Goal: Task Accomplishment & Management: Use online tool/utility

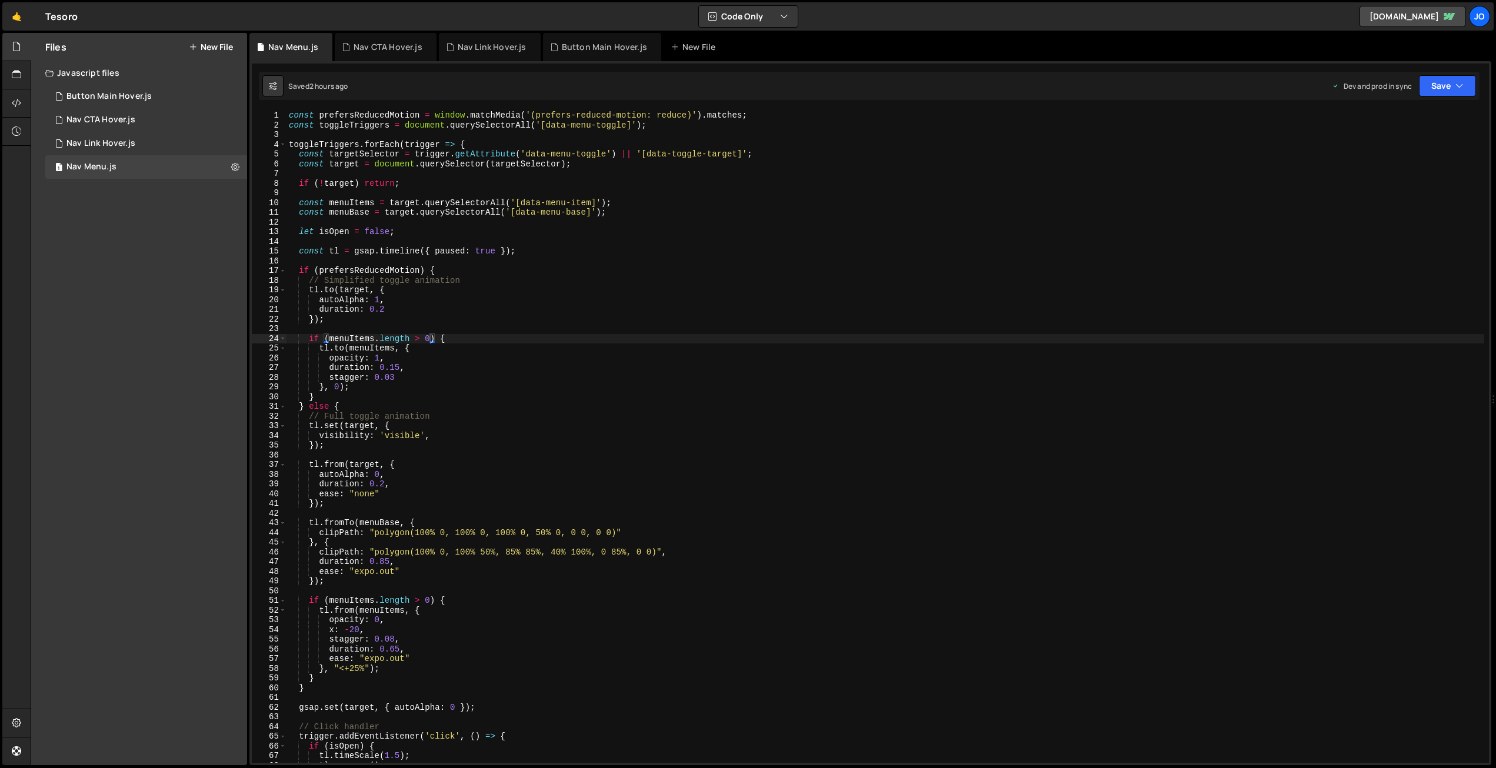
click at [207, 47] on button "New File" at bounding box center [211, 46] width 44 height 9
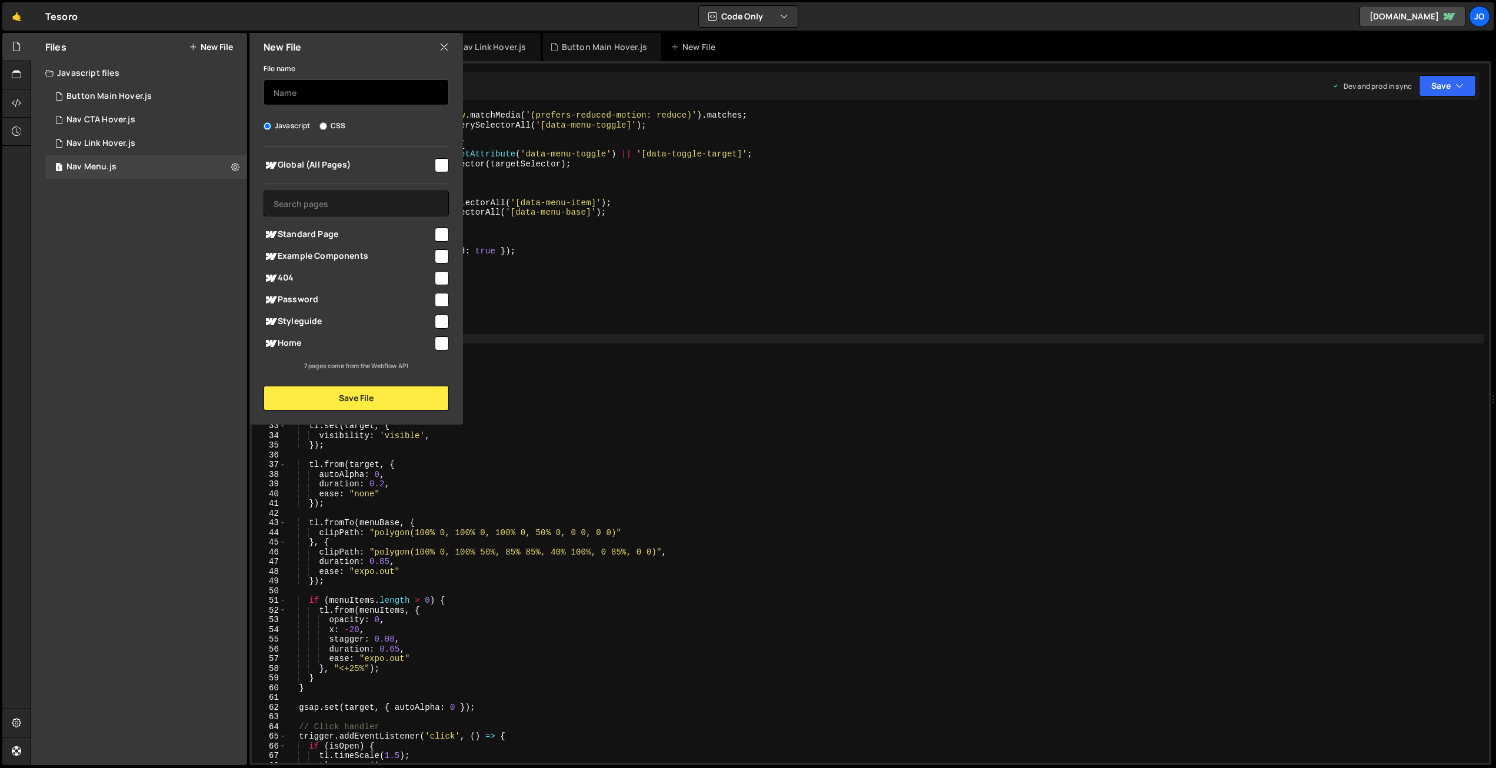
click at [319, 94] on input "text" at bounding box center [356, 92] width 185 height 26
type input "Home Hero Scroll"
click at [441, 339] on input "checkbox" at bounding box center [442, 344] width 14 height 14
checkbox input "true"
click at [351, 399] on button "Save File" at bounding box center [356, 398] width 185 height 25
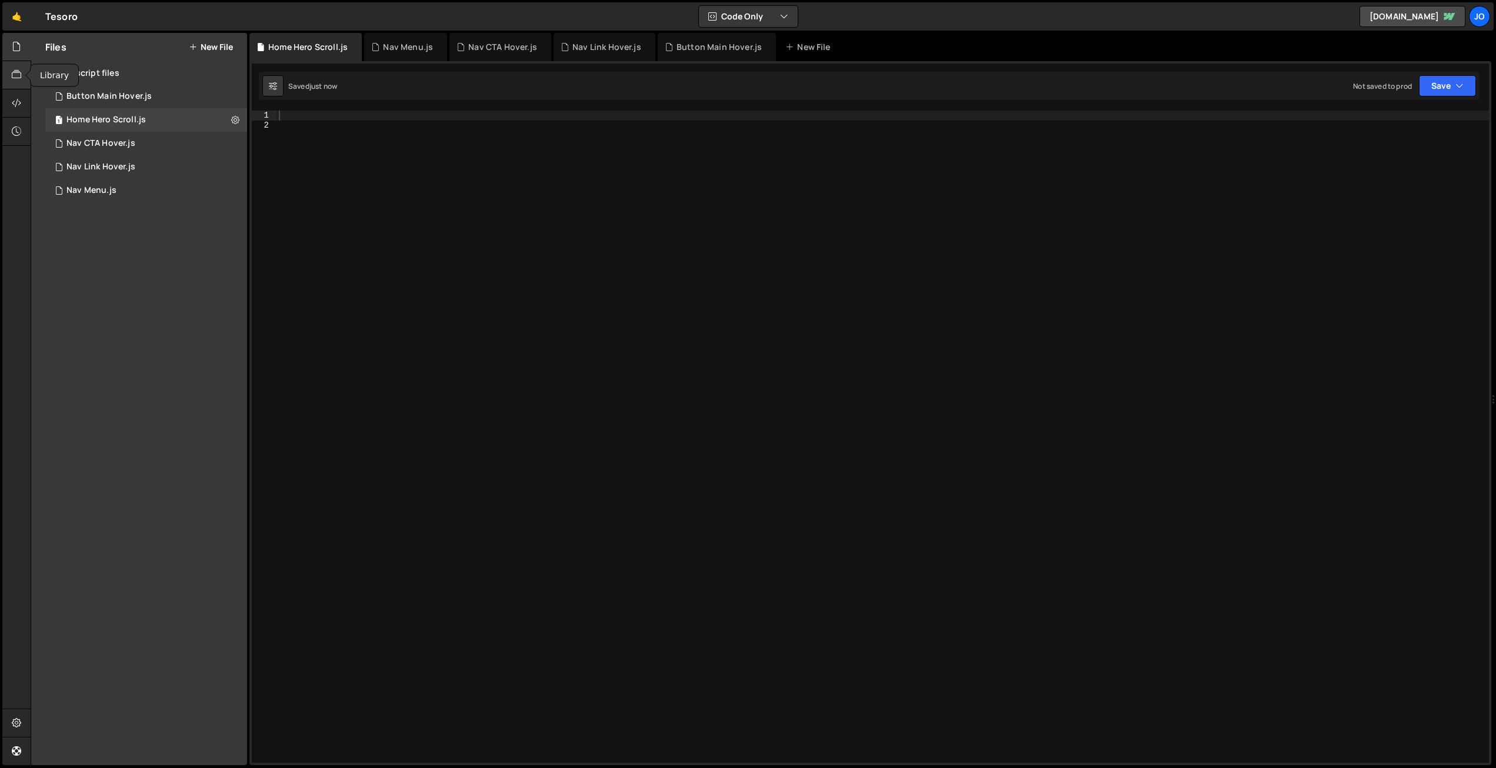
click at [20, 72] on icon at bounding box center [16, 74] width 9 height 13
click at [232, 95] on icon at bounding box center [235, 96] width 8 height 11
click at [329, 115] on div at bounding box center [883, 447] width 1213 height 672
paste textarea "// Check for reduced motion preference const prefersReducedMotion = window.matc…"
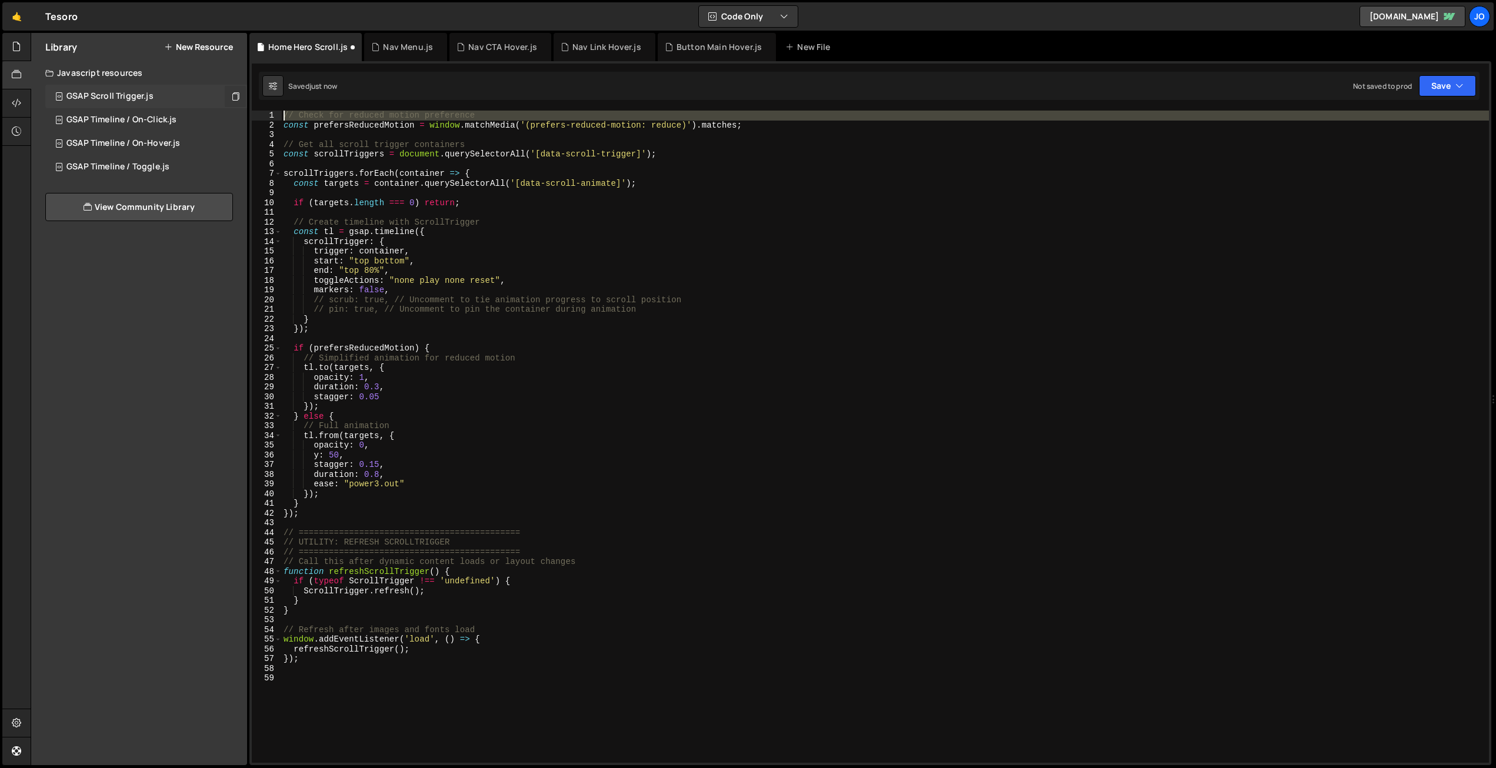
drag, startPoint x: 284, startPoint y: 126, endPoint x: 282, endPoint y: 112, distance: 13.6
click at [282, 112] on div "// Check for reduced motion preference const prefersReducedMotion = window . ma…" at bounding box center [885, 447] width 1208 height 672
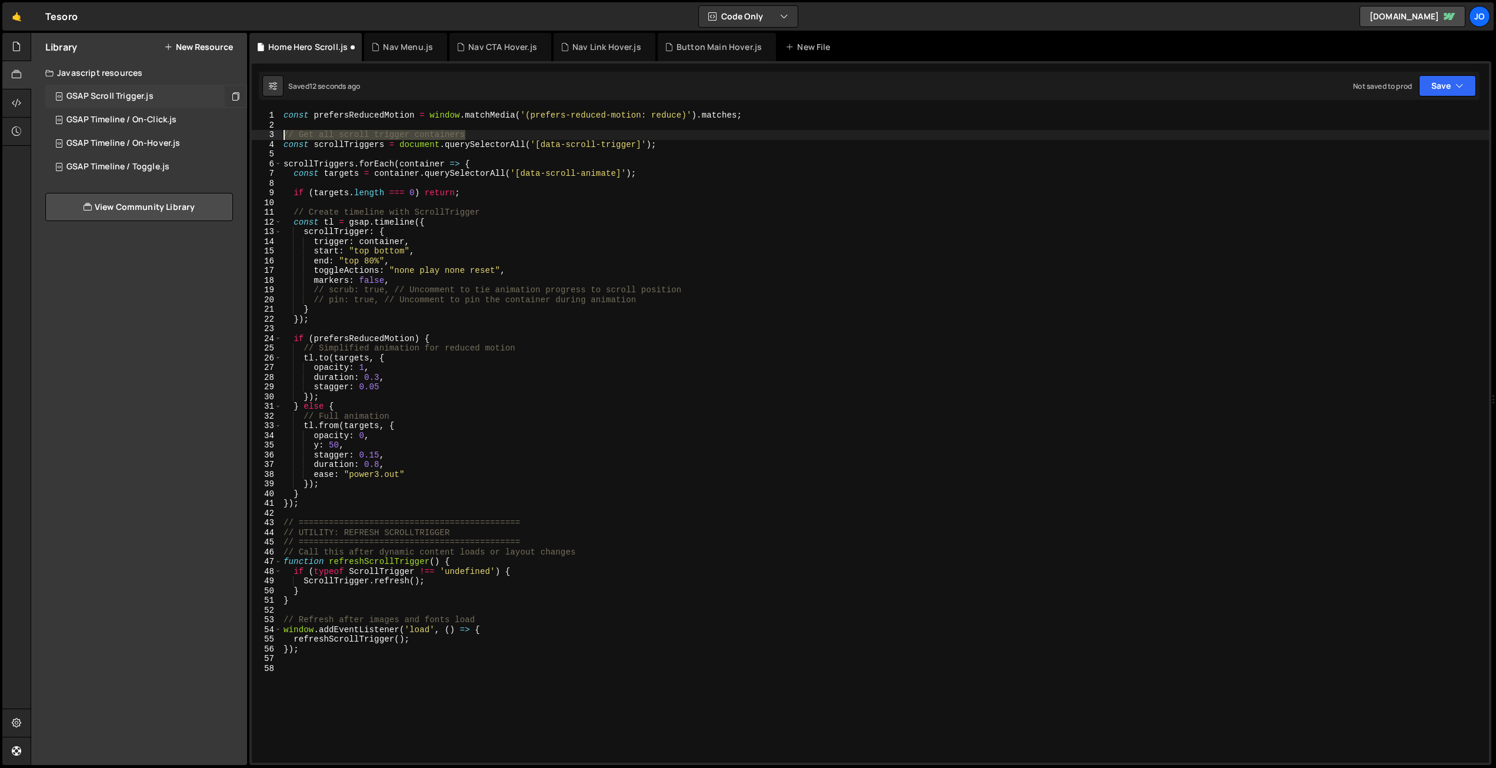
drag, startPoint x: 470, startPoint y: 138, endPoint x: 259, endPoint y: 135, distance: 211.2
click at [259, 135] on div "const prefersReducedMotion = window.matchMedia('(prefers-reduced-motion: reduce…" at bounding box center [870, 437] width 1237 height 652
type textarea "// Get all scroll trigger containers"
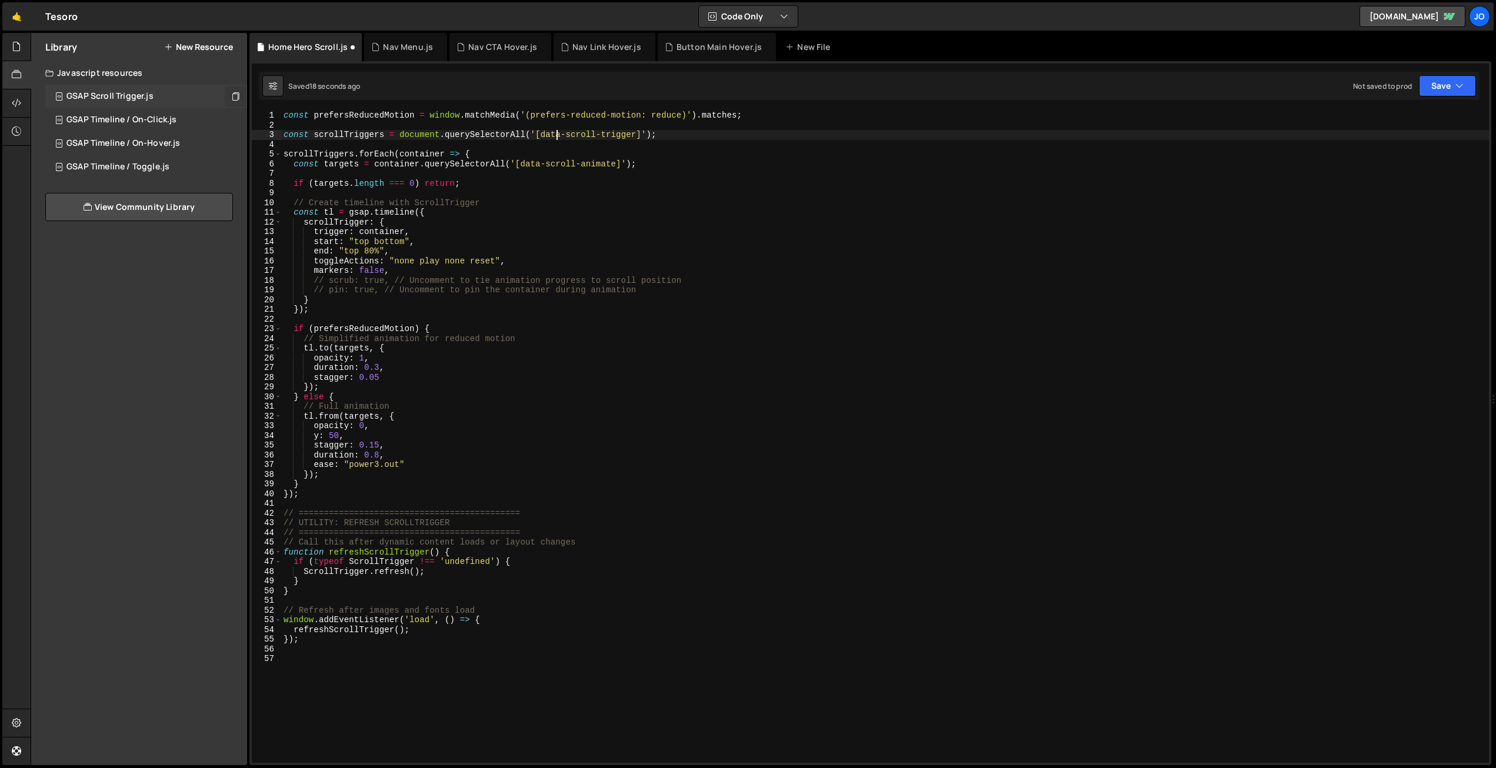
click at [559, 136] on div "const prefersReducedMotion = window . matchMedia ( '(prefers-reduced-motion: re…" at bounding box center [885, 447] width 1208 height 672
drag, startPoint x: 634, startPoint y: 132, endPoint x: 568, endPoint y: 134, distance: 66.5
click at [568, 134] on div "const prefersReducedMotion = window . matchMedia ( '(prefers-reduced-motion: re…" at bounding box center [885, 447] width 1208 height 672
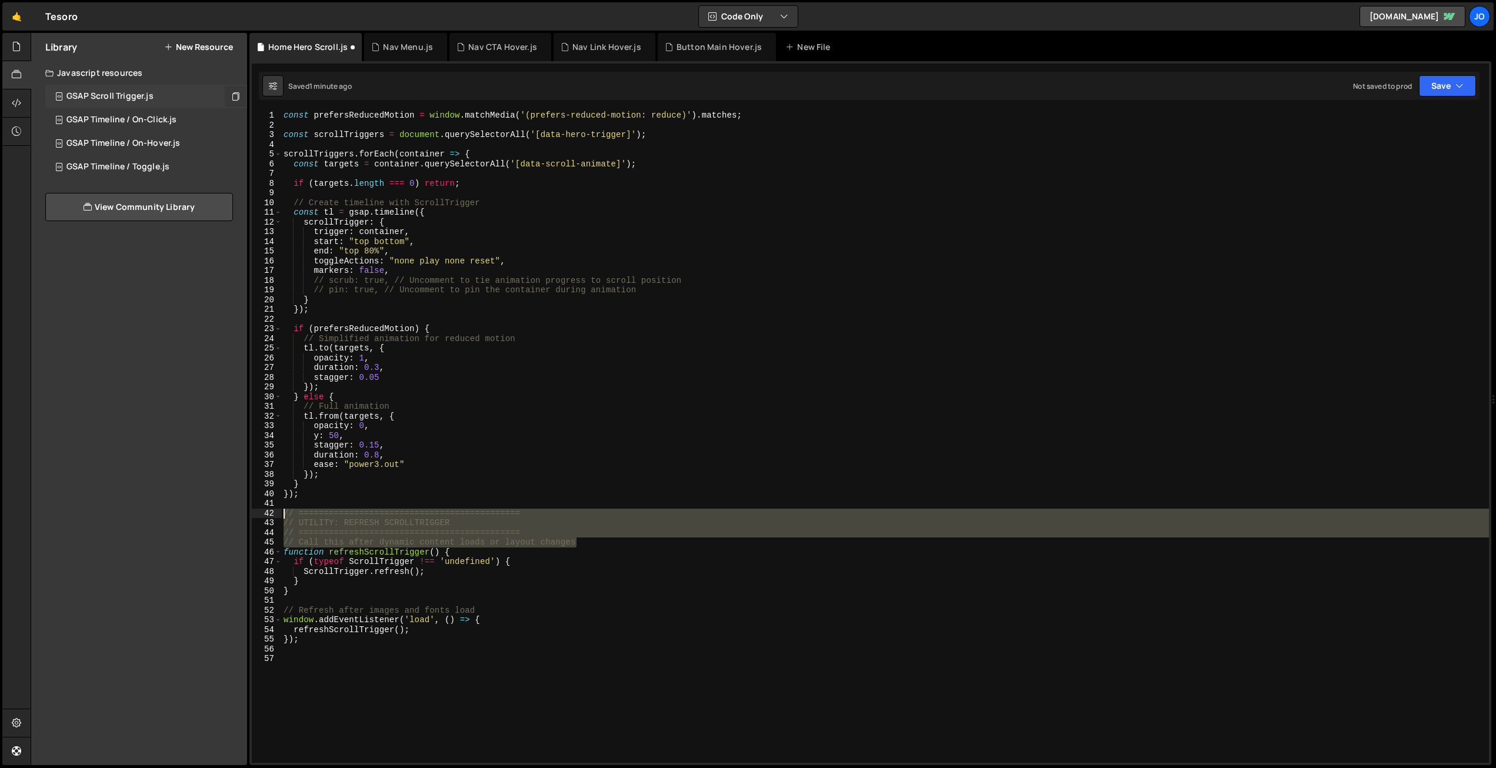
drag, startPoint x: 515, startPoint y: 541, endPoint x: 254, endPoint y: 516, distance: 263.0
click at [254, 516] on div "const scrollTriggers = document.querySelectorAll('[data-hero-trigger]'); 1 2 3 …" at bounding box center [870, 437] width 1237 height 652
type textarea "// ============================================ // UTILITY: REFRESH SCROLLTRIGG…"
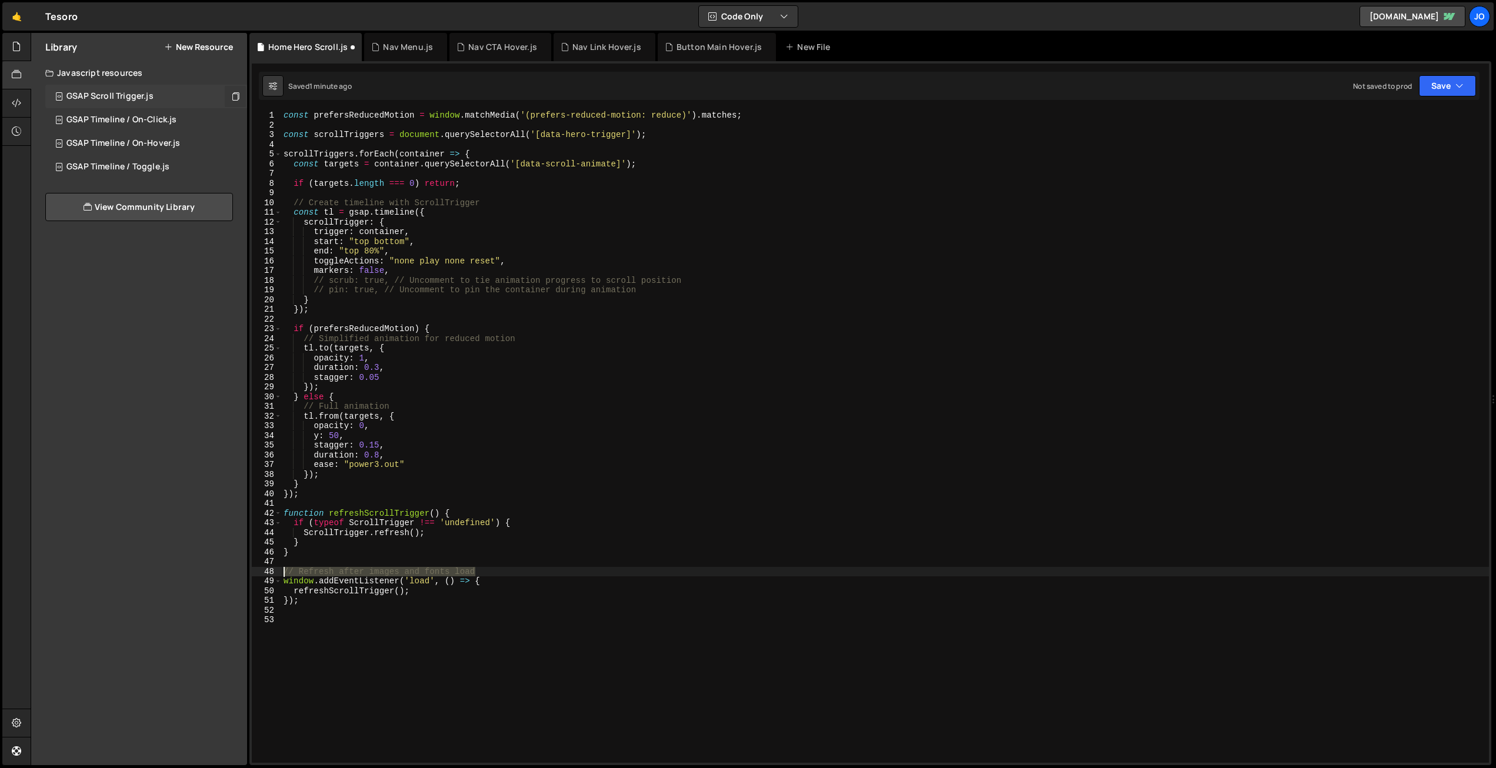
drag, startPoint x: 482, startPoint y: 573, endPoint x: 245, endPoint y: 568, distance: 236.6
click at [245, 568] on div "Files New File Javascript files 1 Button Main Hover.js 0 1 Home Hero Scroll.js …" at bounding box center [763, 399] width 1465 height 733
type textarea "// Refresh after images and fonts load"
click at [467, 511] on div "const prefersReducedMotion = window . matchMedia ( '(prefers-reduced-motion: re…" at bounding box center [885, 447] width 1208 height 672
click at [475, 152] on div "const prefersReducedMotion = window . matchMedia ( '(prefers-reduced-motion: re…" at bounding box center [885, 447] width 1208 height 672
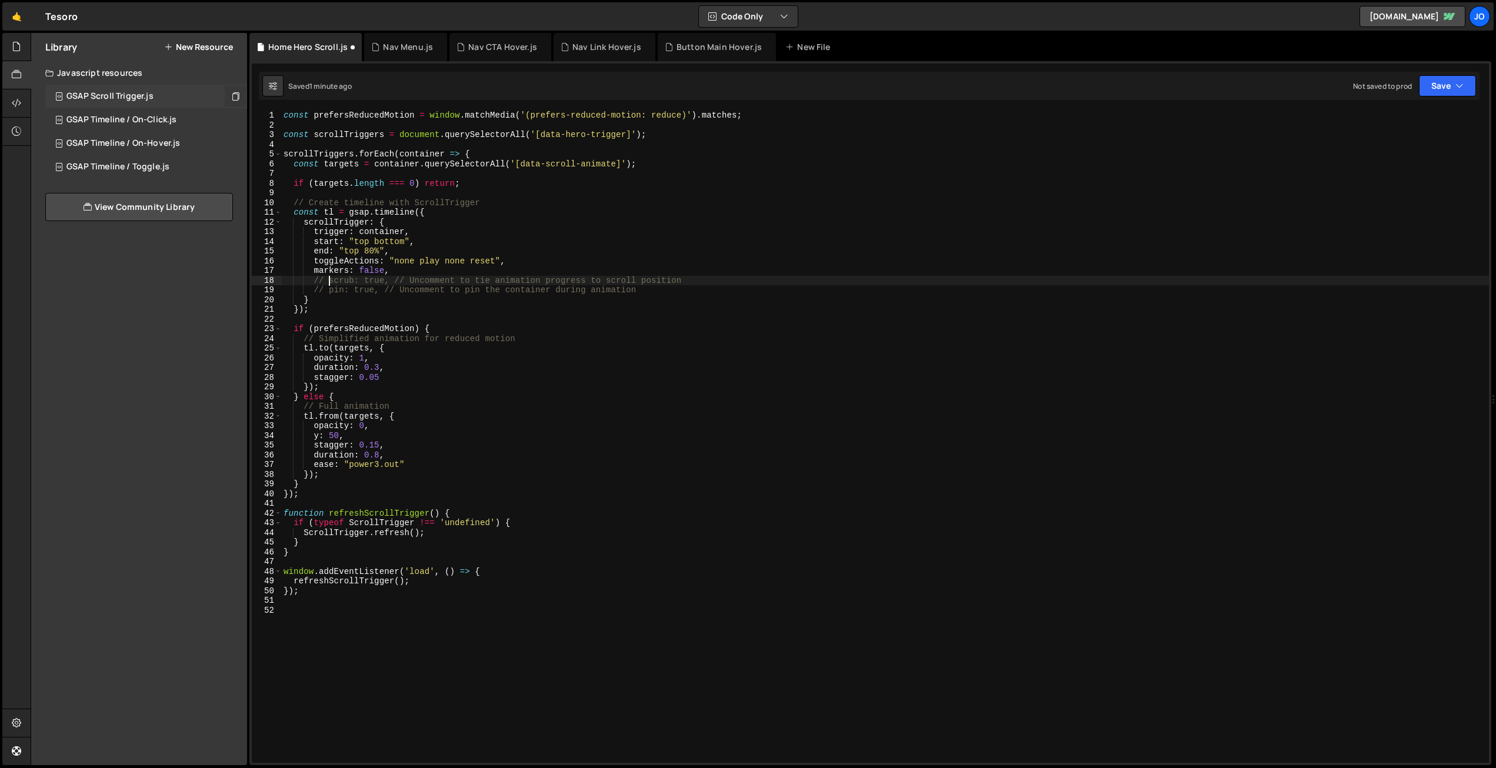
click at [329, 280] on div "const prefersReducedMotion = window . matchMedia ( '(prefers-reduced-motion: re…" at bounding box center [885, 447] width 1208 height 672
drag, startPoint x: 379, startPoint y: 271, endPoint x: 361, endPoint y: 269, distance: 18.3
click at [361, 269] on div "const prefersReducedMotion = window . matchMedia ( '(prefers-reduced-motion: re…" at bounding box center [885, 447] width 1208 height 672
drag, startPoint x: 424, startPoint y: 277, endPoint x: 609, endPoint y: 278, distance: 185.3
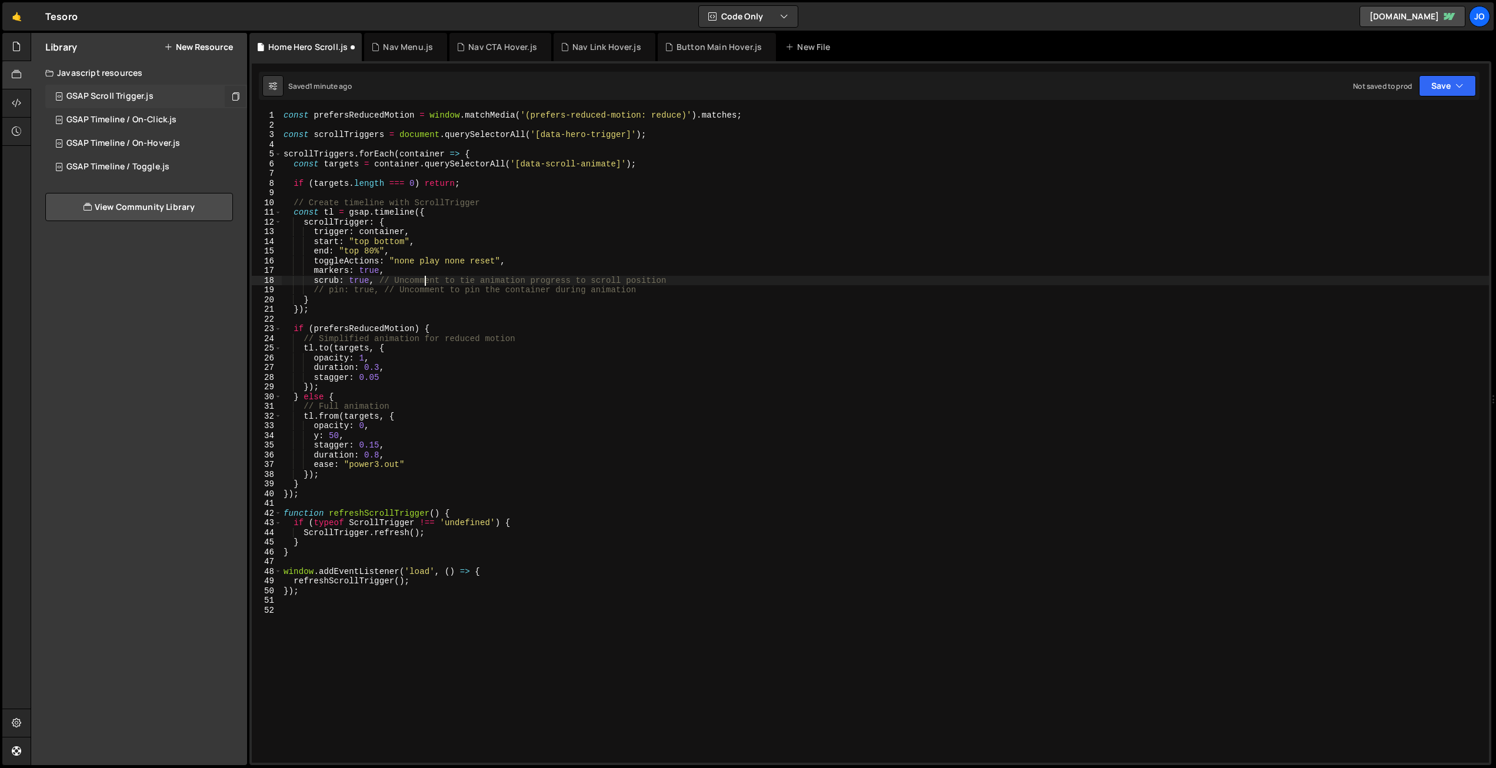
click at [425, 277] on div "const prefersReducedMotion = window . matchMedia ( '(prefers-reduced-motion: re…" at bounding box center [885, 447] width 1208 height 672
drag, startPoint x: 672, startPoint y: 279, endPoint x: 409, endPoint y: 292, distance: 263.9
click at [377, 278] on div "const prefersReducedMotion = window . matchMedia ( '(prefers-reduced-motion: re…" at bounding box center [885, 447] width 1208 height 672
drag, startPoint x: 592, startPoint y: 291, endPoint x: 390, endPoint y: 302, distance: 202.7
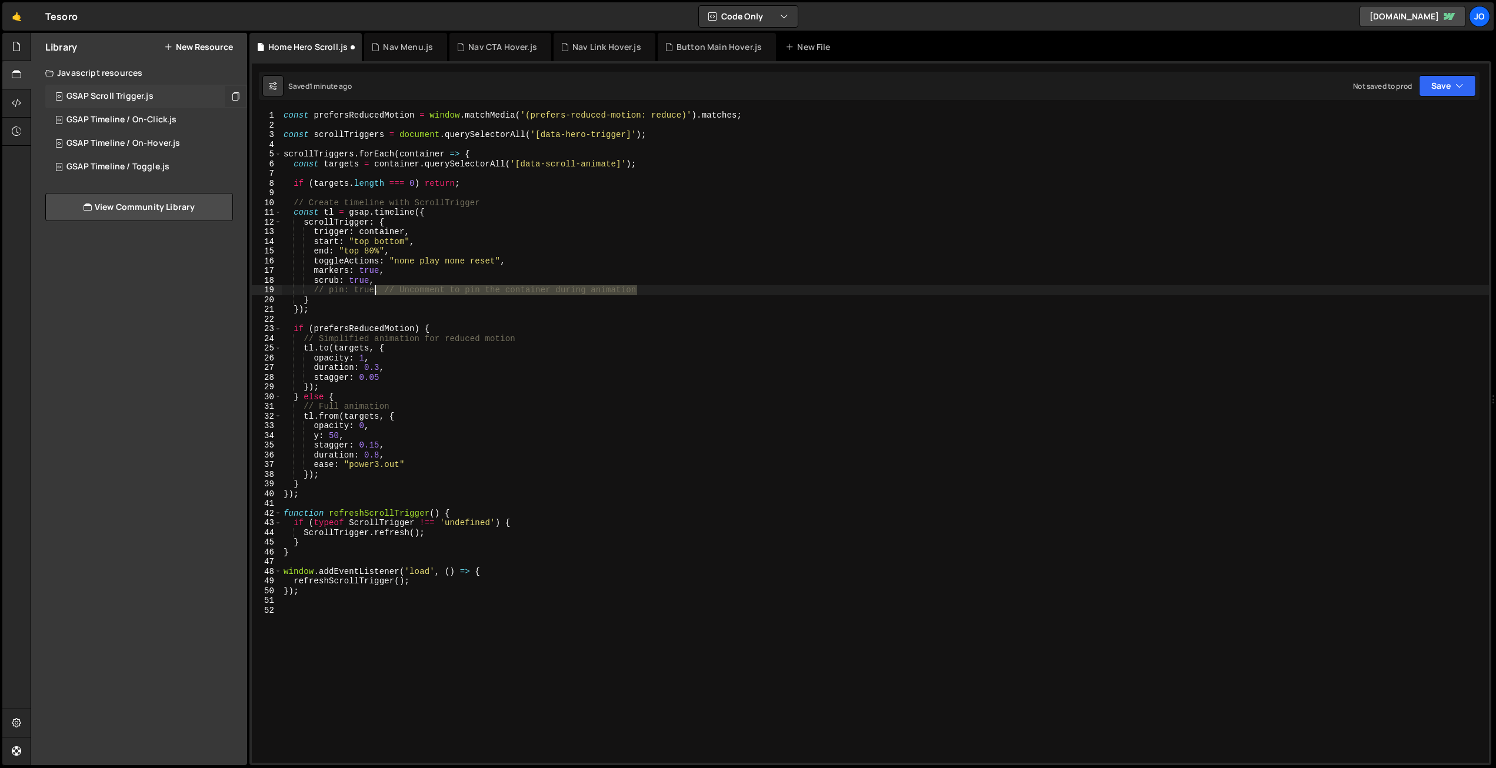
click at [372, 293] on div "const prefersReducedMotion = window . matchMedia ( '(prefers-reduced-motion: re…" at bounding box center [885, 447] width 1208 height 672
drag, startPoint x: 328, startPoint y: 291, endPoint x: 337, endPoint y: 304, distance: 15.2
click at [328, 291] on div "const prefersReducedMotion = window . matchMedia ( '(prefers-reduced-motion: re…" at bounding box center [885, 447] width 1208 height 672
click at [384, 284] on div "const prefersReducedMotion = window . matchMedia ( '(prefers-reduced-motion: re…" at bounding box center [885, 447] width 1208 height 672
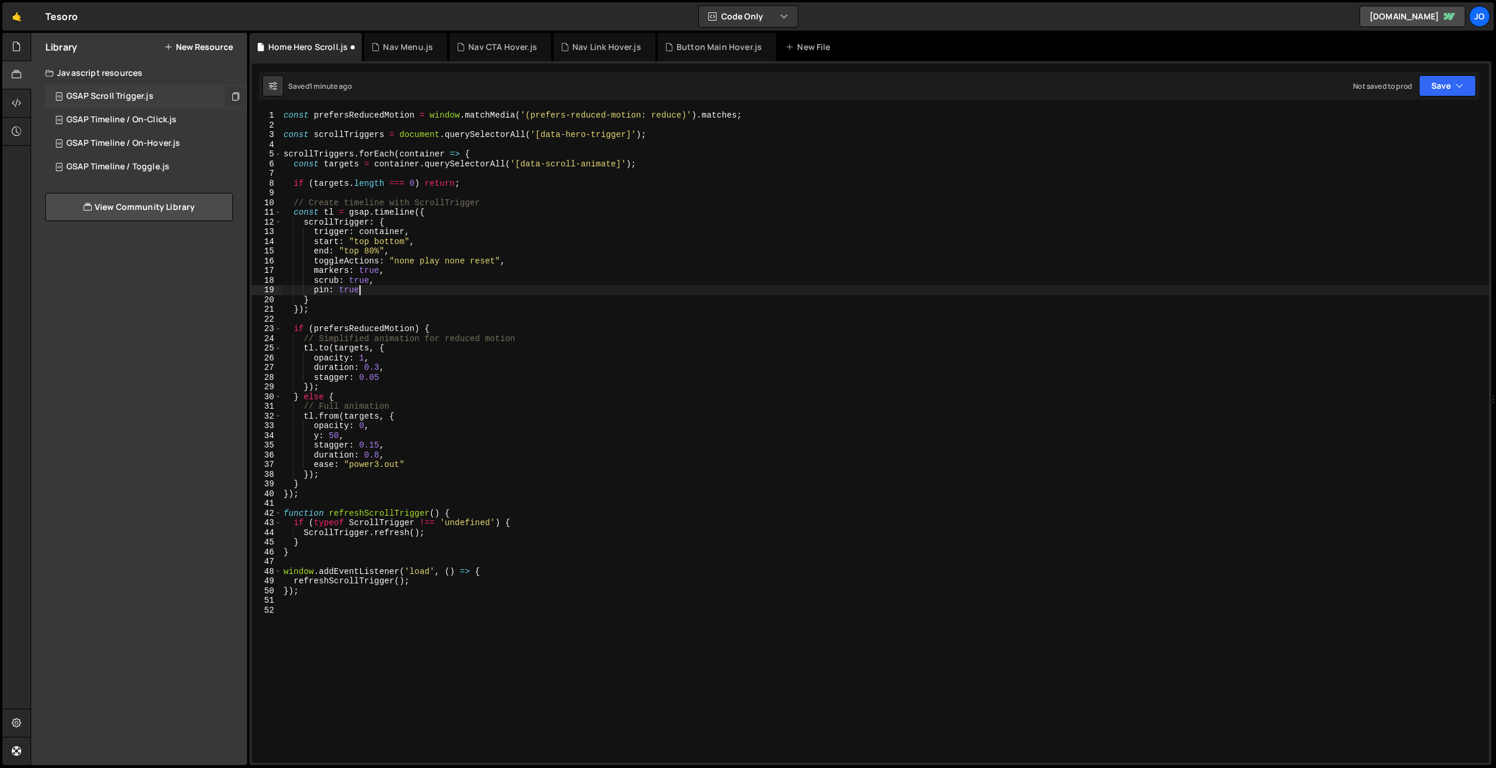
click at [402, 292] on div "const prefersReducedMotion = window . matchMedia ( '(prefers-reduced-motion: re…" at bounding box center [885, 447] width 1208 height 672
drag, startPoint x: 404, startPoint y: 239, endPoint x: 374, endPoint y: 239, distance: 29.4
click at [374, 239] on div "const prefersReducedMotion = window . matchMedia ( '(prefers-reduced-motion: re…" at bounding box center [885, 447] width 1208 height 672
click at [349, 242] on div "const prefersReducedMotion = window . matchMedia ( '(prefers-reduced-motion: re…" at bounding box center [885, 447] width 1208 height 672
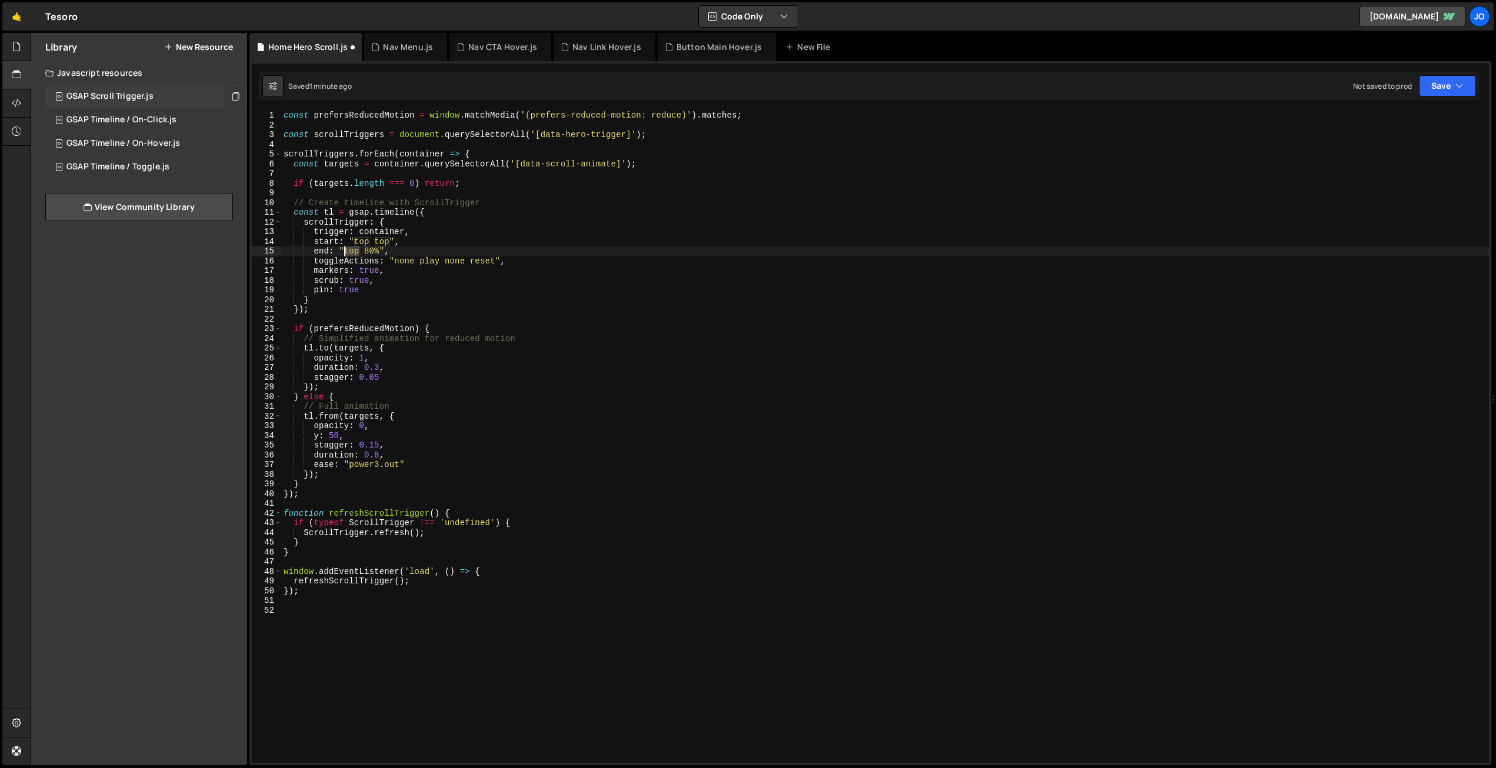
drag, startPoint x: 355, startPoint y: 251, endPoint x: 347, endPoint y: 249, distance: 8.3
click at [347, 249] on div "const prefersReducedMotion = window . matchMedia ( '(prefers-reduced-motion: re…" at bounding box center [885, 447] width 1208 height 672
click at [438, 266] on div "const prefersReducedMotion = window . matchMedia ( '(prefers-reduced-motion: re…" at bounding box center [885, 447] width 1208 height 672
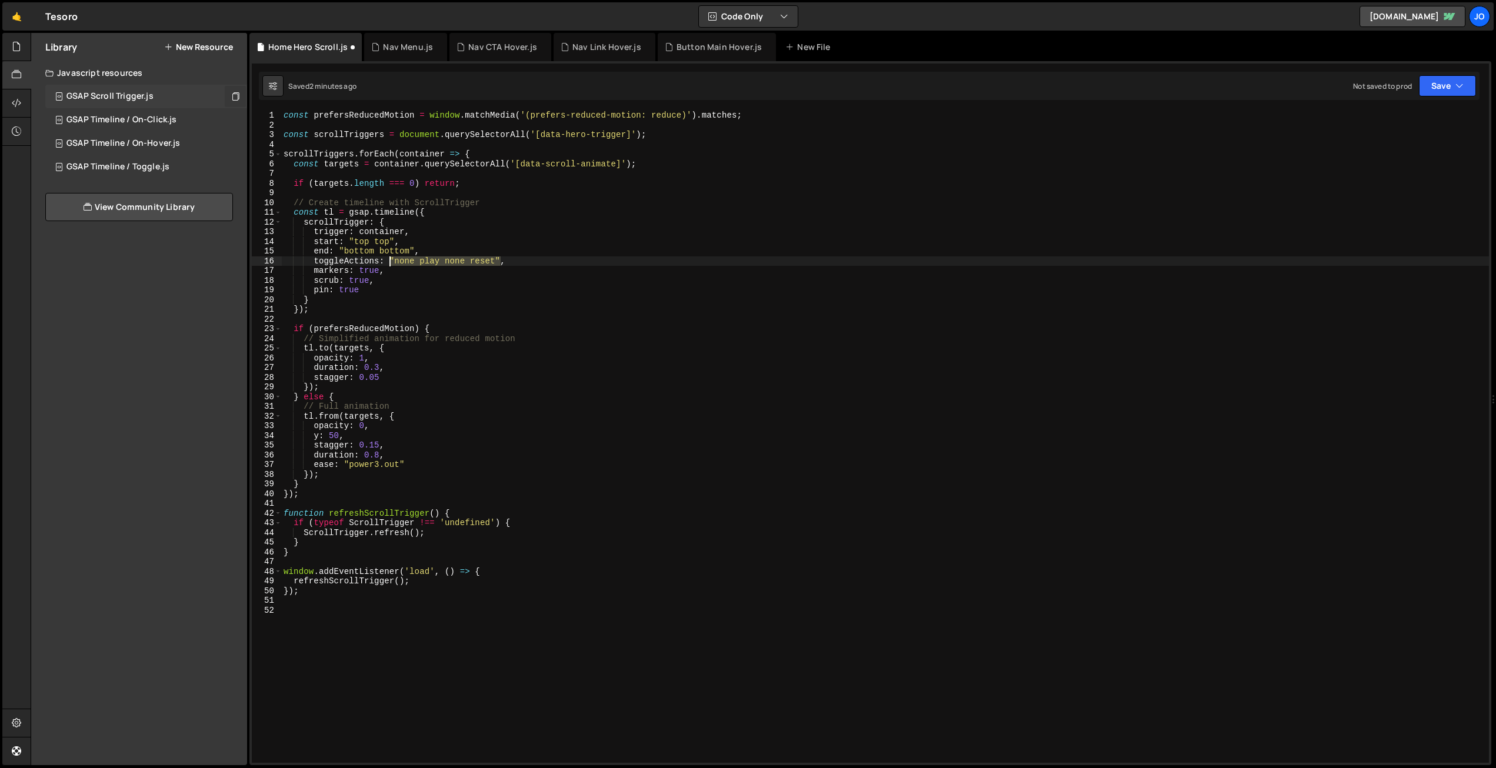
drag, startPoint x: 479, startPoint y: 258, endPoint x: 389, endPoint y: 259, distance: 90.0
click at [389, 259] on div "const prefersReducedMotion = window . matchMedia ( '(prefers-reduced-motion: re…" at bounding box center [885, 447] width 1208 height 672
paste textarea "play none none reverse"
click at [529, 274] on div "const prefersReducedMotion = window . matchMedia ( '(prefers-reduced-motion: re…" at bounding box center [885, 447] width 1208 height 672
drag, startPoint x: 625, startPoint y: 135, endPoint x: 539, endPoint y: 134, distance: 85.9
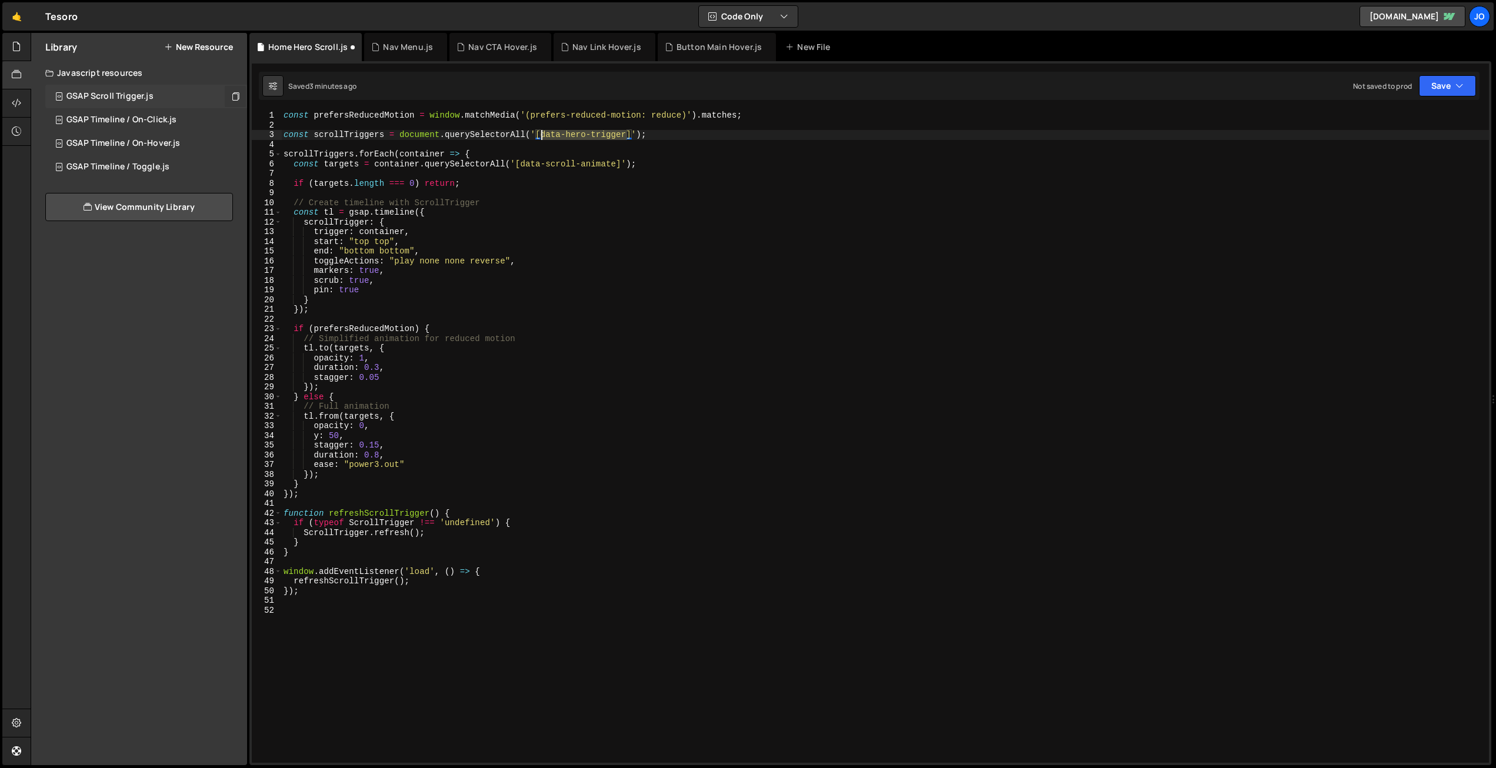
click at [542, 132] on div "const prefersReducedMotion = window . matchMedia ( '(prefers-reduced-motion: re…" at bounding box center [885, 447] width 1208 height 672
click at [545, 184] on div "const prefersReducedMotion = window . matchMedia ( '(prefers-reduced-motion: re…" at bounding box center [885, 447] width 1208 height 672
click at [421, 272] on div "const prefersReducedMotion = window . matchMedia ( '(prefers-reduced-motion: re…" at bounding box center [885, 447] width 1208 height 672
type textarea "markers: true,"
click at [421, 272] on div "const prefersReducedMotion = window . matchMedia ( '(prefers-reduced-motion: re…" at bounding box center [885, 447] width 1208 height 672
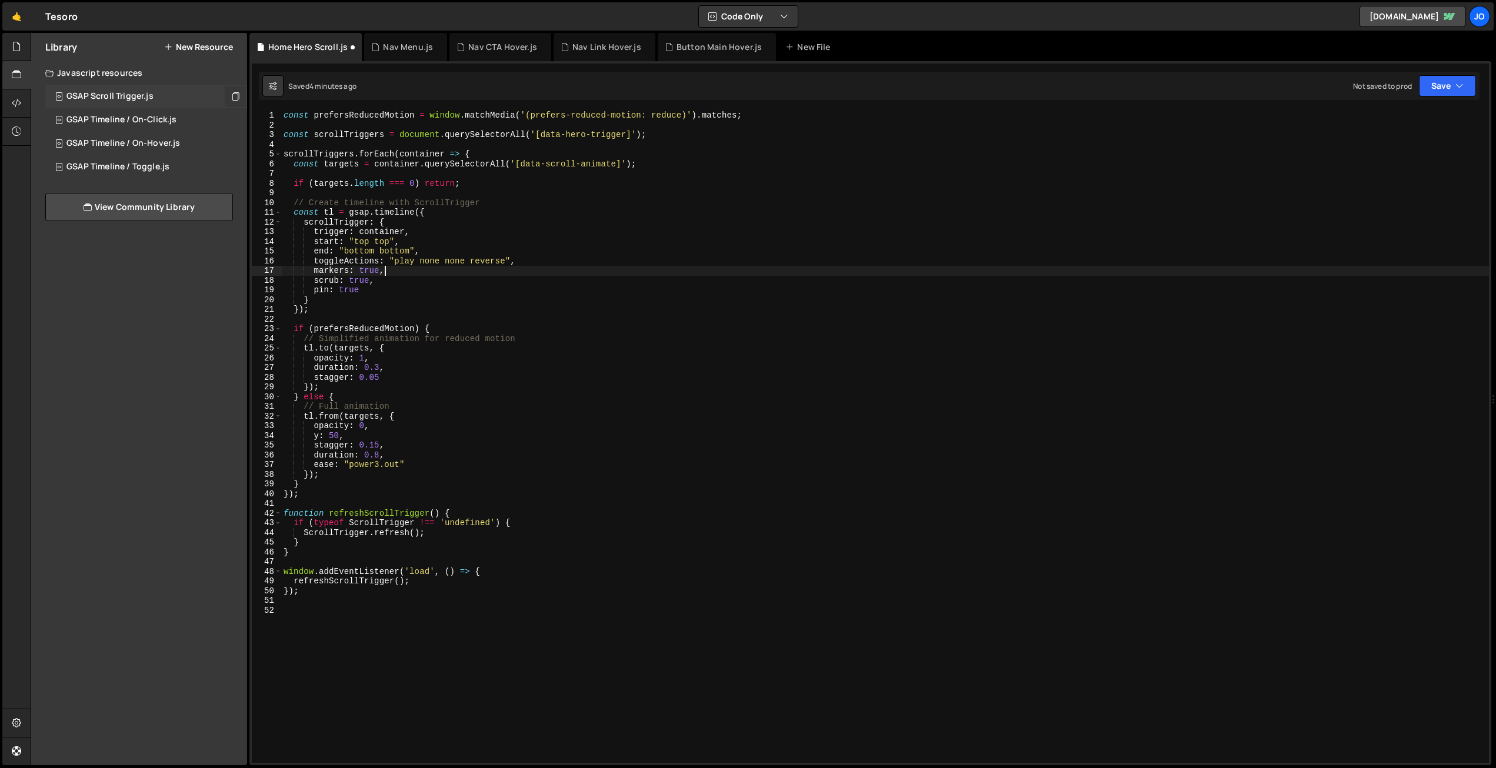
scroll to position [0, 0]
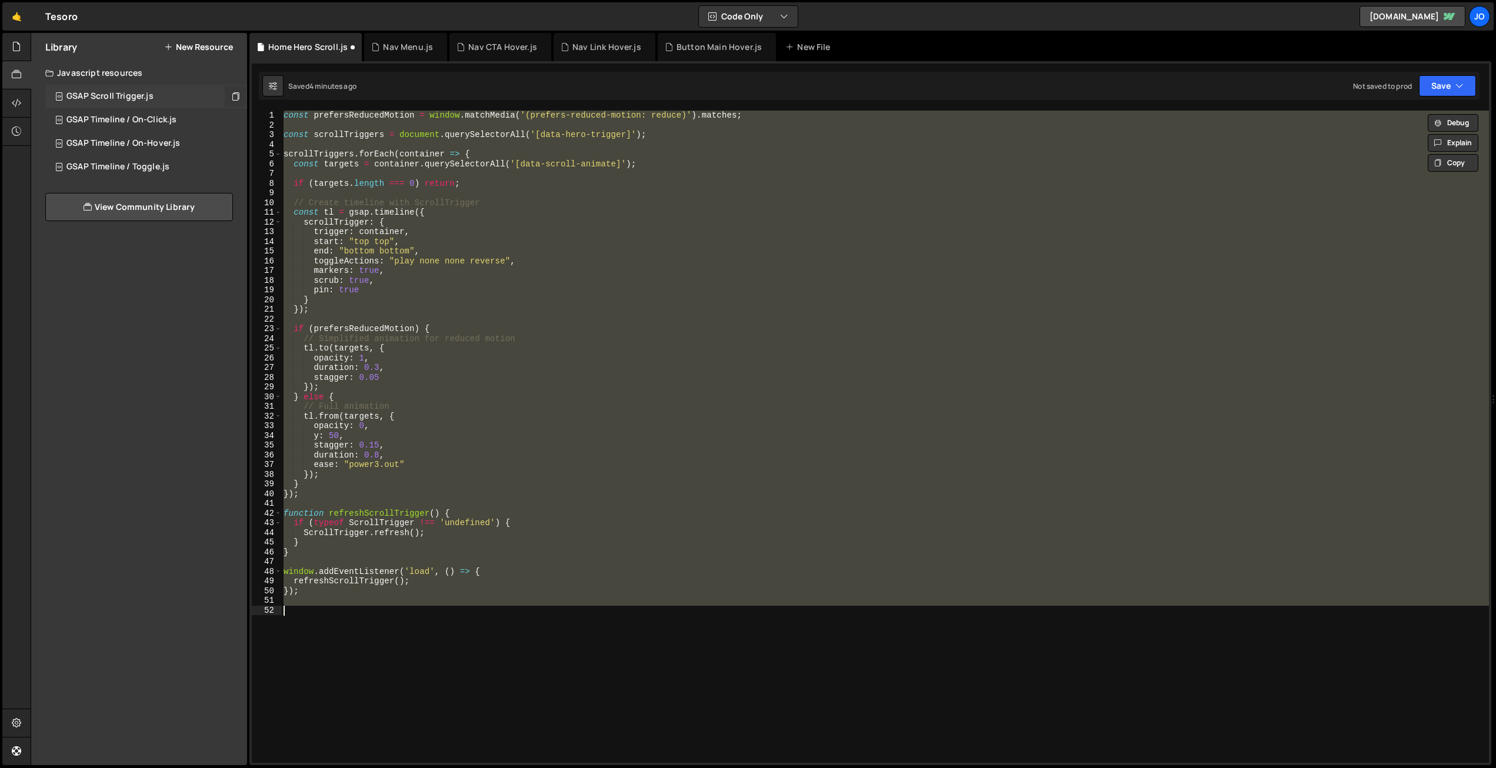
click at [496, 278] on div "const prefersReducedMotion = window . matchMedia ( '(prefers-reduced-motion: re…" at bounding box center [885, 437] width 1208 height 652
type textarea "scrub: true,"
click at [422, 308] on div "const prefersReducedMotion = window . matchMedia ( '(prefers-reduced-motion: re…" at bounding box center [885, 437] width 1208 height 652
type textarea "});"
click at [434, 307] on div "const prefersReducedMotion = window . matchMedia ( '(prefers-reduced-motion: re…" at bounding box center [885, 437] width 1208 height 652
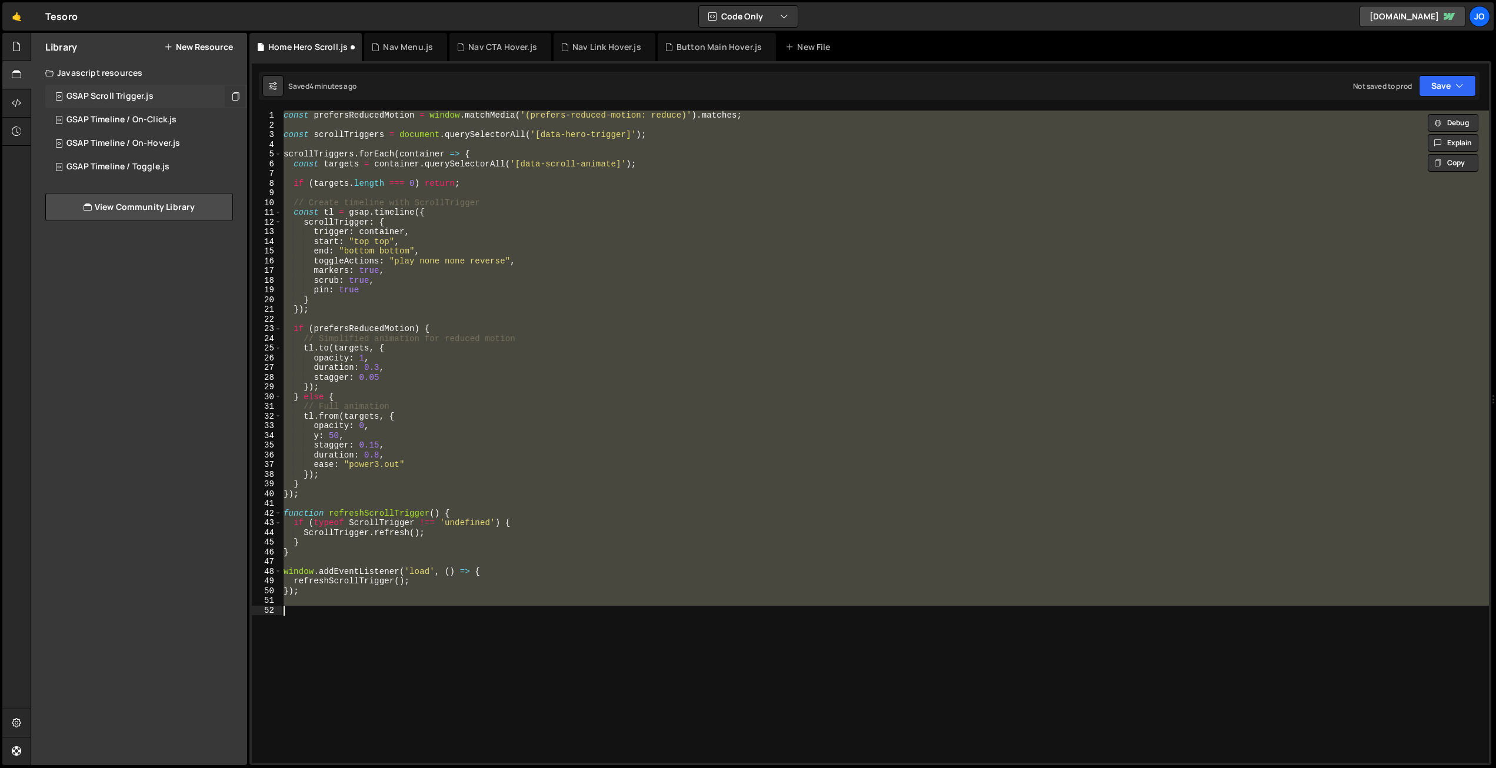
type textarea "});"
click at [434, 307] on div "const prefersReducedMotion = window . matchMedia ( '(prefers-reduced-motion: re…" at bounding box center [885, 437] width 1208 height 652
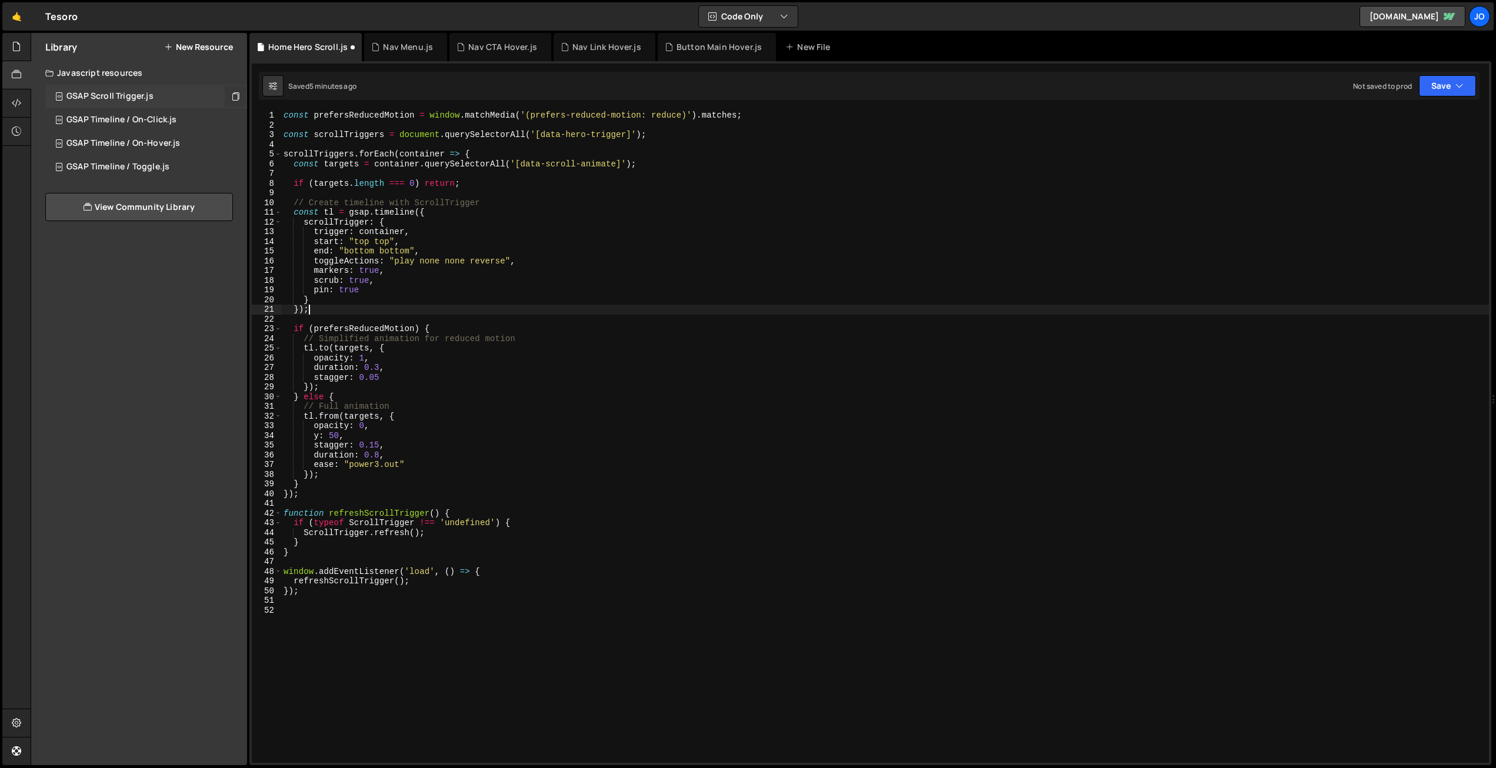
click at [407, 247] on div "const prefersReducedMotion = window . matchMedia ( '(prefers-reduced-motion: re…" at bounding box center [885, 447] width 1208 height 672
type textarea "end: "bottom bottom","
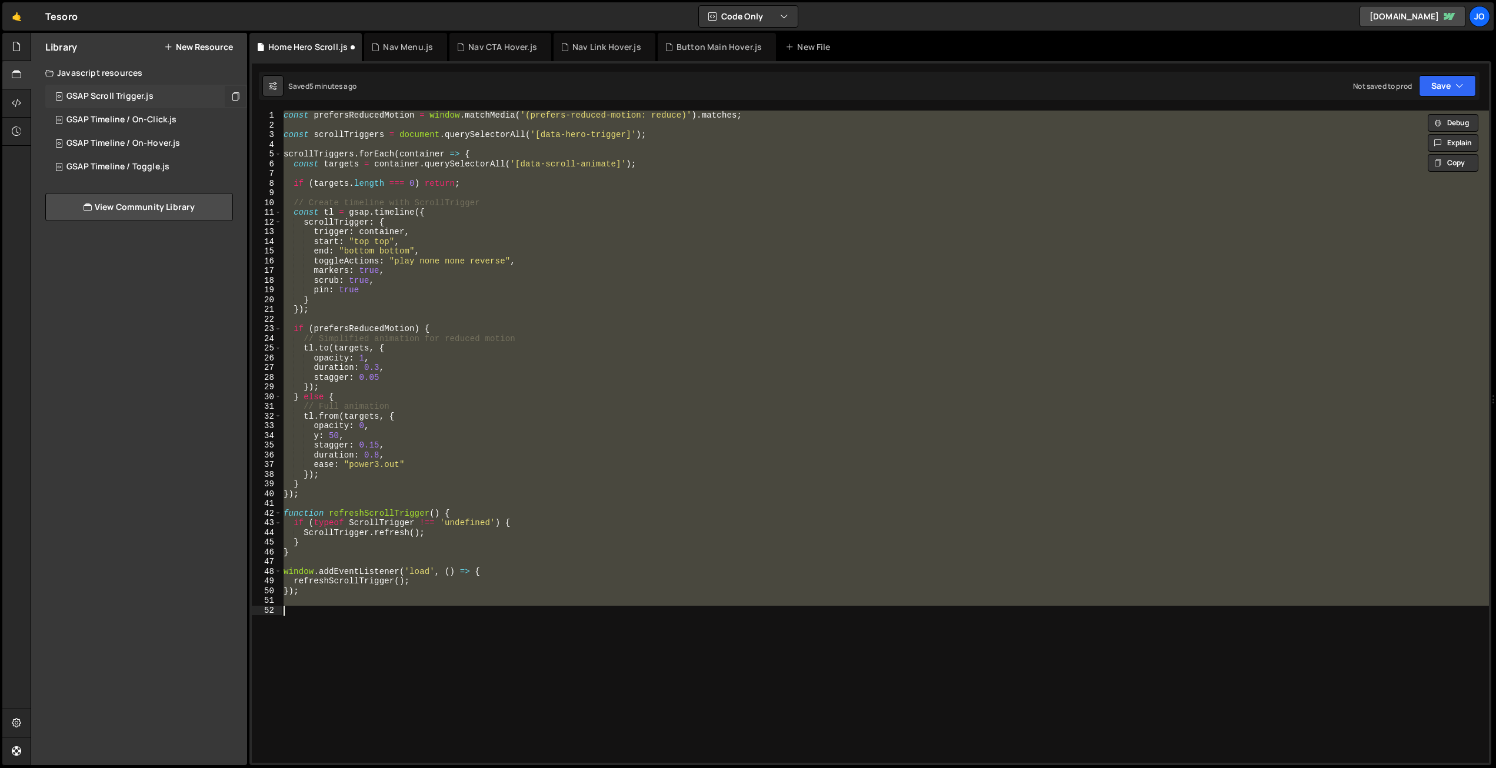
paste textarea "*/"
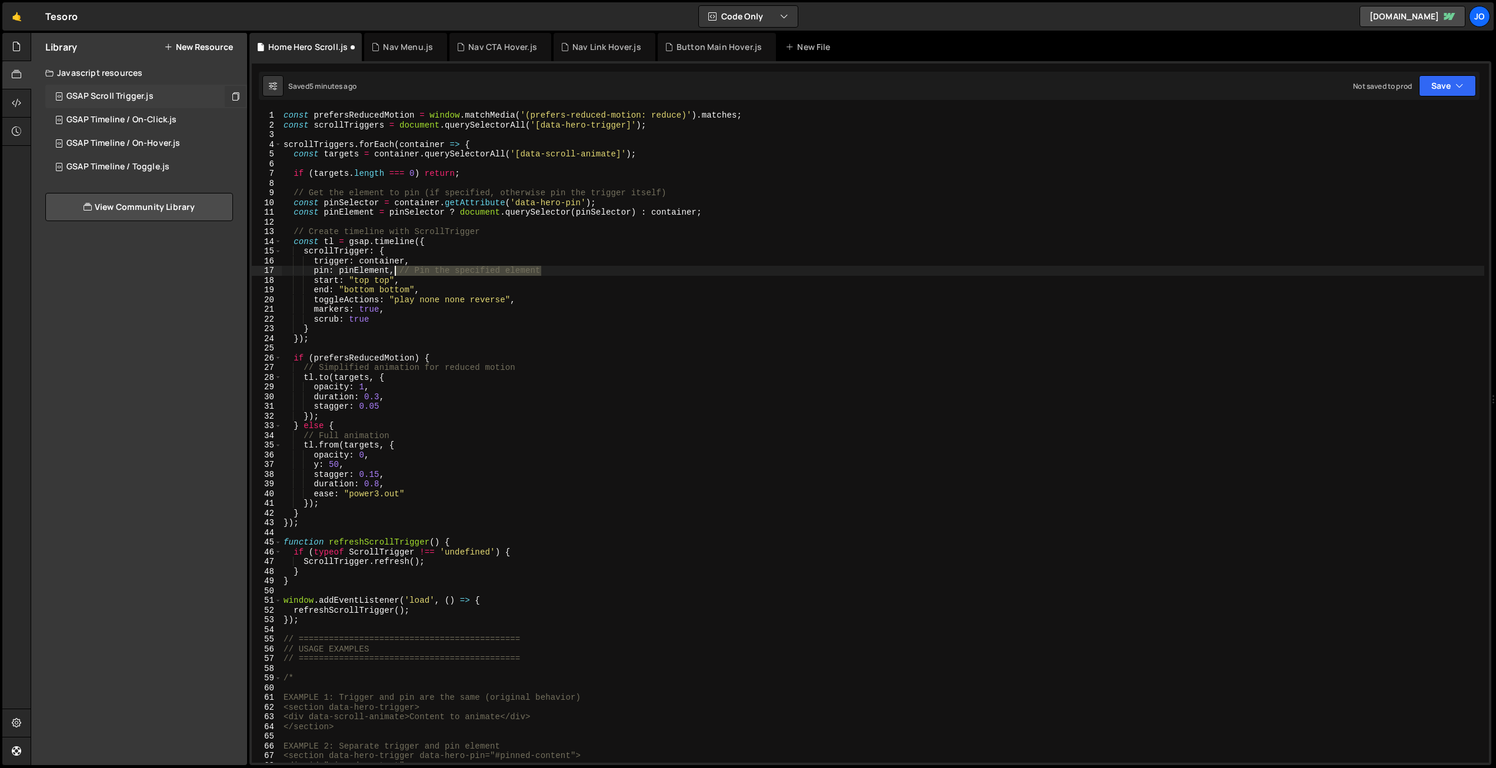
drag, startPoint x: 544, startPoint y: 270, endPoint x: 396, endPoint y: 269, distance: 148.3
click at [396, 269] on div "const prefersReducedMotion = window . matchMedia ( '(prefers-reduced-motion: re…" at bounding box center [882, 447] width 1203 height 672
drag, startPoint x: 639, startPoint y: 191, endPoint x: 264, endPoint y: 194, distance: 375.4
click at [264, 194] on div "pin: pinElement, 1 2 3 4 5 6 7 8 9 10 11 12 13 14 15 16 17 18 19 20 21 22 23 24…" at bounding box center [870, 437] width 1237 height 652
type textarea "// Get the element to pin (if specified, otherwise pin the trigger itself)"
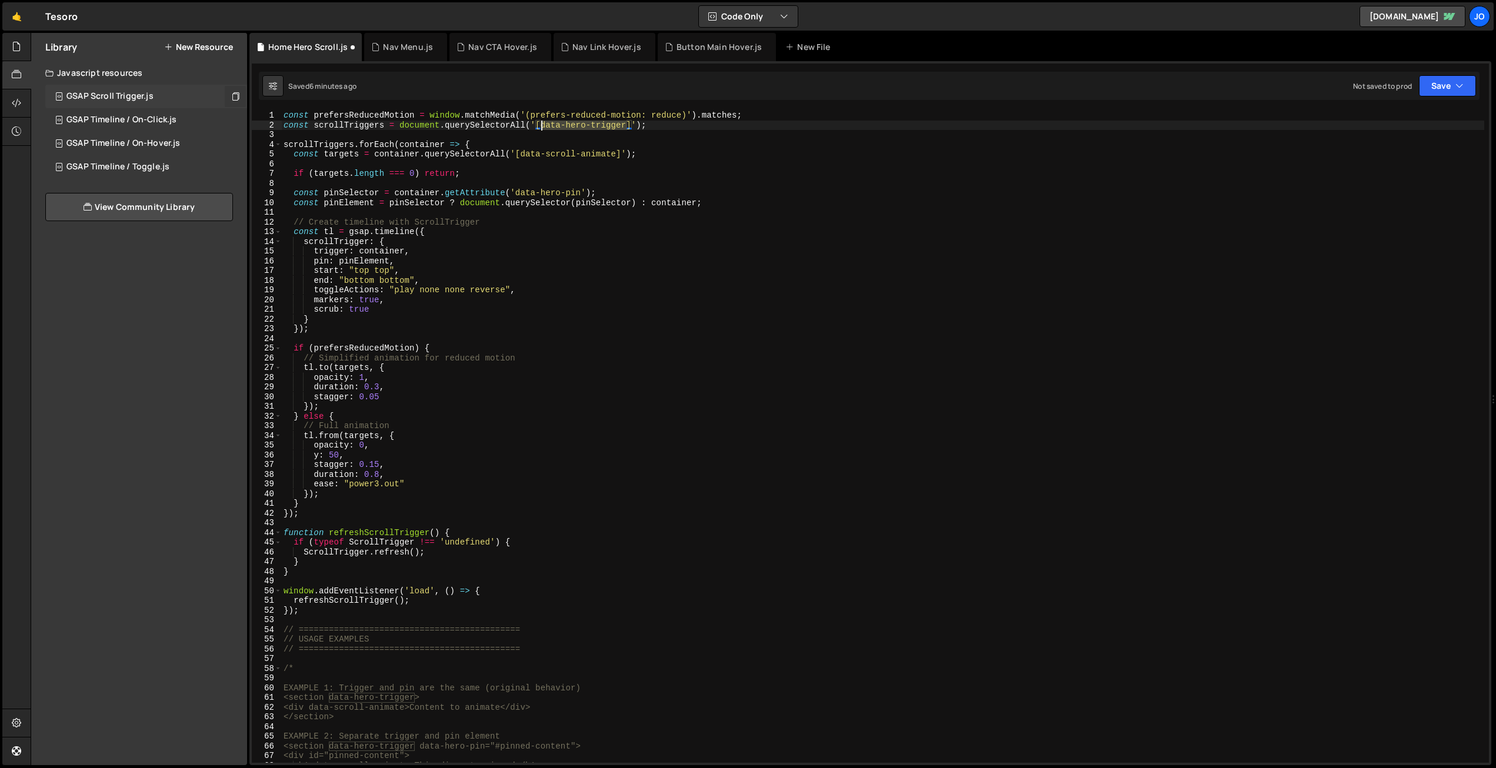
drag, startPoint x: 627, startPoint y: 124, endPoint x: 543, endPoint y: 122, distance: 84.1
click at [543, 122] on div "const prefersReducedMotion = window . matchMedia ( '(prefers-reduced-motion: re…" at bounding box center [882, 447] width 1203 height 672
drag, startPoint x: 581, startPoint y: 191, endPoint x: 566, endPoint y: 183, distance: 17.4
click at [517, 191] on div "const prefersReducedMotion = window . matchMedia ( '(prefers-reduced-motion: re…" at bounding box center [882, 447] width 1203 height 672
click at [619, 173] on div "const prefersReducedMotion = window . matchMedia ( '(prefers-reduced-motion: re…" at bounding box center [882, 447] width 1203 height 672
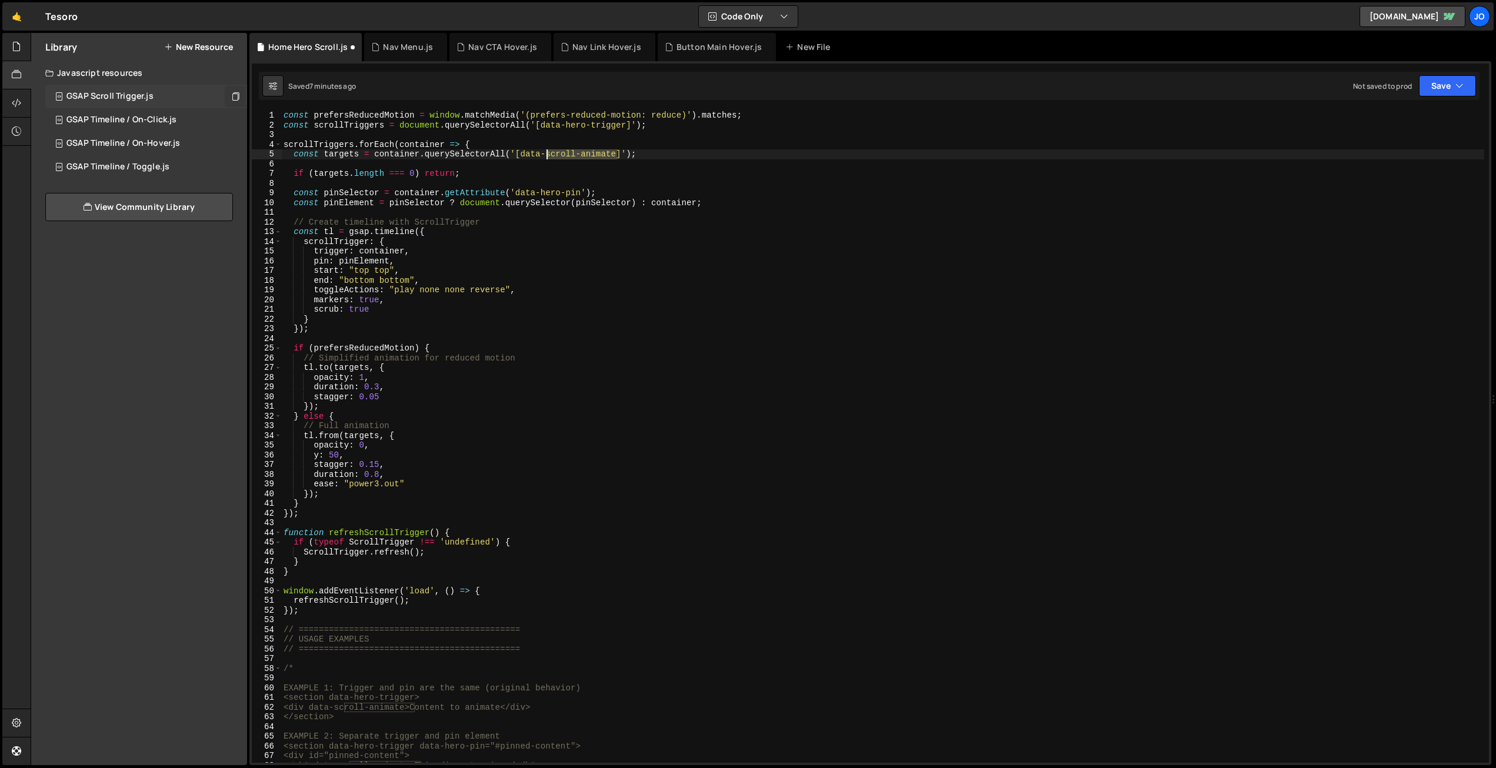
drag, startPoint x: 617, startPoint y: 154, endPoint x: 549, endPoint y: 152, distance: 67.7
click at [549, 152] on div "const prefersReducedMotion = window . matchMedia ( '(prefers-reduced-motion: re…" at bounding box center [882, 447] width 1203 height 672
click at [572, 152] on div "const prefersReducedMotion = window . matchMedia ( '(prefers-reduced-motion: re…" at bounding box center [882, 447] width 1203 height 672
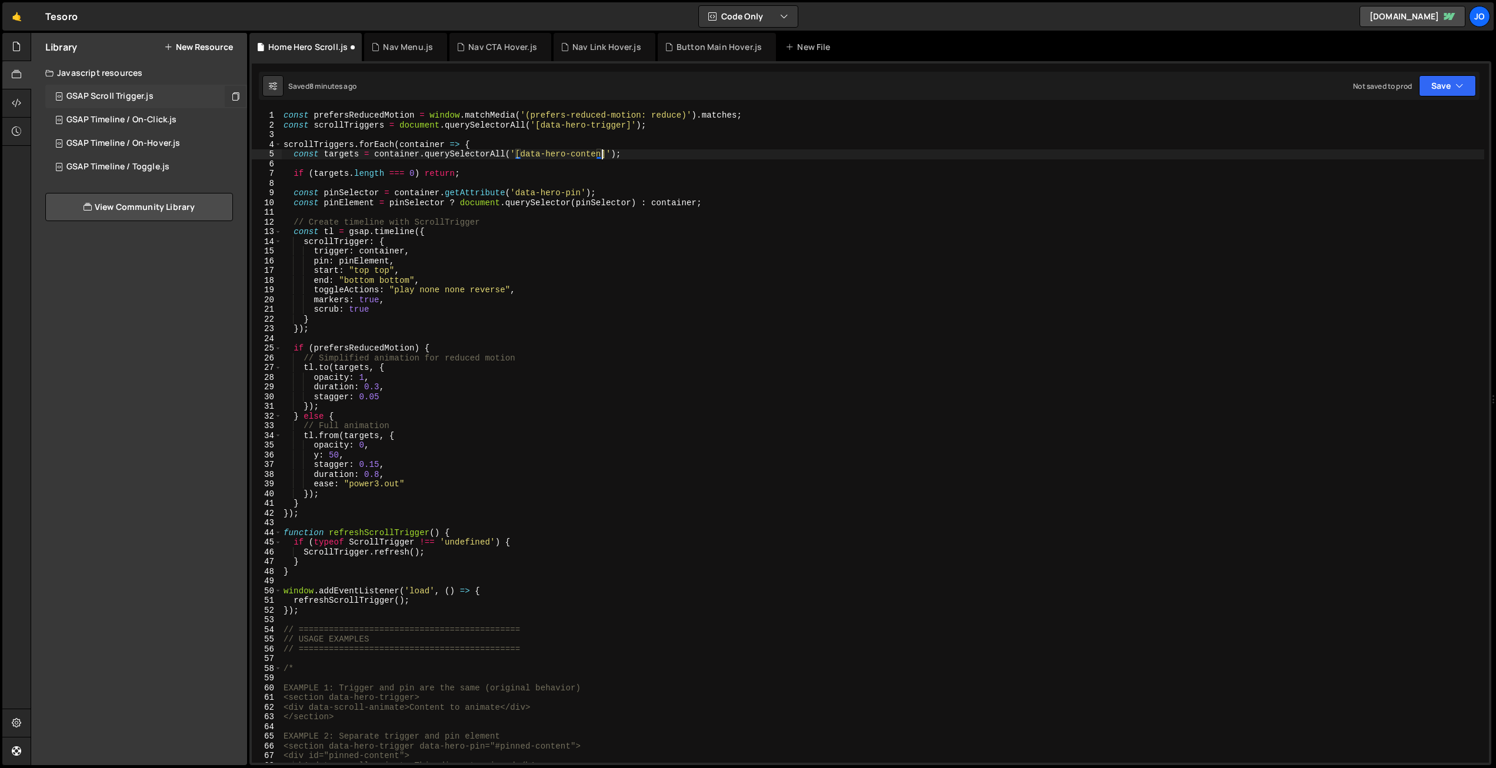
type textarea "const targets = container.querySelectorAll('[data-hero-content]');"
click at [595, 132] on div "const prefersReducedMotion = window . matchMedia ( '(prefers-reduced-motion: re…" at bounding box center [882, 447] width 1203 height 672
drag, startPoint x: 604, startPoint y: 153, endPoint x: 525, endPoint y: 153, distance: 78.8
click at [521, 151] on div "const prefersReducedMotion = window . matchMedia ( '(prefers-reduced-motion: re…" at bounding box center [882, 447] width 1203 height 672
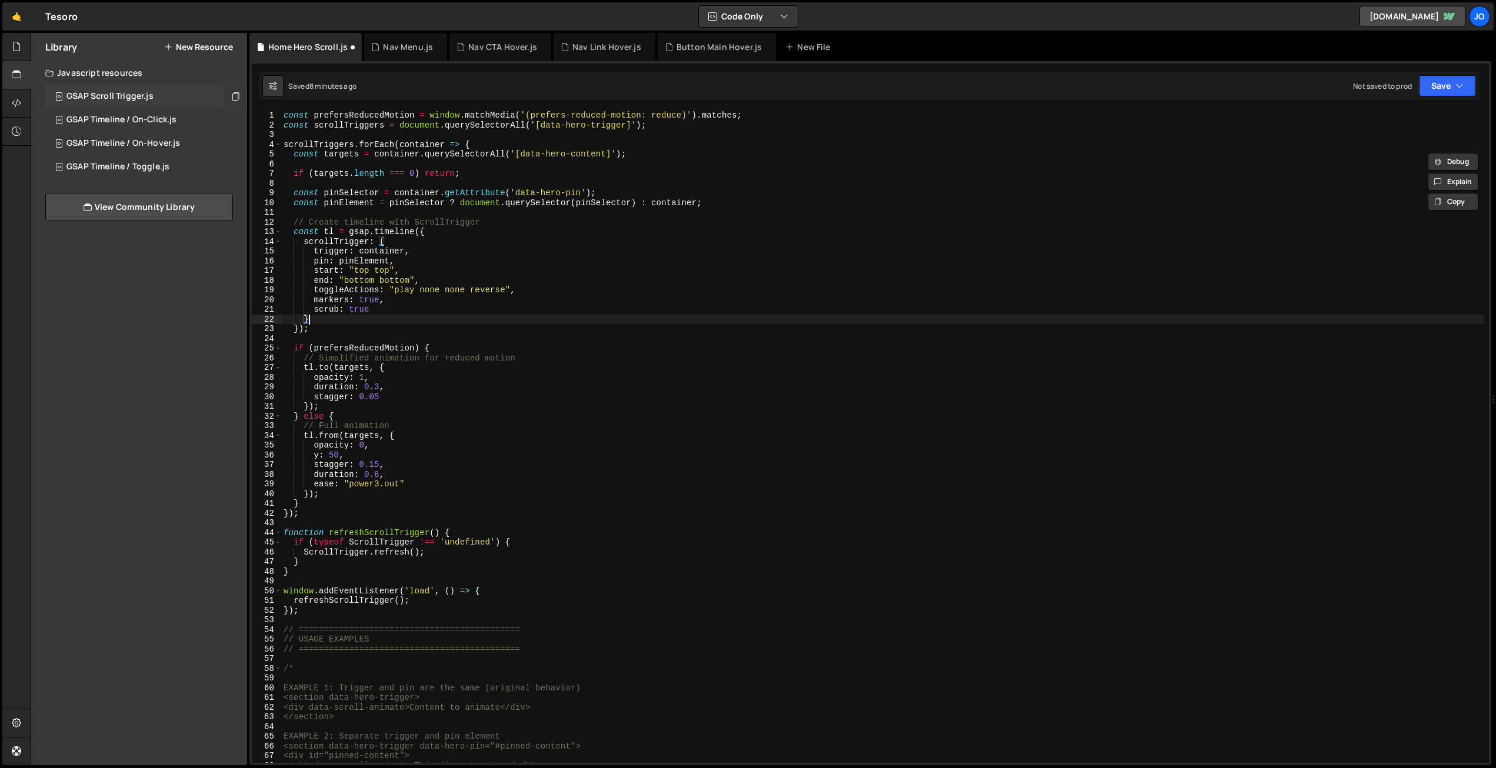
drag, startPoint x: 458, startPoint y: 323, endPoint x: 448, endPoint y: 322, distance: 10.1
click at [457, 323] on div "const prefersReducedMotion = window . matchMedia ( '(prefers-reduced-motion: re…" at bounding box center [882, 447] width 1203 height 672
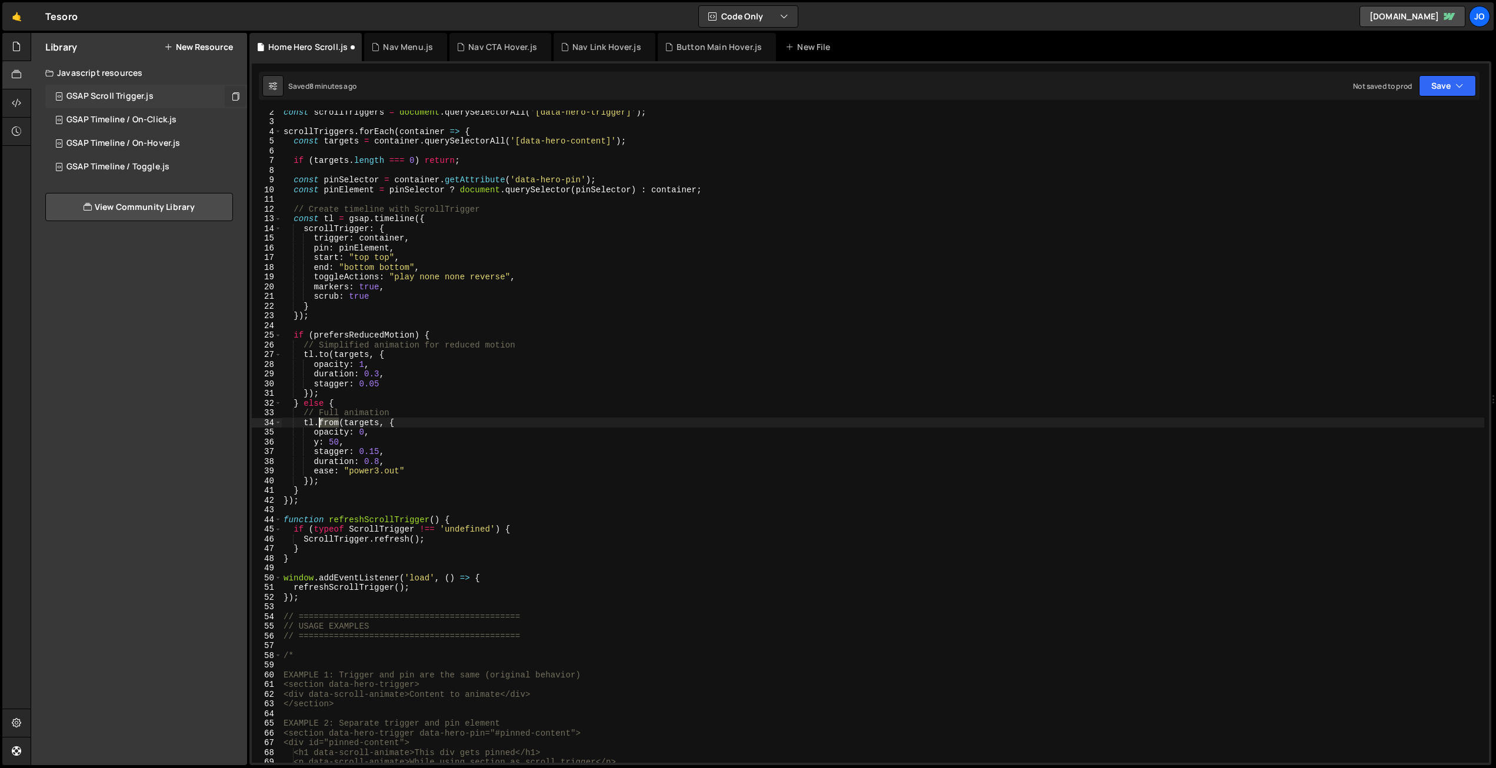
drag, startPoint x: 338, startPoint y: 419, endPoint x: 322, endPoint y: 419, distance: 15.9
click at [320, 419] on div "const scrollTriggers = document . querySelectorAll ( '[data-hero-trigger]' ) ; …" at bounding box center [882, 443] width 1203 height 672
click at [386, 408] on div "const scrollTriggers = document . querySelectorAll ( '[data-hero-trigger]' ) ; …" at bounding box center [882, 443] width 1203 height 672
click at [318, 441] on div "const scrollTriggers = document . querySelectorAll ( '[data-hero-trigger]' ) ; …" at bounding box center [882, 443] width 1203 height 672
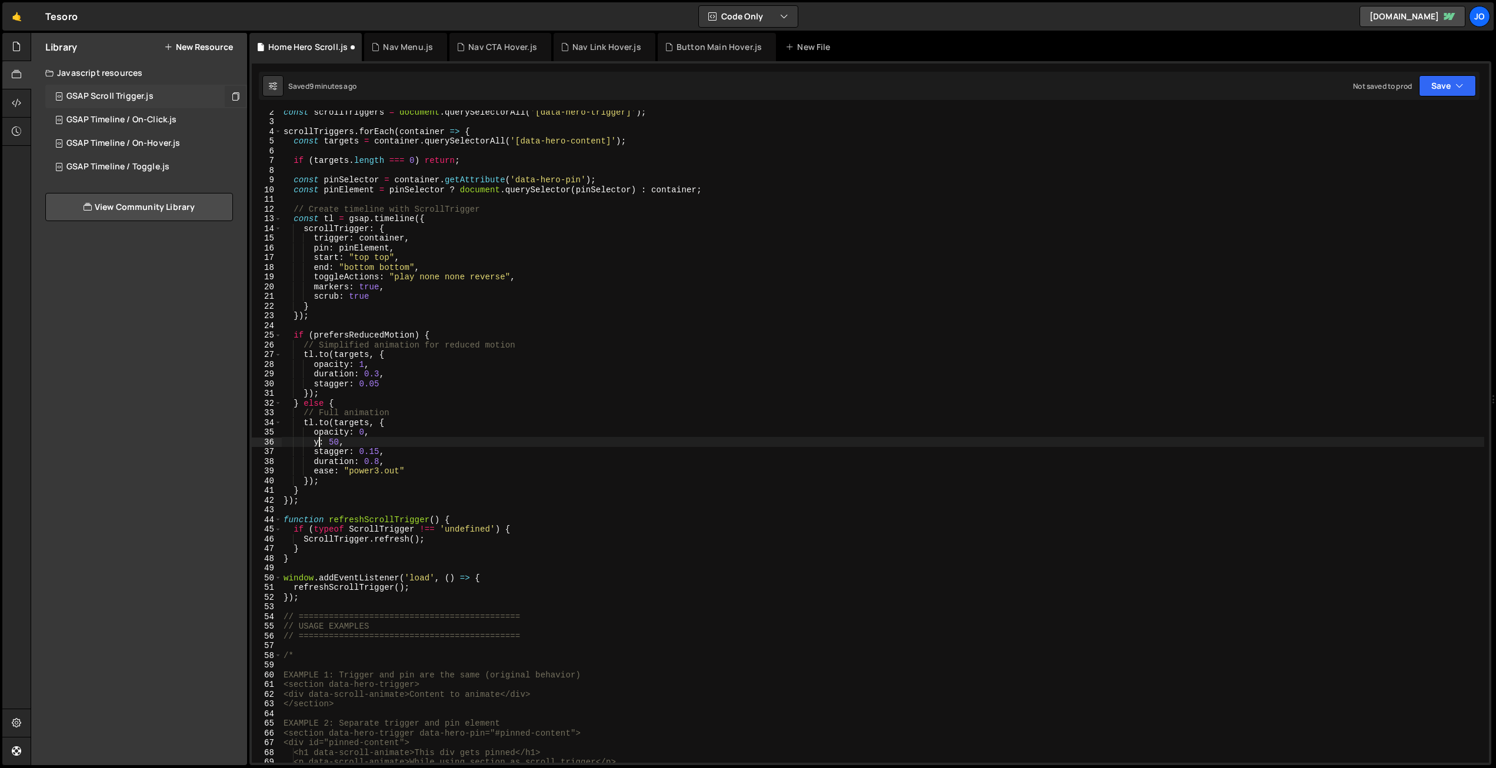
click at [459, 352] on div "const scrollTriggers = document . querySelectorAll ( '[data-hero-trigger]' ) ; …" at bounding box center [882, 443] width 1203 height 672
click at [422, 476] on div "const scrollTriggers = document . querySelectorAll ( '[data-hero-trigger]' ) ; …" at bounding box center [882, 443] width 1203 height 672
type textarea "ease: "power3.out""
click at [1447, 92] on button "Save" at bounding box center [1447, 85] width 57 height 21
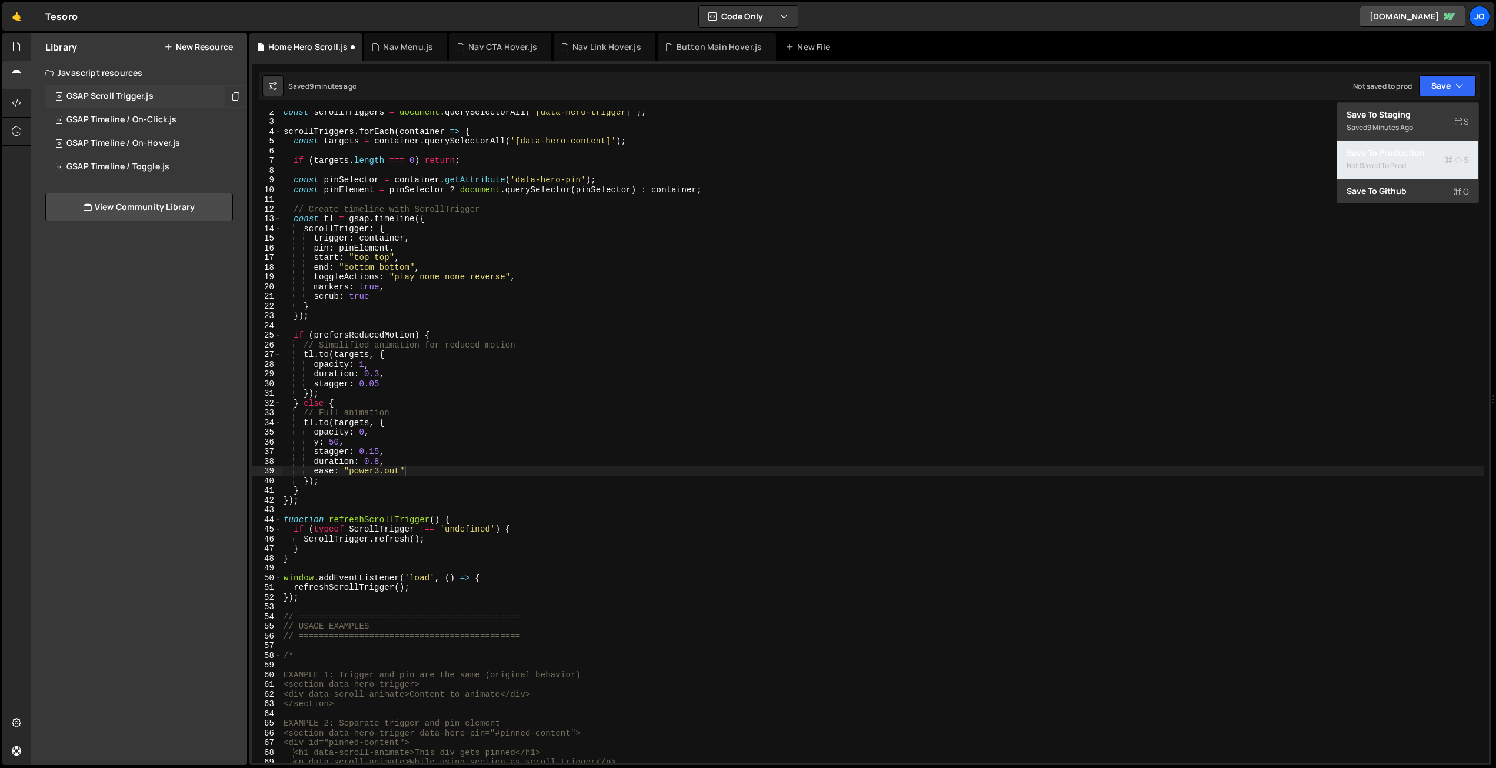
click at [1396, 155] on div "Save to Production S" at bounding box center [1408, 153] width 122 height 12
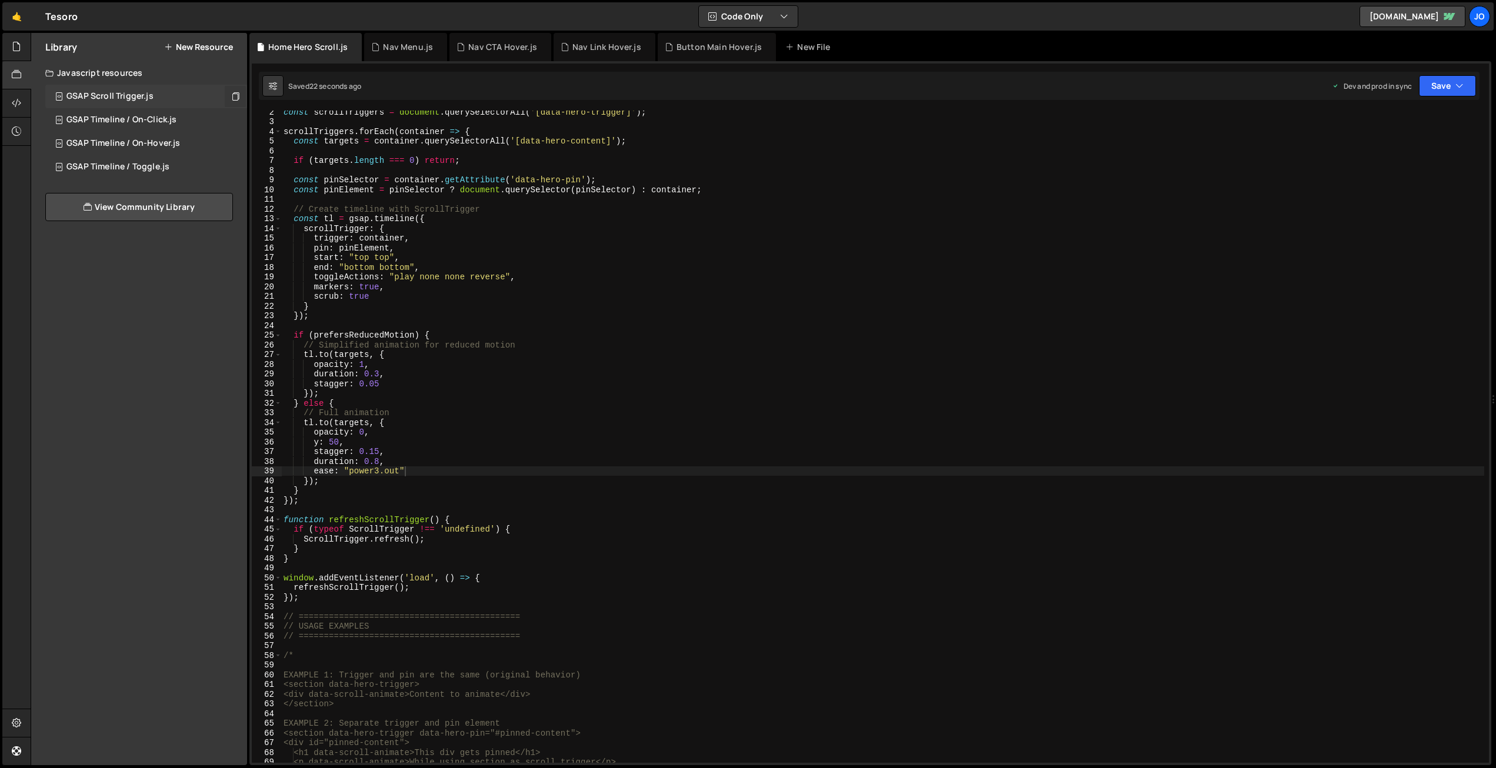
scroll to position [12, 0]
click at [273, 86] on icon at bounding box center [273, 86] width 8 height 12
select select "editor"
select select "ace/theme/monokai"
type input "14"
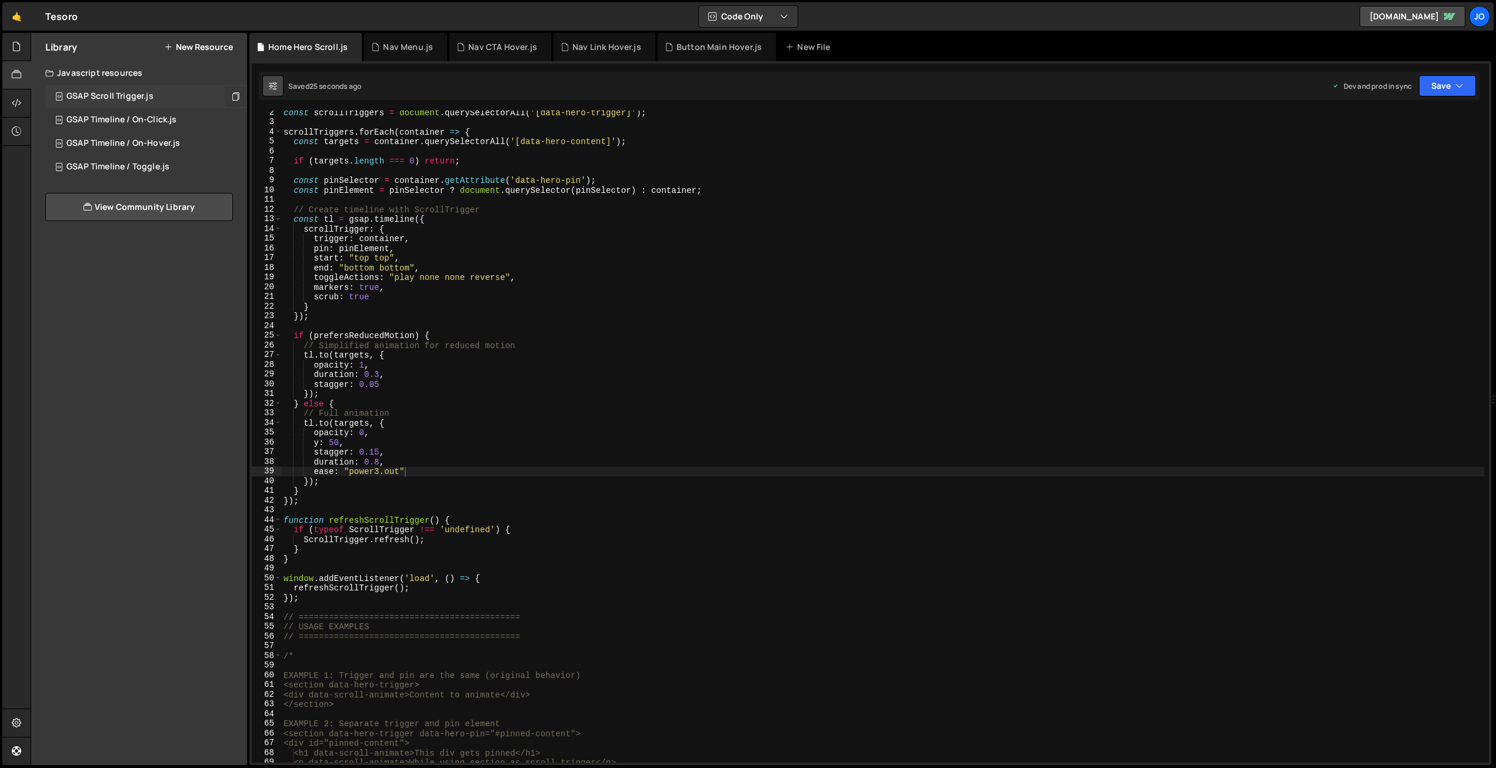
checkbox input "true"
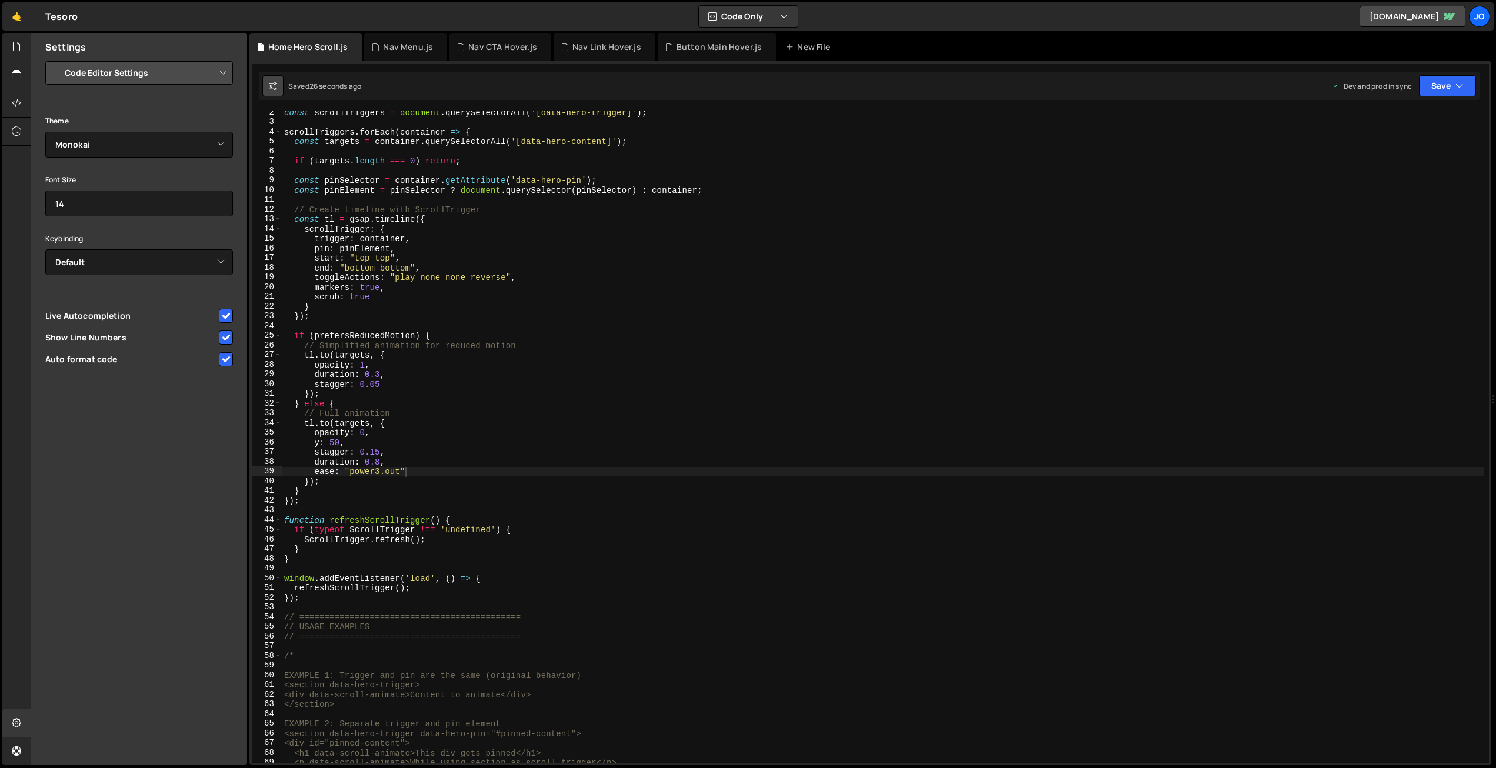
click at [272, 84] on icon at bounding box center [273, 86] width 8 height 12
type textarea "});"
click at [631, 315] on div "const scrollTriggers = document . querySelectorAll ( '[data-hero-trigger]' ) ; …" at bounding box center [883, 444] width 1203 height 672
drag, startPoint x: 12, startPoint y: 72, endPoint x: 16, endPoint y: 59, distance: 13.4
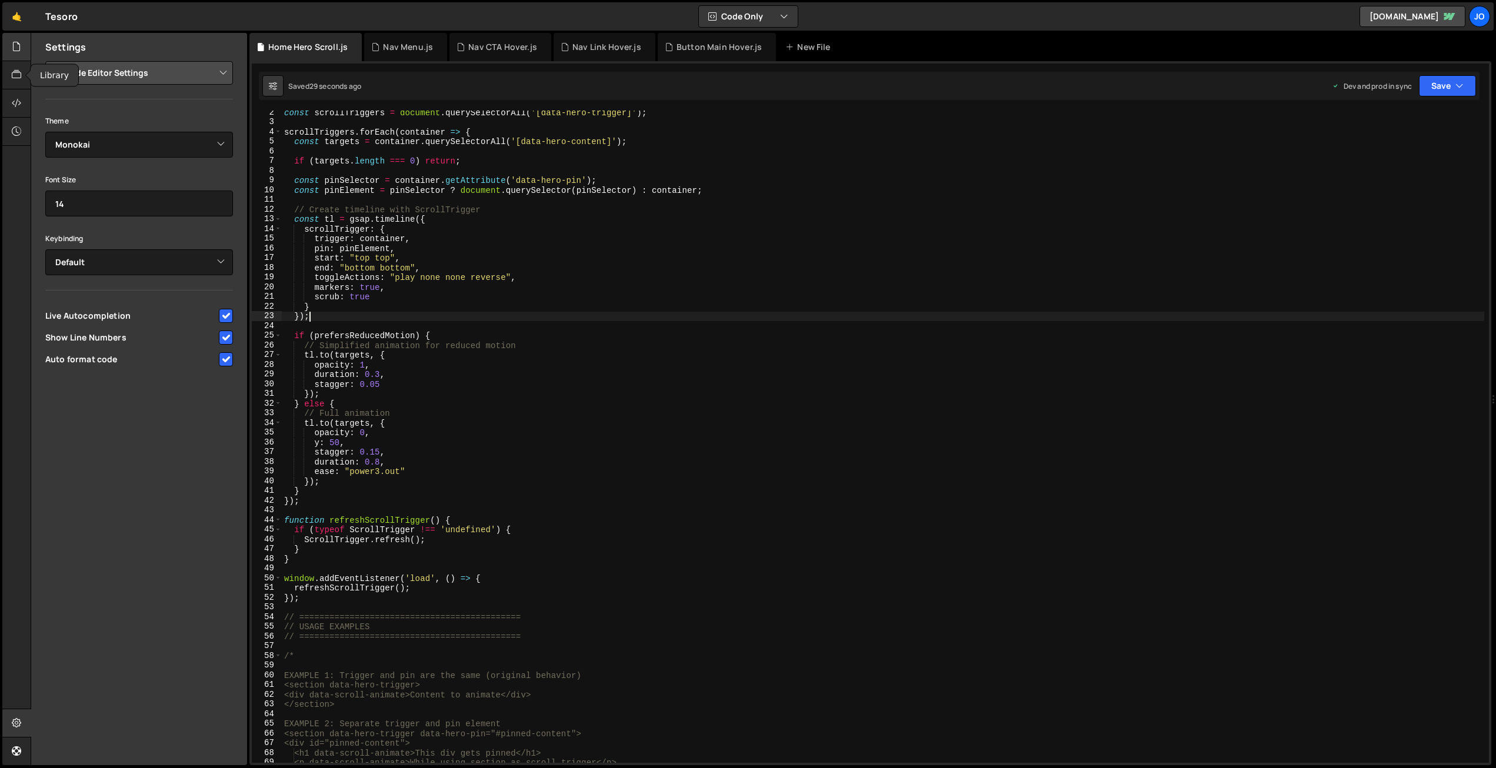
click at [14, 69] on icon at bounding box center [16, 74] width 9 height 13
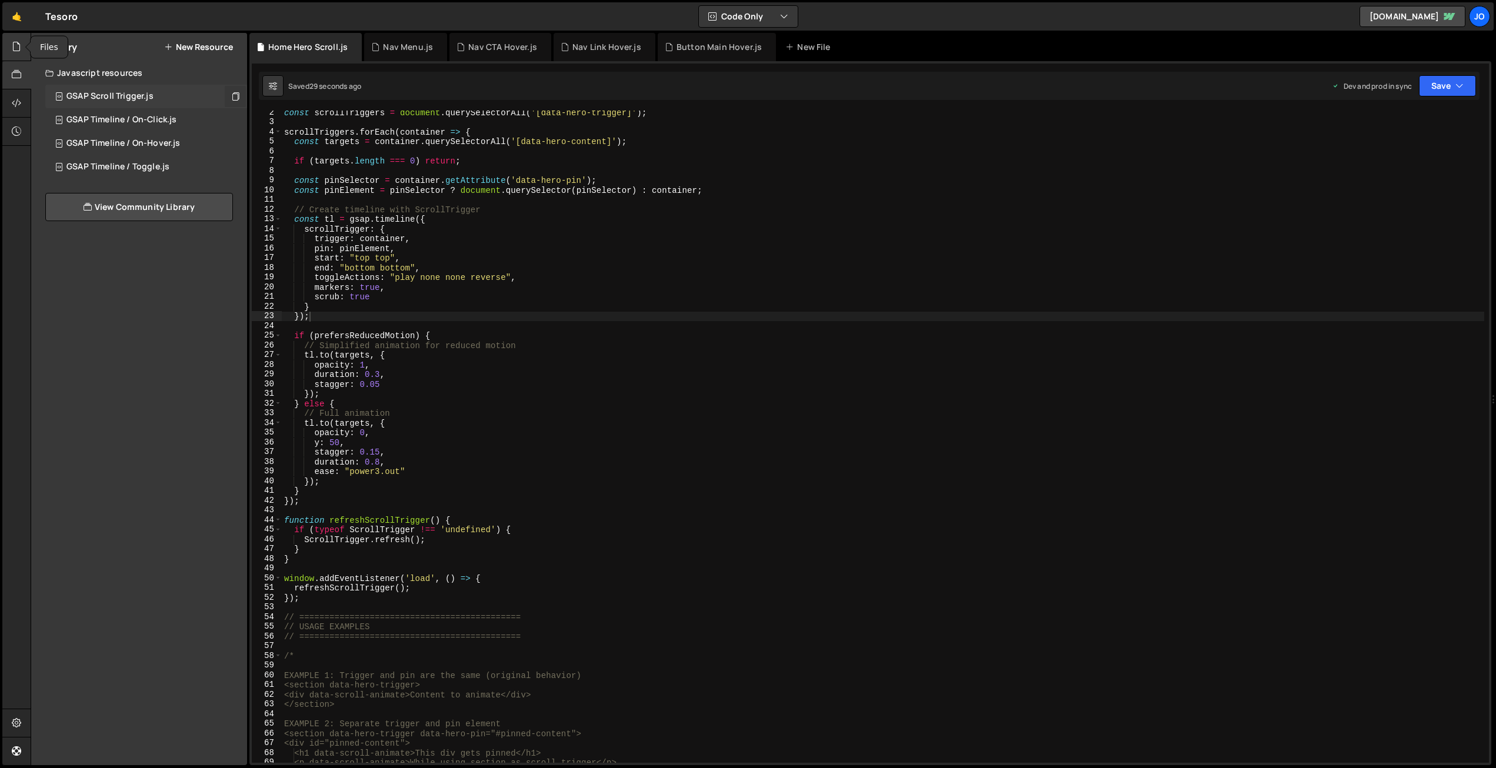
click at [17, 48] on icon at bounding box center [16, 46] width 9 height 13
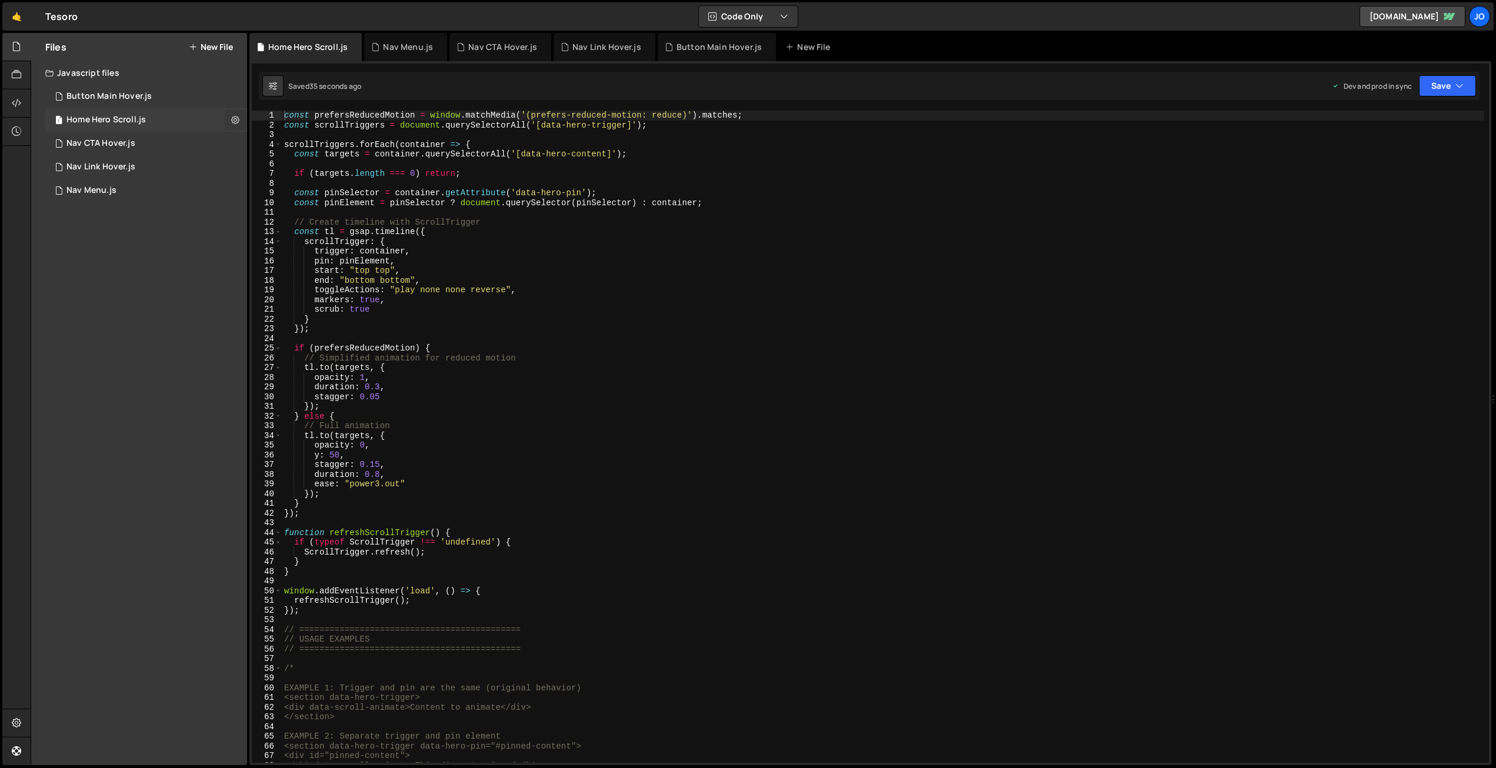
click at [238, 121] on icon at bounding box center [235, 119] width 8 height 11
type input "Home Hero Scroll"
radio input "true"
checkbox input "true"
click at [294, 141] on button "Edit File Settings" at bounding box center [306, 145] width 115 height 24
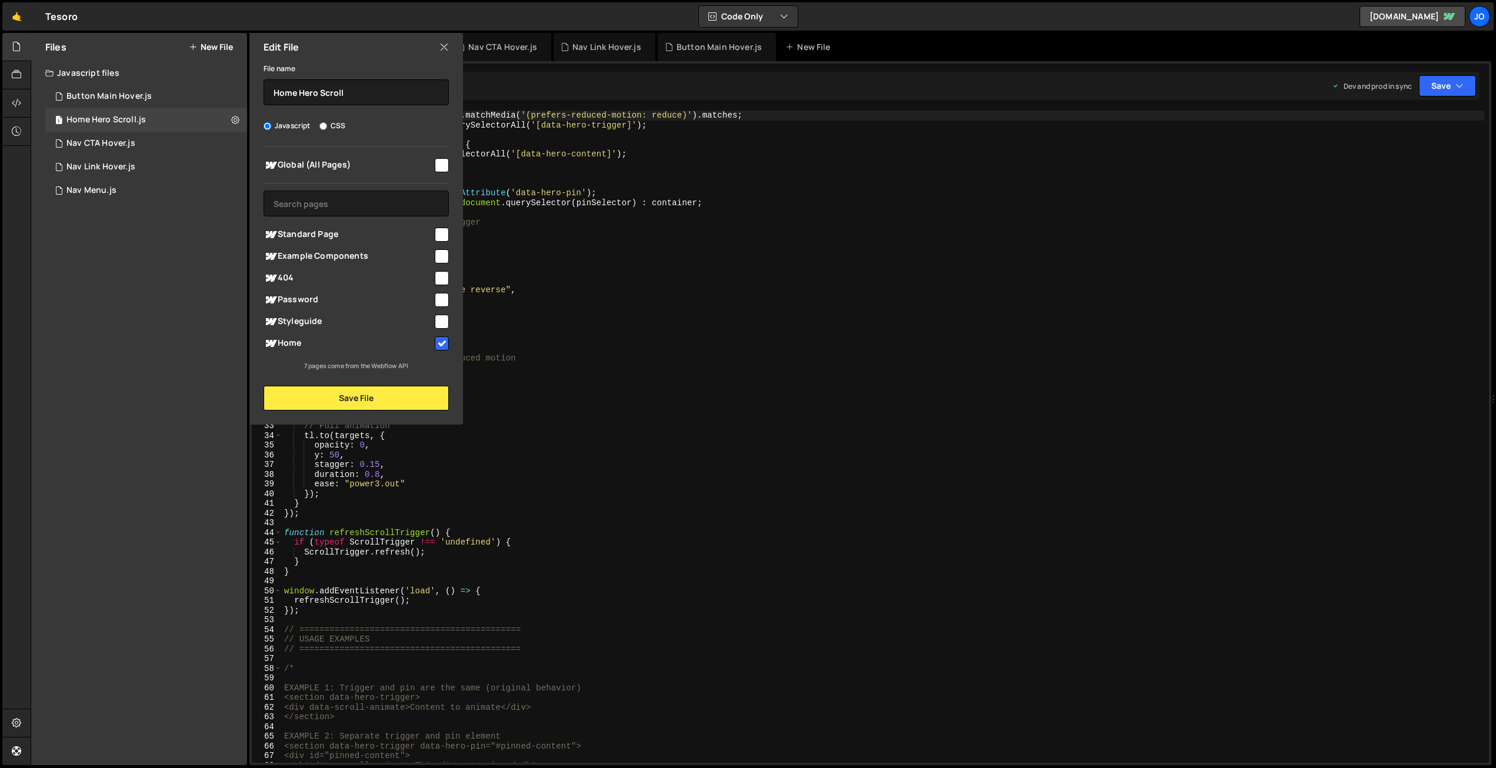
click at [442, 44] on icon at bounding box center [443, 47] width 9 height 13
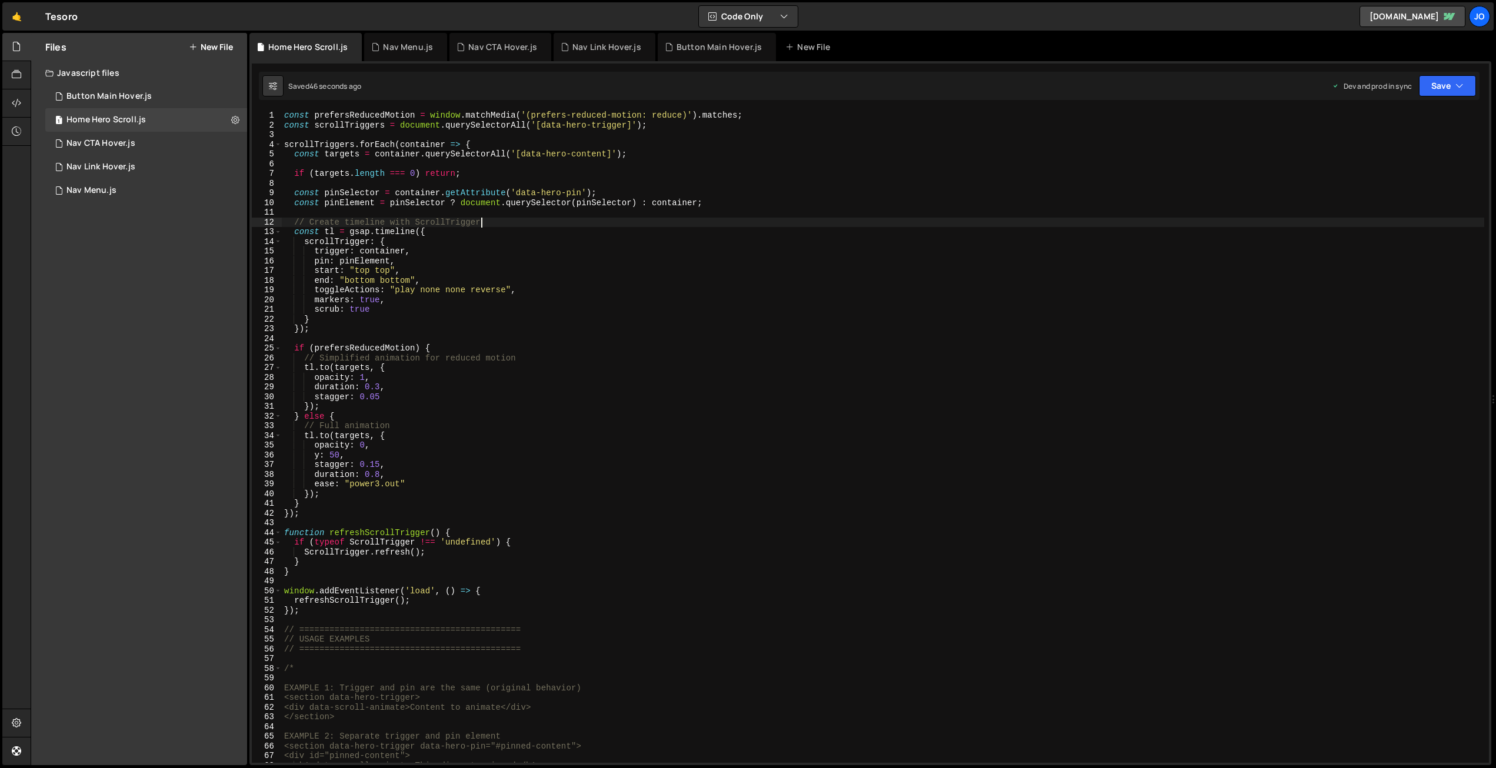
click at [684, 221] on div "const prefersReducedMotion = window . matchMedia ( '(prefers-reduced-motion: re…" at bounding box center [883, 447] width 1203 height 672
click at [1435, 92] on button "Save" at bounding box center [1447, 85] width 57 height 21
click at [1406, 159] on div "Saved 47 seconds ago" at bounding box center [1408, 166] width 122 height 14
drag, startPoint x: 383, startPoint y: 122, endPoint x: 327, endPoint y: 124, distance: 55.9
click at [315, 123] on div "const prefersReducedMotion = window . matchMedia ( '(prefers-reduced-motion: re…" at bounding box center [883, 447] width 1203 height 672
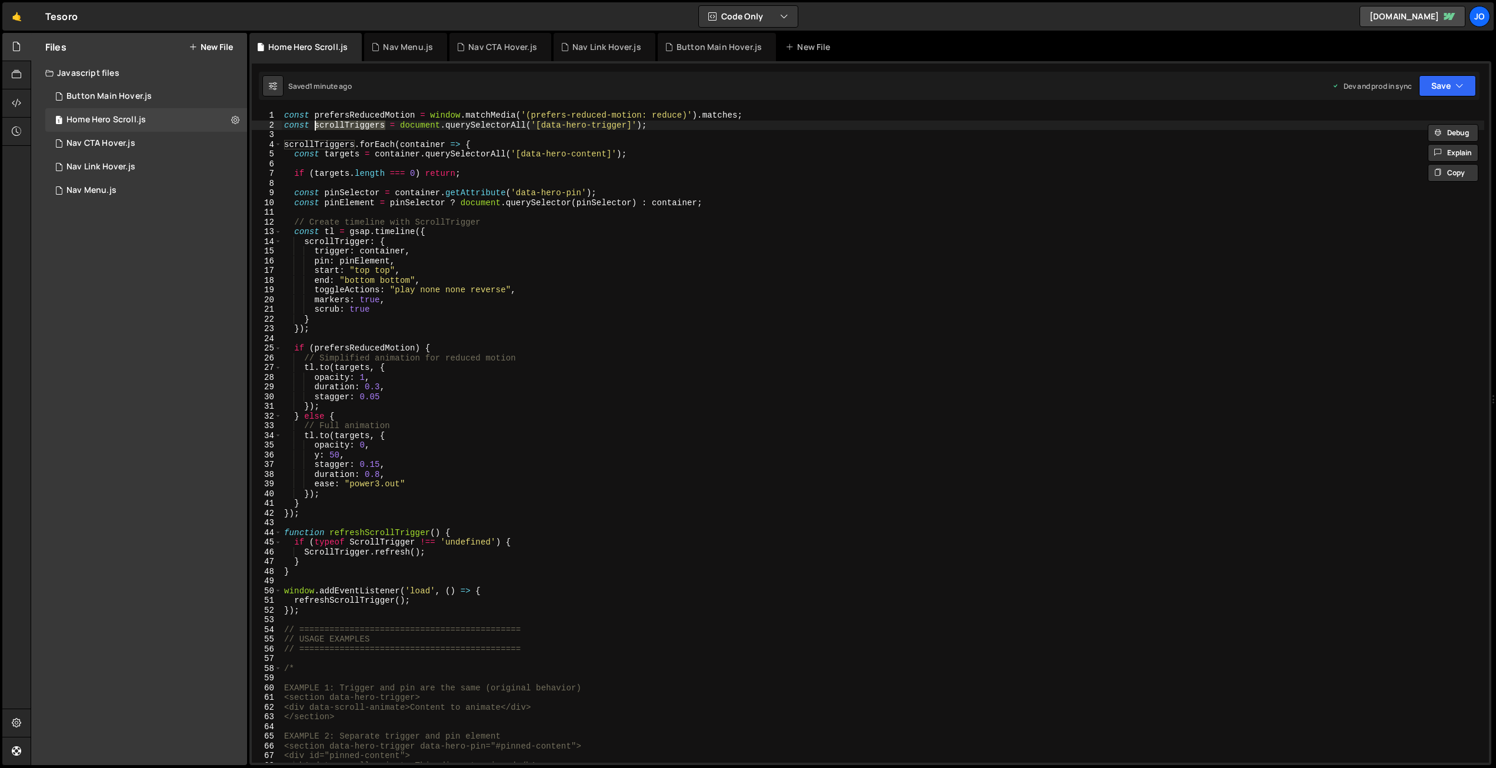
click at [375, 238] on div "const prefersReducedMotion = window . matchMedia ( '(prefers-reduced-motion: re…" at bounding box center [883, 447] width 1203 height 672
drag, startPoint x: 405, startPoint y: 249, endPoint x: 382, endPoint y: 259, distance: 24.3
click at [360, 248] on div "const prefersReducedMotion = window . matchMedia ( '(prefers-reduced-motion: re…" at bounding box center [883, 447] width 1203 height 672
paste textarea "scrollTriggers"
click at [1448, 86] on button "Save" at bounding box center [1447, 85] width 57 height 21
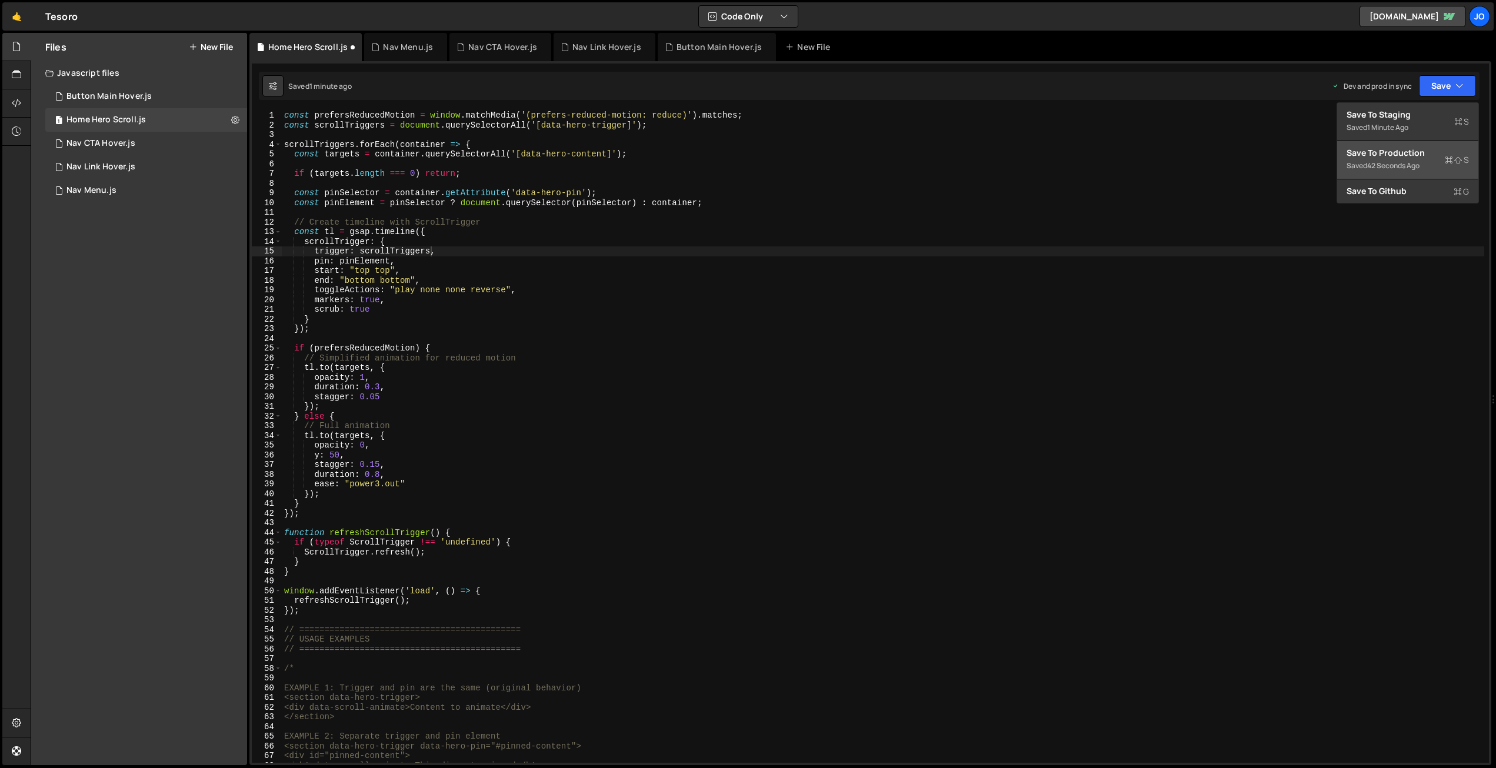
click at [1394, 162] on div "42 seconds ago" at bounding box center [1393, 166] width 52 height 10
click at [430, 270] on div "const prefersReducedMotion = window . matchMedia ( '(prefers-reduced-motion: re…" at bounding box center [883, 447] width 1203 height 672
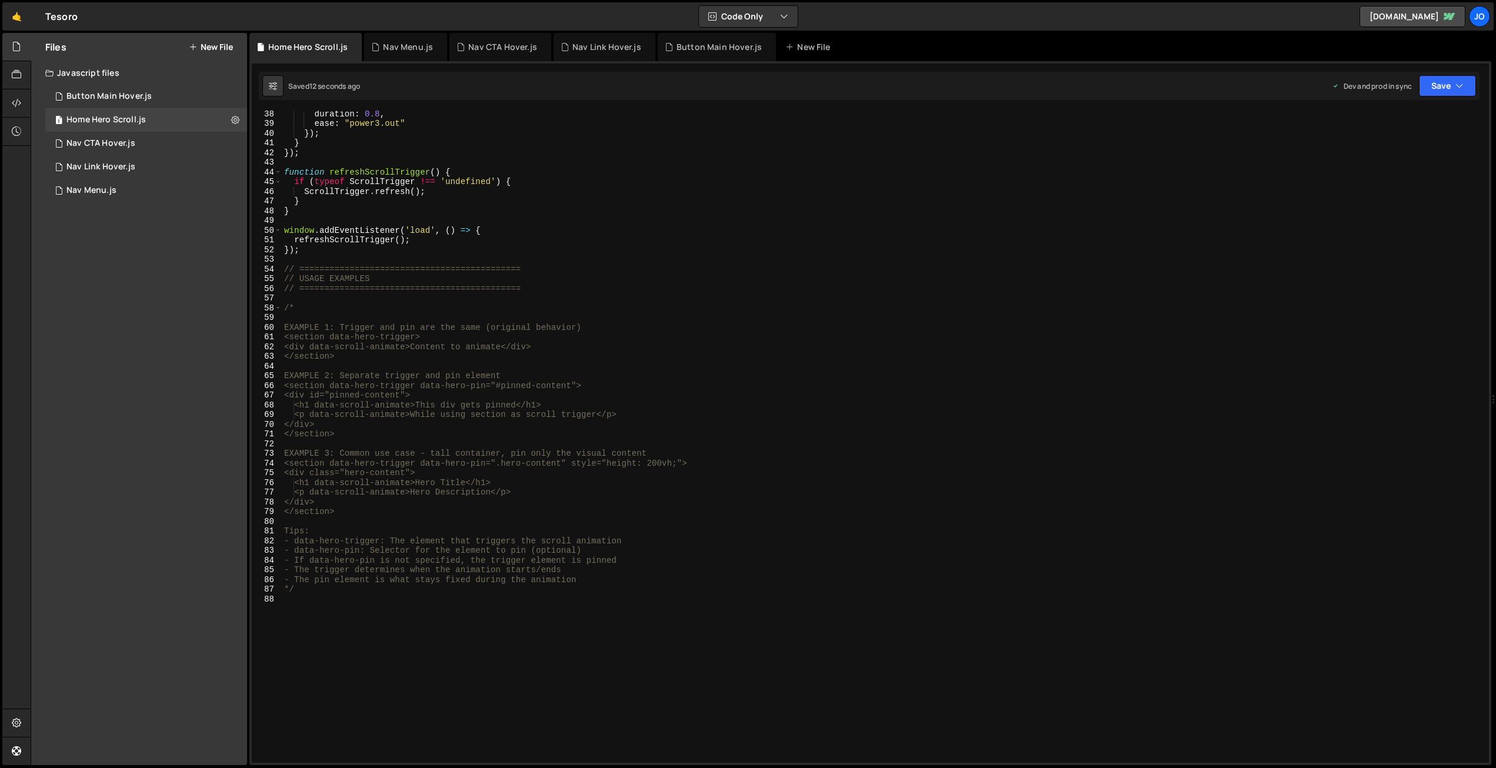
scroll to position [361, 0]
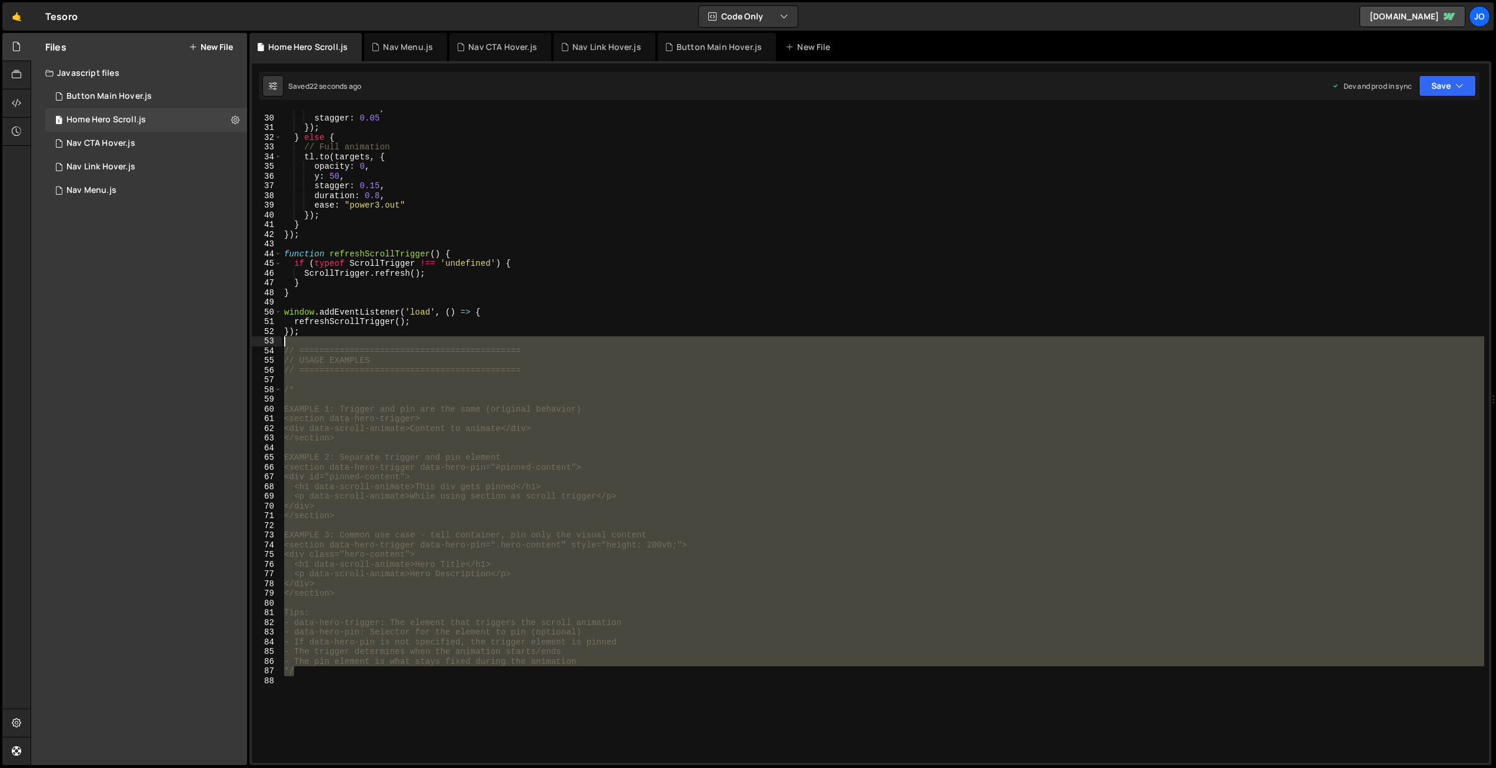
drag, startPoint x: 305, startPoint y: 594, endPoint x: 269, endPoint y: 338, distance: 257.9
click at [269, 338] on div "start: "top top", 29 30 31 32 33 34 35 36 37 38 39 40 41 42 43 44 45 46 47 48 4…" at bounding box center [870, 437] width 1237 height 652
type textarea "// ============================================"
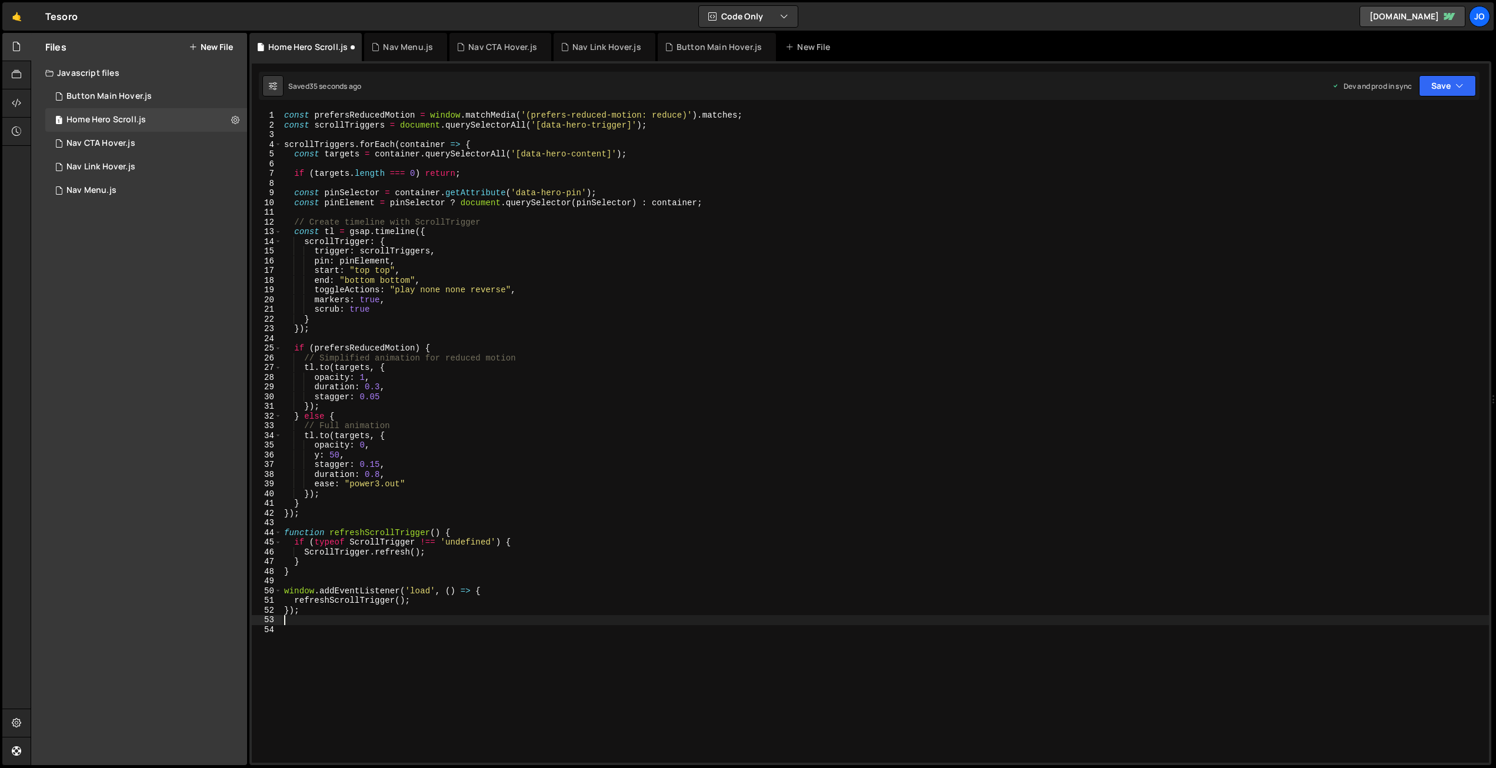
scroll to position [0, 0]
click at [607, 152] on div "const prefersReducedMotion = window . matchMedia ( '(prefers-reduced-motion: re…" at bounding box center [883, 446] width 1203 height 672
drag, startPoint x: 582, startPoint y: 190, endPoint x: 562, endPoint y: 190, distance: 20.0
click at [562, 190] on div "const prefersReducedMotion = window . matchMedia ( '(prefers-reduced-motion: re…" at bounding box center [883, 446] width 1203 height 672
drag, startPoint x: 611, startPoint y: 152, endPoint x: 518, endPoint y: 150, distance: 93.0
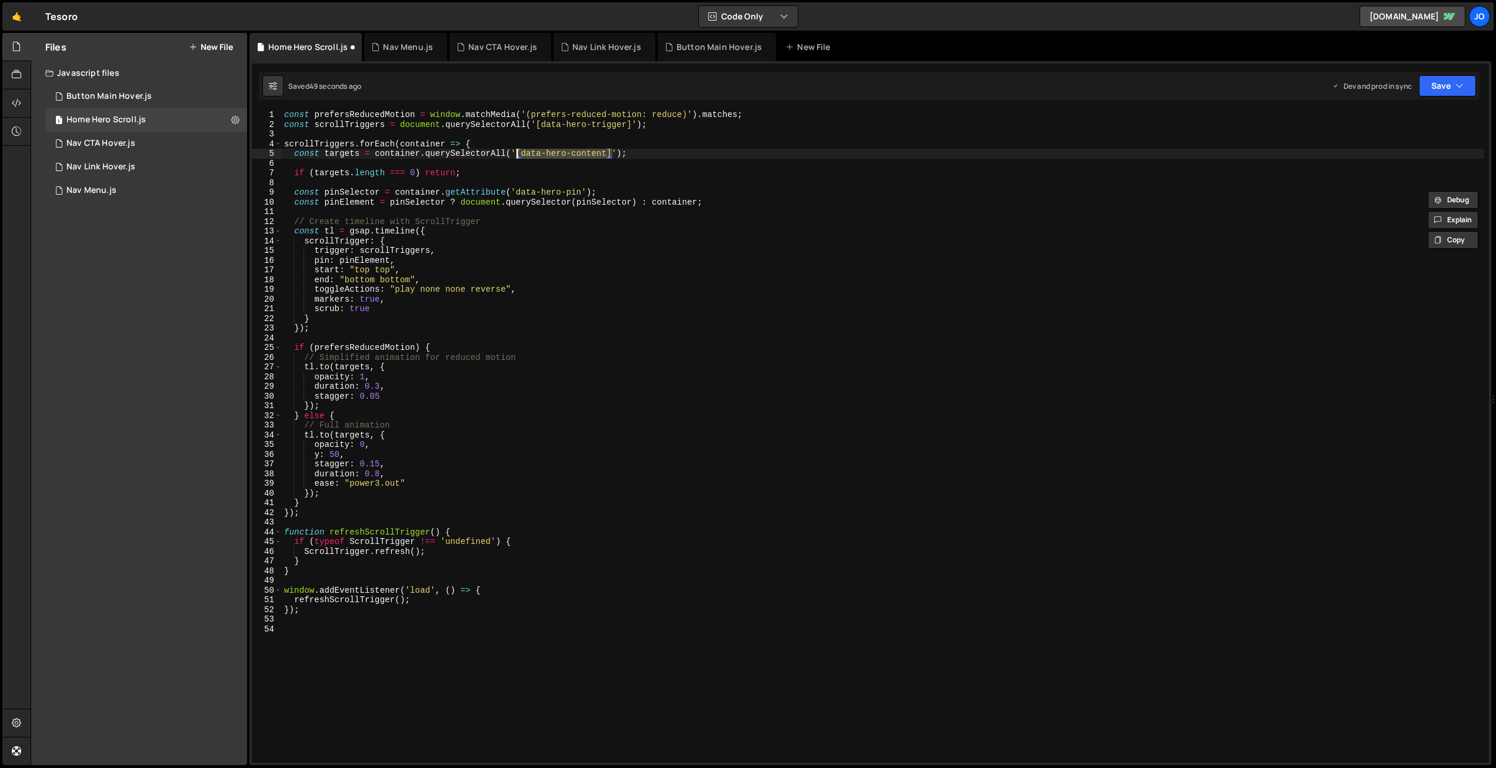
click at [518, 150] on div "const prefersReducedMotion = window . matchMedia ( '(prefers-reduced-motion: re…" at bounding box center [883, 446] width 1203 height 672
drag, startPoint x: 389, startPoint y: 259, endPoint x: 340, endPoint y: 258, distance: 49.4
click at [340, 258] on div "const prefersReducedMotion = window . matchMedia ( '(prefers-reduced-motion: re…" at bounding box center [883, 446] width 1203 height 672
paste textarea "[data-hero-content]"
drag, startPoint x: 429, startPoint y: 258, endPoint x: 412, endPoint y: 259, distance: 17.7
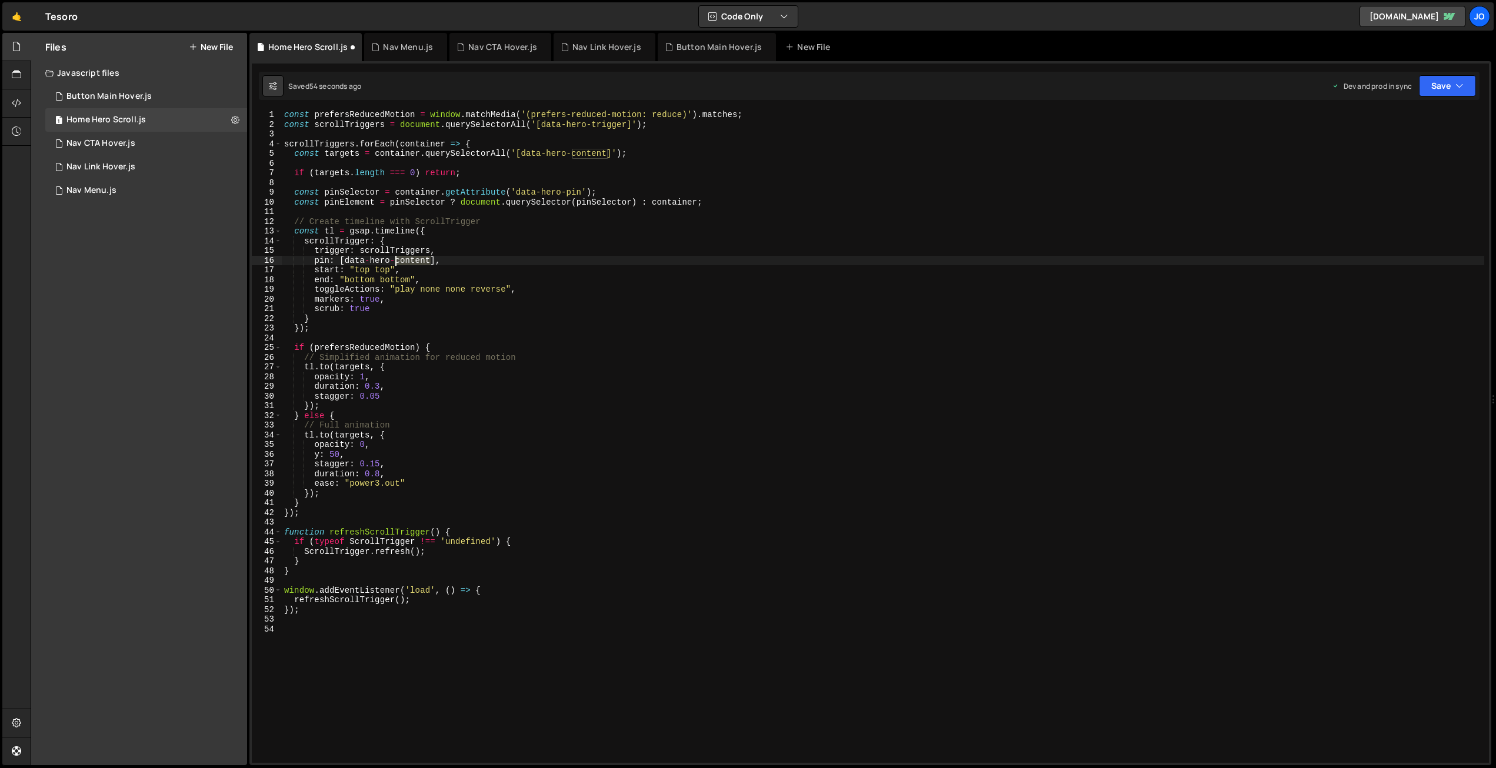
click at [398, 258] on div "const prefersReducedMotion = window . matchMedia ( '(prefers-reduced-motion: re…" at bounding box center [883, 446] width 1203 height 672
click at [341, 259] on div "const prefersReducedMotion = window . matchMedia ( '(prefers-reduced-motion: re…" at bounding box center [883, 446] width 1203 height 672
click at [421, 259] on div "const prefersReducedMotion = window . matchMedia ( '(prefers-reduced-motion: re…" at bounding box center [883, 446] width 1203 height 672
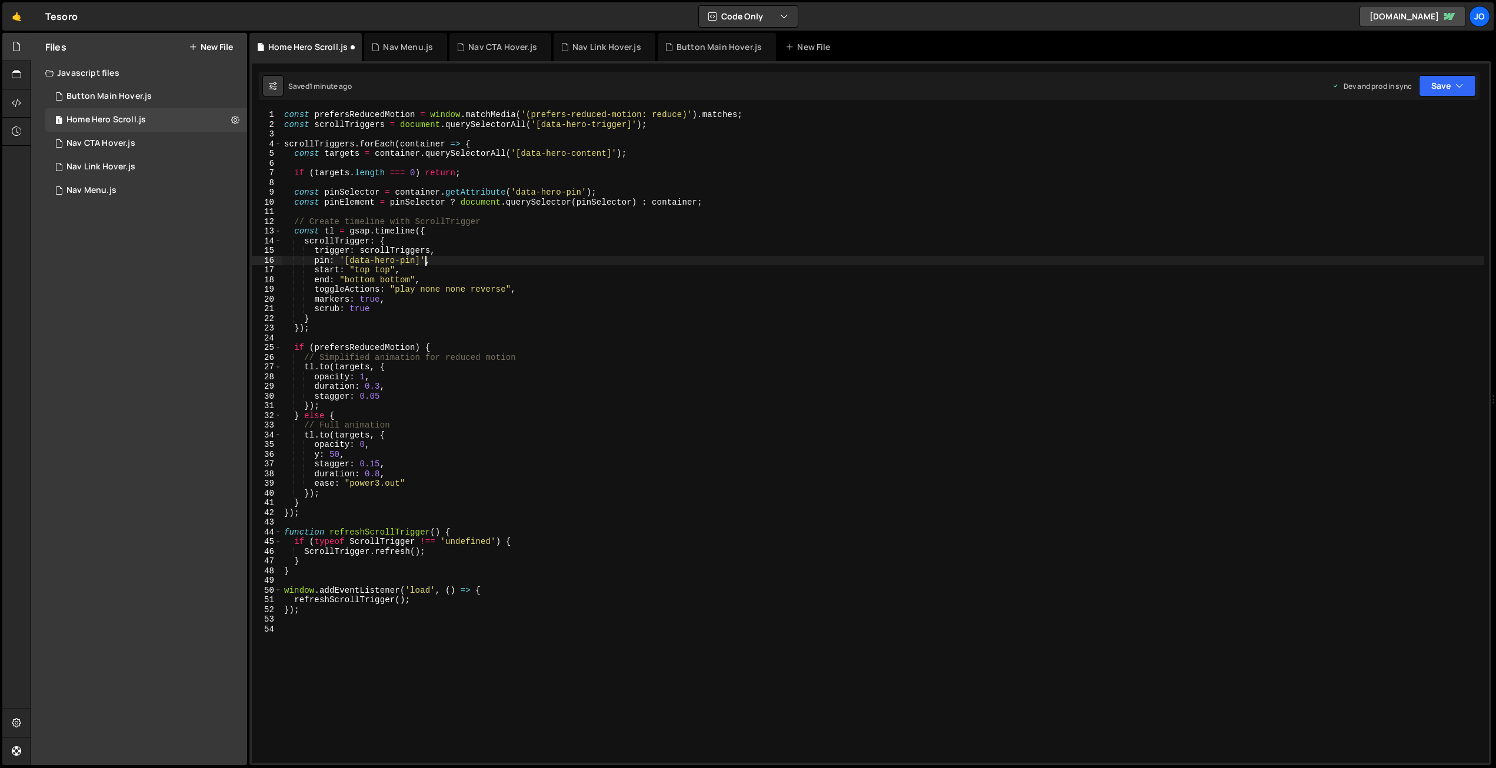
scroll to position [0, 9]
drag, startPoint x: 1447, startPoint y: 80, endPoint x: 1430, endPoint y: 108, distance: 33.0
click at [1447, 80] on button "Save" at bounding box center [1447, 85] width 57 height 21
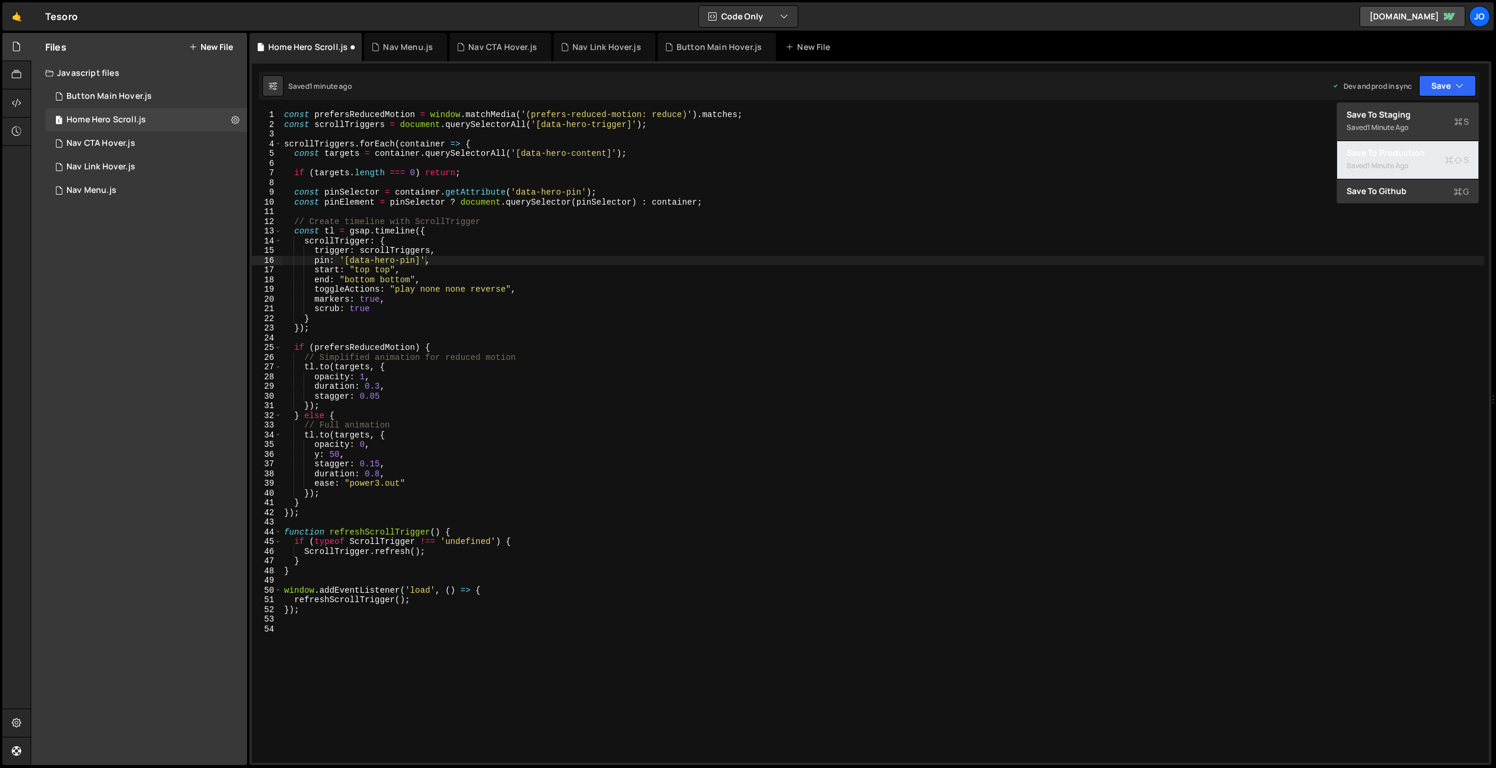
drag, startPoint x: 1417, startPoint y: 149, endPoint x: 1383, endPoint y: 143, distance: 34.0
click at [1417, 149] on div "Save to Production S" at bounding box center [1408, 153] width 122 height 12
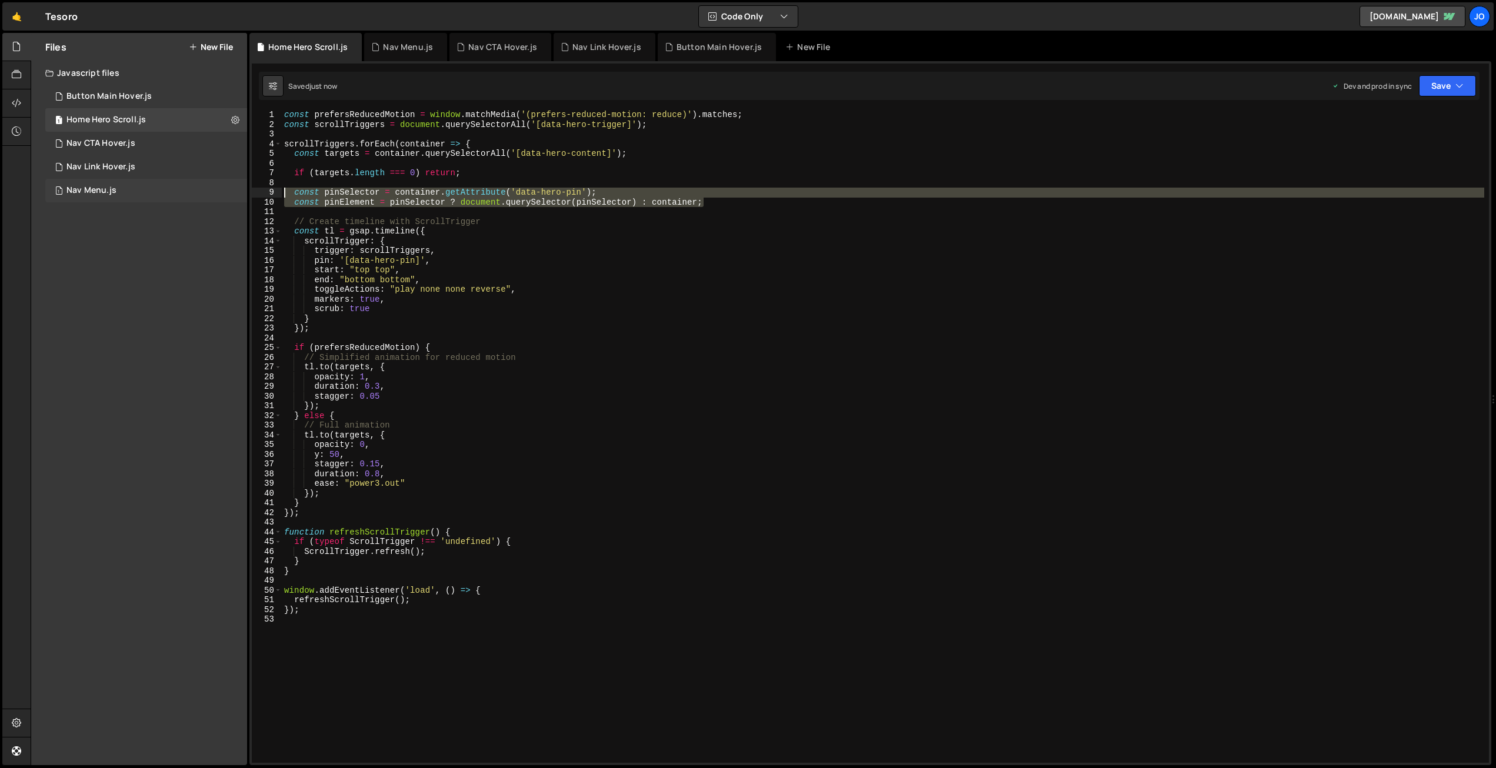
drag, startPoint x: 734, startPoint y: 203, endPoint x: 242, endPoint y: 190, distance: 492.6
click at [242, 190] on div "Files New File Javascript files 1 Button Main Hover.js 0 1 Home Hero Scroll.js …" at bounding box center [763, 399] width 1465 height 733
click at [346, 196] on div "const prefersReducedMotion = window . matchMedia ( '(prefers-reduced-motion: re…" at bounding box center [883, 437] width 1203 height 652
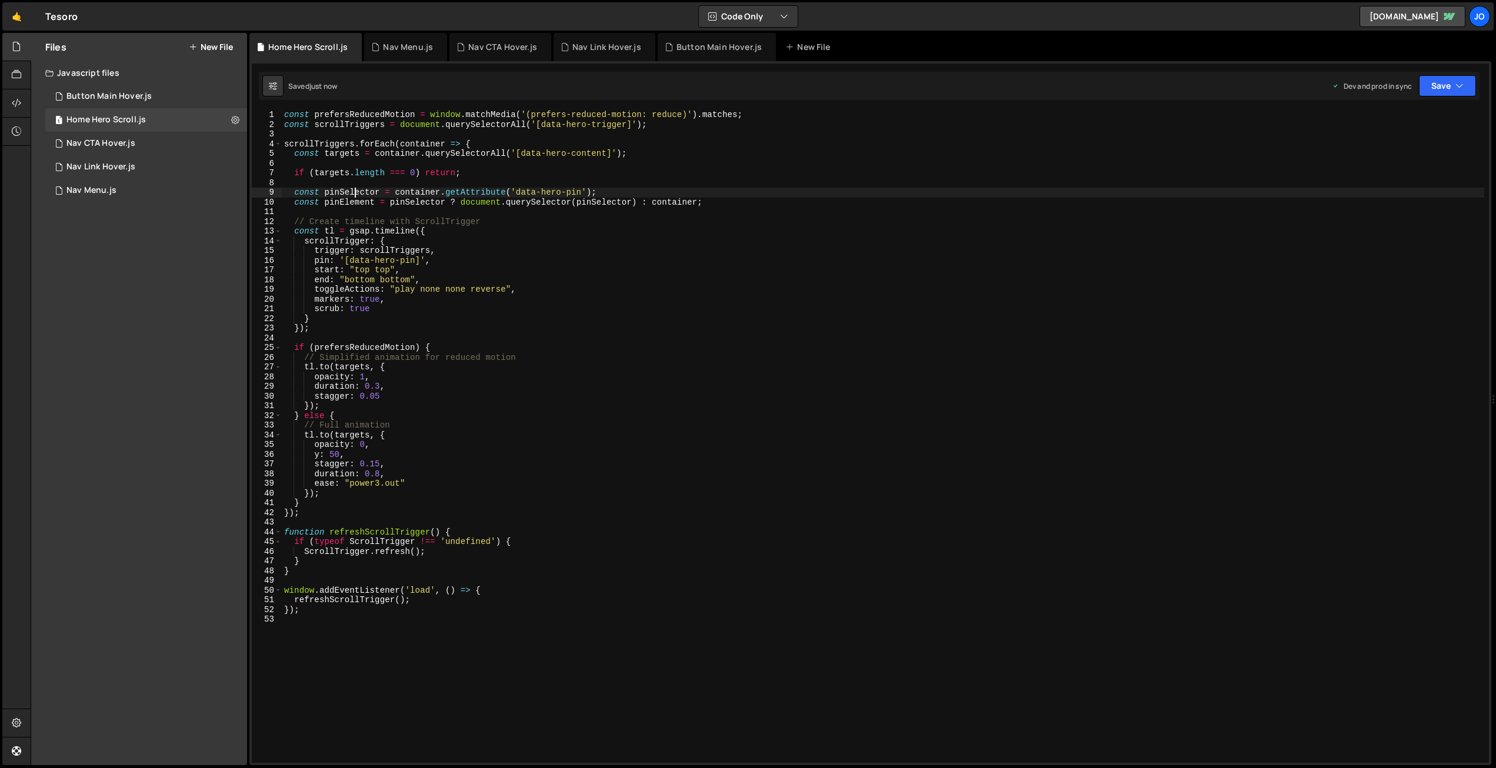
click at [357, 192] on div "const prefersReducedMotion = window . matchMedia ( '(prefers-reduced-motion: re…" at bounding box center [883, 446] width 1203 height 672
drag, startPoint x: 371, startPoint y: 193, endPoint x: 359, endPoint y: 196, distance: 12.3
click at [337, 193] on div "const prefersReducedMotion = window . matchMedia ( '(prefers-reduced-motion: re…" at bounding box center [883, 446] width 1203 height 672
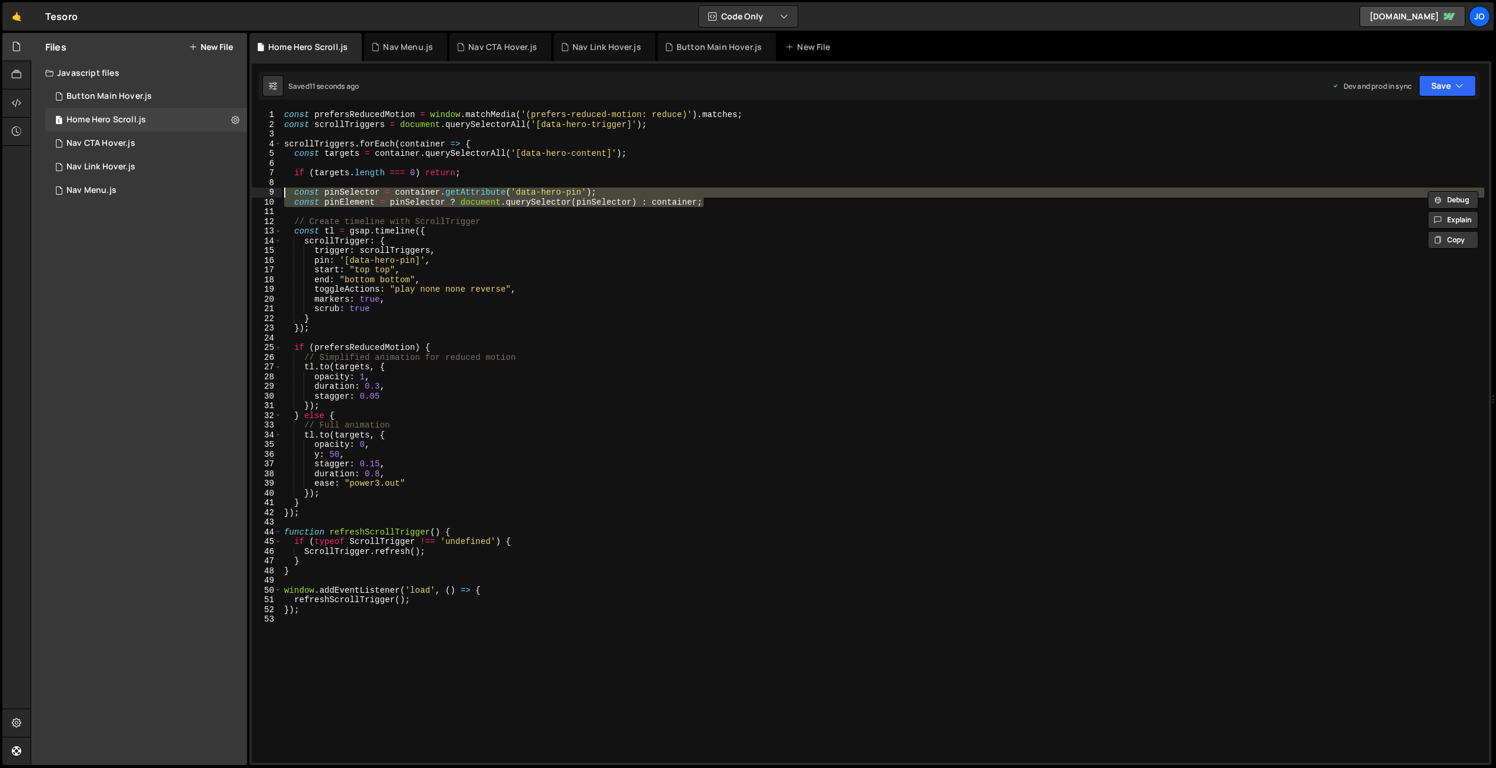
drag, startPoint x: 698, startPoint y: 204, endPoint x: 256, endPoint y: 191, distance: 442.0
click at [254, 191] on div "const pinSelector = container.getAttribute('data-hero-pin'); 1 2 3 4 5 6 7 8 9 …" at bounding box center [870, 437] width 1237 height 652
type textarea "const pinSelector = container.getAttribute('data-hero-pin'); const pinElement =…"
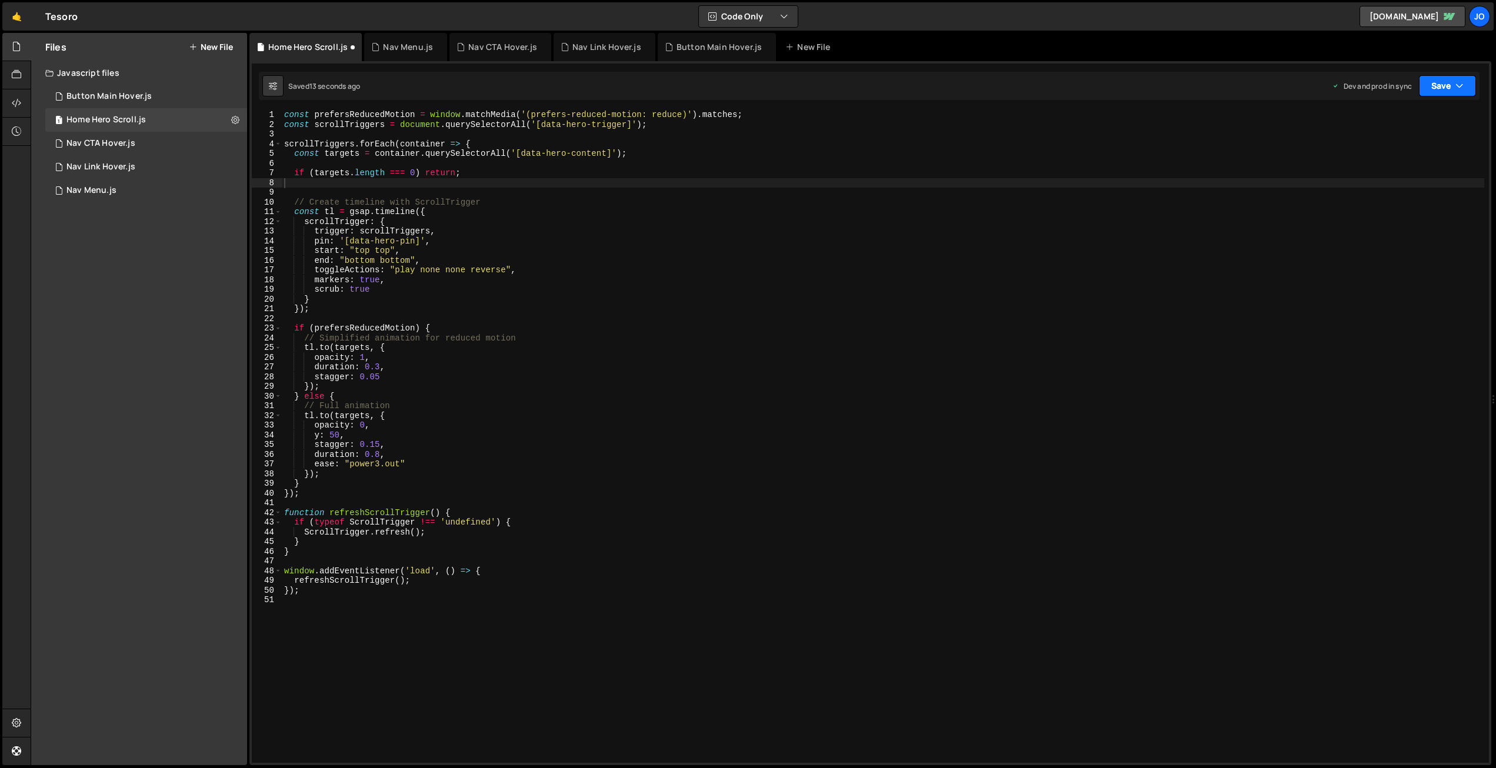
click at [1457, 86] on icon "button" at bounding box center [1459, 86] width 8 height 12
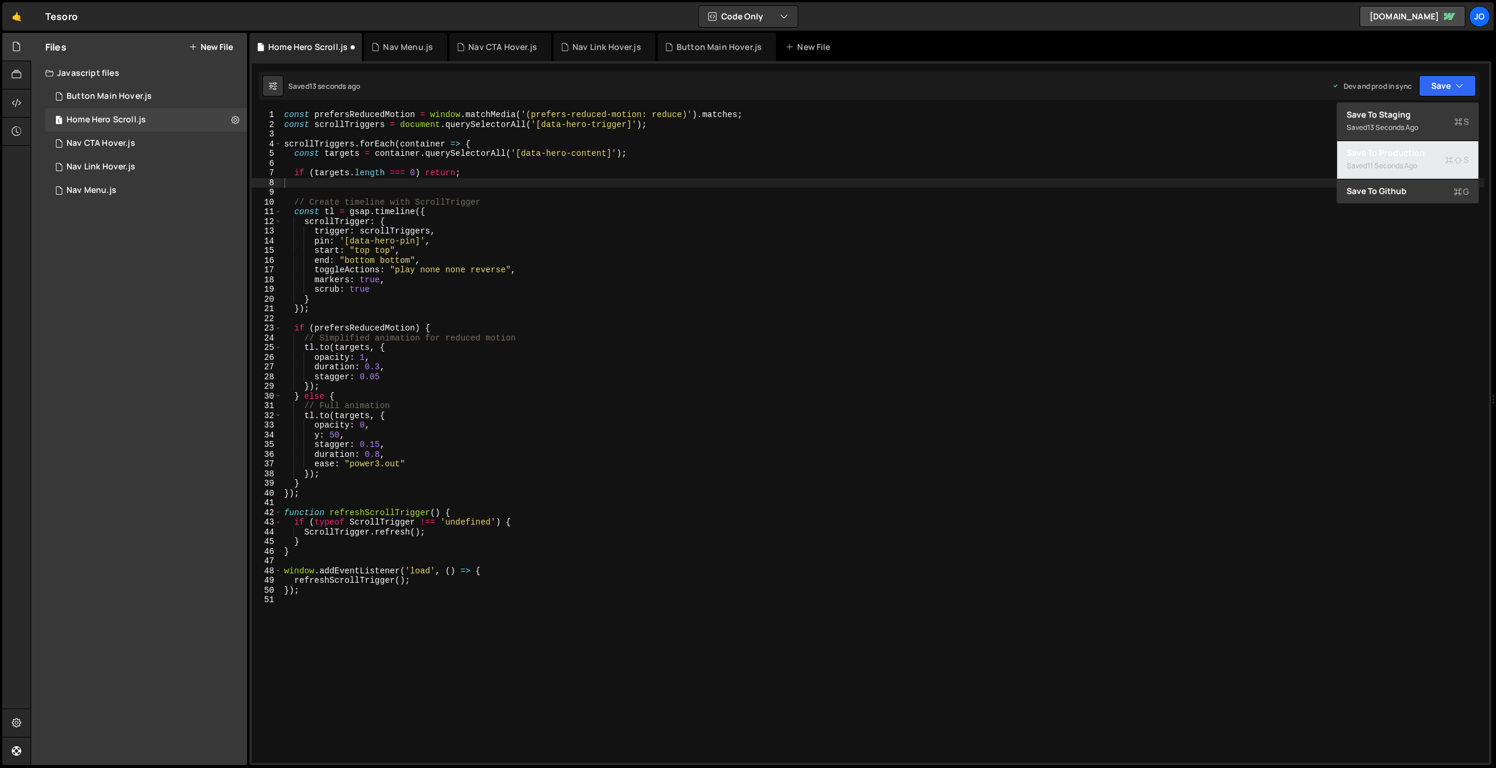
drag, startPoint x: 1418, startPoint y: 151, endPoint x: 1408, endPoint y: 150, distance: 10.6
click at [1418, 151] on div "Save to Production S" at bounding box center [1408, 153] width 122 height 12
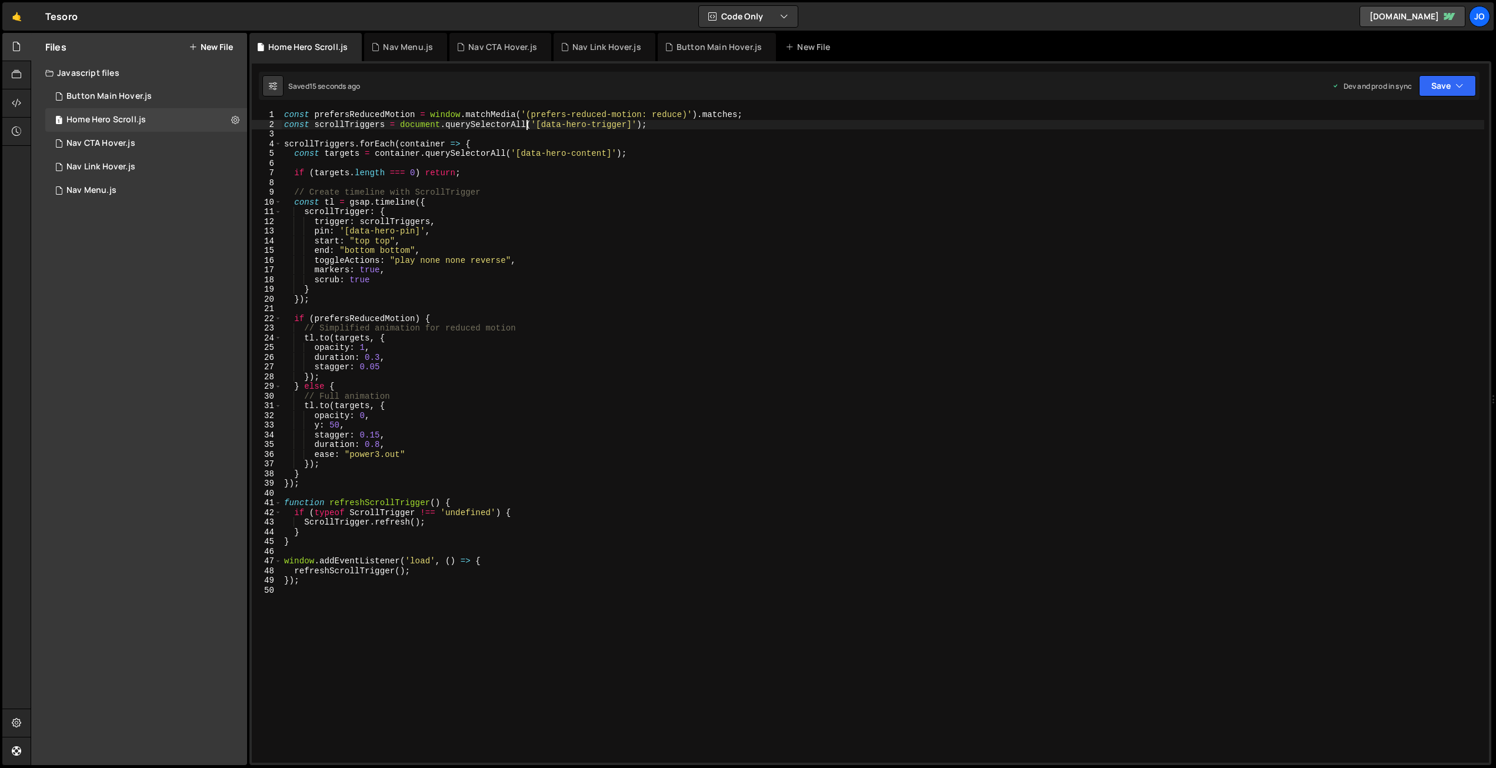
click at [526, 122] on div "const prefersReducedMotion = window . matchMedia ( '(prefers-reduced-motion: re…" at bounding box center [883, 446] width 1203 height 672
click at [384, 123] on div "const prefersReducedMotion = window . matchMedia ( '(prefers-reduced-motion: re…" at bounding box center [883, 446] width 1203 height 672
drag, startPoint x: 384, startPoint y: 123, endPoint x: 324, endPoint y: 124, distance: 60.0
click at [324, 124] on div "const prefersReducedMotion = window . matchMedia ( '(prefers-reduced-motion: re…" at bounding box center [883, 446] width 1203 height 672
click at [358, 121] on div "const prefersReducedMotion = window . matchMedia ( '(prefers-reduced-motion: re…" at bounding box center [883, 437] width 1203 height 652
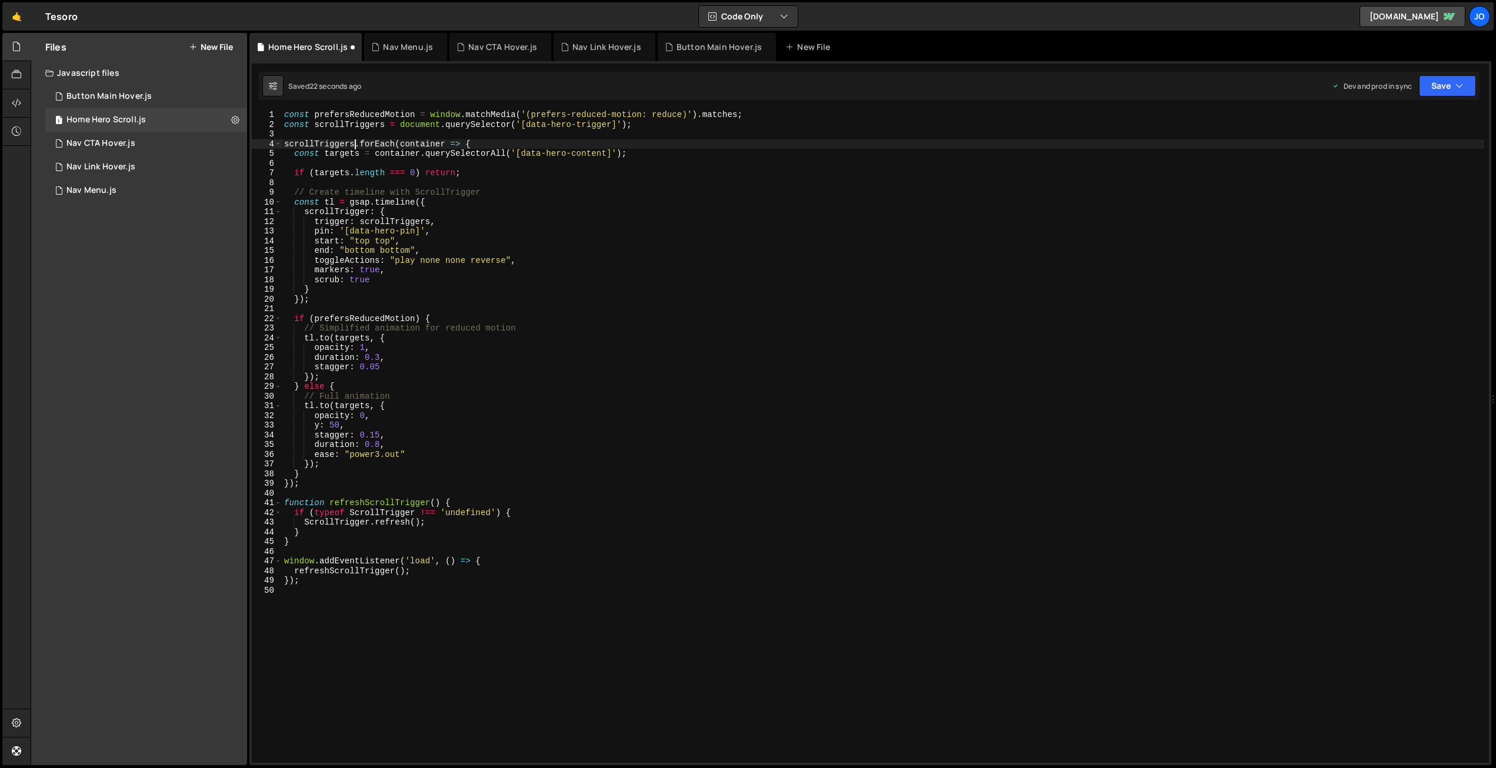
click at [354, 144] on div "const prefersReducedMotion = window . matchMedia ( '(prefers-reduced-motion: re…" at bounding box center [883, 446] width 1203 height 672
click at [384, 124] on div "const prefersReducedMotion = window . matchMedia ( '(prefers-reduced-motion: re…" at bounding box center [883, 446] width 1203 height 672
type textarea "const scrollTrigger = document.querySelector('[data-hero-trigger]');"
click at [505, 159] on div "const prefersReducedMotion = window . matchMedia ( '(prefers-reduced-motion: re…" at bounding box center [883, 446] width 1203 height 672
click at [1437, 89] on button "Save" at bounding box center [1447, 85] width 57 height 21
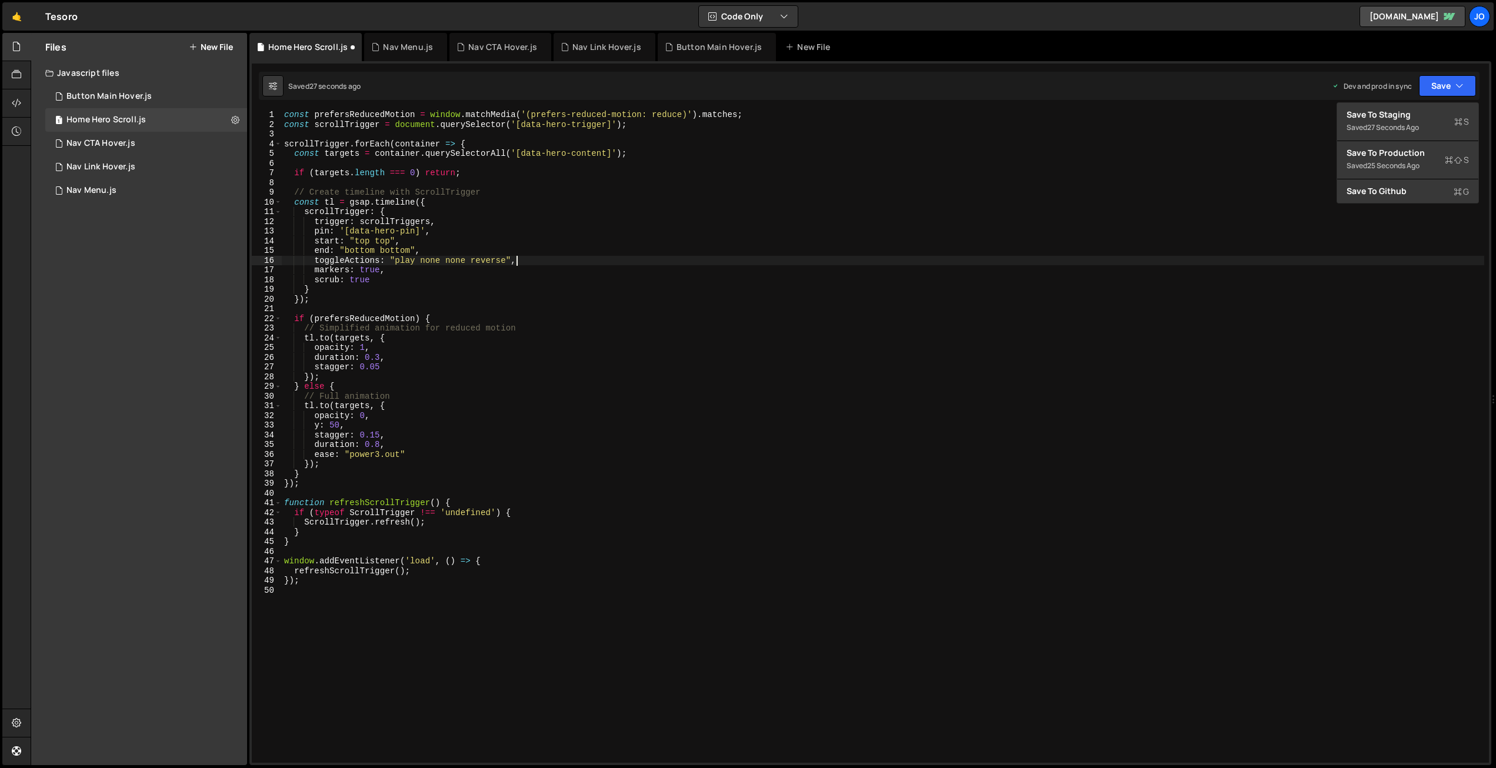
click at [623, 258] on div "const prefersReducedMotion = window . matchMedia ( '(prefers-reduced-motion: re…" at bounding box center [883, 446] width 1203 height 672
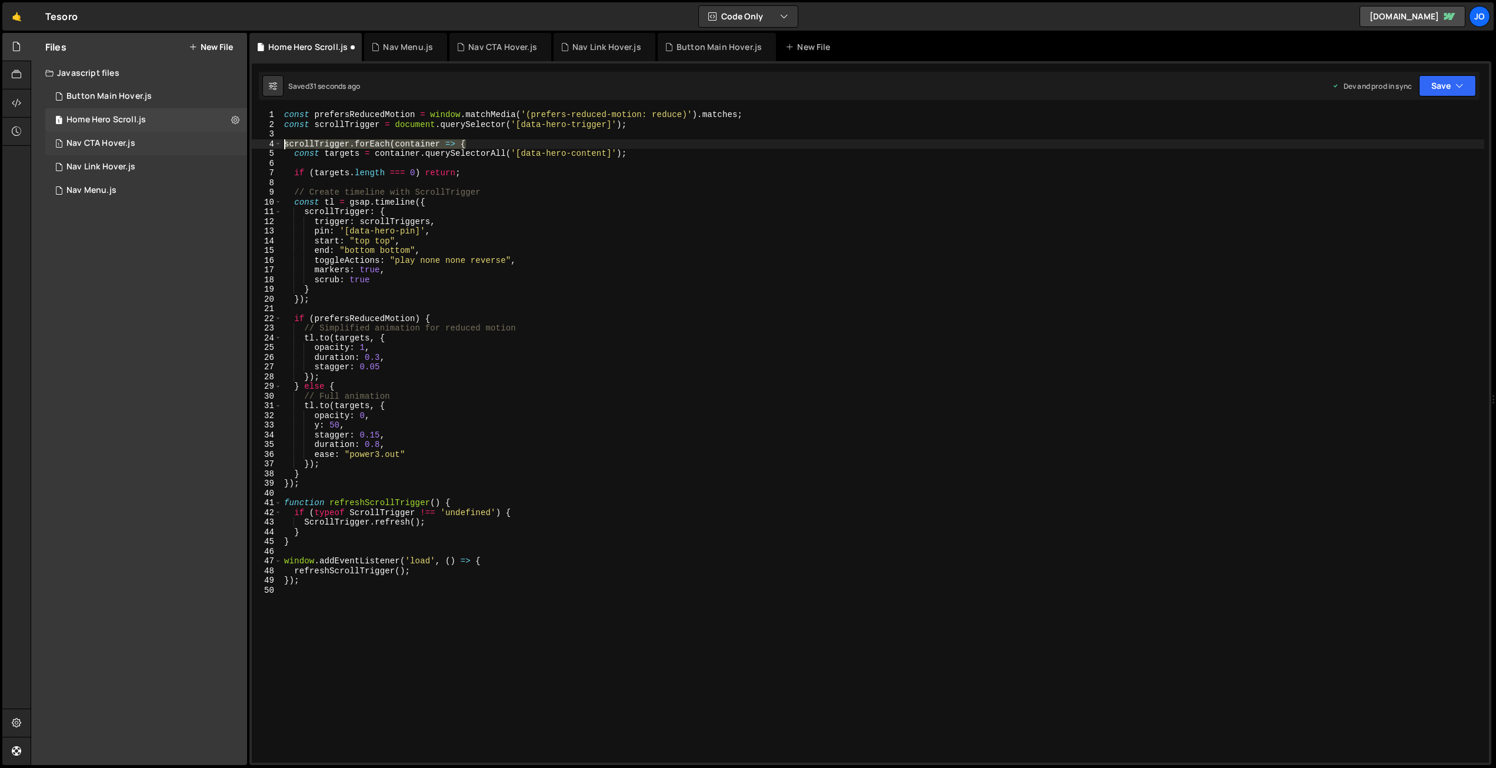
drag, startPoint x: 459, startPoint y: 144, endPoint x: 221, endPoint y: 145, distance: 238.9
click at [221, 145] on div "Files New File Javascript files 1 Button Main Hover.js 0 1 Home Hero Scroll.js …" at bounding box center [763, 399] width 1465 height 733
drag, startPoint x: 434, startPoint y: 124, endPoint x: 397, endPoint y: 123, distance: 37.1
click at [397, 123] on div "const prefersReducedMotion = window . matchMedia ( '(prefers-reduced-motion: re…" at bounding box center [883, 446] width 1203 height 672
drag, startPoint x: 421, startPoint y: 153, endPoint x: 375, endPoint y: 152, distance: 45.3
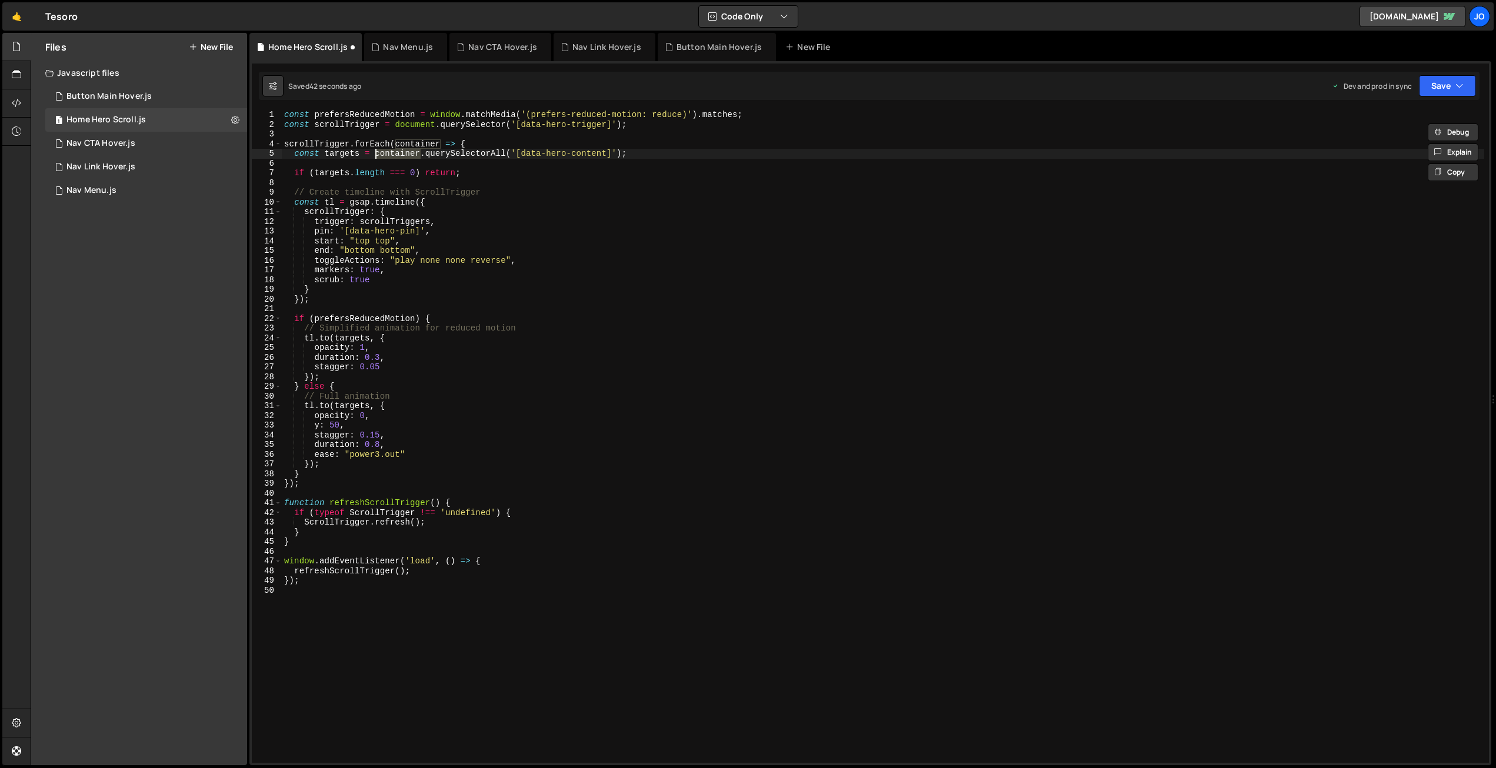
click at [375, 152] on div "const prefersReducedMotion = window . matchMedia ( '(prefers-reduced-motion: re…" at bounding box center [883, 446] width 1203 height 672
paste textarea "document"
drag, startPoint x: 454, startPoint y: 145, endPoint x: 264, endPoint y: 146, distance: 190.0
click at [262, 145] on div "const targets = document.querySelectorAll('[data-hero-content]'); 1 2 3 4 5 6 7…" at bounding box center [870, 437] width 1237 height 652
type textarea "scrollTrigger.forEach(container => {"
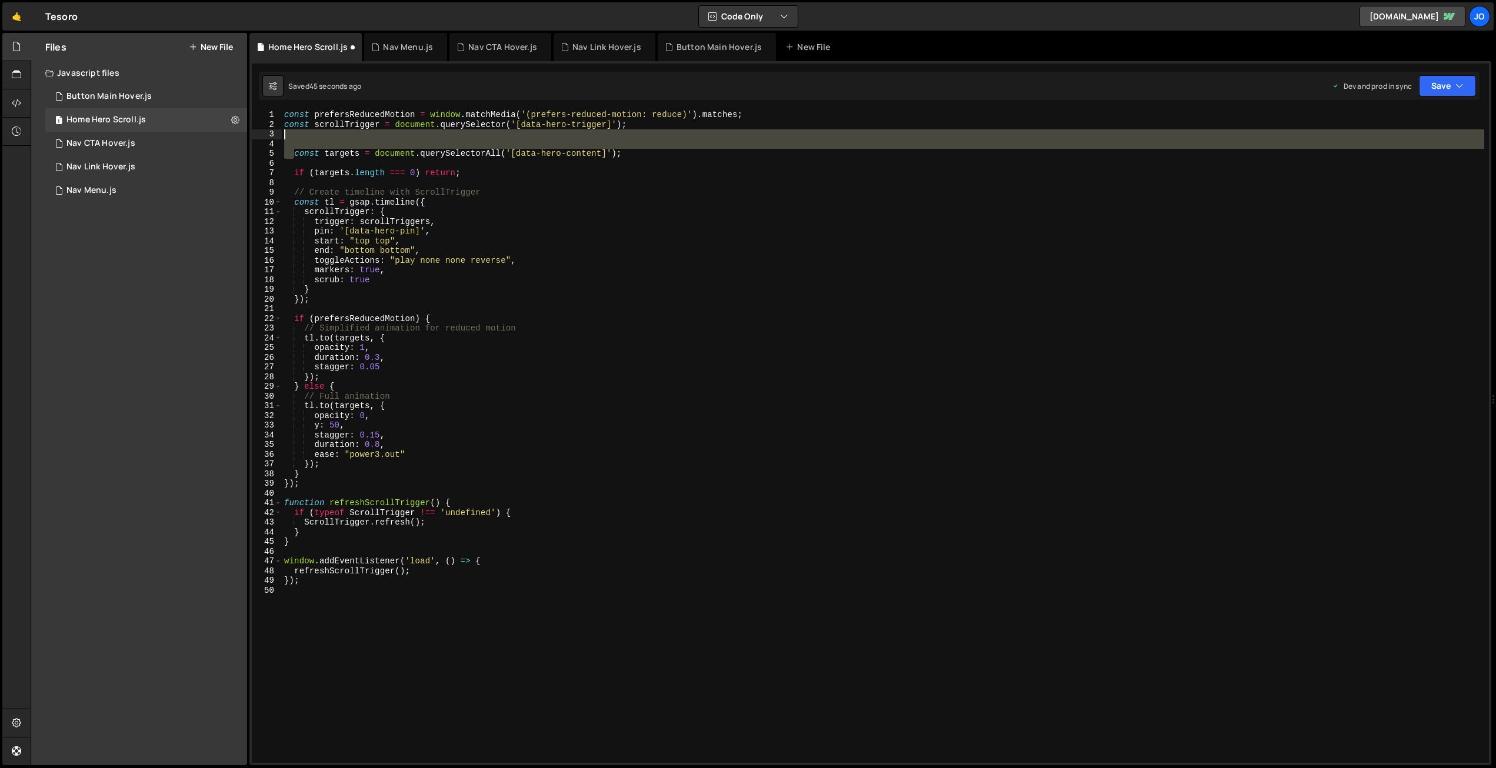
drag, startPoint x: 294, startPoint y: 155, endPoint x: 269, endPoint y: 136, distance: 30.7
click at [269, 136] on div "1 2 3 4 5 6 7 8 9 10 11 12 13 14 15 16 17 18 19 20 21 22 23 24 25 26 27 28 29 3…" at bounding box center [870, 437] width 1237 height 652
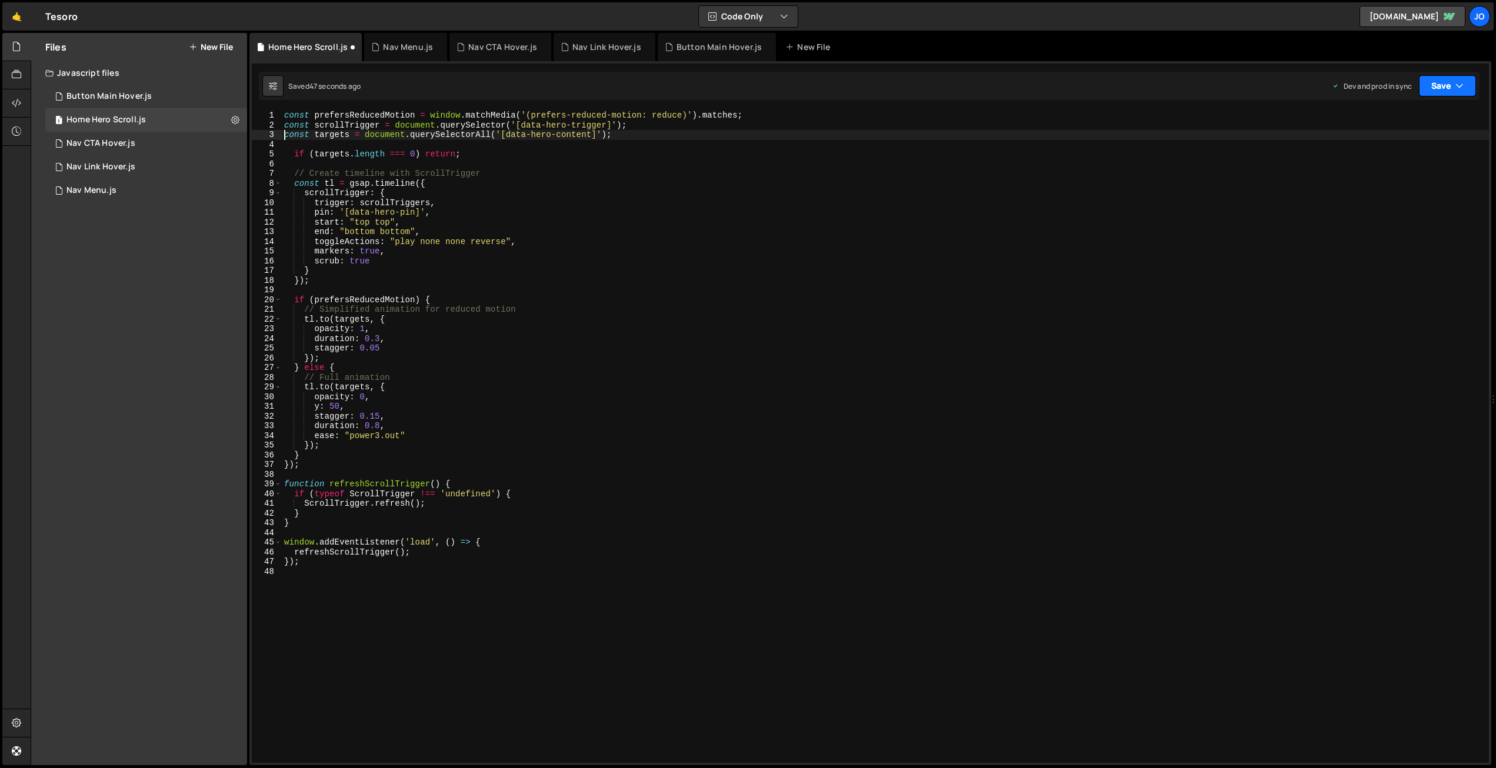
click at [1445, 85] on button "Save" at bounding box center [1447, 85] width 57 height 21
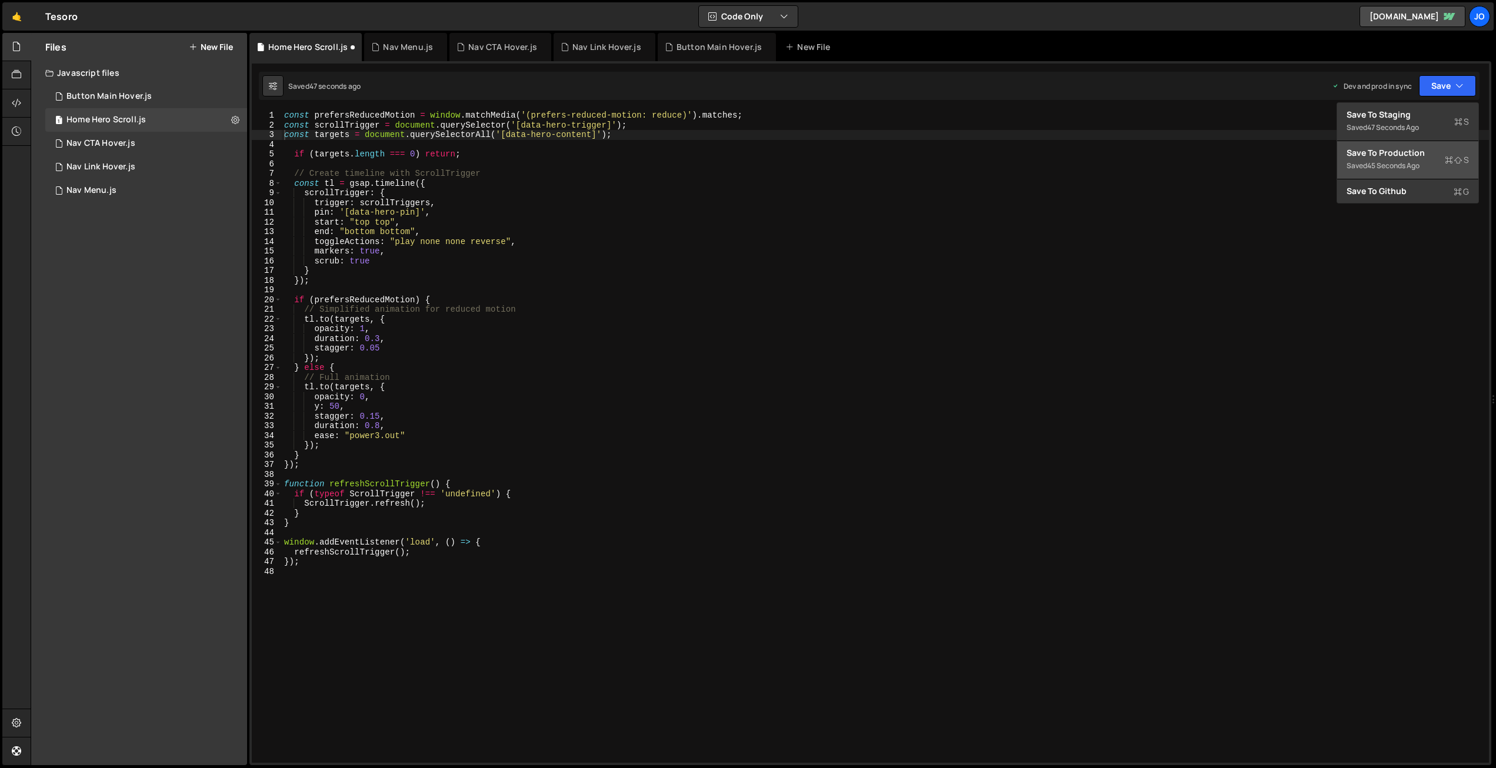
click at [1414, 156] on div "Save to Production S" at bounding box center [1408, 153] width 122 height 12
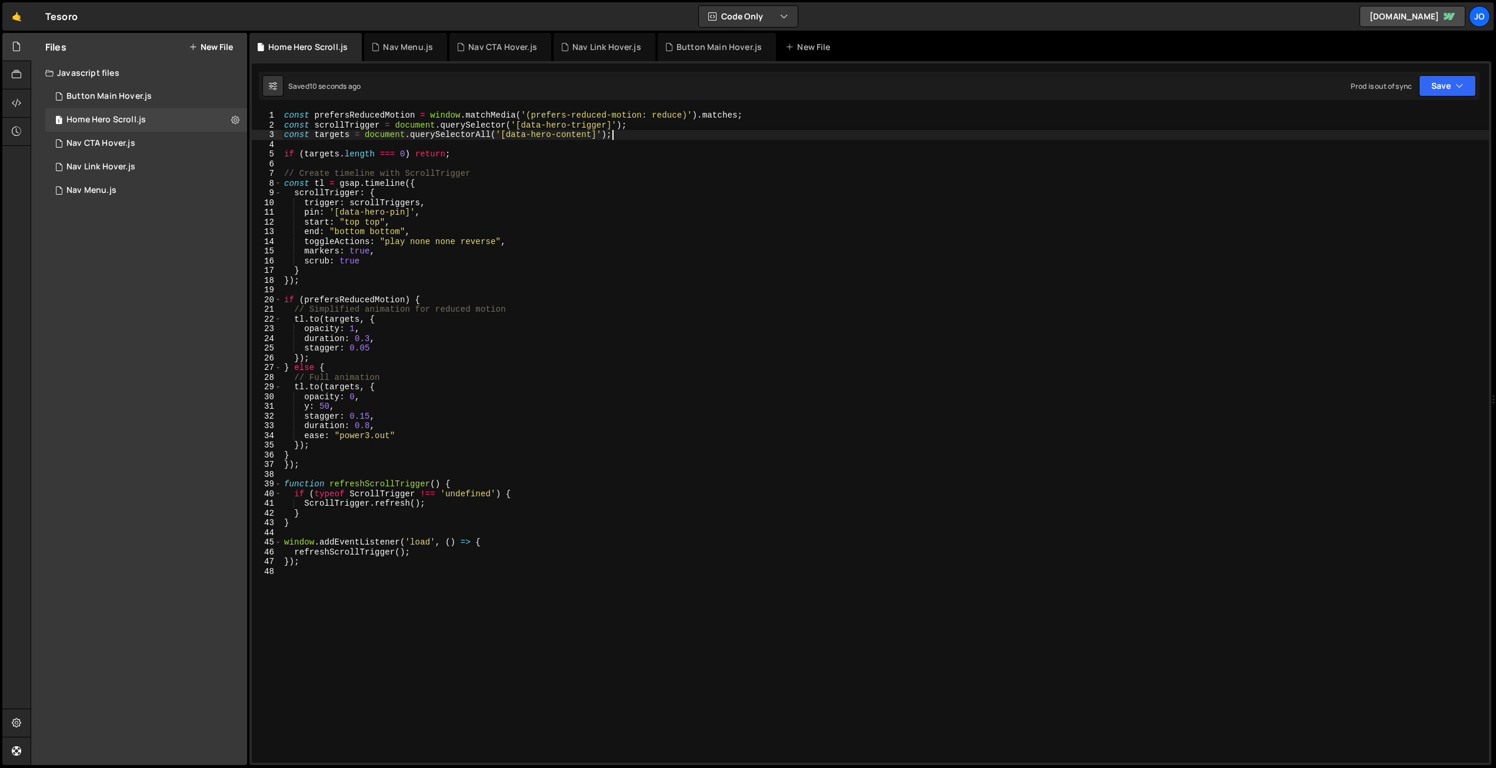
click at [625, 134] on div "const prefersReducedMotion = window . matchMedia ( '(prefers-reduced-motion: re…" at bounding box center [885, 447] width 1207 height 672
click at [433, 150] on div "const prefersReducedMotion = window . matchMedia ( '(prefers-reduced-motion: re…" at bounding box center [885, 447] width 1207 height 672
click at [387, 219] on div "const prefersReducedMotion = window . matchMedia ( '(prefers-reduced-motion: re…" at bounding box center [885, 447] width 1207 height 672
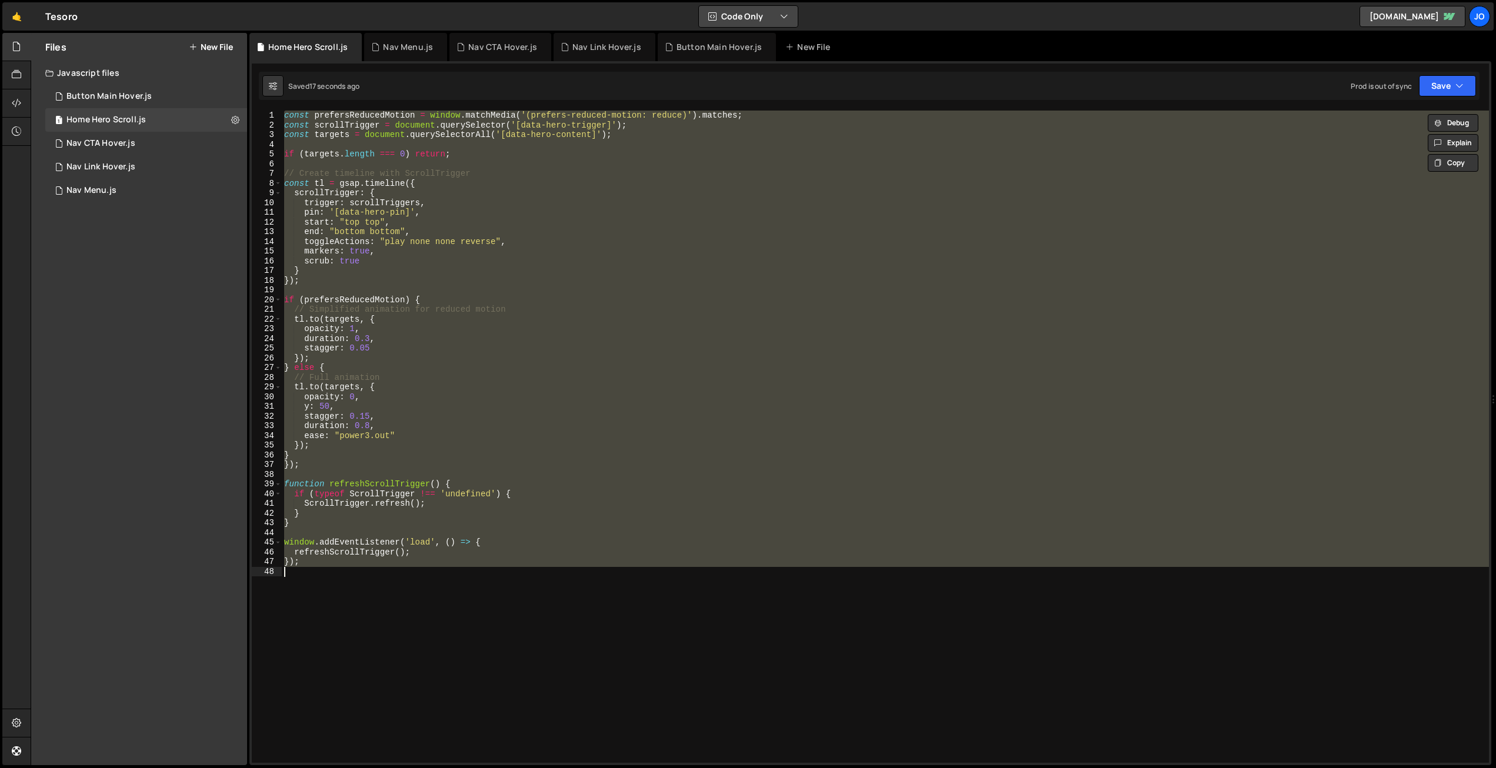
click at [775, 16] on button "Code Only" at bounding box center [748, 16] width 99 height 21
click at [748, 66] on button "Code + Tools" at bounding box center [749, 63] width 99 height 21
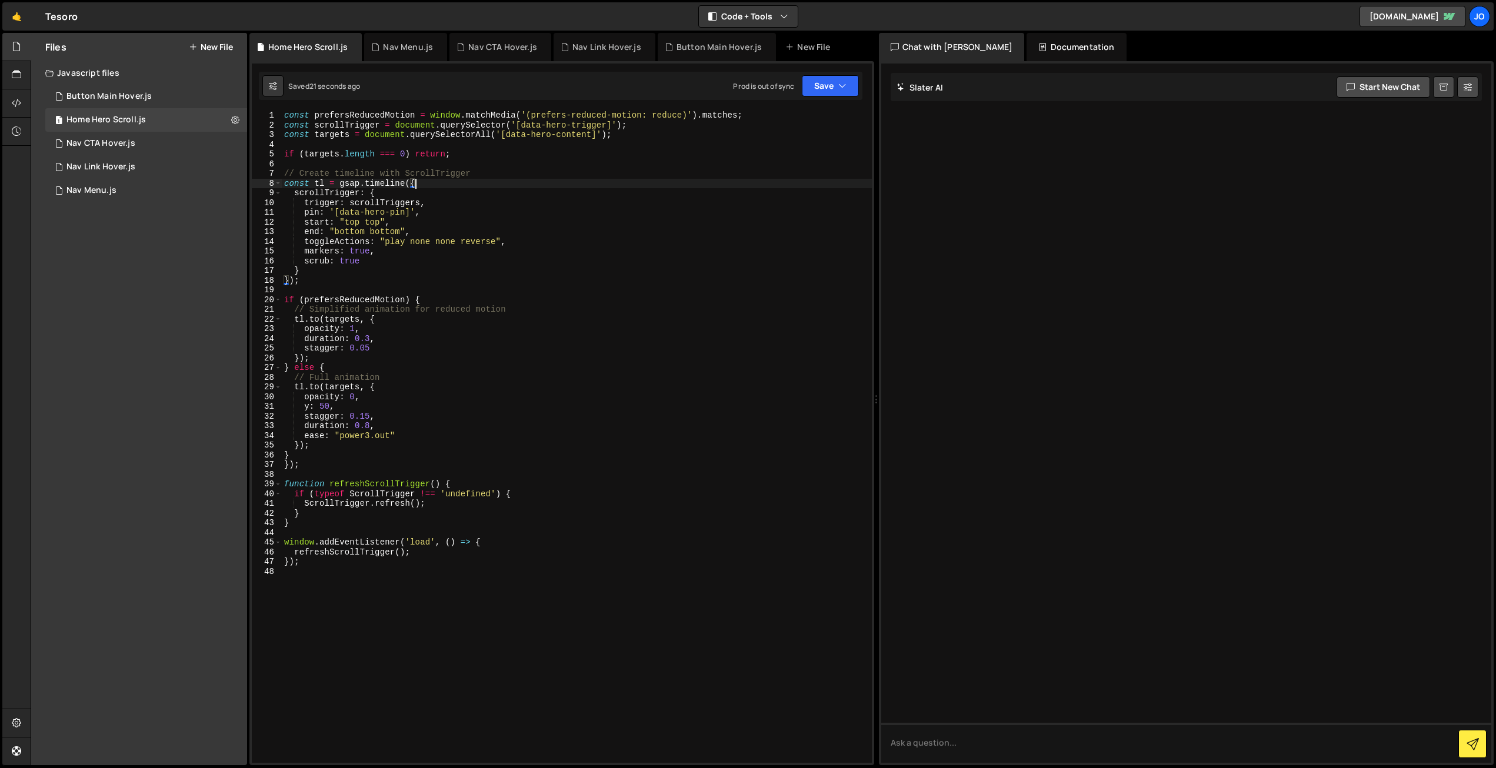
type textarea "});"
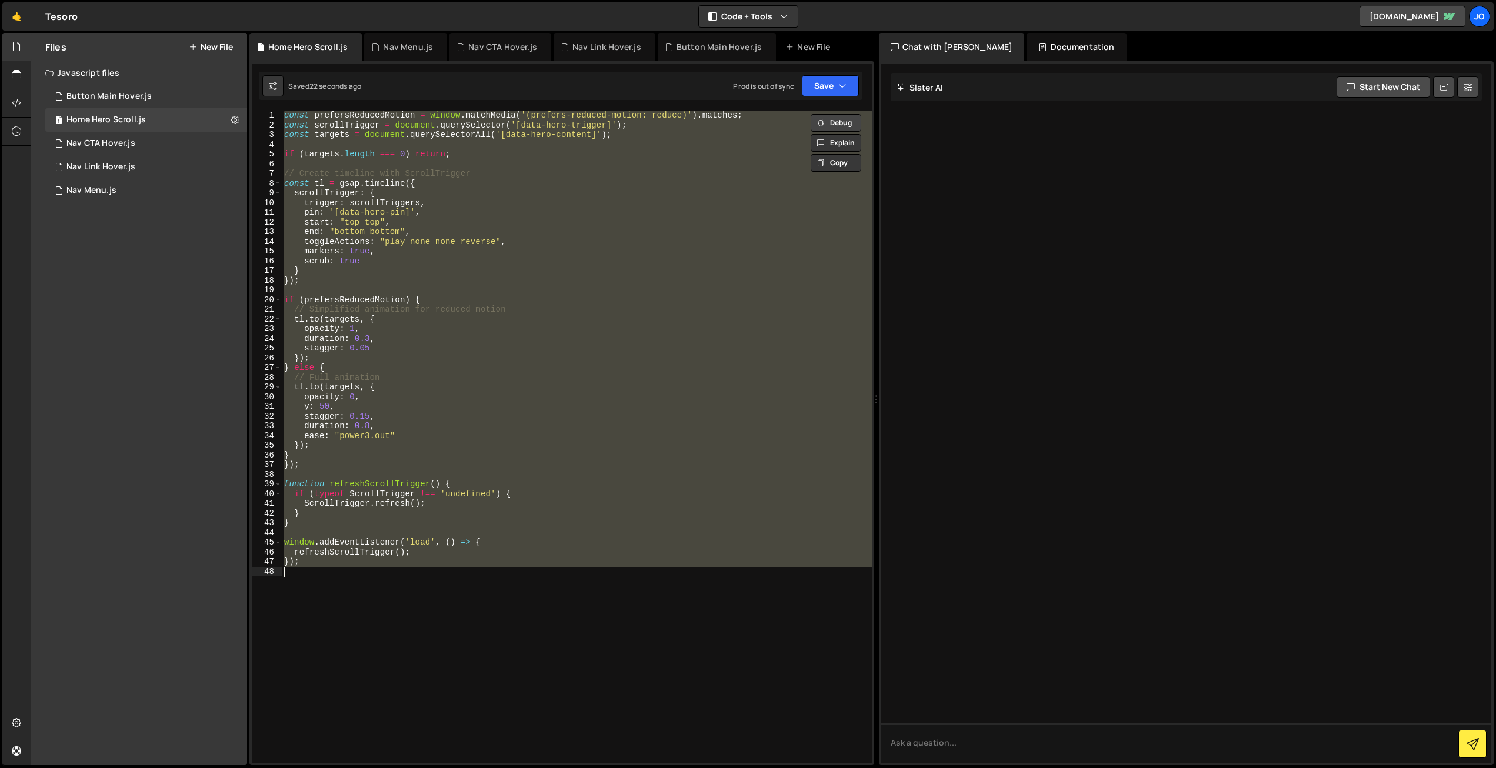
click at [839, 122] on button "Debug" at bounding box center [836, 123] width 51 height 18
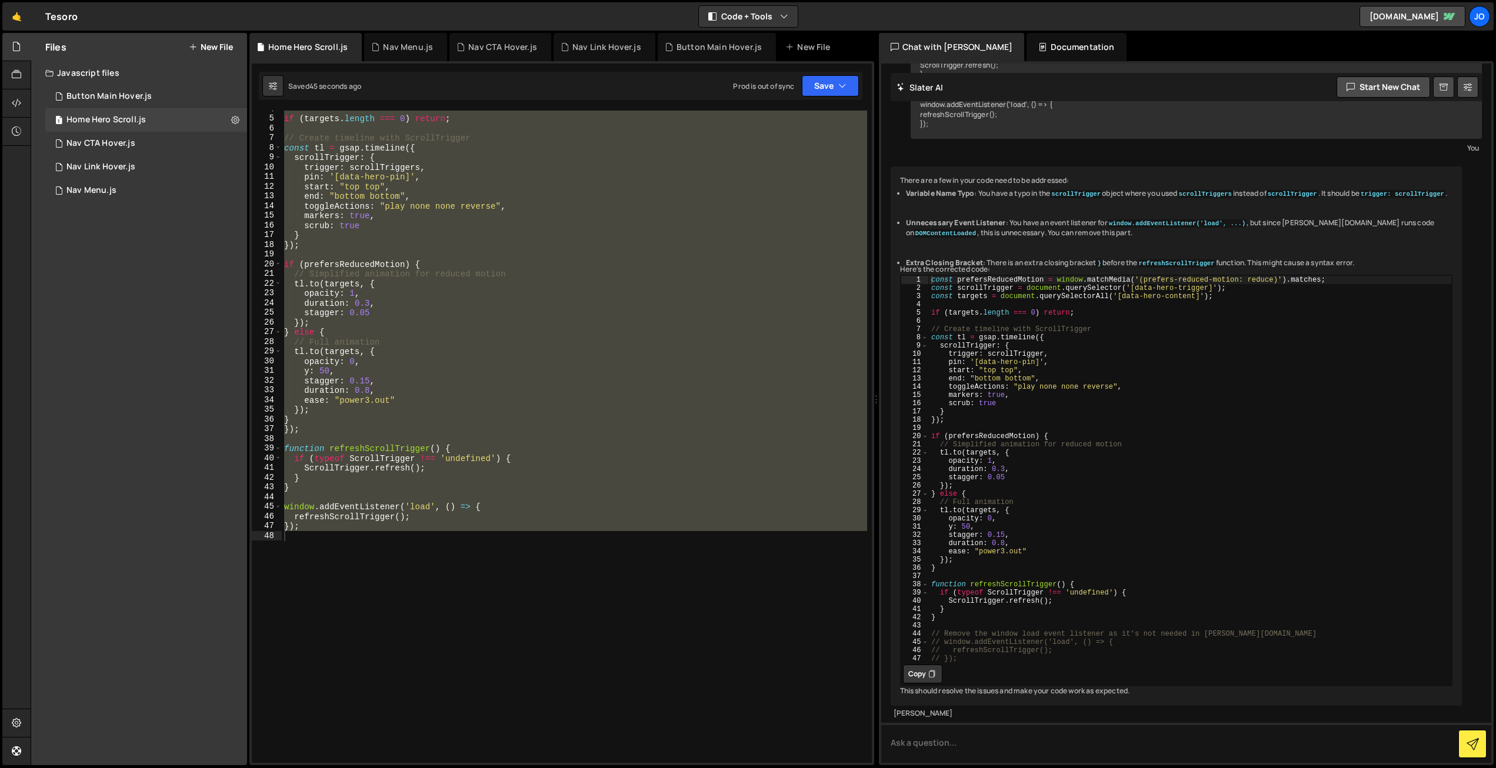
scroll to position [535, 0]
click at [920, 665] on button "Copy" at bounding box center [922, 674] width 39 height 19
click at [381, 494] on div "if ( targets . length === 0 ) return ; // Create timeline with ScrollTrigger co…" at bounding box center [574, 437] width 585 height 652
paste textarea "// });"
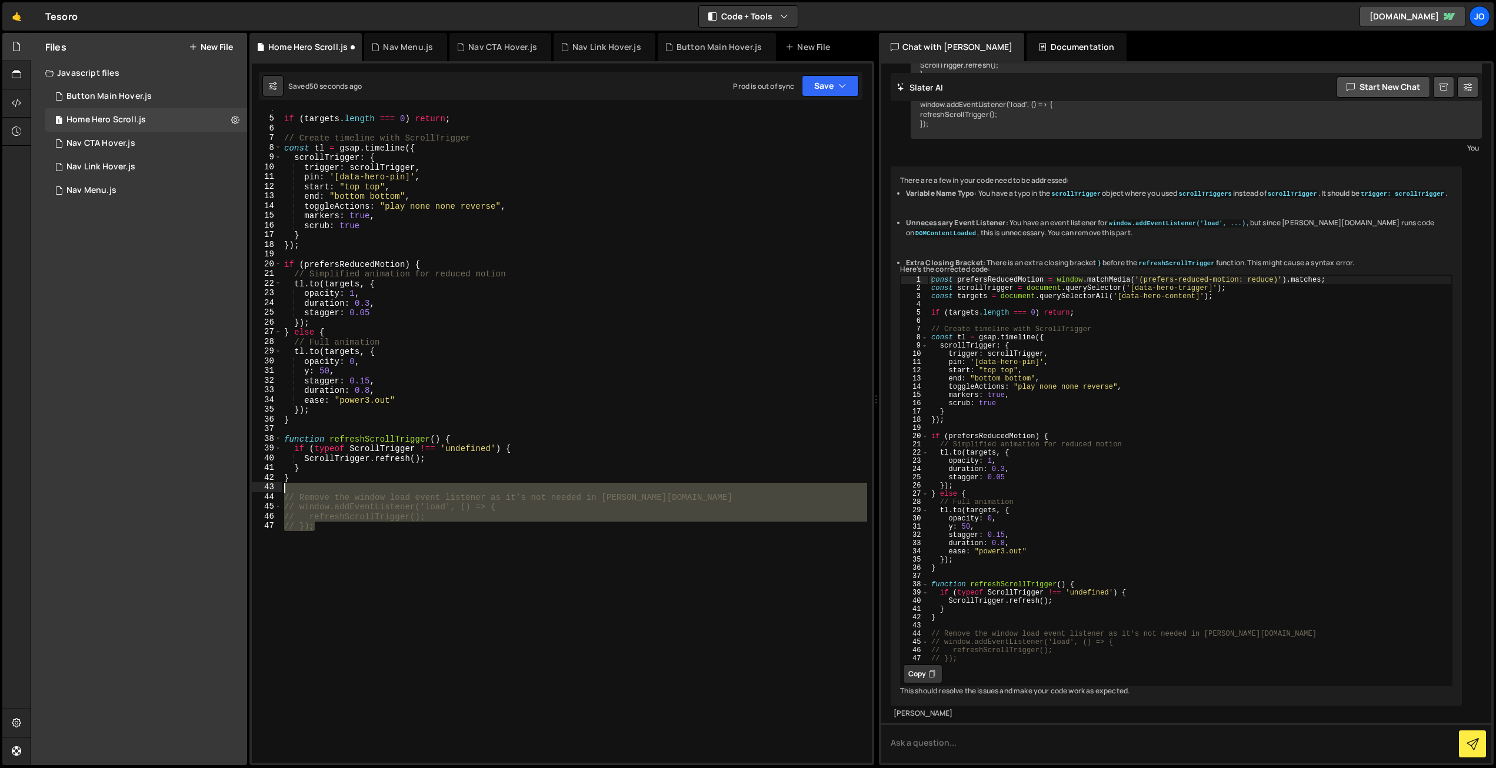
drag, startPoint x: 287, startPoint y: 512, endPoint x: 267, endPoint y: 489, distance: 30.0
click at [267, 489] on div "// }); 4 5 6 7 8 9 10 11 12 13 14 15 16 17 18 19 20 21 22 23 24 25 26 27 28 29 …" at bounding box center [562, 437] width 620 height 652
type textarea "// Remove the window load event listener as it's not needed in [PERSON_NAME][DO…"
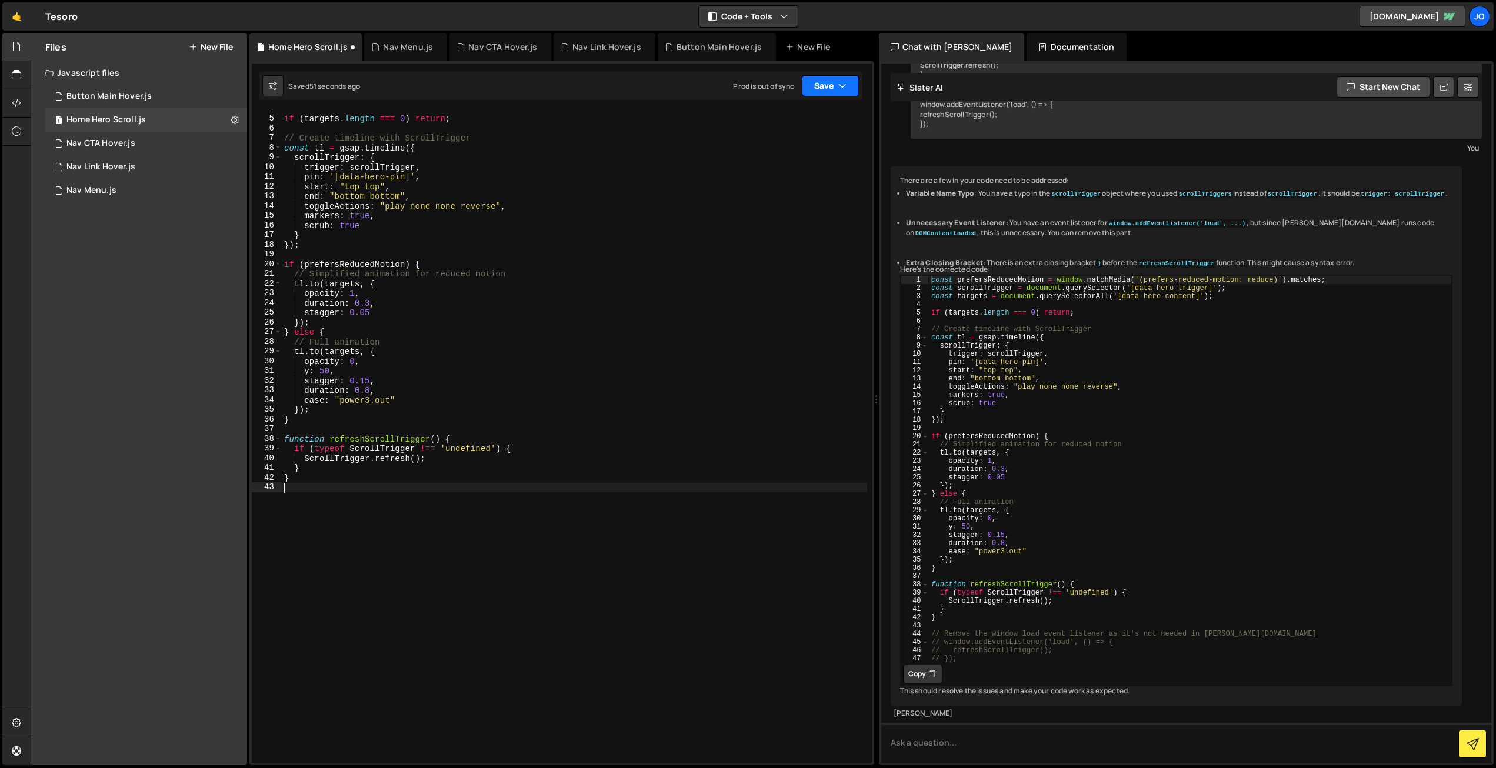
click at [808, 77] on button "Save" at bounding box center [830, 85] width 57 height 21
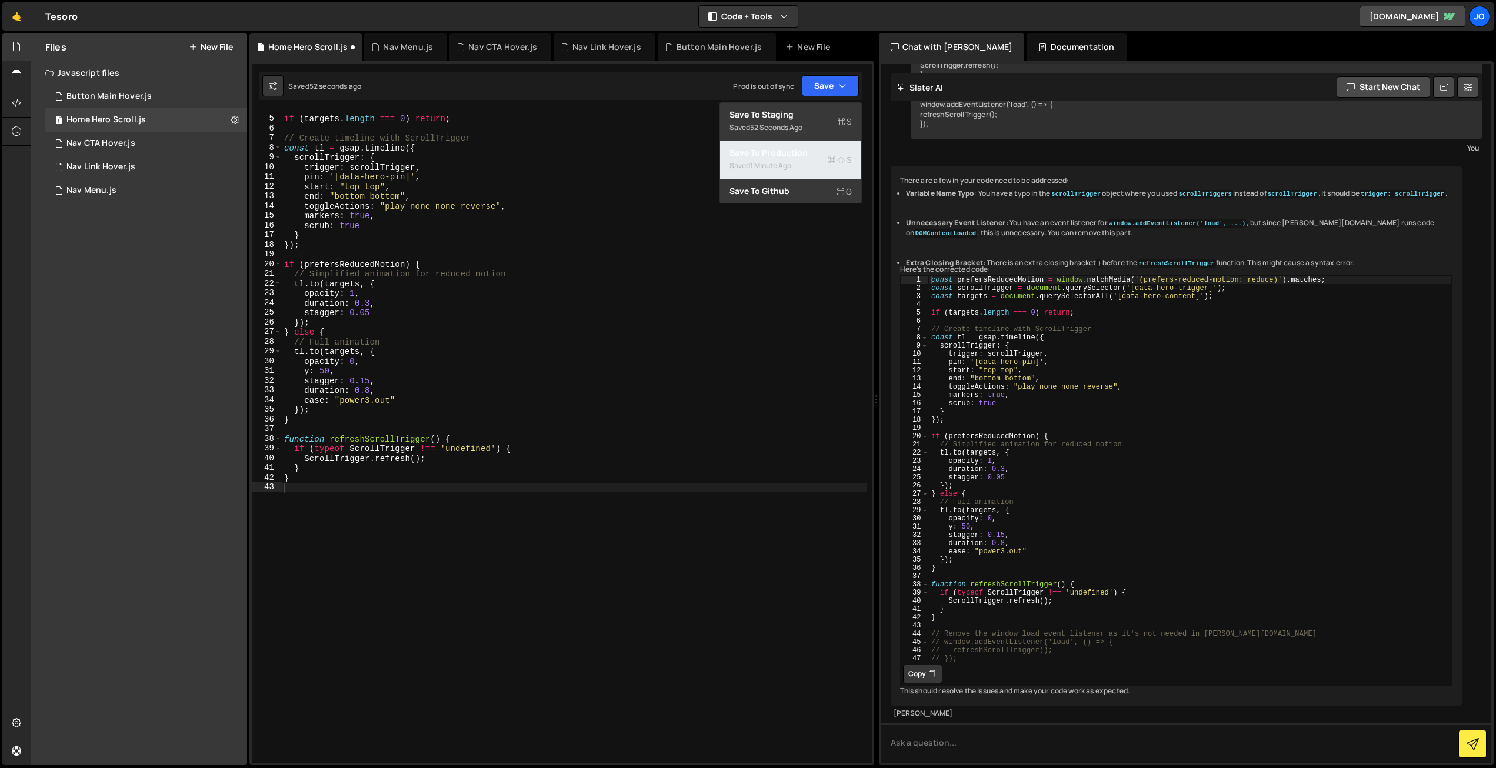
drag, startPoint x: 787, startPoint y: 147, endPoint x: 731, endPoint y: 184, distance: 67.6
click at [787, 147] on div "Save to Production S" at bounding box center [791, 153] width 122 height 12
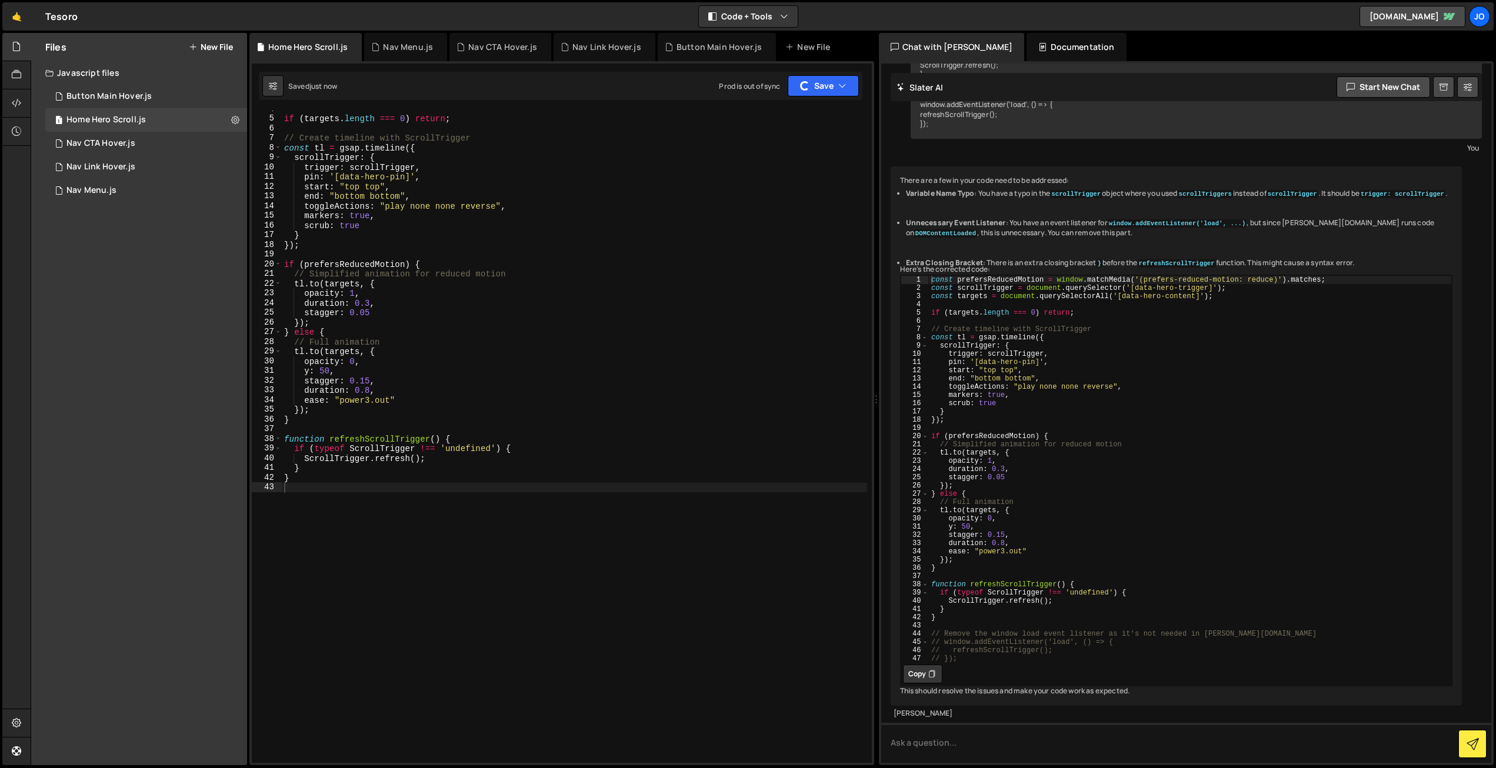
scroll to position [0, 0]
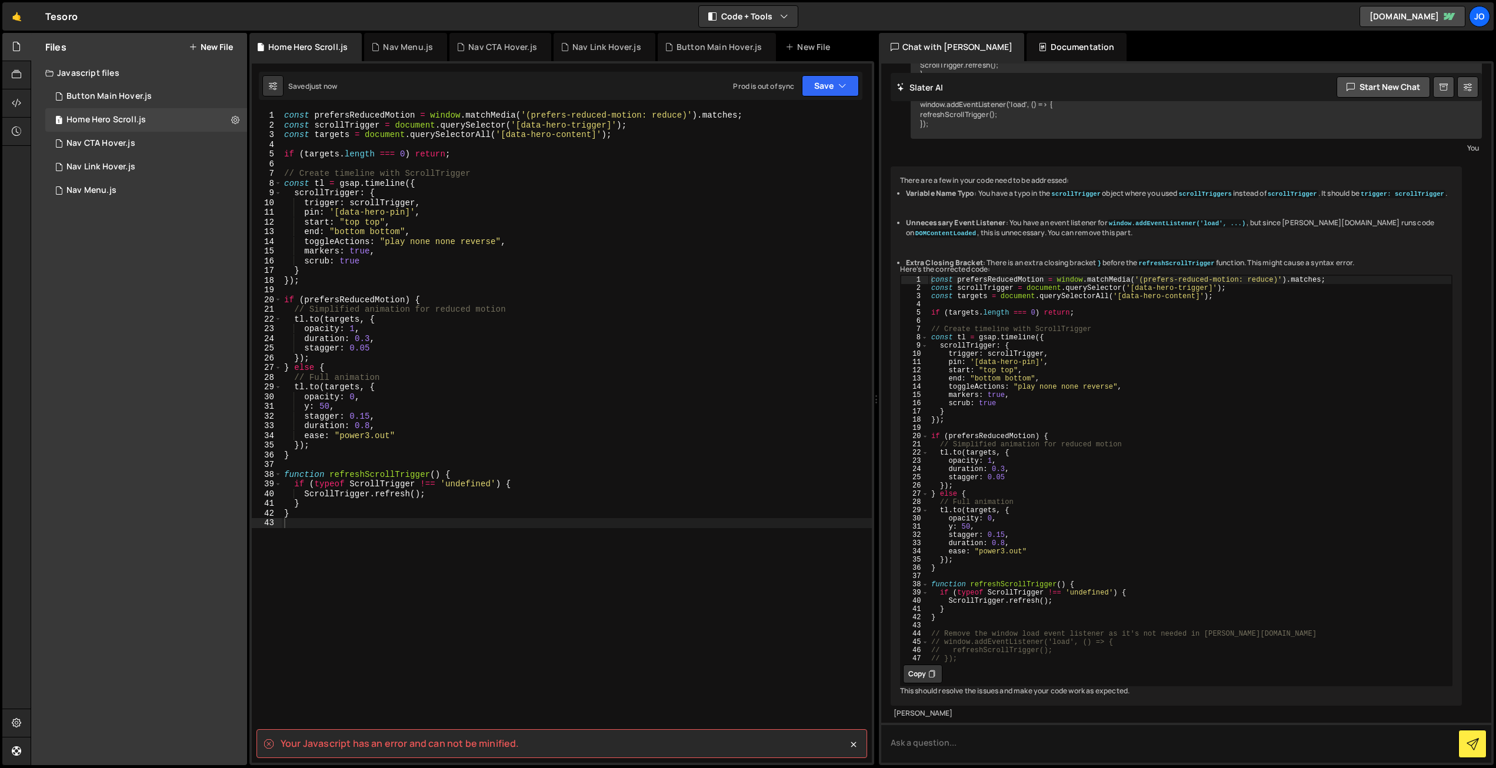
click at [345, 473] on div "const prefersReducedMotion = window . matchMedia ( '(prefers-reduced-motion: re…" at bounding box center [577, 447] width 590 height 672
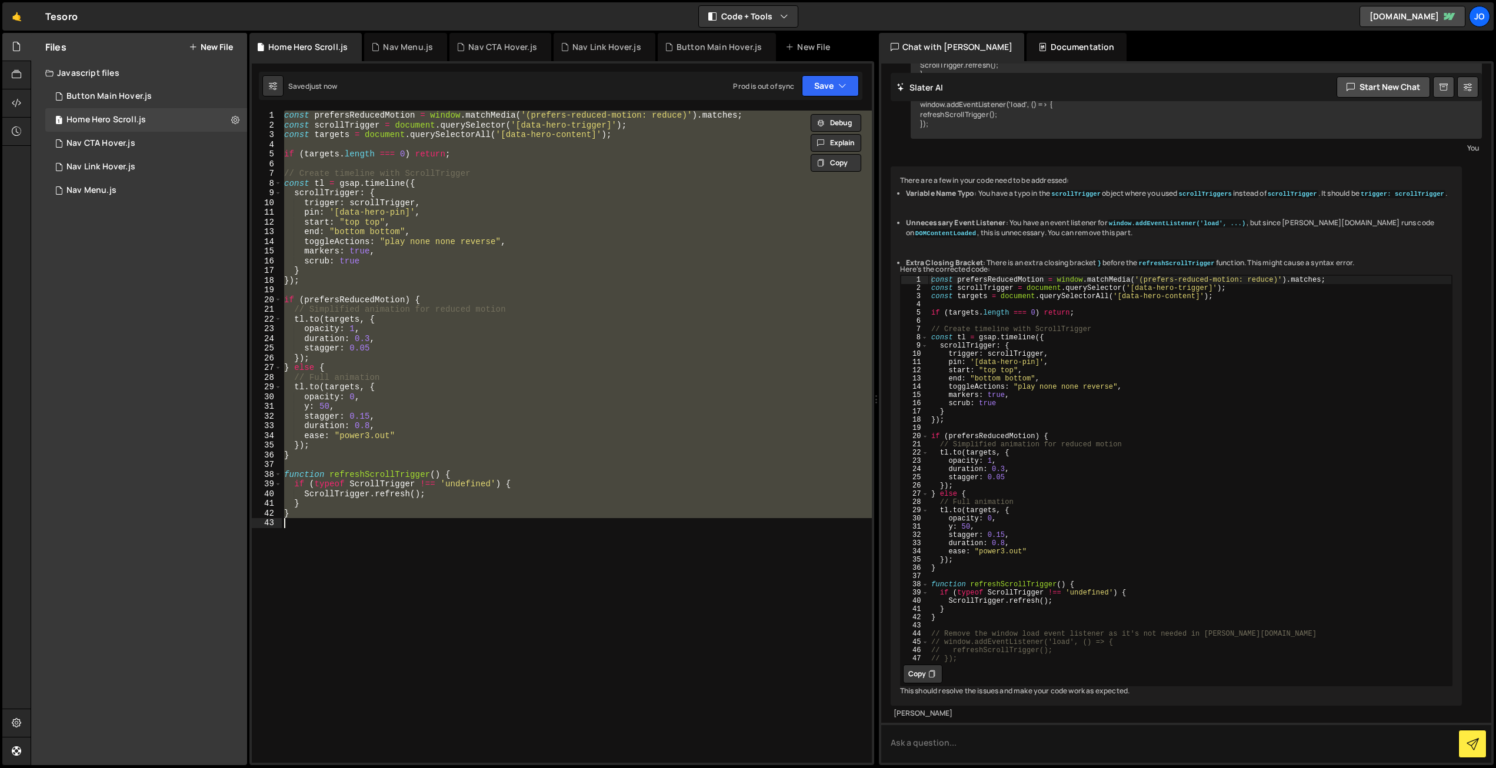
click at [425, 209] on div "const prefersReducedMotion = window . matchMedia ( '(prefers-reduced-motion: re…" at bounding box center [577, 437] width 590 height 652
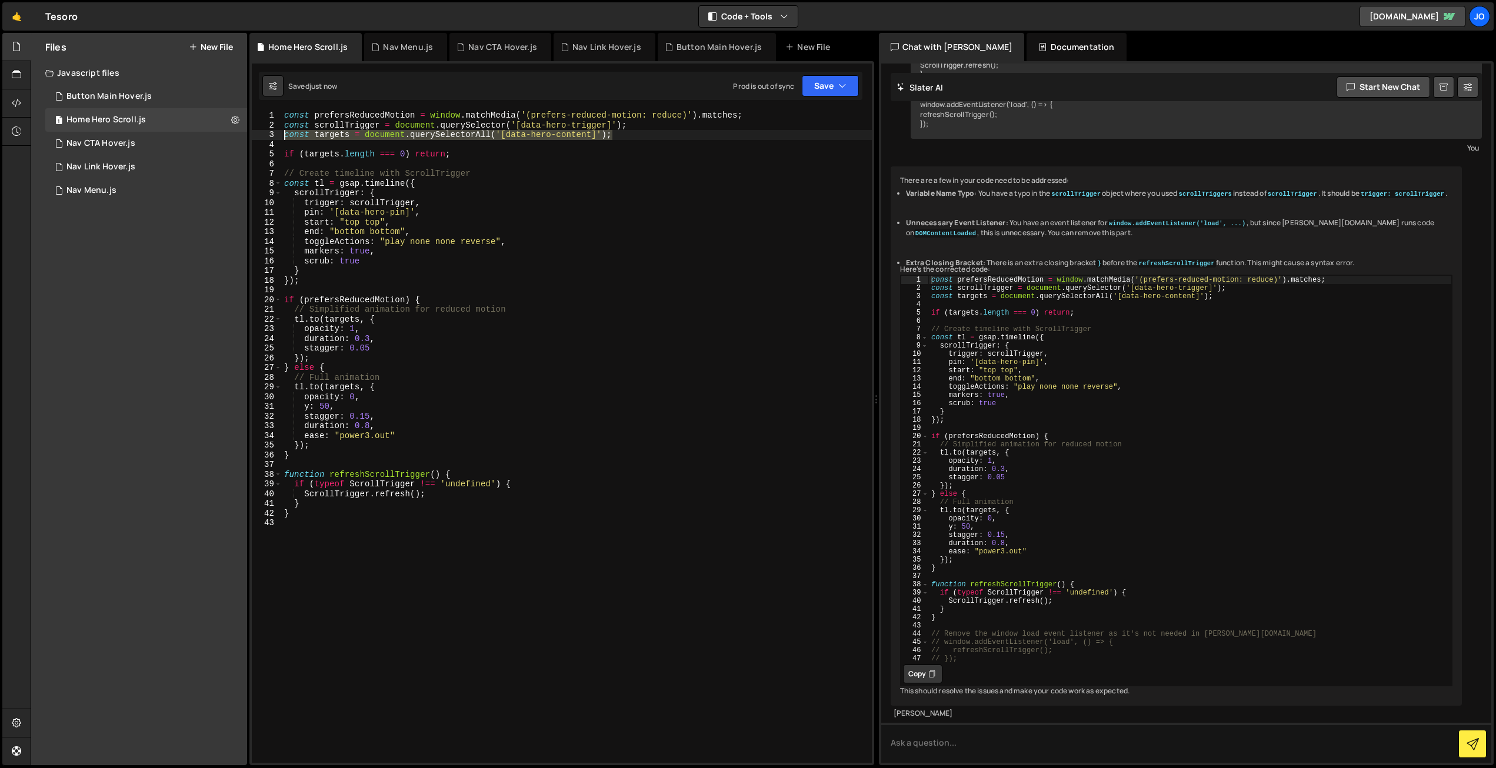
drag, startPoint x: 575, startPoint y: 132, endPoint x: 344, endPoint y: 138, distance: 231.9
click at [262, 138] on div "pin: '[data-hero-pin]', 1 2 3 4 5 6 7 8 9 10 11 12 13 14 15 16 17 18 19 20 21 2…" at bounding box center [562, 437] width 620 height 652
type textarea "const targets = document.querySelectorAll('[data-hero-content]');"
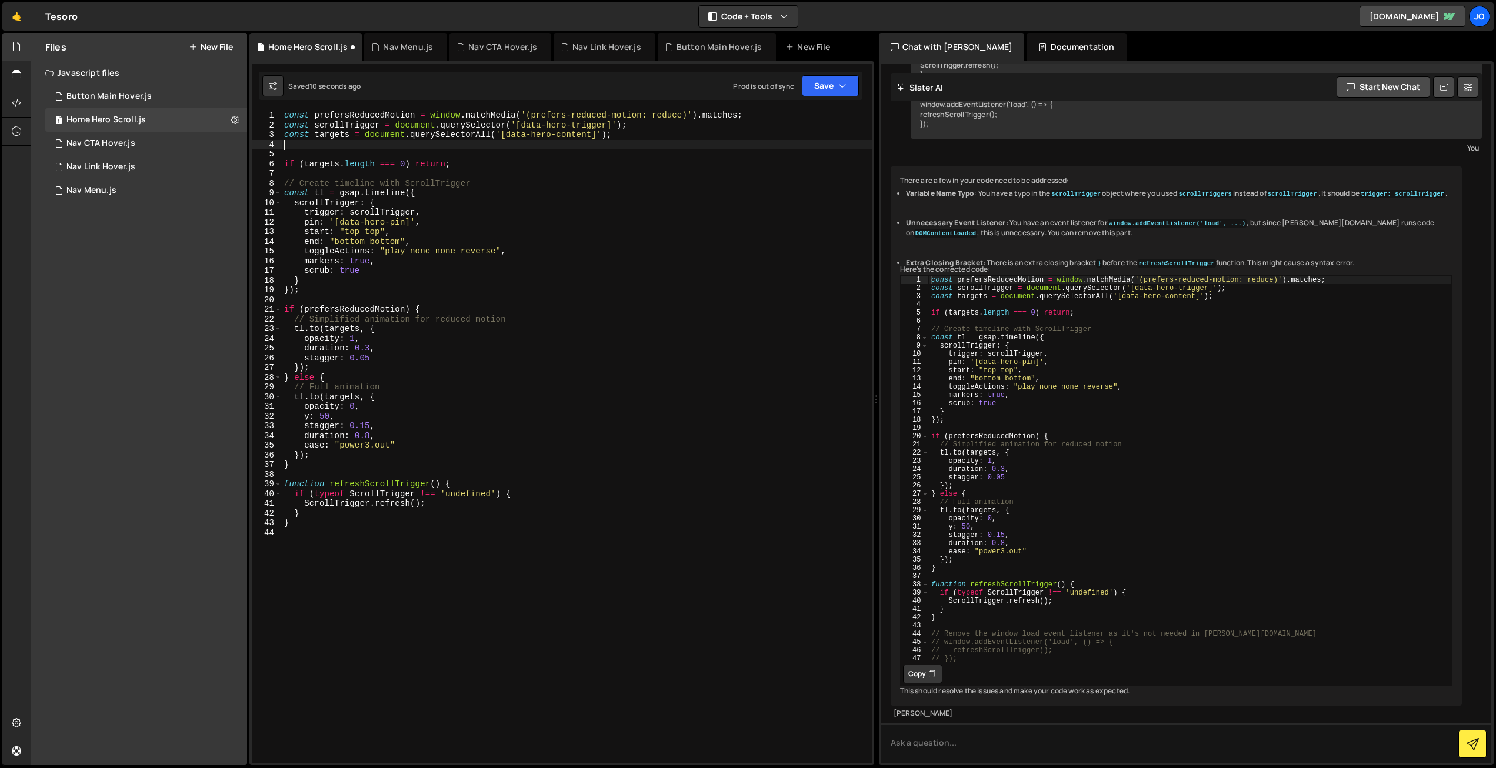
paste textarea "const targets = document.querySelectorAll('[data-hero-content]');"
drag, startPoint x: 411, startPoint y: 220, endPoint x: 342, endPoint y: 221, distance: 68.8
click at [339, 221] on div "const prefersReducedMotion = window . matchMedia ( '(prefers-reduced-motion: re…" at bounding box center [577, 447] width 590 height 672
drag, startPoint x: 409, startPoint y: 220, endPoint x: 331, endPoint y: 220, distance: 78.2
click at [331, 220] on div "const prefersReducedMotion = window . matchMedia ( '(prefers-reduced-motion: re…" at bounding box center [577, 447] width 590 height 672
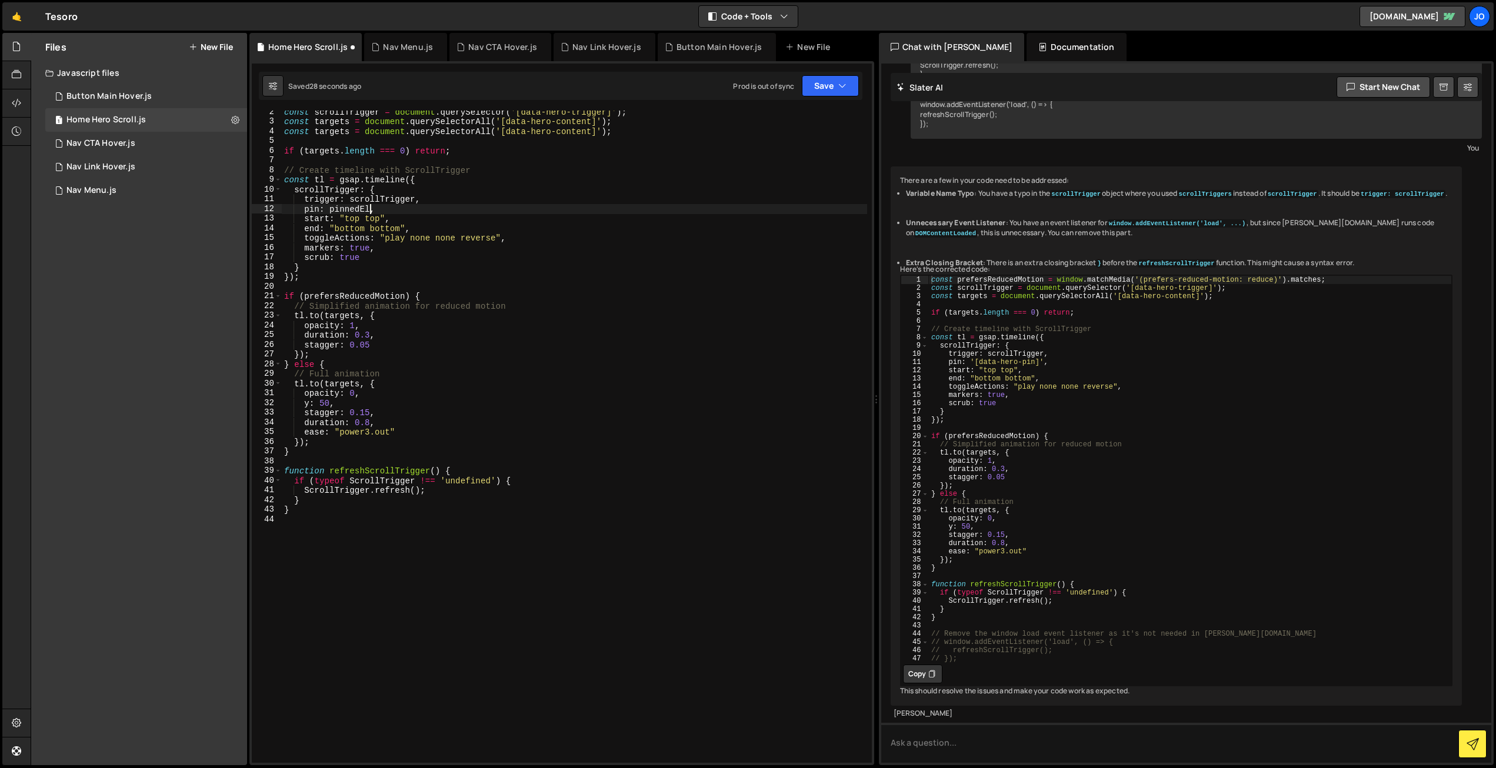
scroll to position [19, 0]
drag, startPoint x: 350, startPoint y: 128, endPoint x: 315, endPoint y: 126, distance: 34.8
click at [315, 126] on div "const scrollTrigger = document . querySelector ( '[data-hero-trigger]' ) ; cons…" at bounding box center [574, 437] width 585 height 672
click at [545, 250] on div "const scrollTrigger = document . querySelector ( '[data-hero-trigger]' ) ; cons…" at bounding box center [574, 437] width 585 height 672
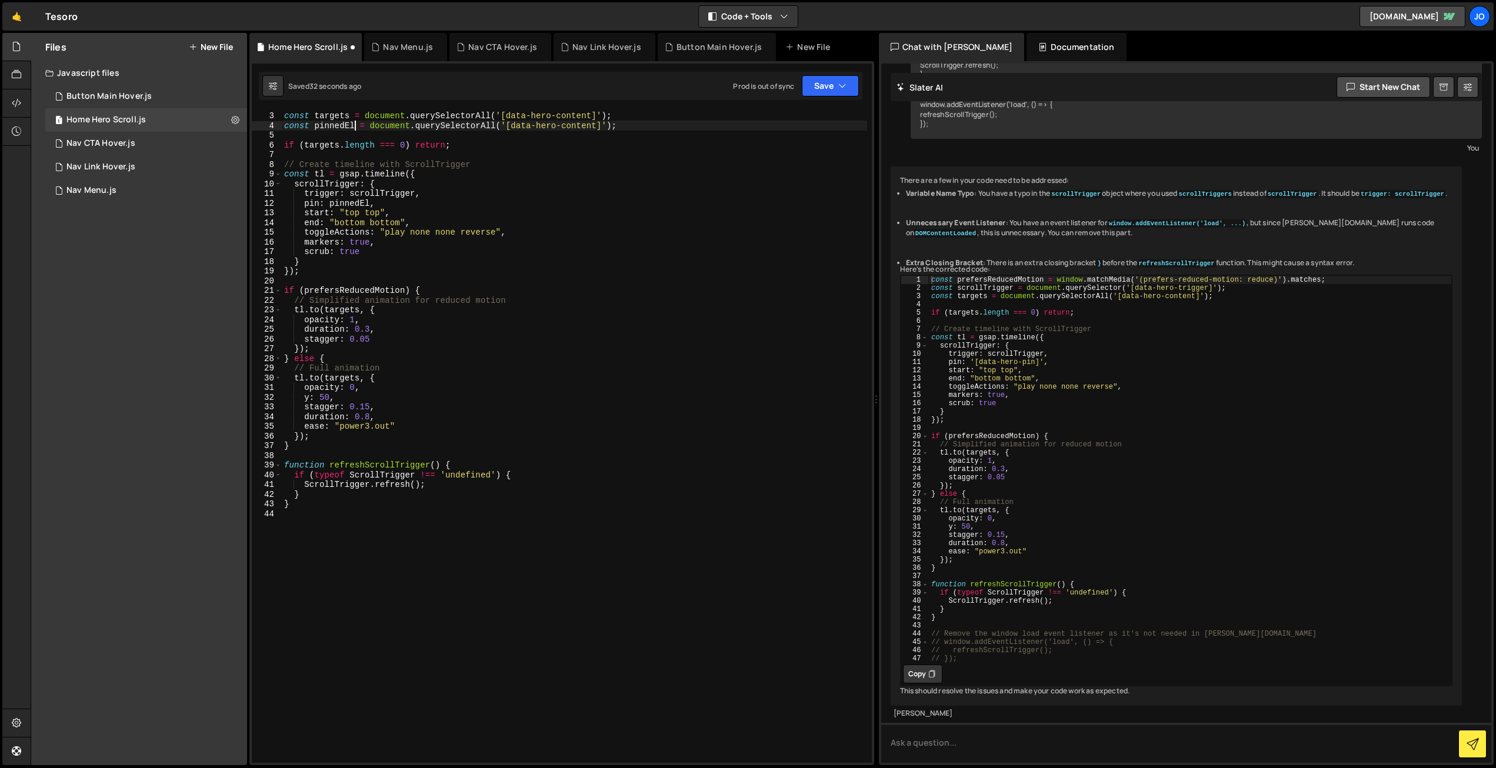
scroll to position [19, 0]
drag, startPoint x: 597, startPoint y: 126, endPoint x: 564, endPoint y: 124, distance: 33.6
click at [564, 124] on div "const scrollTrigger = document . querySelector ( '[data-hero-trigger]' ) ; cons…" at bounding box center [574, 437] width 585 height 672
click at [824, 88] on button "Save" at bounding box center [830, 85] width 57 height 21
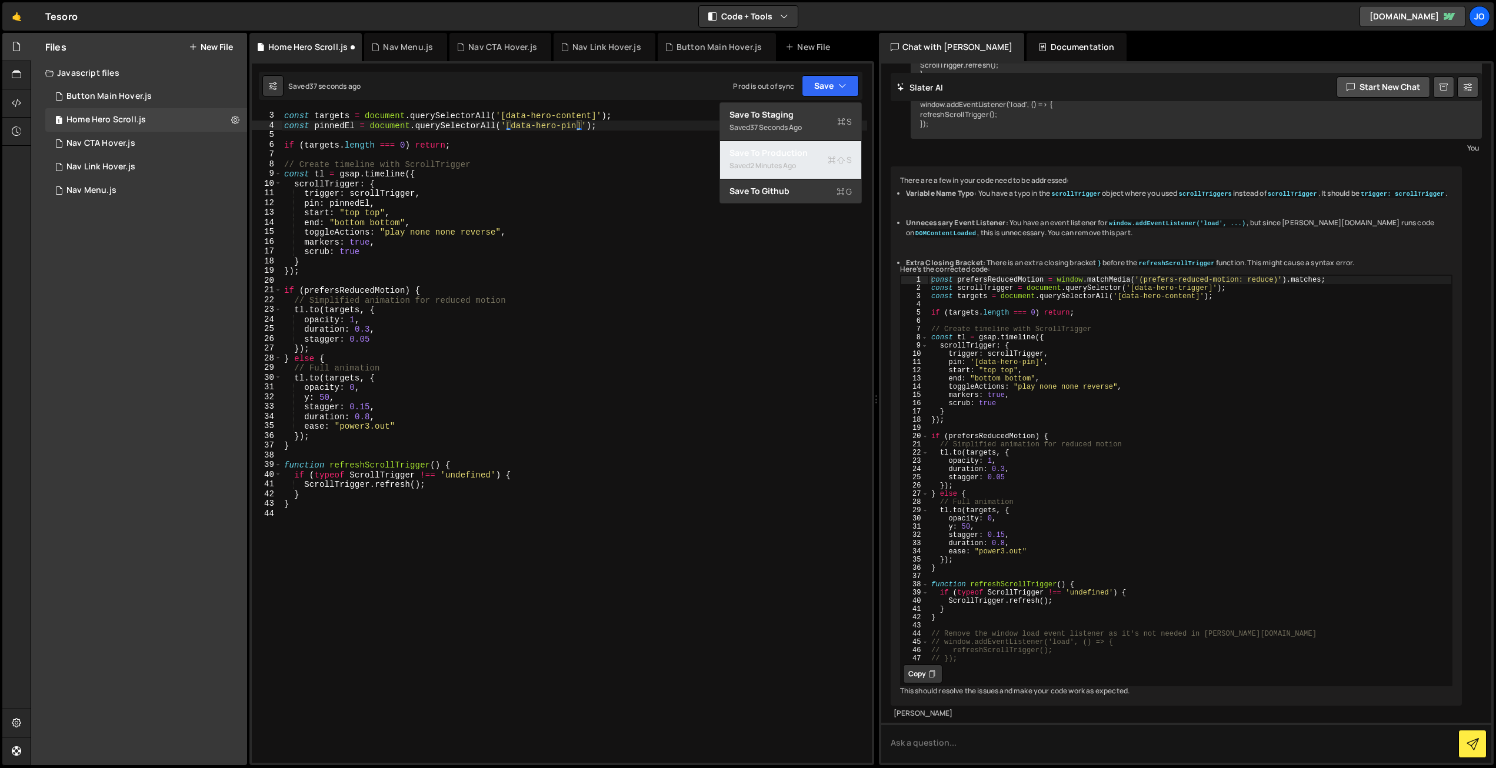
drag, startPoint x: 794, startPoint y: 155, endPoint x: 765, endPoint y: 176, distance: 35.3
click at [794, 155] on div "Save to Production S" at bounding box center [791, 153] width 122 height 12
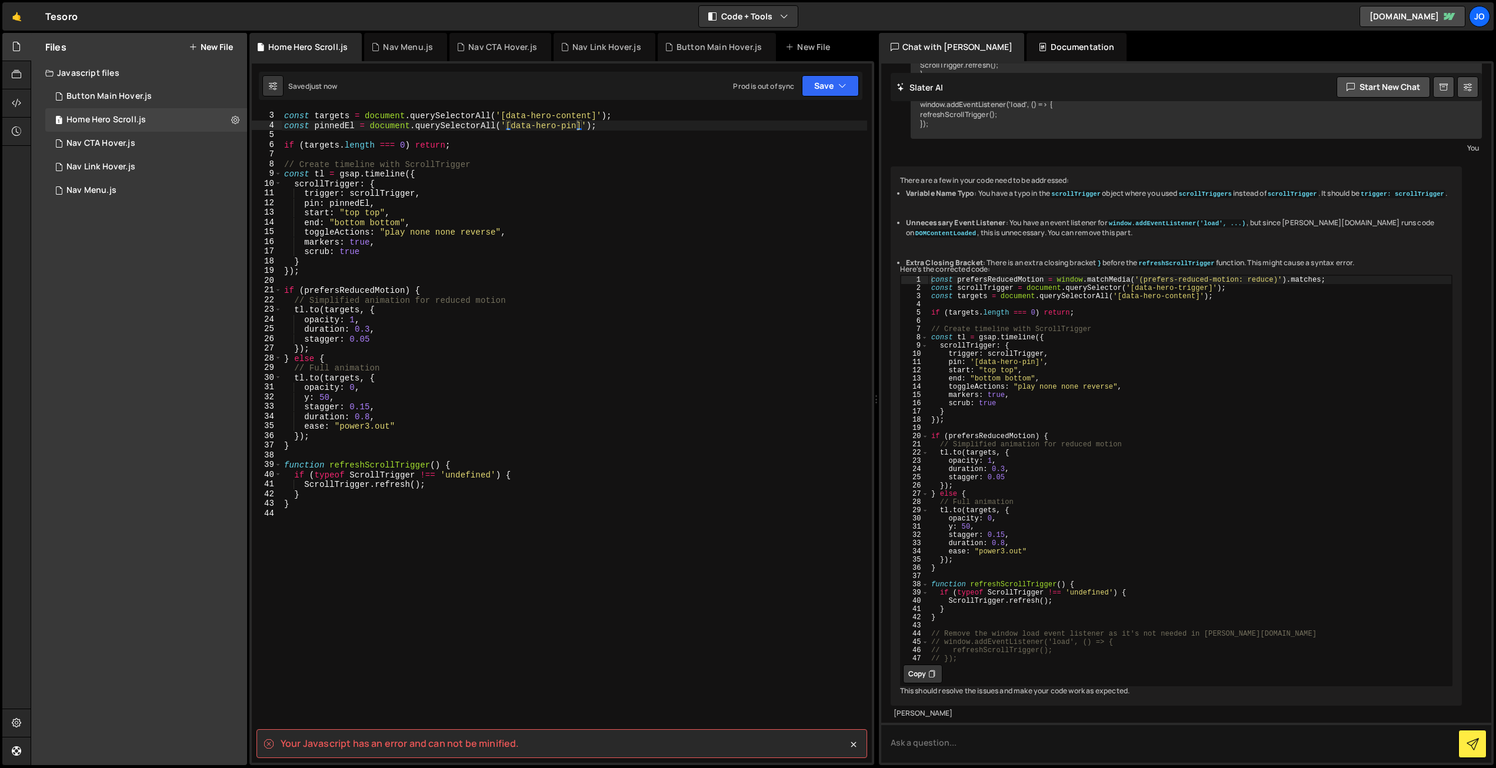
scroll to position [0, 15]
click at [387, 232] on div "const scrollTrigger = document . querySelector ( '[data-hero-trigger]' ) ; cons…" at bounding box center [574, 437] width 585 height 672
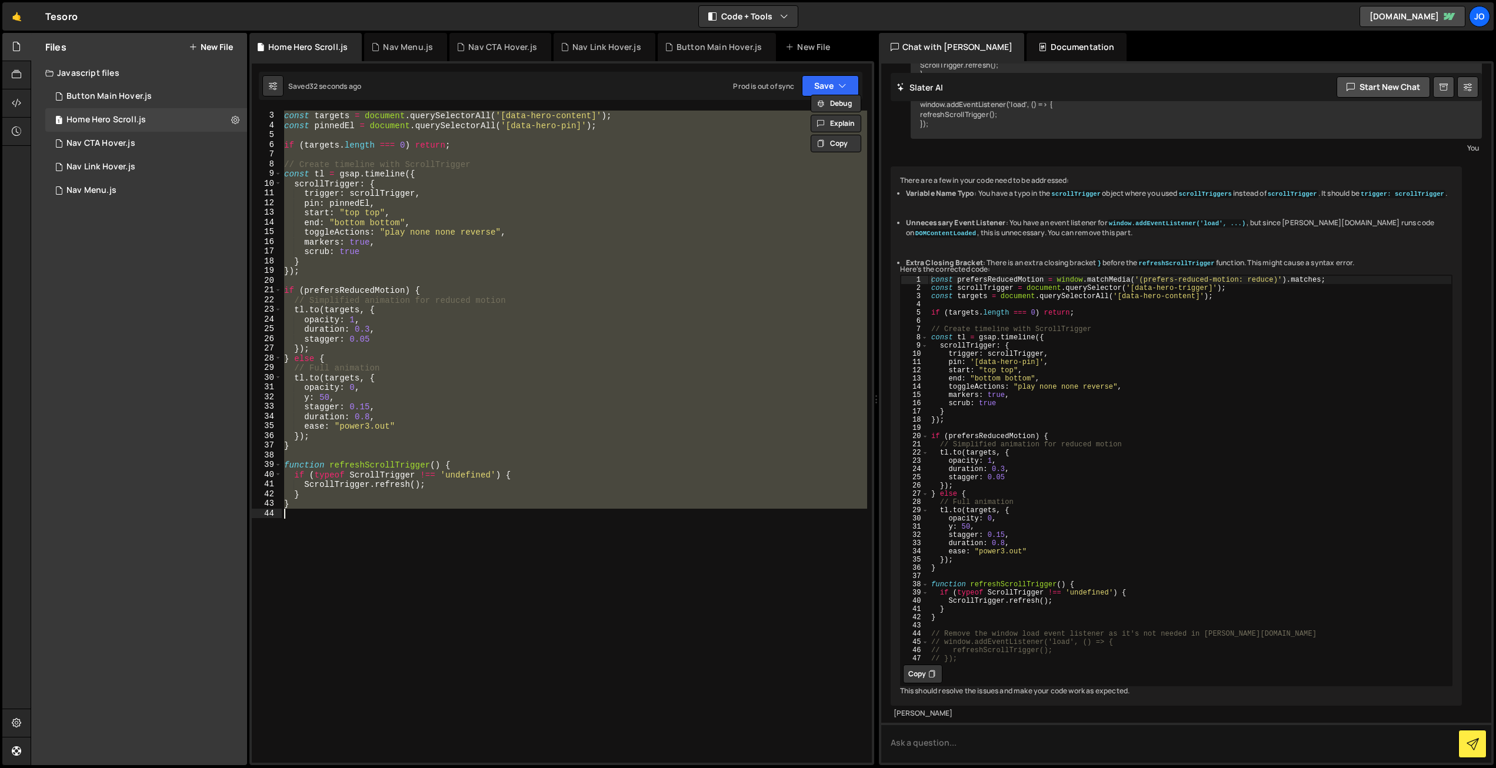
click at [528, 341] on div "const scrollTrigger = document . querySelector ( '[data-hero-trigger]' ) ; cons…" at bounding box center [574, 437] width 585 height 652
paste textarea "*/"
type textarea "*/"
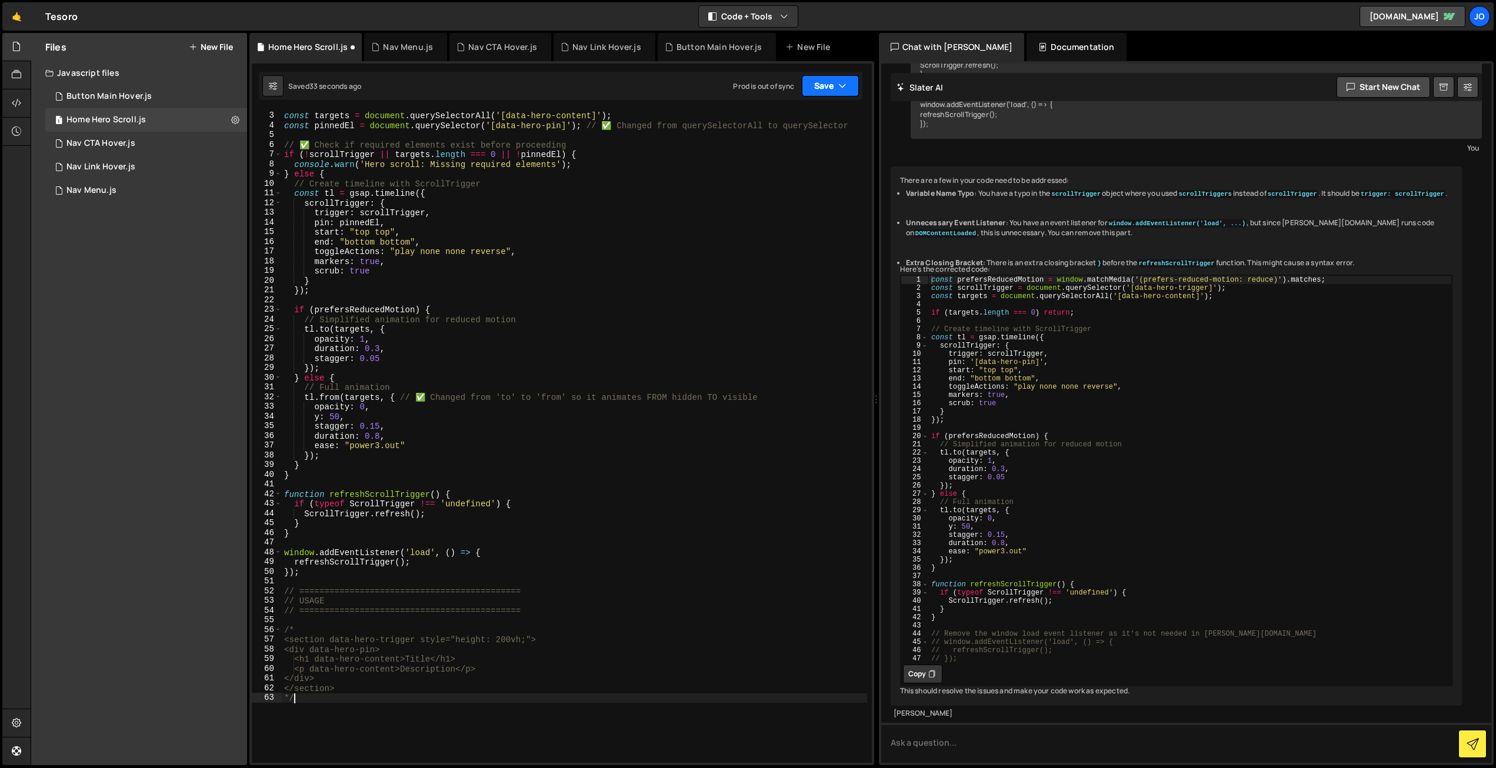
click at [827, 86] on button "Save" at bounding box center [830, 85] width 57 height 21
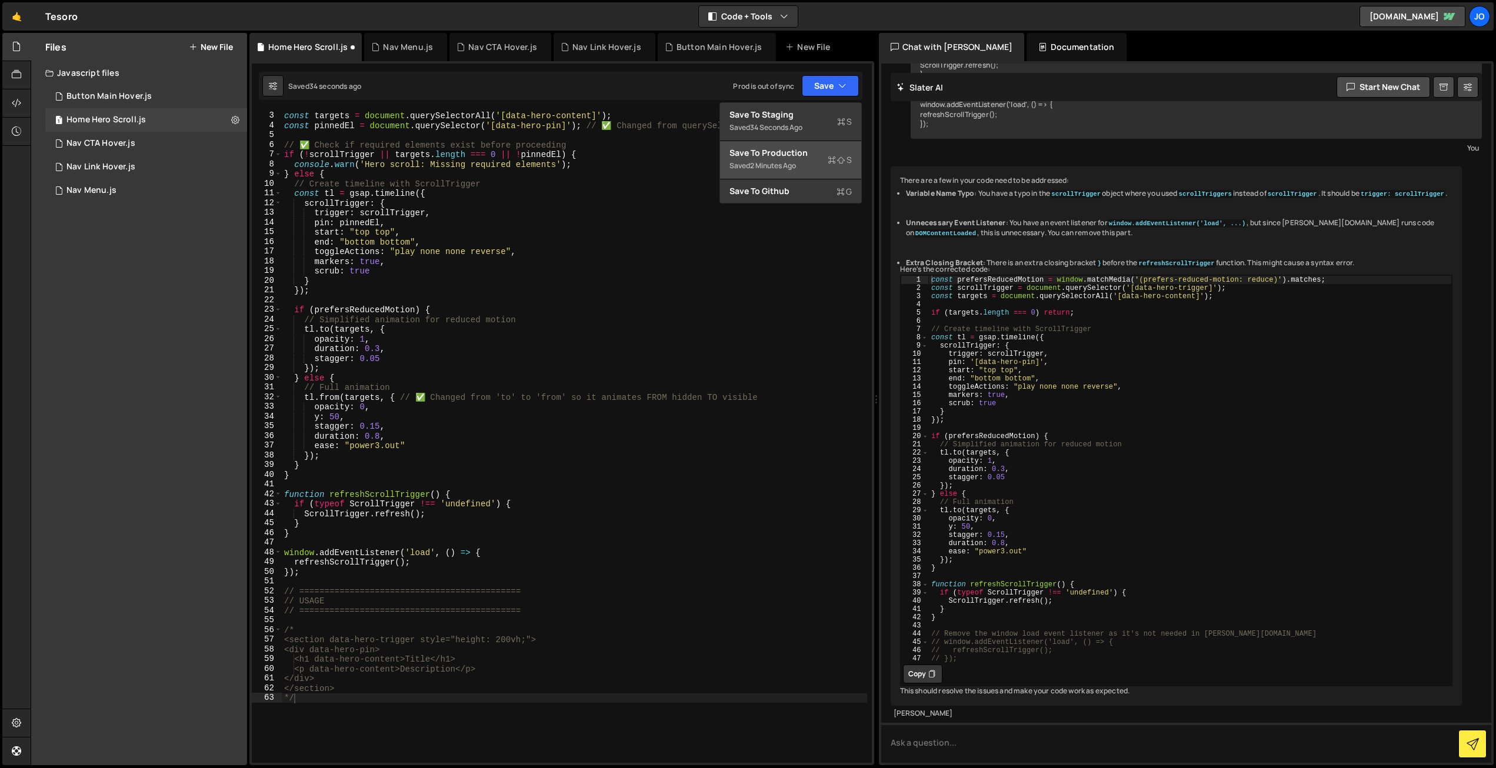
click at [805, 157] on div "Save to Production S" at bounding box center [791, 153] width 122 height 12
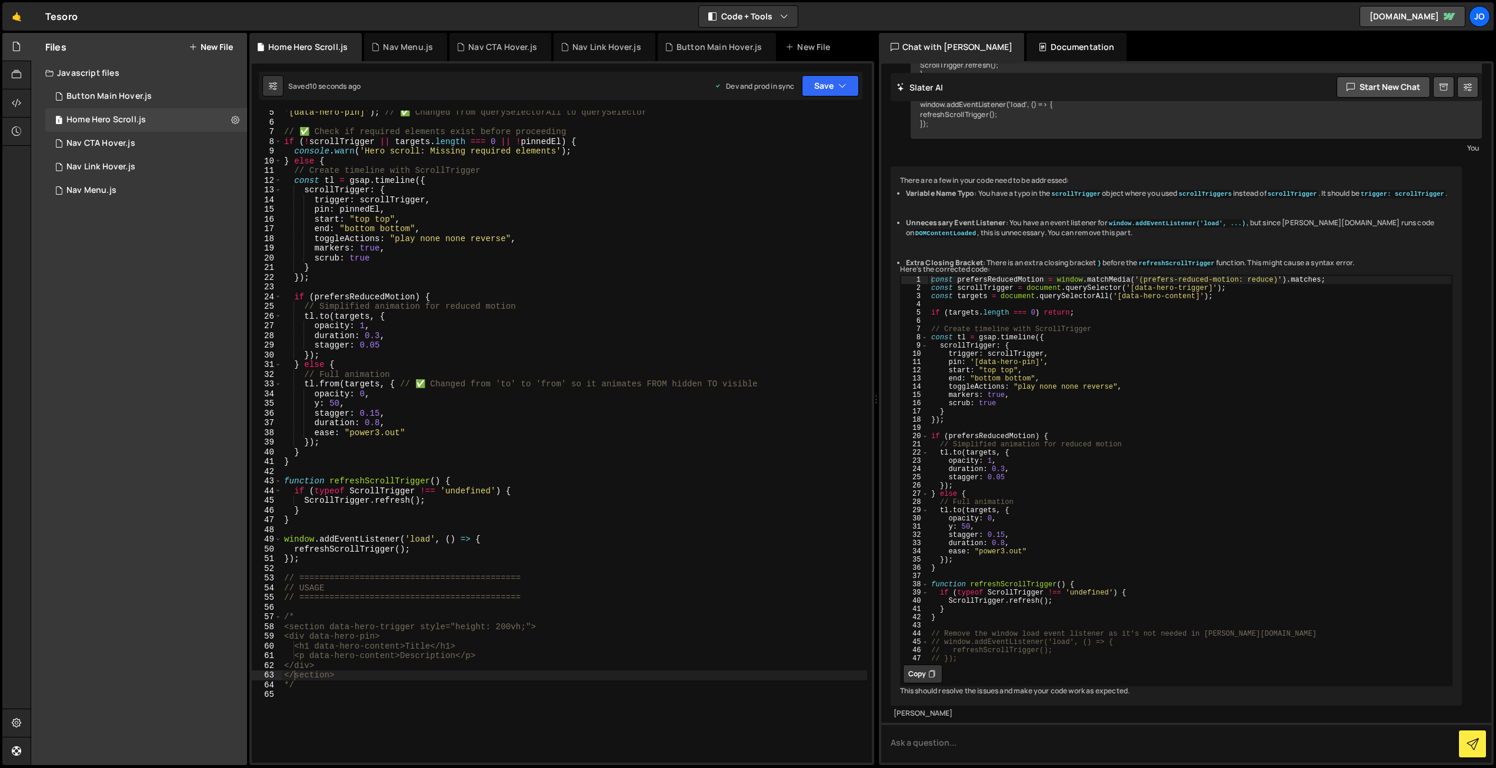
scroll to position [42, 0]
drag, startPoint x: 348, startPoint y: 705, endPoint x: 344, endPoint y: 701, distance: 6.3
click at [348, 705] on div "'[data-hero-pin]' ) ; // ✅ Changed from querySelectorAll to querySelector // ✅ …" at bounding box center [574, 444] width 585 height 672
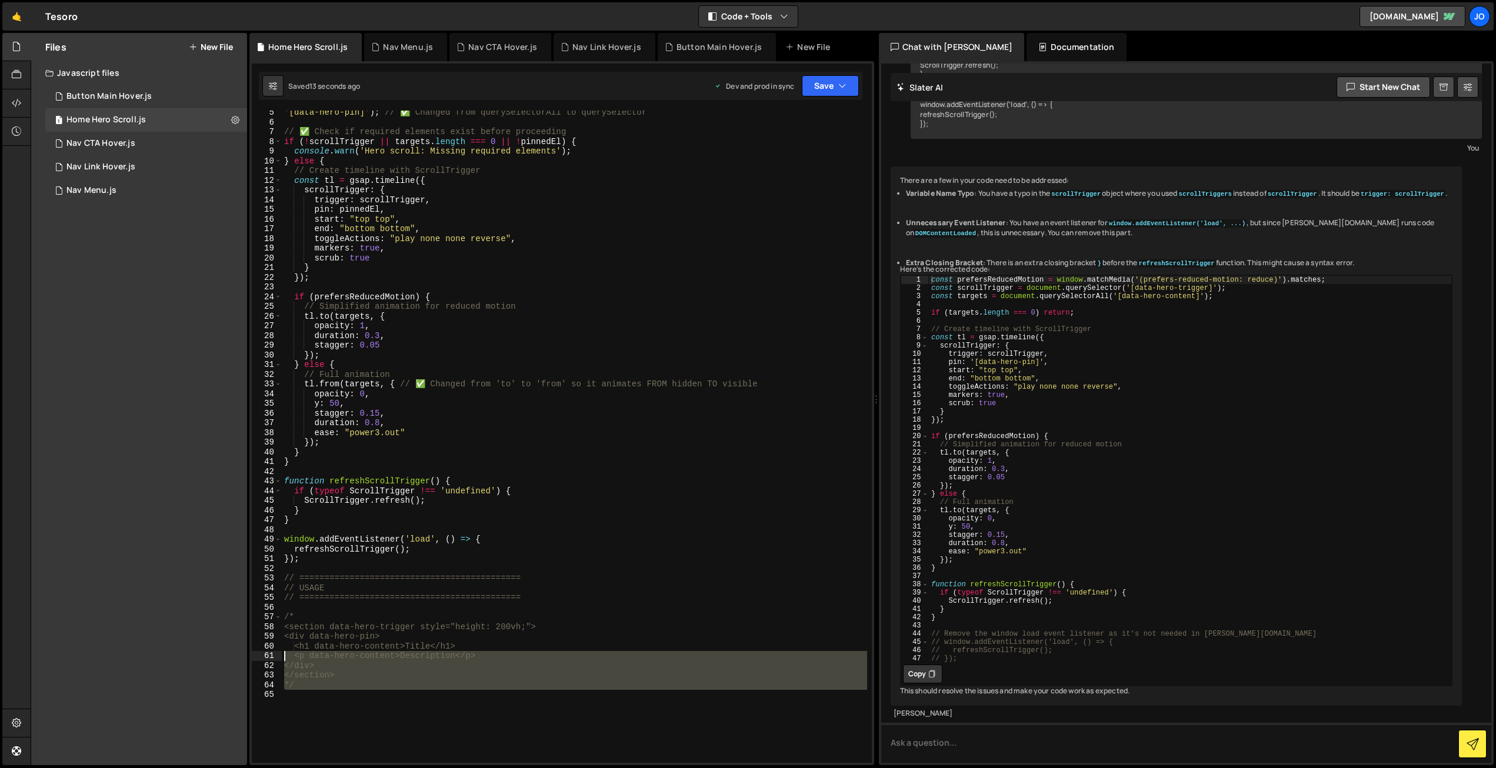
drag, startPoint x: 315, startPoint y: 703, endPoint x: 284, endPoint y: 654, distance: 58.3
click at [284, 654] on div "'[data-hero-pin]' ) ; // ✅ Changed from querySelectorAll to querySelector // ✅ …" at bounding box center [574, 444] width 585 height 672
click at [359, 657] on div "'[data-hero-pin]' ) ; // ✅ Changed from querySelectorAll to querySelector // ✅ …" at bounding box center [574, 437] width 585 height 652
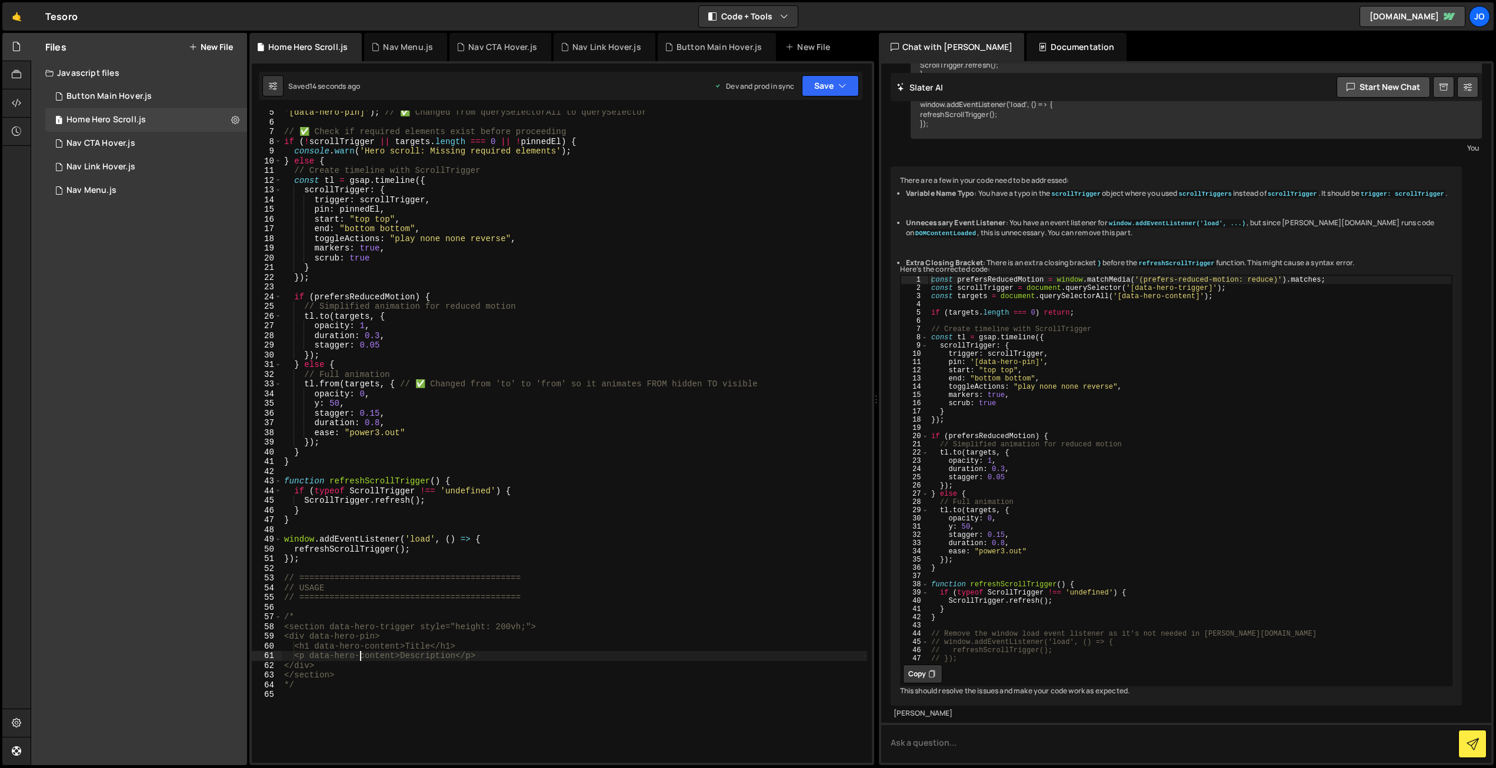
type textarea "<p data-hero-content>Description</p>"
click at [301, 708] on div "'[data-hero-pin]' ) ; // ✅ Changed from querySelectorAll to querySelector // ✅ …" at bounding box center [574, 444] width 585 height 672
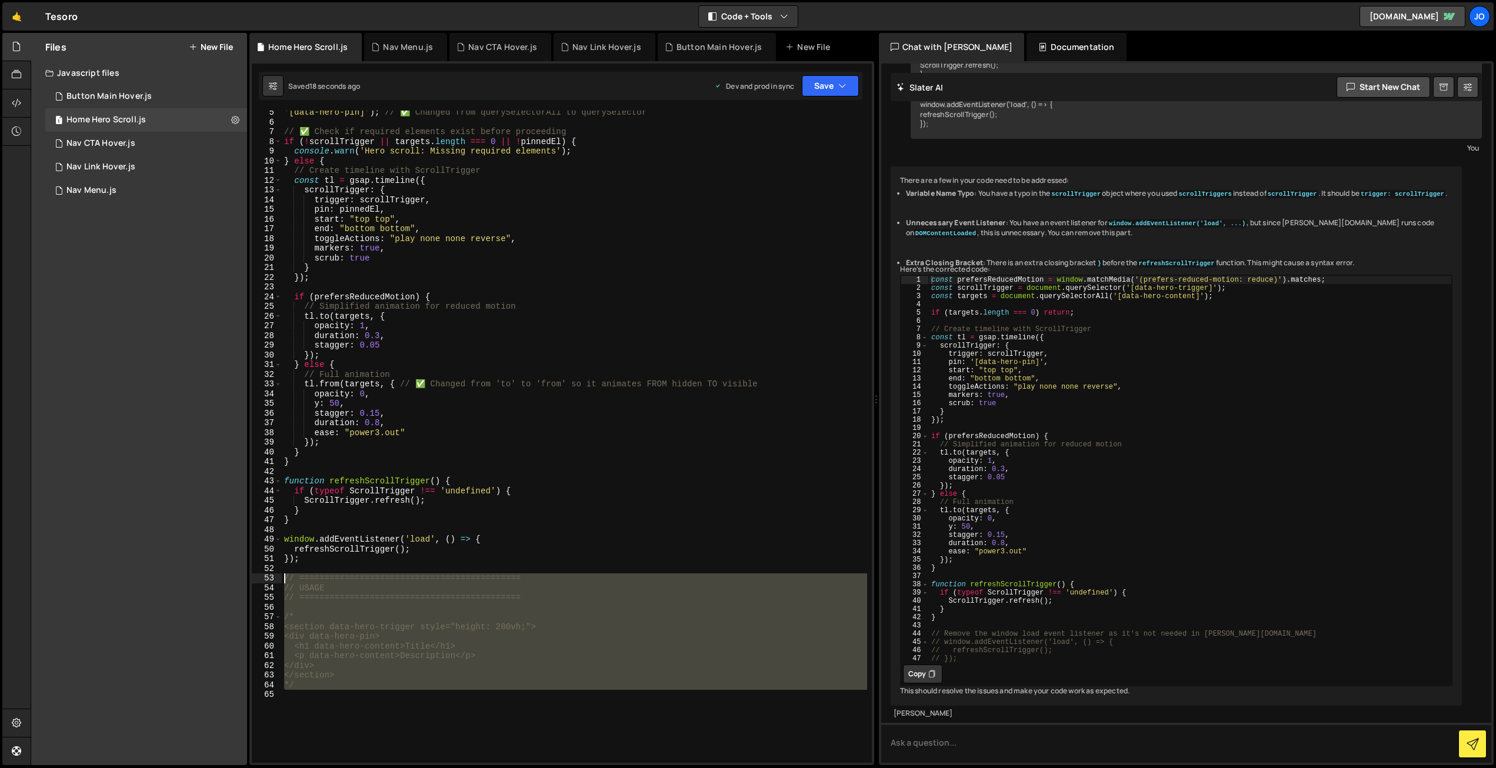
drag, startPoint x: 282, startPoint y: 642, endPoint x: 268, endPoint y: 574, distance: 69.1
click at [268, 574] on div "5 6 7 8 9 10 11 12 13 14 15 16 17 18 19 20 21 22 23 24 25 26 27 28 29 30 31 32 …" at bounding box center [562, 437] width 620 height 652
type textarea "// ============================================ // USAGE"
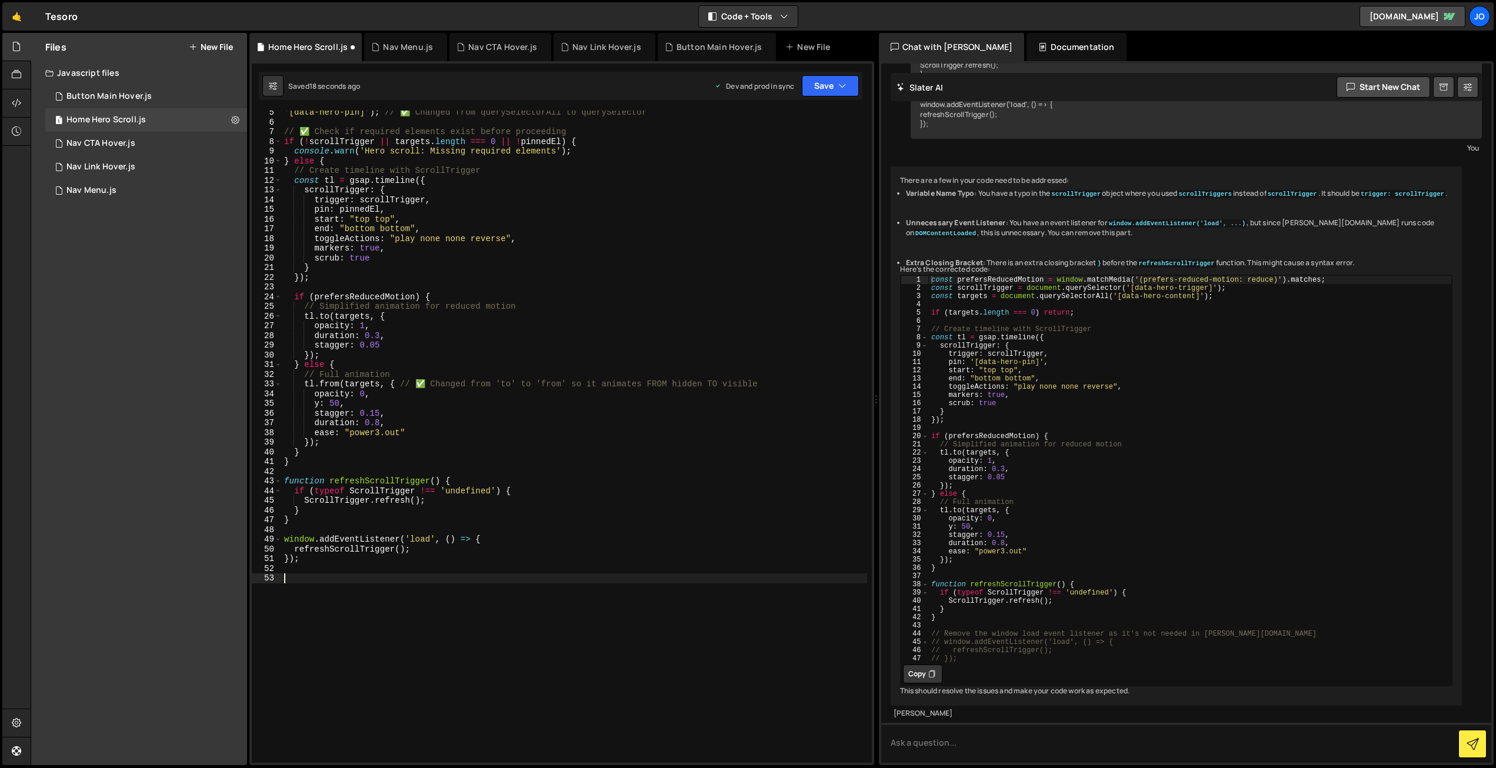
scroll to position [0, 0]
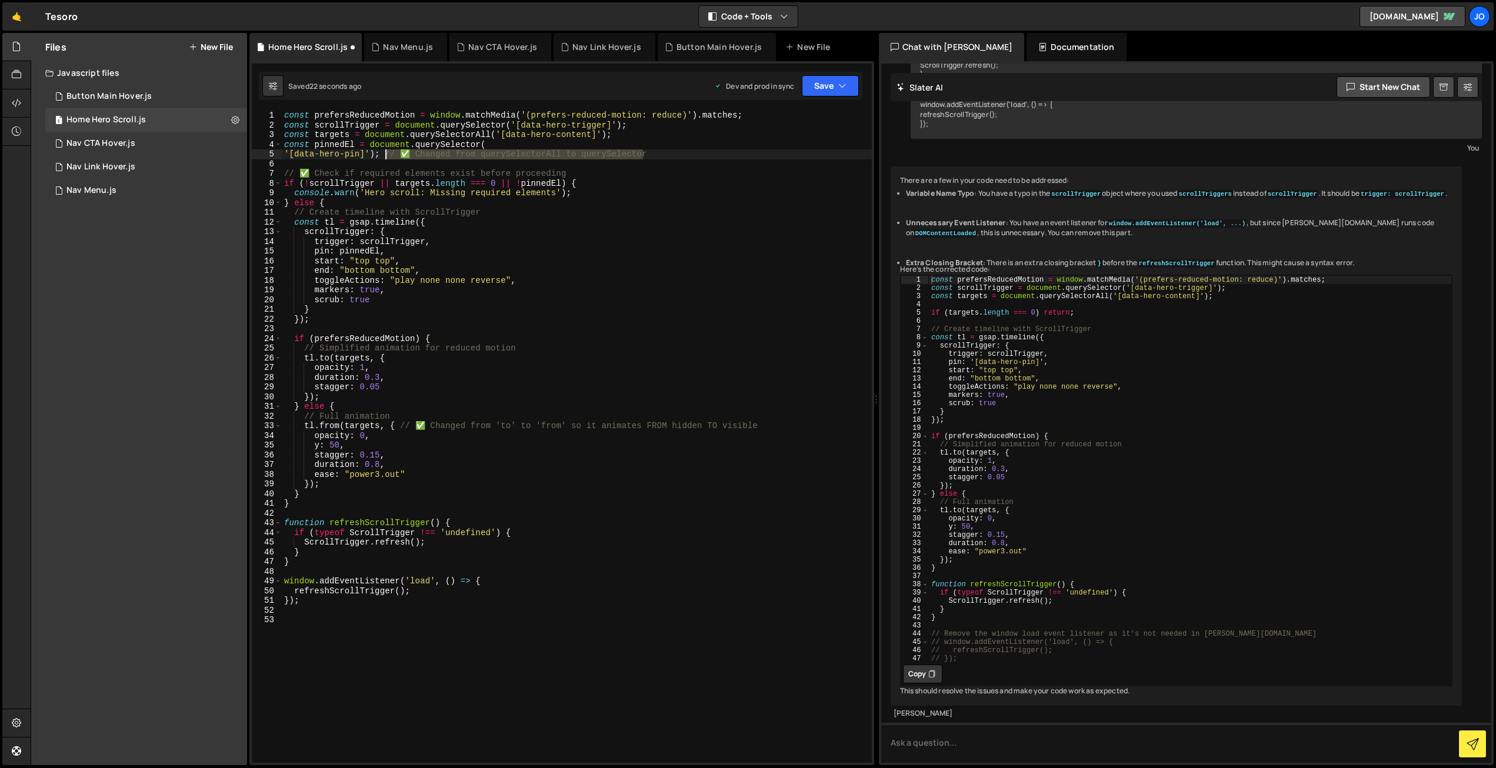
drag, startPoint x: 658, startPoint y: 154, endPoint x: 382, endPoint y: 174, distance: 276.6
click at [385, 158] on div "const prefersReducedMotion = window . matchMedia ( '(prefers-reduced-motion: re…" at bounding box center [577, 447] width 590 height 672
click at [285, 153] on div "const prefersReducedMotion = window . matchMedia ( '(prefers-reduced-motion: re…" at bounding box center [577, 447] width 590 height 672
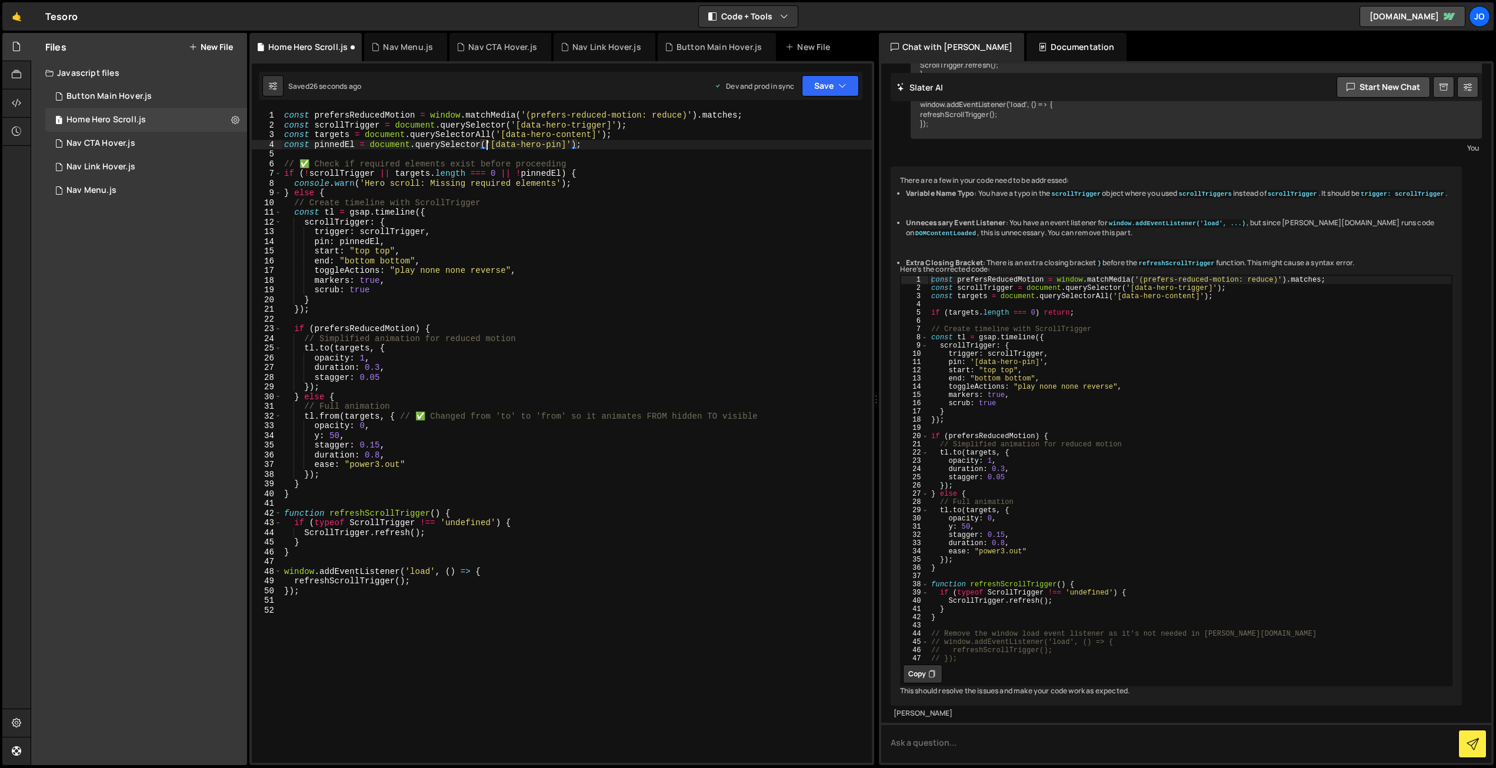
click at [643, 173] on div "const prefersReducedMotion = window . matchMedia ( '(prefers-reduced-motion: re…" at bounding box center [577, 447] width 590 height 672
drag, startPoint x: 579, startPoint y: 162, endPoint x: 242, endPoint y: 162, distance: 336.5
click at [242, 162] on div "Files New File Javascript files 1 Button Main Hover.js 0 1 Home Hero Scroll.js …" at bounding box center [763, 399] width 1465 height 733
type textarea "// ✅ Check if required elements exist before proceeding"
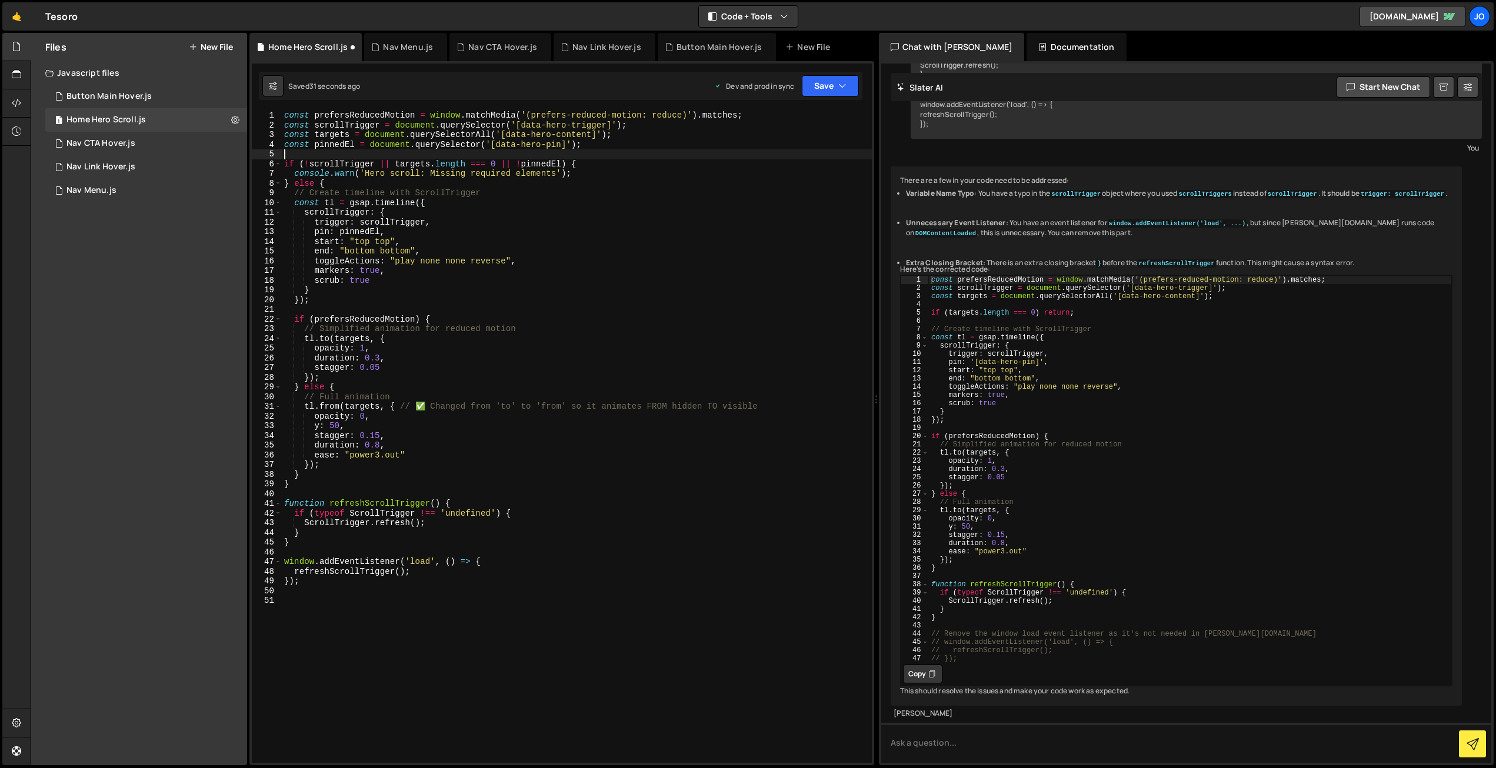
click at [561, 261] on div "const prefersReducedMotion = window . matchMedia ( '(prefers-reduced-motion: re…" at bounding box center [577, 447] width 590 height 672
drag, startPoint x: 746, startPoint y: 406, endPoint x: 400, endPoint y: 404, distance: 345.9
click at [400, 404] on div "const prefersReducedMotion = window . matchMedia ( '(prefers-reduced-motion: re…" at bounding box center [577, 447] width 590 height 672
click at [811, 86] on button "Save" at bounding box center [830, 85] width 57 height 21
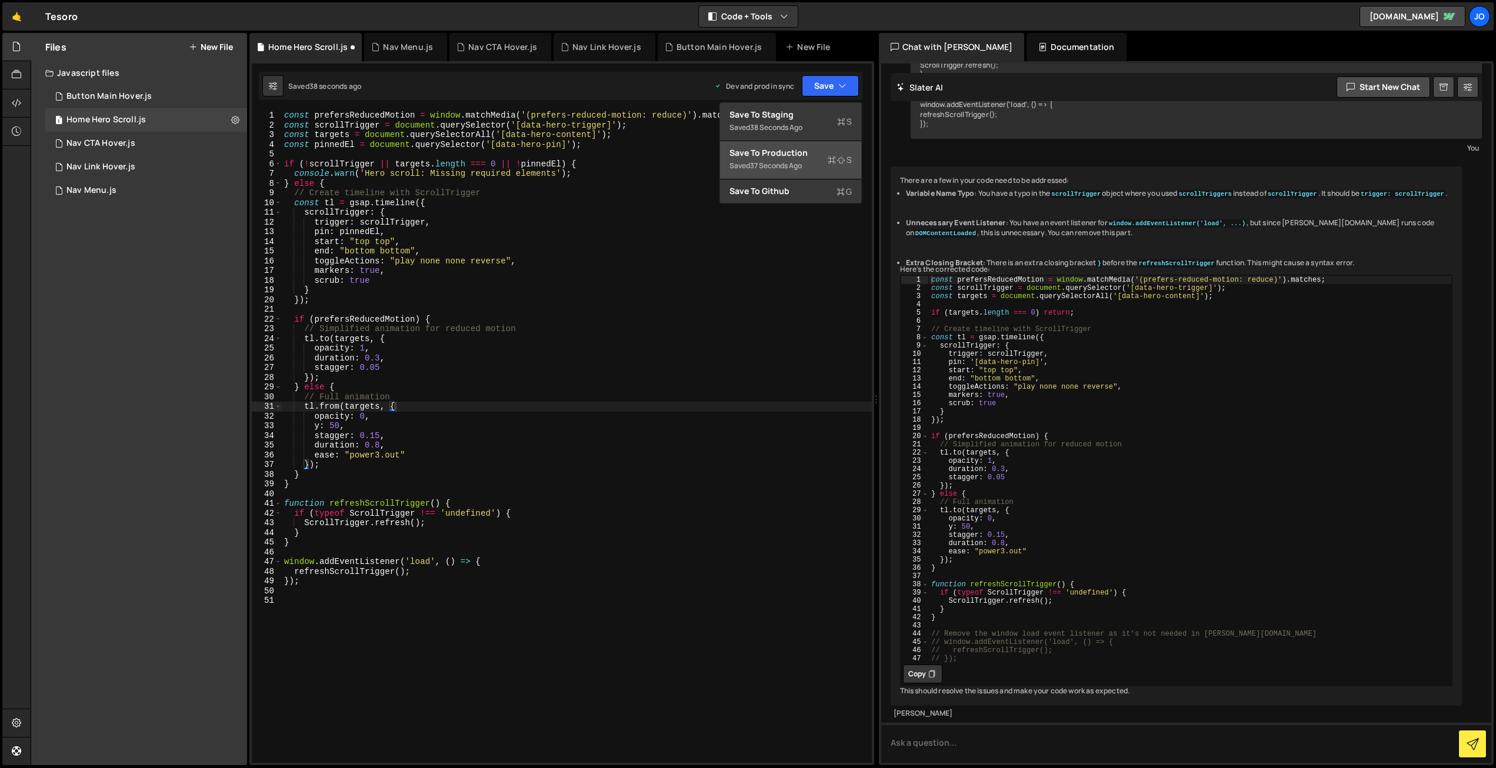
click at [802, 158] on div "Save to Production S" at bounding box center [791, 153] width 122 height 12
click at [601, 288] on div "const prefersReducedMotion = window . matchMedia ( '(prefers-reduced-motion: re…" at bounding box center [577, 447] width 590 height 672
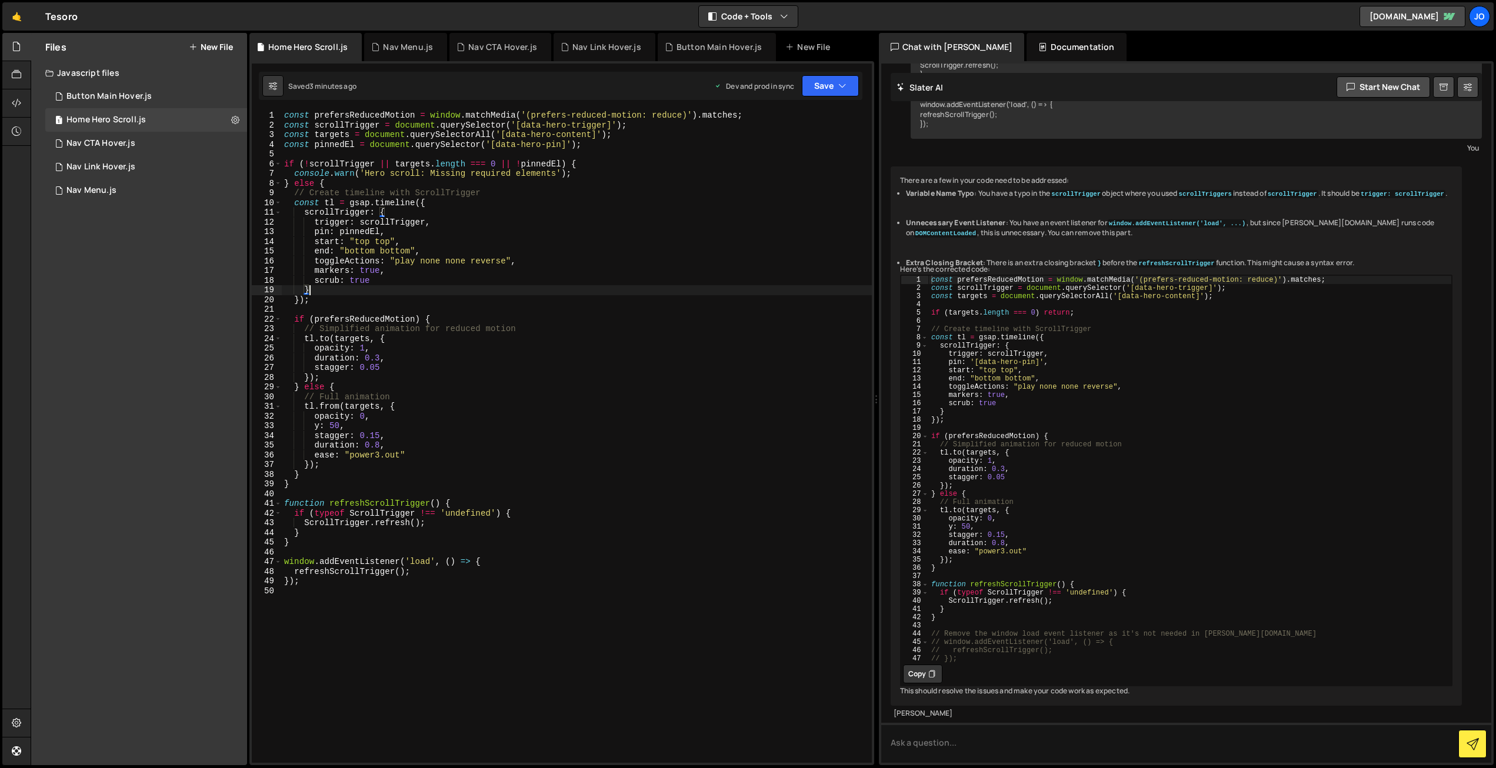
type textarea "});"
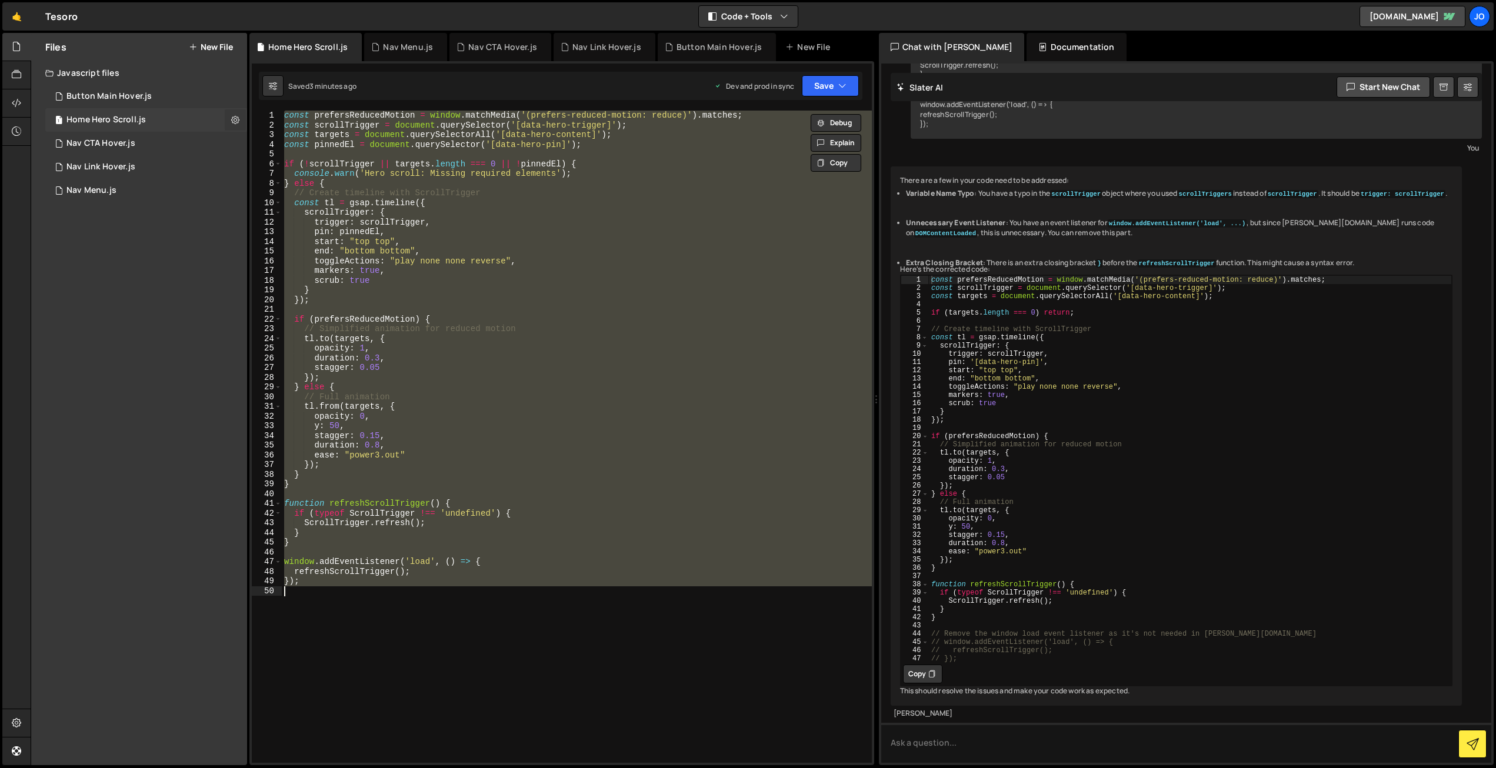
click at [238, 119] on icon at bounding box center [235, 119] width 8 height 11
type input "Home Hero Scroll"
radio input "true"
checkbox input "true"
click at [292, 139] on button "Edit File Settings" at bounding box center [306, 145] width 115 height 24
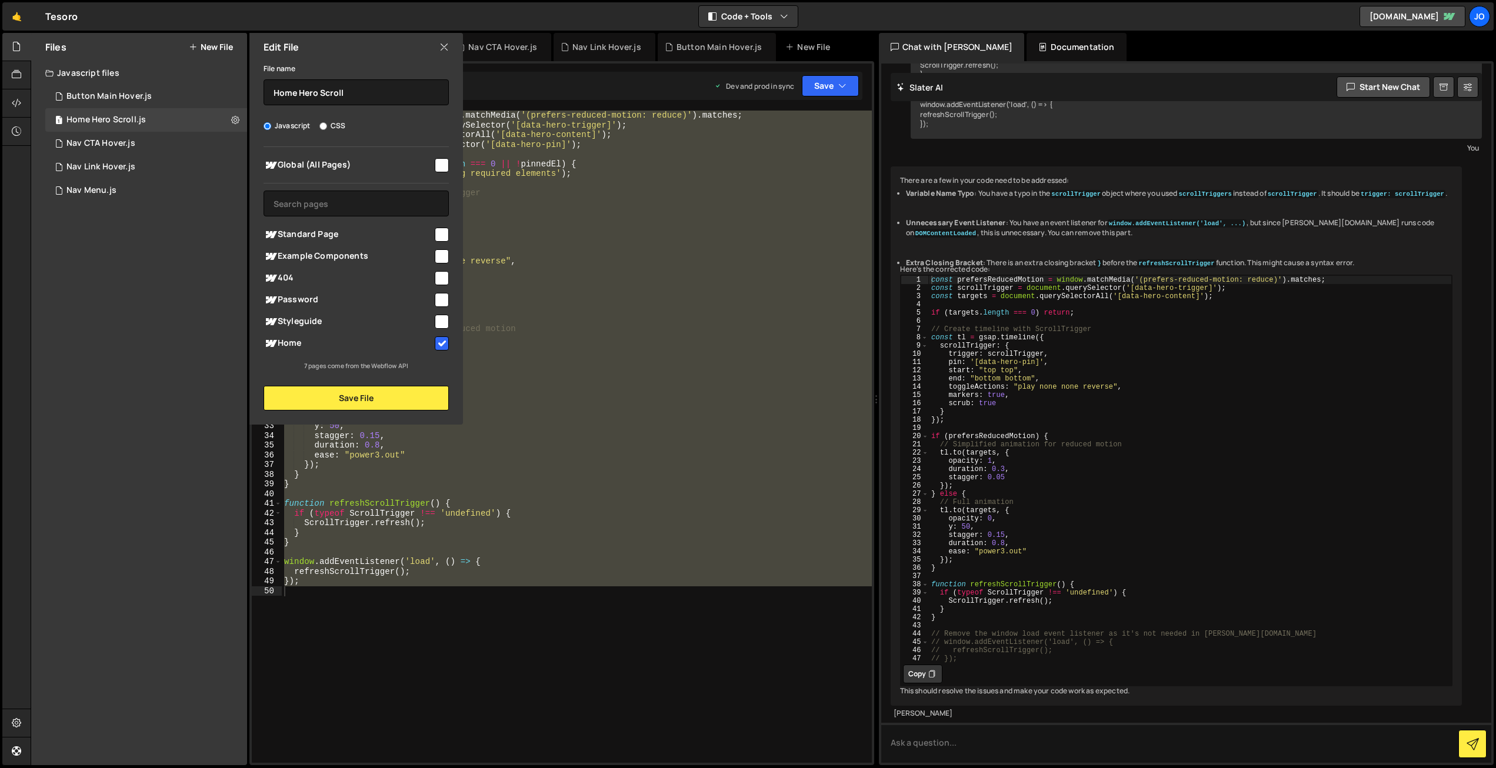
click at [442, 165] on input "checkbox" at bounding box center [442, 165] width 14 height 14
checkbox input "true"
click at [441, 342] on input "checkbox" at bounding box center [442, 344] width 14 height 14
checkbox input "false"
click at [366, 395] on button "Save File" at bounding box center [356, 398] width 185 height 25
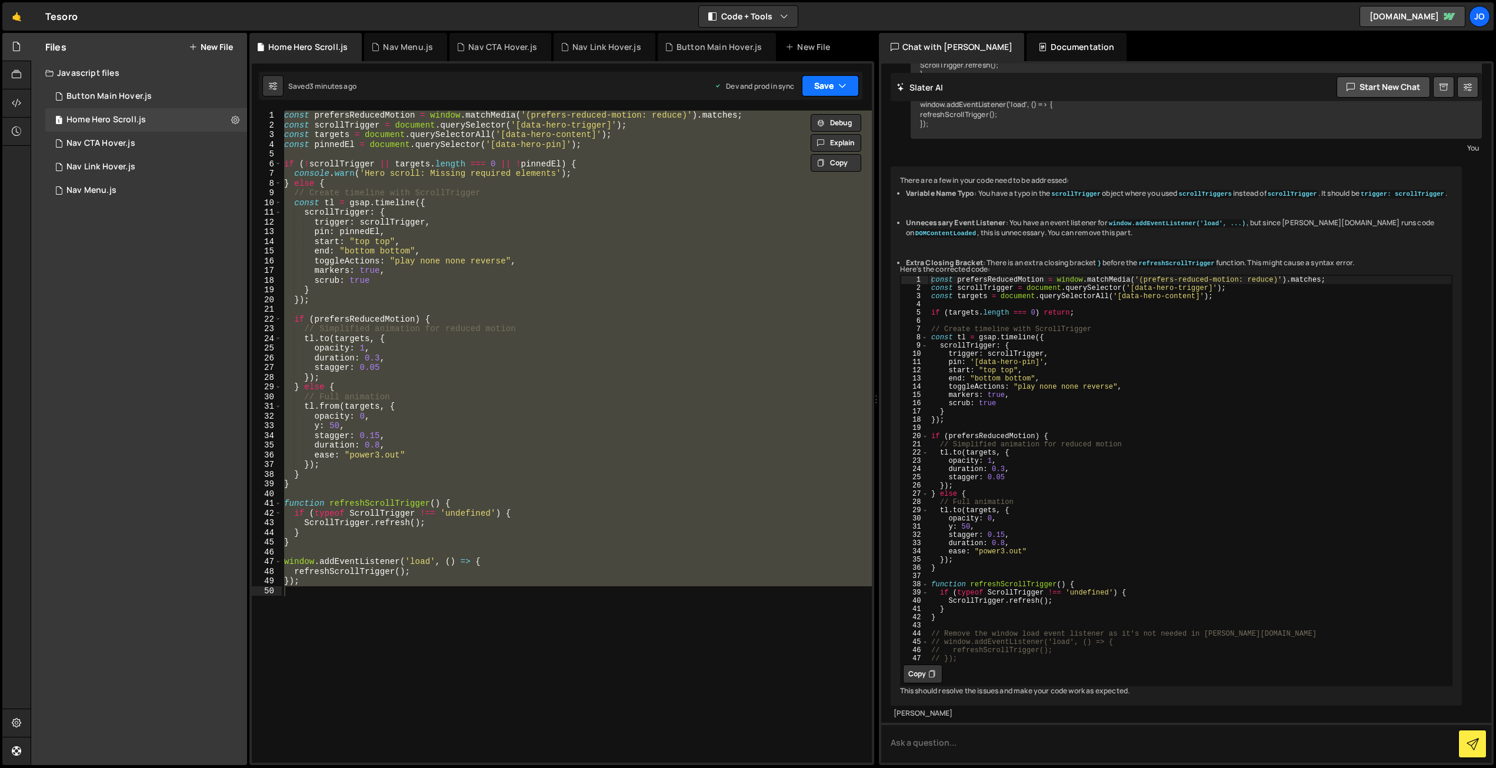
click at [832, 84] on button "Save" at bounding box center [830, 85] width 57 height 21
click at [808, 156] on div "Save to Production S" at bounding box center [791, 153] width 122 height 12
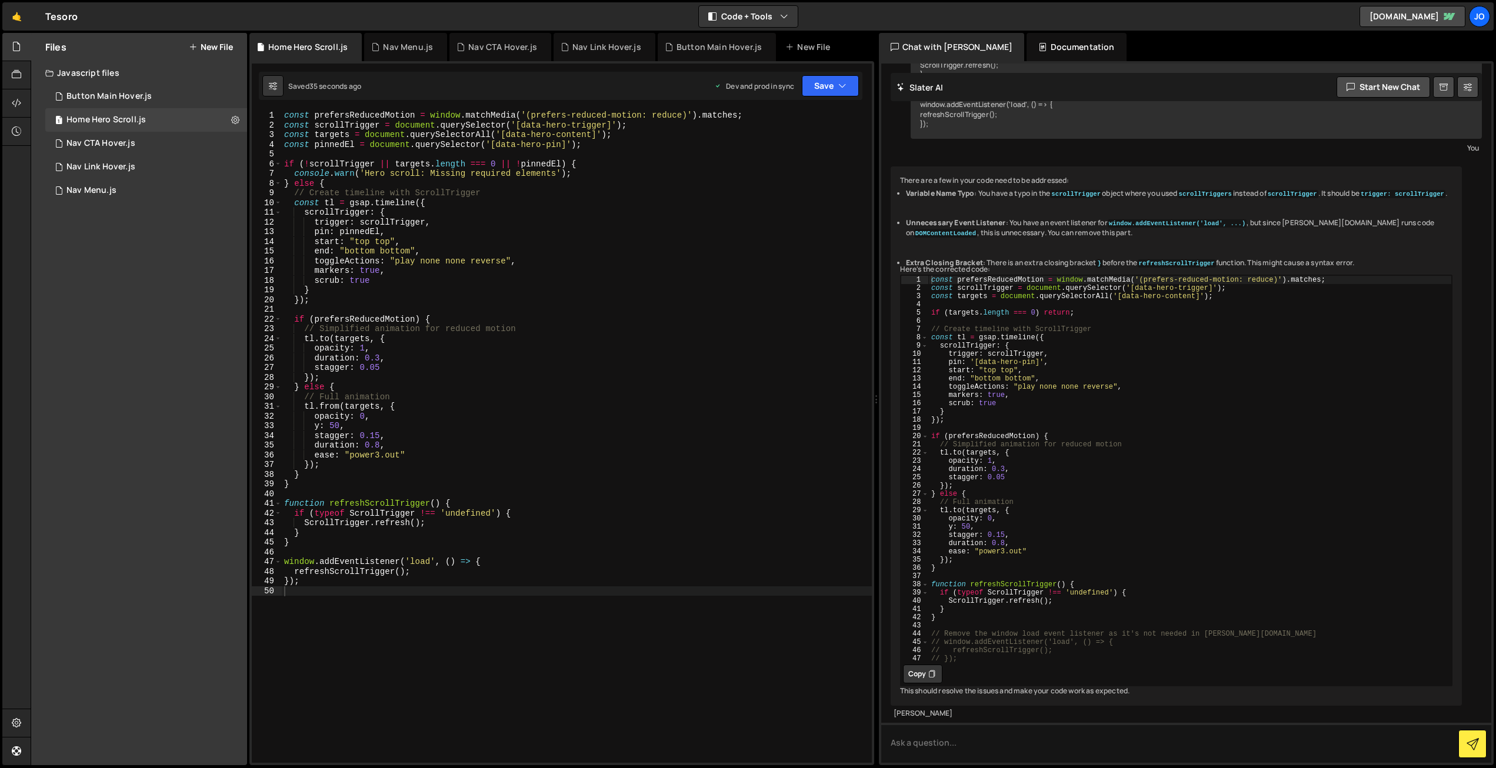
click at [338, 405] on div "const prefersReducedMotion = window . matchMedia ( '(prefers-reduced-motion: re…" at bounding box center [577, 447] width 590 height 672
click at [552, 373] on div "const prefersReducedMotion = window . matchMedia ( '(prefers-reduced-motion: re…" at bounding box center [577, 447] width 590 height 672
click at [839, 82] on icon "button" at bounding box center [842, 86] width 8 height 12
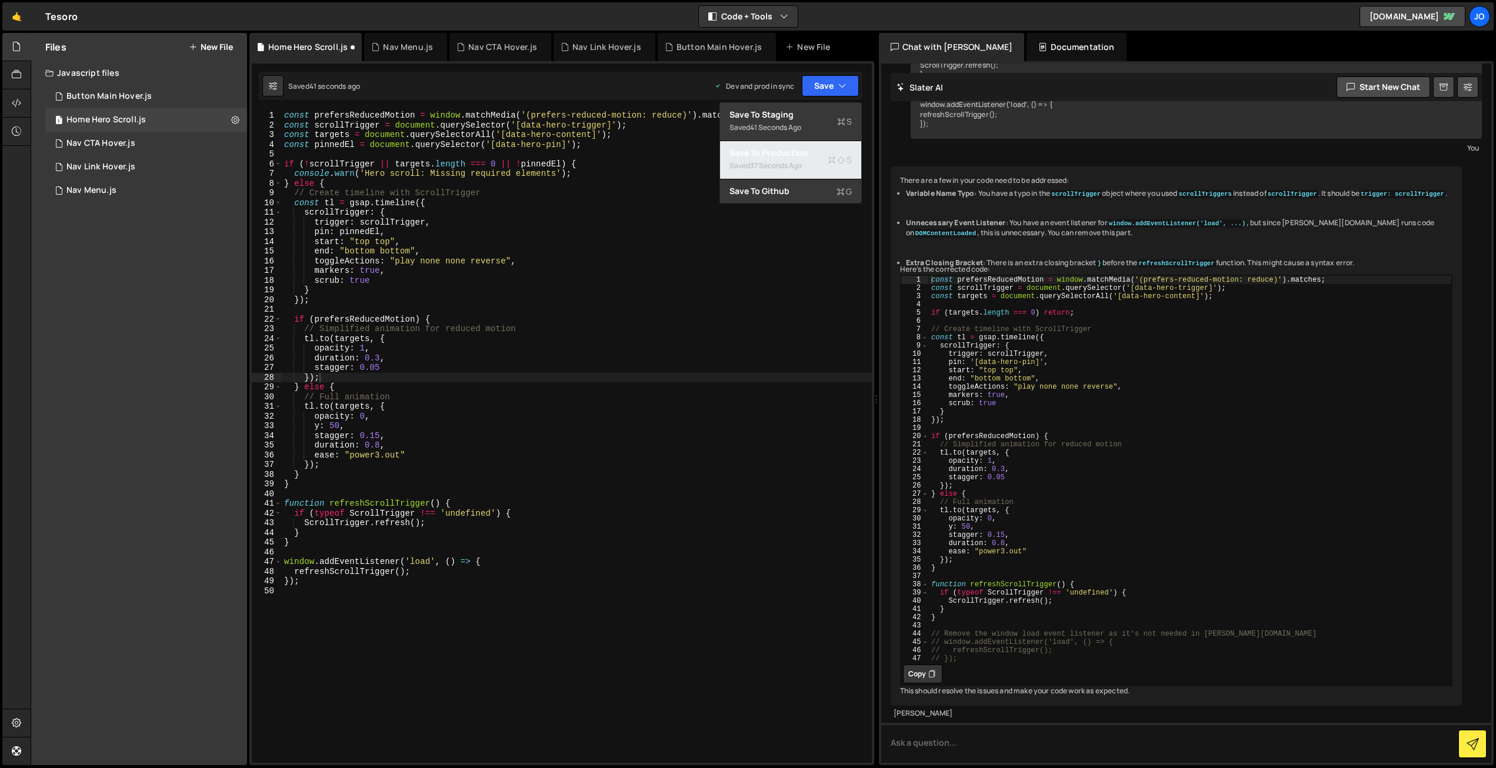
click at [802, 165] on div "37 seconds ago" at bounding box center [776, 166] width 52 height 10
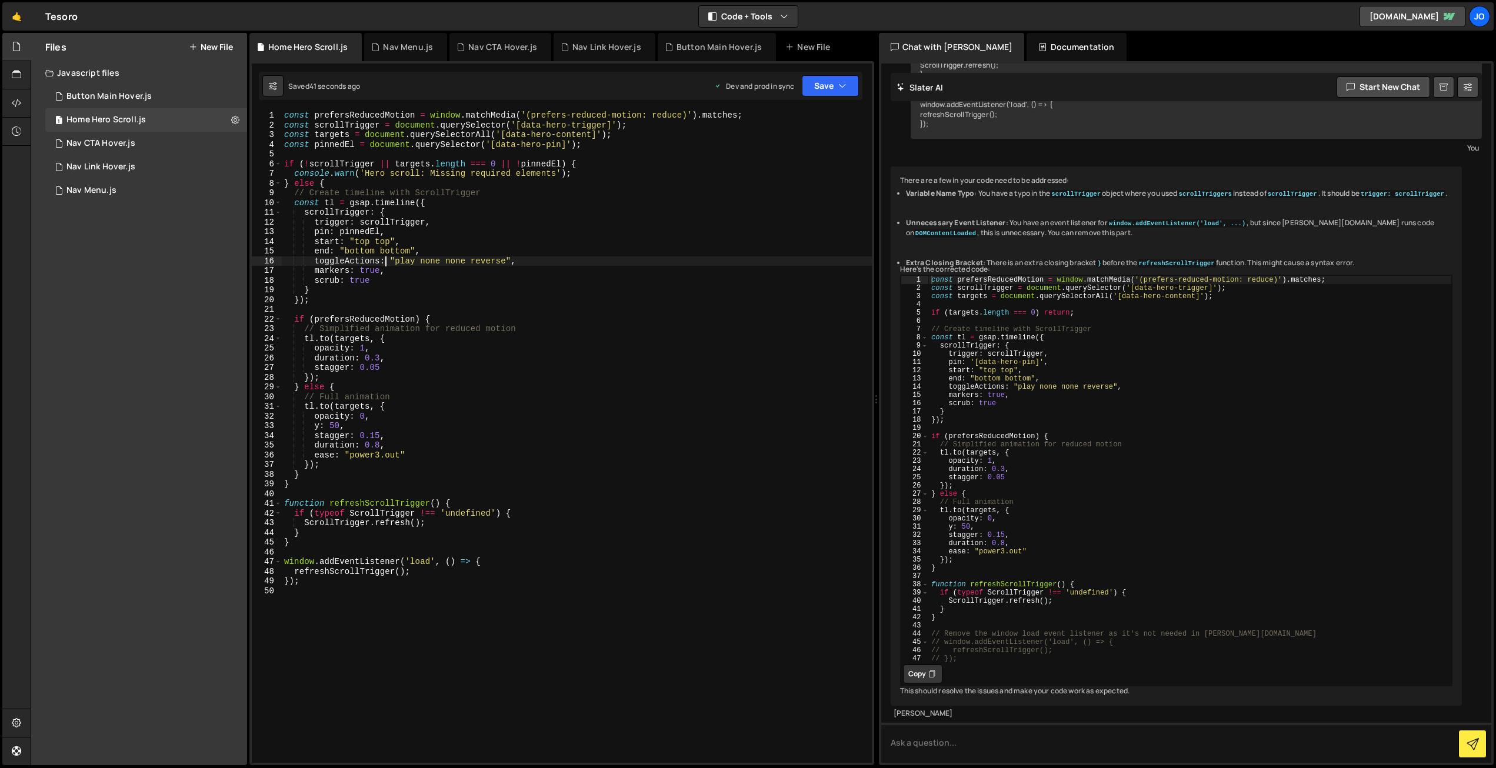
click at [386, 261] on div "const prefersReducedMotion = window . matchMedia ( '(prefers-reduced-motion: re…" at bounding box center [577, 447] width 590 height 672
click at [387, 232] on div "const prefersReducedMotion = window . matchMedia ( '(prefers-reduced-motion: re…" at bounding box center [577, 447] width 590 height 672
type textarea "});"
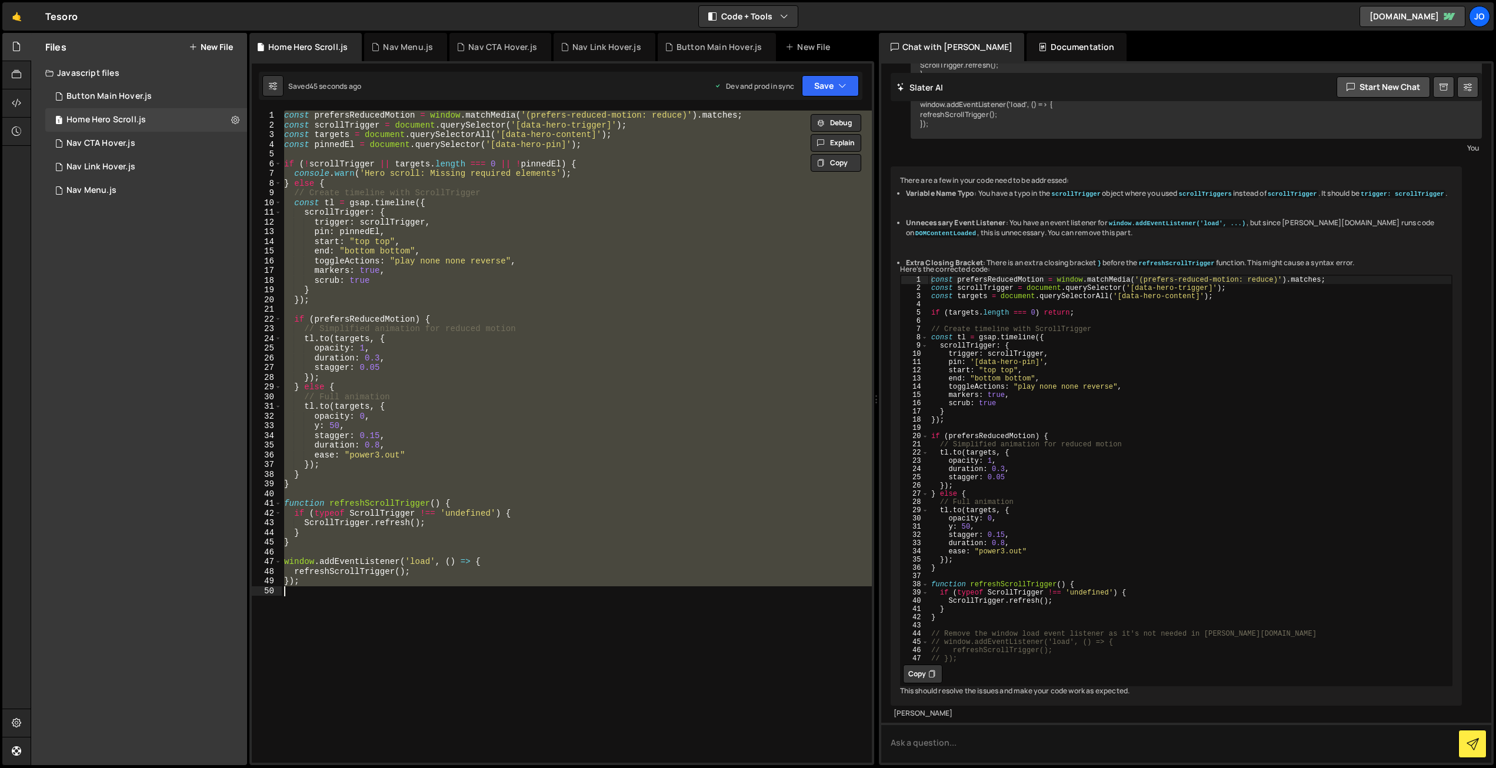
scroll to position [0, 1]
click at [559, 661] on div "const prefersReducedMotion = window . matchMedia ( '(prefers-reduced-motion: re…" at bounding box center [577, 437] width 590 height 652
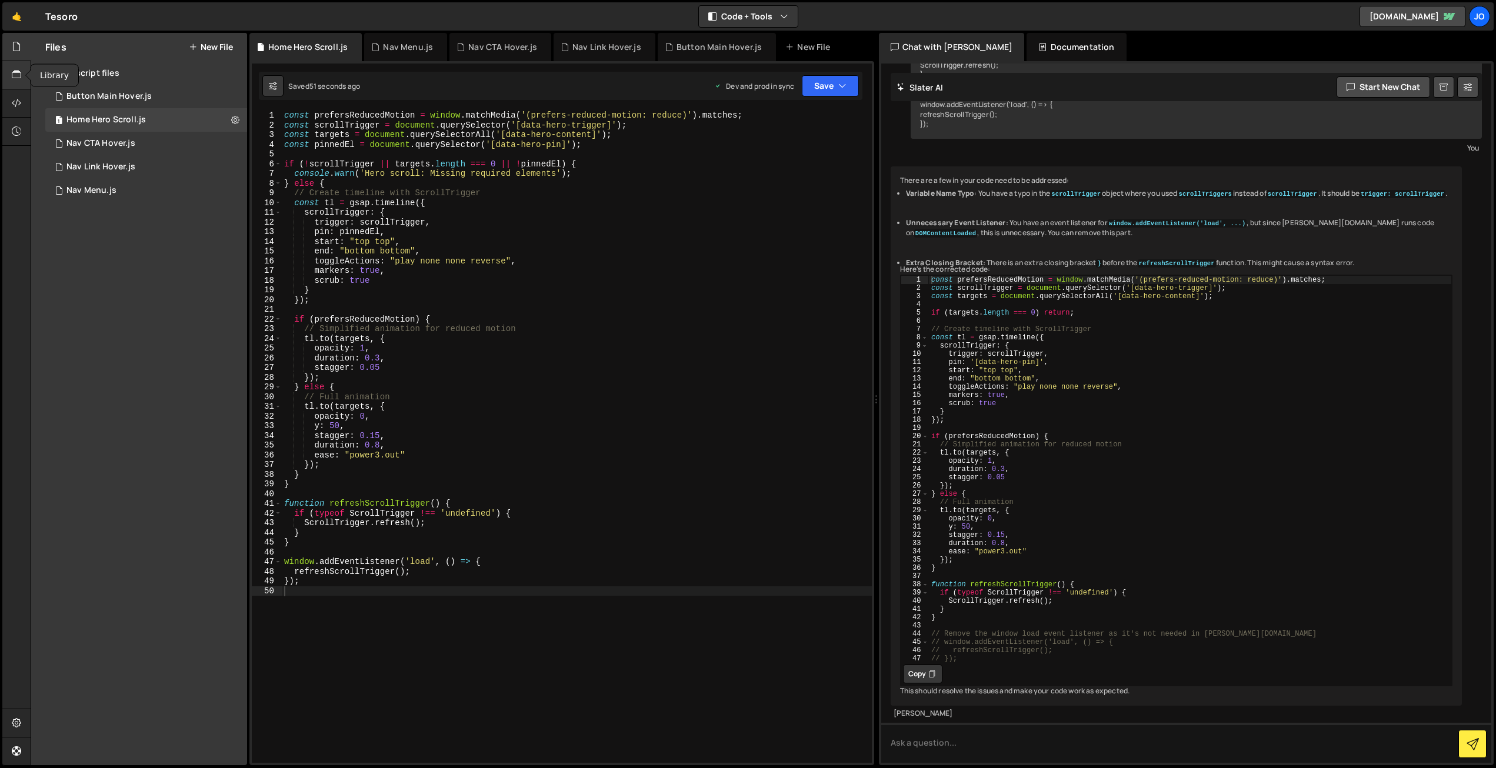
click at [16, 71] on icon at bounding box center [16, 74] width 9 height 13
click at [235, 95] on icon at bounding box center [235, 96] width 8 height 11
click at [17, 45] on icon at bounding box center [16, 46] width 9 height 13
click at [391, 173] on div "const prefersReducedMotion = window . matchMedia ( '(prefers-reduced-motion: re…" at bounding box center [577, 447] width 590 height 672
type textarea "});"
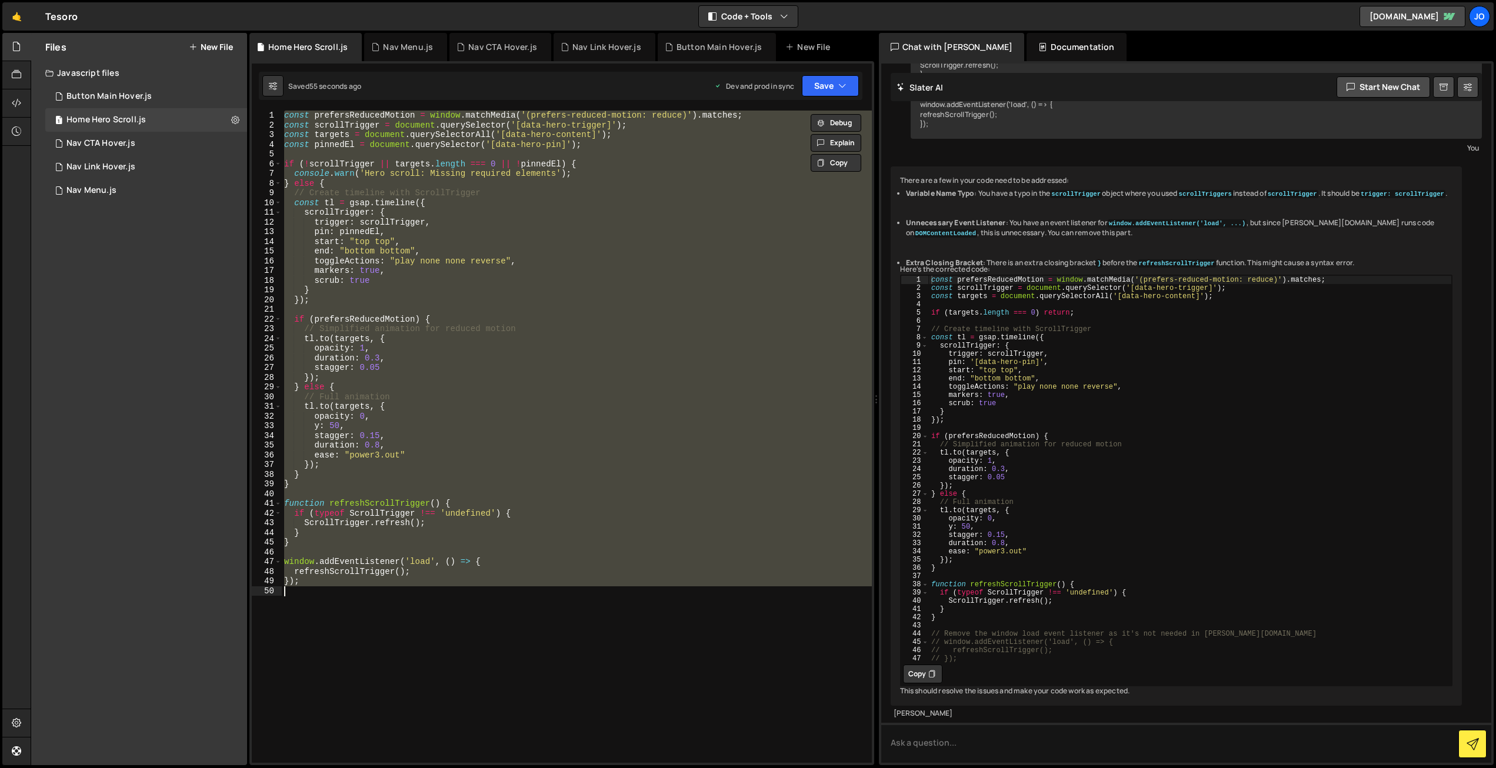
paste textarea
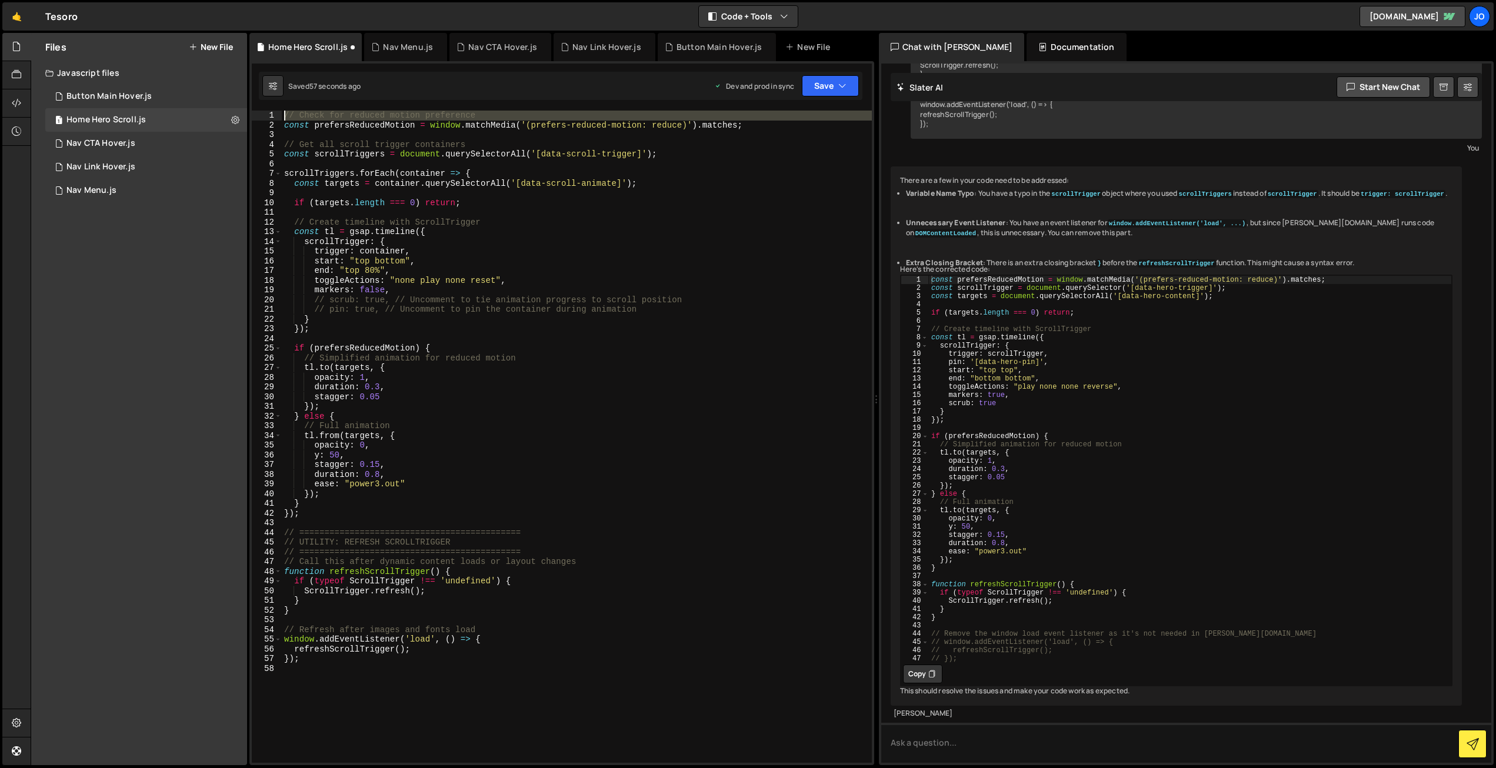
drag, startPoint x: 284, startPoint y: 123, endPoint x: 282, endPoint y: 111, distance: 12.6
click at [282, 111] on div "// Check for reduced motion preference const prefersReducedMotion = window . ma…" at bounding box center [577, 447] width 590 height 672
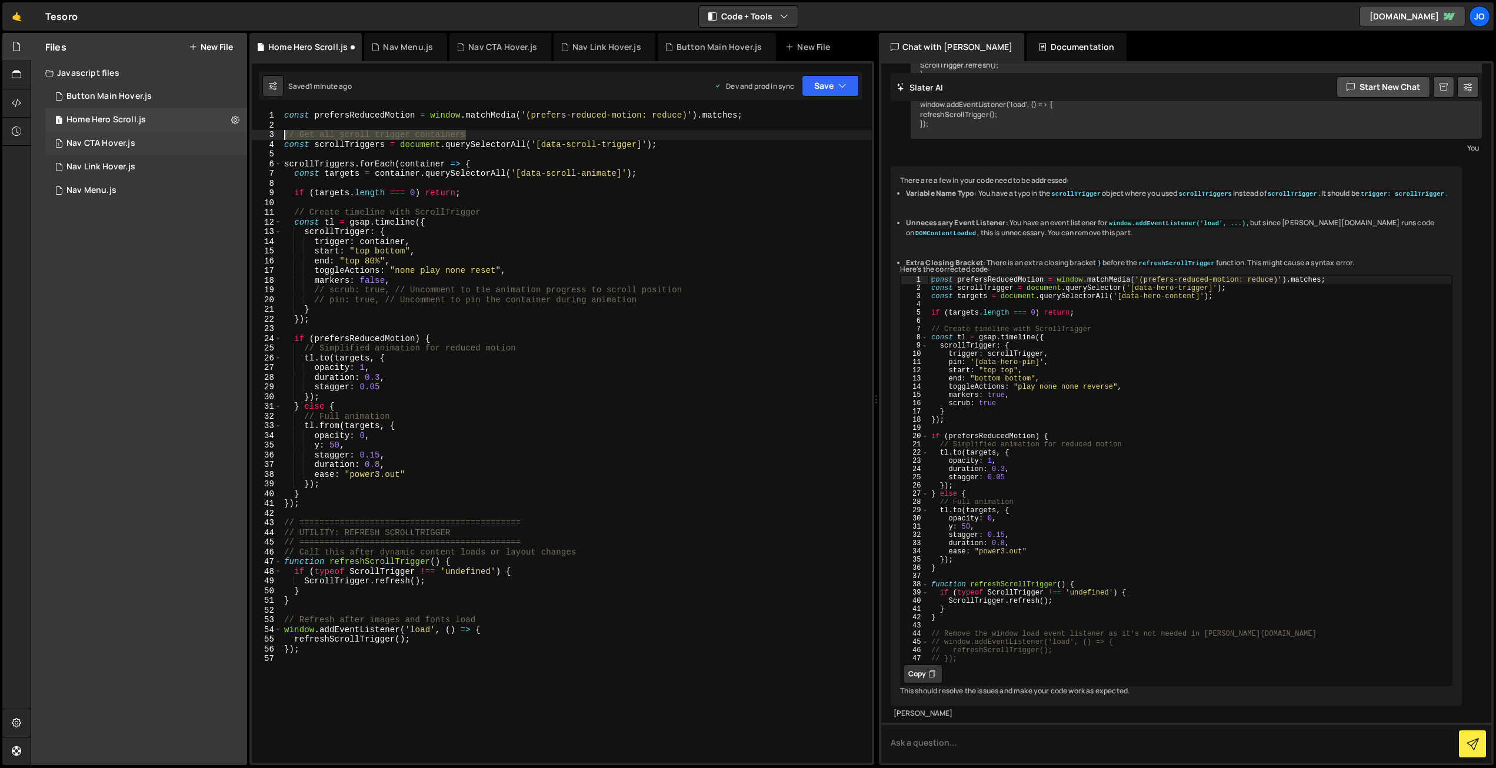
drag, startPoint x: 447, startPoint y: 131, endPoint x: 240, endPoint y: 135, distance: 206.5
click at [240, 135] on div "Files New File Javascript files 1 Button Main Hover.js 0 1 Home Hero Scroll.js …" at bounding box center [763, 399] width 1465 height 733
type textarea "// Get all scroll trigger containers"
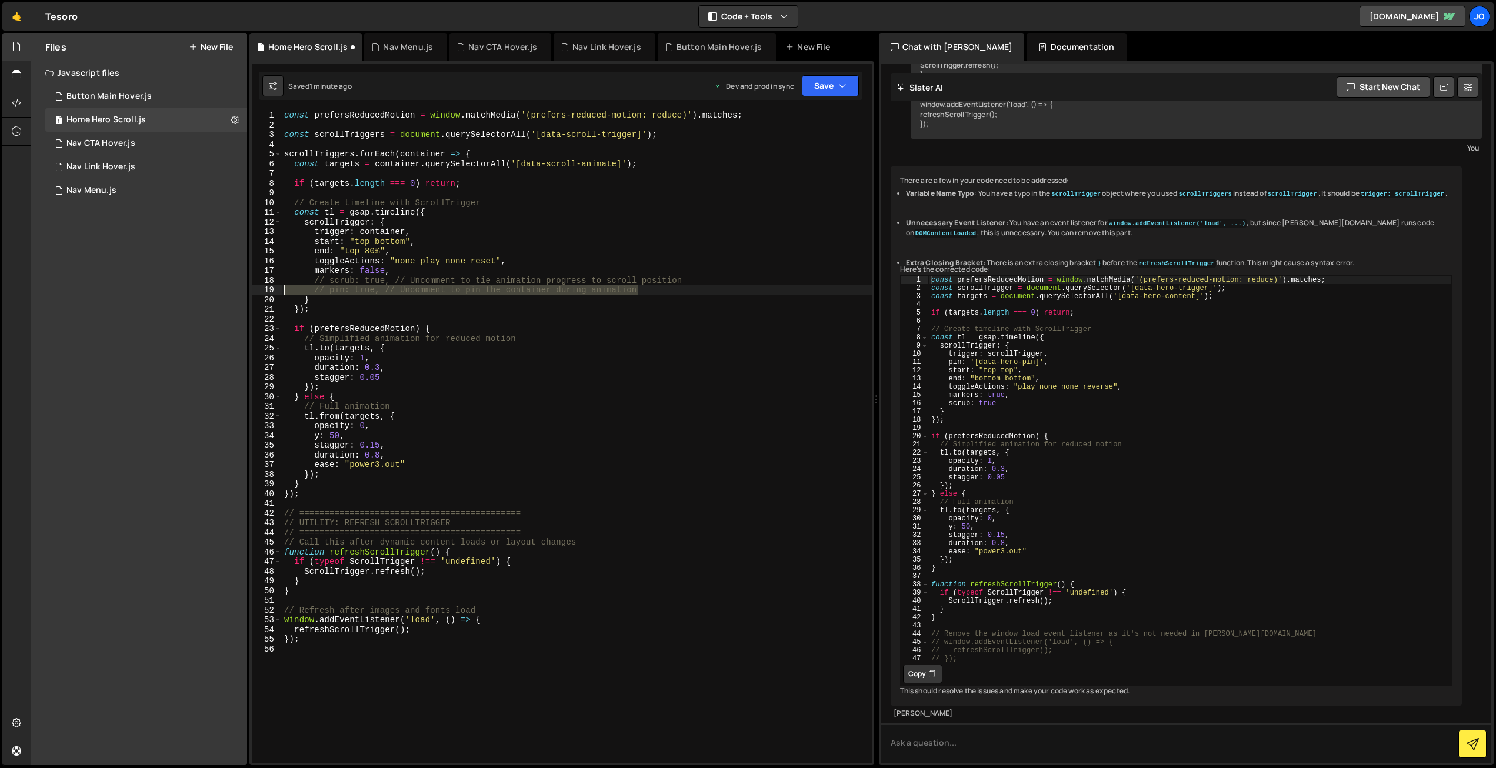
drag, startPoint x: 565, startPoint y: 292, endPoint x: 258, endPoint y: 292, distance: 307.1
click at [258, 292] on div "1 2 3 4 5 6 7 8 9 10 11 12 13 14 15 16 17 18 19 20 21 22 23 24 25 26 27 28 29 3…" at bounding box center [562, 437] width 620 height 652
type textarea "// pin: true, // Uncomment to pin the container during animation"
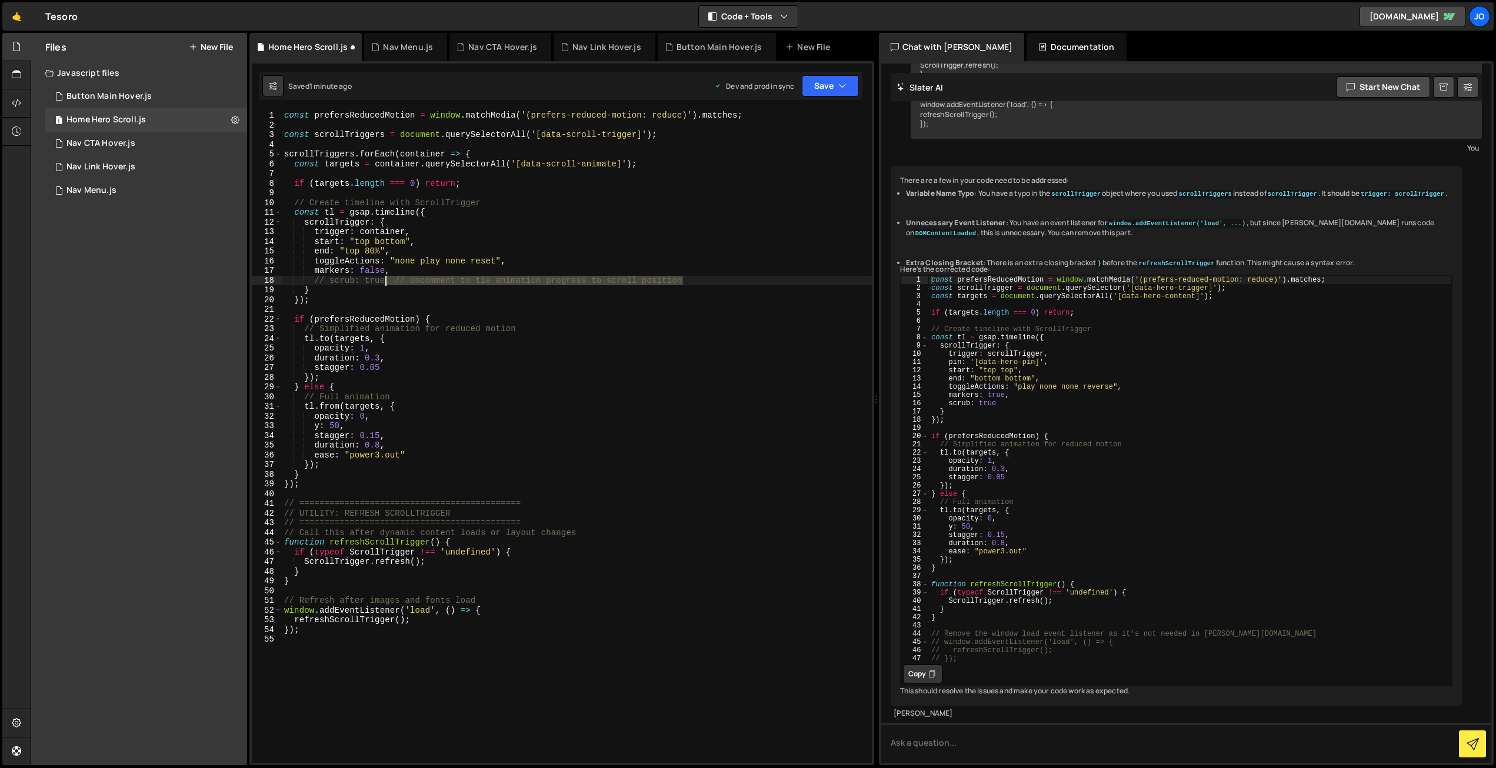
drag, startPoint x: 693, startPoint y: 279, endPoint x: 387, endPoint y: 281, distance: 305.9
click at [387, 281] on div "const prefersReducedMotion = window . matchMedia ( '(prefers-reduced-motion: re…" at bounding box center [577, 447] width 590 height 672
click at [329, 279] on div "const prefersReducedMotion = window . matchMedia ( '(prefers-reduced-motion: re…" at bounding box center [577, 447] width 590 height 672
click at [402, 233] on div "const prefersReducedMotion = window . matchMedia ( '(prefers-reduced-motion: re…" at bounding box center [577, 447] width 590 height 672
drag, startPoint x: 406, startPoint y: 241, endPoint x: 374, endPoint y: 240, distance: 31.8
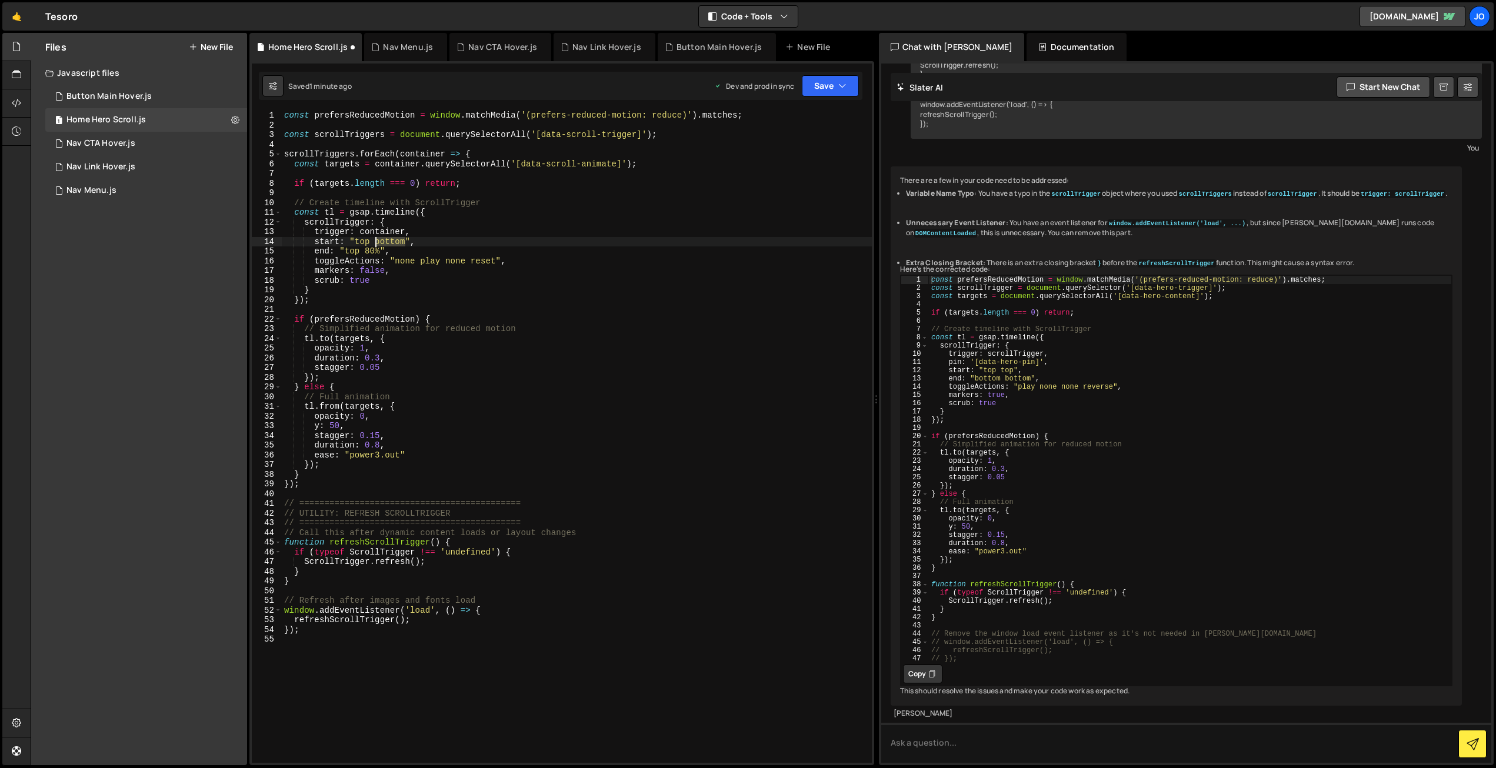
click at [374, 240] on div "const prefersReducedMotion = window . matchMedia ( '(prefers-reduced-motion: re…" at bounding box center [577, 447] width 590 height 672
click at [343, 244] on div "const prefersReducedMotion = window . matchMedia ( '(prefers-reduced-motion: re…" at bounding box center [574, 446] width 585 height 672
drag, startPoint x: 379, startPoint y: 248, endPoint x: 347, endPoint y: 248, distance: 32.4
click at [347, 248] on div "const prefersReducedMotion = window . matchMedia ( '(prefers-reduced-motion: re…" at bounding box center [574, 445] width 585 height 672
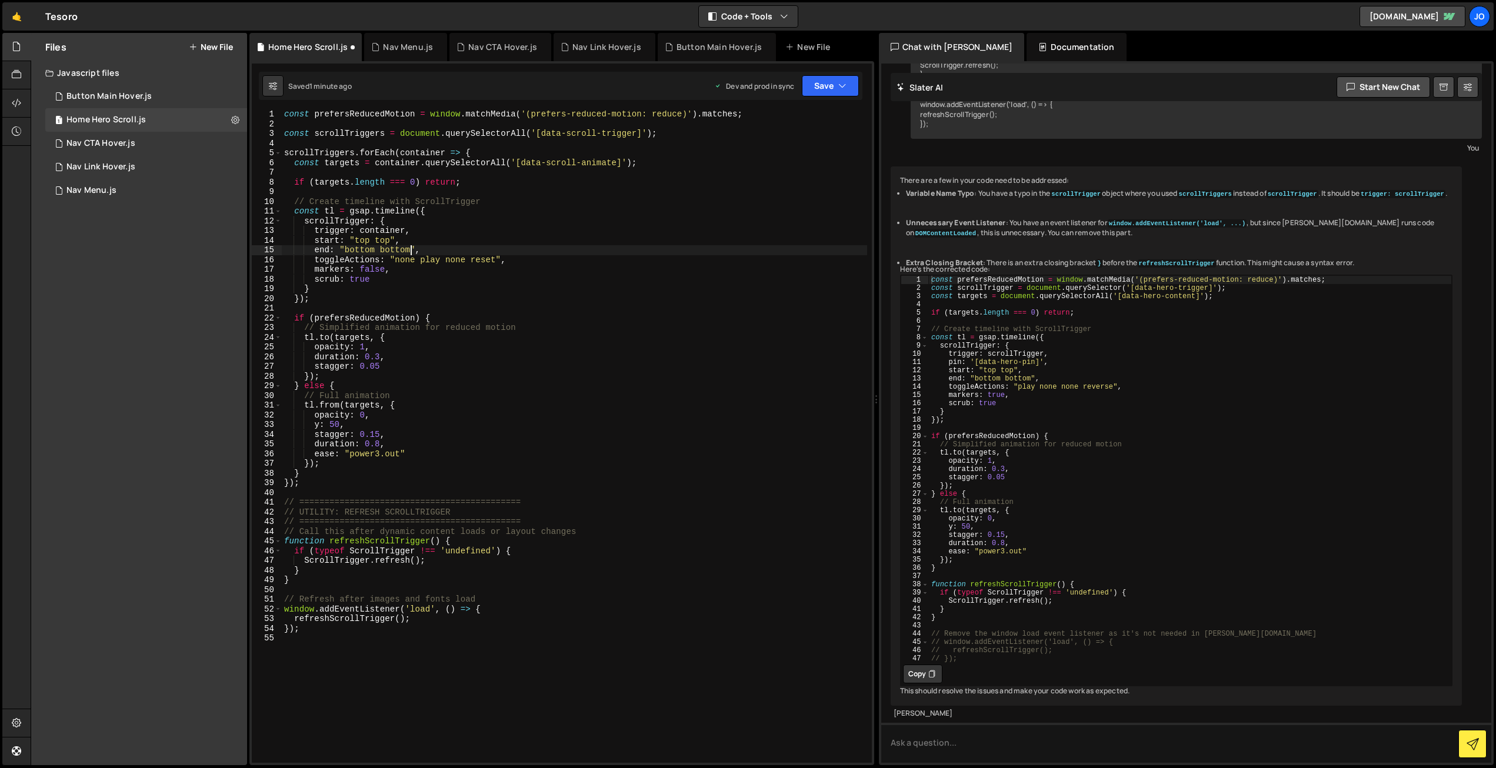
click at [513, 236] on div "const prefersReducedMotion = window . matchMedia ( '(prefers-reduced-motion: re…" at bounding box center [574, 445] width 585 height 672
click at [497, 258] on div "const prefersReducedMotion = window . matchMedia ( '(prefers-reduced-motion: re…" at bounding box center [574, 445] width 585 height 672
drag, startPoint x: 503, startPoint y: 261, endPoint x: 436, endPoint y: 281, distance: 70.0
click at [390, 259] on div "const prefersReducedMotion = window . matchMedia ( '(prefers-reduced-motion: re…" at bounding box center [574, 445] width 585 height 672
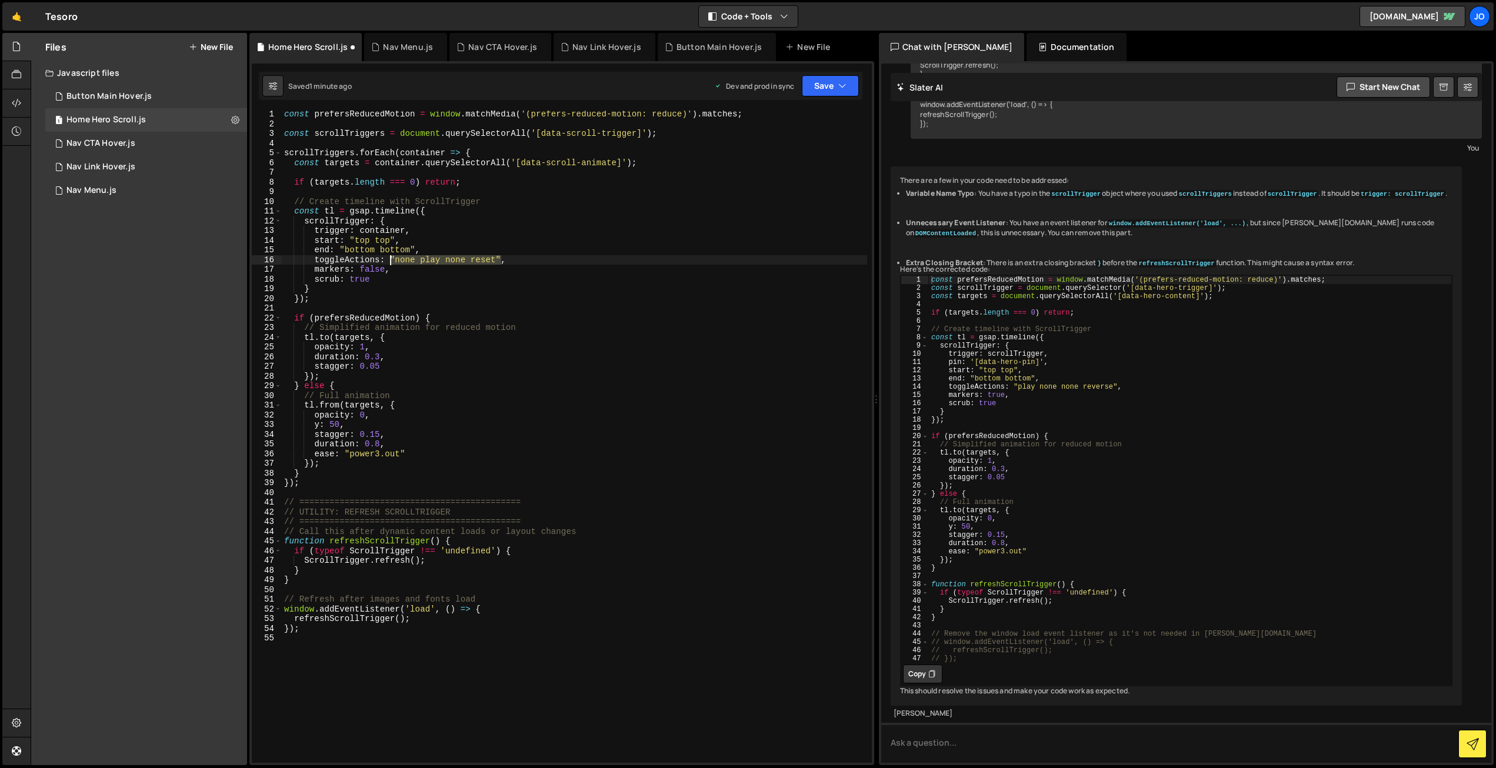
paste textarea "play none none reverse","
drag, startPoint x: 285, startPoint y: 113, endPoint x: 299, endPoint y: 121, distance: 16.6
click at [285, 114] on div "const prefersReducedMotion = window . matchMedia ( '(prefers-reduced-motion: re…" at bounding box center [577, 447] width 590 height 672
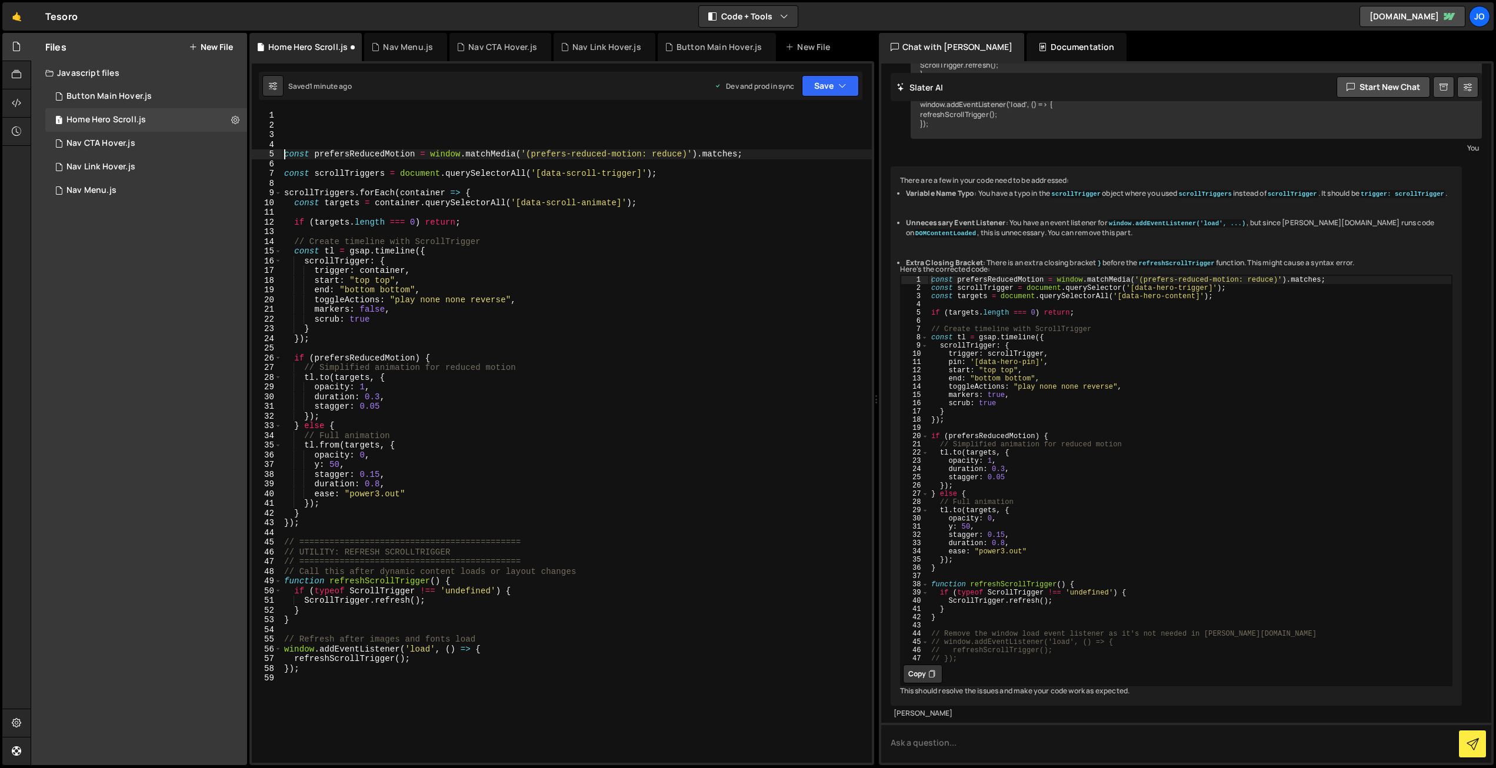
type textarea "const prefersReducedMotion = window.matchMedia('(prefers-reduced-motion: reduce…"
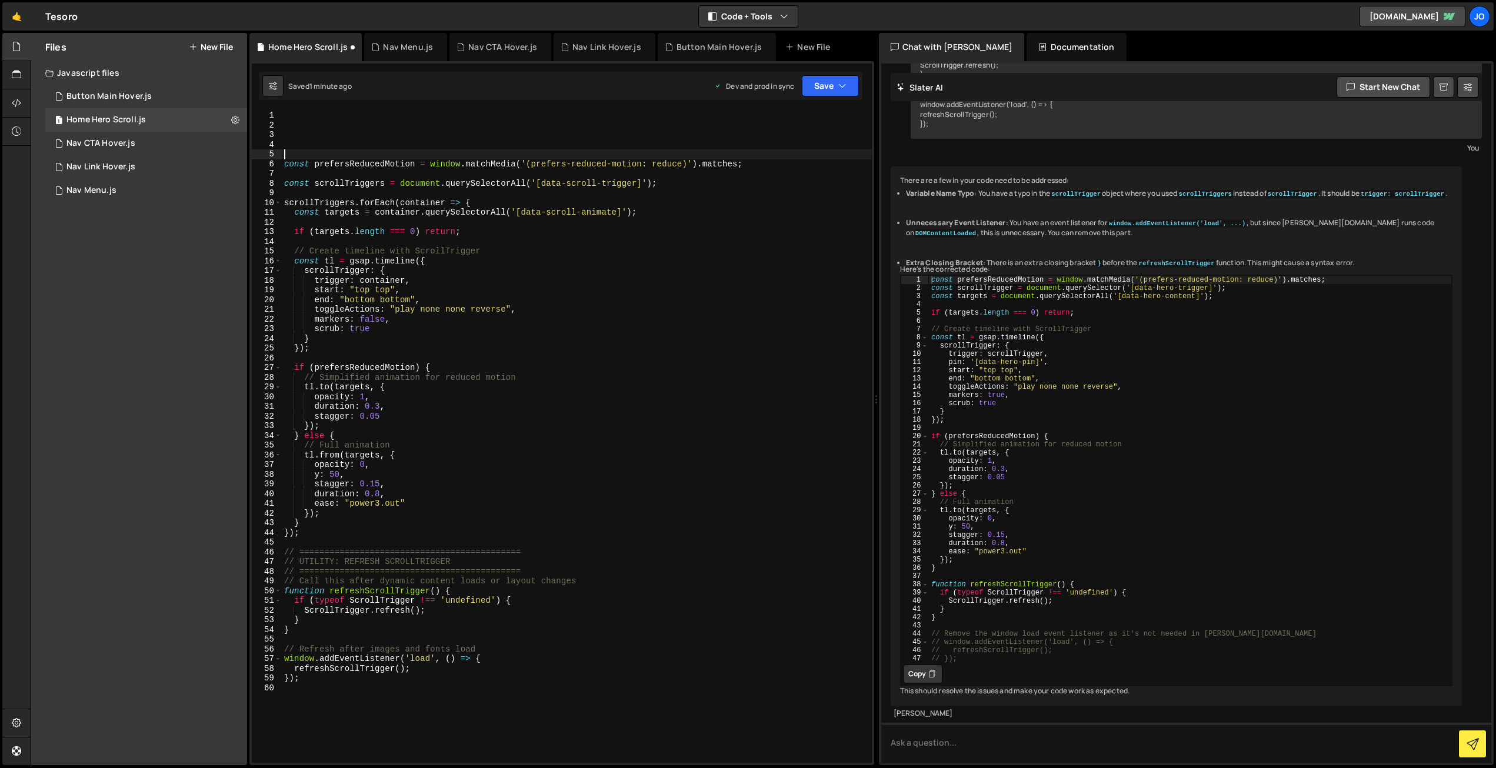
scroll to position [0, 0]
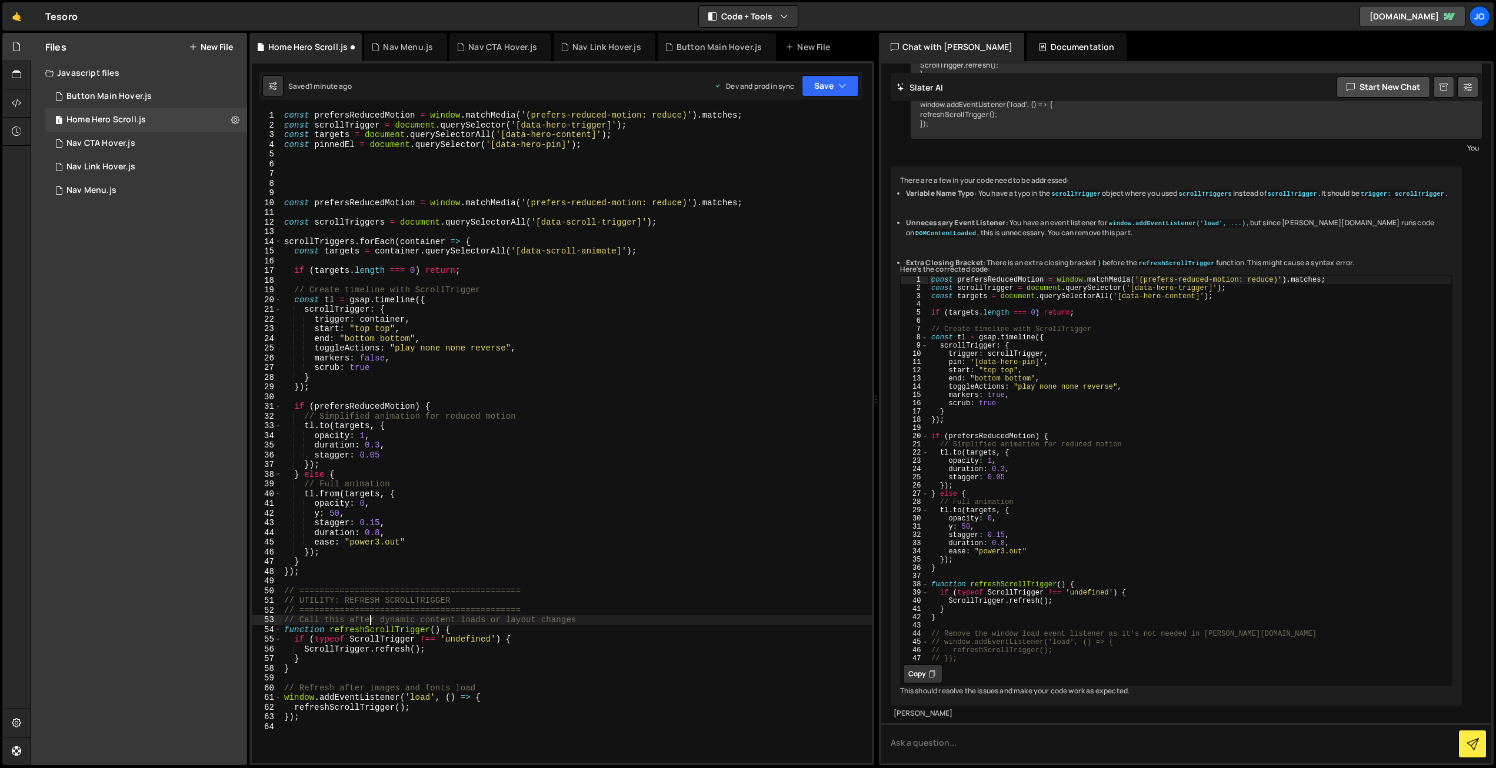
click at [372, 622] on div "const prefersReducedMotion = window . matchMedia ( '(prefers-reduced-motion: re…" at bounding box center [577, 447] width 590 height 672
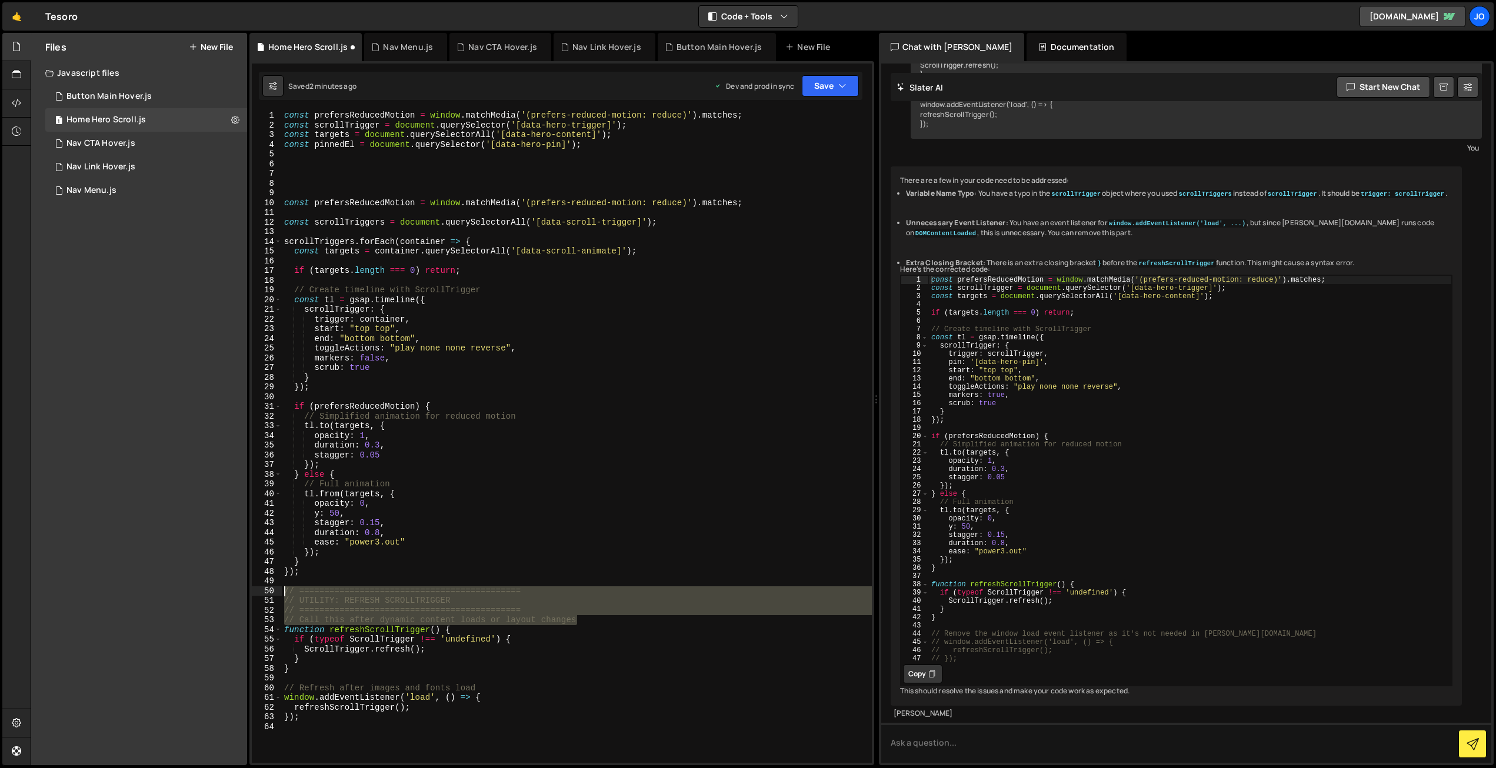
drag, startPoint x: 541, startPoint y: 617, endPoint x: 277, endPoint y: 591, distance: 266.0
click at [277, 591] on div "// Call this after dynamic content loads or layout changes 1 2 3 4 5 6 7 8 9 10…" at bounding box center [562, 437] width 620 height 652
type textarea "// ============================================ // UTILITY: REFRESH SCROLLTRIGG…"
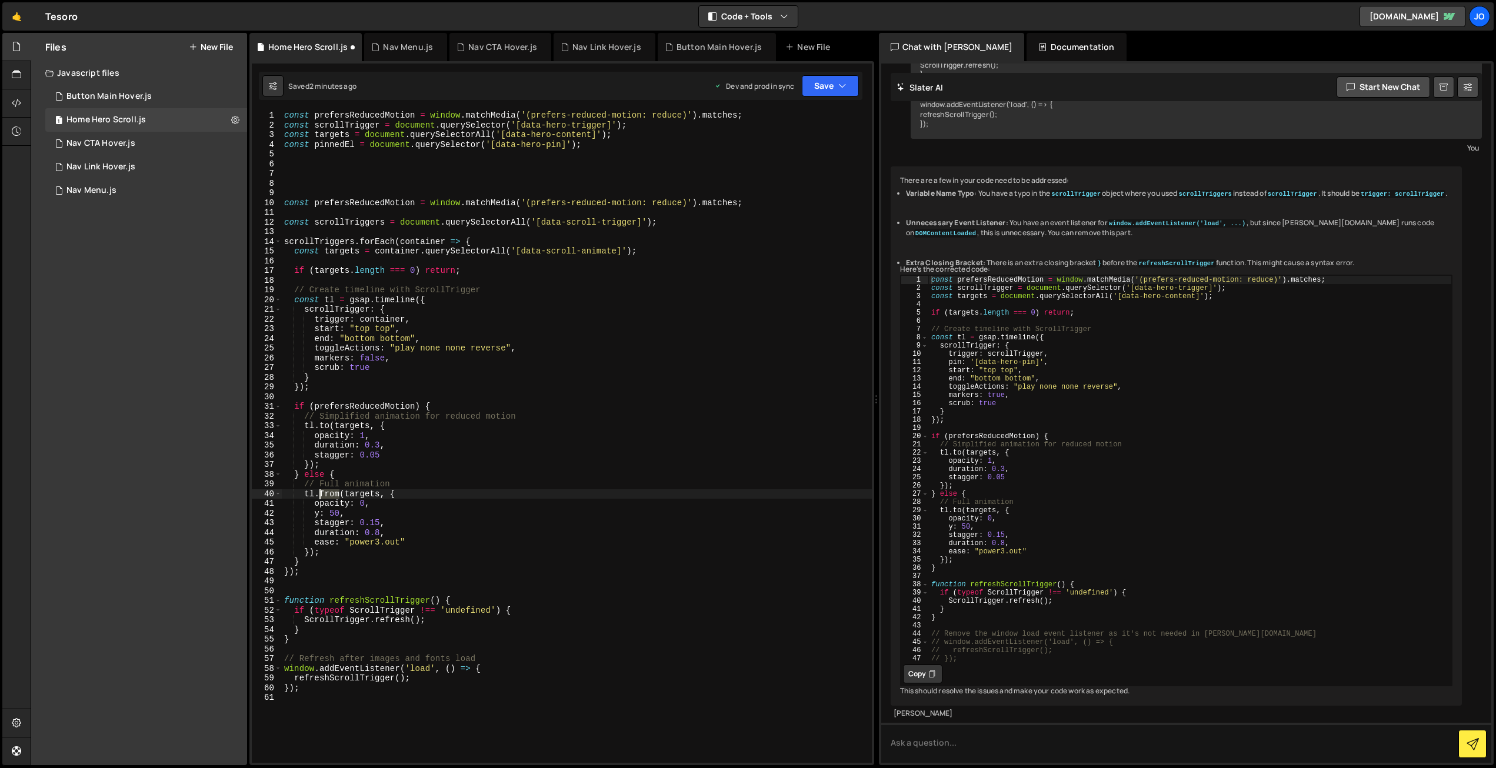
drag, startPoint x: 339, startPoint y: 493, endPoint x: 321, endPoint y: 490, distance: 17.9
click at [321, 490] on div "const prefersReducedMotion = window . matchMedia ( '(prefers-reduced-motion: re…" at bounding box center [577, 447] width 590 height 672
click at [515, 389] on div "const prefersReducedMotion = window . matchMedia ( '(prefers-reduced-motion: re…" at bounding box center [577, 447] width 590 height 672
type textarea "});"
click at [633, 164] on div "const prefersReducedMotion = window . matchMedia ( '(prefers-reduced-motion: re…" at bounding box center [577, 447] width 590 height 672
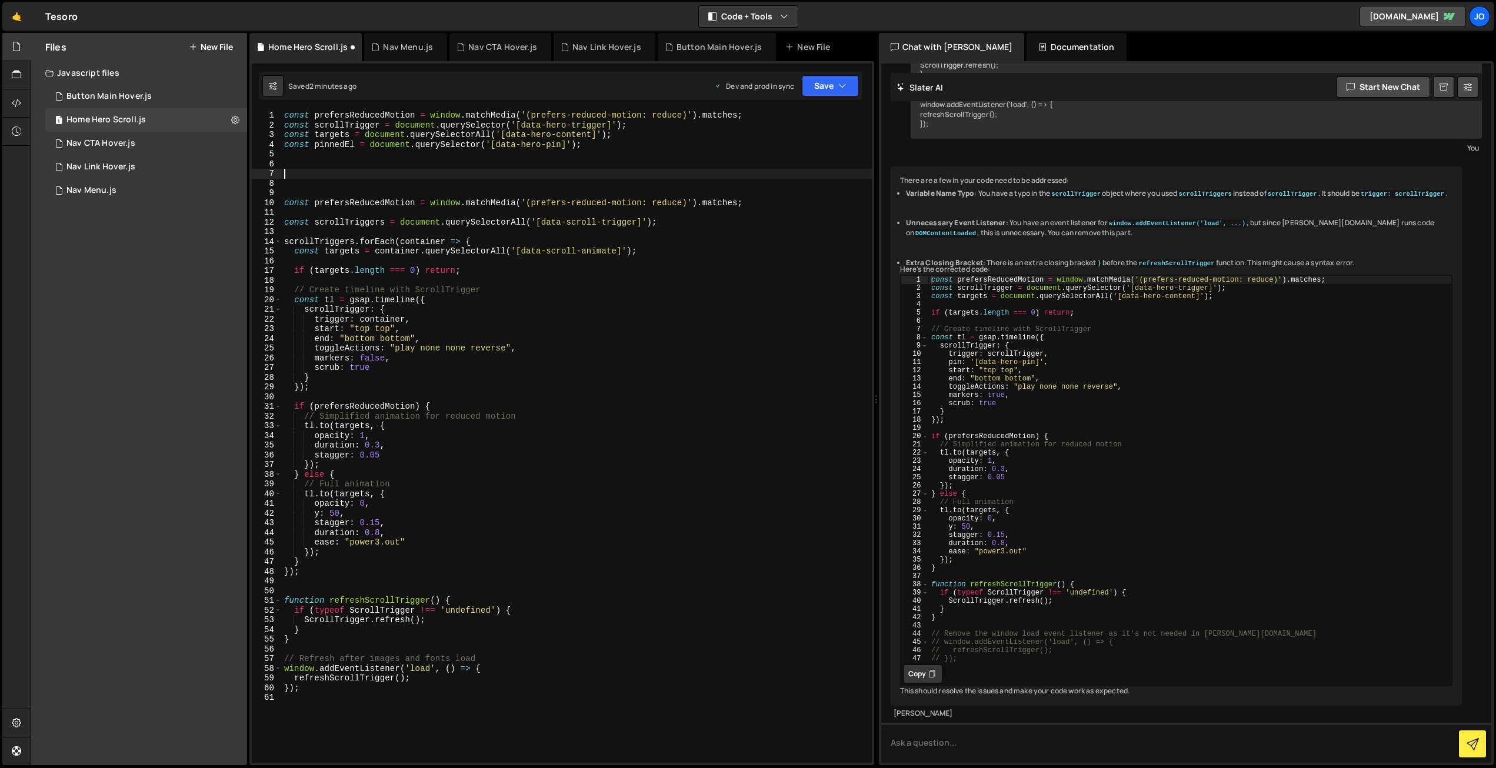
click at [568, 175] on div "const prefersReducedMotion = window . matchMedia ( '(prefers-reduced-motion: re…" at bounding box center [577, 447] width 590 height 672
click at [285, 127] on div "const prefersReducedMotion = window . matchMedia ( '(prefers-reduced-motion: re…" at bounding box center [577, 447] width 590 height 672
click at [284, 125] on div "const prefersReducedMotion = window . matchMedia ( '(prefers-reduced-motion: re…" at bounding box center [577, 447] width 590 height 672
type textarea "const scrollTrigger = document.querySelector('[data-hero-trigger]');"
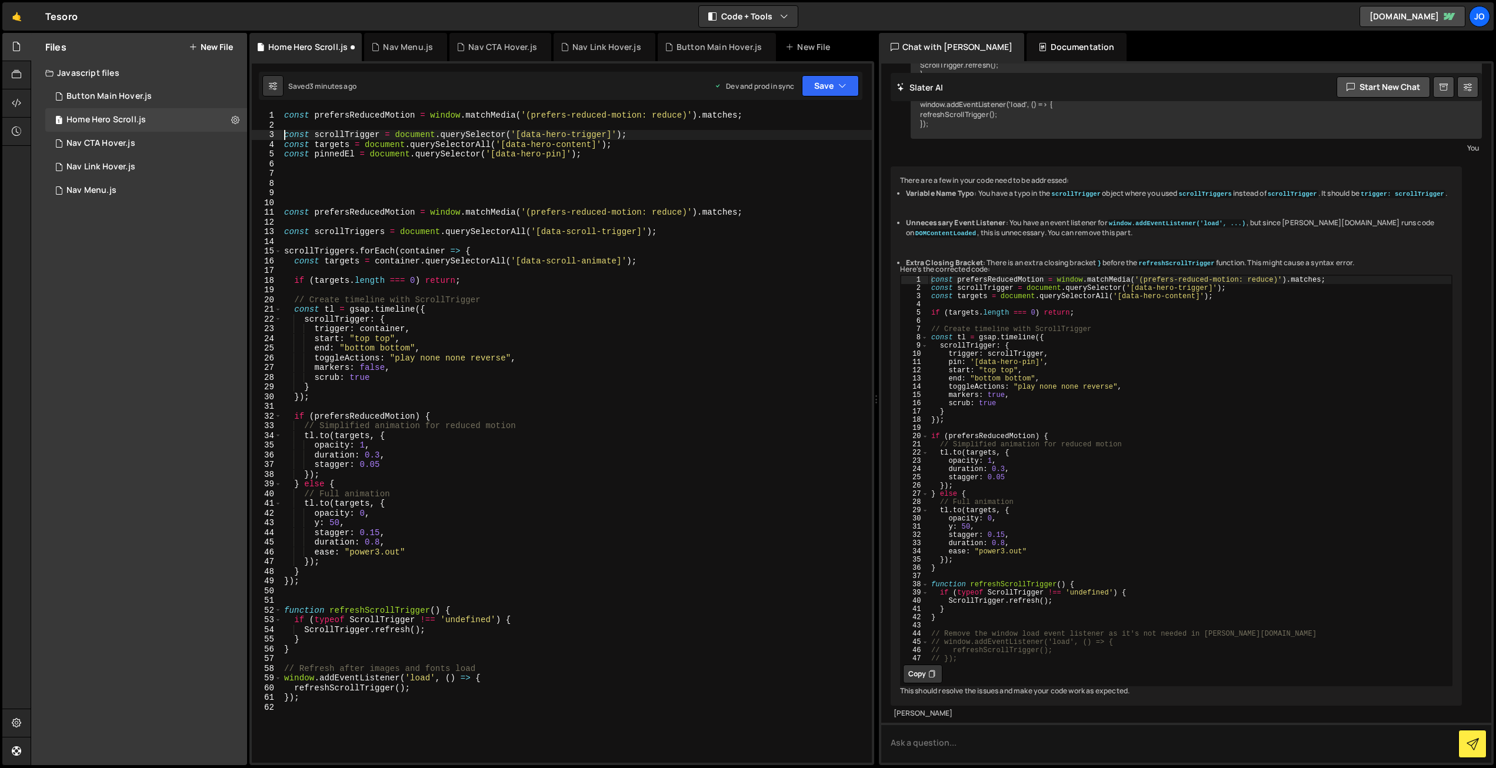
click at [467, 167] on div "const prefersReducedMotion = window . matchMedia ( '(prefers-reduced-motion: re…" at bounding box center [577, 447] width 590 height 672
drag, startPoint x: 595, startPoint y: 155, endPoint x: 238, endPoint y: 158, distance: 357.1
click at [238, 158] on div "Files New File Javascript files 1 Button Main Hover.js 0 1 Home Hero Scroll.js …" at bounding box center [763, 399] width 1465 height 733
type textarea "const pinnedEl = document.querySelector('[data-hero-pin]');"
drag, startPoint x: 638, startPoint y: 232, endPoint x: 577, endPoint y: 232, distance: 61.2
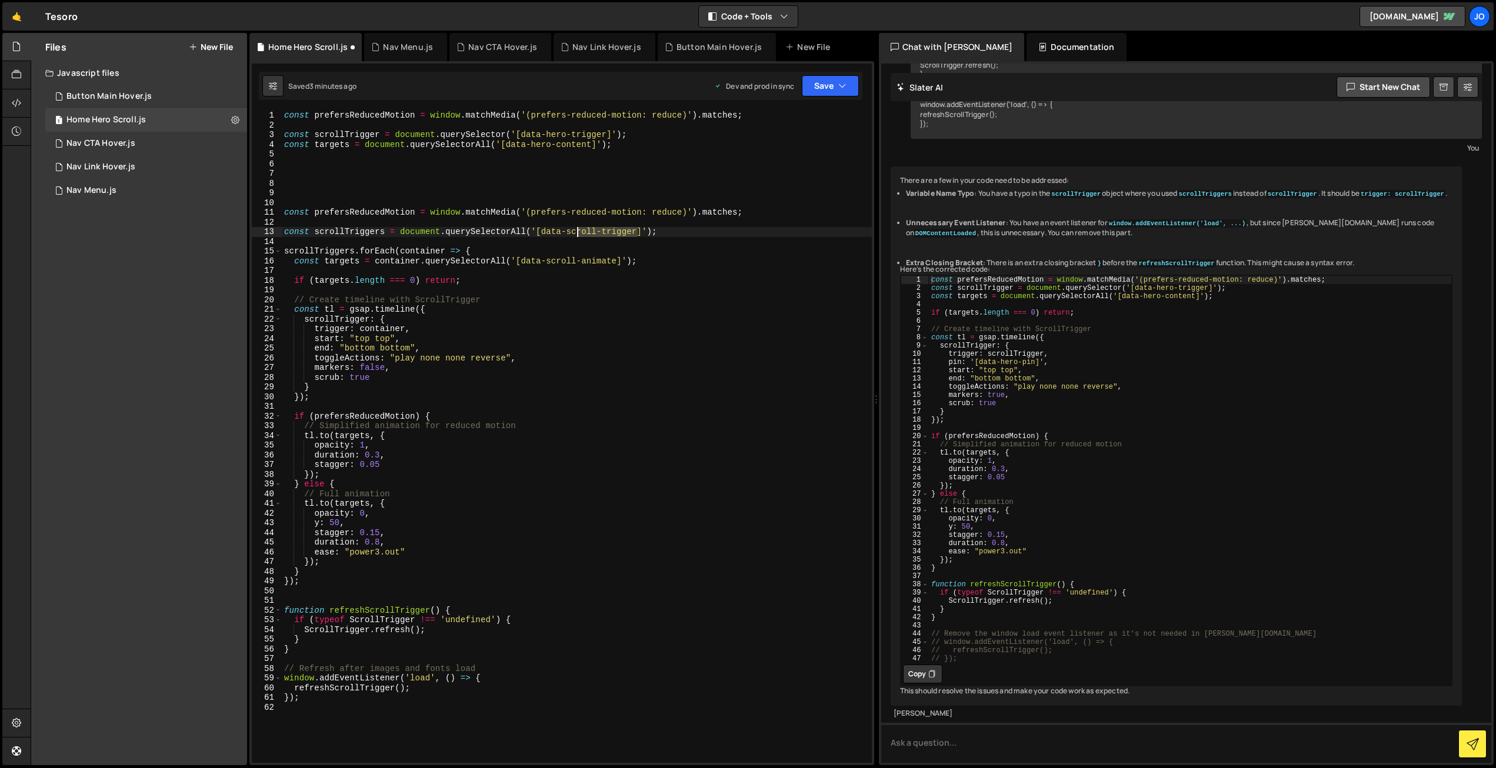
click at [577, 232] on div "const prefersReducedMotion = window . matchMedia ( '(prefers-reduced-motion: re…" at bounding box center [577, 447] width 590 height 672
type textarea "const scrollTriggers = document.querySelectorAll('[data-scroll-trigger]');"
click at [590, 174] on div "const prefersReducedMotion = window . matchMedia ( '(prefers-reduced-motion: re…" at bounding box center [577, 447] width 590 height 672
drag, startPoint x: 597, startPoint y: 232, endPoint x: 567, endPoint y: 231, distance: 30.1
click at [567, 231] on div "const prefersReducedMotion = window . matchMedia ( '(prefers-reduced-motion: re…" at bounding box center [577, 447] width 590 height 672
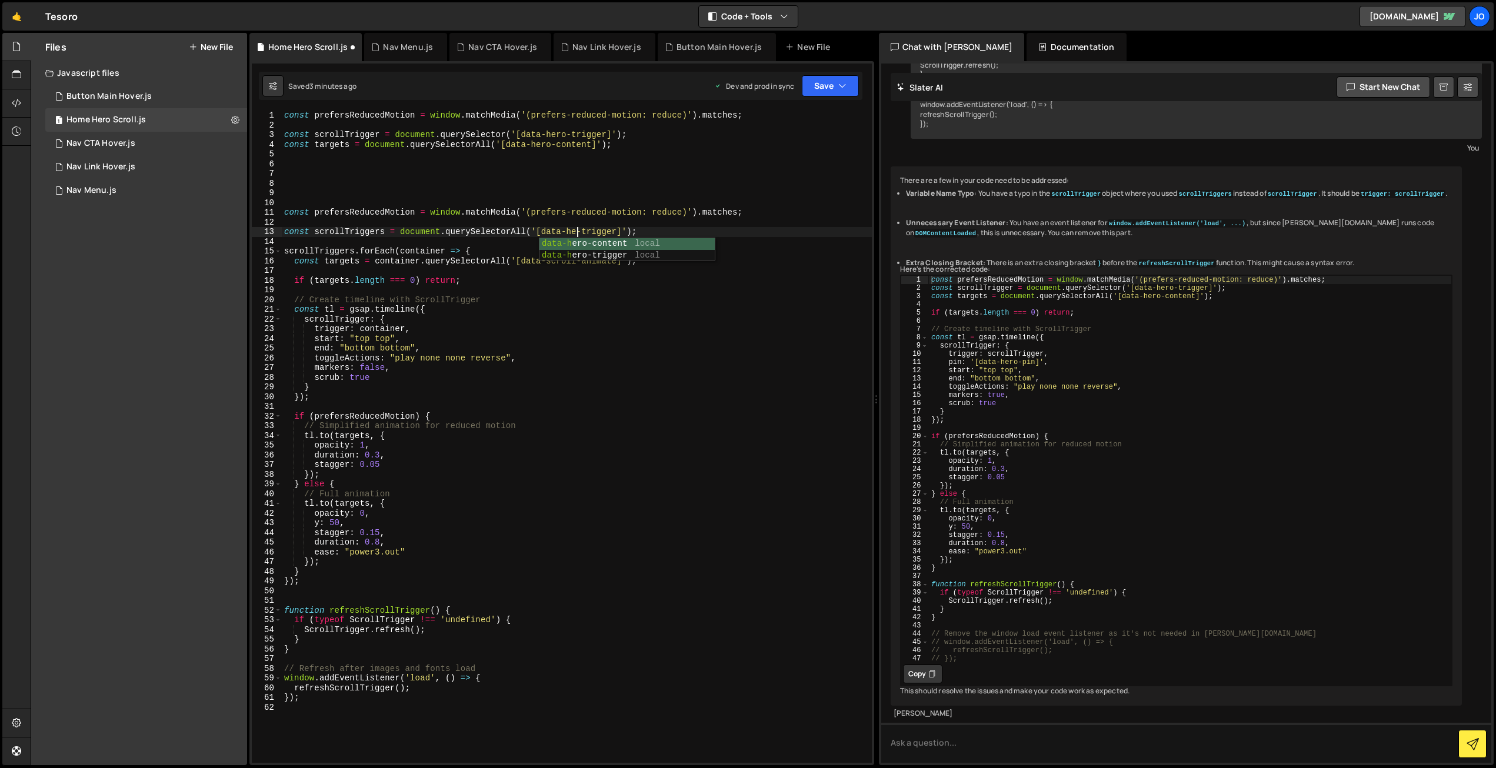
type textarea "const scrollTriggers = document.querySelectorAll('[data-hero-trigger]');"
click at [480, 226] on div "const prefersReducedMotion = window . matchMedia ( '(prefers-reduced-motion: re…" at bounding box center [577, 447] width 590 height 672
click at [527, 231] on div "const prefersReducedMotion = window . matchMedia ( '(prefers-reduced-motion: re…" at bounding box center [577, 447] width 590 height 672
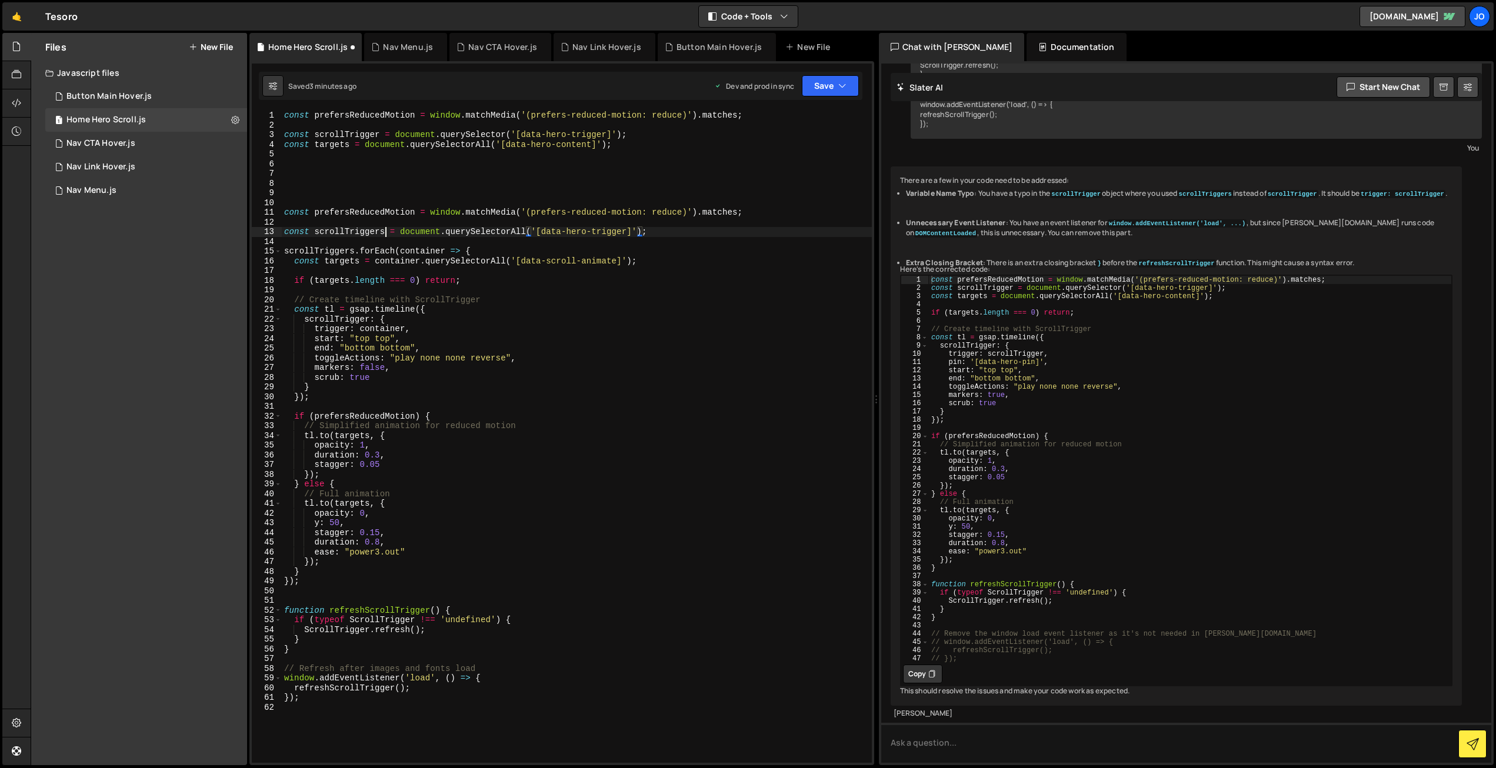
click at [386, 232] on div "const prefersReducedMotion = window . matchMedia ( '(prefers-reduced-motion: re…" at bounding box center [577, 447] width 590 height 672
drag, startPoint x: 378, startPoint y: 232, endPoint x: 316, endPoint y: 232, distance: 61.8
click at [314, 232] on div "const prefersReducedMotion = window . matchMedia ( '(prefers-reduced-motion: re…" at bounding box center [577, 447] width 590 height 672
drag, startPoint x: 592, startPoint y: 142, endPoint x: 508, endPoint y: 143, distance: 83.5
click at [508, 140] on div "const prefersReducedMotion = window . matchMedia ( '(prefers-reduced-motion: re…" at bounding box center [577, 447] width 590 height 672
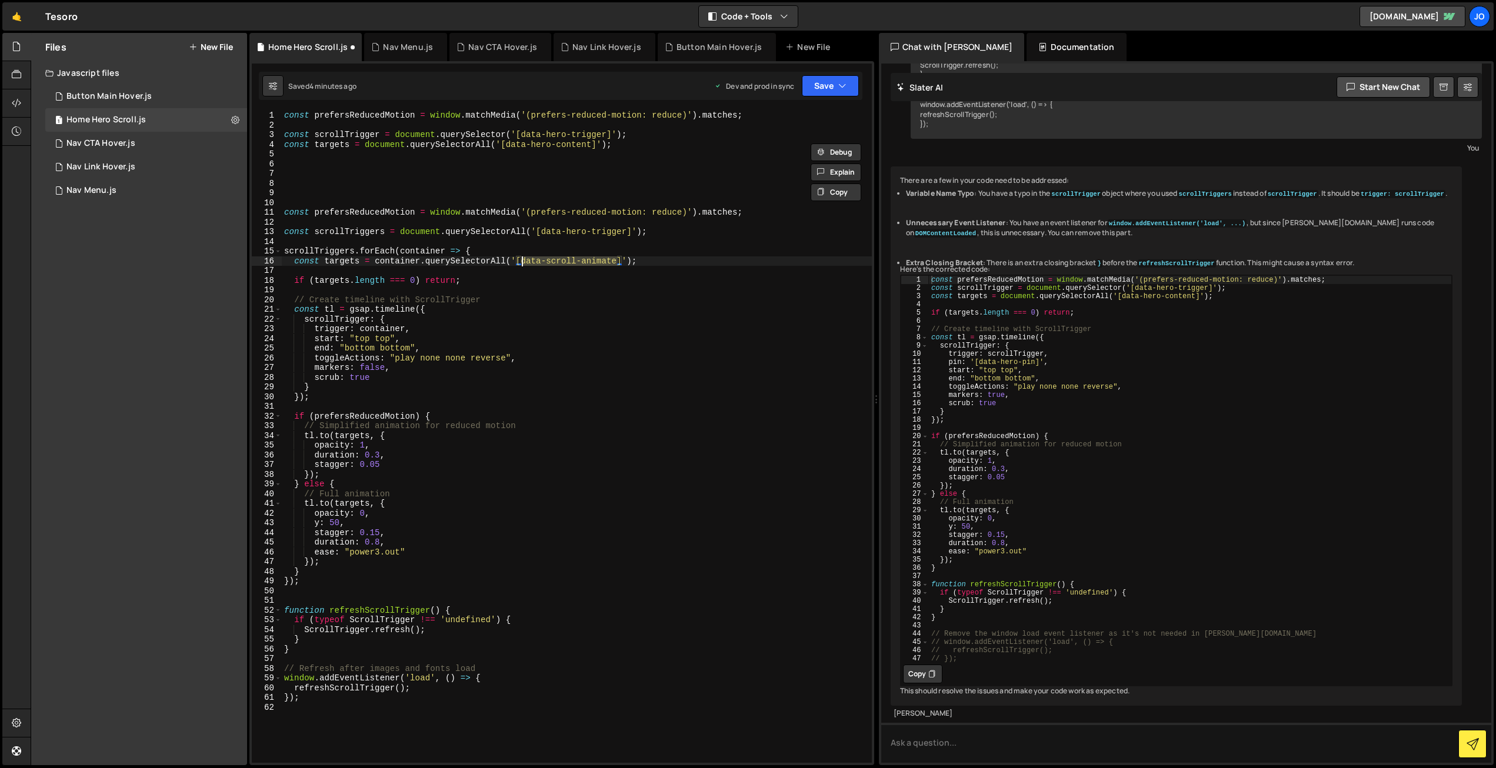
drag, startPoint x: 617, startPoint y: 259, endPoint x: 525, endPoint y: 261, distance: 92.4
click at [521, 258] on div "const prefersReducedMotion = window . matchMedia ( '(prefers-reduced-motion: re…" at bounding box center [577, 447] width 590 height 672
paste textarea "hero-content"
type textarea "const targets = container.querySelectorAll('[data-hero-content]');"
drag, startPoint x: 559, startPoint y: 246, endPoint x: 549, endPoint y: 247, distance: 10.1
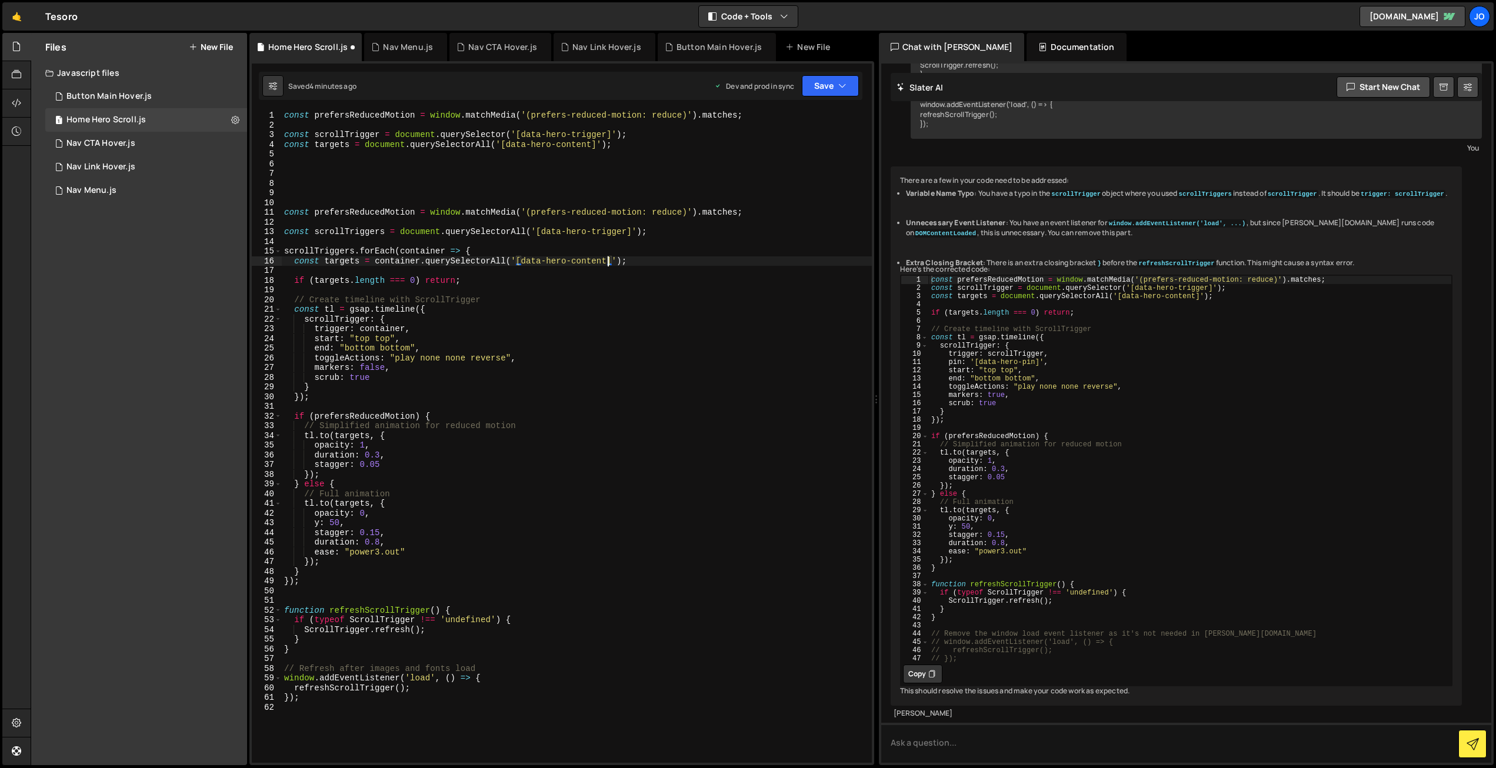
click at [557, 246] on div "const prefersReducedMotion = window . matchMedia ( '(prefers-reduced-motion: re…" at bounding box center [577, 447] width 590 height 672
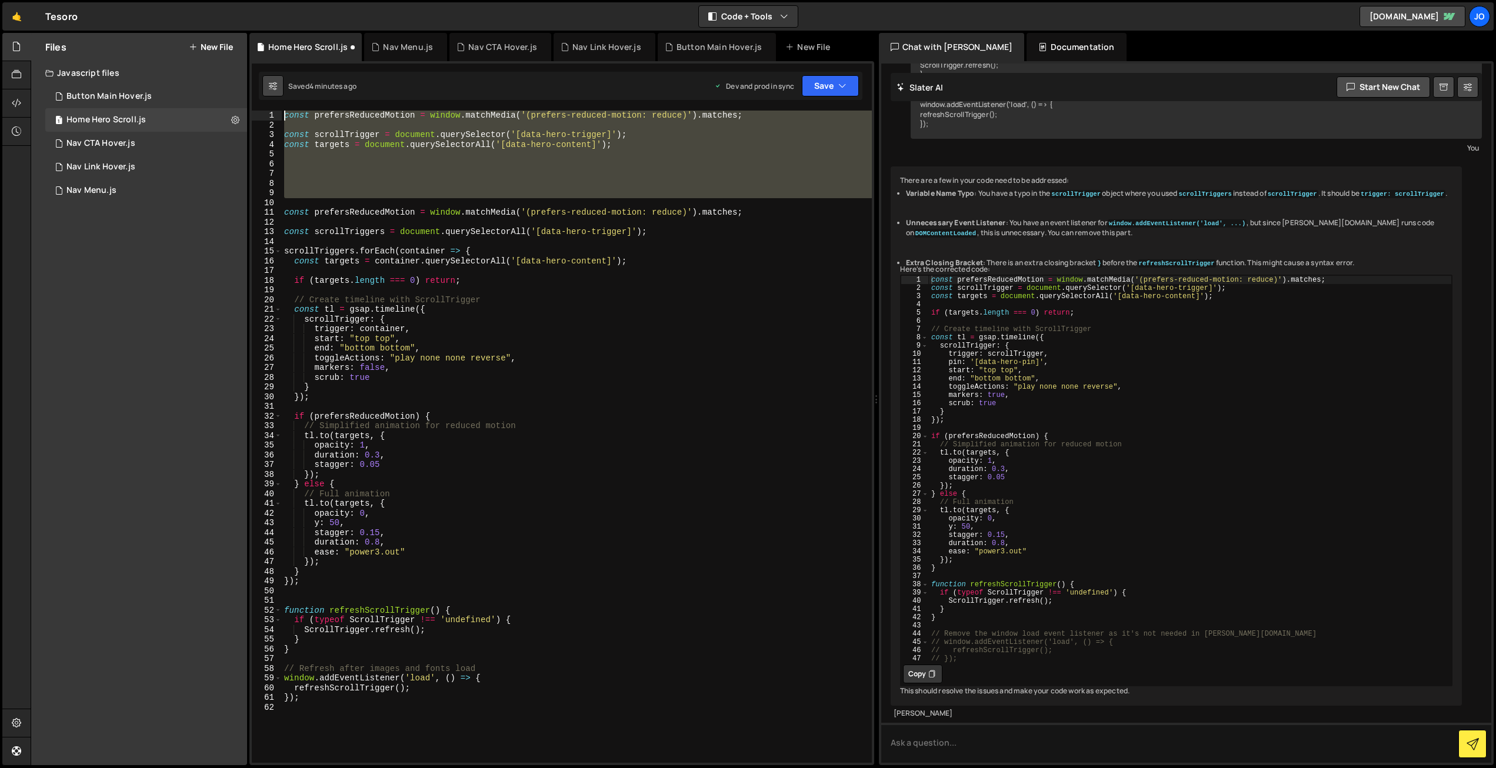
drag, startPoint x: 283, startPoint y: 180, endPoint x: 282, endPoint y: 93, distance: 87.1
click at [282, 93] on div "Debug Explain Copy Home Hero Scroll.js Nav Menu.js Nav CTA Hover.js Nav Link Ho…" at bounding box center [561, 399] width 625 height 733
type textarea "const prefersReducedMotion = window.matchMedia('(prefers-reduced-motion: reduce…"
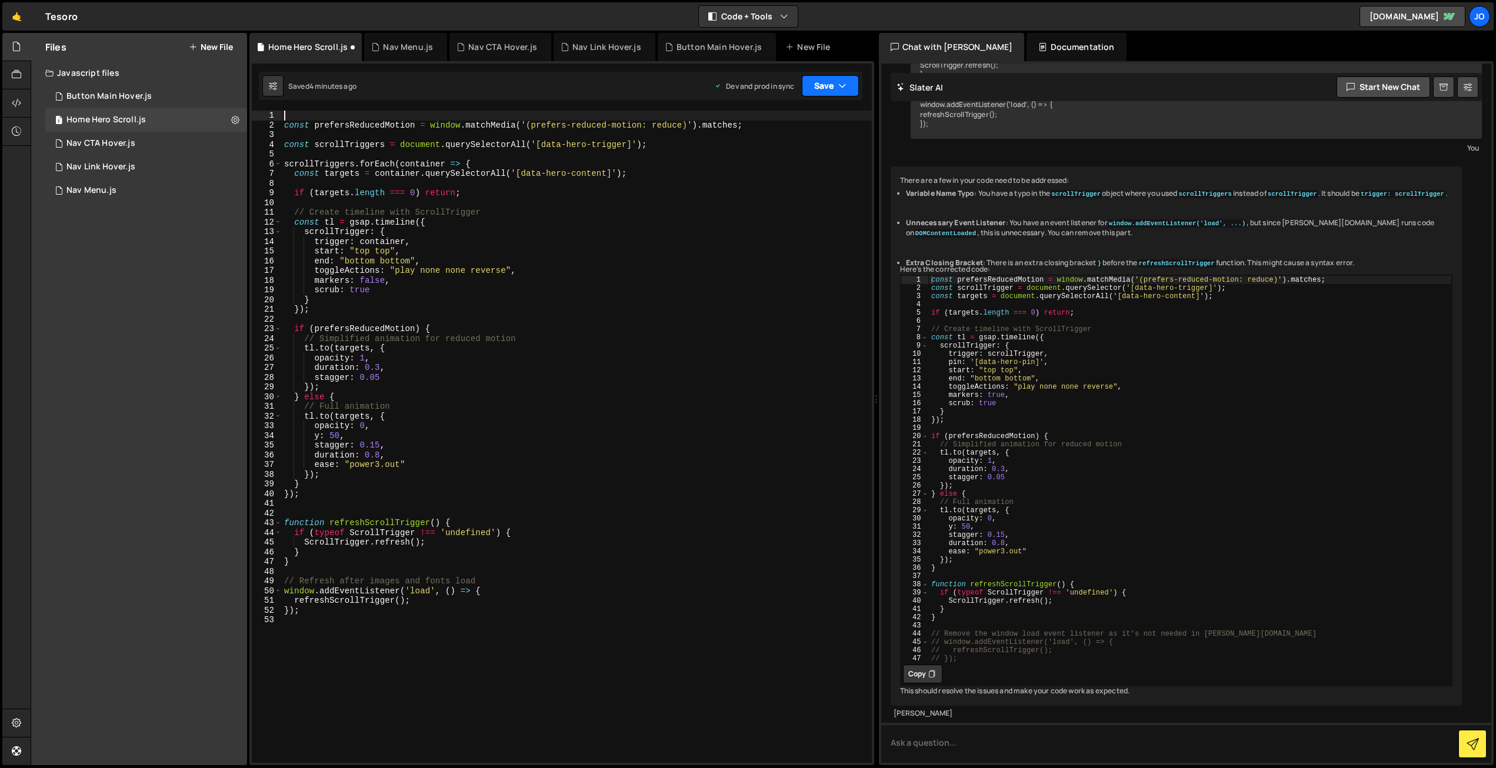
drag, startPoint x: 837, startPoint y: 85, endPoint x: 833, endPoint y: 91, distance: 6.7
click at [837, 85] on button "Save" at bounding box center [830, 85] width 57 height 21
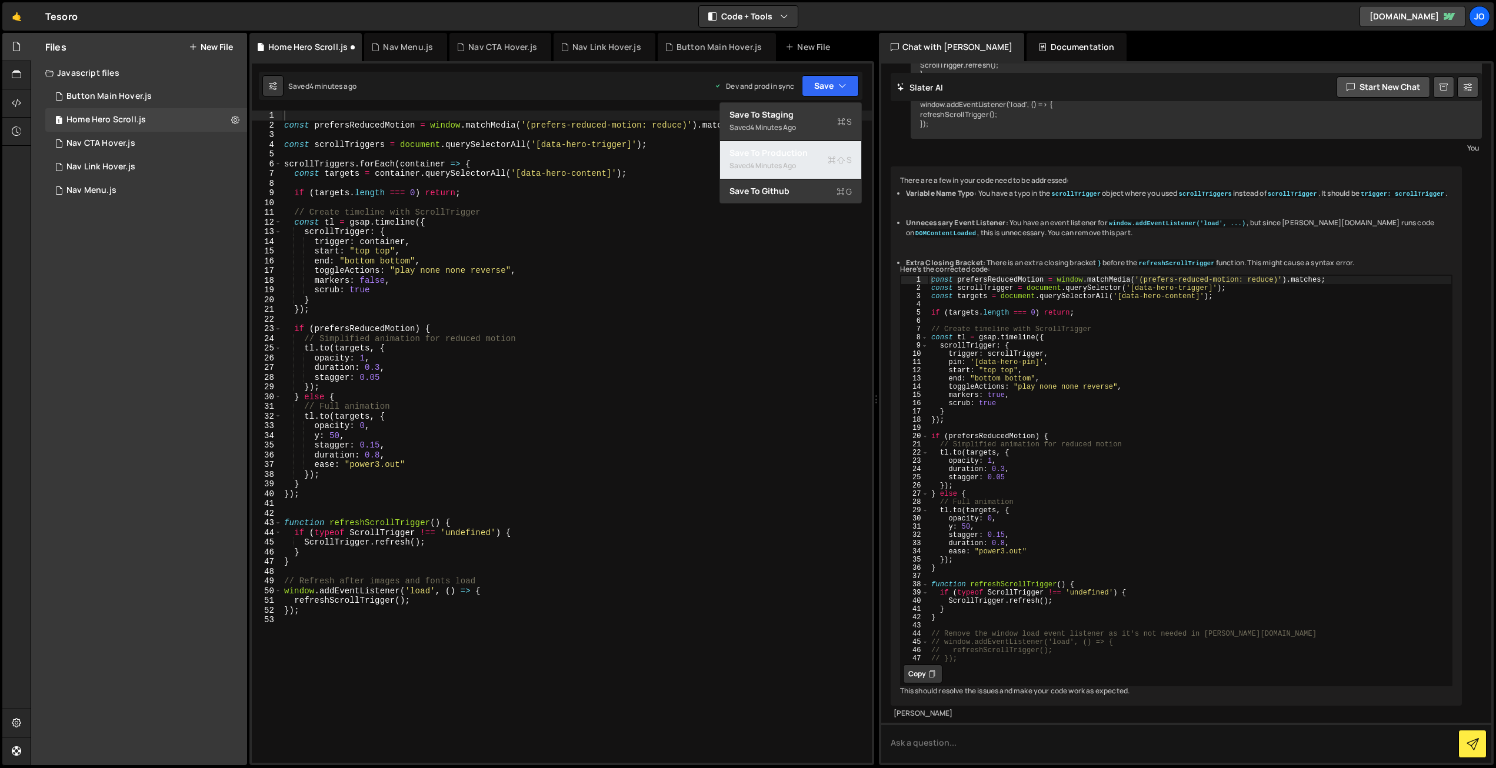
click at [815, 158] on div "Save to Production S" at bounding box center [791, 153] width 122 height 12
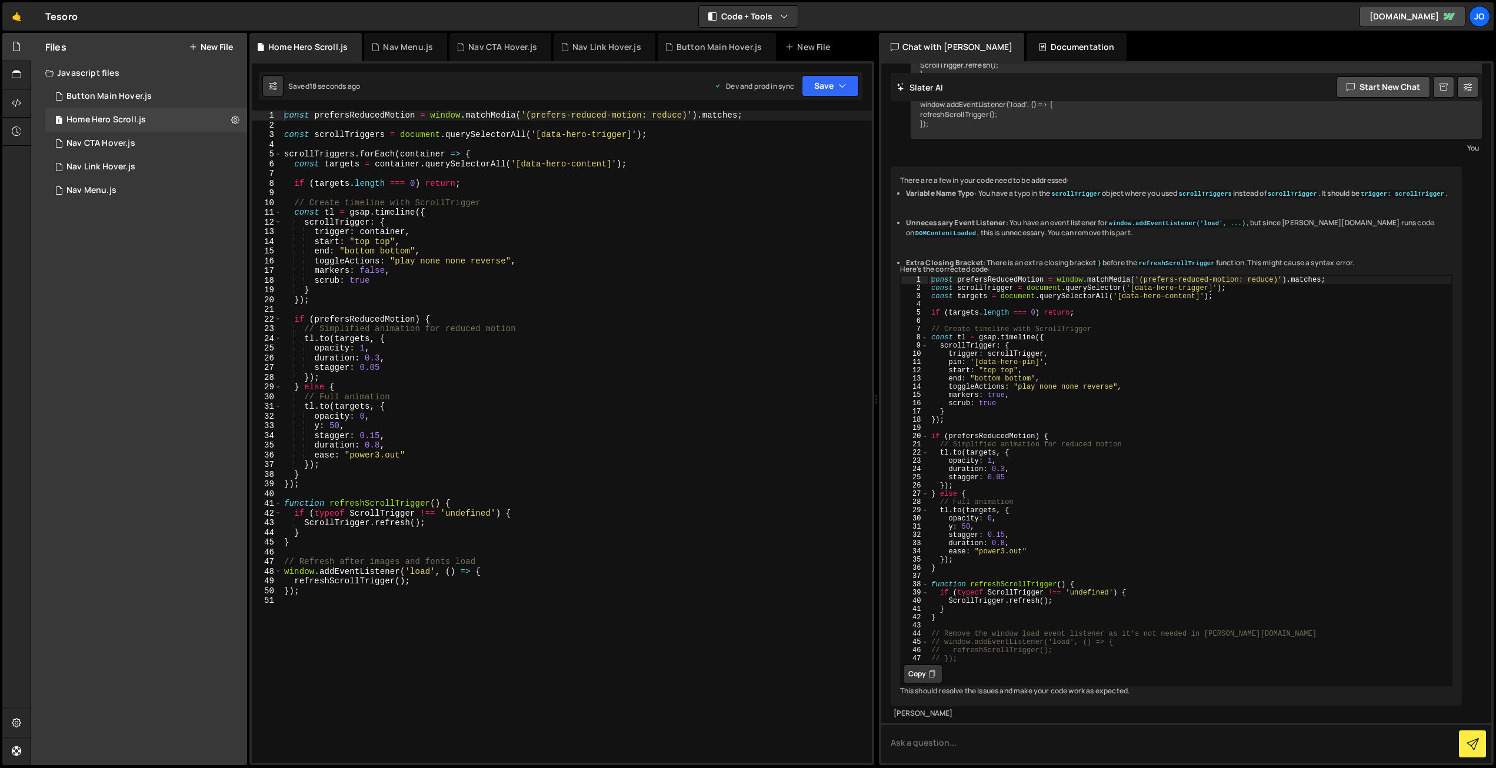
click at [541, 264] on div "const prefersReducedMotion = window . matchMedia ( '(prefers-reduced-motion: re…" at bounding box center [577, 447] width 590 height 672
drag, startPoint x: 407, startPoint y: 232, endPoint x: 362, endPoint y: 232, distance: 44.1
click at [362, 232] on div "const prefersReducedMotion = window . matchMedia ( '(prefers-reduced-motion: re…" at bounding box center [577, 447] width 590 height 672
click at [386, 131] on div "const prefersReducedMotion = window . matchMedia ( '(prefers-reduced-motion: re…" at bounding box center [577, 447] width 590 height 672
drag, startPoint x: 374, startPoint y: 132, endPoint x: 314, endPoint y: 133, distance: 60.0
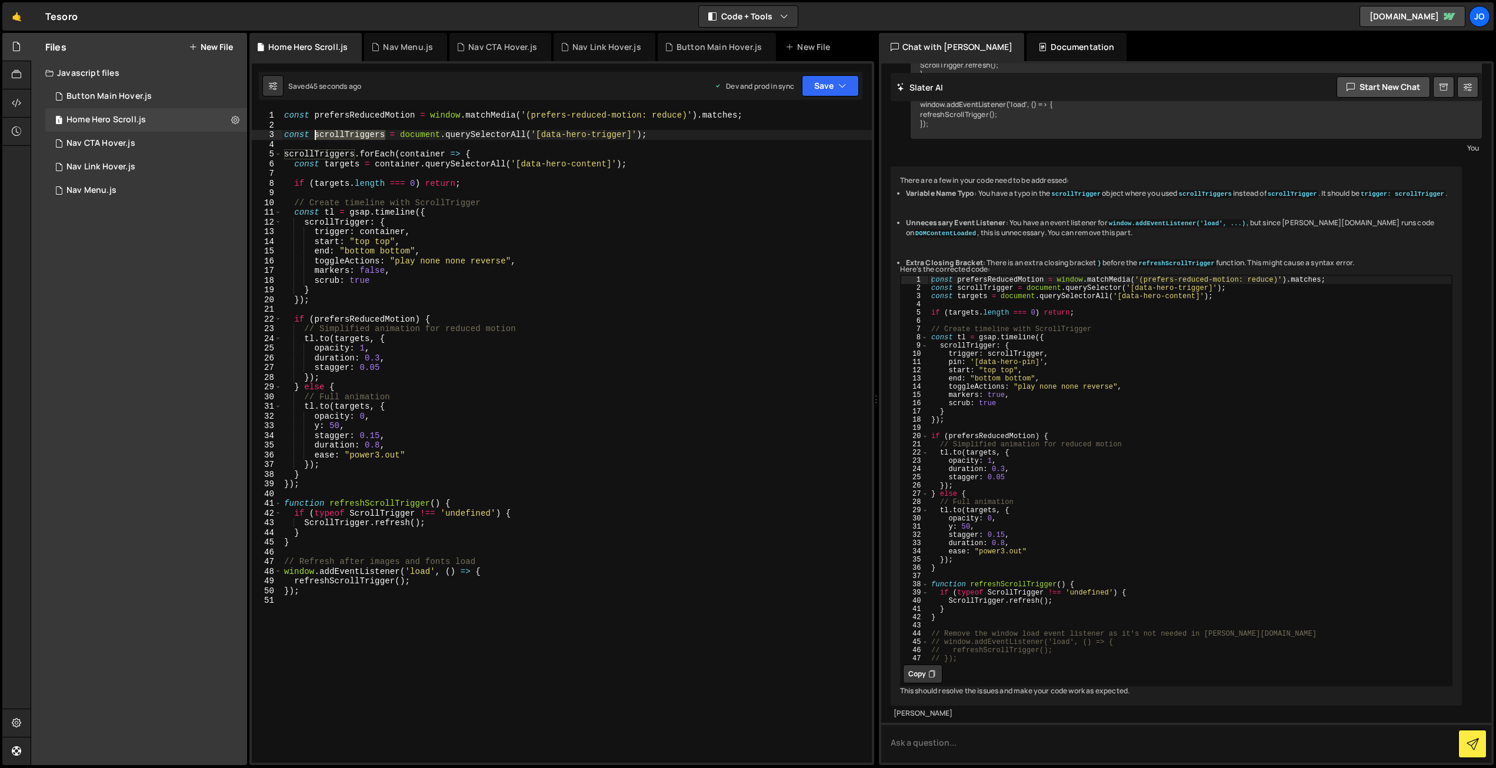
click at [314, 133] on div "const prefersReducedMotion = window . matchMedia ( '(prefers-reduced-motion: re…" at bounding box center [577, 447] width 590 height 672
drag, startPoint x: 401, startPoint y: 232, endPoint x: 360, endPoint y: 232, distance: 41.2
click at [360, 232] on div "const prefersReducedMotion = window . matchMedia ( '(prefers-reduced-motion: re…" at bounding box center [577, 447] width 590 height 672
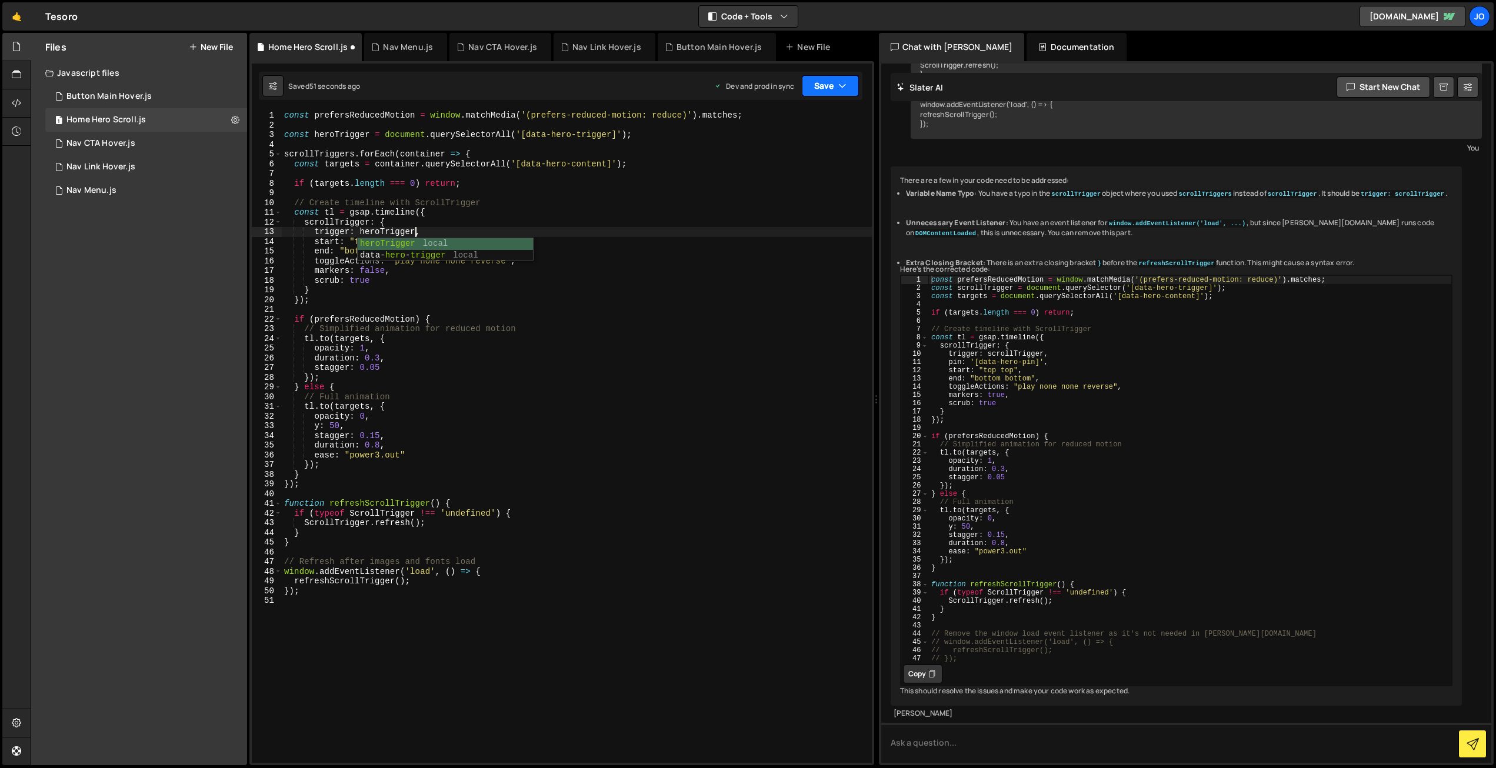
click at [848, 87] on button "Save" at bounding box center [830, 85] width 57 height 21
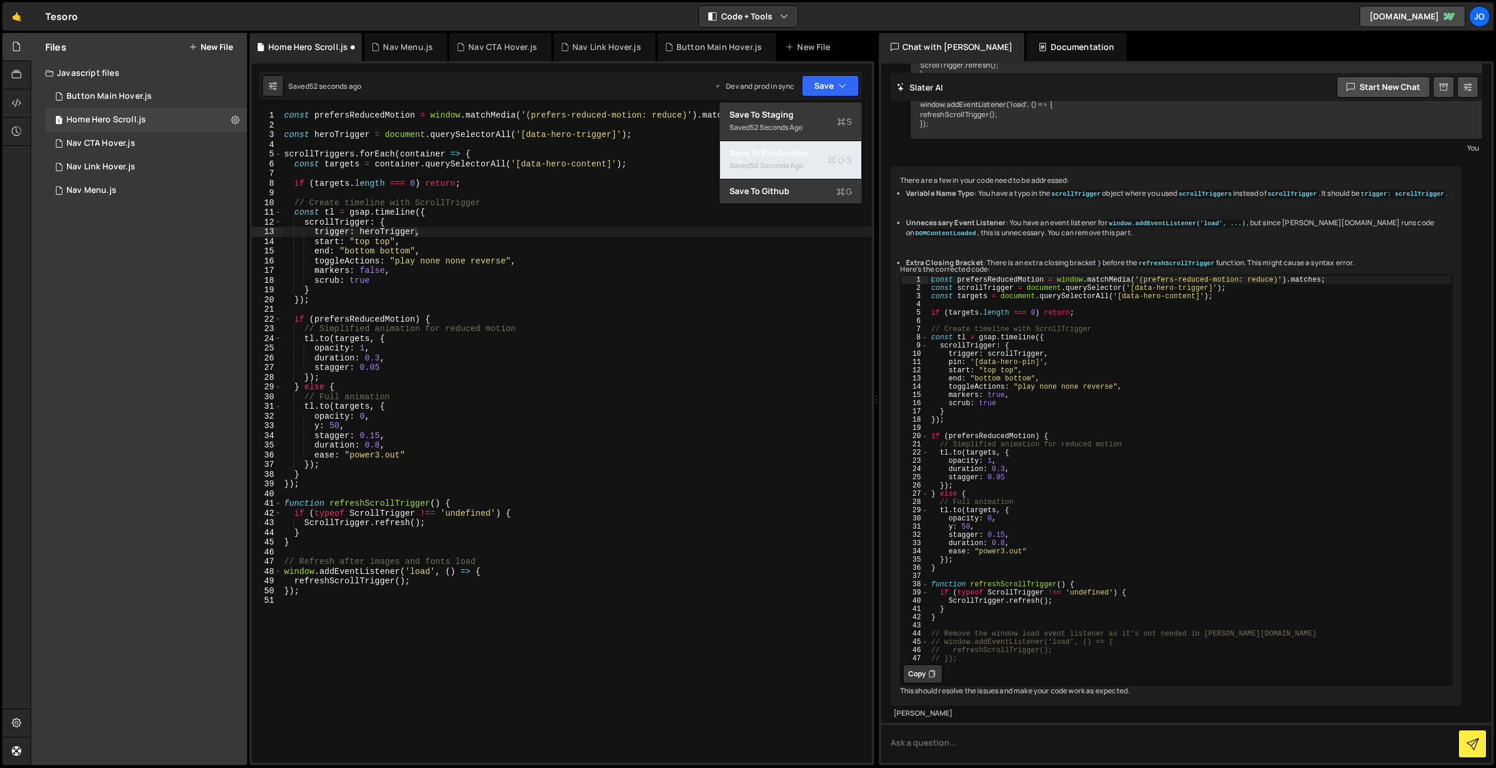
click at [805, 159] on div "Saved 50 seconds ago" at bounding box center [791, 166] width 122 height 14
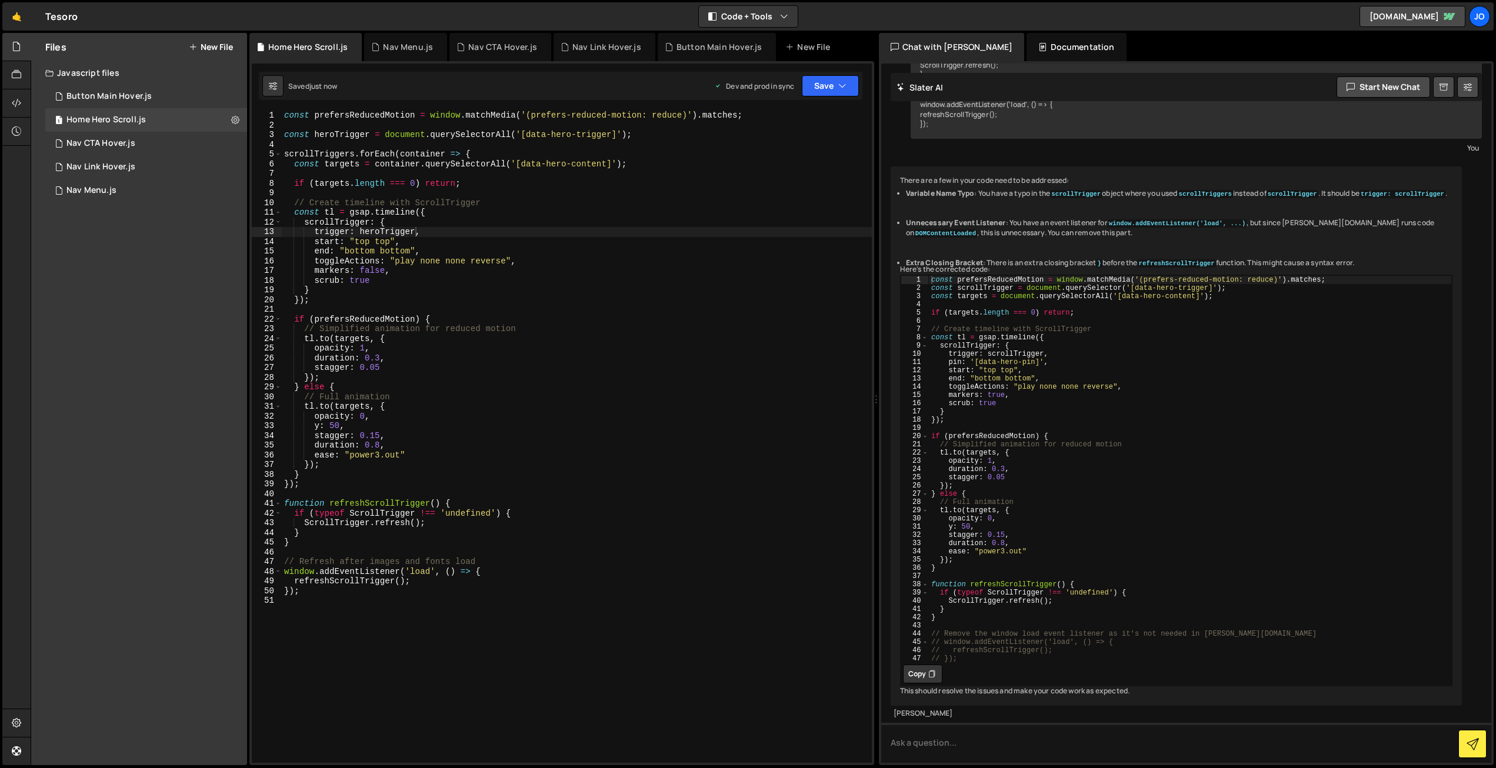
click at [521, 165] on div "const prefersReducedMotion = window . matchMedia ( '(prefers-reduced-motion: re…" at bounding box center [577, 447] width 590 height 672
drag, startPoint x: 333, startPoint y: 153, endPoint x: 285, endPoint y: 155, distance: 47.7
click at [285, 155] on div "const prefersReducedMotion = window . matchMedia ( '(prefers-reduced-motion: re…" at bounding box center [577, 447] width 590 height 672
type textarea "scrollTriggers.forEach(container => {"
click at [511, 154] on div "const prefersReducedMotion = window . matchMedia ( '(prefers-reduced-motion: re…" at bounding box center [577, 447] width 590 height 672
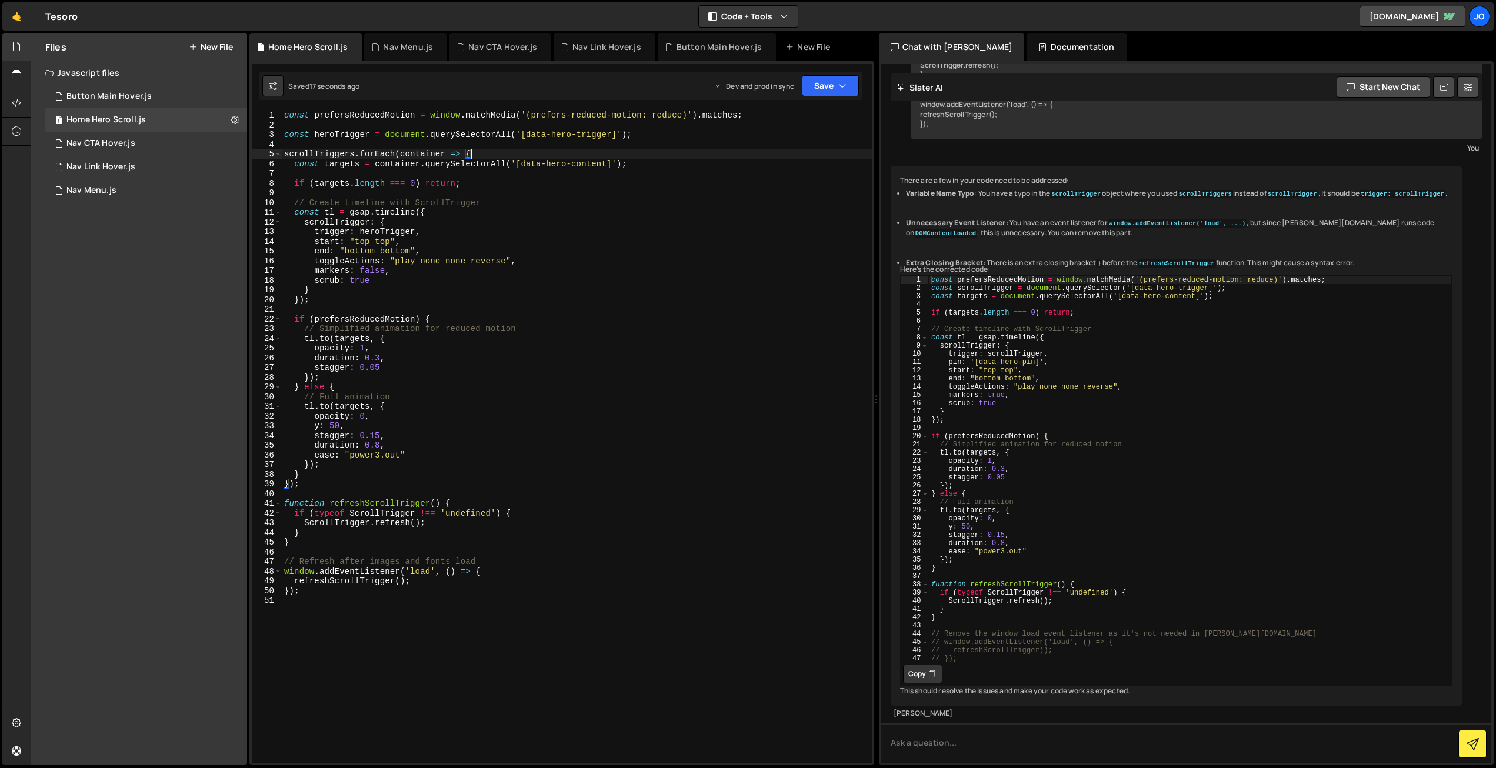
click at [299, 140] on div "const prefersReducedMotion = window . matchMedia ( '(prefers-reduced-motion: re…" at bounding box center [577, 447] width 590 height 672
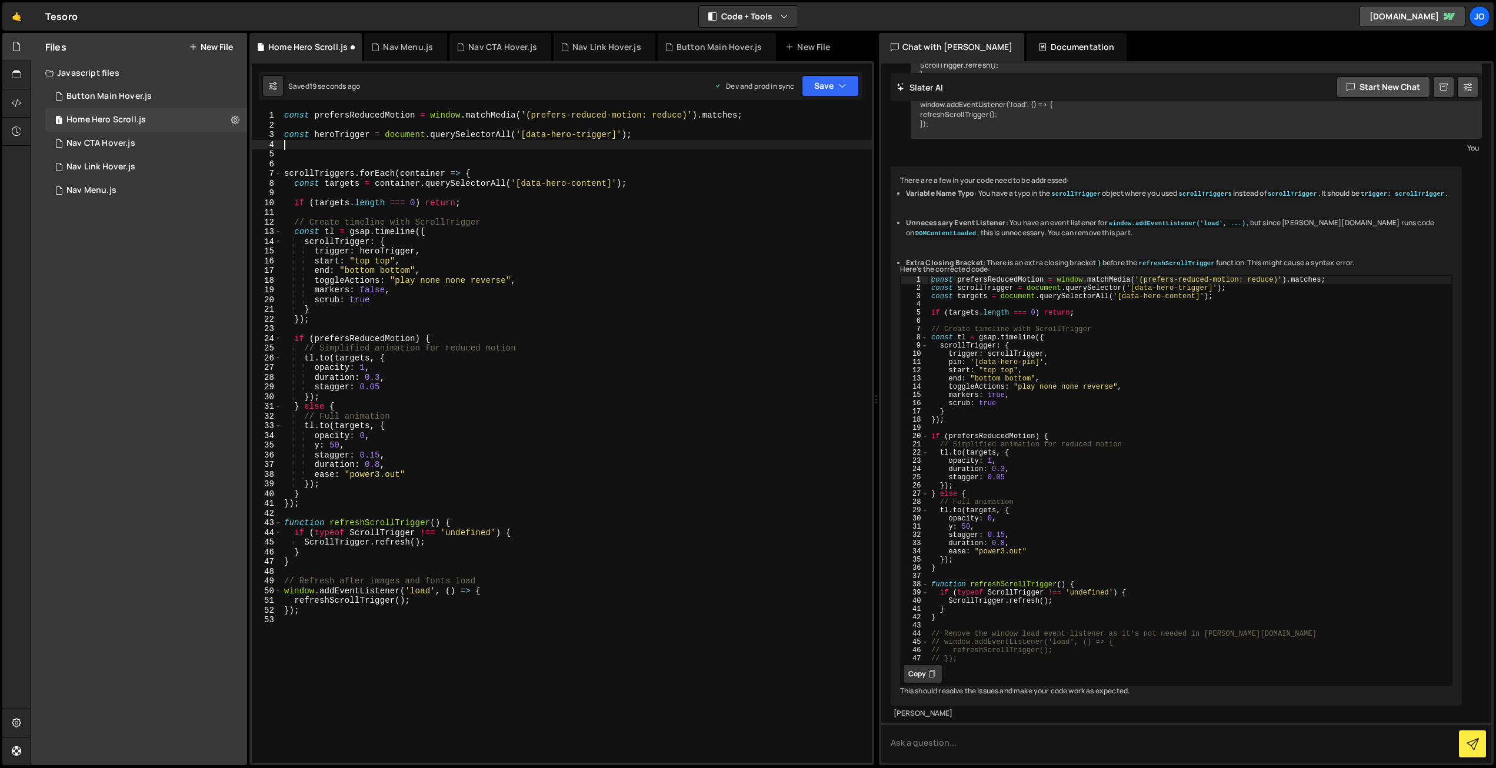
paste textarea "const scrollTrigger = document.querySelector('[data-hero-trigger]');"
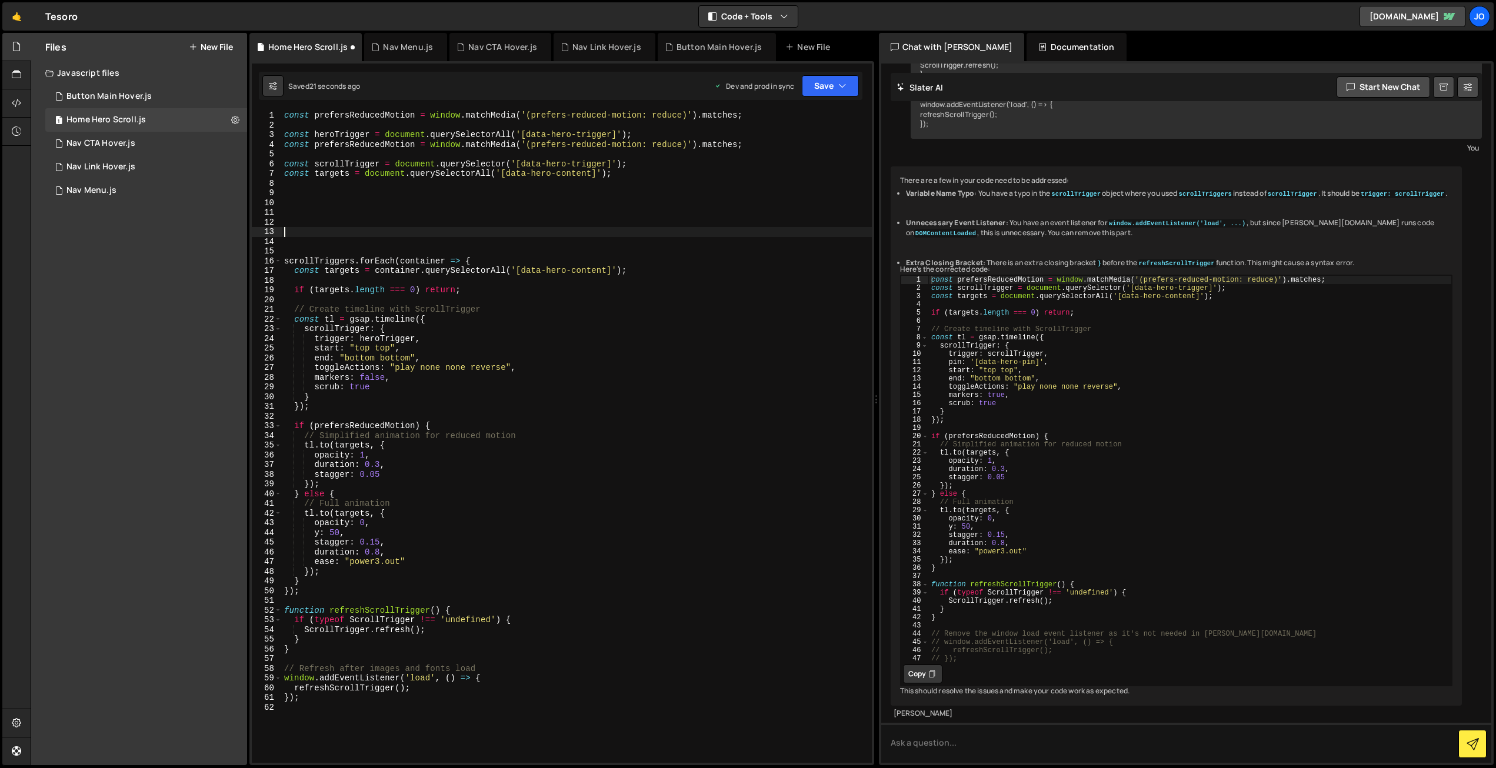
click at [355, 167] on div "const prefersReducedMotion = window . matchMedia ( '(prefers-reduced-motion: re…" at bounding box center [577, 447] width 590 height 672
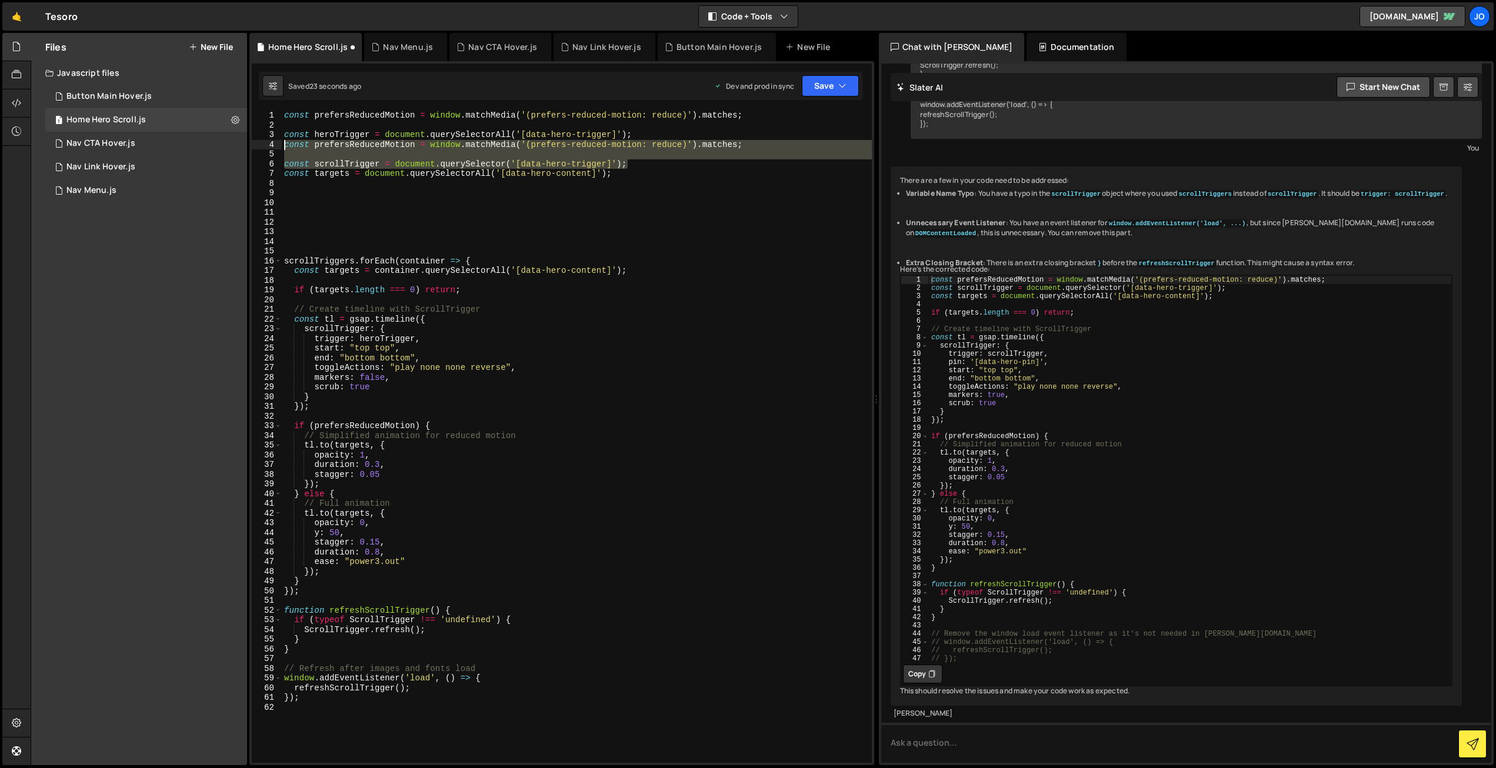
drag, startPoint x: 509, startPoint y: 162, endPoint x: 274, endPoint y: 166, distance: 234.8
click at [260, 146] on div "const scrollTrigger = document.querySelector('[data-hero-trigger]'); 1 2 3 4 5 …" at bounding box center [562, 437] width 620 height 652
type textarea "const prefersReducedMotion = window.matchMedia('(prefers-reduced-motion: reduce…"
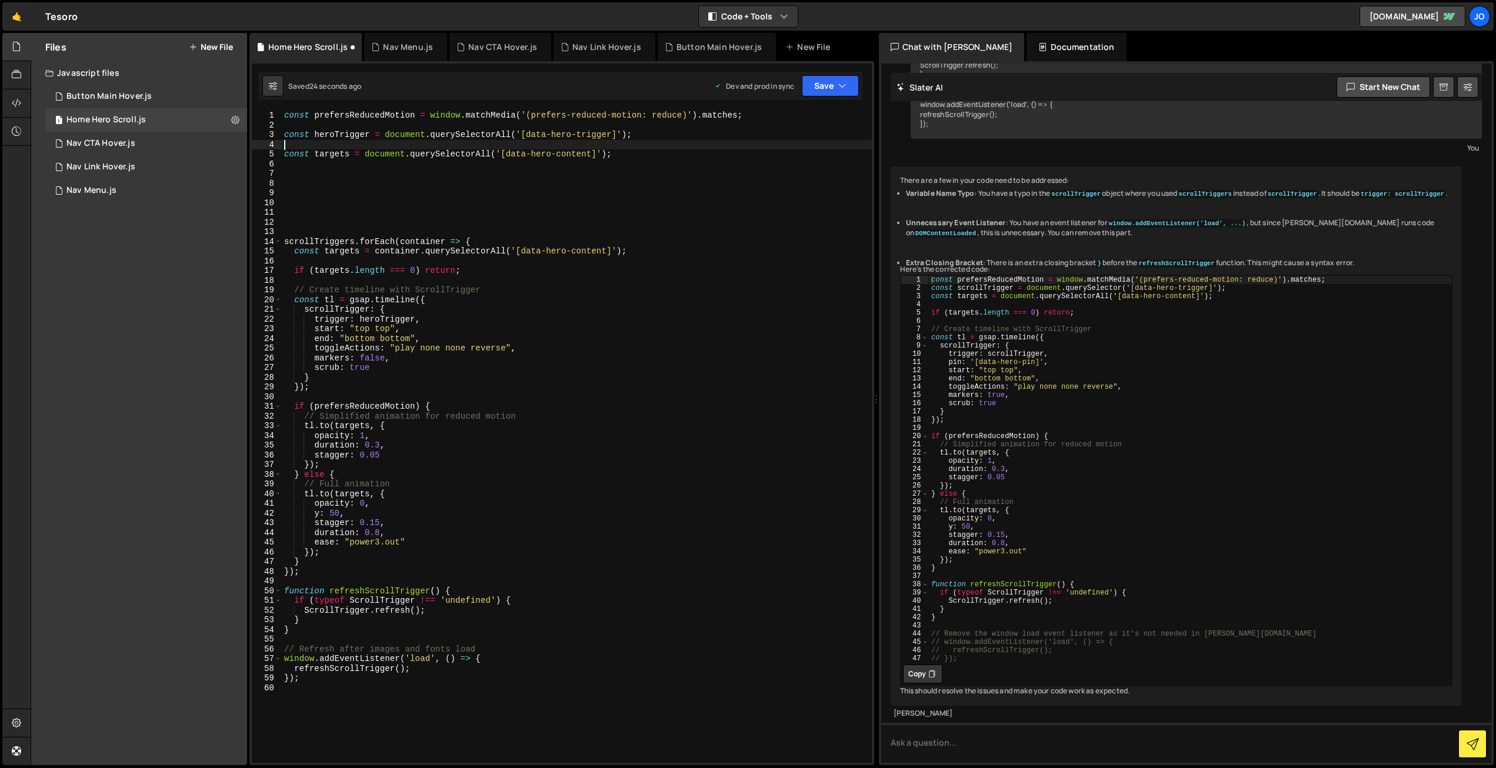
type textarea "const heroTrigger = document.querySelectorAll('[data-hero-trigger]');"
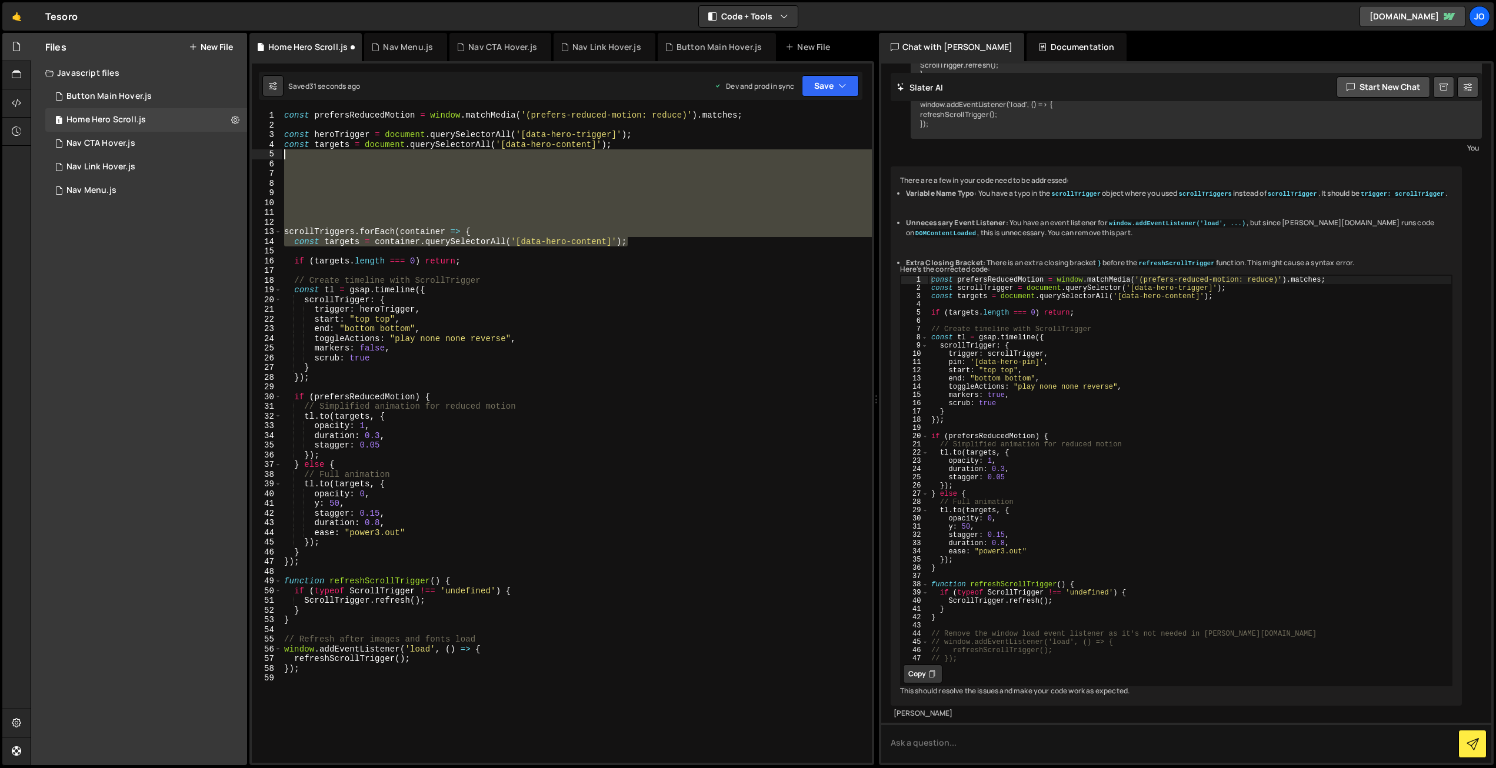
drag, startPoint x: 631, startPoint y: 242, endPoint x: 263, endPoint y: 158, distance: 377.2
click at [263, 158] on div "const heroTrigger = document.querySelectorAll('[data-hero-trigger]'); 1 2 3 4 5…" at bounding box center [562, 437] width 620 height 652
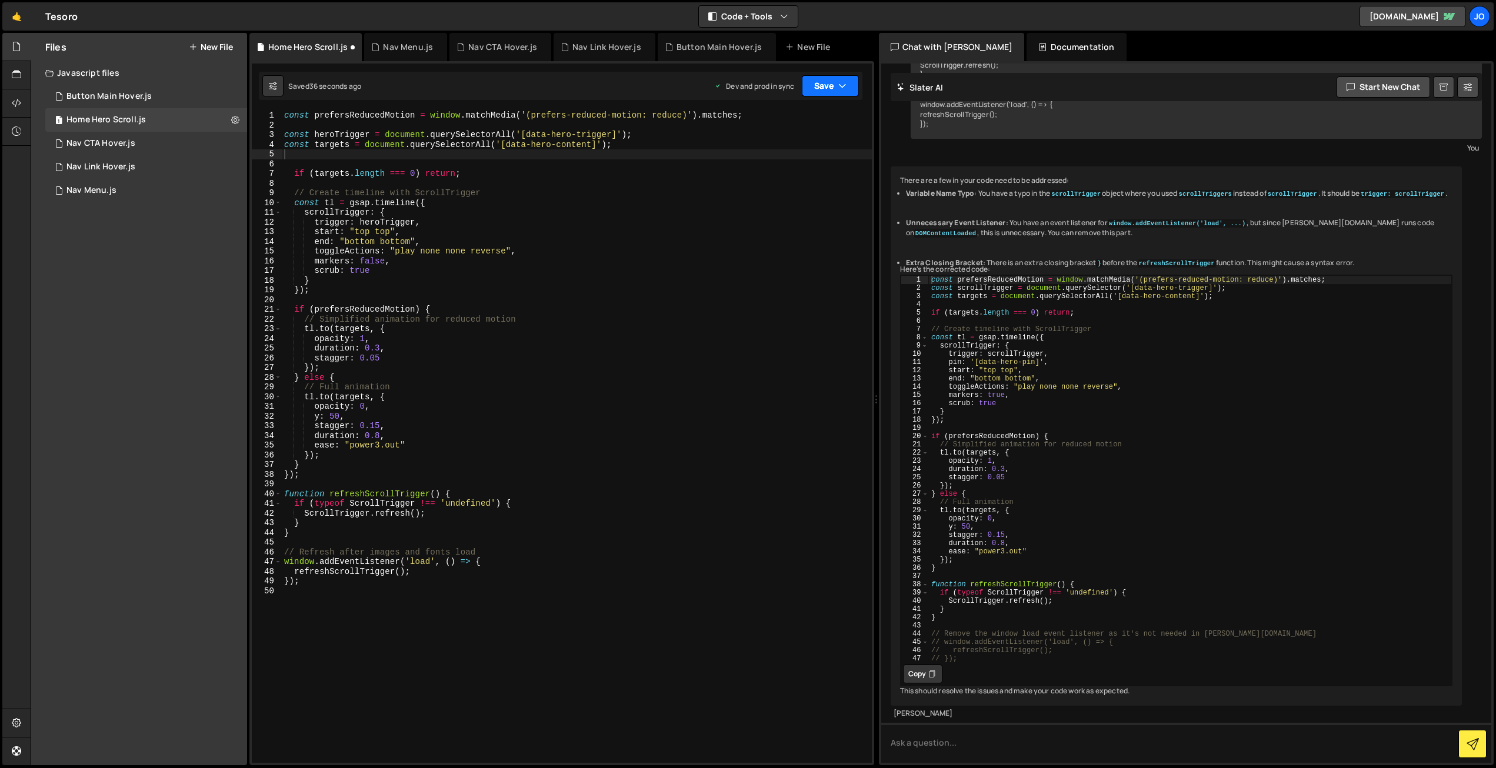
drag, startPoint x: 827, startPoint y: 87, endPoint x: 822, endPoint y: 117, distance: 30.4
click at [827, 88] on button "Save" at bounding box center [830, 85] width 57 height 21
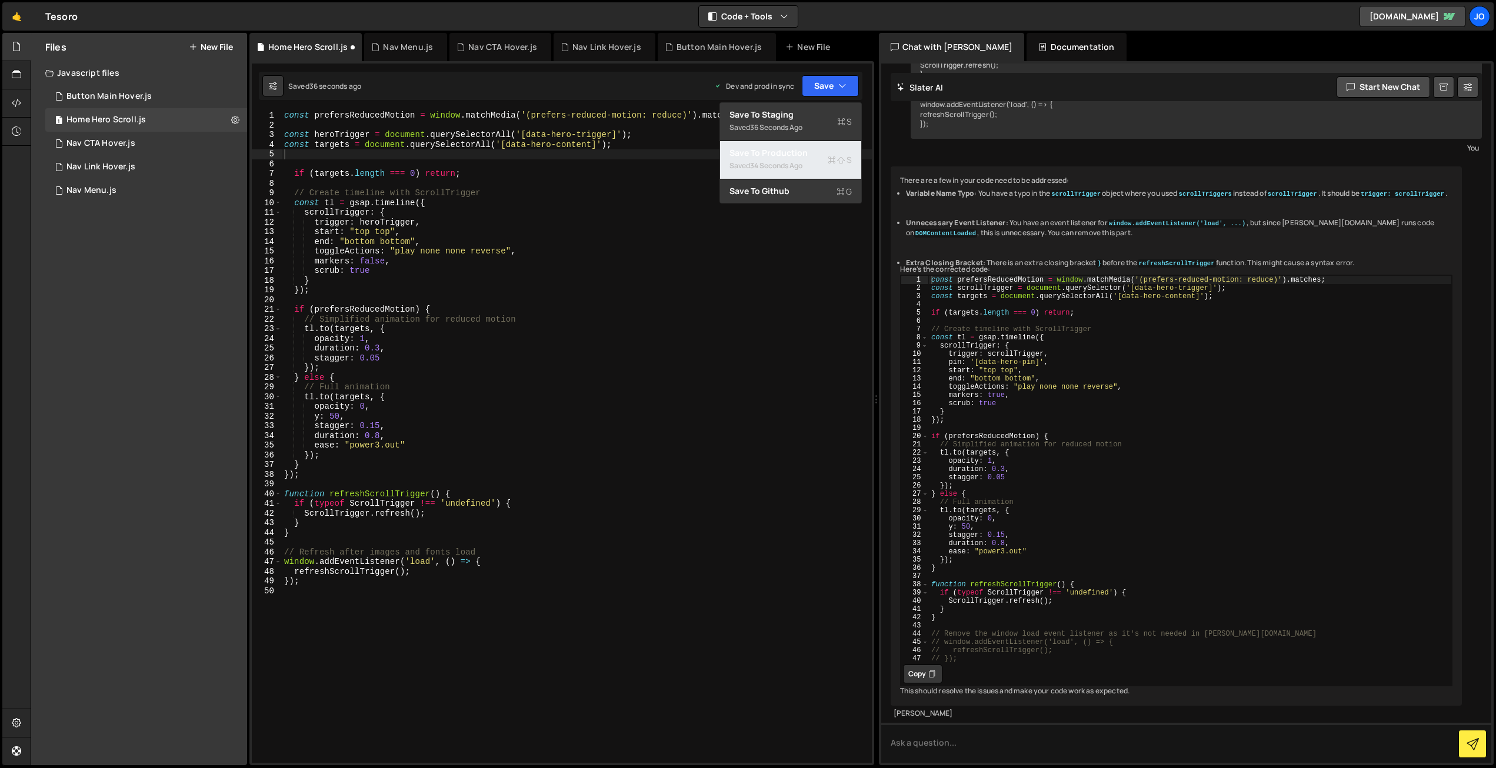
click at [800, 151] on div "Save to Production S" at bounding box center [791, 153] width 122 height 12
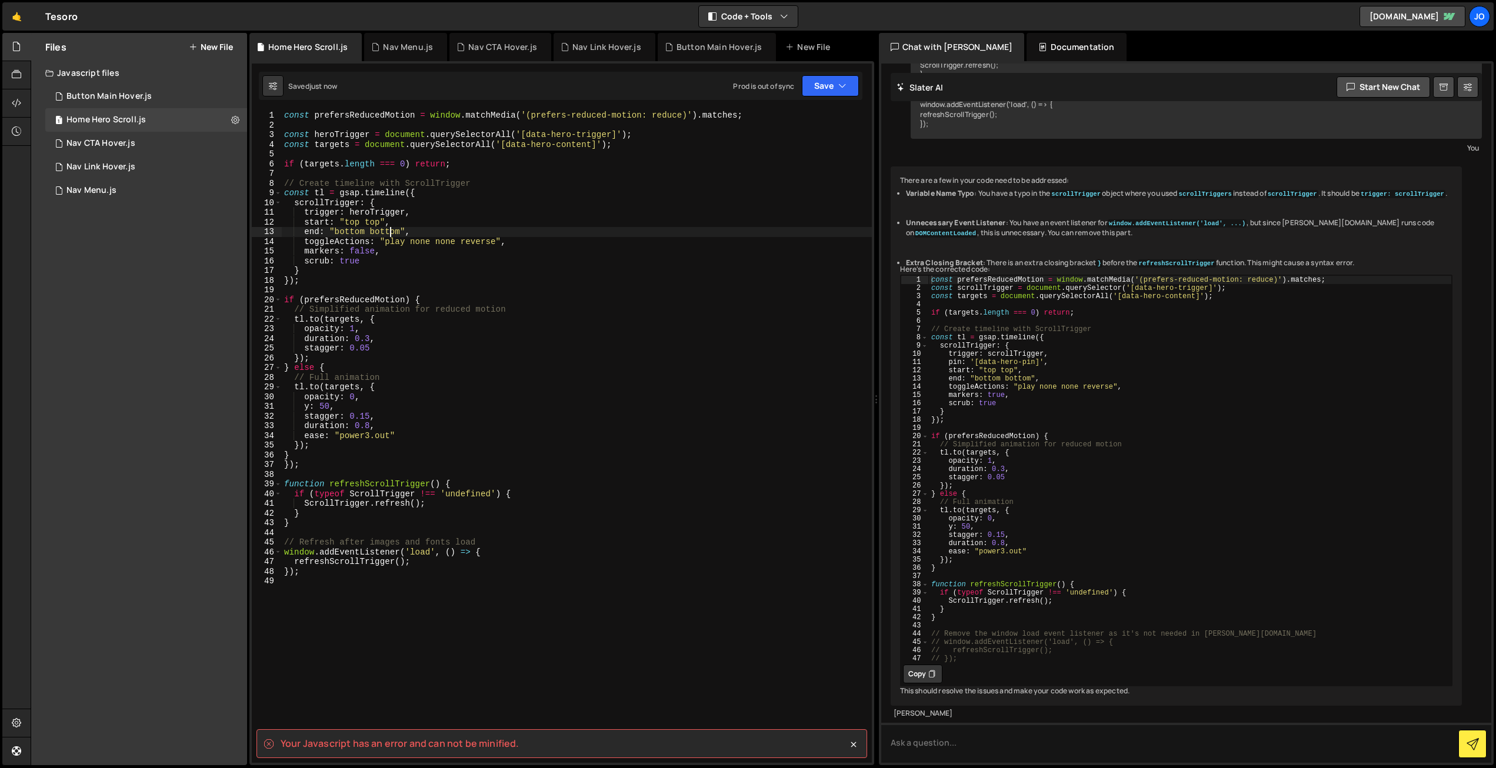
click at [390, 227] on div "const prefersReducedMotion = window . matchMedia ( '(prefers-reduced-motion: re…" at bounding box center [577, 447] width 590 height 672
type textarea "});"
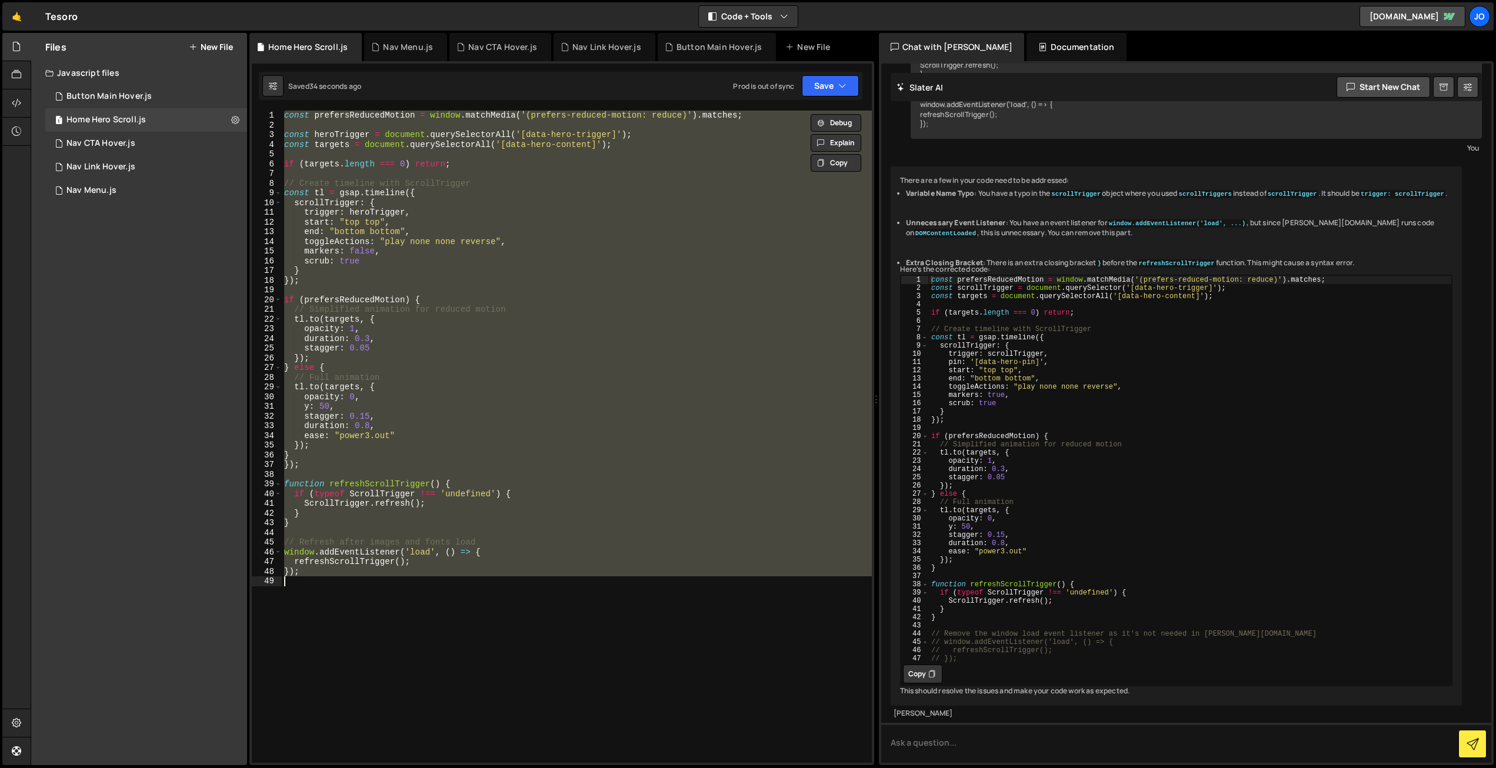
click at [482, 288] on div "const prefersReducedMotion = window . matchMedia ( '(prefers-reduced-motion: re…" at bounding box center [577, 437] width 590 height 652
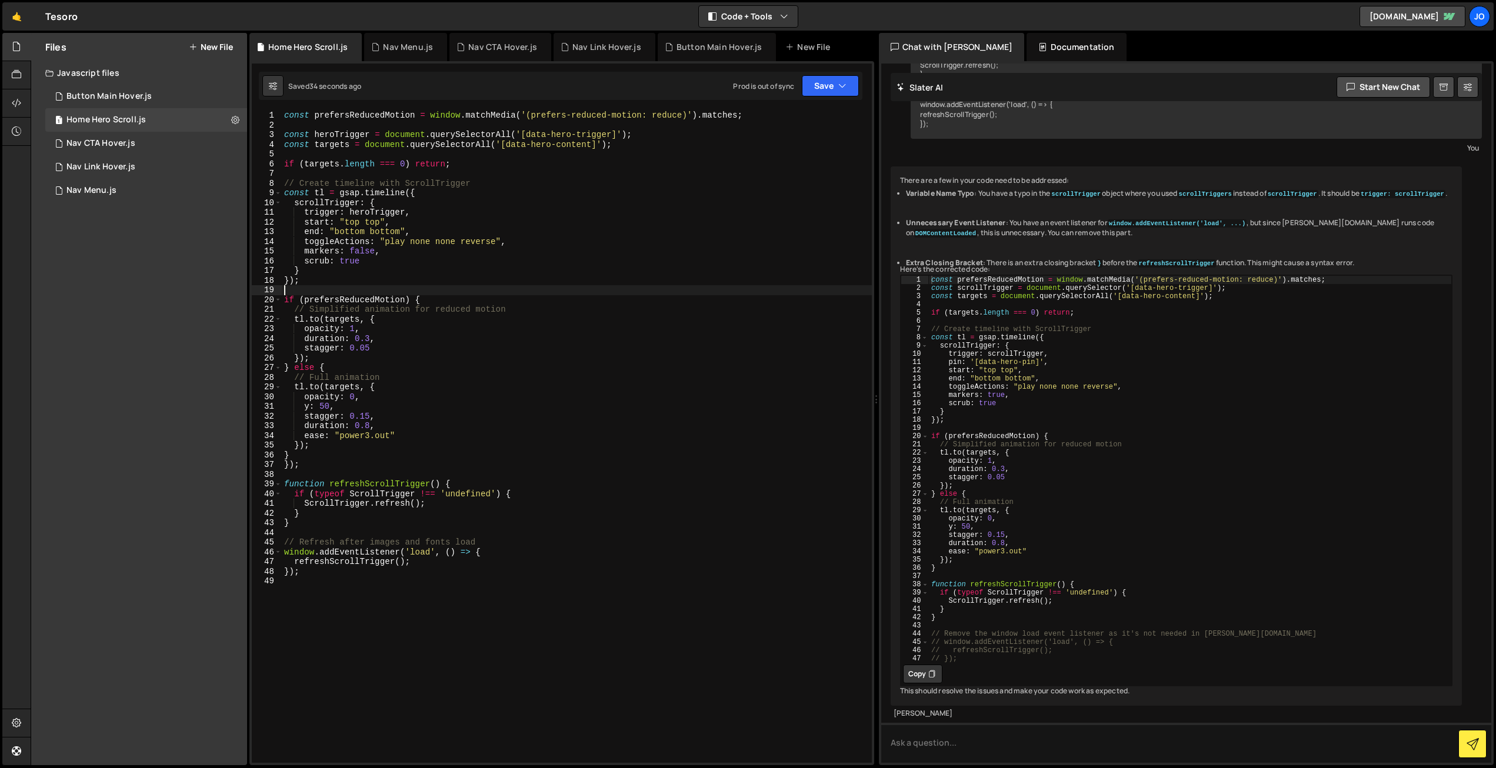
type textarea "});"
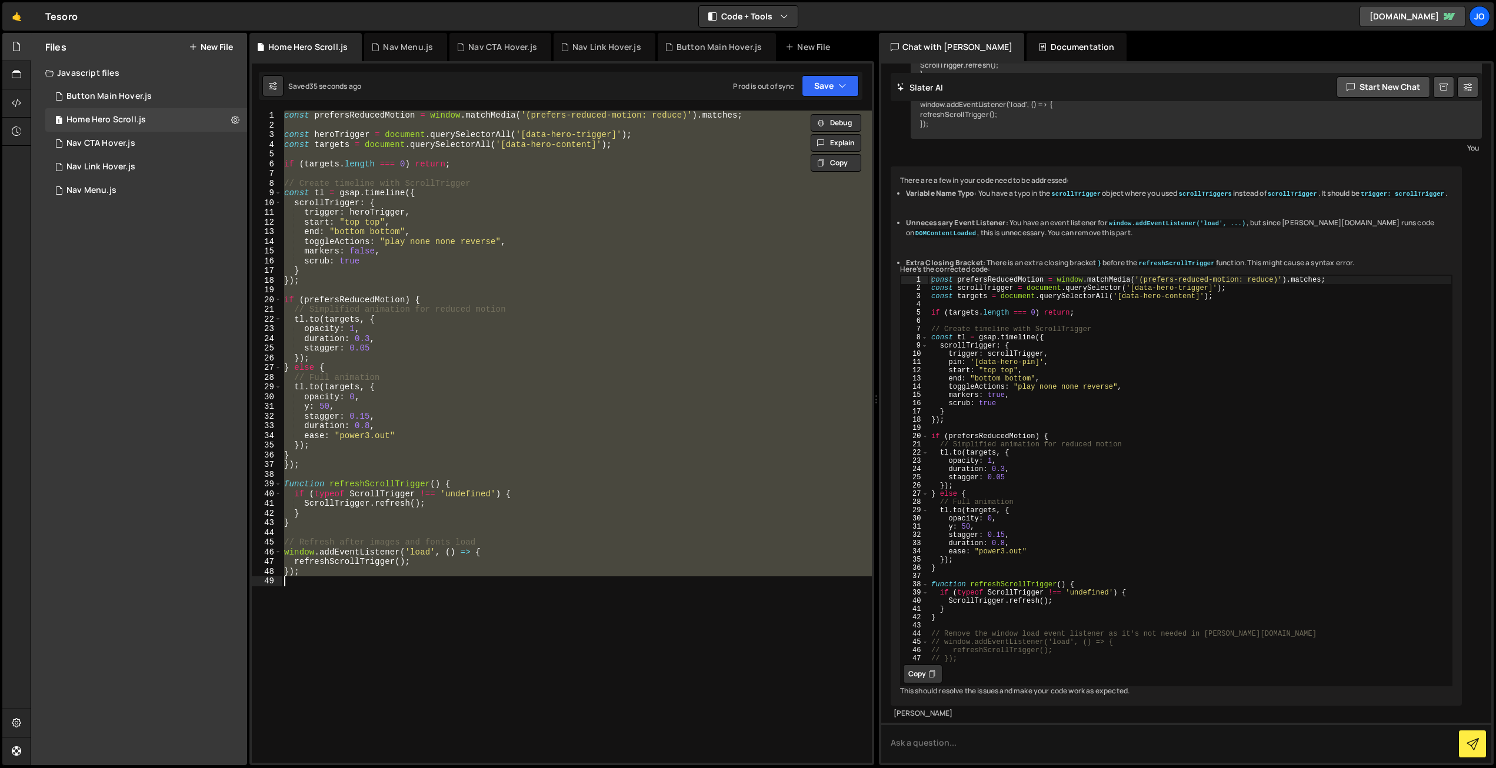
paste textarea
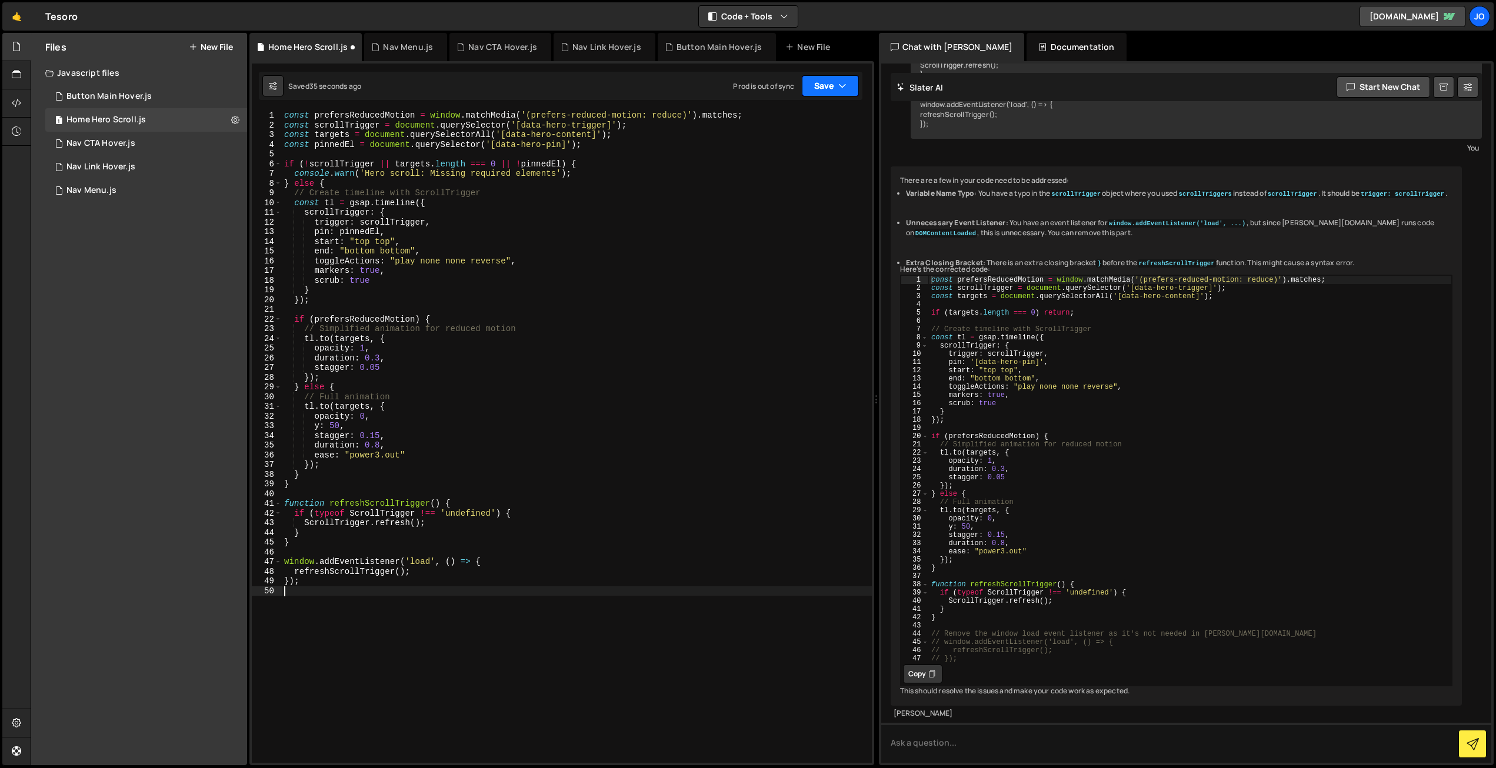
click at [834, 88] on button "Save" at bounding box center [830, 85] width 57 height 21
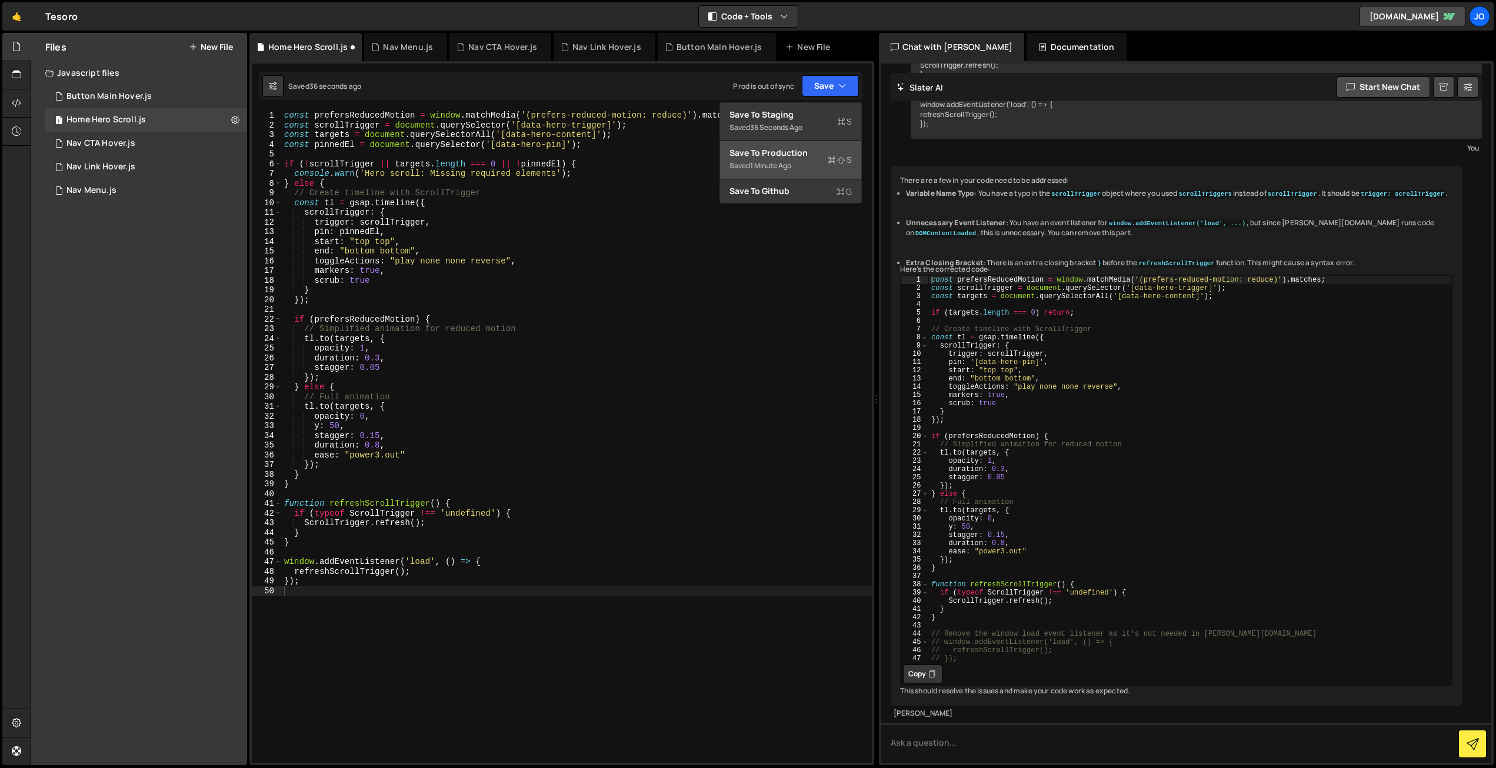
click at [810, 159] on div "Saved 1 minute ago" at bounding box center [791, 166] width 122 height 14
click at [407, 278] on div "const prefersReducedMotion = window . matchMedia ( '(prefers-reduced-motion: re…" at bounding box center [577, 447] width 590 height 672
click at [387, 434] on div "const prefersReducedMotion = window . matchMedia ( '(prefers-reduced-motion: re…" at bounding box center [577, 447] width 590 height 672
drag, startPoint x: 380, startPoint y: 434, endPoint x: 392, endPoint y: 434, distance: 12.4
click at [380, 434] on div "const prefersReducedMotion = window . matchMedia ( '(prefers-reduced-motion: re…" at bounding box center [577, 447] width 590 height 672
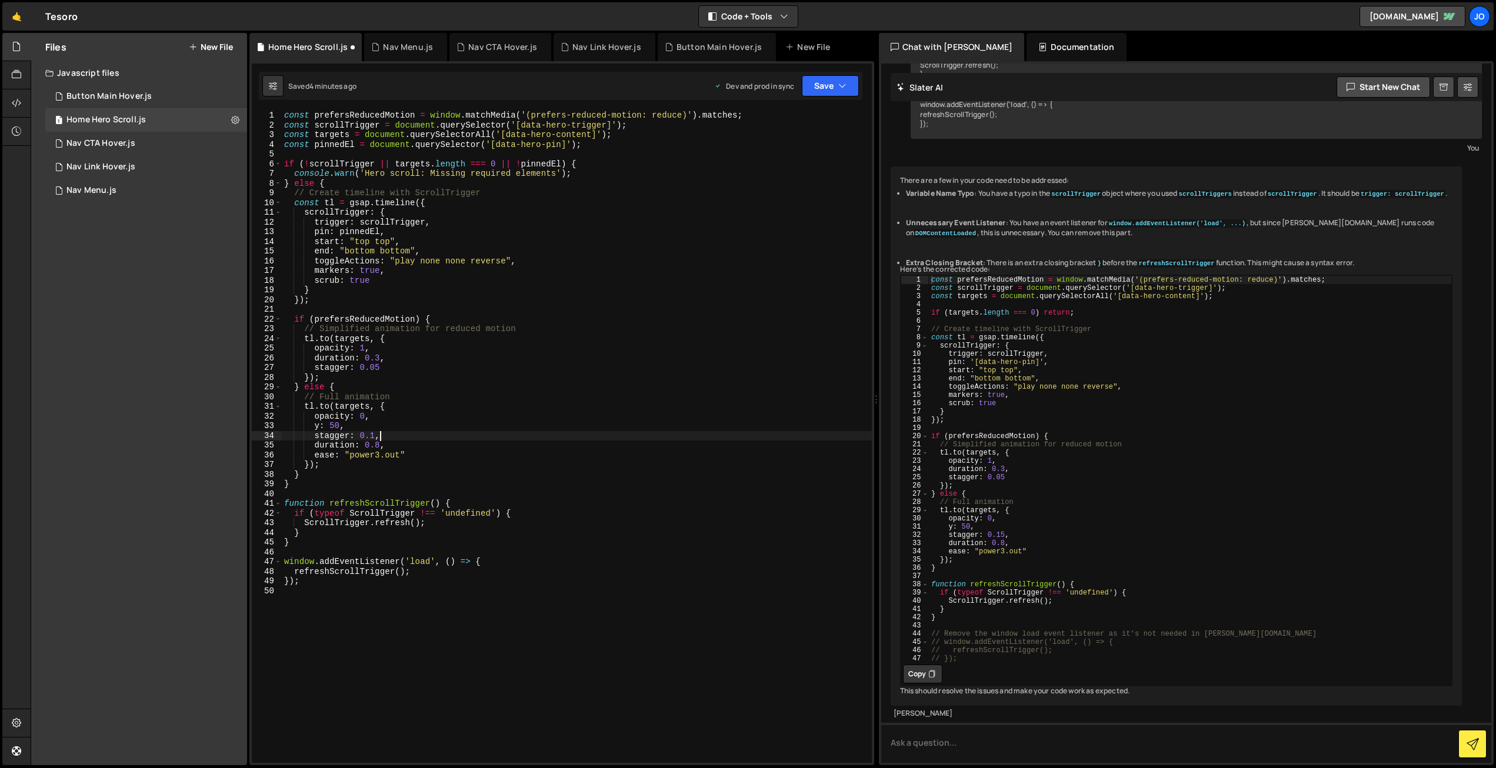
click at [388, 436] on div "const prefersReducedMotion = window . matchMedia ( '(prefers-reduced-motion: re…" at bounding box center [577, 447] width 590 height 672
drag, startPoint x: 421, startPoint y: 467, endPoint x: 410, endPoint y: 465, distance: 11.3
click at [421, 467] on div "const prefersReducedMotion = window . matchMedia ( '(prefers-reduced-motion: re…" at bounding box center [577, 447] width 590 height 672
click at [385, 434] on div "const prefersReducedMotion = window . matchMedia ( '(prefers-reduced-motion: re…" at bounding box center [577, 447] width 590 height 672
click at [357, 443] on div "const prefersReducedMotion = window . matchMedia ( '(prefers-reduced-motion: re…" at bounding box center [577, 447] width 590 height 672
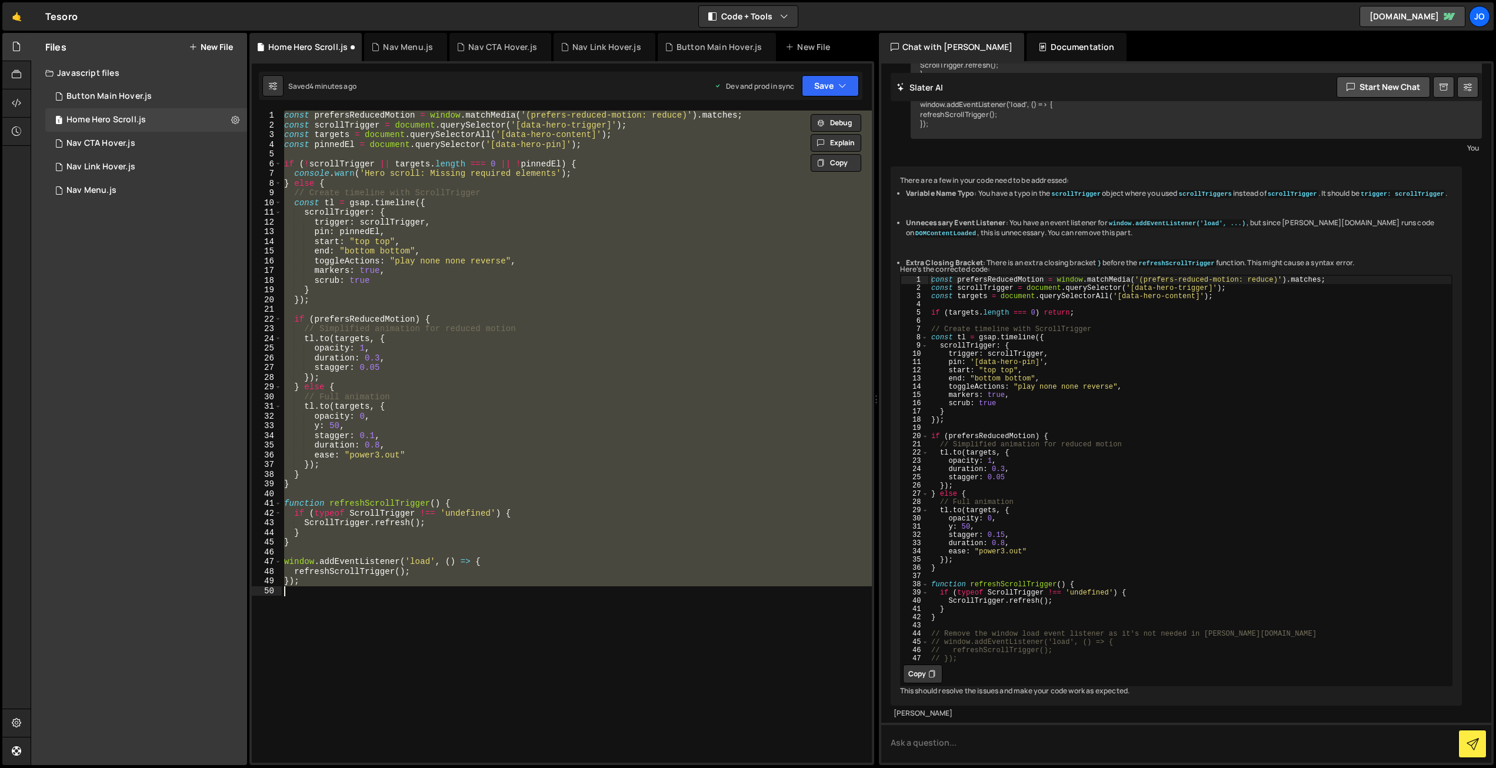
click at [383, 457] on div "const prefersReducedMotion = window . matchMedia ( '(prefers-reduced-motion: re…" at bounding box center [577, 437] width 590 height 652
type textarea "ease: "power3.out""
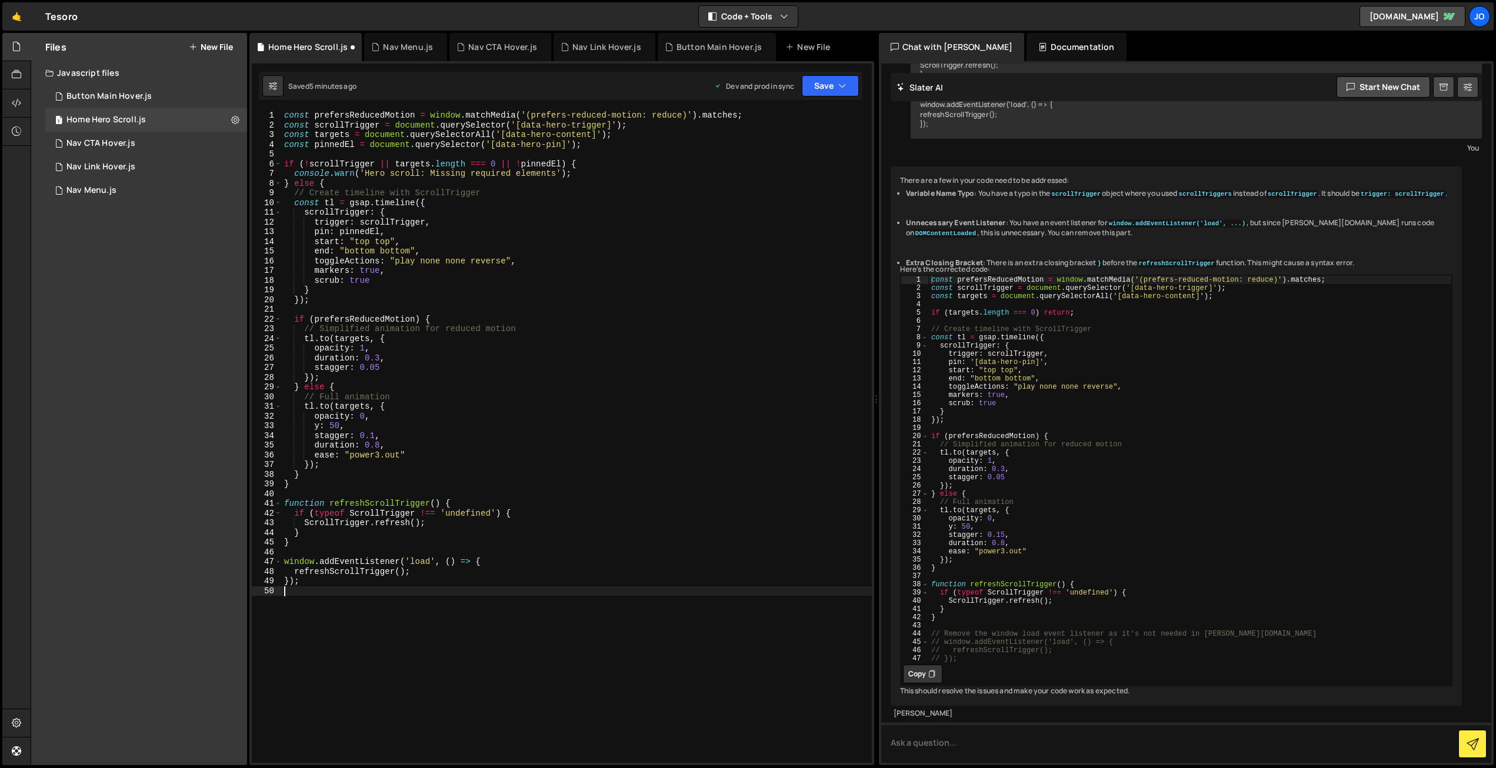
click at [362, 624] on div "const prefersReducedMotion = window . matchMedia ( '(prefers-reduced-motion: re…" at bounding box center [577, 447] width 590 height 672
paste textarea "}"
click at [359, 434] on div "const prefersReducedMotion = window . matchMedia ( '(prefers-reduced-motion: re…" at bounding box center [577, 447] width 590 height 672
click at [307, 659] on div "const prefersReducedMotion = window . matchMedia ( '(prefers-reduced-motion: re…" at bounding box center [577, 447] width 590 height 672
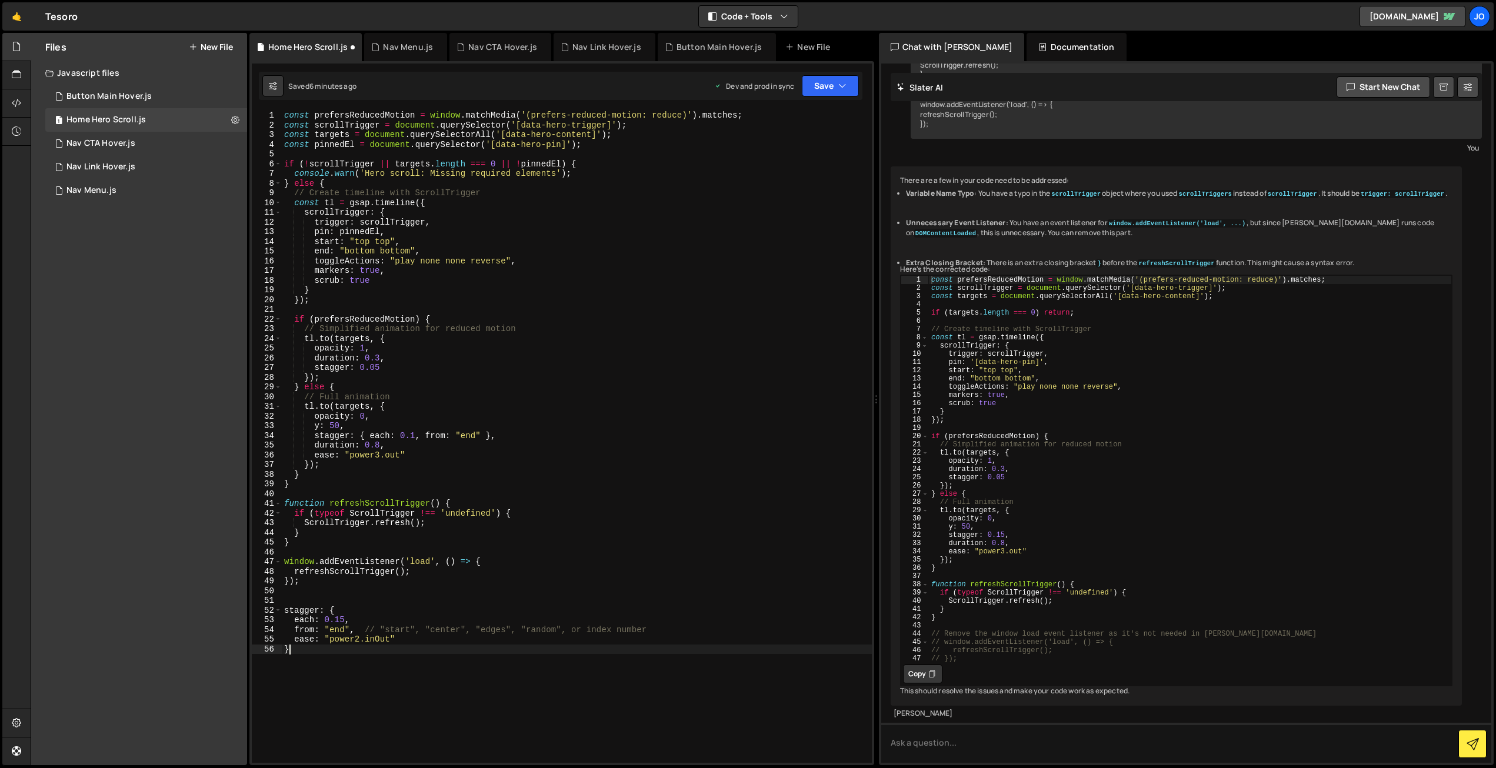
scroll to position [0, 0]
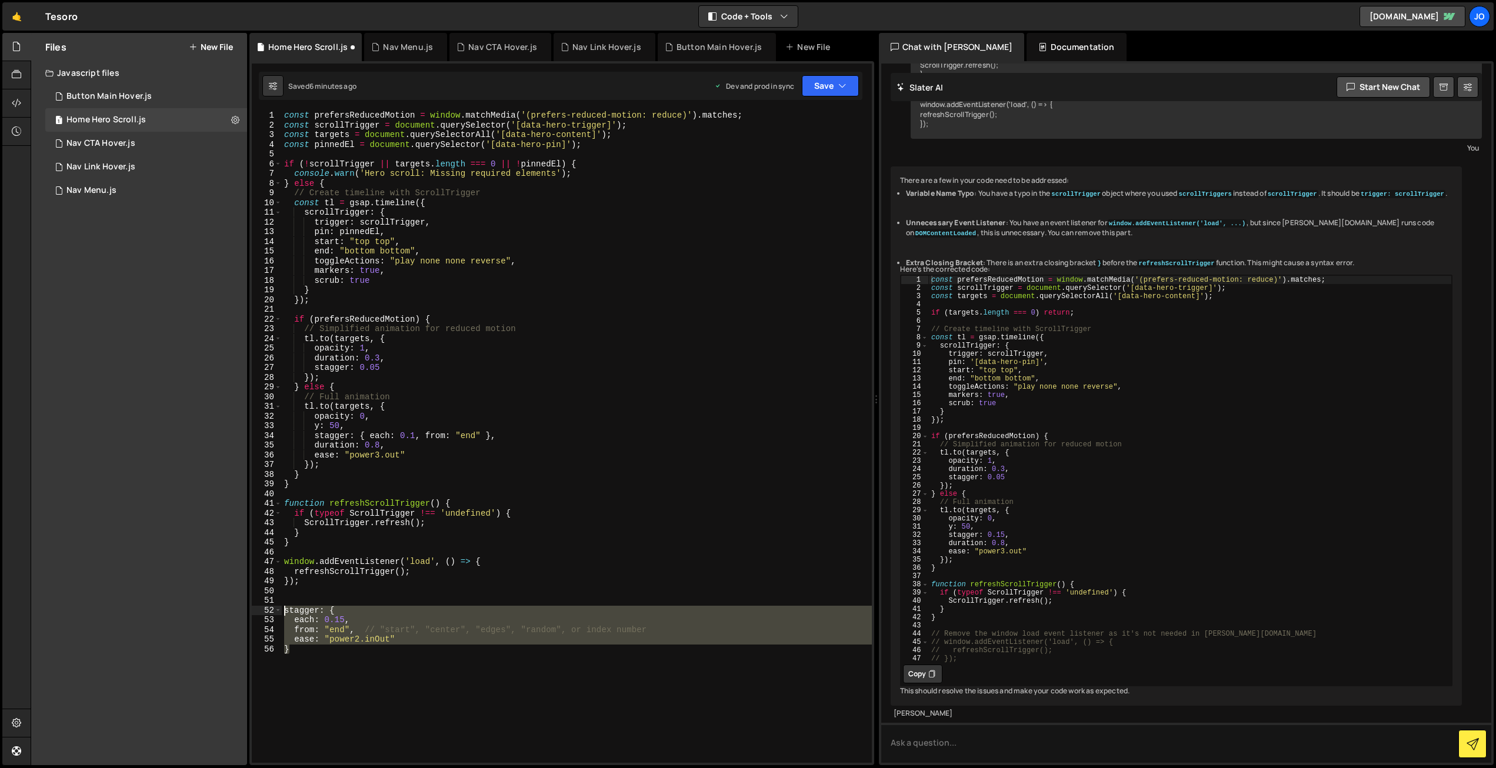
drag, startPoint x: 307, startPoint y: 666, endPoint x: 285, endPoint y: 607, distance: 62.9
click at [285, 607] on div "const prefersReducedMotion = window . matchMedia ( '(prefers-reduced-motion: re…" at bounding box center [577, 447] width 590 height 672
type textarea "stagger: { each: 0.15,"
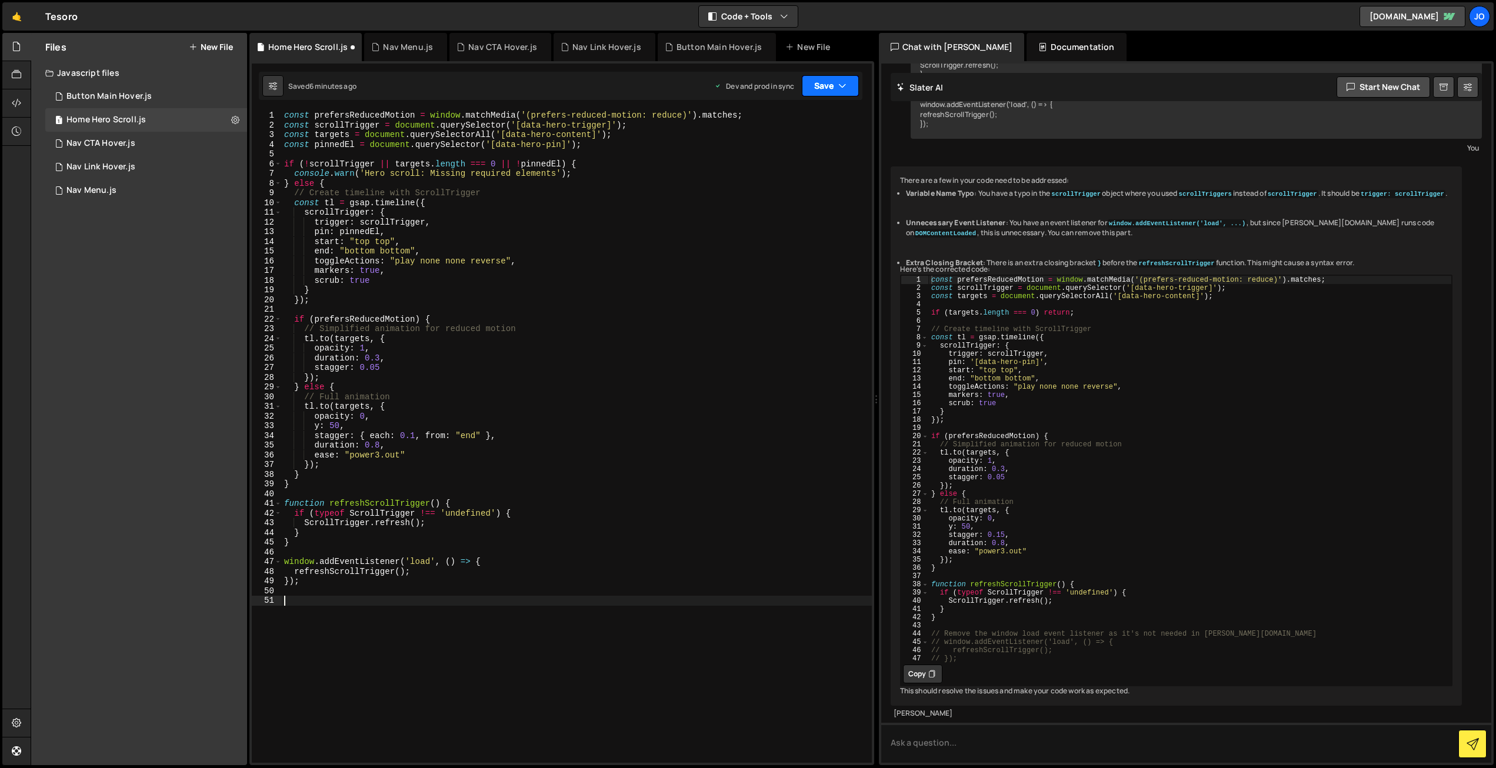
click at [826, 87] on button "Save" at bounding box center [830, 85] width 57 height 21
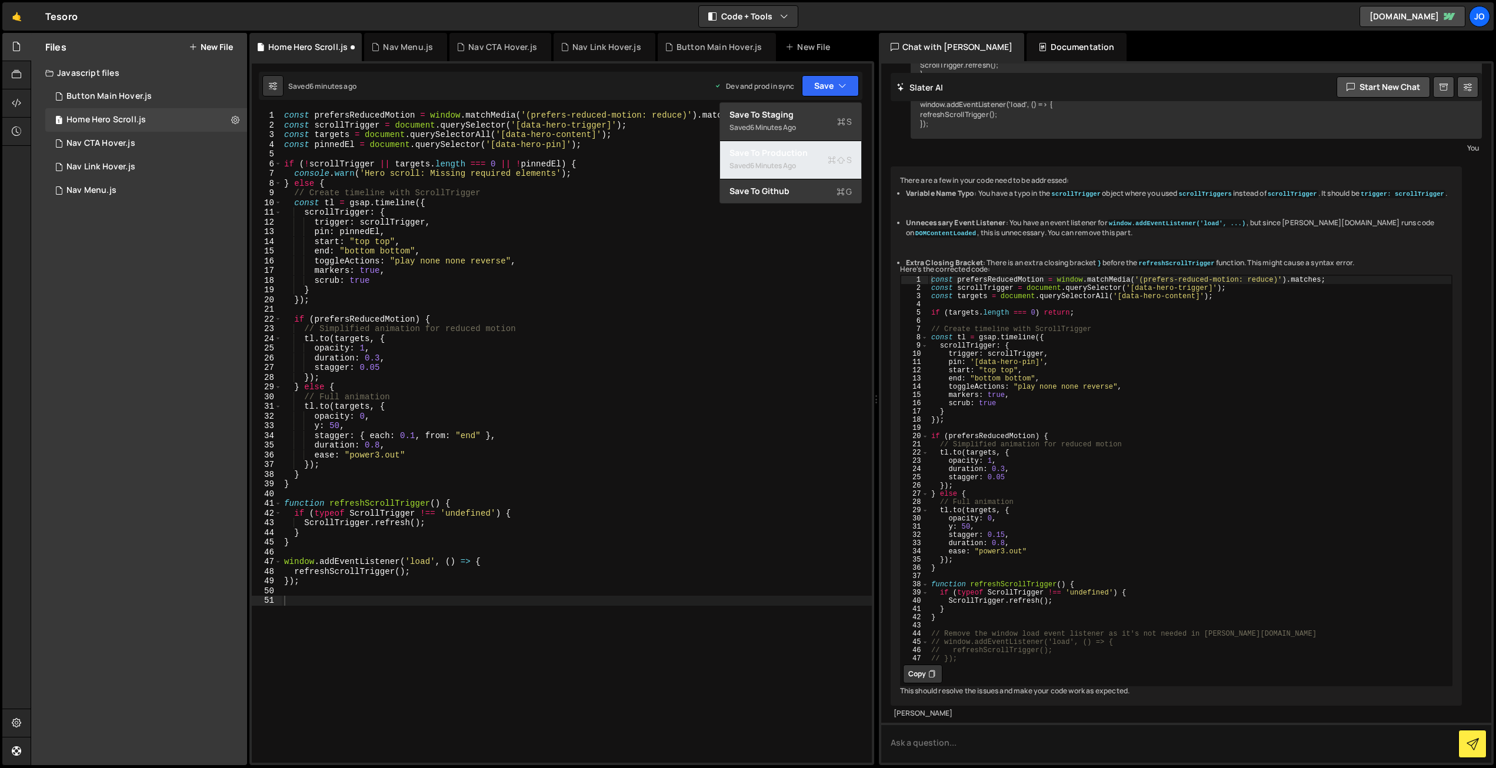
click at [803, 158] on div "Save to Production S" at bounding box center [791, 153] width 122 height 12
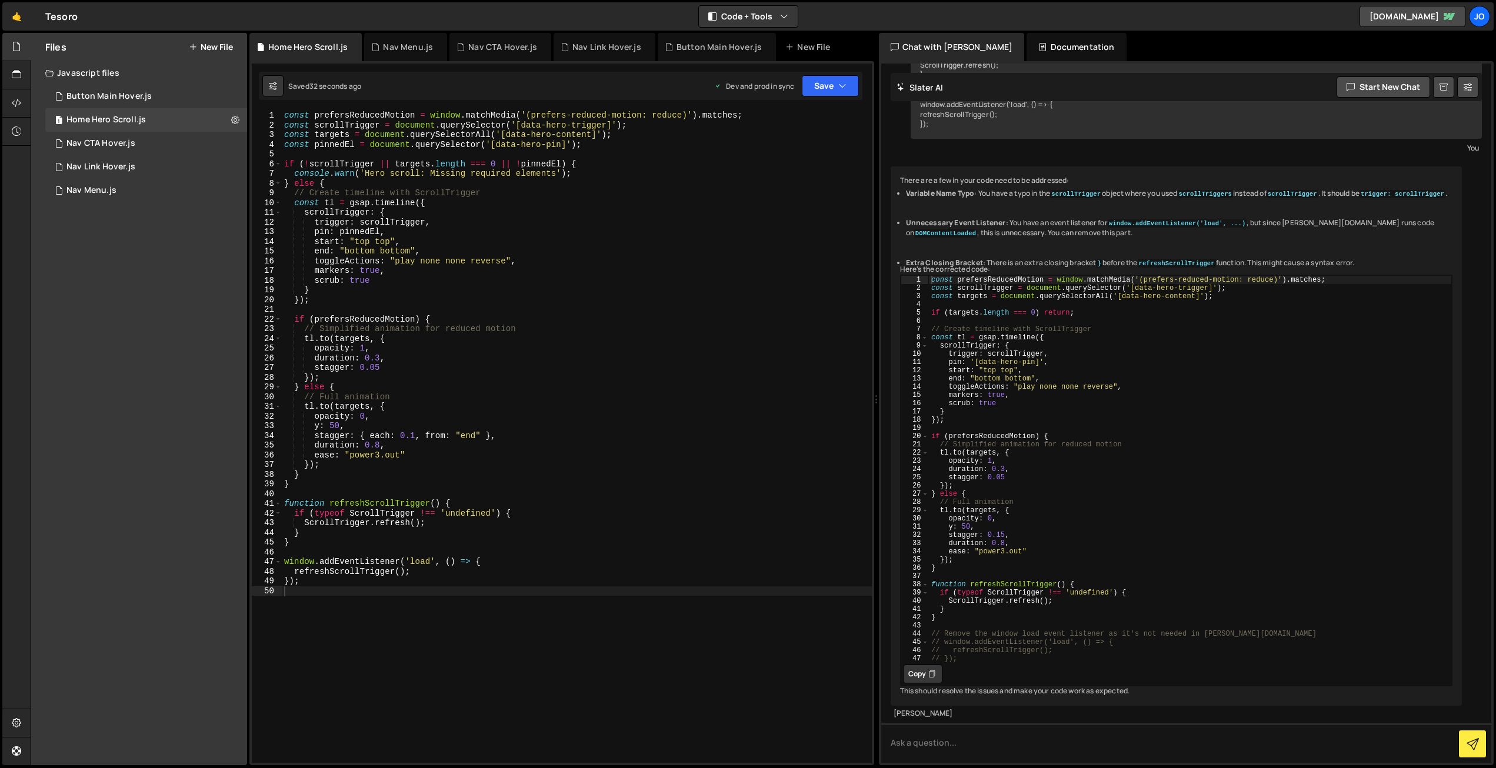
type textarea "console.warn('Hero scroll: Missing required elements');"
click at [575, 170] on div "const prefersReducedMotion = window . matchMedia ( '(prefers-reduced-motion: re…" at bounding box center [577, 447] width 590 height 672
click at [510, 631] on div "const prefersReducedMotion = window . matchMedia ( '(prefers-reduced-motion: re…" at bounding box center [577, 447] width 590 height 672
paste textarea "polygon(50% 0%, 100% 0, 100% 50%, 100% 100%, 50% 100%, 0 100%, 0 50%, 0 0)"
type textarea "polygon(50% 0%, 100% 0, 100% 50%, 100% 100%, 50% 100%, 0 100%, 0 50%, 0 0)"
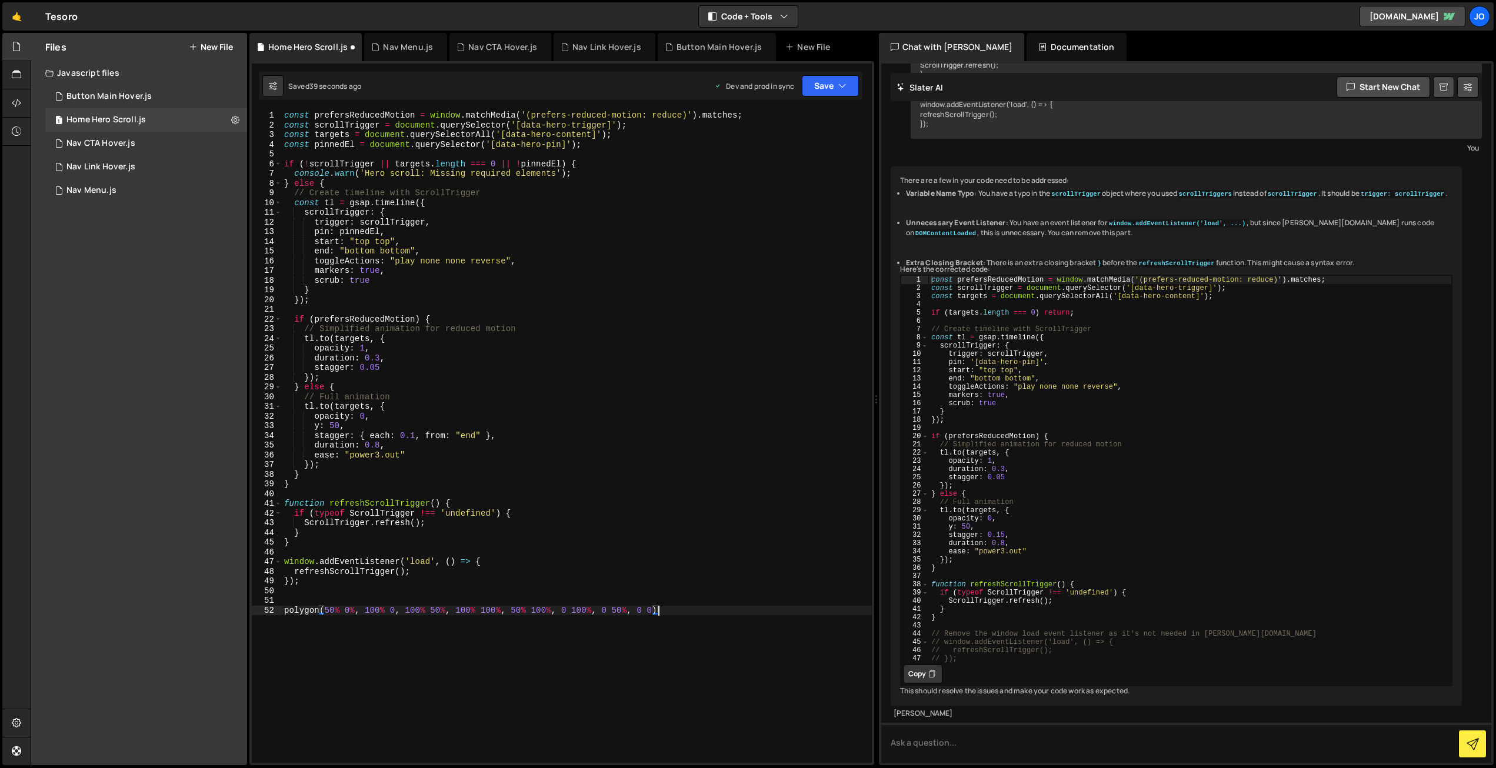
click at [361, 694] on div "const prefersReducedMotion = window . matchMedia ( '(prefers-reduced-motion: re…" at bounding box center [577, 447] width 590 height 672
paste textarea "polygon(50% 0%, 85% 15%, 100% 50%, 85% 85%, 50% 100%, 15% 85%, 0 50%, 15% 15%)"
click at [282, 629] on div "const prefersReducedMotion = window . matchMedia ( '(prefers-reduced-motion: re…" at bounding box center [577, 447] width 590 height 672
type textarea ""polygon(50% 0%, 85% 15%, 100% 50%, 85% 85%, 50% 100%, 15% 85%, 0 50%, 15% 15%)""
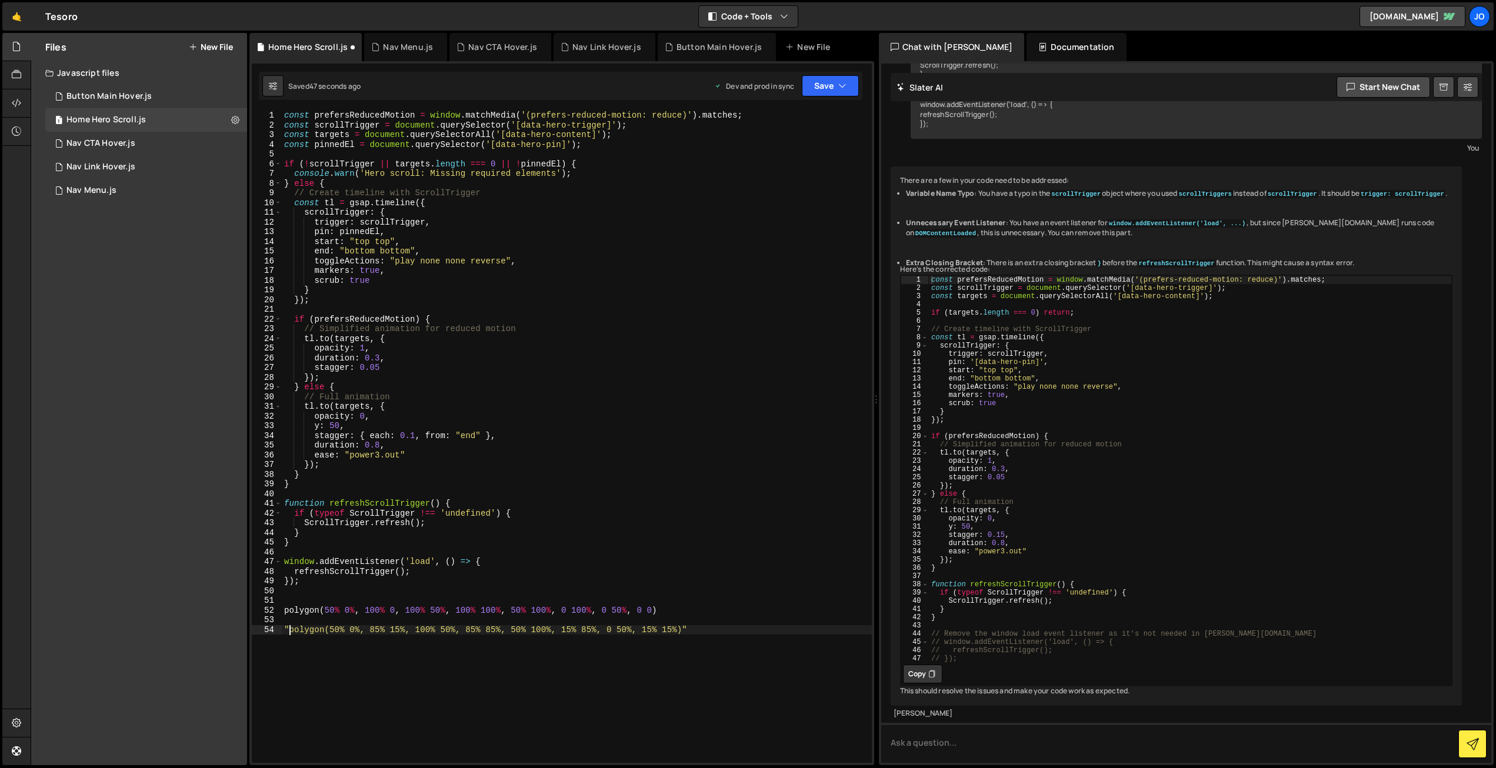
scroll to position [0, 0]
type textarea ""polygon(50% 0%, 100% 0, 100% 50%, 100% 100%, 50% 100%, 0 100%, 0 50%, 0 0)"
click at [665, 609] on div "const prefersReducedMotion = window . matchMedia ( '(prefers-reduced-motion: re…" at bounding box center [577, 447] width 590 height 672
click at [574, 190] on div "const prefersReducedMotion = window . matchMedia ( '(prefers-reduced-motion: re…" at bounding box center [577, 447] width 590 height 672
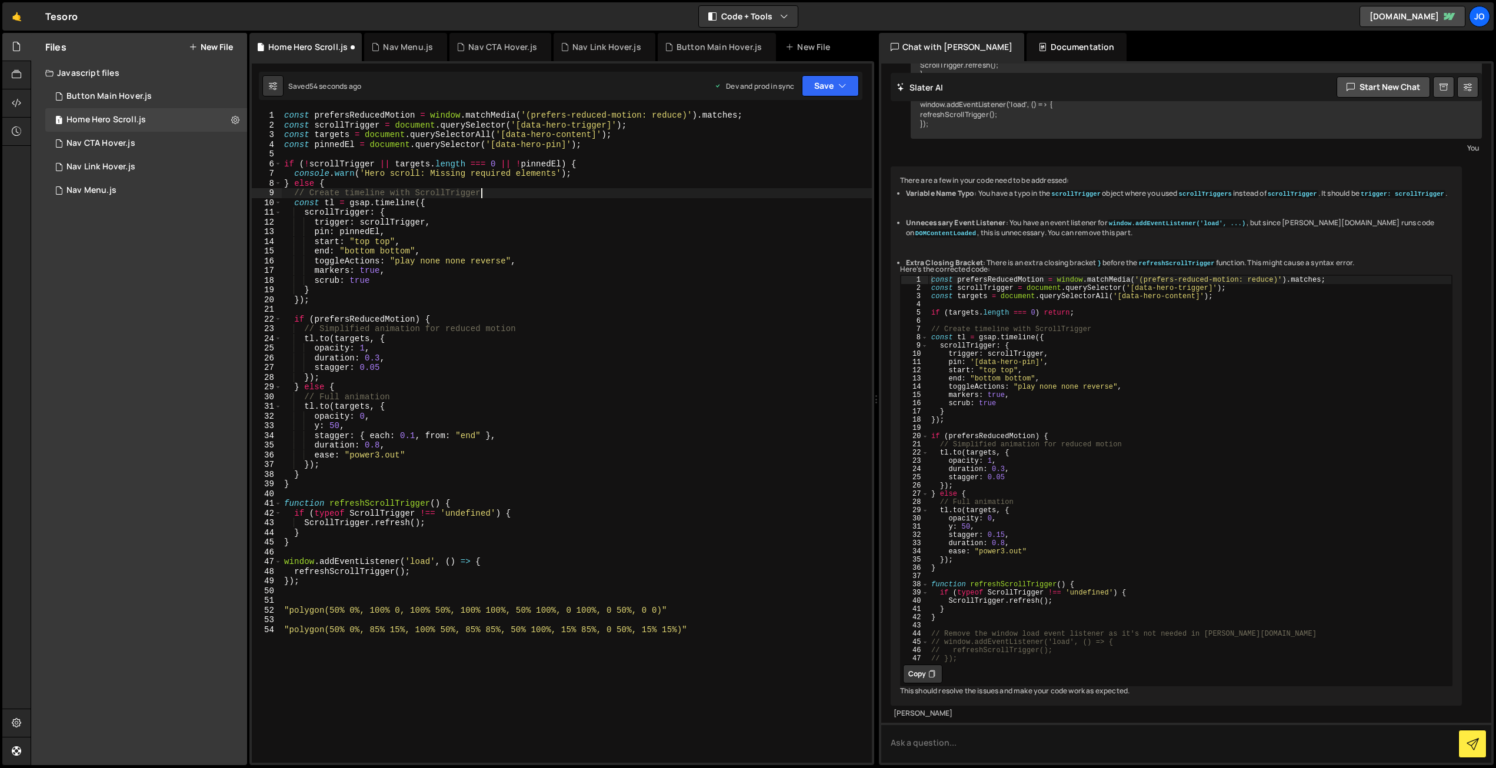
scroll to position [0, 13]
click at [547, 145] on div "const prefersReducedMotion = window . matchMedia ( '(prefers-reduced-motion: re…" at bounding box center [577, 447] width 590 height 672
drag, startPoint x: 564, startPoint y: 144, endPoint x: 506, endPoint y: 146, distance: 57.7
click at [498, 142] on div "const prefersReducedMotion = window . matchMedia ( '(prefers-reduced-motion: re…" at bounding box center [577, 447] width 590 height 672
click at [565, 138] on div "const prefersReducedMotion = window . matchMedia ( '(prefers-reduced-motion: re…" at bounding box center [577, 447] width 590 height 672
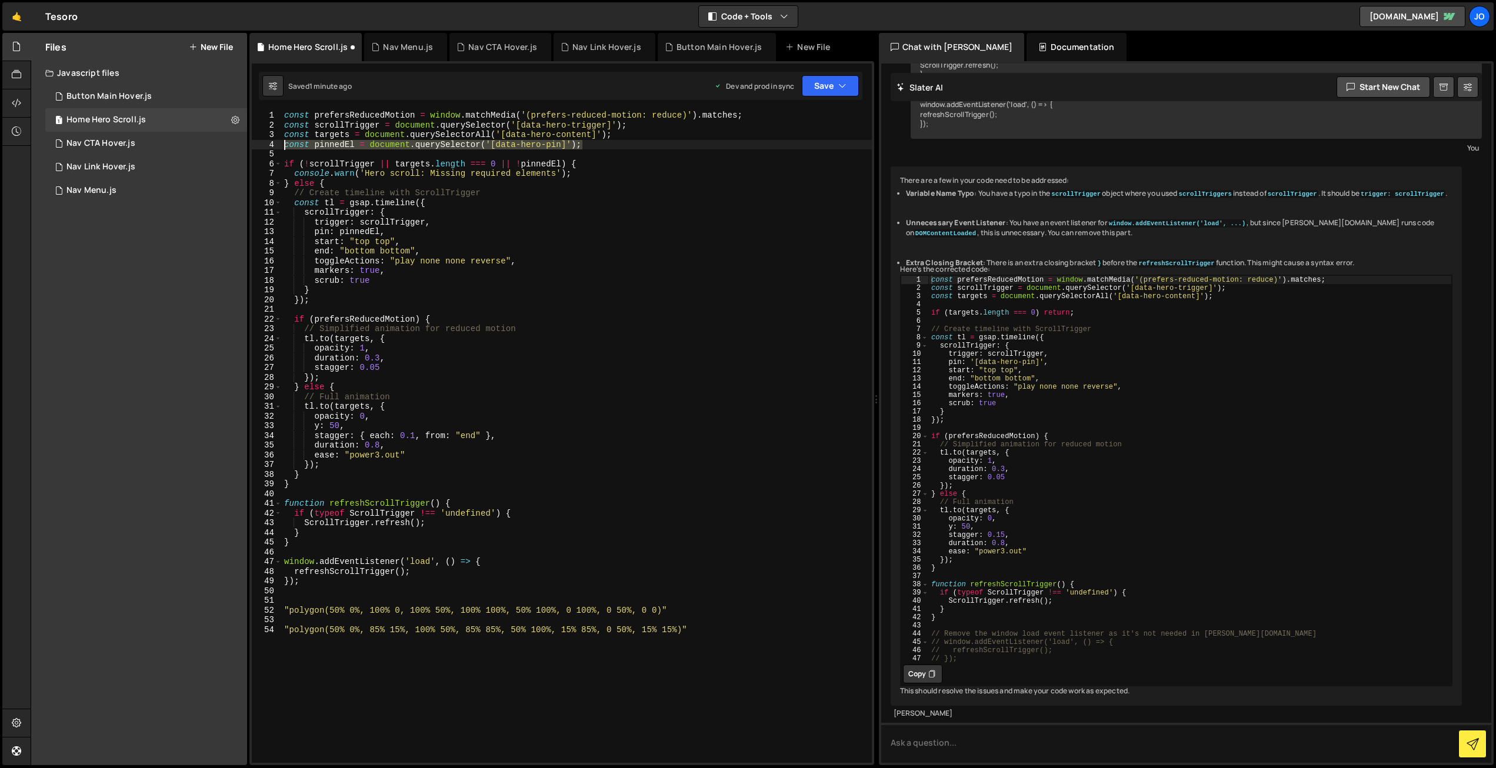
drag, startPoint x: 592, startPoint y: 145, endPoint x: 275, endPoint y: 142, distance: 317.1
click at [275, 142] on div "const targets = document.querySelectorAll('[data-hero-content]'); 1 2 3 4 5 6 7…" at bounding box center [562, 437] width 620 height 652
type textarea "const pinnedEl = document.querySelector('[data-hero-pin]');"
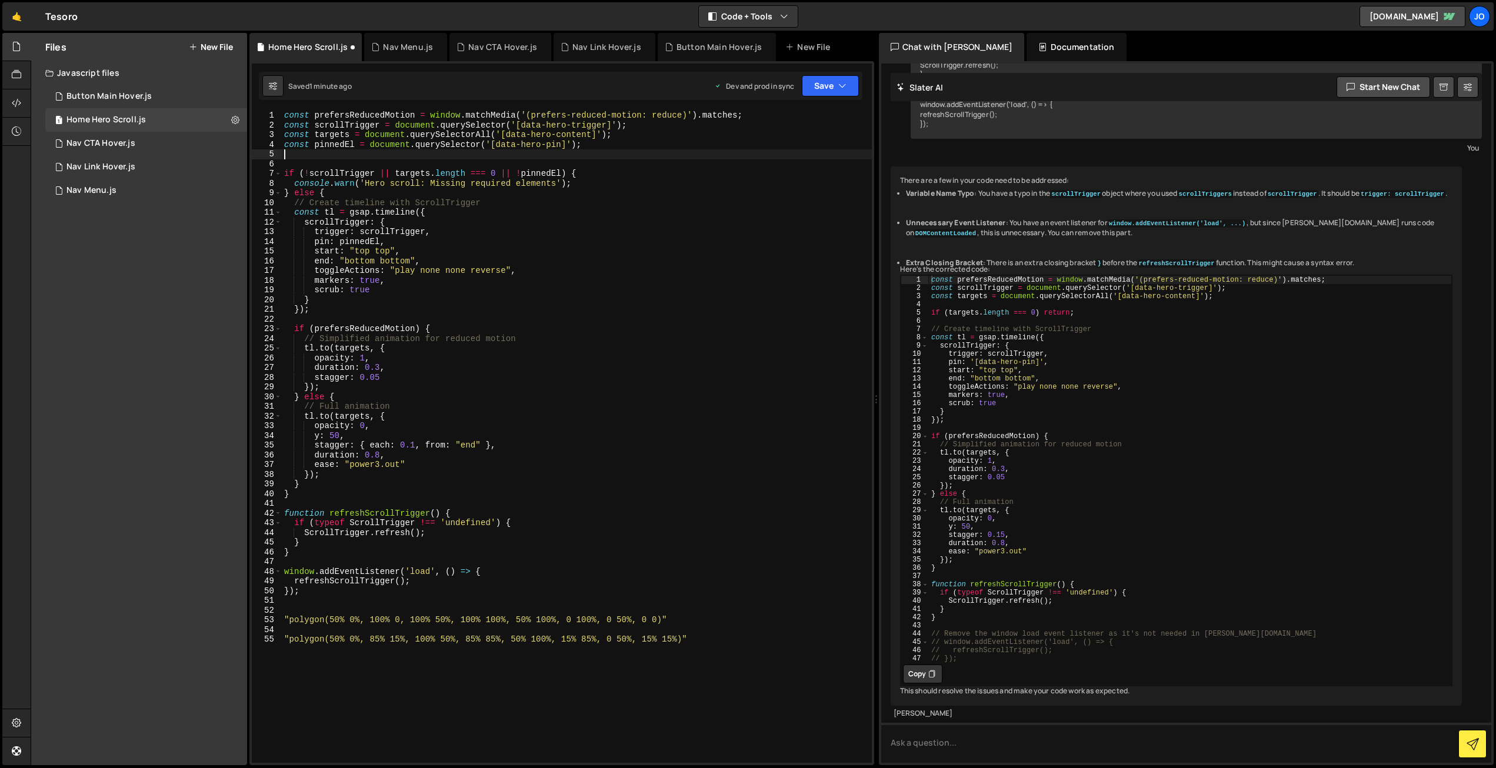
paste textarea "const pinnedEl = document.querySelector('[data-hero-pin]');"
drag, startPoint x: 561, startPoint y: 153, endPoint x: 558, endPoint y: 174, distance: 20.9
click at [561, 153] on div "const prefersReducedMotion = window . matchMedia ( '(prefers-reduced-motion: re…" at bounding box center [577, 447] width 590 height 672
drag, startPoint x: 342, startPoint y: 152, endPoint x: 317, endPoint y: 152, distance: 25.3
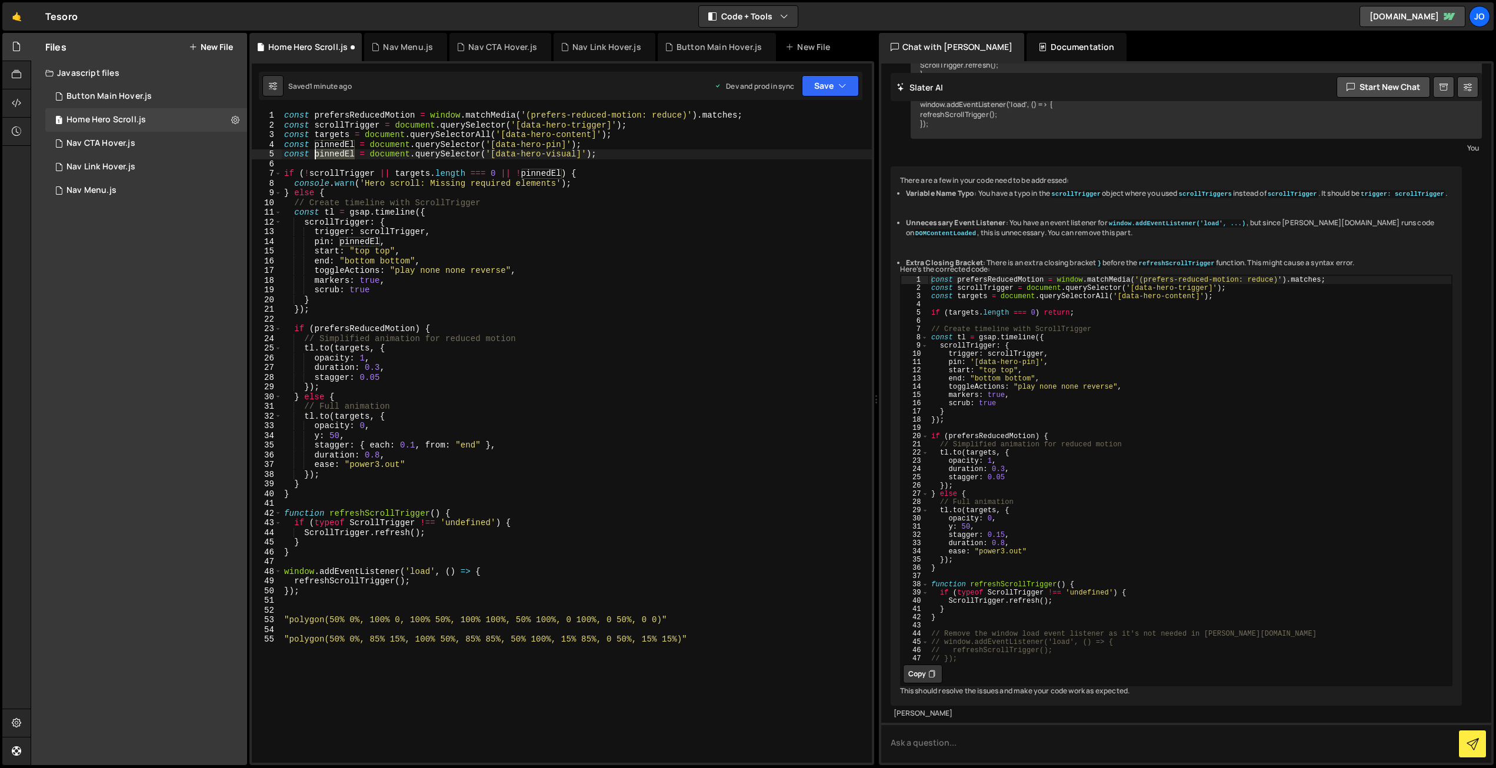
click at [317, 152] on div "const prefersReducedMotion = window . matchMedia ( '(prefers-reduced-motion: re…" at bounding box center [577, 447] width 590 height 672
click at [625, 234] on div "const prefersReducedMotion = window . matchMedia ( '(prefers-reduced-motion: re…" at bounding box center [577, 447] width 590 height 672
click at [329, 474] on div "const prefersReducedMotion = window . matchMedia ( '(prefers-reduced-motion: re…" at bounding box center [577, 447] width 590 height 672
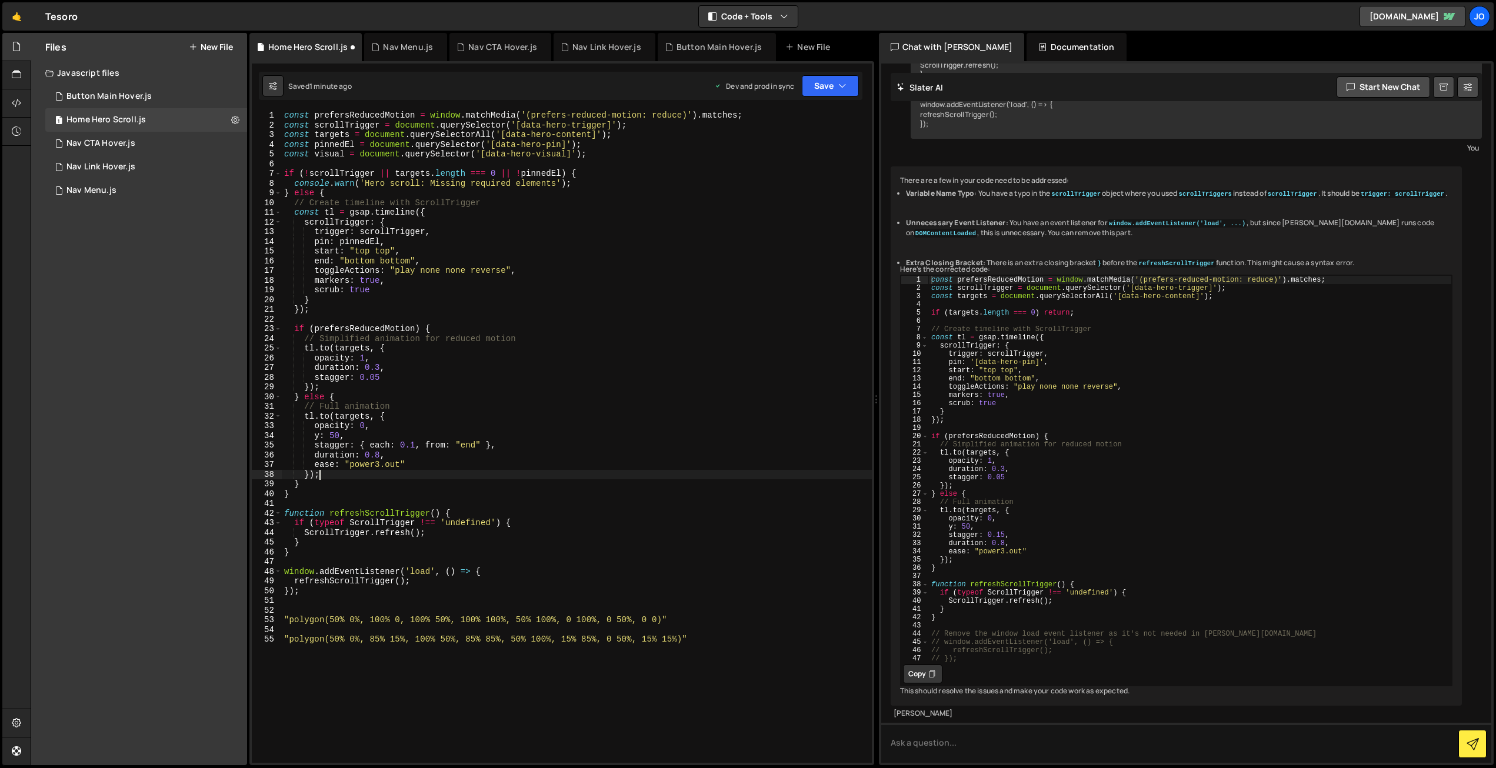
click at [399, 406] on div "const prefersReducedMotion = window . matchMedia ( '(prefers-reduced-motion: re…" at bounding box center [577, 447] width 590 height 672
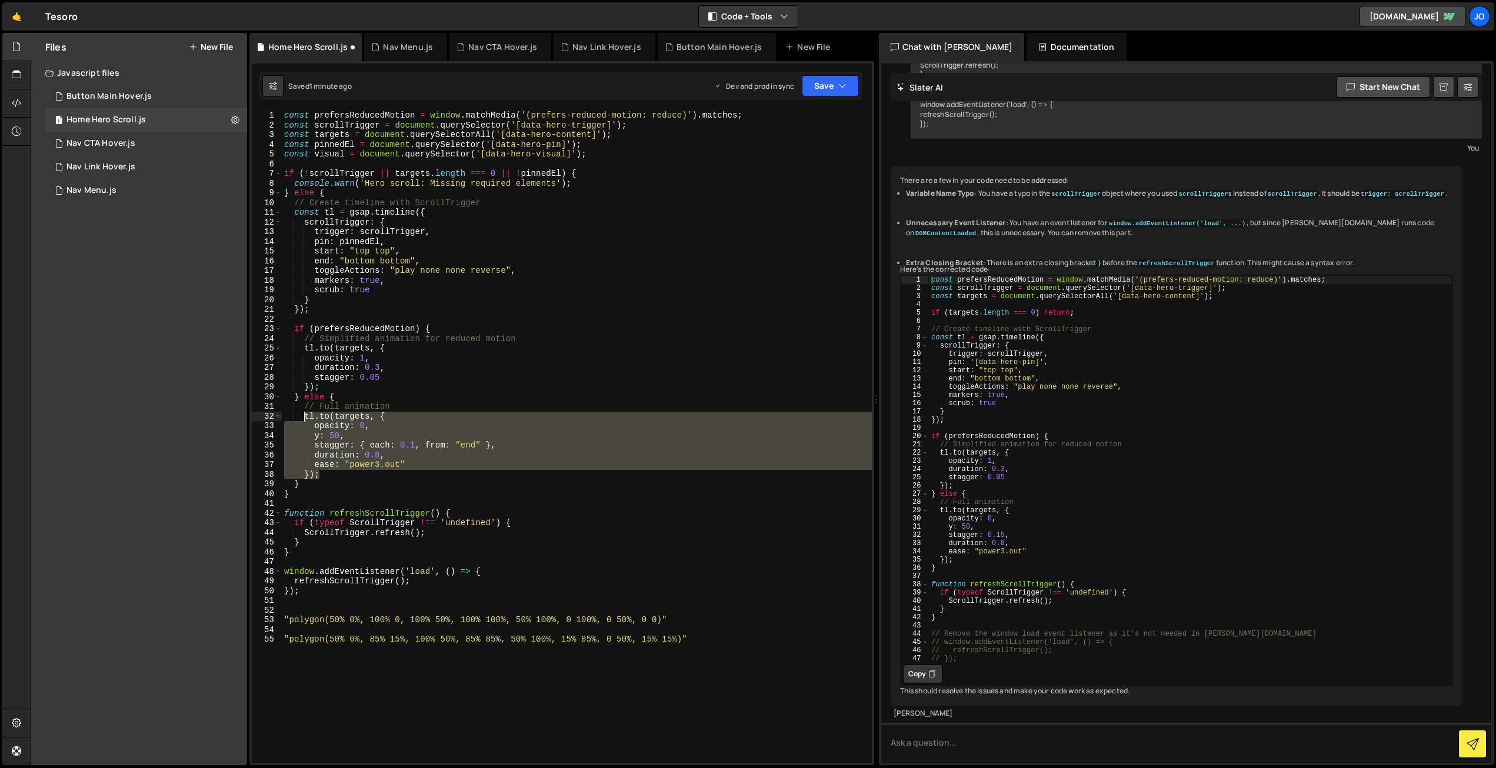
drag, startPoint x: 320, startPoint y: 477, endPoint x: 303, endPoint y: 417, distance: 63.0
click at [303, 417] on div "const prefersReducedMotion = window . matchMedia ( '(prefers-reduced-motion: re…" at bounding box center [577, 447] width 590 height 672
click at [305, 415] on div "const prefersReducedMotion = window . matchMedia ( '(prefers-reduced-motion: re…" at bounding box center [577, 437] width 590 height 652
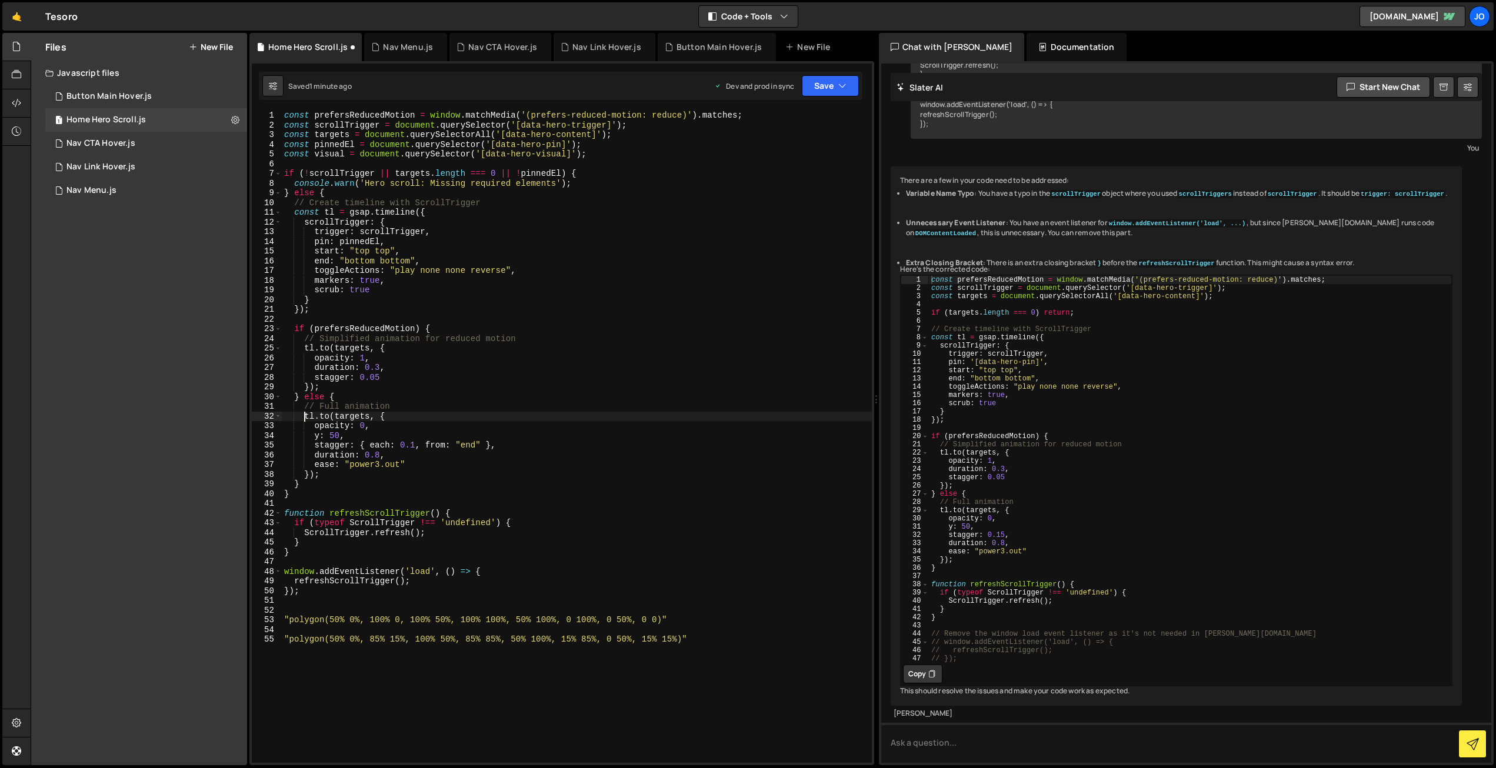
paste textarea "});"
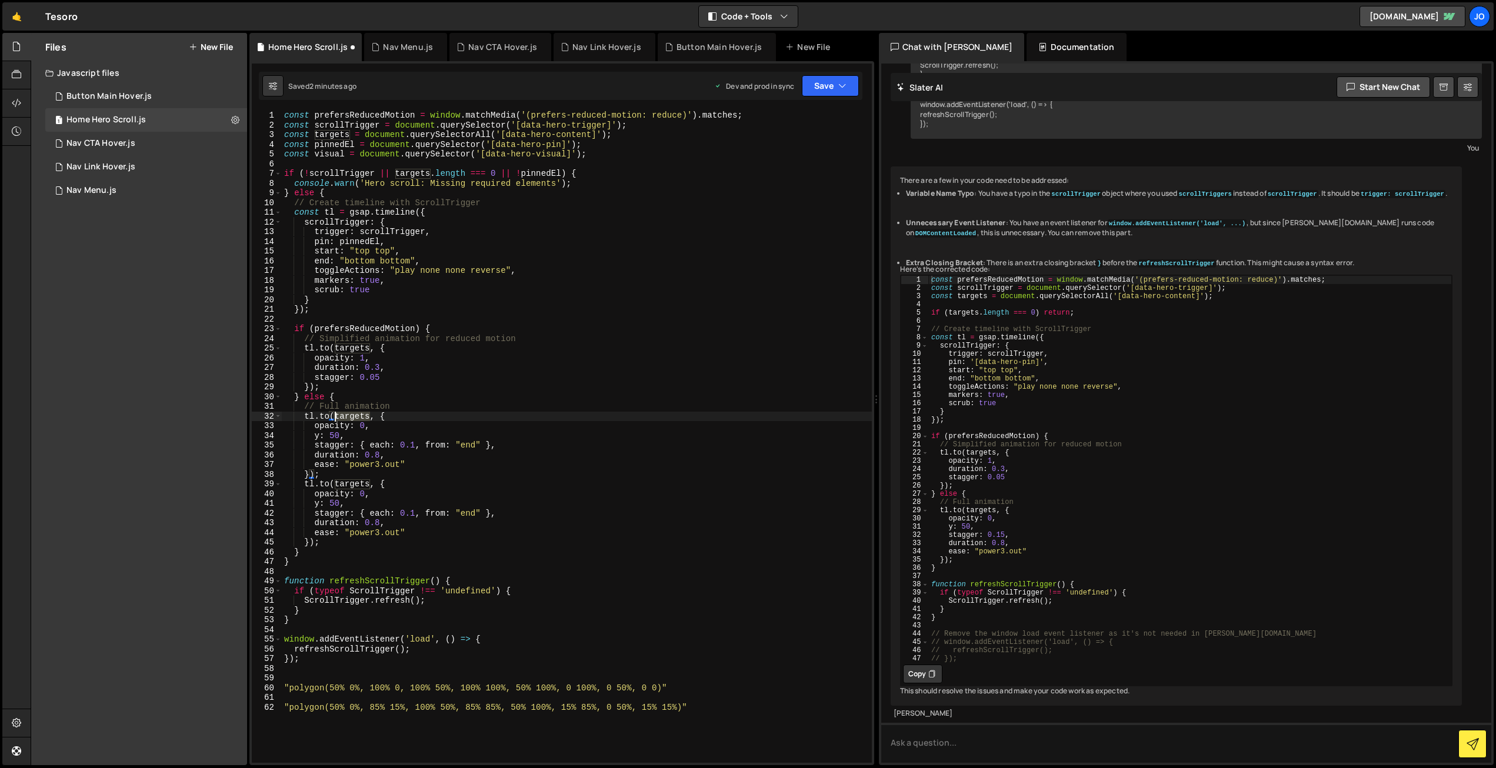
drag, startPoint x: 371, startPoint y: 414, endPoint x: 336, endPoint y: 413, distance: 34.7
click at [337, 412] on div "const prefersReducedMotion = window . matchMedia ( '(prefers-reduced-motion: re…" at bounding box center [577, 447] width 590 height 672
drag, startPoint x: 329, startPoint y: 414, endPoint x: 321, endPoint y: 414, distance: 8.3
click at [321, 414] on div "const prefersReducedMotion = window . matchMedia ( '(prefers-reduced-motion: re…" at bounding box center [577, 447] width 590 height 672
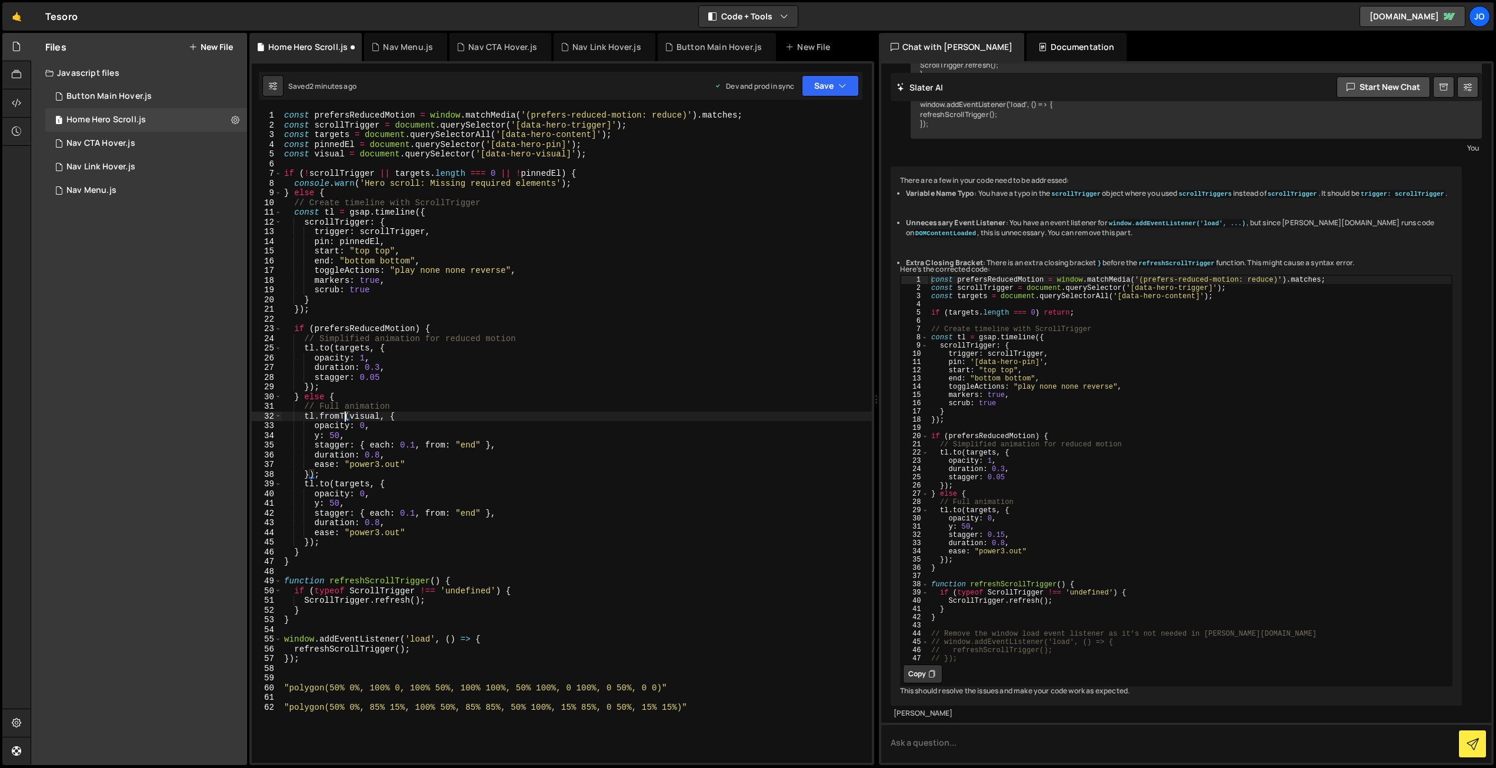
scroll to position [0, 4]
drag, startPoint x: 429, startPoint y: 658, endPoint x: 549, endPoint y: 660, distance: 120.0
click at [432, 658] on div "const prefersReducedMotion = window . matchMedia ( '(prefers-reduced-motion: re…" at bounding box center [577, 447] width 590 height 672
drag, startPoint x: 624, startPoint y: 689, endPoint x: 348, endPoint y: 609, distance: 287.3
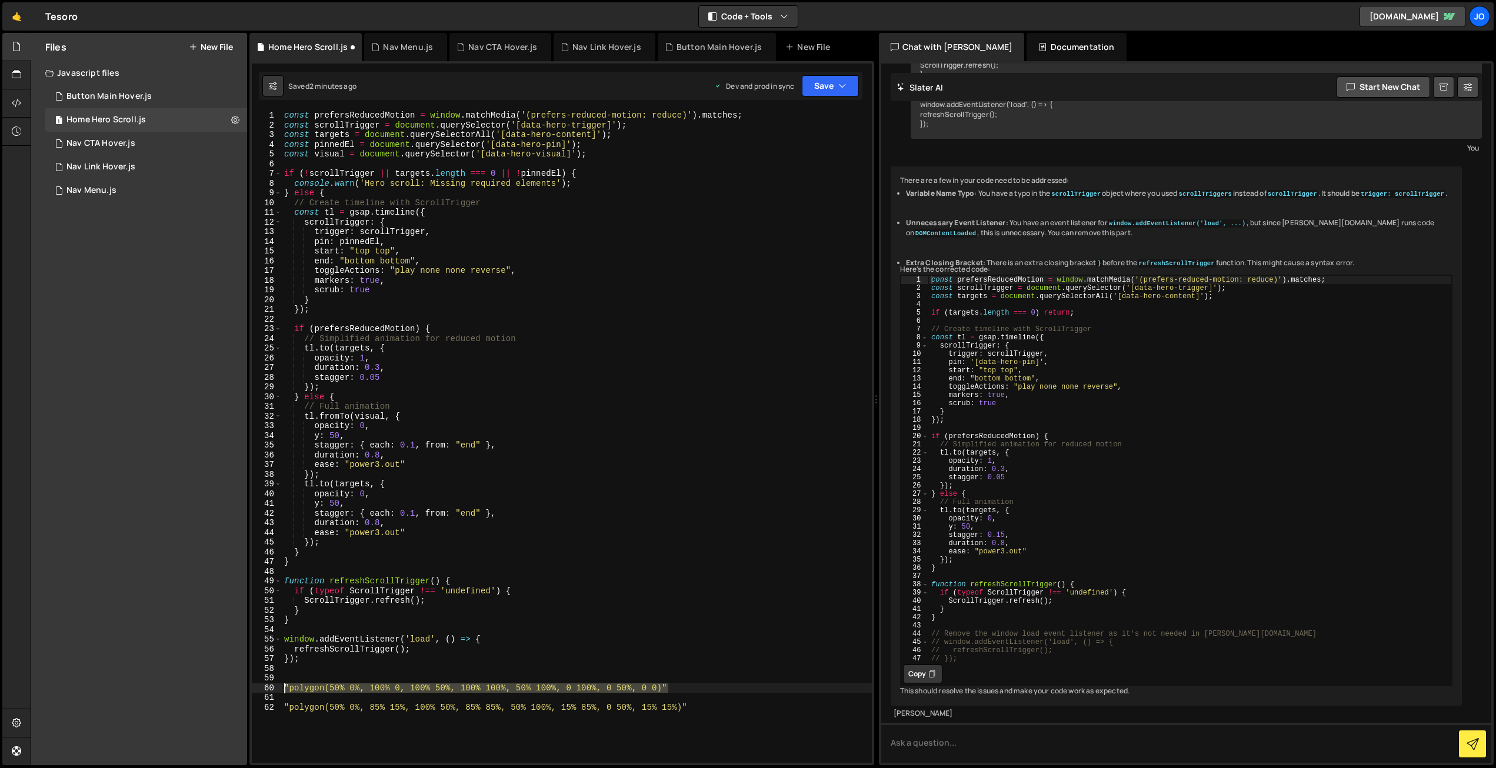
click at [280, 690] on div "}); 1 2 3 4 5 6 7 8 9 10 11 12 13 14 15 16 17 18 19 20 21 22 23 24 25 26 27 28 …" at bounding box center [562, 437] width 620 height 652
drag, startPoint x: 348, startPoint y: 425, endPoint x: 315, endPoint y: 425, distance: 33.0
click at [315, 425] on div "const prefersReducedMotion = window . matchMedia ( '(prefers-reduced-motion: re…" at bounding box center [577, 447] width 590 height 672
paste textarea ""polygon(50% 0%, 100% 0, 100% 50%, 100% 100%, 50% 100%, 0 100%, 0 50%, 0 0)""
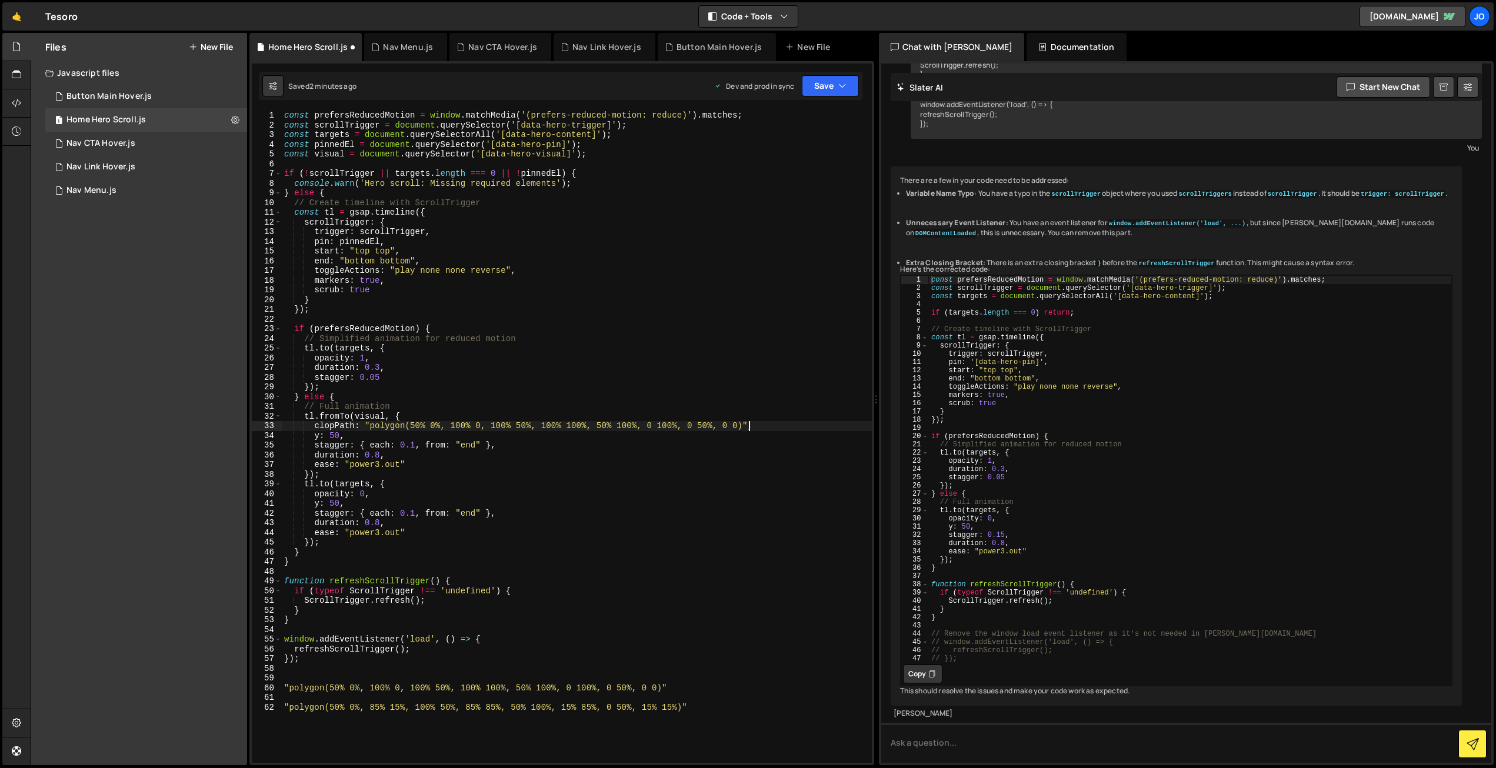
drag, startPoint x: 330, startPoint y: 424, endPoint x: 335, endPoint y: 433, distance: 10.3
click at [329, 424] on div "const prefersReducedMotion = window . matchMedia ( '(prefers-reduced-motion: re…" at bounding box center [577, 447] width 590 height 672
click at [765, 425] on div "const prefersReducedMotion = window . matchMedia ( '(prefers-reduced-motion: re…" at bounding box center [577, 447] width 590 height 672
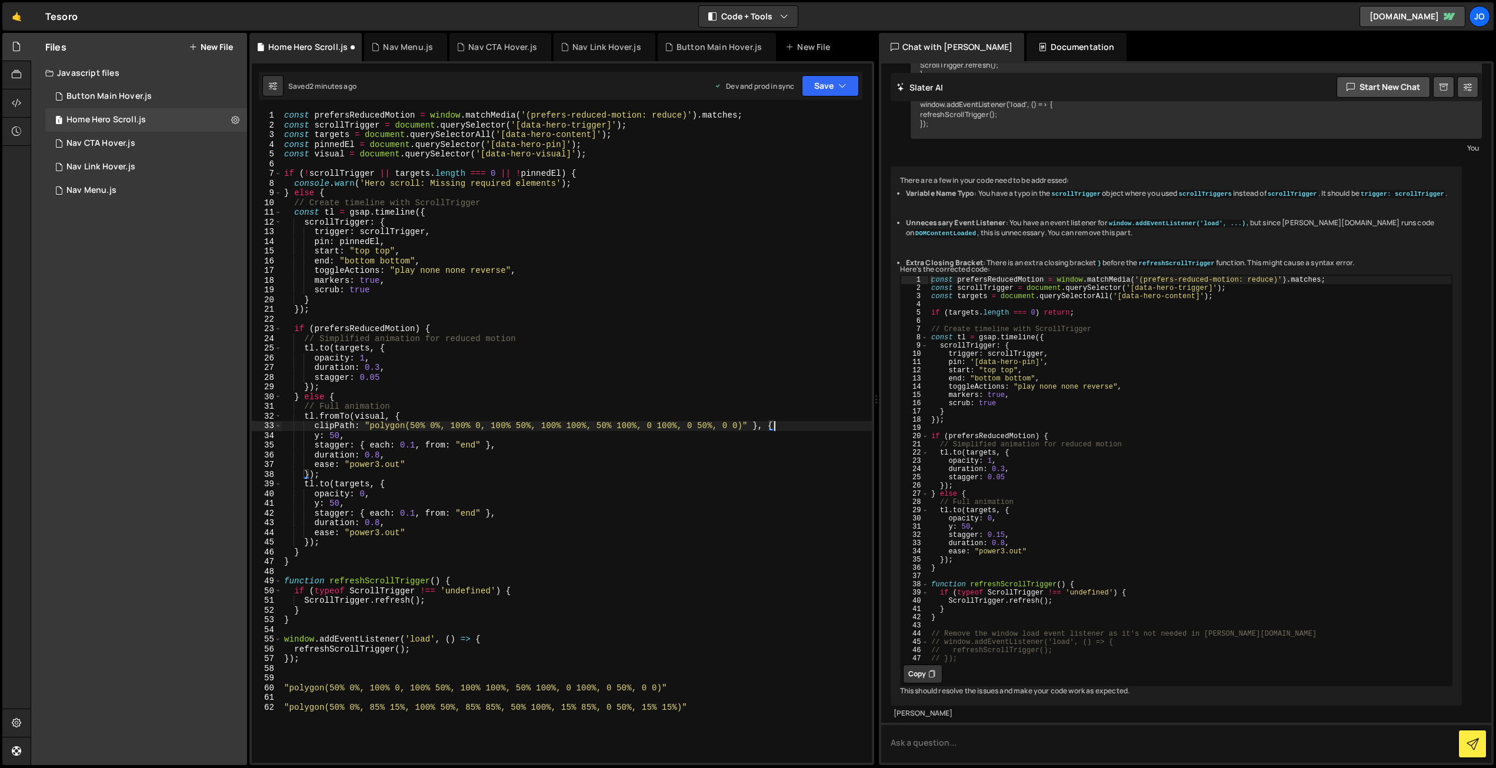
click at [361, 438] on div "const prefersReducedMotion = window . matchMedia ( '(prefers-reduced-motion: re…" at bounding box center [577, 447] width 590 height 672
drag, startPoint x: 358, startPoint y: 424, endPoint x: 334, endPoint y: 435, distance: 26.6
click at [315, 425] on div "const prefersReducedMotion = window . matchMedia ( '(prefers-reduced-motion: re…" at bounding box center [577, 447] width 590 height 672
drag, startPoint x: 325, startPoint y: 436, endPoint x: 314, endPoint y: 436, distance: 11.2
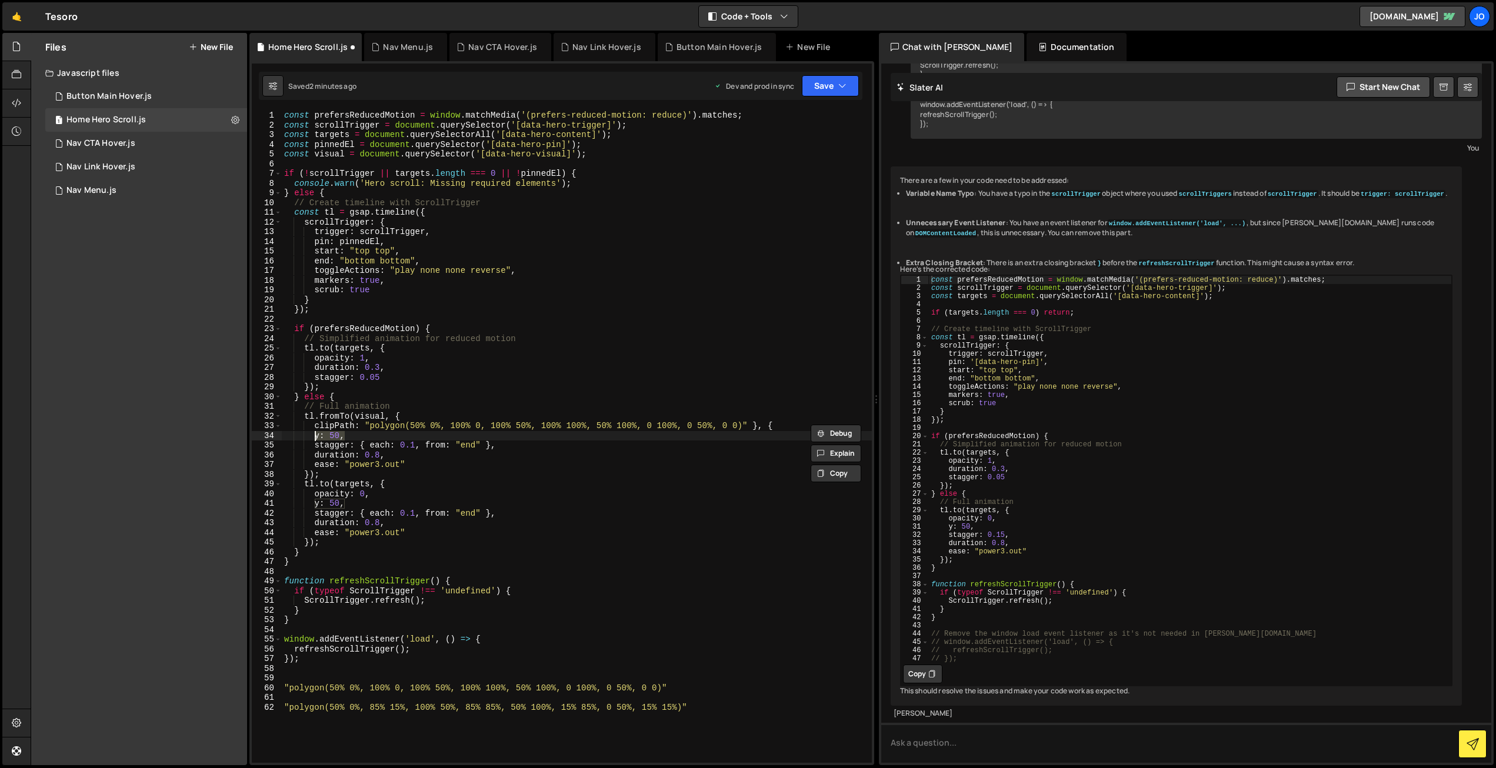
click at [314, 436] on div "const prefersReducedMotion = window . matchMedia ( '(prefers-reduced-motion: re…" at bounding box center [577, 447] width 590 height 672
paste textarea "clipPath:"
click at [702, 708] on div "const prefersReducedMotion = window . matchMedia ( '(prefers-reduced-motion: re…" at bounding box center [577, 447] width 590 height 672
type textarea ""polygon(50% 0%, 85% 15%, 100% 50%, 85% 85%, 50% 100%, 15% 85%, 0 50%, 15% 15%)""
drag, startPoint x: 534, startPoint y: 711, endPoint x: 355, endPoint y: 705, distance: 178.4
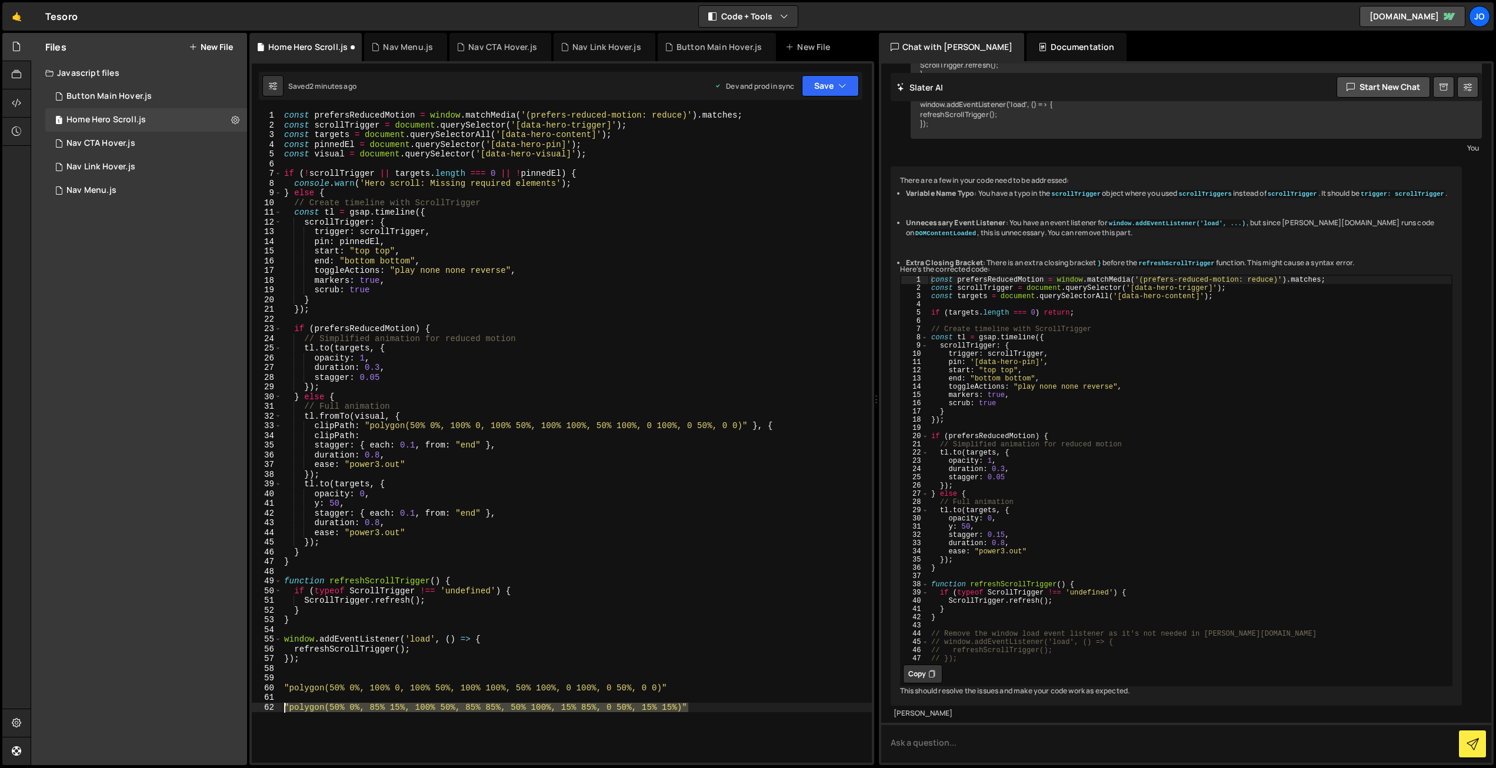
click at [274, 710] on div ""polygon(50% 0%, 85% 15%, 100% 50%, 85% 85%, 50% 100%, 15% 85%, 0 50%, 15% 15%)…" at bounding box center [562, 437] width 620 height 652
drag, startPoint x: 582, startPoint y: 701, endPoint x: 682, endPoint y: 708, distance: 100.8
click at [582, 701] on div "const prefersReducedMotion = window . matchMedia ( '(prefers-reduced-motion: re…" at bounding box center [577, 447] width 590 height 672
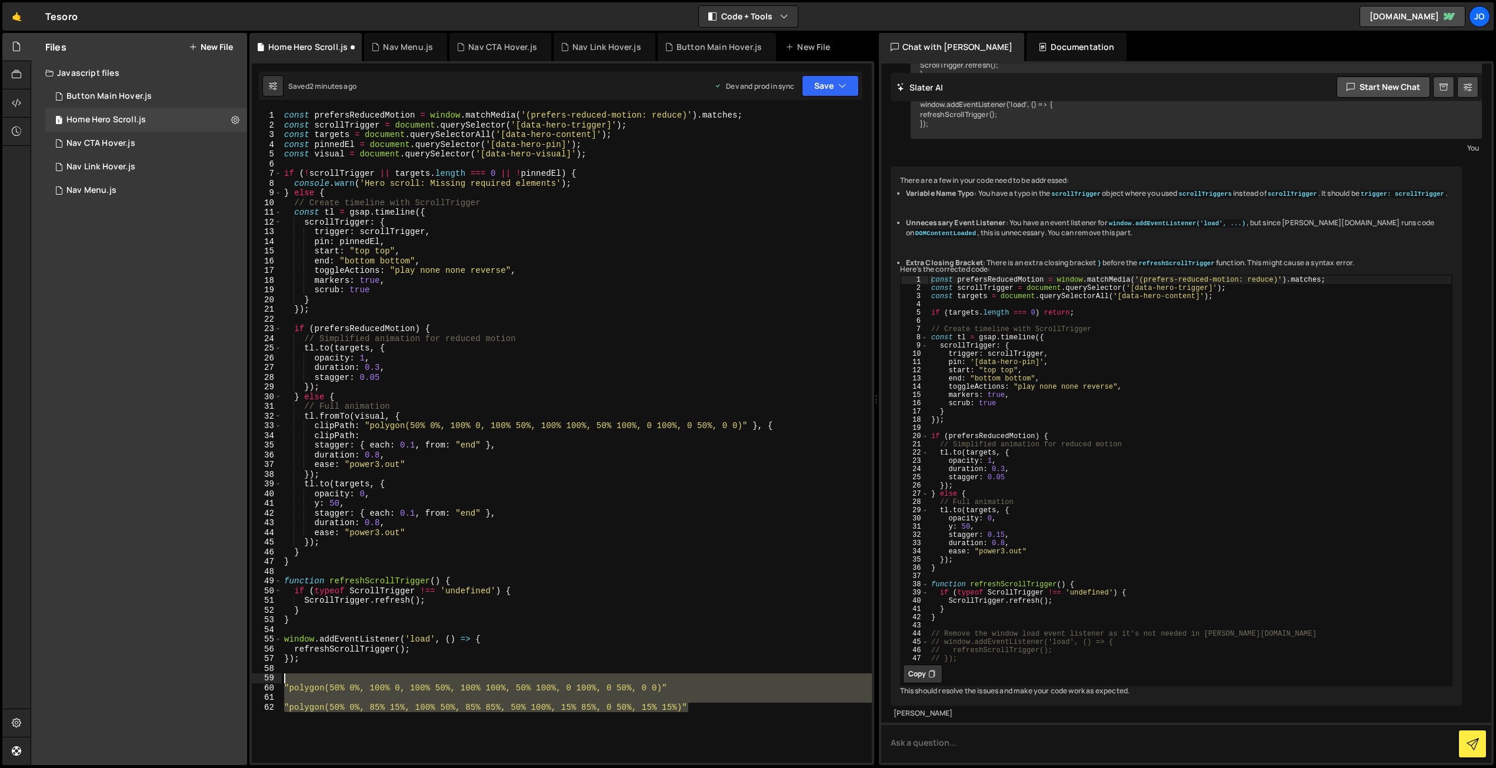
drag, startPoint x: 642, startPoint y: 707, endPoint x: 269, endPoint y: 674, distance: 375.0
click at [269, 674] on div "1 2 3 4 5 6 7 8 9 10 11 12 13 14 15 16 17 18 19 20 21 22 23 24 25 26 27 28 29 3…" at bounding box center [562, 437] width 620 height 652
type textarea ""polygon(50% 0%, 100% 0, 100% 50%, 100% 100%, 50% 100%, 0 100%, 0 50%, 0 0)""
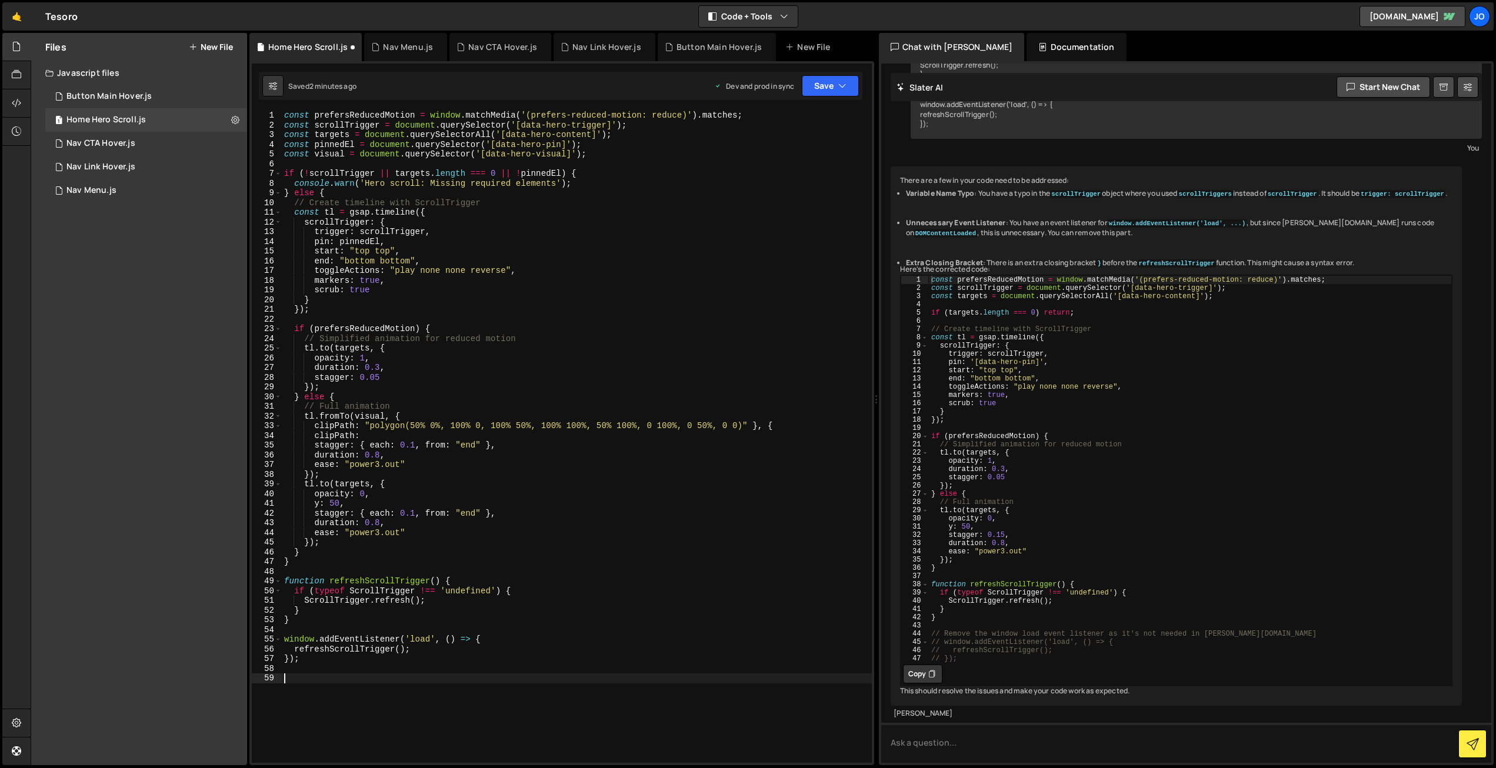
click at [382, 436] on div "const prefersReducedMotion = window . matchMedia ( '(prefers-reduced-motion: re…" at bounding box center [577, 447] width 590 height 672
paste textarea ""polygon(50% 0%, 85% 15%, 100% 50%, 85% 85%, 50% 100%, 15% 85%, 0 50%, 15% 15%)""
drag, startPoint x: 501, startPoint y: 445, endPoint x: 272, endPoint y: 447, distance: 228.9
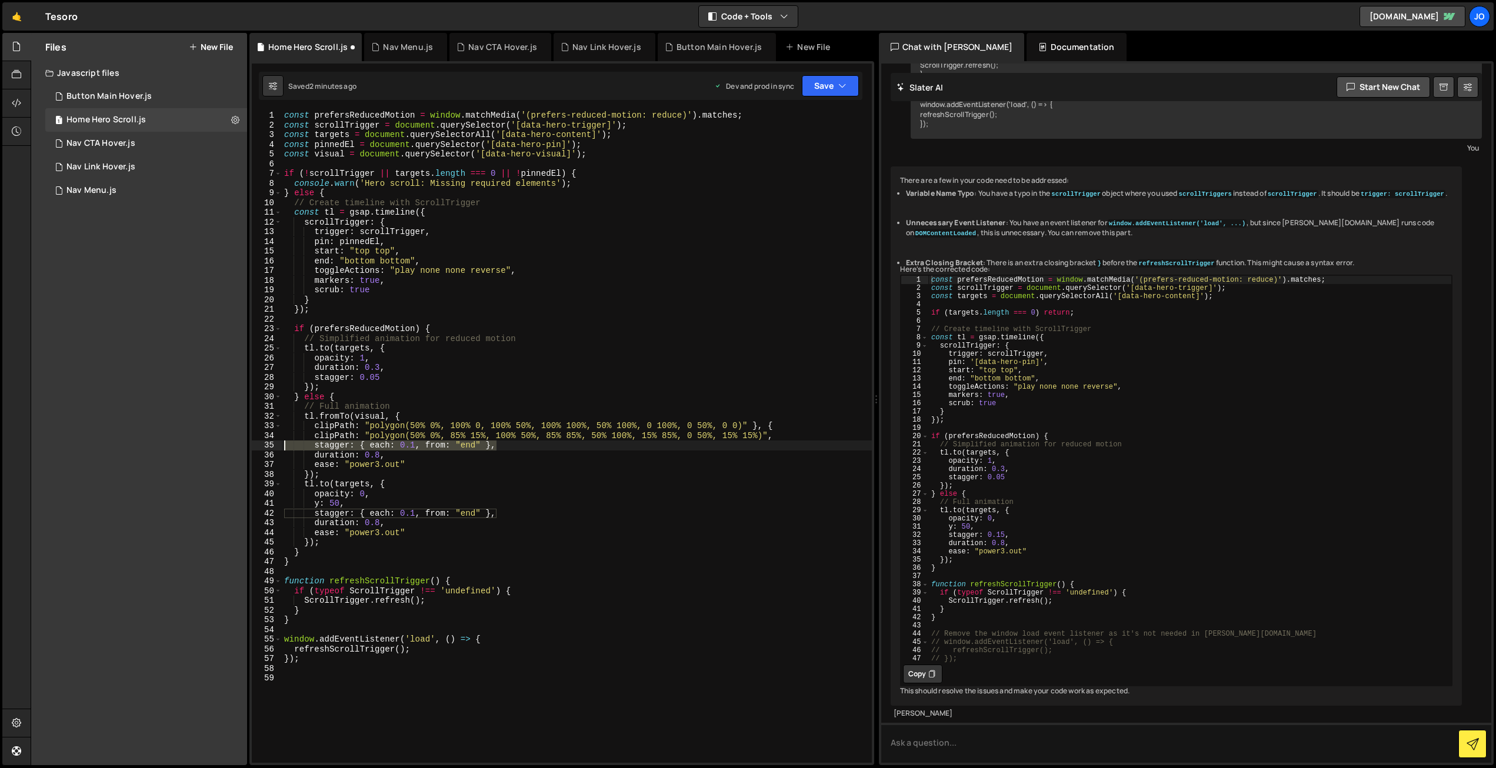
click at [272, 447] on div "clipPath: "polygon(50% 0%, 85% 15%, 100% 50%, 85% 85%, 50% 100%, 15% 85%, 0 50%…" at bounding box center [562, 437] width 620 height 652
type textarea "stagger: { each: 0.1, from: "end" },"
drag, startPoint x: 827, startPoint y: 89, endPoint x: 824, endPoint y: 119, distance: 30.8
click at [827, 89] on button "Save" at bounding box center [830, 85] width 57 height 21
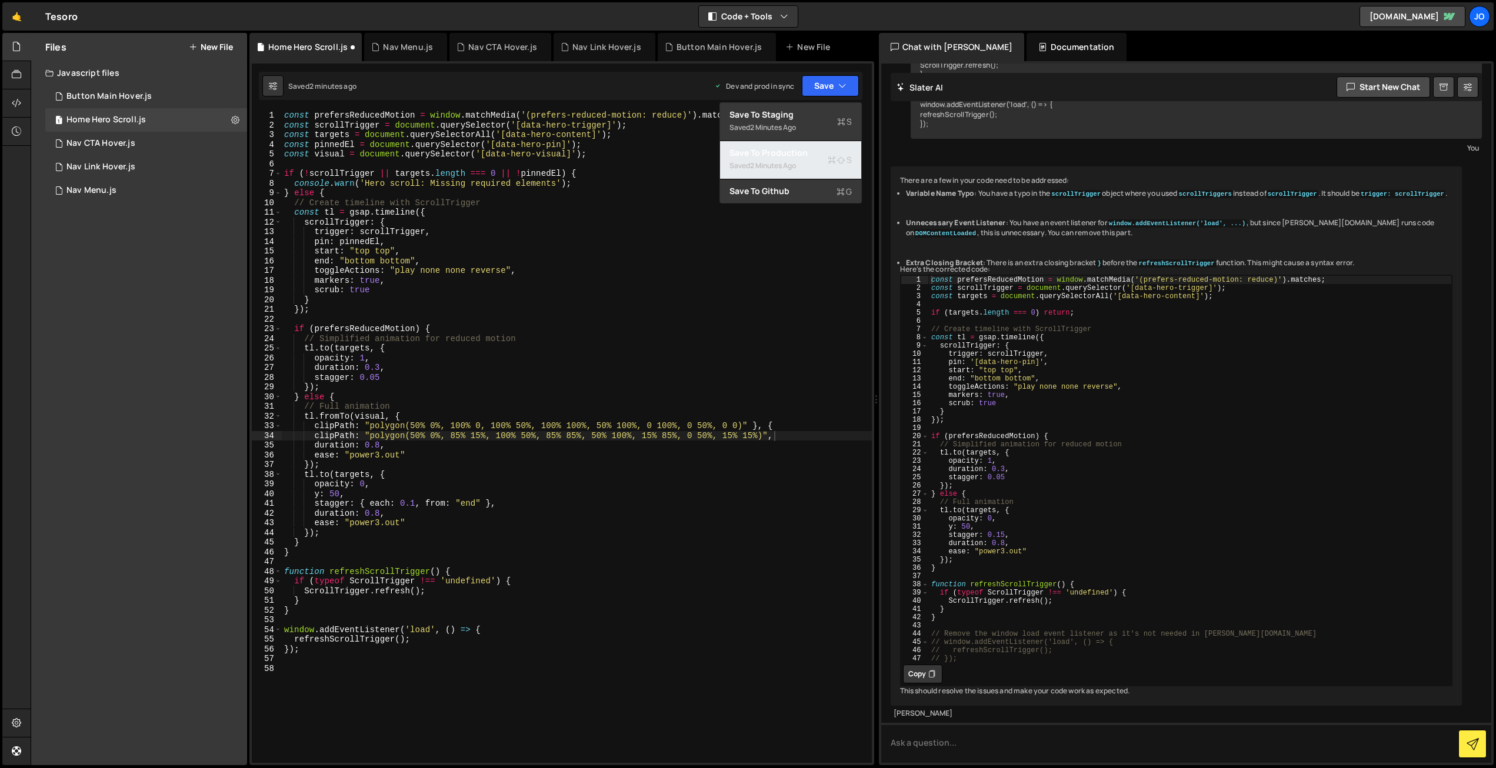
click at [800, 154] on div "Save to Production S" at bounding box center [791, 153] width 122 height 12
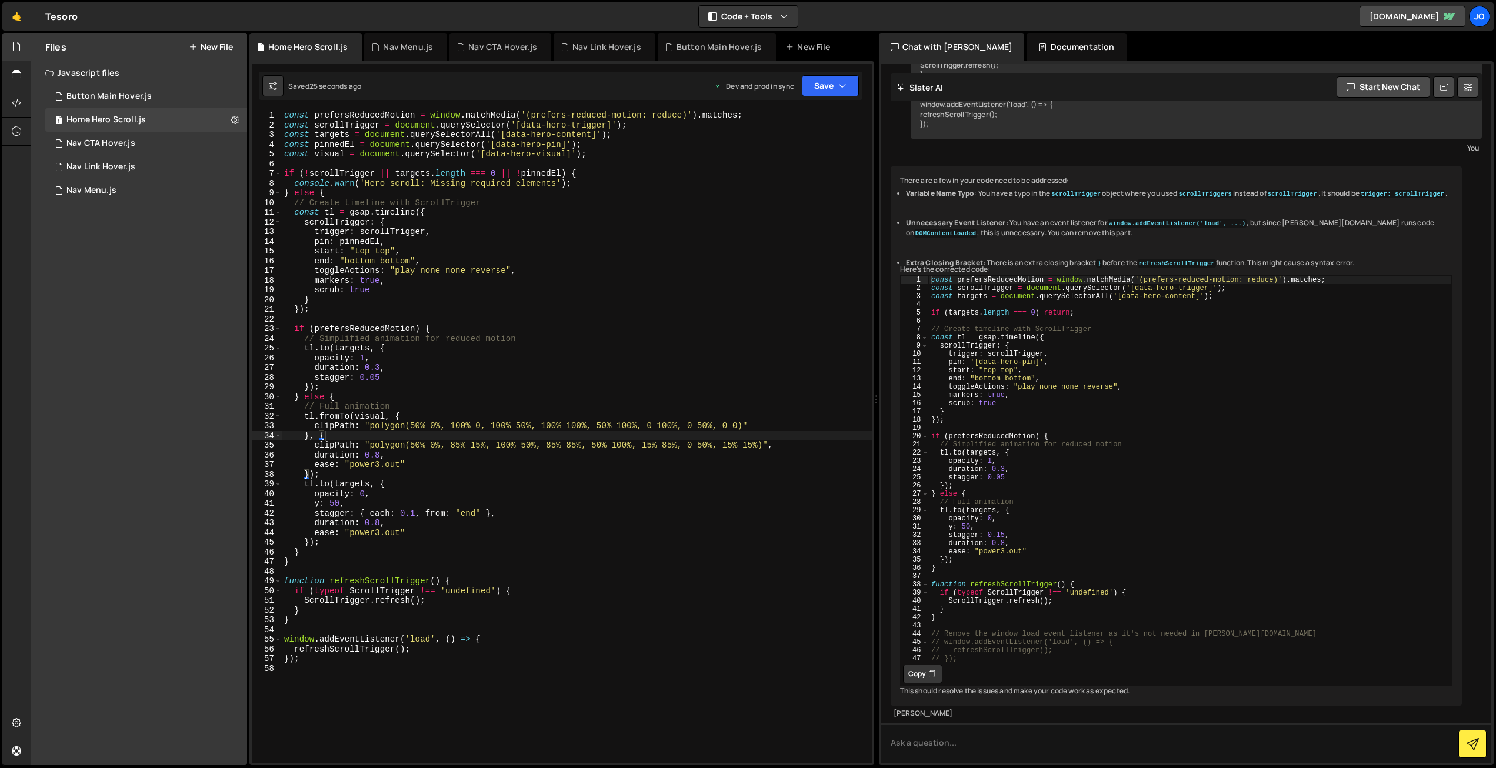
click at [335, 464] on div "const prefersReducedMotion = window . matchMedia ( '(prefers-reduced-motion: re…" at bounding box center [577, 447] width 590 height 672
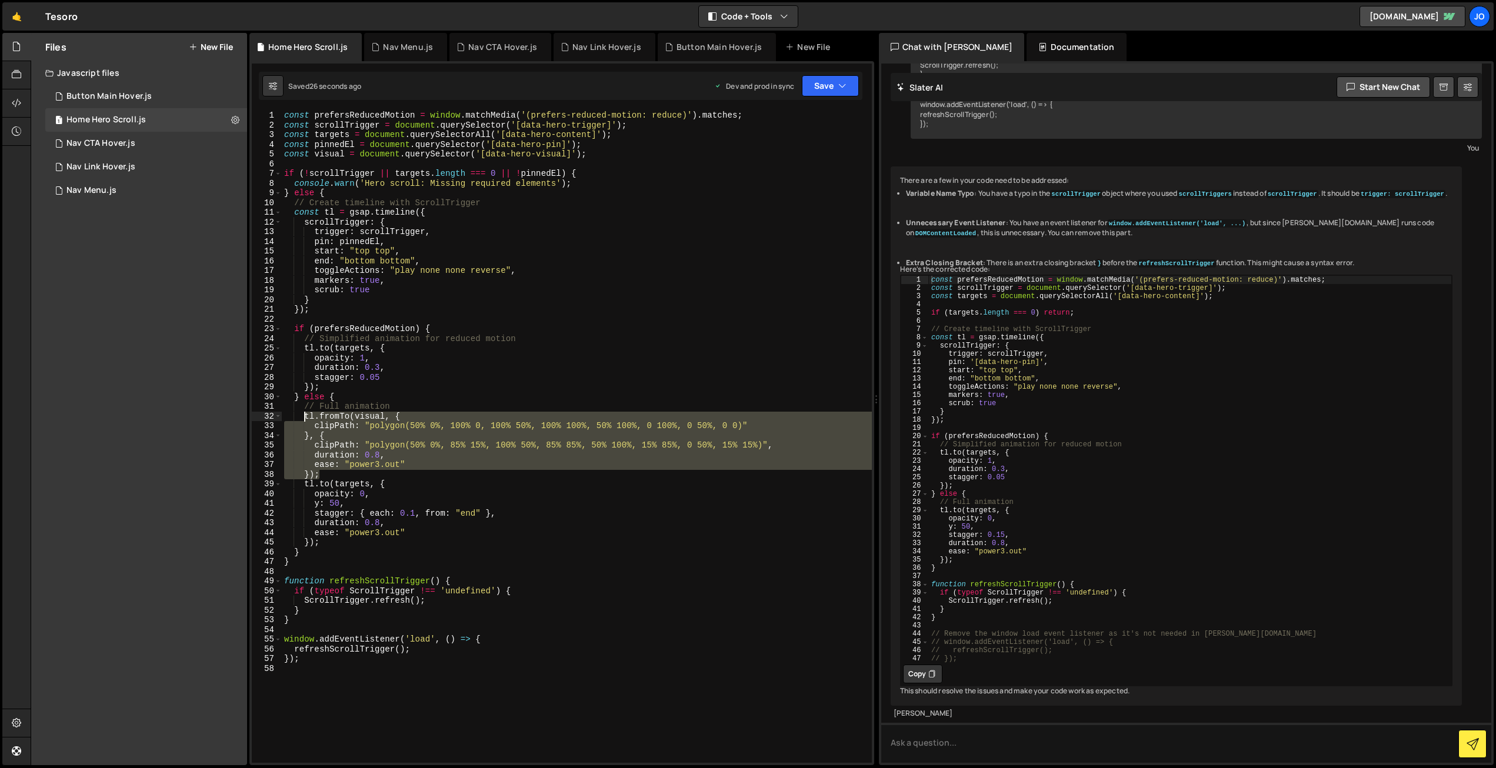
drag, startPoint x: 321, startPoint y: 475, endPoint x: 304, endPoint y: 417, distance: 60.7
click at [304, 417] on div "const prefersReducedMotion = window . matchMedia ( '(prefers-reduced-motion: re…" at bounding box center [577, 447] width 590 height 672
type textarea "tl.fromTo(visual, { clipPath: "polygon(50% 0%, 100% 0, 100% 50%, 100% 100%, 50%…"
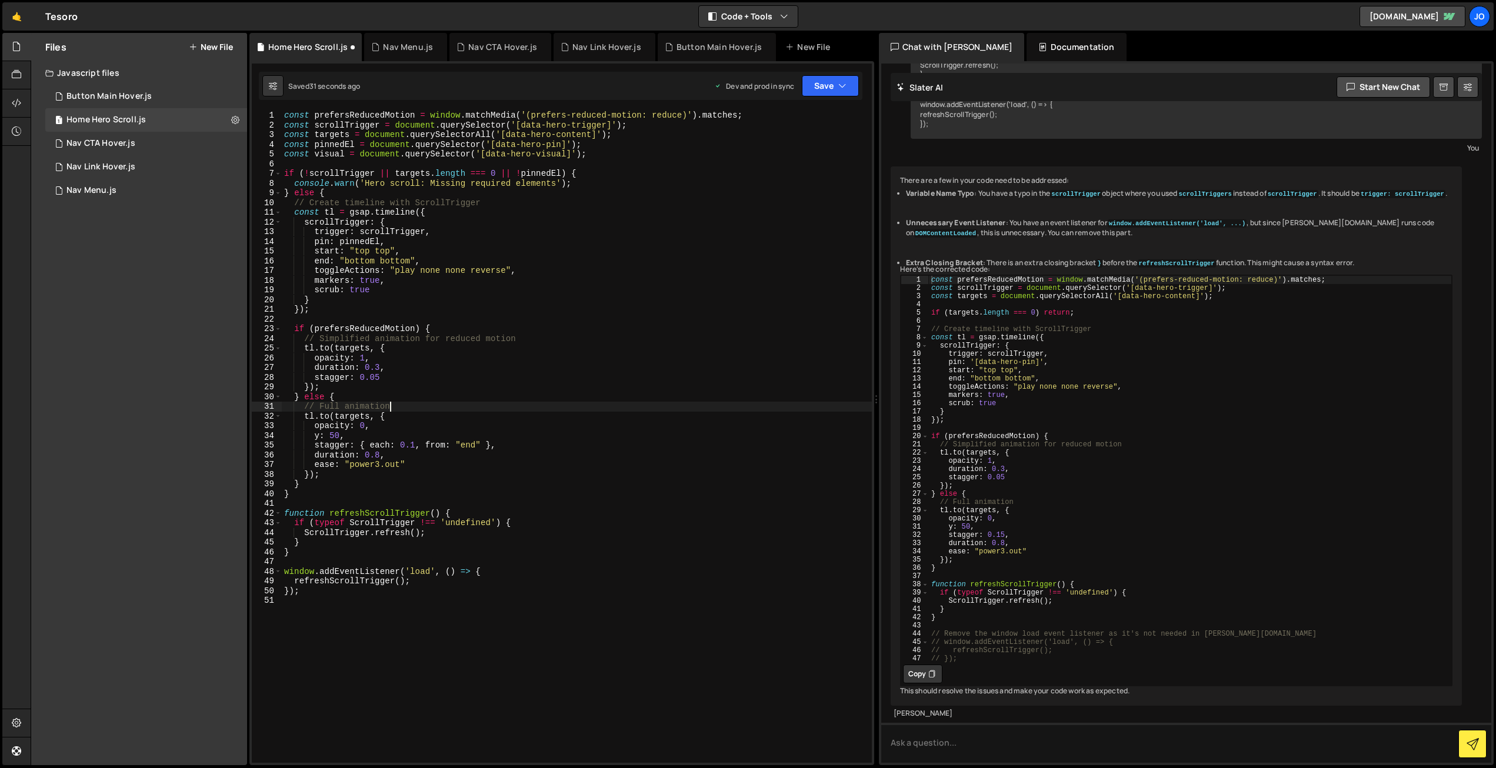
click at [337, 479] on div "const prefersReducedMotion = window . matchMedia ( '(prefers-reduced-motion: re…" at bounding box center [577, 447] width 590 height 672
type textarea "});"
paste textarea "});"
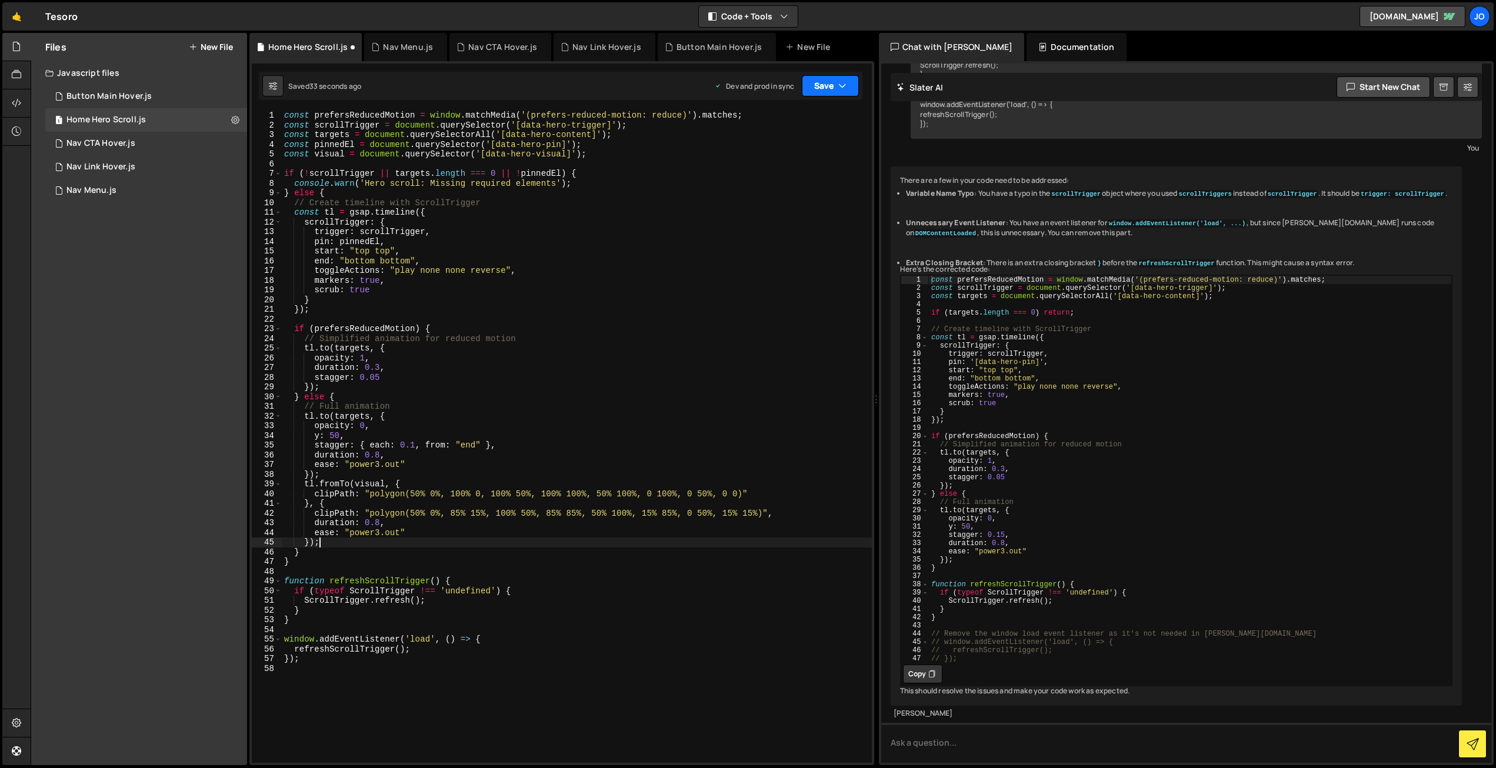
click at [837, 87] on button "Save" at bounding box center [830, 85] width 57 height 21
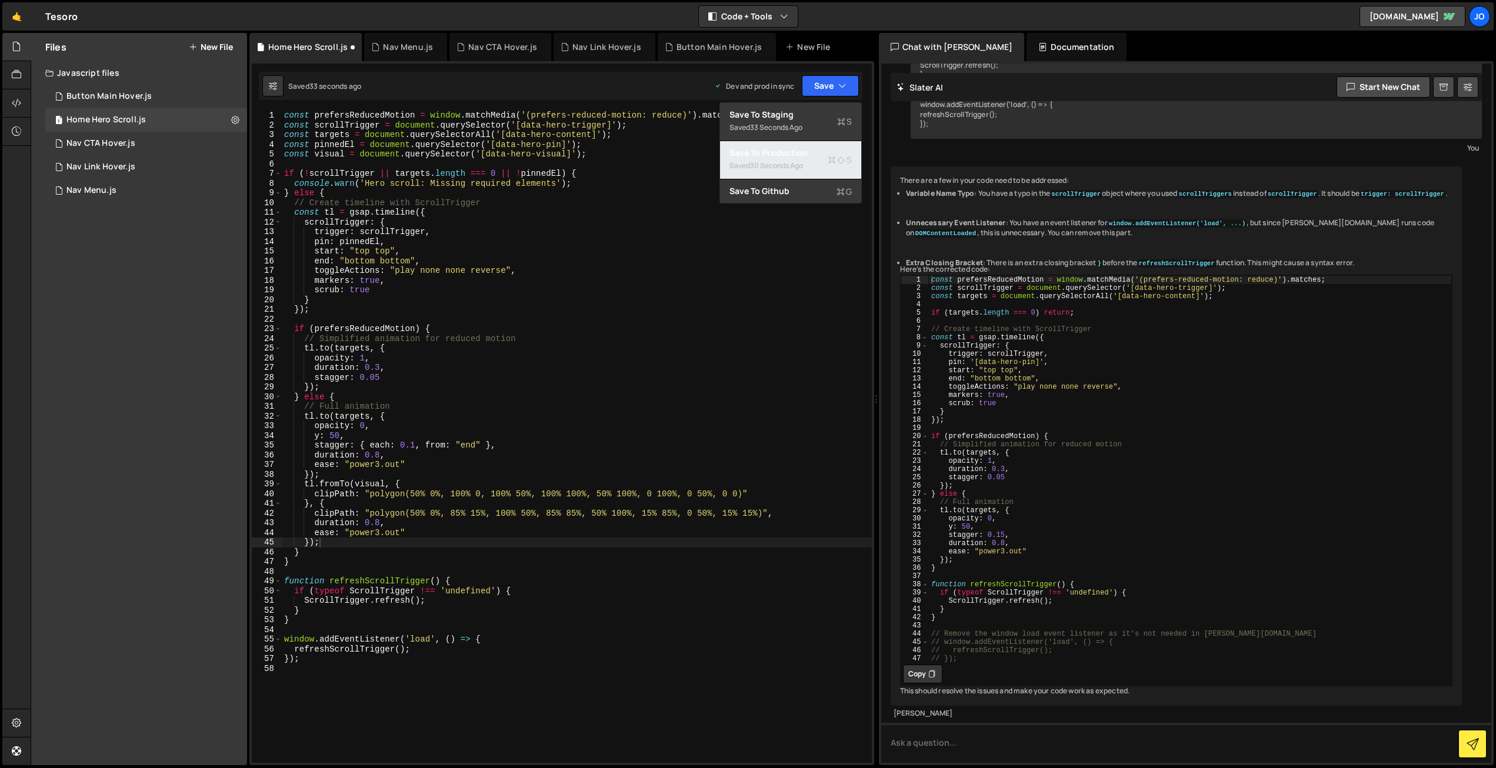
click at [811, 160] on div "Saved 30 seconds ago" at bounding box center [791, 166] width 122 height 14
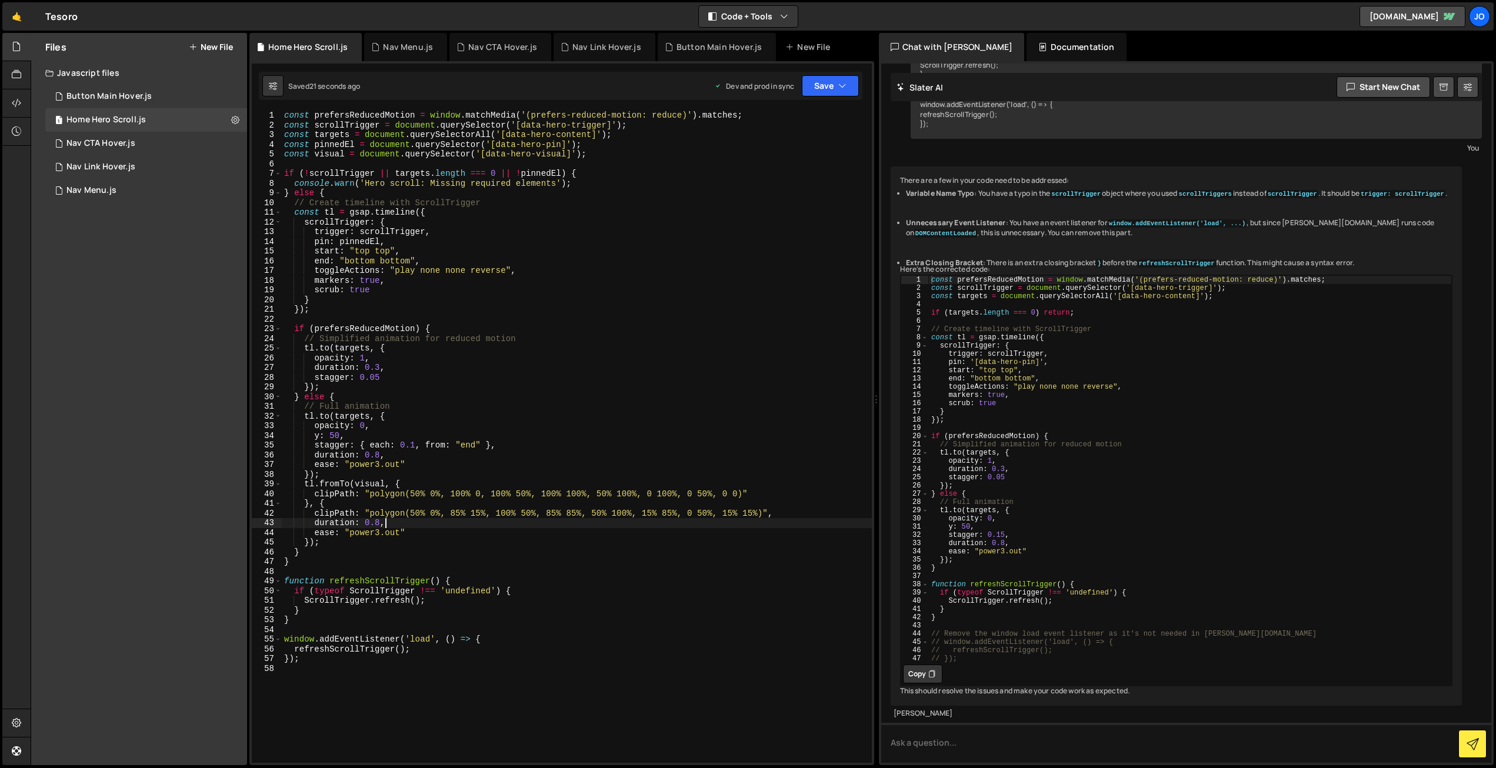
click at [397, 522] on div "const prefersReducedMotion = window . matchMedia ( '(prefers-reduced-motion: re…" at bounding box center [577, 447] width 590 height 672
click at [762, 491] on div "const prefersReducedMotion = window . matchMedia ( '(prefers-reduced-motion: re…" at bounding box center [577, 447] width 590 height 672
type textarea "clipPath: "polygon(50% 0%, 100% 0, 100% 50%, 100% 100%, 50% 100%, 0 100%, 0 50%…"
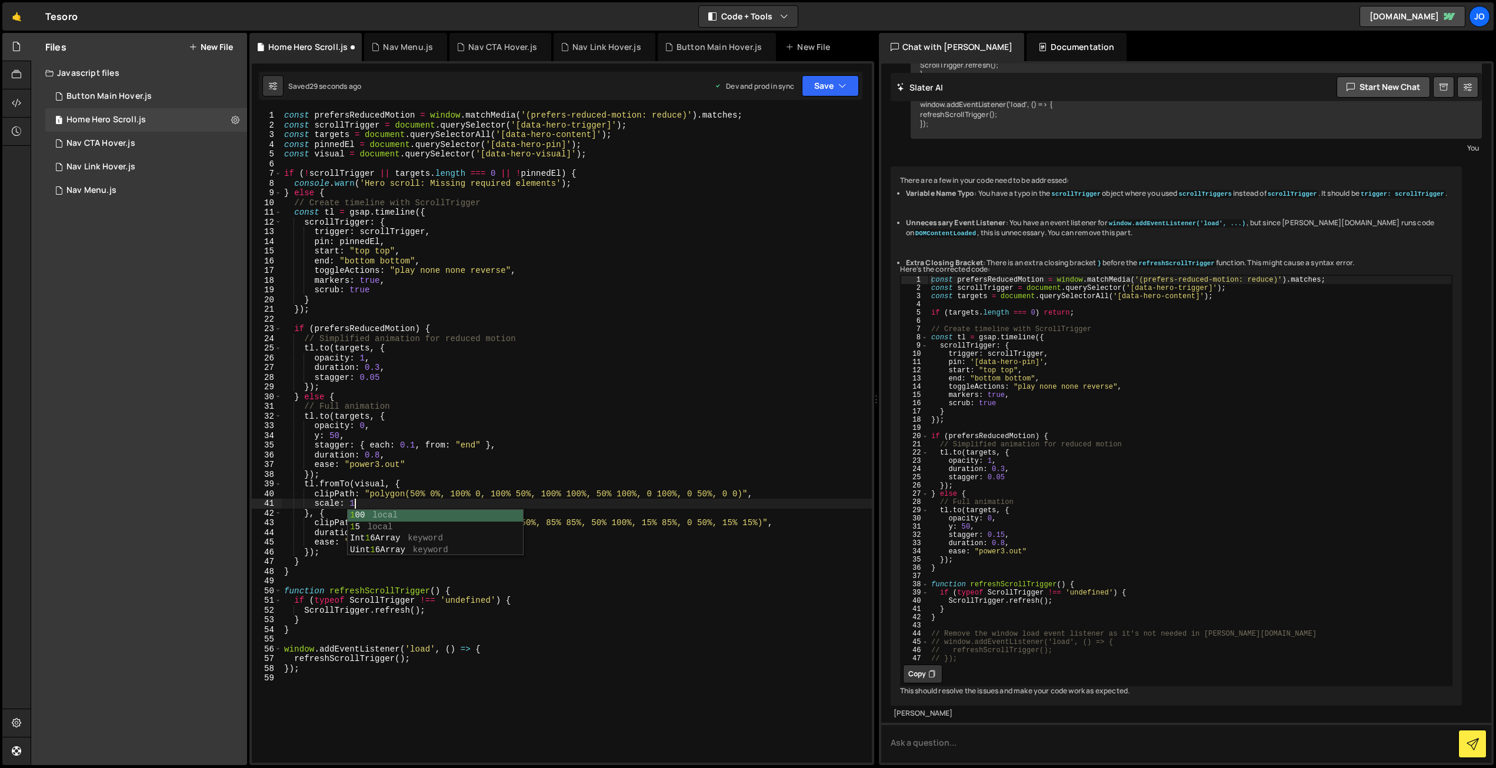
click at [331, 533] on div "const prefersReducedMotion = window . matchMedia ( '(prefers-reduced-motion: re…" at bounding box center [577, 447] width 590 height 672
click at [317, 532] on div "const prefersReducedMotion = window . matchMedia ( '(prefers-reduced-motion: re…" at bounding box center [577, 447] width 590 height 672
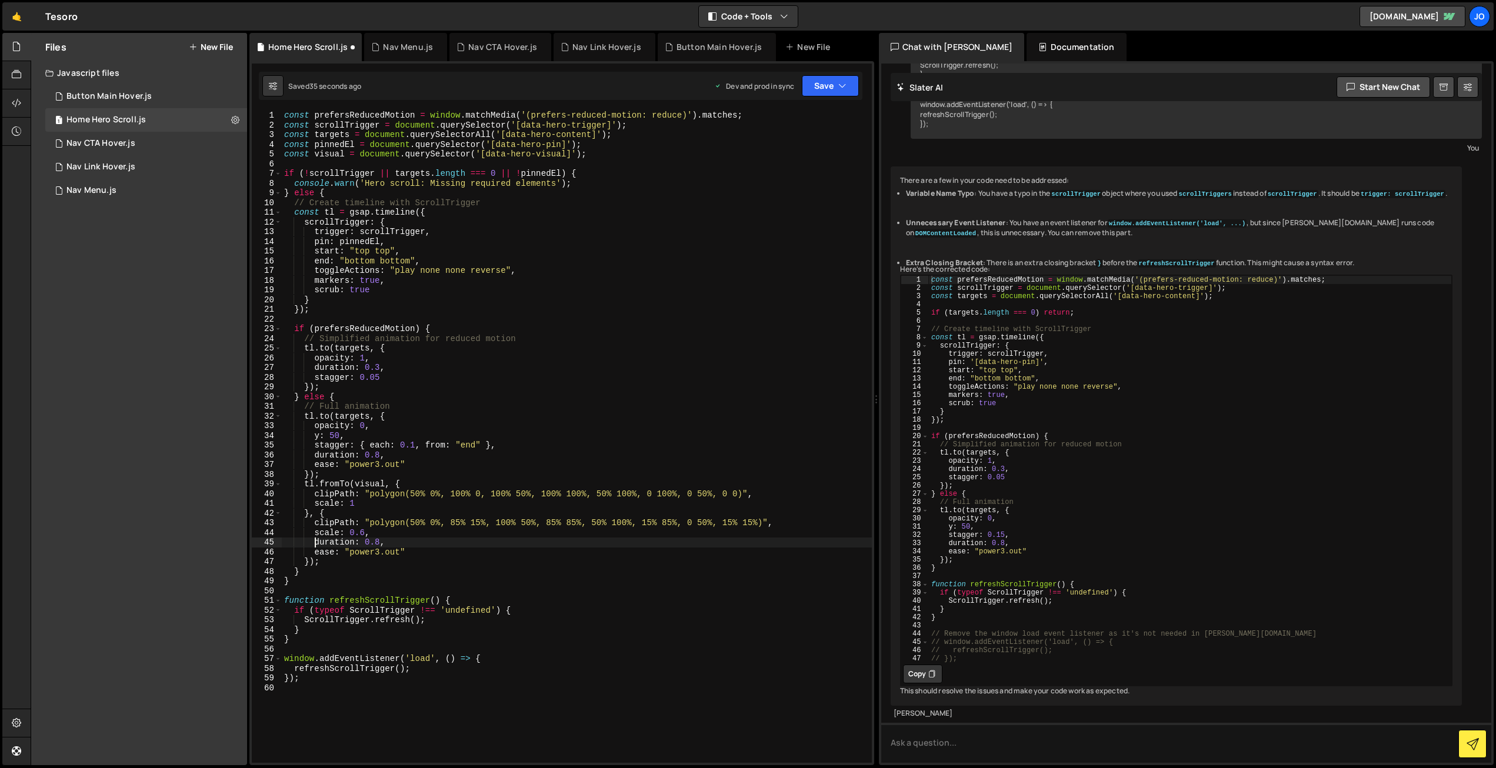
scroll to position [0, 2]
click at [834, 88] on button "Save" at bounding box center [830, 85] width 57 height 21
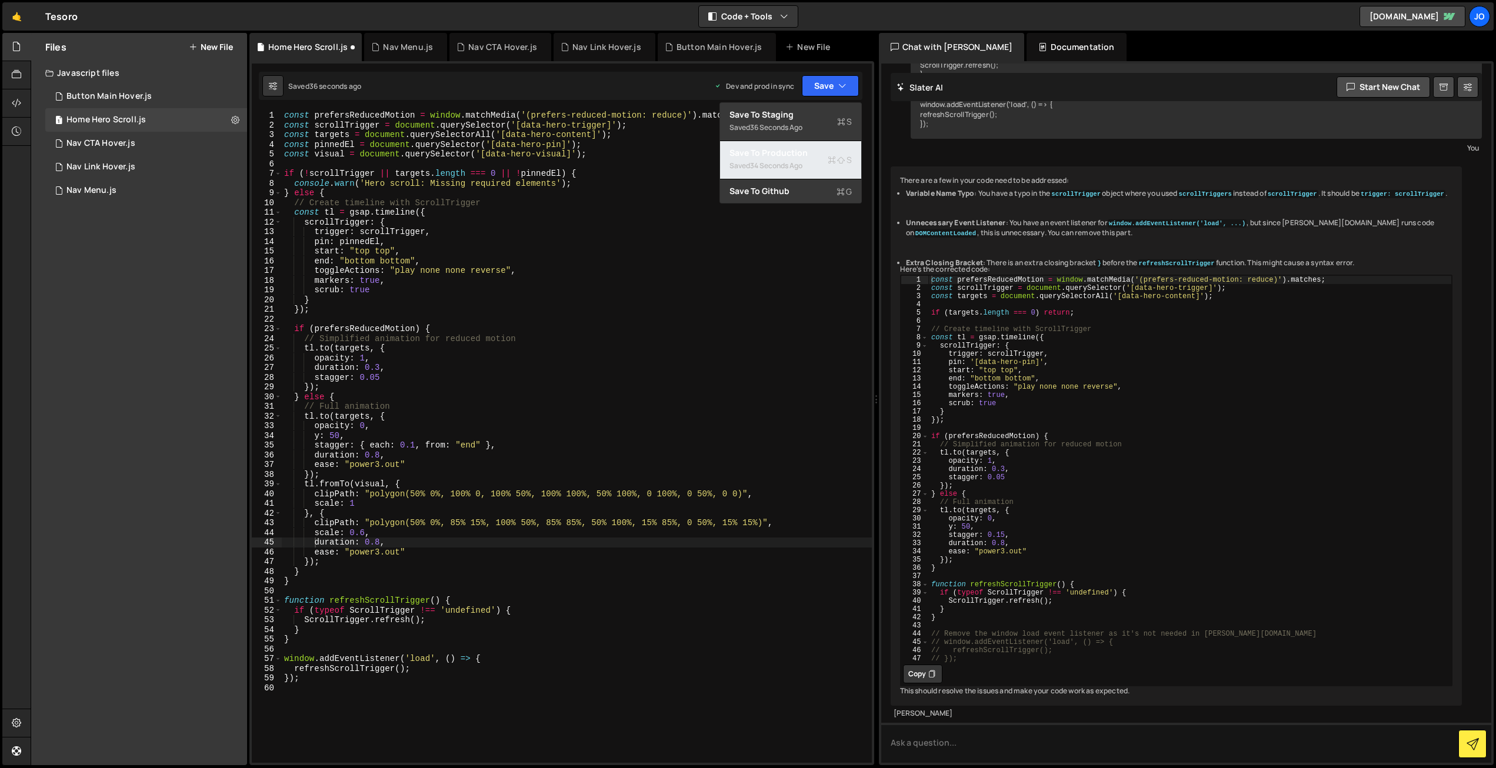
click at [800, 159] on div "Saved 34 seconds ago" at bounding box center [791, 166] width 122 height 14
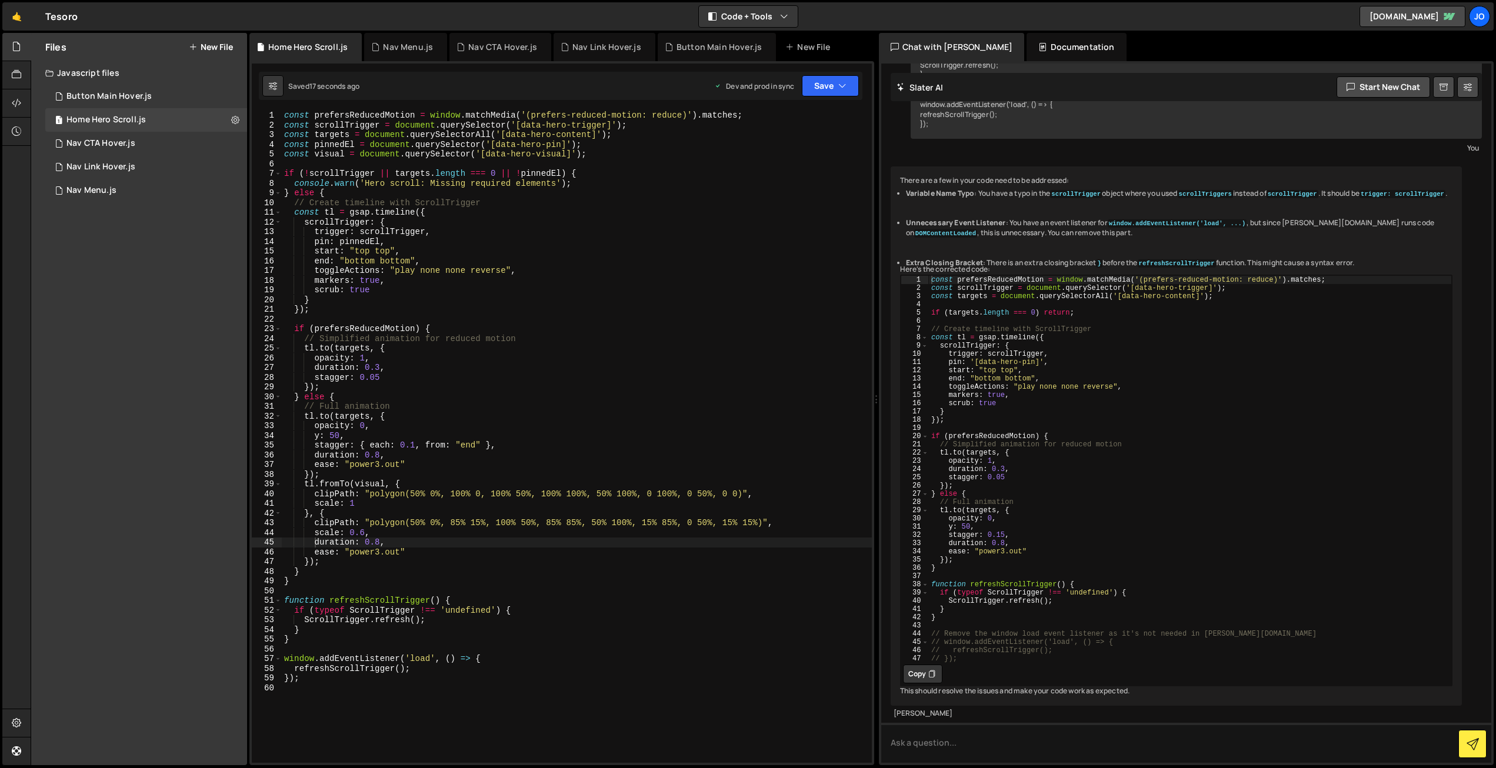
click at [381, 545] on div "const prefersReducedMotion = window . matchMedia ( '(prefers-reduced-motion: re…" at bounding box center [577, 447] width 590 height 672
drag, startPoint x: 365, startPoint y: 532, endPoint x: 372, endPoint y: 558, distance: 27.4
click at [365, 535] on div "const prefersReducedMotion = window . matchMedia ( '(prefers-reduced-motion: re…" at bounding box center [577, 447] width 590 height 672
drag, startPoint x: 830, startPoint y: 79, endPoint x: 822, endPoint y: 105, distance: 27.6
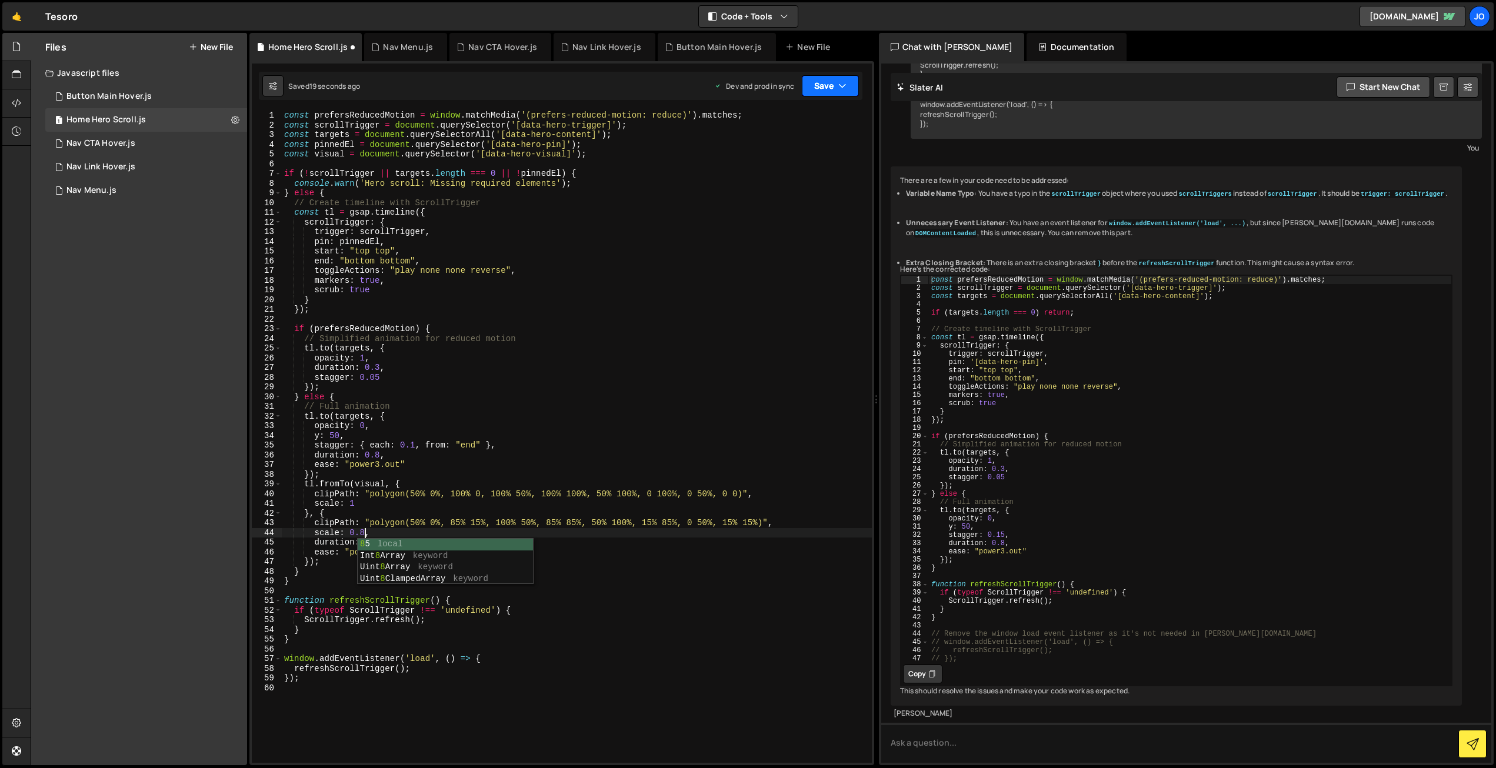
click at [830, 79] on button "Save" at bounding box center [830, 85] width 57 height 21
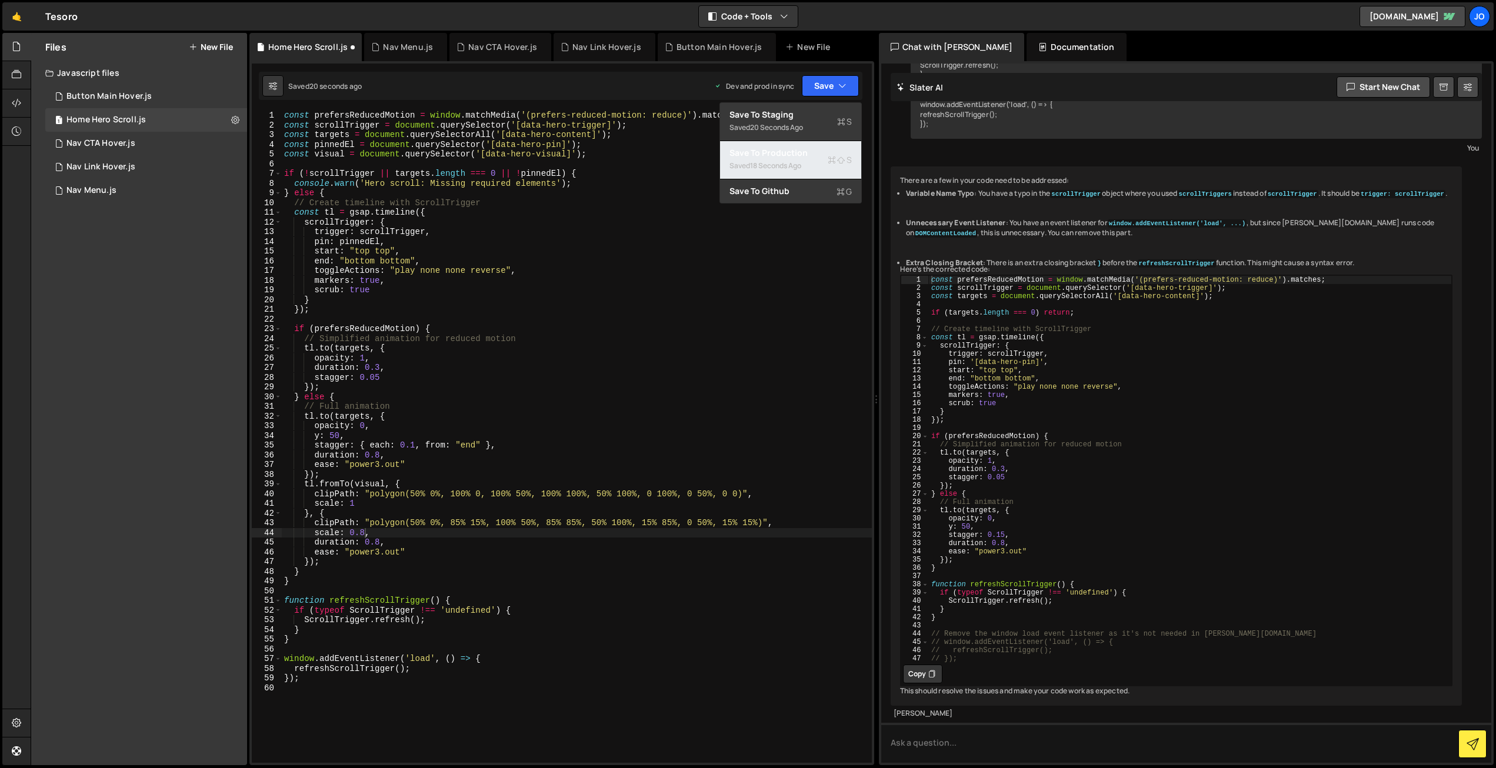
drag, startPoint x: 803, startPoint y: 162, endPoint x: 782, endPoint y: 174, distance: 24.5
click at [801, 162] on div "18 seconds ago" at bounding box center [775, 166] width 51 height 10
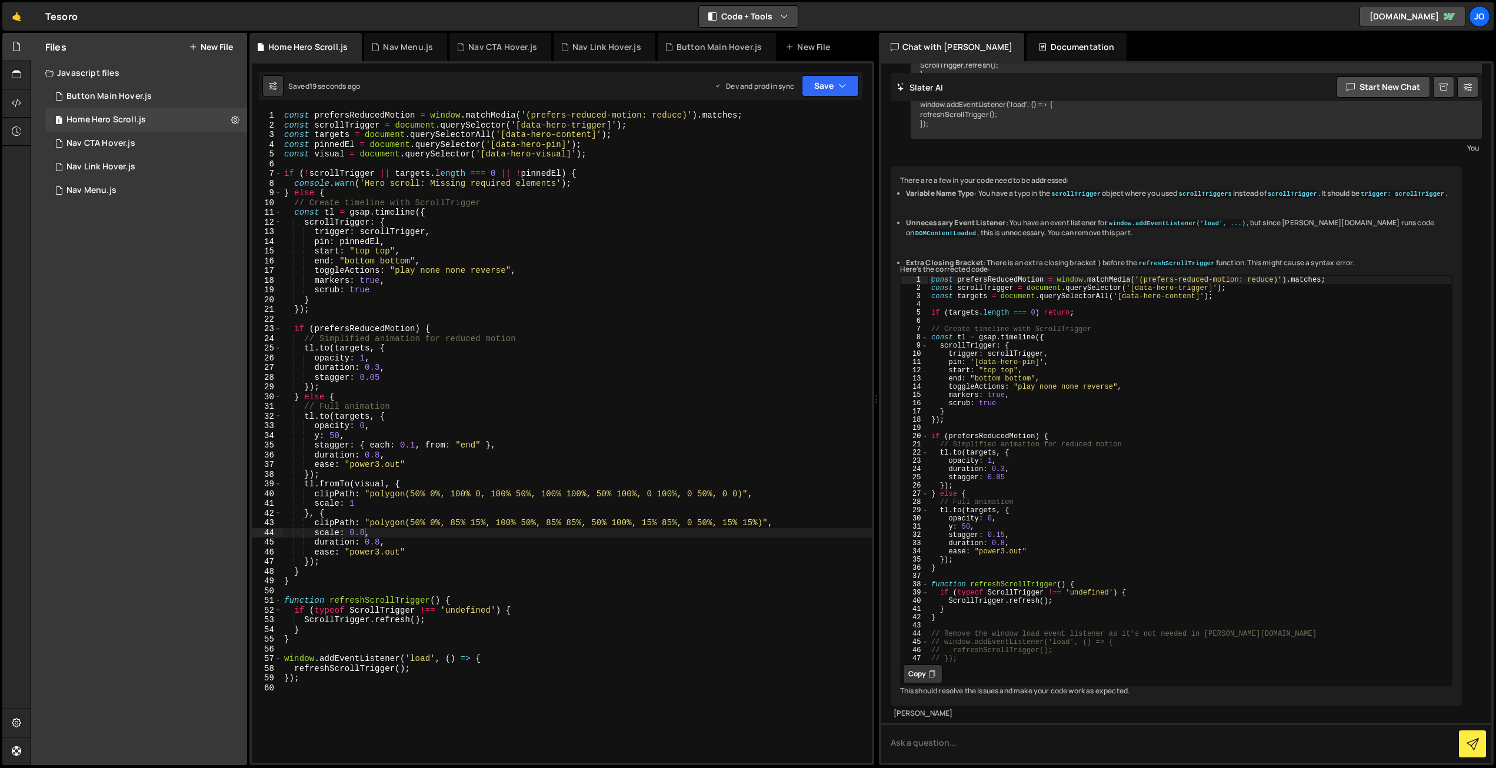
click at [744, 24] on button "Code + Tools" at bounding box center [748, 16] width 99 height 21
click at [744, 39] on button "Code Only" at bounding box center [749, 42] width 99 height 21
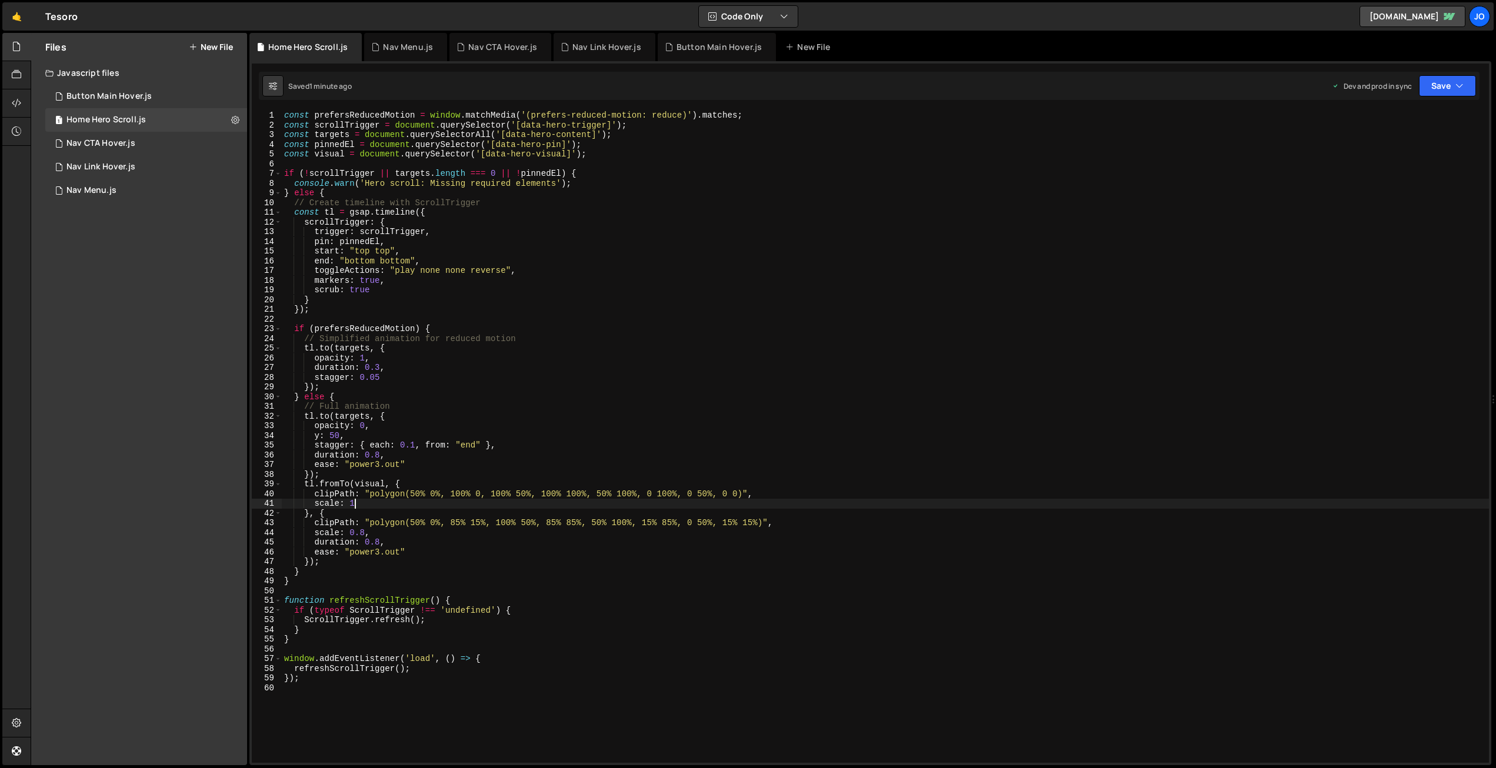
scroll to position [0, 4]
drag, startPoint x: 358, startPoint y: 501, endPoint x: 388, endPoint y: 505, distance: 31.0
click at [358, 501] on div "const prefersReducedMotion = window . matchMedia ( '(prefers-reduced-motion: re…" at bounding box center [885, 447] width 1207 height 672
type textarea "scale: 1,"
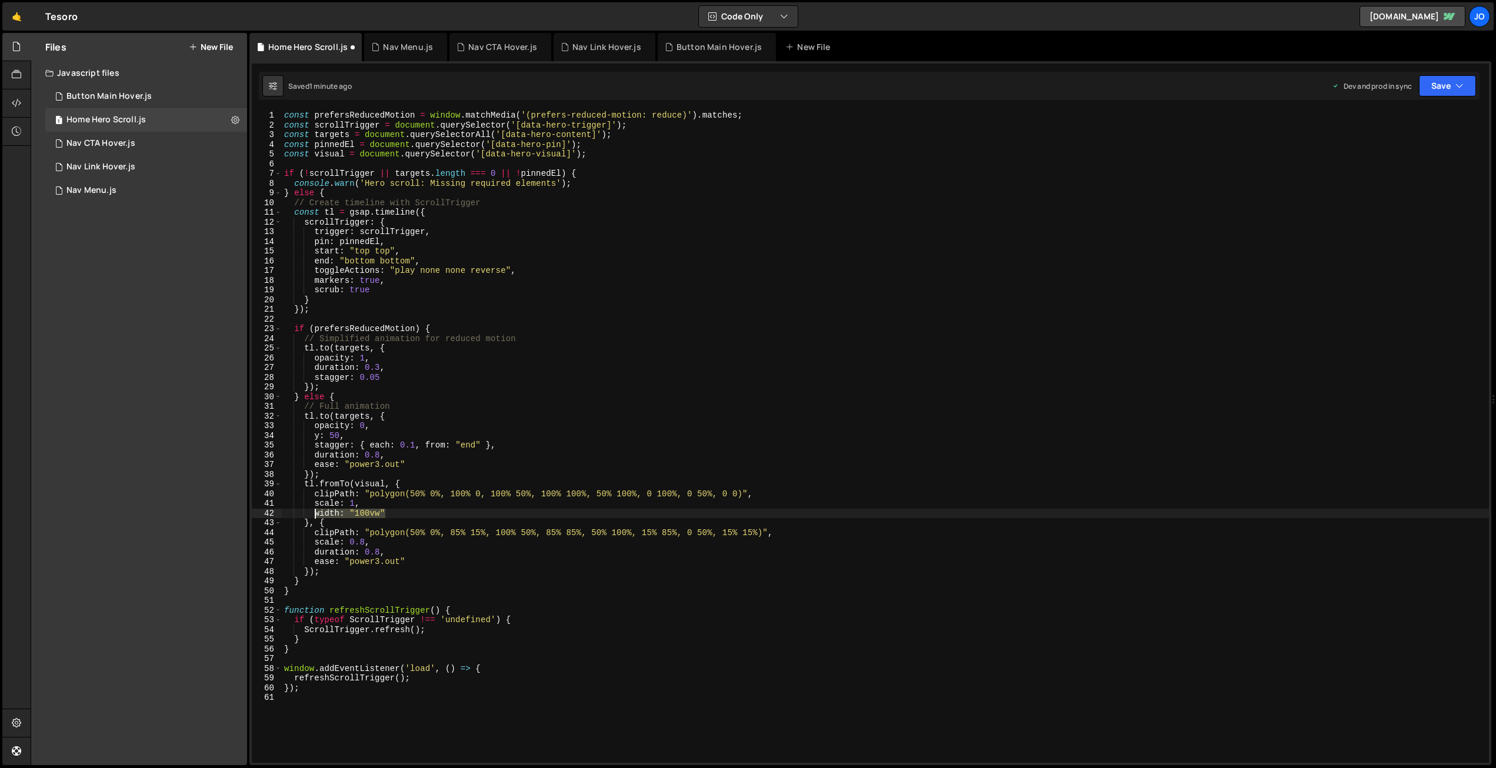
drag, startPoint x: 367, startPoint y: 514, endPoint x: 315, endPoint y: 513, distance: 51.8
click at [315, 513] on div "const prefersReducedMotion = window . matchMedia ( '(prefers-reduced-motion: re…" at bounding box center [885, 447] width 1207 height 672
click at [415, 560] on div "const prefersReducedMotion = window . matchMedia ( '(prefers-reduced-motion: re…" at bounding box center [885, 447] width 1207 height 672
click at [391, 545] on div "const prefersReducedMotion = window . matchMedia ( '(prefers-reduced-motion: re…" at bounding box center [885, 447] width 1207 height 672
type textarea "scale: 0.8,"
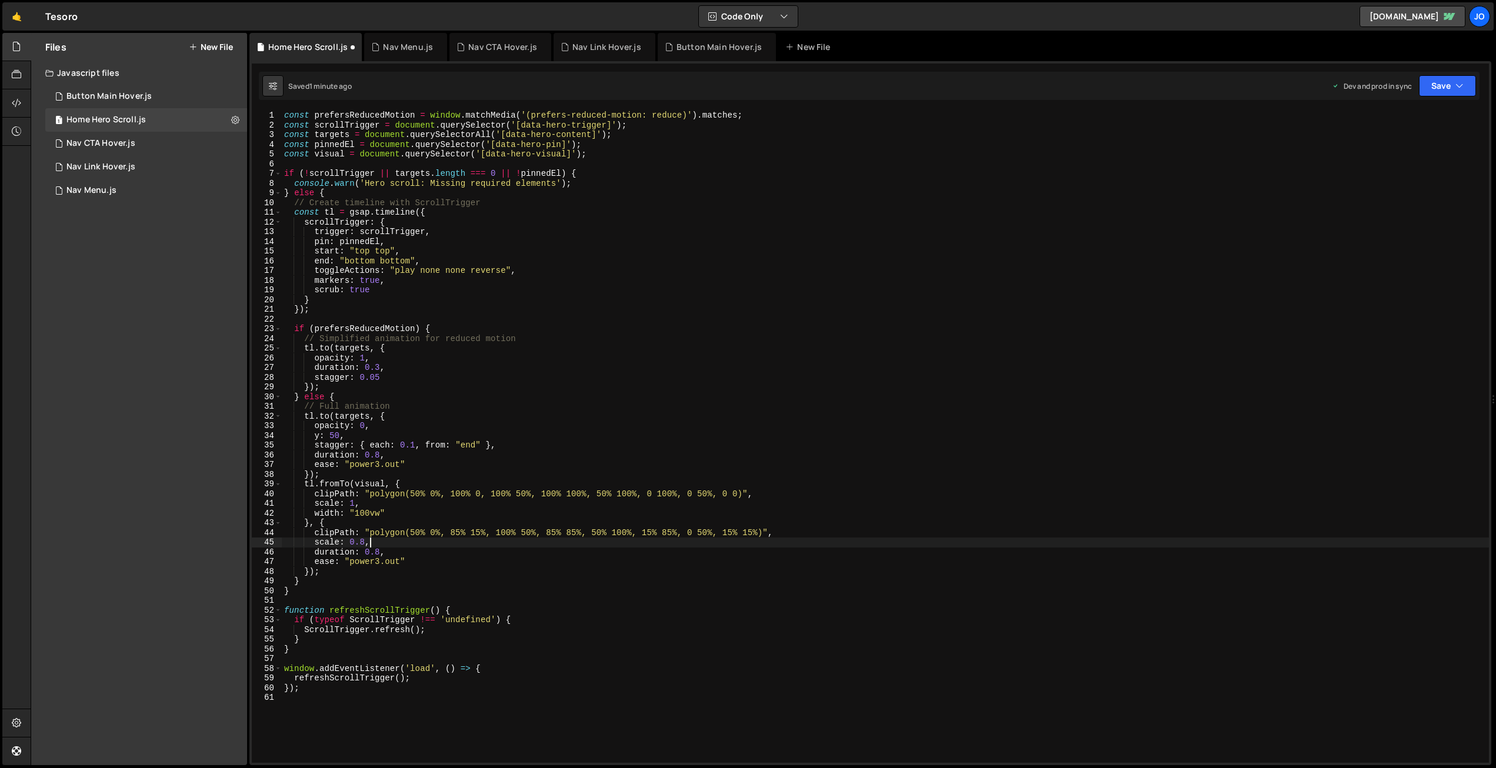
scroll to position [0, 1]
paste textarea "width: "100vw""
click at [404, 548] on div "const prefersReducedMotion = window . matchMedia ( '(prefers-reduced-motion: re…" at bounding box center [885, 447] width 1207 height 672
drag, startPoint x: 1428, startPoint y: 87, endPoint x: 1424, endPoint y: 98, distance: 11.4
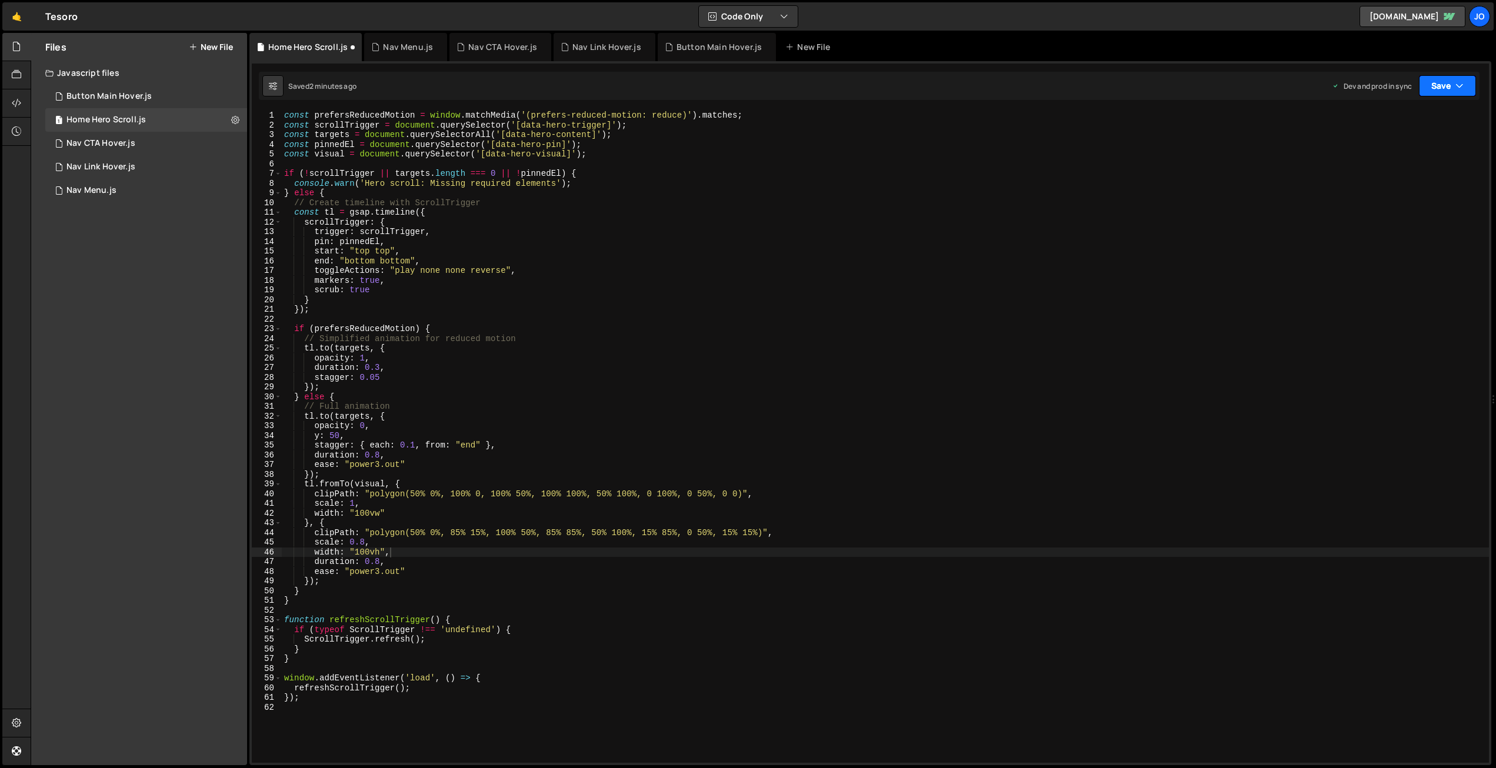
click at [1428, 88] on button "Save" at bounding box center [1447, 85] width 57 height 21
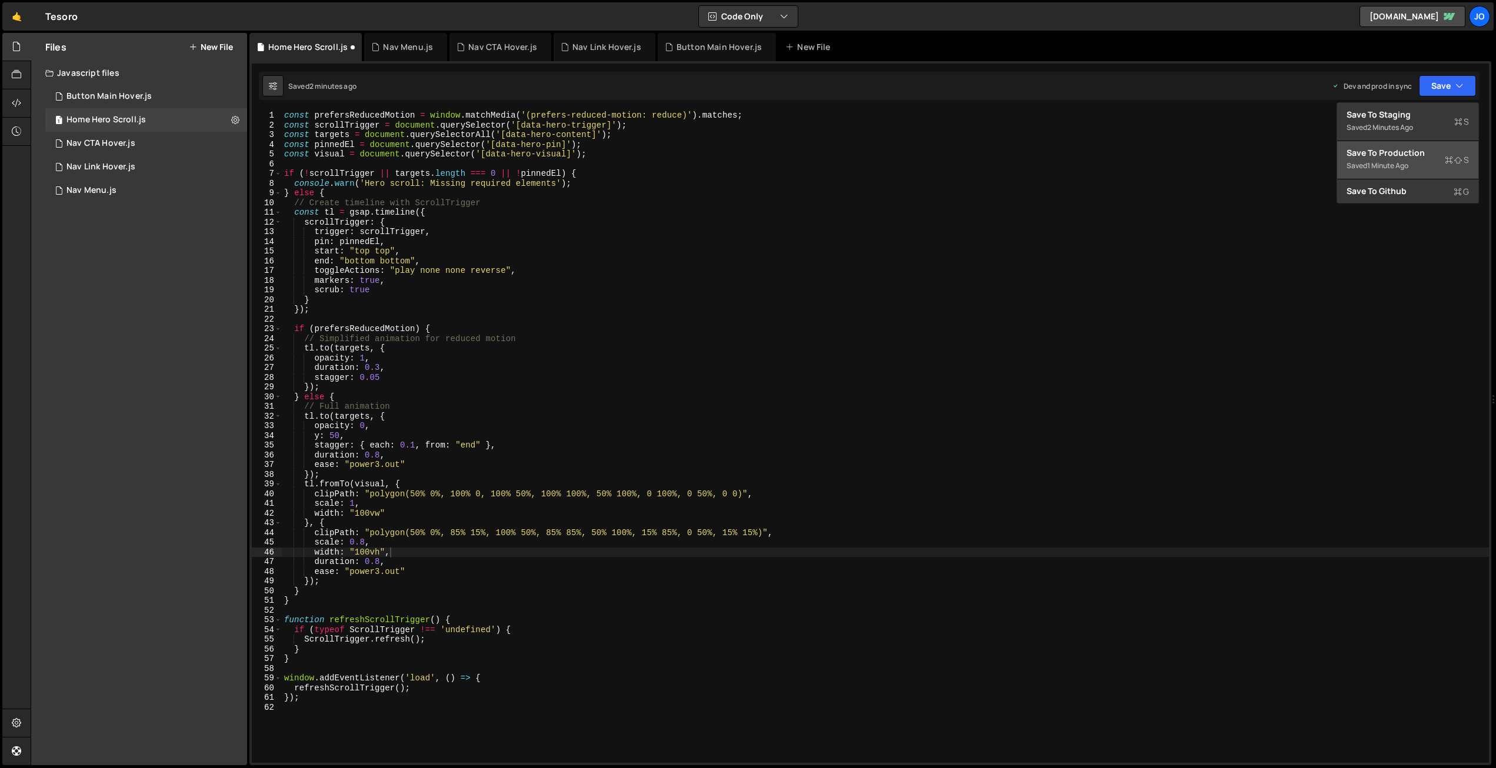
click at [1393, 158] on div "Save to Production S" at bounding box center [1408, 153] width 122 height 12
drag, startPoint x: 379, startPoint y: 452, endPoint x: 397, endPoint y: 515, distance: 64.8
click at [379, 452] on div "const prefersReducedMotion = window . matchMedia ( '(prefers-reduced-motion: re…" at bounding box center [885, 447] width 1207 height 672
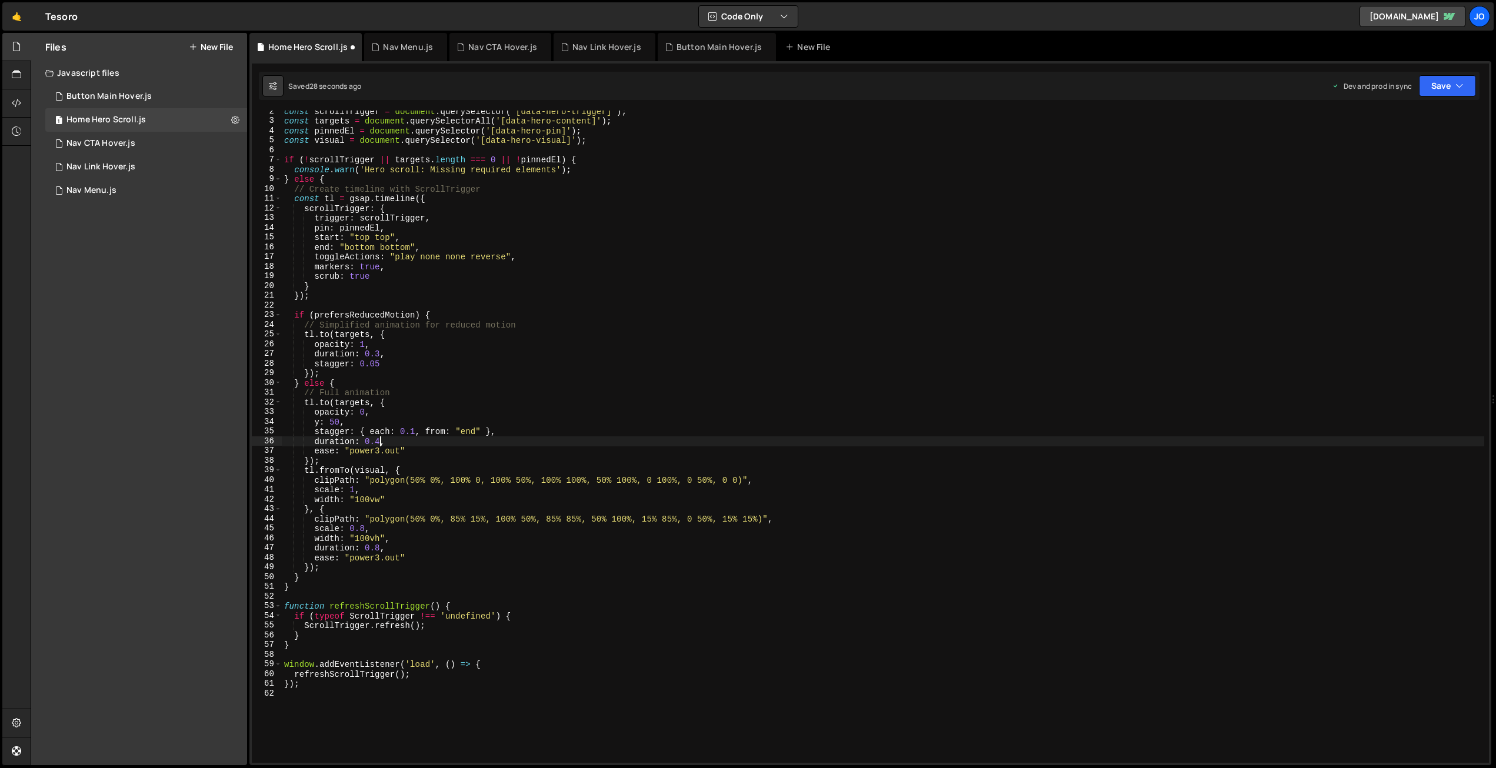
click at [427, 419] on div "const scrollTrigger = document . querySelector ( '[data-hero-trigger]' ) ; cons…" at bounding box center [883, 442] width 1203 height 672
drag, startPoint x: 379, startPoint y: 452, endPoint x: 349, endPoint y: 452, distance: 29.4
click at [349, 452] on div "const scrollTrigger = document . querySelector ( '[data-hero-trigger]' ) ; cons…" at bounding box center [883, 442] width 1203 height 672
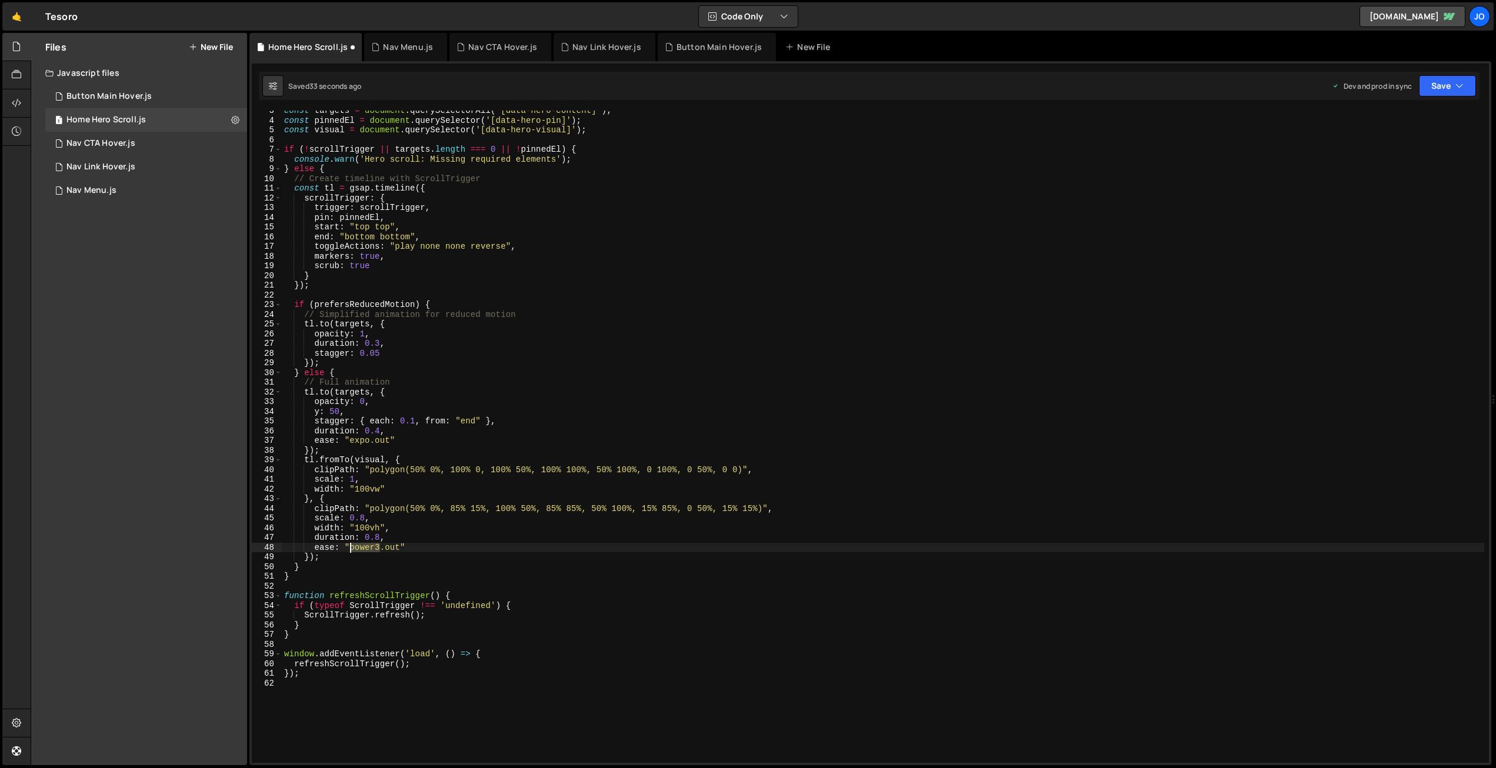
drag, startPoint x: 381, startPoint y: 548, endPoint x: 372, endPoint y: 548, distance: 8.8
click at [351, 548] on div "const targets = document . querySelectorAll ( '[data-hero-content]' ) ; const p…" at bounding box center [883, 442] width 1203 height 672
click at [1437, 91] on button "Save" at bounding box center [1447, 85] width 57 height 21
click at [1404, 158] on div "Save to Production S" at bounding box center [1408, 153] width 122 height 12
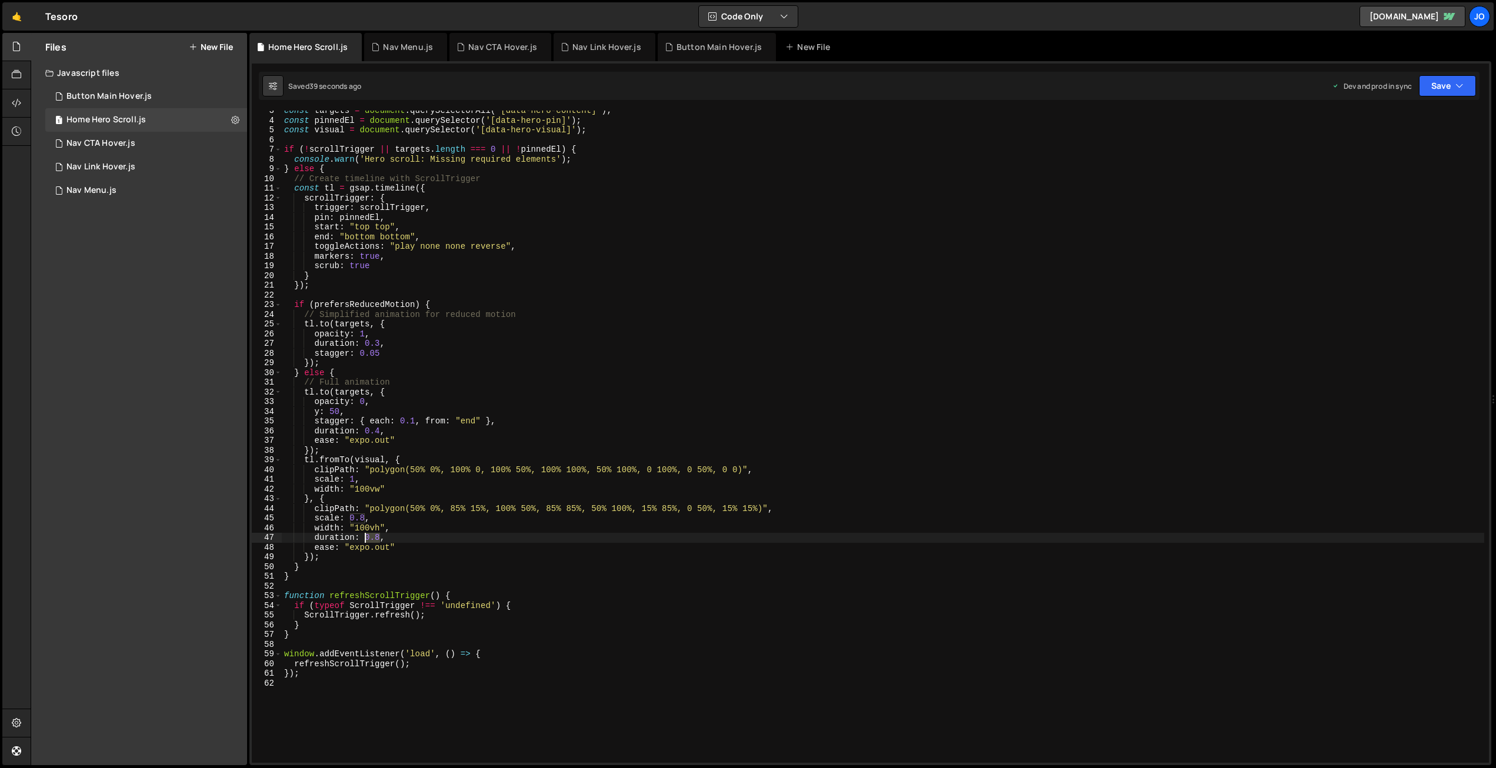
drag, startPoint x: 380, startPoint y: 537, endPoint x: 367, endPoint y: 536, distance: 13.5
click at [367, 536] on div "const targets = document . querySelectorAll ( '[data-hero-content]' ) ; const p…" at bounding box center [883, 442] width 1203 height 672
click at [441, 521] on div "const targets = document . querySelectorAll ( '[data-hero-content]' ) ; const p…" at bounding box center [883, 442] width 1203 height 672
drag, startPoint x: 413, startPoint y: 418, endPoint x: 421, endPoint y: 433, distance: 17.1
click at [413, 418] on div "const targets = document . querySelectorAll ( '[data-hero-content]' ) ; const p…" at bounding box center [883, 442] width 1203 height 672
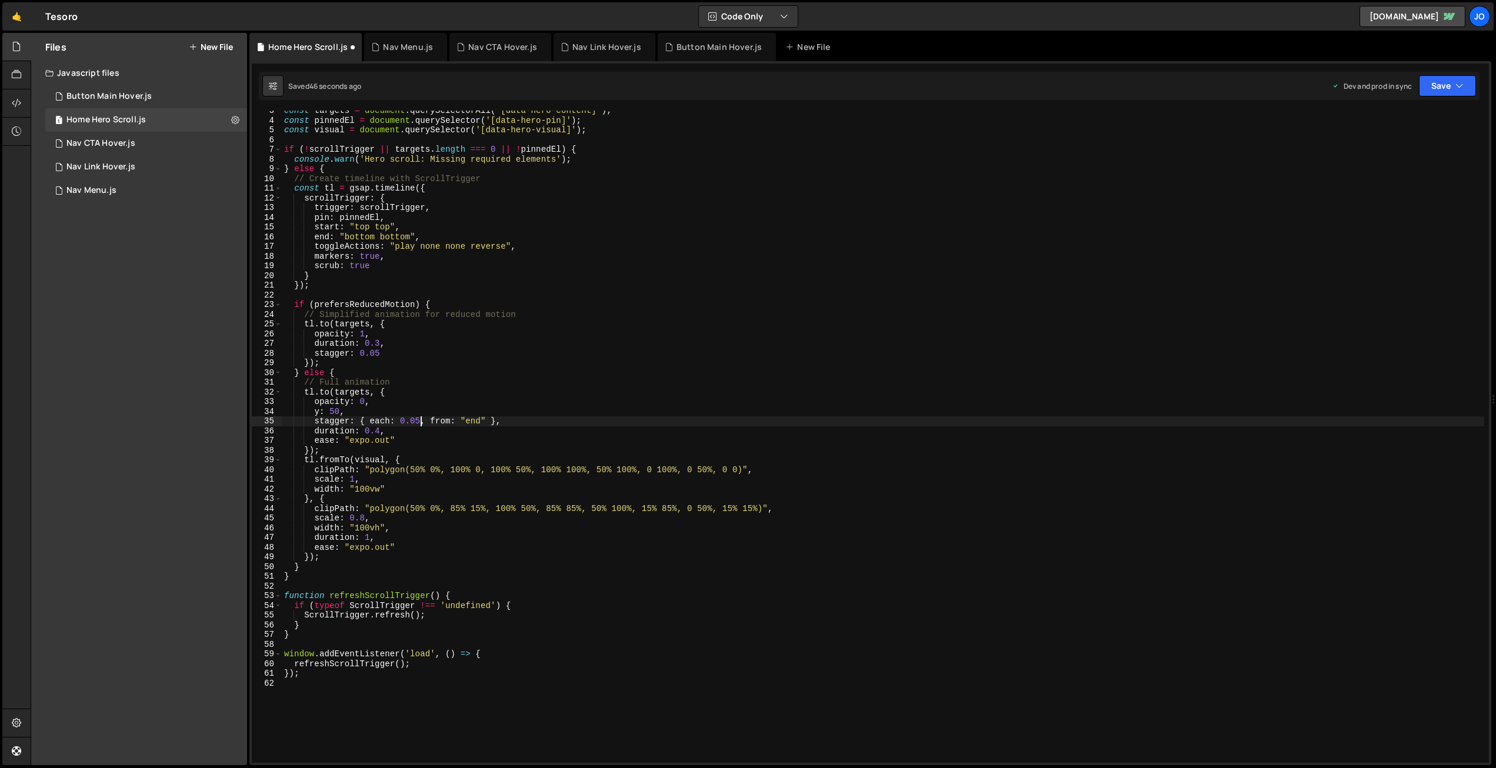
scroll to position [0, 9]
drag, startPoint x: 1455, startPoint y: 86, endPoint x: 1427, endPoint y: 127, distance: 49.8
click at [1455, 86] on icon "button" at bounding box center [1459, 86] width 8 height 12
click at [1410, 163] on div "45 seconds ago" at bounding box center [1393, 166] width 52 height 10
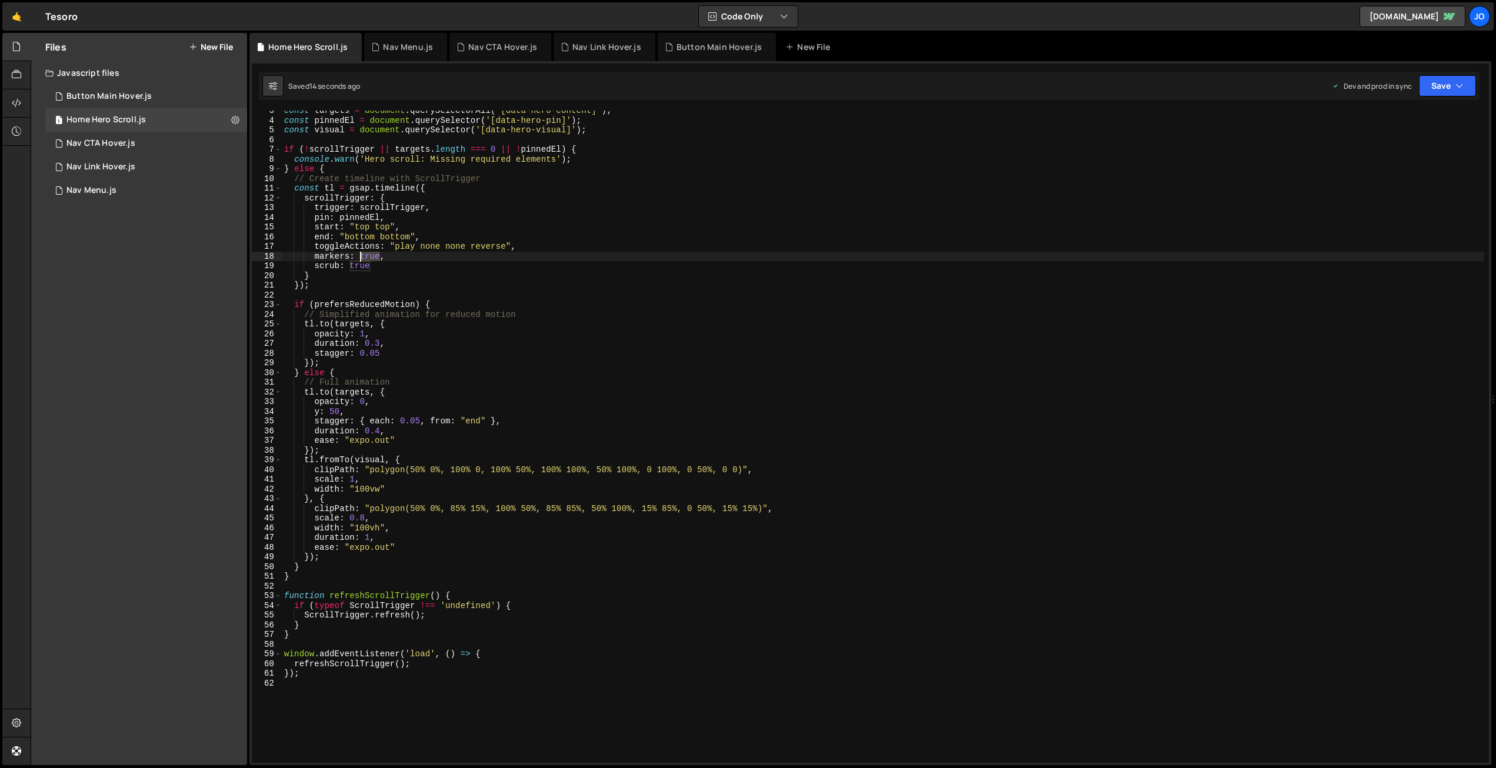
drag, startPoint x: 380, startPoint y: 257, endPoint x: 362, endPoint y: 257, distance: 17.6
click at [362, 257] on div "const targets = document . querySelectorAll ( '[data-hero-content]' ) ; const p…" at bounding box center [883, 442] width 1203 height 672
click at [1441, 87] on button "Save" at bounding box center [1447, 85] width 57 height 21
click at [1408, 165] on div "15 seconds ago" at bounding box center [1392, 166] width 51 height 10
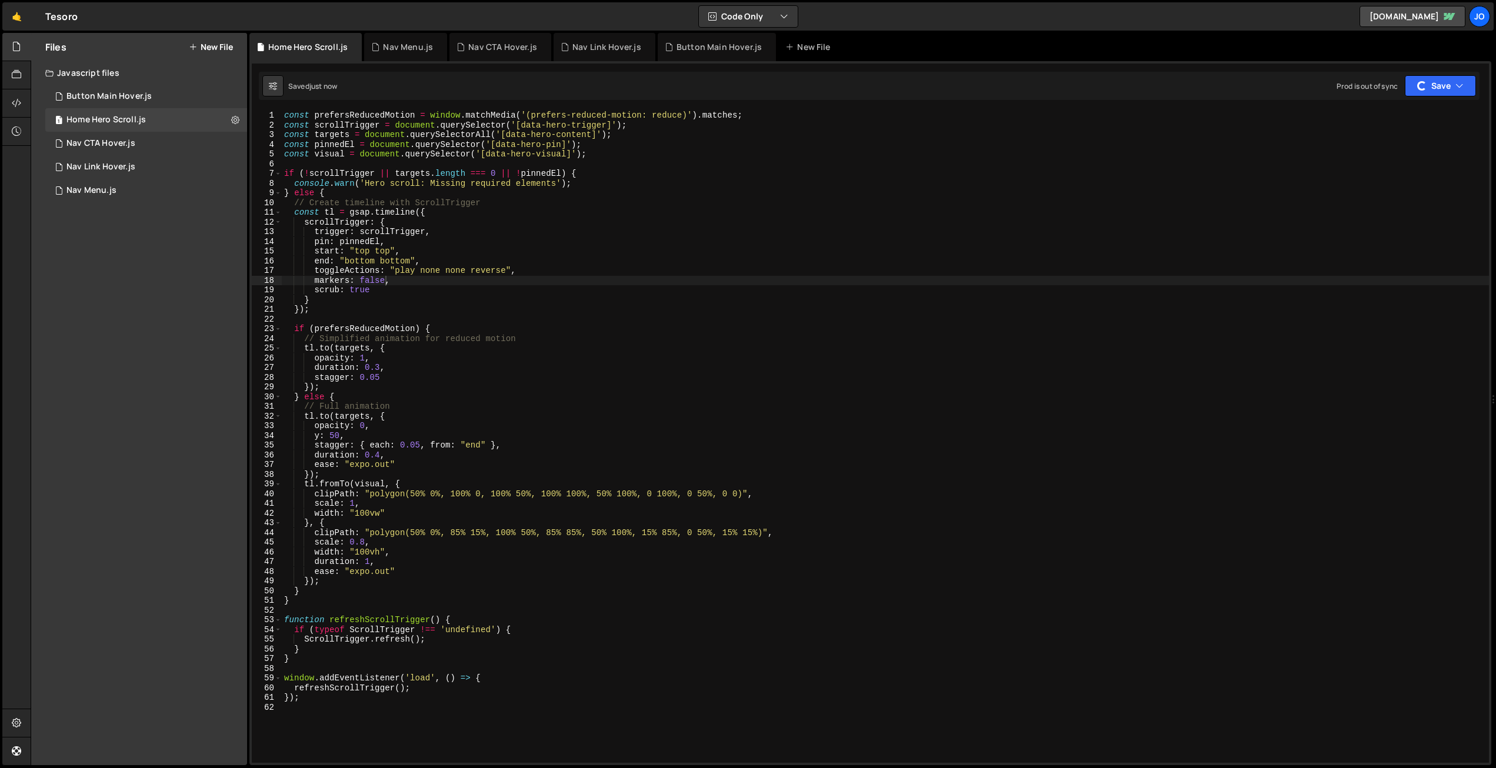
scroll to position [0, 0]
click at [384, 276] on div "const prefersReducedMotion = window . matchMedia ( '(prefers-reduced-motion: re…" at bounding box center [885, 447] width 1207 height 672
drag, startPoint x: 311, startPoint y: 582, endPoint x: 338, endPoint y: 607, distance: 37.1
click at [311, 583] on div "const prefersReducedMotion = window . matchMedia ( '(prefers-reduced-motion: re…" at bounding box center [883, 446] width 1203 height 672
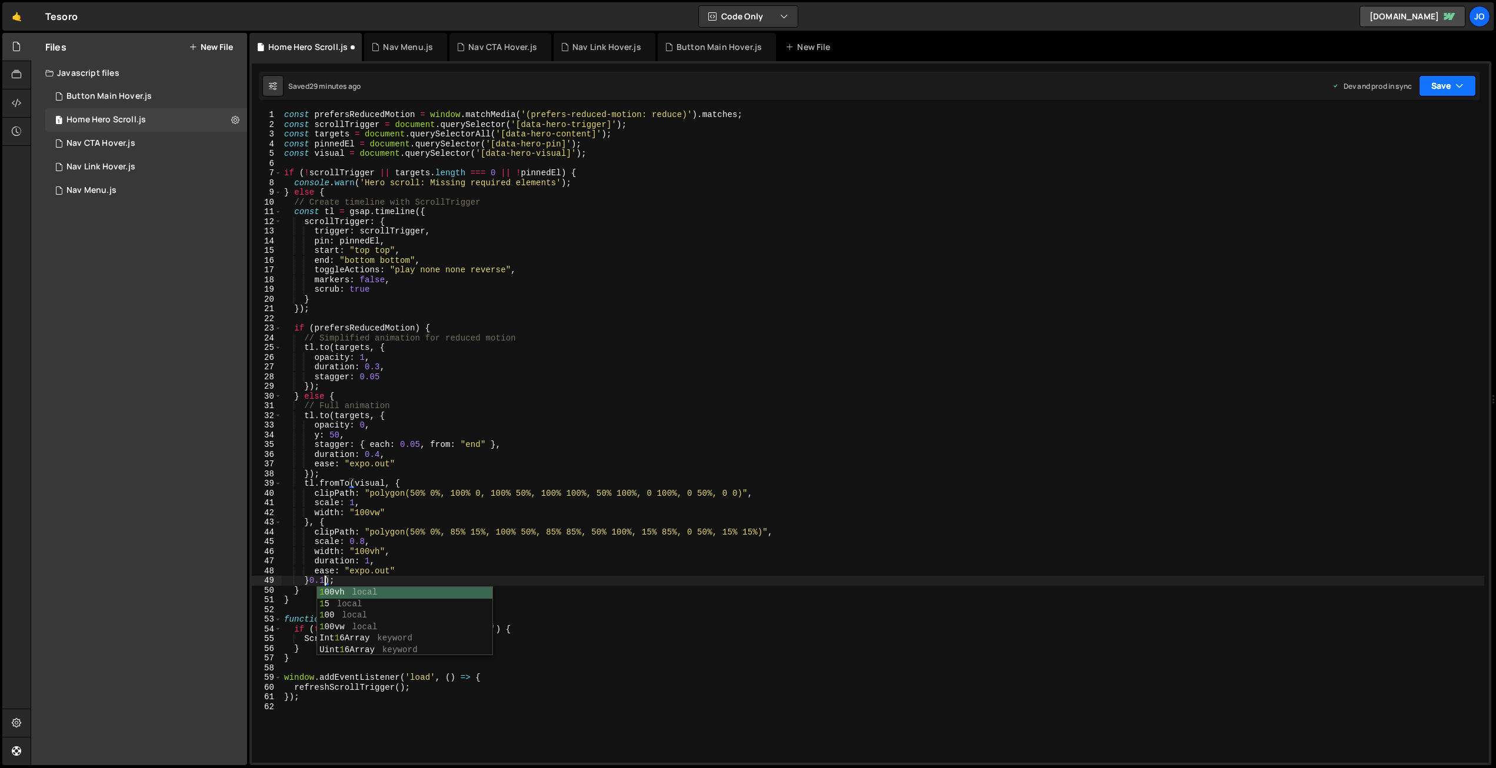
click at [1435, 89] on button "Save" at bounding box center [1447, 85] width 57 height 21
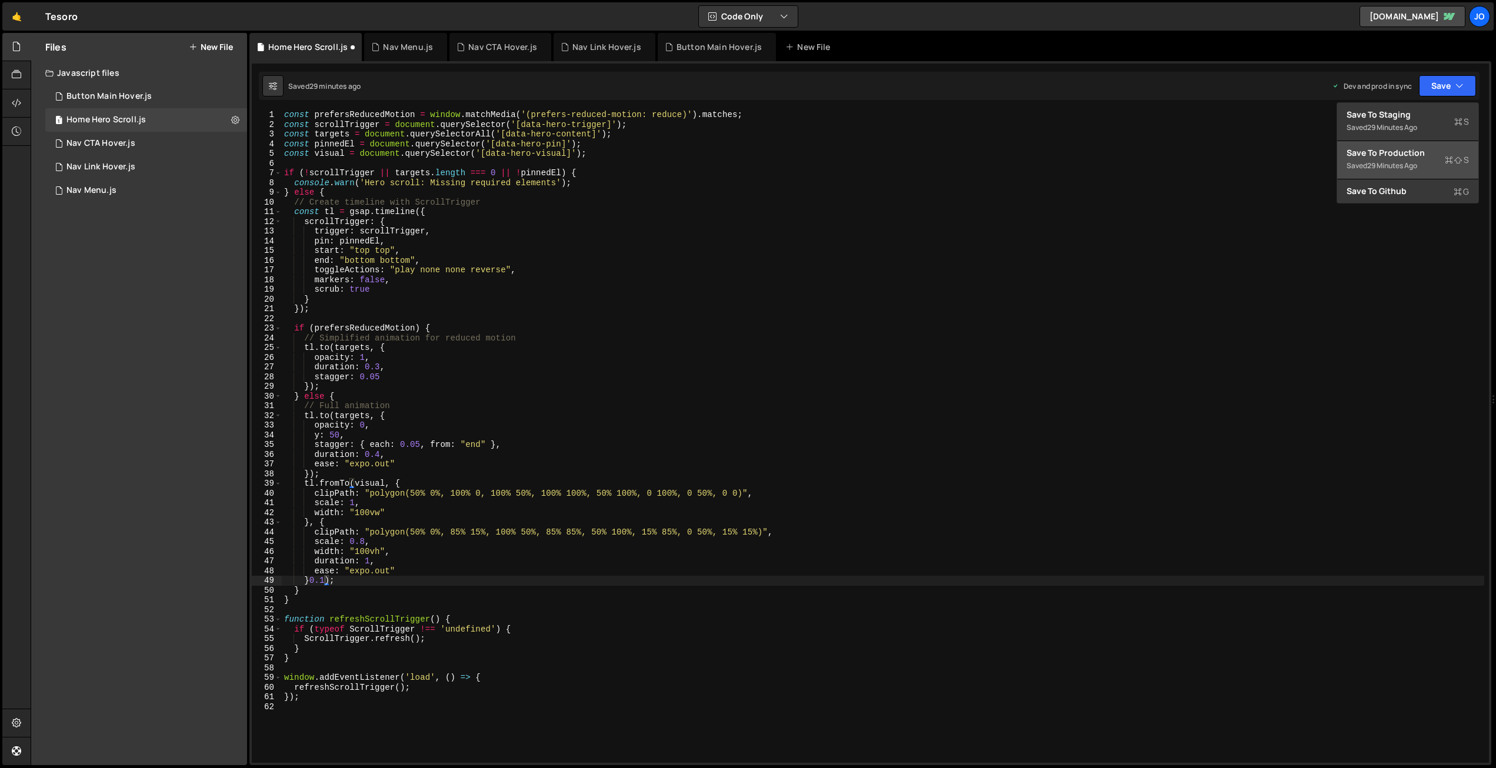
click at [1407, 159] on div "Saved 29 minutes ago" at bounding box center [1408, 166] width 122 height 14
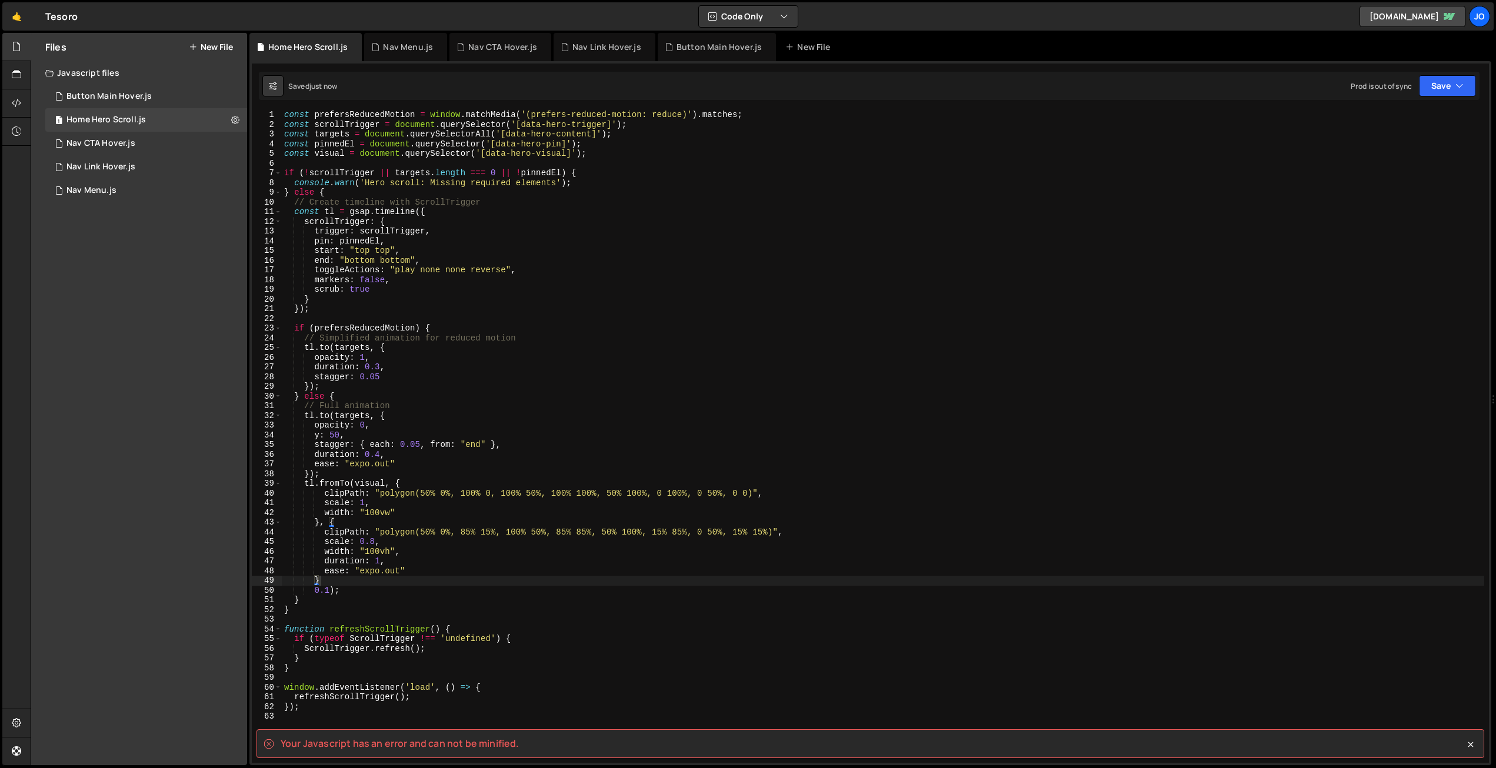
scroll to position [1, 0]
drag, startPoint x: 313, startPoint y: 591, endPoint x: 419, endPoint y: 549, distance: 114.2
click at [314, 590] on div "const prefersReducedMotion = window . matchMedia ( '(prefers-reduced-motion: re…" at bounding box center [883, 446] width 1203 height 672
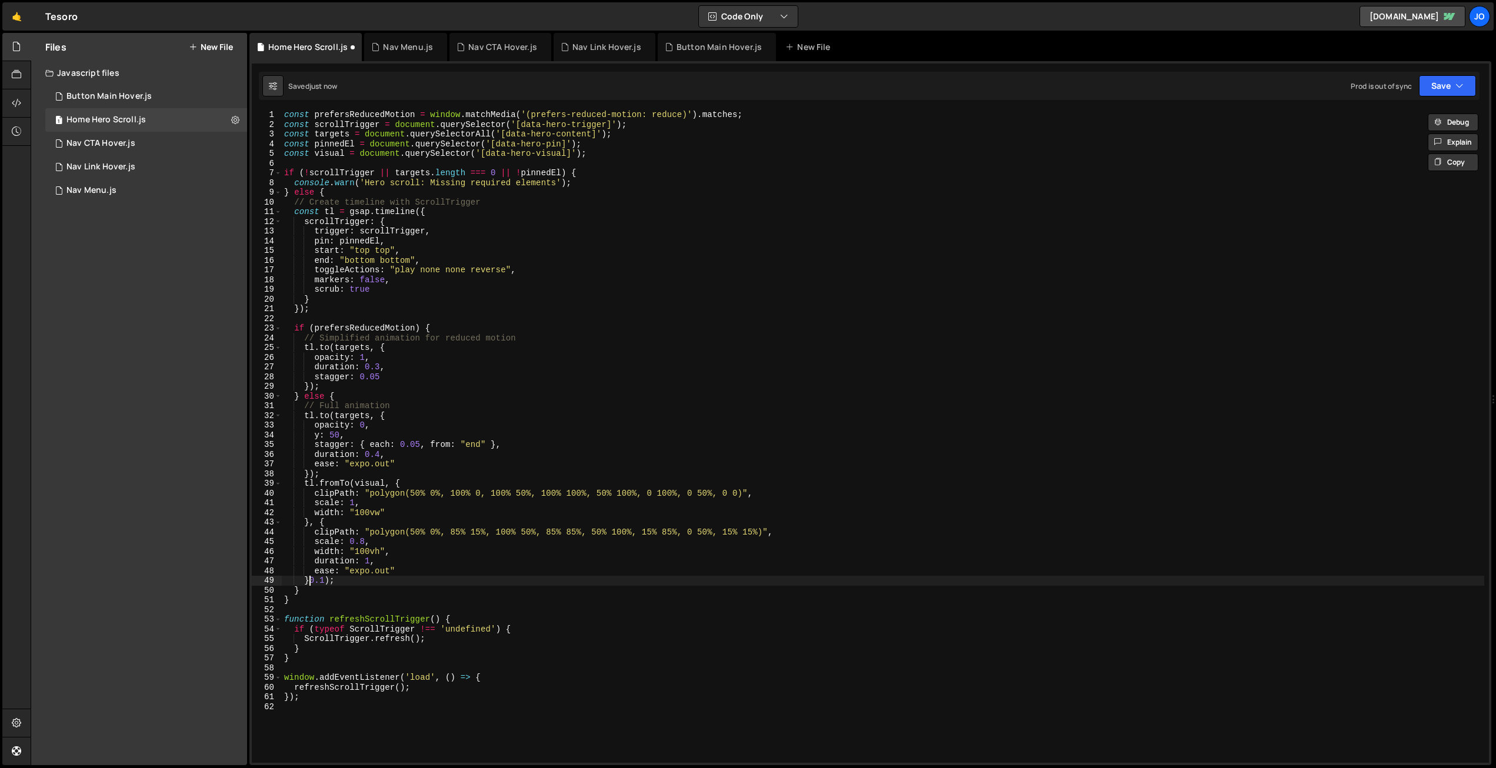
click at [309, 580] on div "const prefersReducedMotion = window . matchMedia ( '(prefers-reduced-motion: re…" at bounding box center [883, 446] width 1203 height 672
drag, startPoint x: 1443, startPoint y: 88, endPoint x: 1434, endPoint y: 99, distance: 14.2
click at [1443, 88] on button "Save" at bounding box center [1447, 85] width 57 height 21
click at [1392, 155] on div "Save to Production S" at bounding box center [1408, 153] width 122 height 12
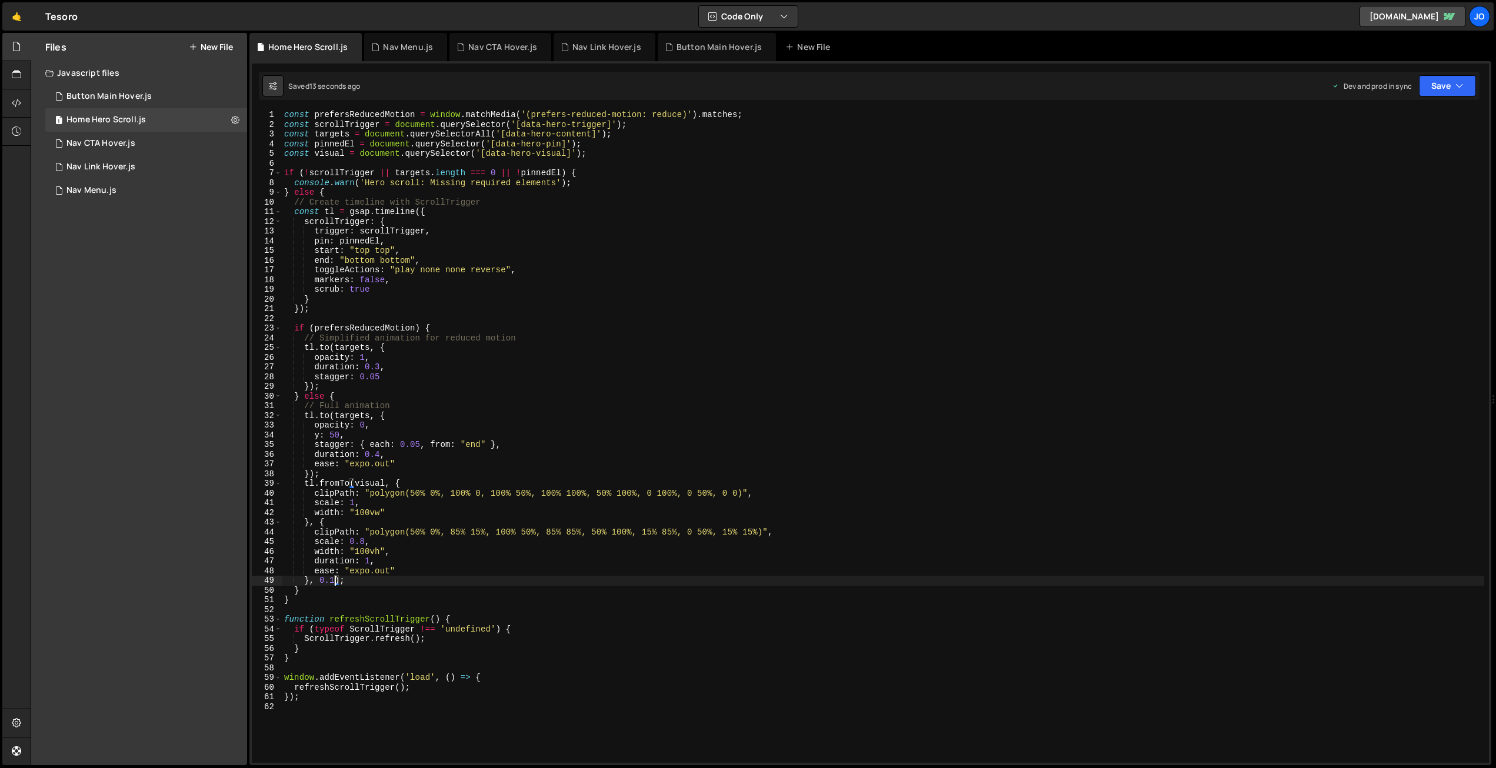
click at [335, 581] on div "const prefersReducedMotion = window . matchMedia ( '(prefers-reduced-motion: re…" at bounding box center [883, 446] width 1203 height 672
click at [1453, 80] on button "Save" at bounding box center [1447, 85] width 57 height 21
click at [1407, 155] on div "Save to Production S" at bounding box center [1408, 153] width 122 height 12
click at [624, 154] on div "const prefersReducedMotion = window . matchMedia ( '(prefers-reduced-motion: re…" at bounding box center [885, 447] width 1207 height 672
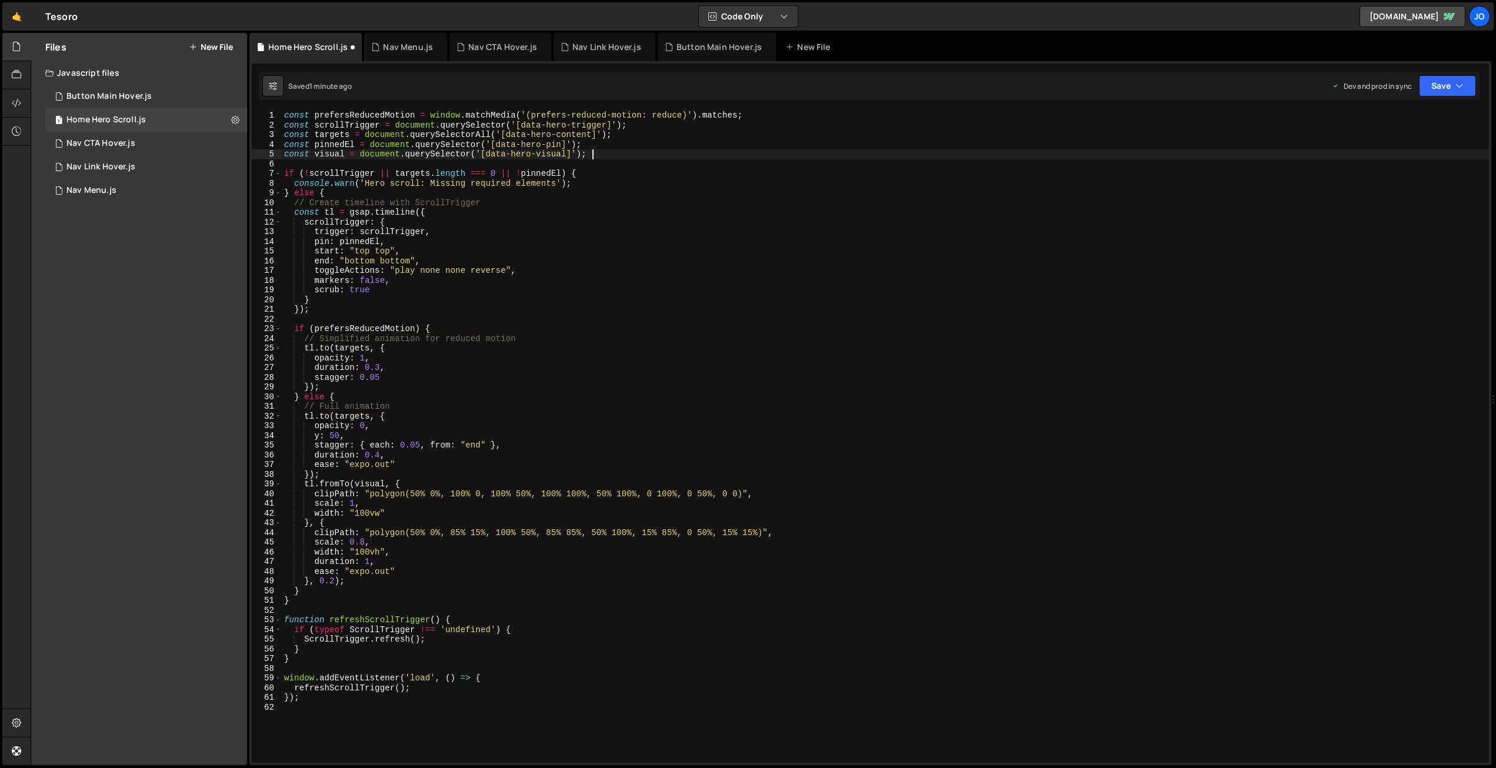
scroll to position [0, 21]
paste textarea "data-nav-logo"
drag, startPoint x: 587, startPoint y: 153, endPoint x: 276, endPoint y: 154, distance: 310.6
click at [276, 154] on div "const visual = document.querySelector('[data-hero-visual]'); data-nav-logo 1 2 …" at bounding box center [870, 437] width 1237 height 652
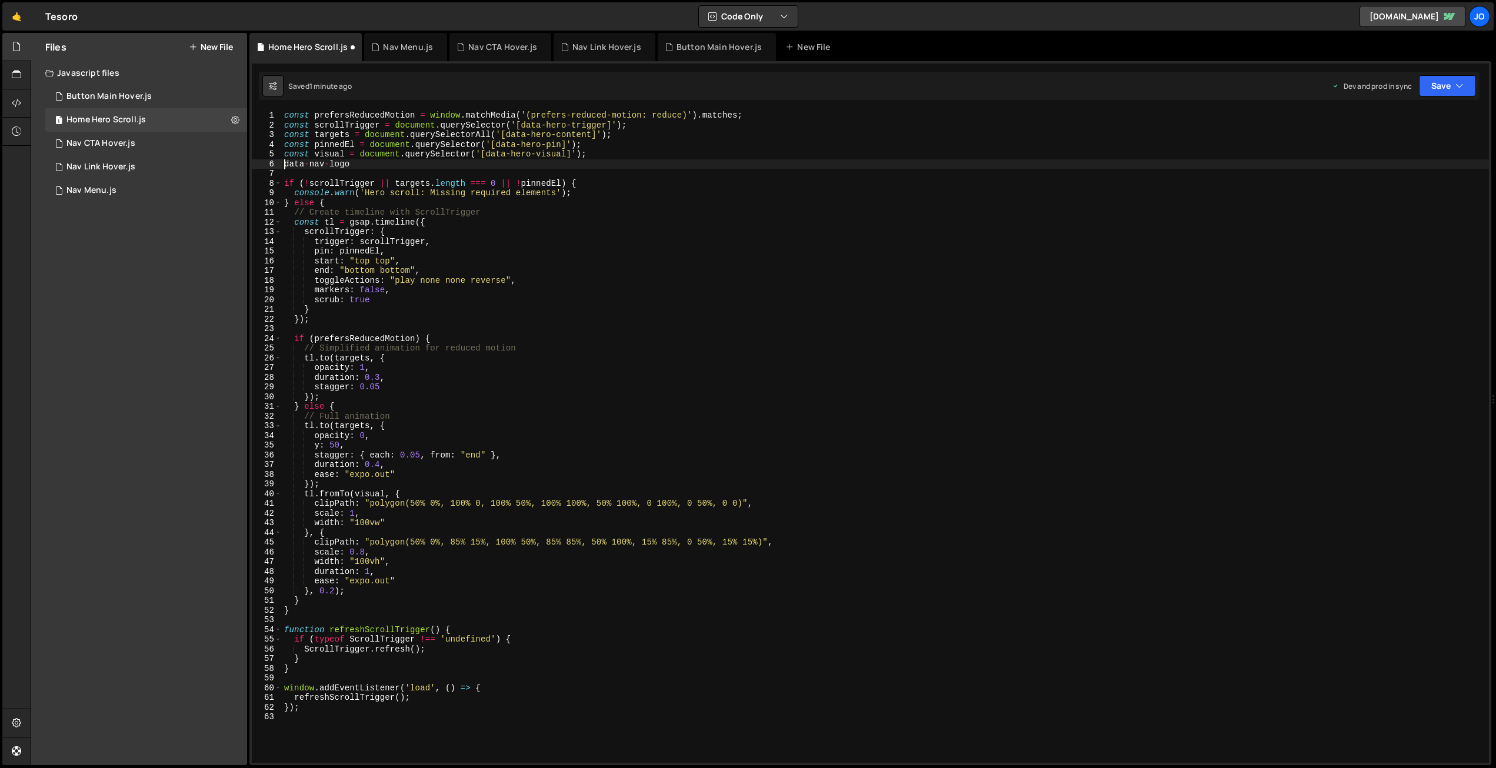
paste textarea "const visual = document.querySelector('[data-hero-visual]');"
drag, startPoint x: 344, startPoint y: 164, endPoint x: 316, endPoint y: 163, distance: 28.3
click at [316, 163] on div "const prefersReducedMotion = window . matchMedia ( '(prefers-reduced-motion: re…" at bounding box center [885, 447] width 1207 height 672
drag, startPoint x: 642, startPoint y: 162, endPoint x: 582, endPoint y: 164, distance: 60.0
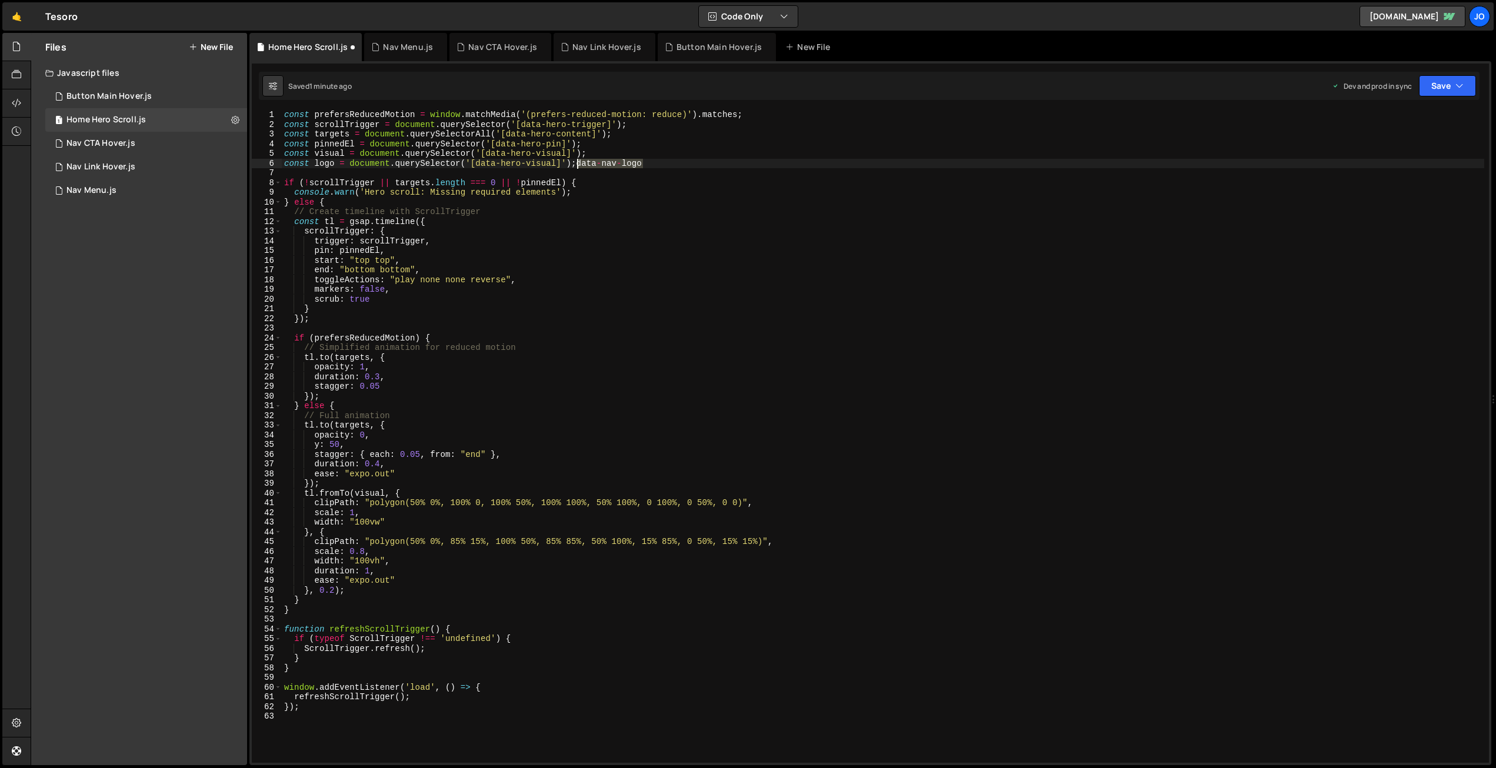
click at [578, 162] on div "const prefersReducedMotion = window . matchMedia ( '(prefers-reduced-motion: re…" at bounding box center [883, 446] width 1203 height 672
drag, startPoint x: 557, startPoint y: 162, endPoint x: 480, endPoint y: 164, distance: 77.1
click at [476, 162] on div "const prefersReducedMotion = window . matchMedia ( '(prefers-reduced-motion: re…" at bounding box center [883, 446] width 1203 height 672
paste textarea "nav-logo"
click at [580, 193] on div "const prefersReducedMotion = window . matchMedia ( '(prefers-reduced-motion: re…" at bounding box center [883, 446] width 1203 height 672
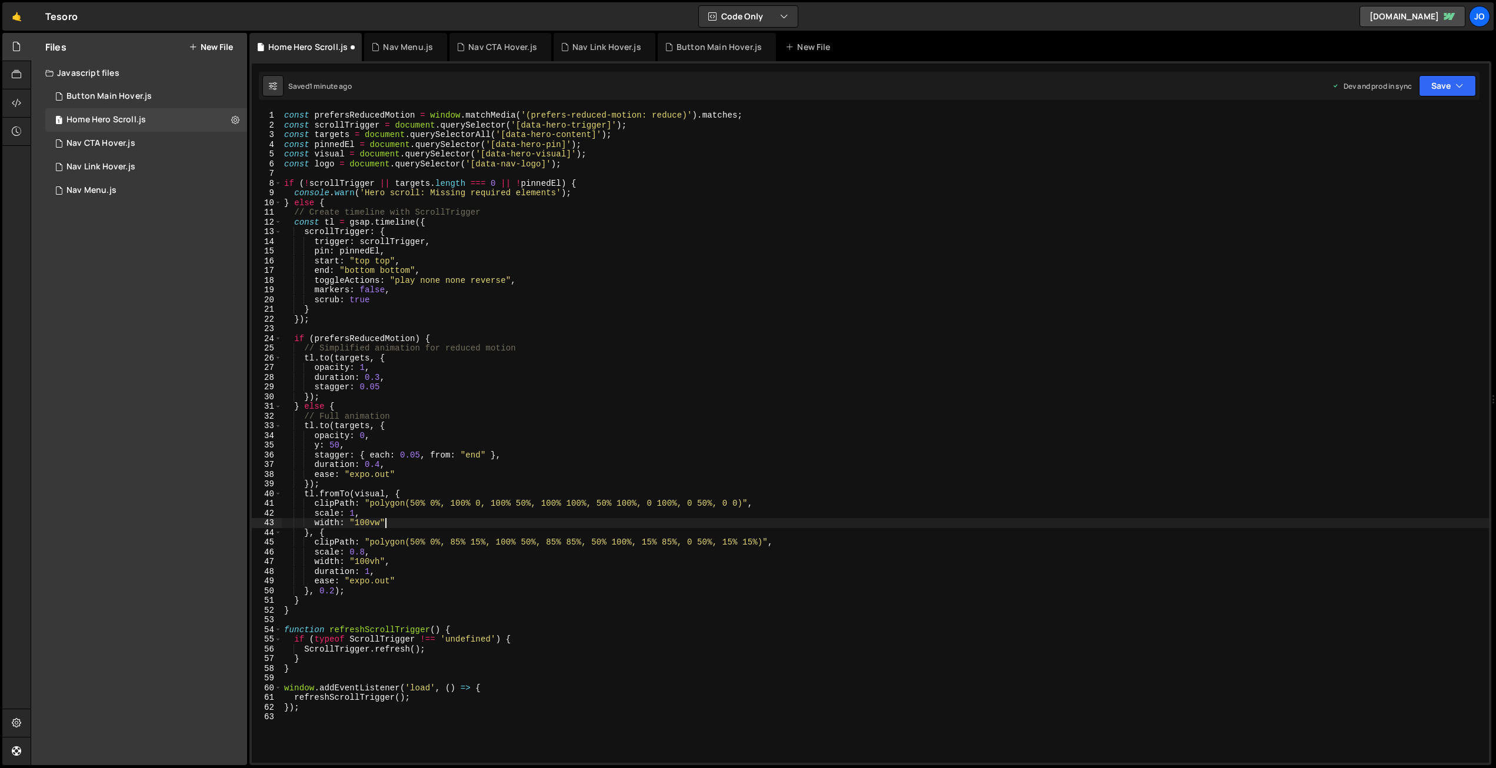
click at [395, 521] on div "const prefersReducedMotion = window . matchMedia ( '(prefers-reduced-motion: re…" at bounding box center [885, 447] width 1207 height 672
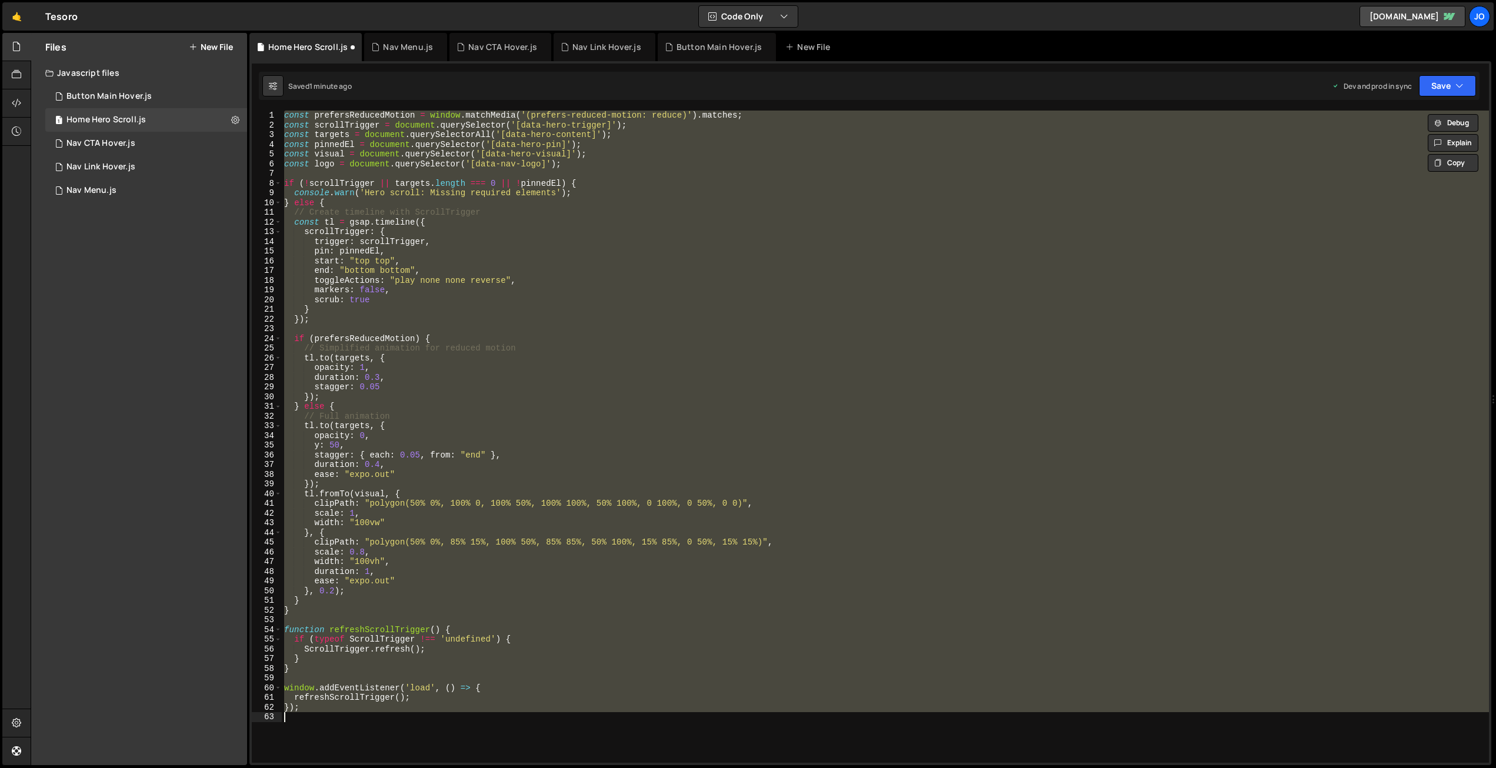
drag, startPoint x: 427, startPoint y: 96, endPoint x: 420, endPoint y: 128, distance: 33.1
click at [427, 96] on div "Saved 1 minute ago Dev and prod in sync Upgrade to Edit Save Save to Staging S …" at bounding box center [869, 86] width 1221 height 28
click at [420, 129] on div "const prefersReducedMotion = window . matchMedia ( '(prefers-reduced-motion: re…" at bounding box center [885, 437] width 1207 height 652
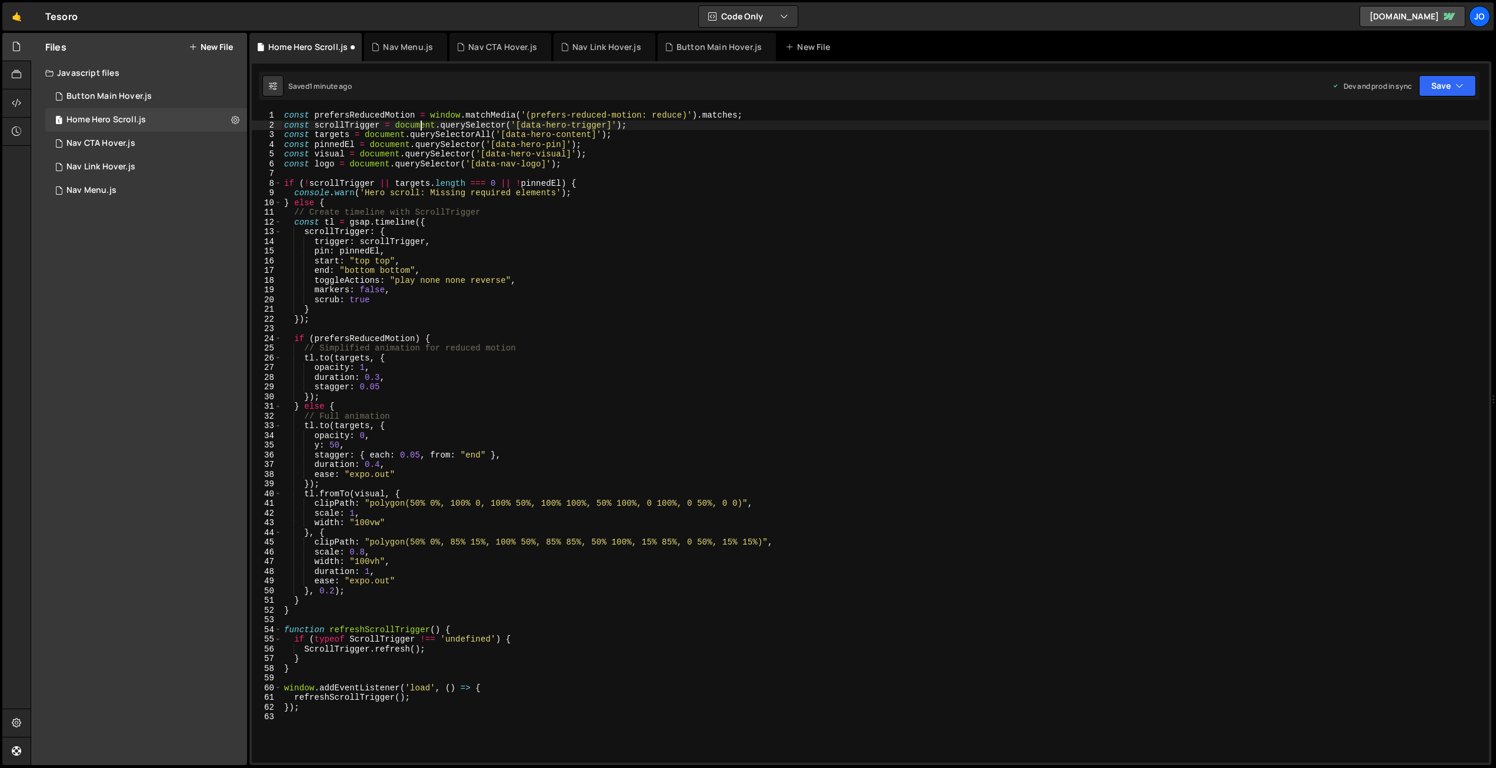
click at [534, 215] on div "const prefersReducedMotion = window . matchMedia ( '(prefers-reduced-motion: re…" at bounding box center [885, 447] width 1207 height 672
click at [1469, 88] on button "Save" at bounding box center [1447, 85] width 57 height 21
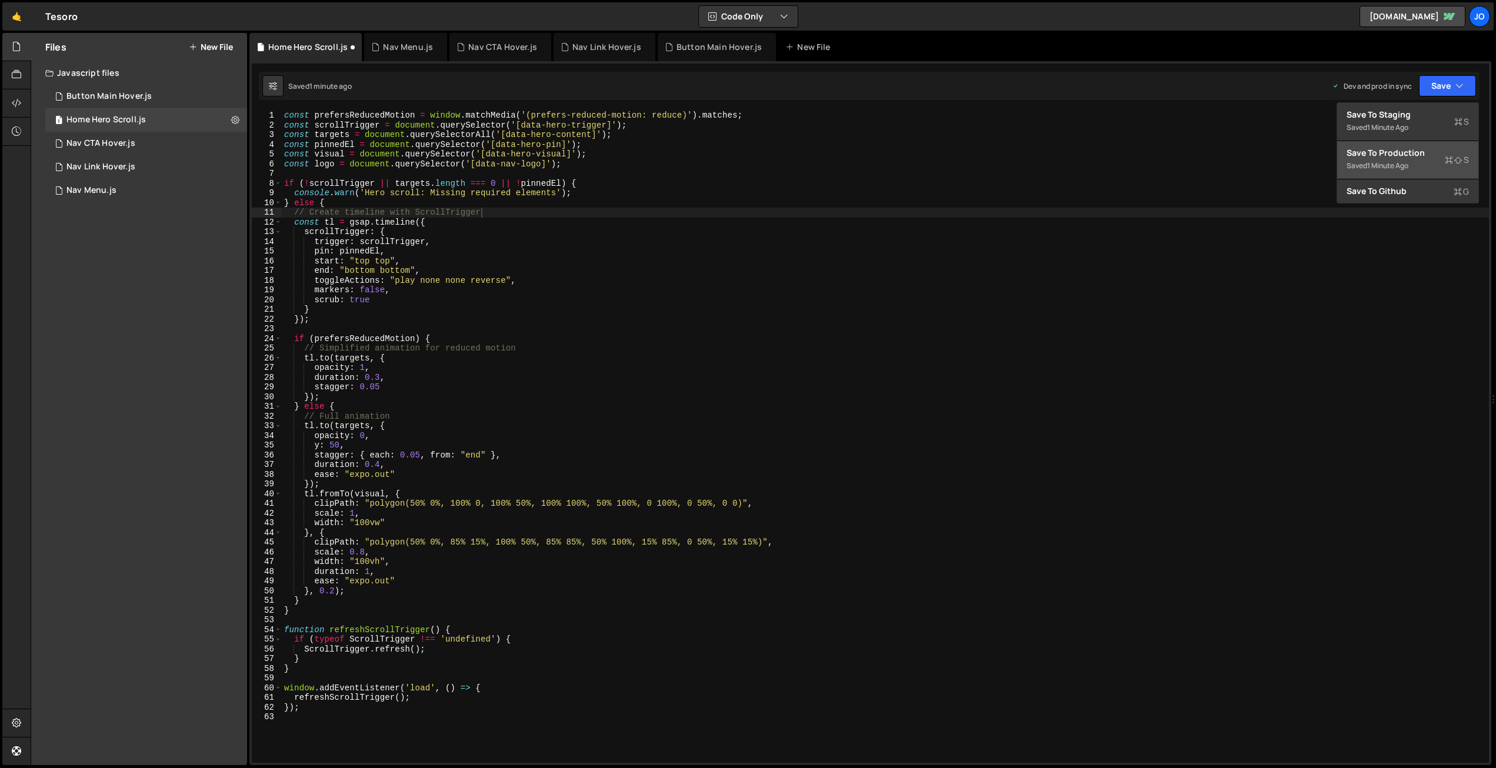
click at [1407, 159] on div "Saved 1 minute ago" at bounding box center [1408, 166] width 122 height 14
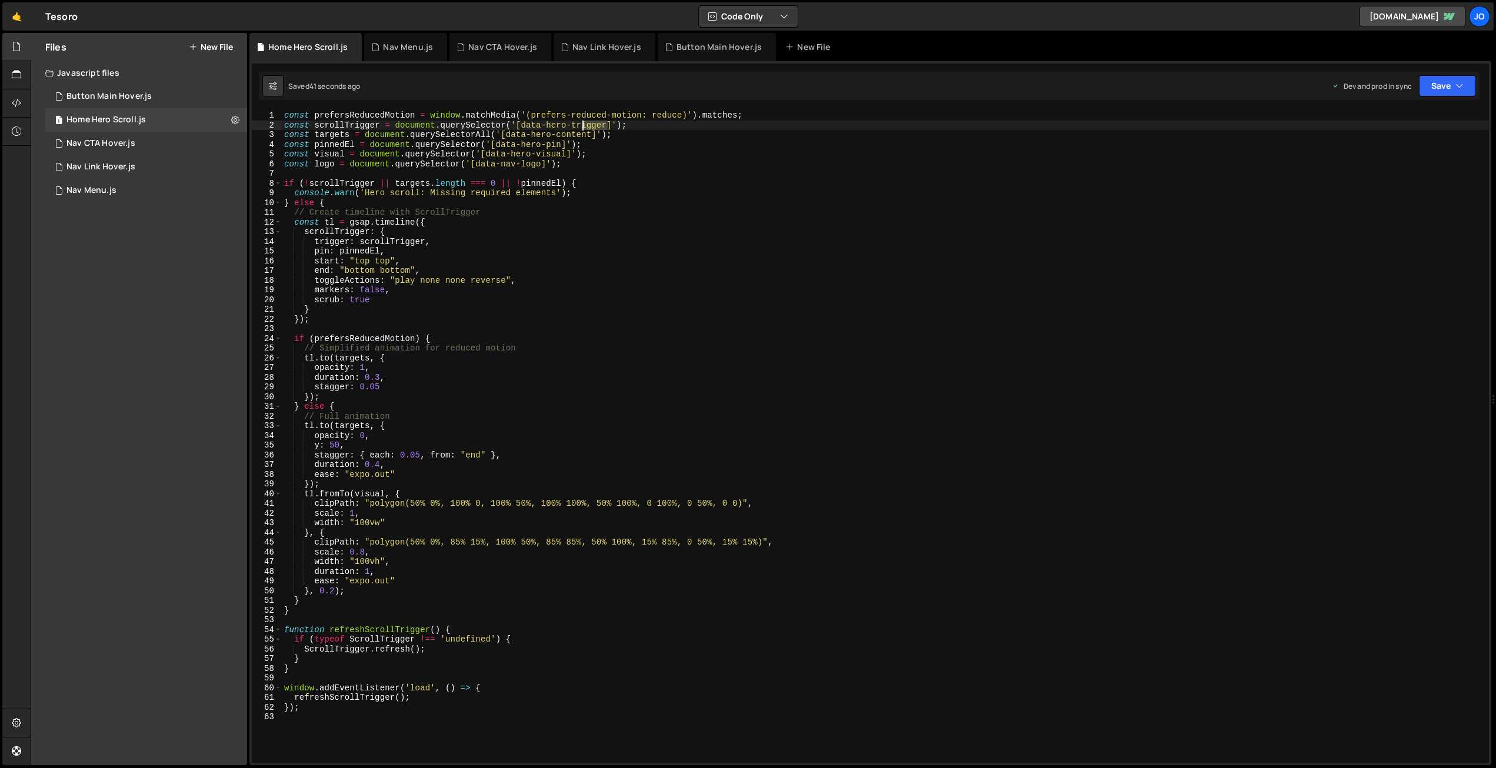
drag, startPoint x: 608, startPoint y: 125, endPoint x: 583, endPoint y: 124, distance: 25.3
click at [583, 124] on div "const prefersReducedMotion = window . matchMedia ( '(prefers-reduced-motion: re…" at bounding box center [885, 447] width 1207 height 672
type textarea "const scrollTrigger = document.querySelector('[data-hero-track]');"
click at [509, 129] on div "const prefersReducedMotion = window . matchMedia ( '(prefers-reduced-motion: re…" at bounding box center [885, 447] width 1207 height 672
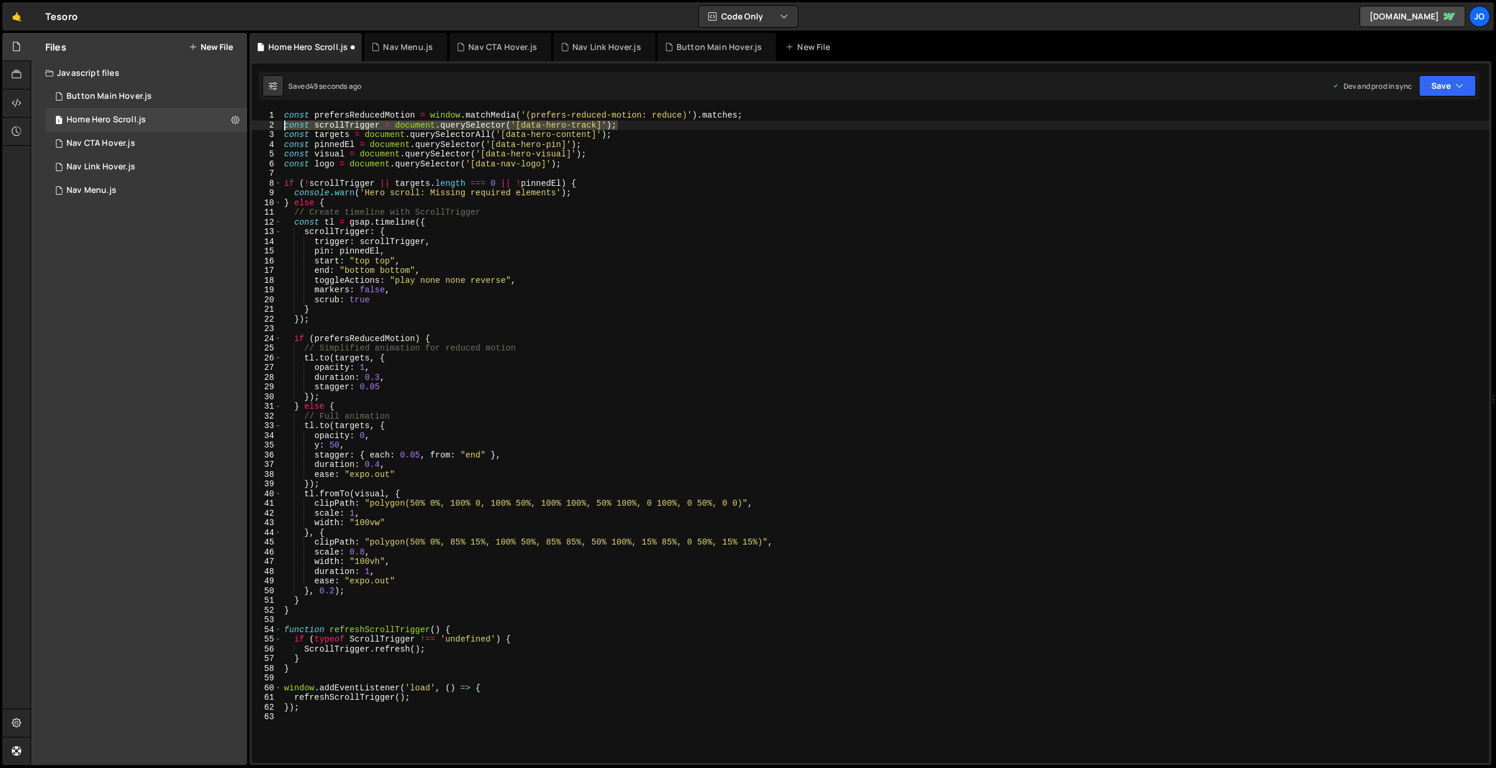
drag, startPoint x: 574, startPoint y: 125, endPoint x: 285, endPoint y: 126, distance: 289.5
click at [285, 126] on div "const prefersReducedMotion = window . matchMedia ( '(prefers-reduced-motion: re…" at bounding box center [885, 447] width 1207 height 672
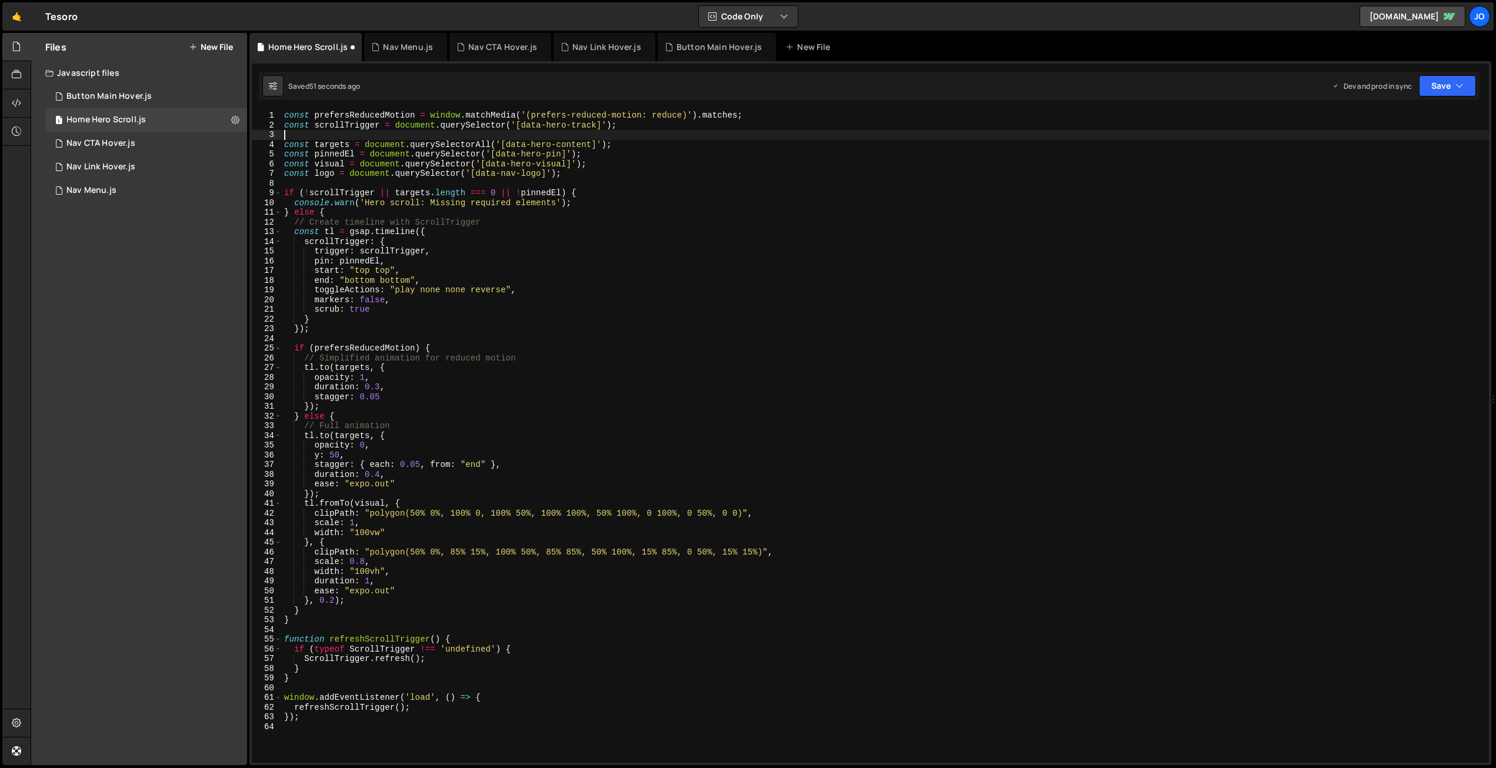
paste textarea "const scrollTrigger = document.querySelector('[data-hero-track]');"
type textarea "const scrollTrigger = document.querySelector('[data-hero-track]');"
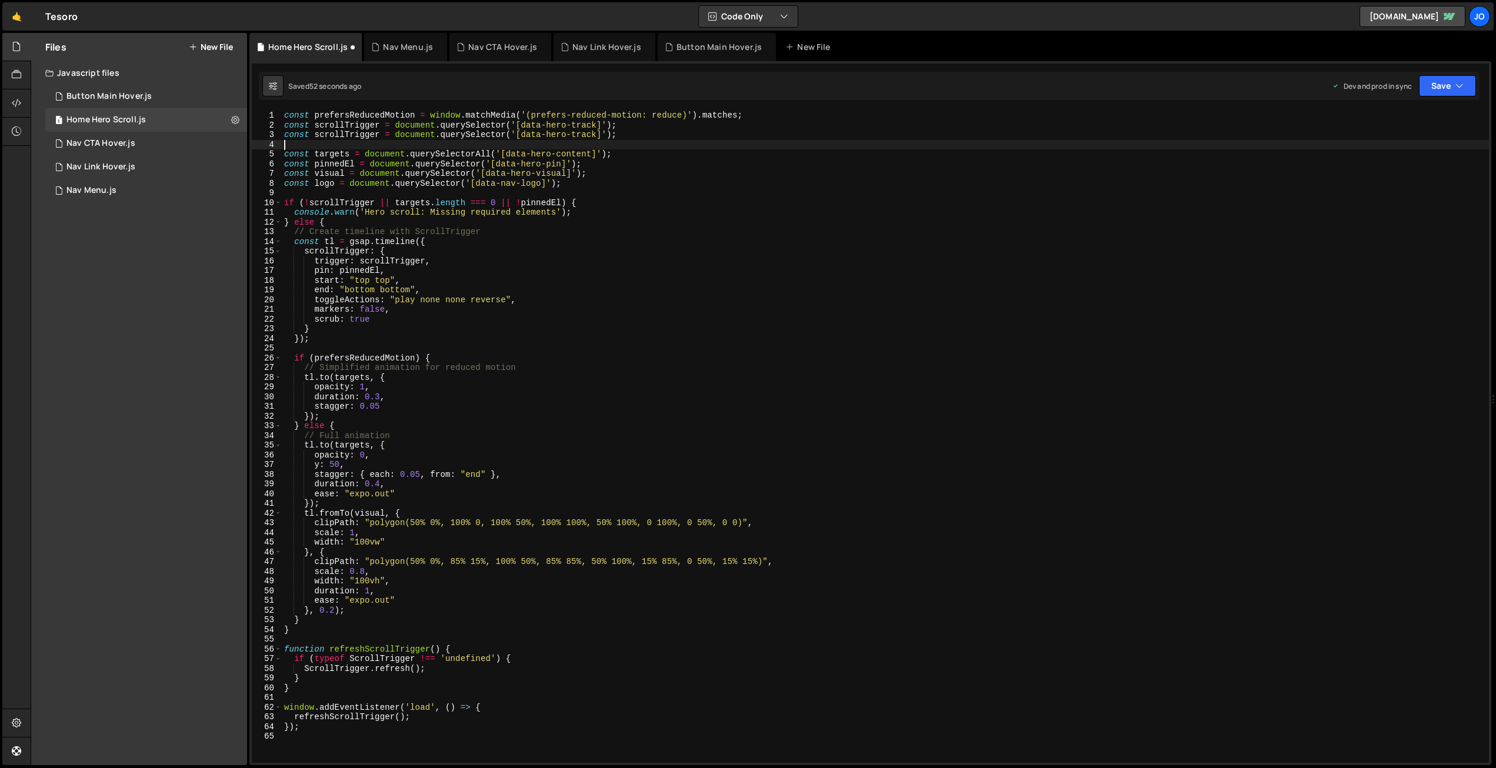
paste textarea "const scrollTrigger = document.querySelector('[data-hero-track]');"
drag, startPoint x: 378, startPoint y: 133, endPoint x: 317, endPoint y: 134, distance: 61.8
click at [317, 134] on div "const prefersReducedMotion = window . matchMedia ( '(prefers-reduced-motion: re…" at bounding box center [885, 447] width 1207 height 672
drag, startPoint x: 354, startPoint y: 142, endPoint x: 316, endPoint y: 143, distance: 38.2
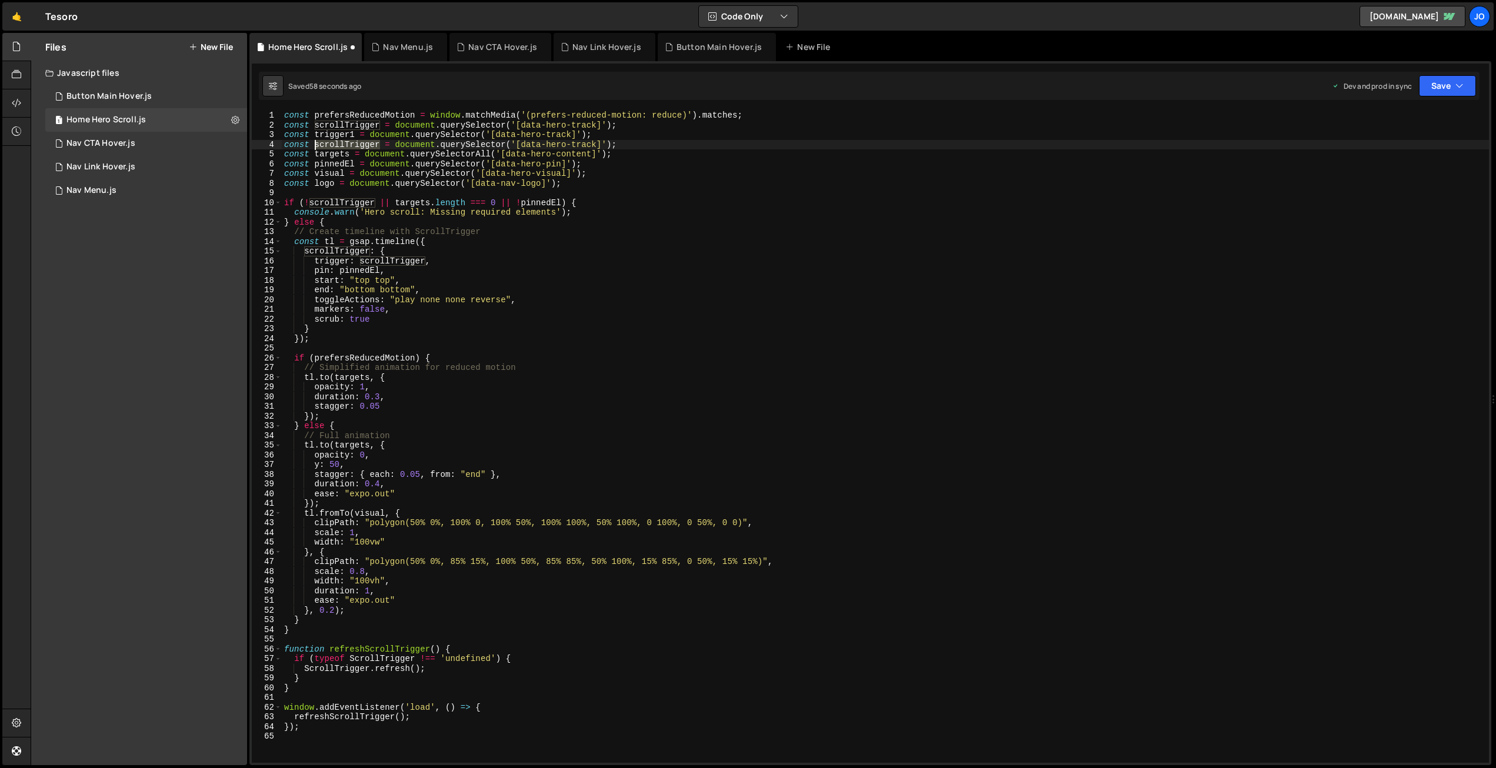
click at [316, 143] on div "const prefersReducedMotion = window . matchMedia ( '(prefers-reduced-motion: re…" at bounding box center [885, 447] width 1207 height 672
drag, startPoint x: 571, startPoint y: 132, endPoint x: 551, endPoint y: 132, distance: 20.0
click at [551, 132] on div "const prefersReducedMotion = window . matchMedia ( '(prefers-reduced-motion: re…" at bounding box center [885, 447] width 1207 height 672
drag, startPoint x: 592, startPoint y: 136, endPoint x: 498, endPoint y: 135, distance: 94.7
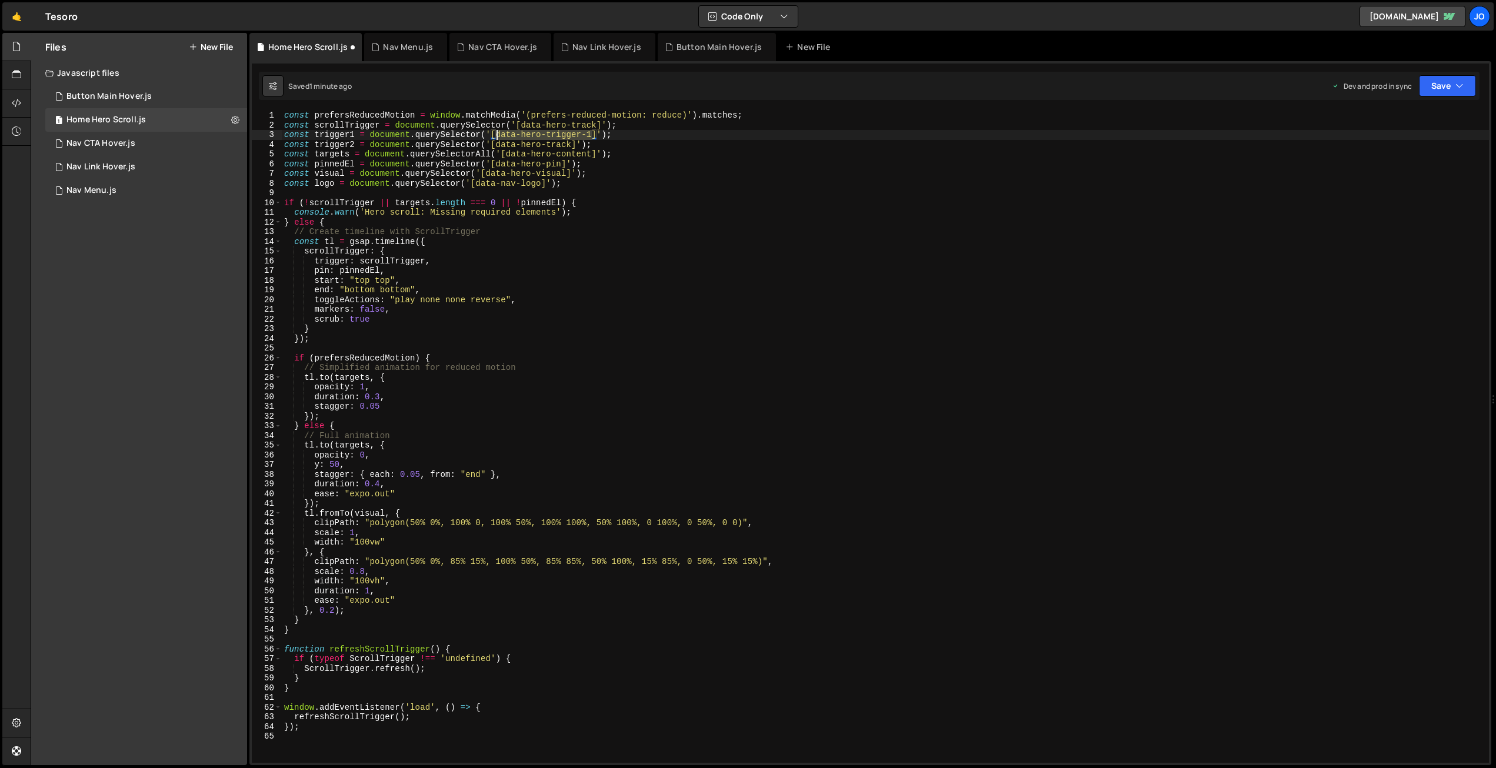
click at [498, 135] on div "const prefersReducedMotion = window . matchMedia ( '(prefers-reduced-motion: re…" at bounding box center [885, 447] width 1207 height 672
drag, startPoint x: 571, startPoint y: 144, endPoint x: 498, endPoint y: 144, distance: 73.0
click at [498, 144] on div "const prefersReducedMotion = window . matchMedia ( '(prefers-reduced-motion: re…" at bounding box center [885, 447] width 1207 height 672
paste textarea "igger-1"
click at [577, 162] on div "const prefersReducedMotion = window . matchMedia ( '(prefers-reduced-motion: re…" at bounding box center [885, 447] width 1207 height 672
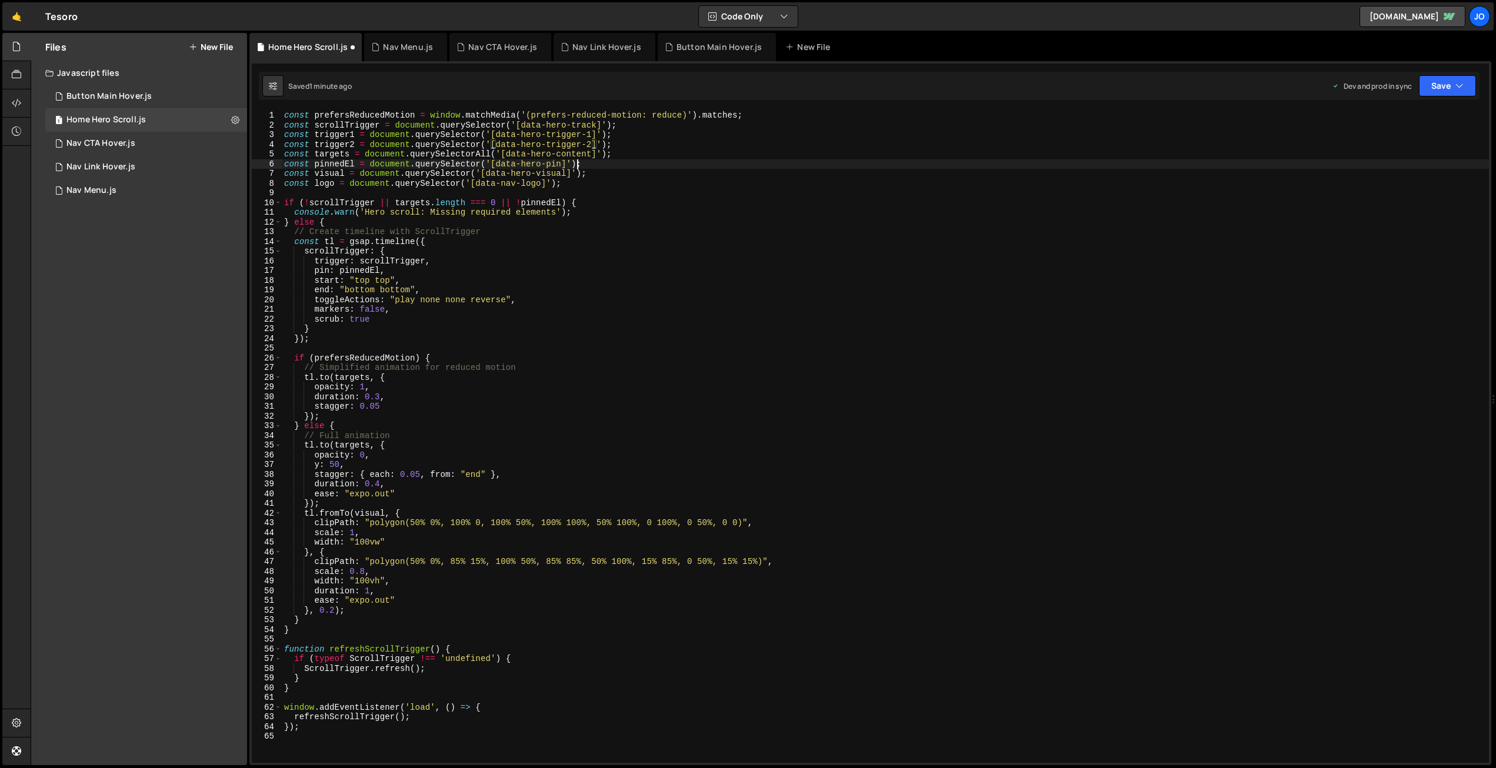
scroll to position [0, 20]
drag, startPoint x: 590, startPoint y: 142, endPoint x: 598, endPoint y: 143, distance: 8.3
click at [591, 142] on div "const prefersReducedMotion = window . matchMedia ( '(prefers-reduced-motion: re…" at bounding box center [885, 447] width 1207 height 672
drag, startPoint x: 553, startPoint y: 131, endPoint x: 257, endPoint y: 136, distance: 296.0
click at [252, 136] on div "const trigger2 = document.querySelector('[data-hero-trigger]'); 1 2 3 4 5 6 7 8…" at bounding box center [870, 437] width 1237 height 652
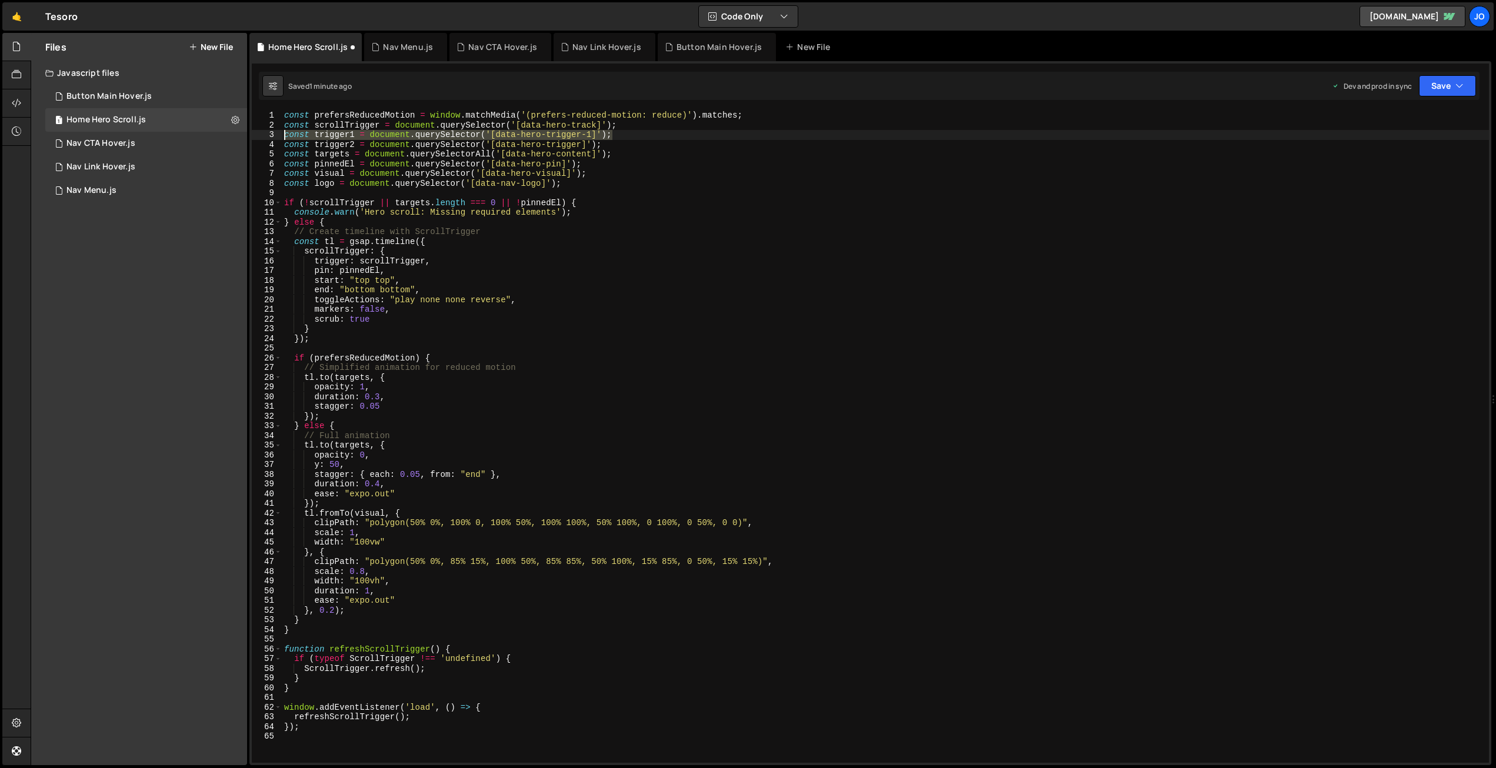
type textarea "const trigger1 = document.querySelector('[data-hero-trigger-1]');"
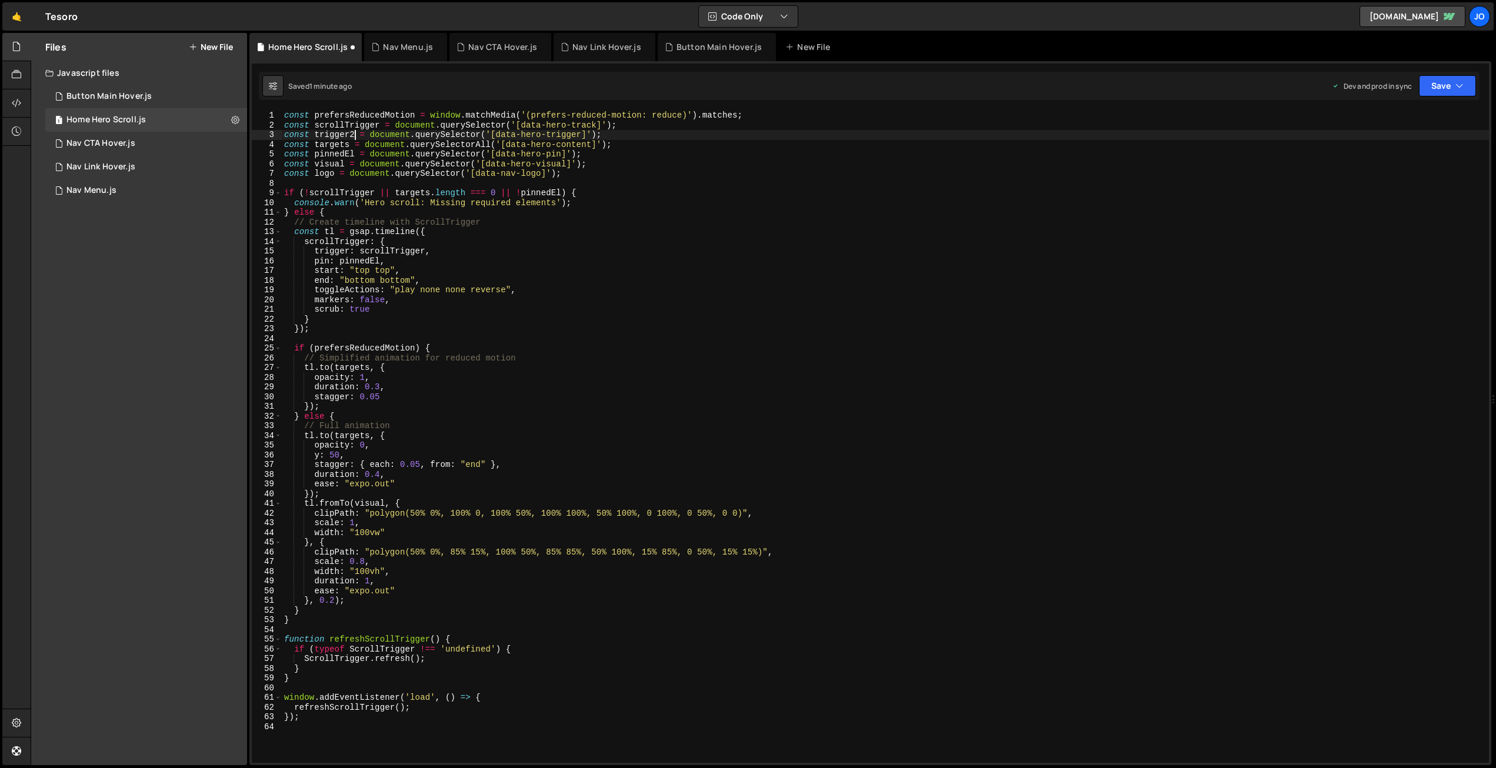
click at [356, 133] on div "const prefersReducedMotion = window . matchMedia ( '(prefers-reduced-motion: re…" at bounding box center [885, 447] width 1207 height 672
click at [538, 156] on div "const prefersReducedMotion = window . matchMedia ( '(prefers-reduced-motion: re…" at bounding box center [885, 447] width 1207 height 672
click at [1445, 81] on button "Save" at bounding box center [1447, 85] width 57 height 21
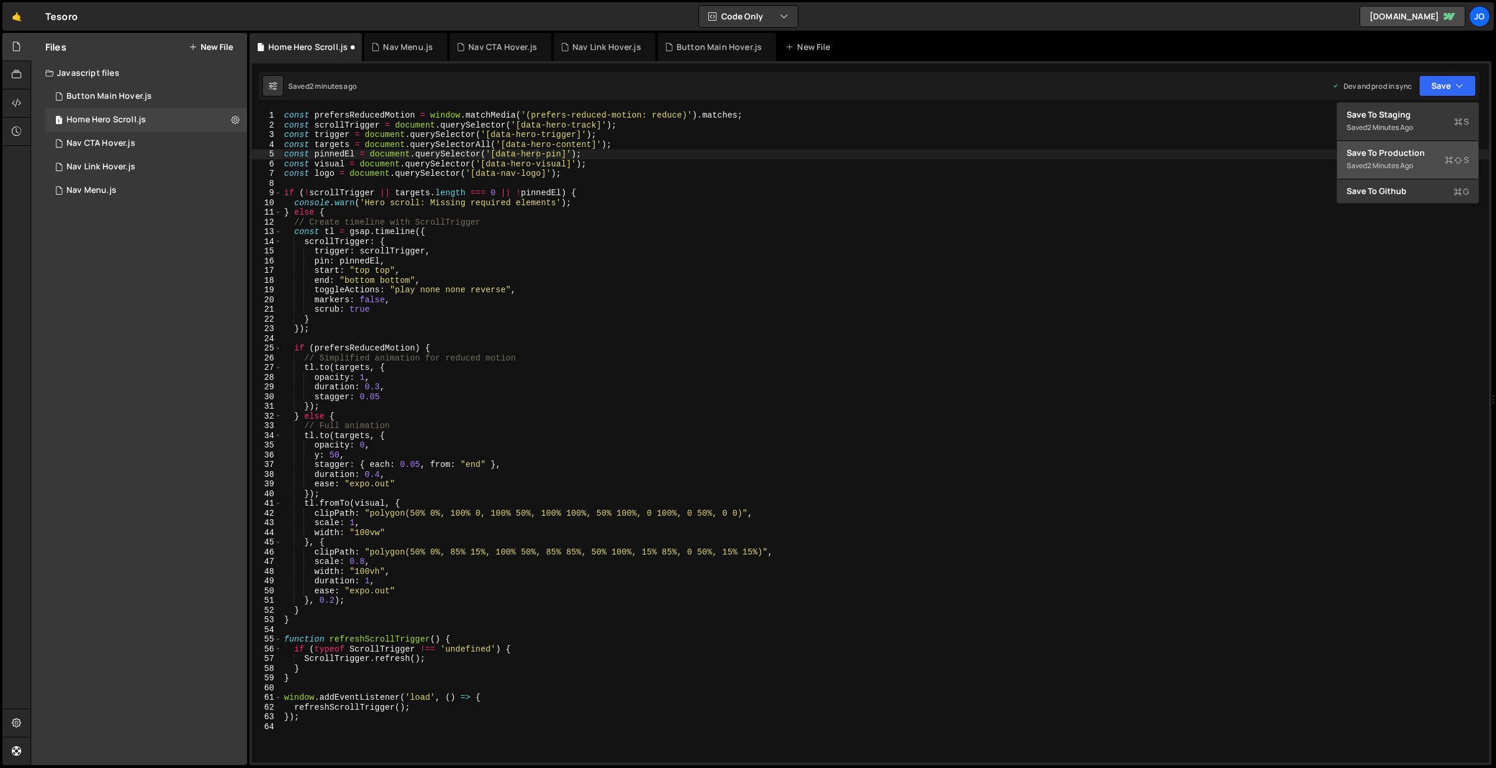
click at [1397, 156] on div "Save to Production S" at bounding box center [1408, 153] width 122 height 12
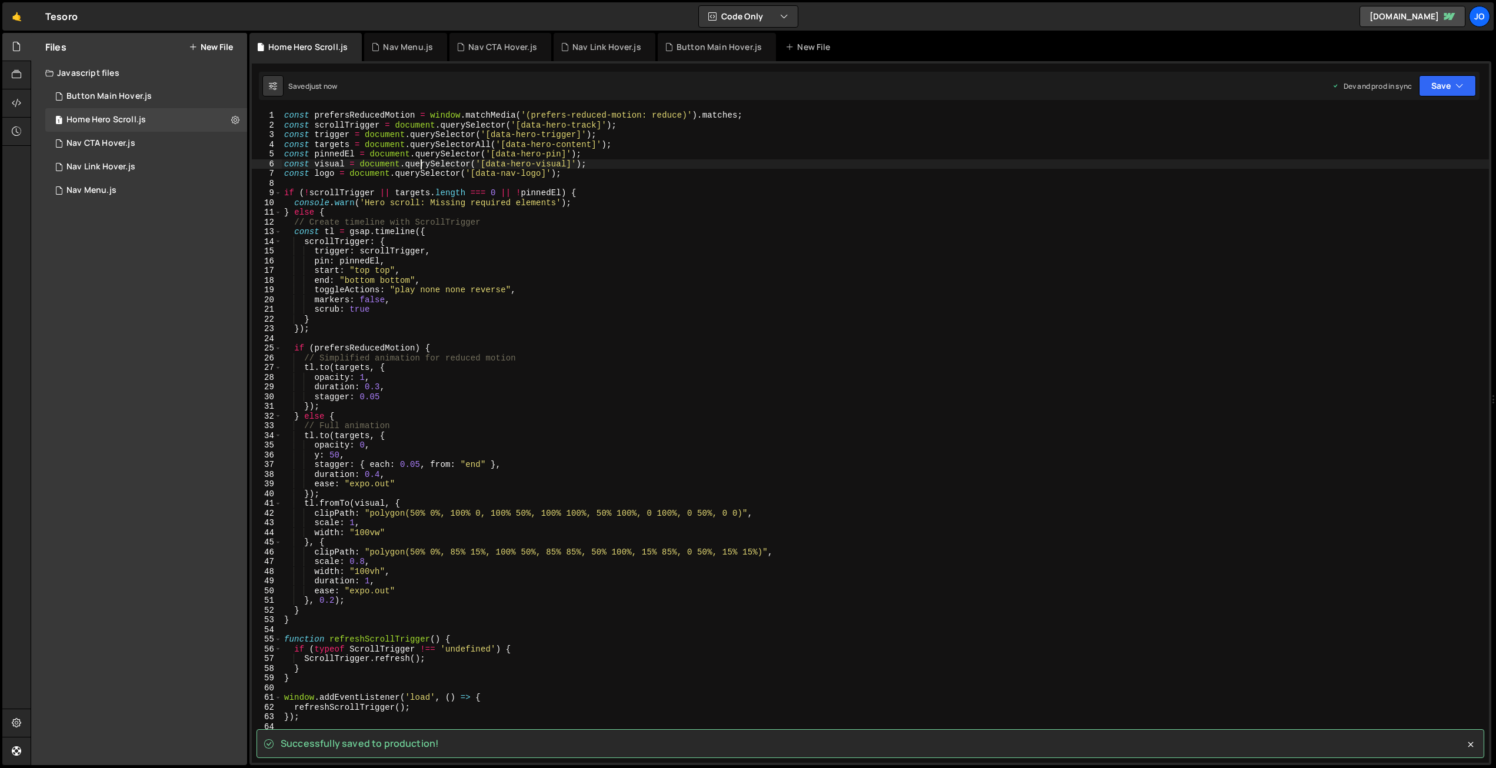
click at [422, 166] on div "const prefersReducedMotion = window . matchMedia ( '(prefers-reduced-motion: re…" at bounding box center [885, 447] width 1207 height 672
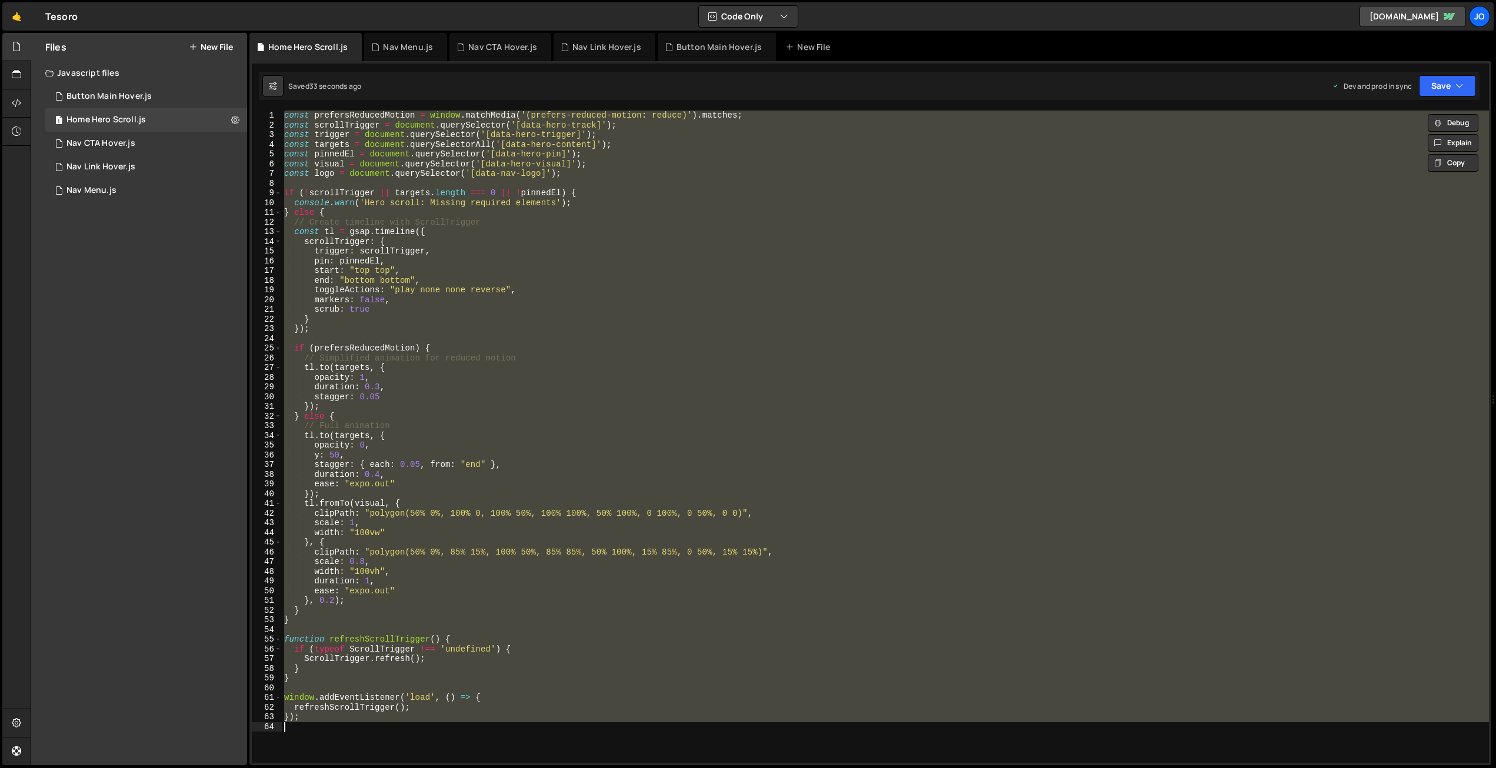
click at [378, 168] on div "const prefersReducedMotion = window . matchMedia ( '(prefers-reduced-motion: re…" at bounding box center [885, 437] width 1207 height 652
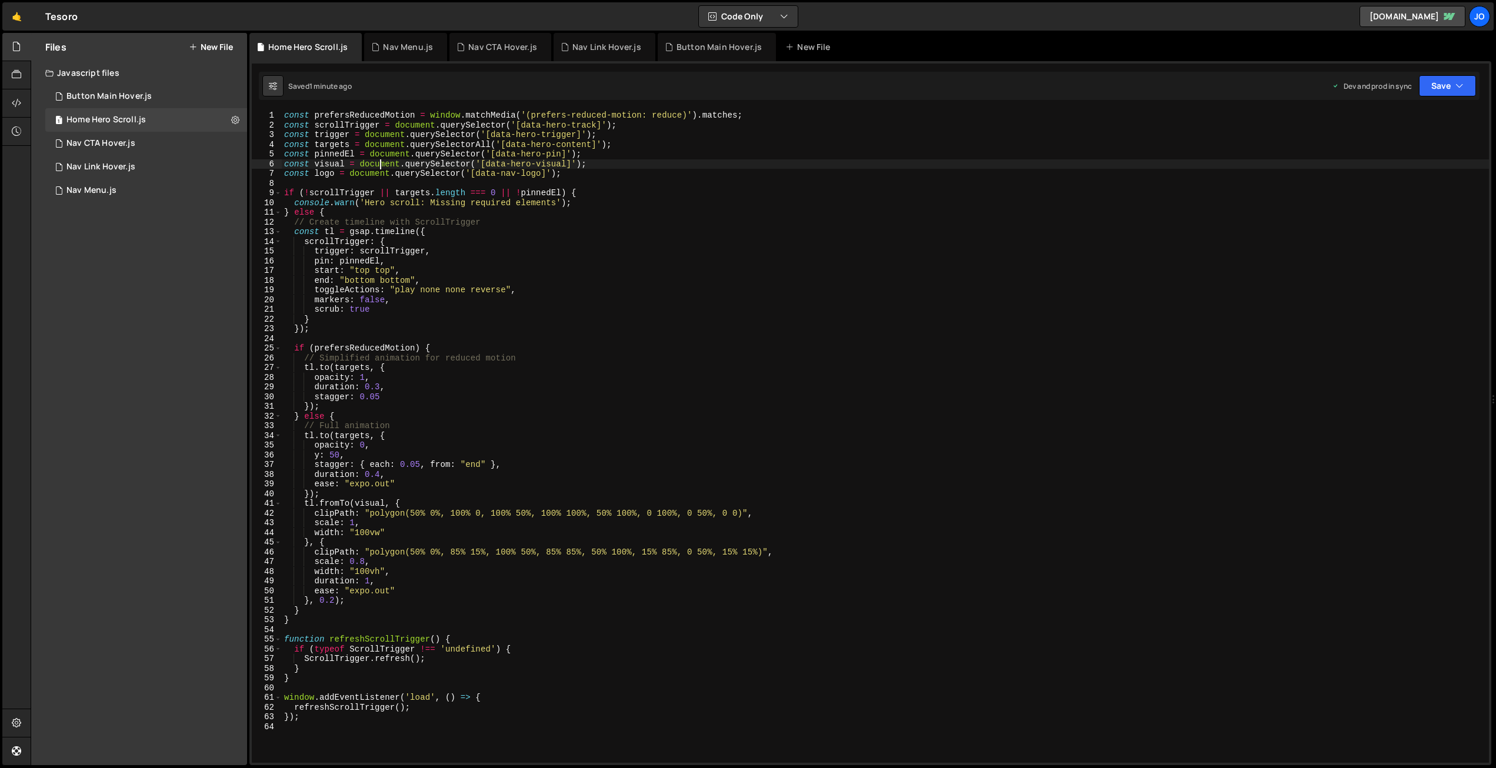
click at [499, 289] on div "const prefersReducedMotion = window . matchMedia ( '(prefers-reduced-motion: re…" at bounding box center [885, 447] width 1207 height 672
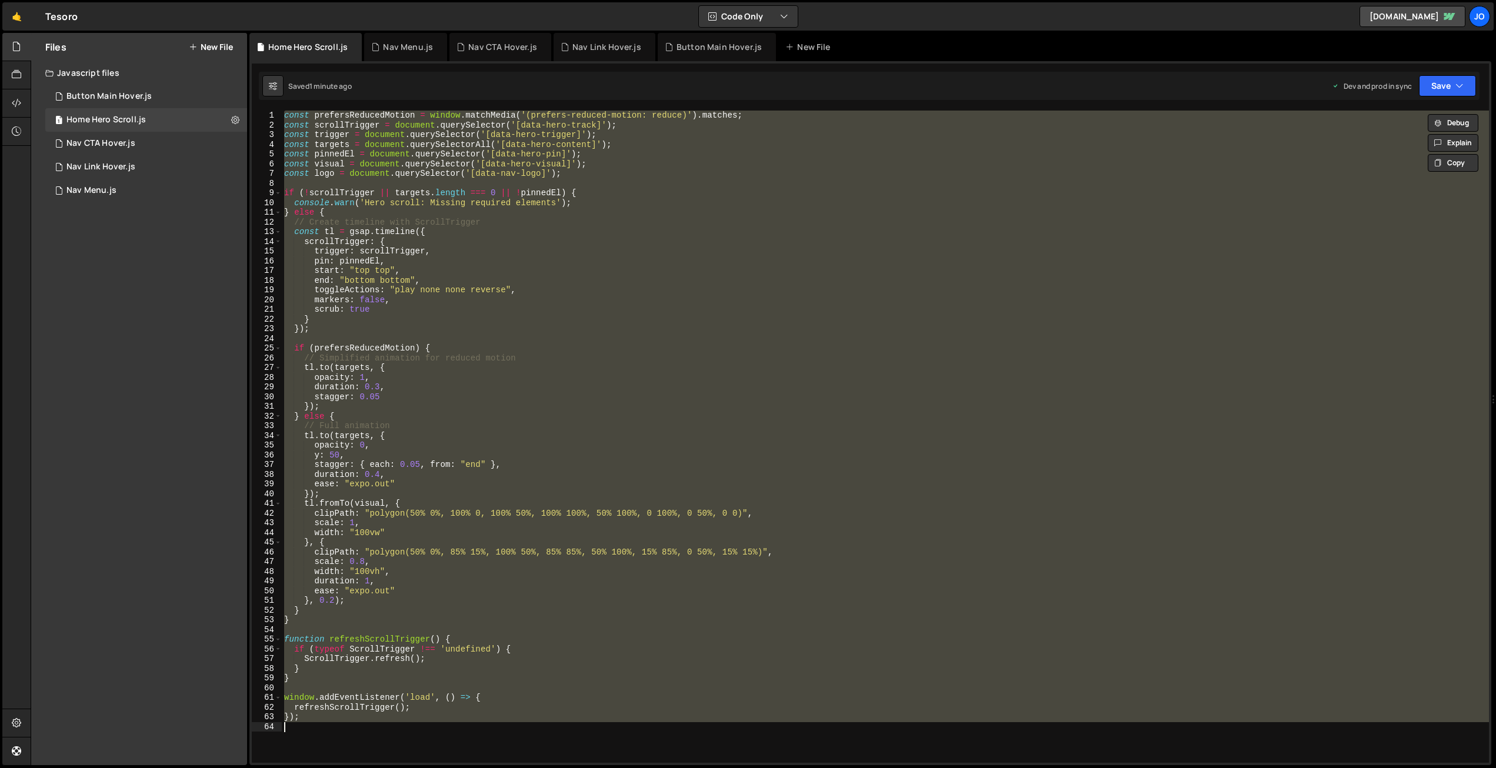
paste textarea "*/"
type textarea "*/"
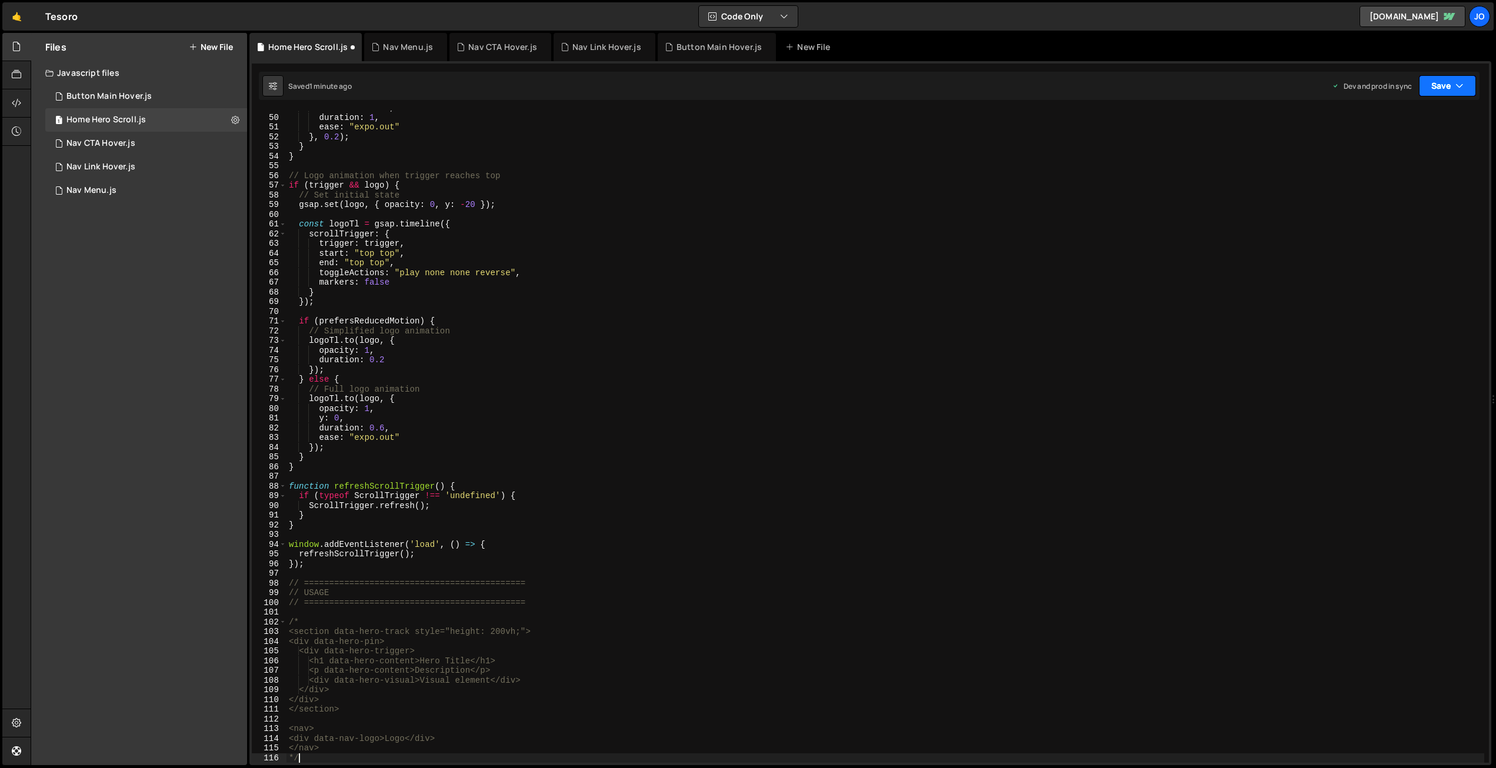
click at [1440, 83] on button "Save" at bounding box center [1447, 85] width 57 height 21
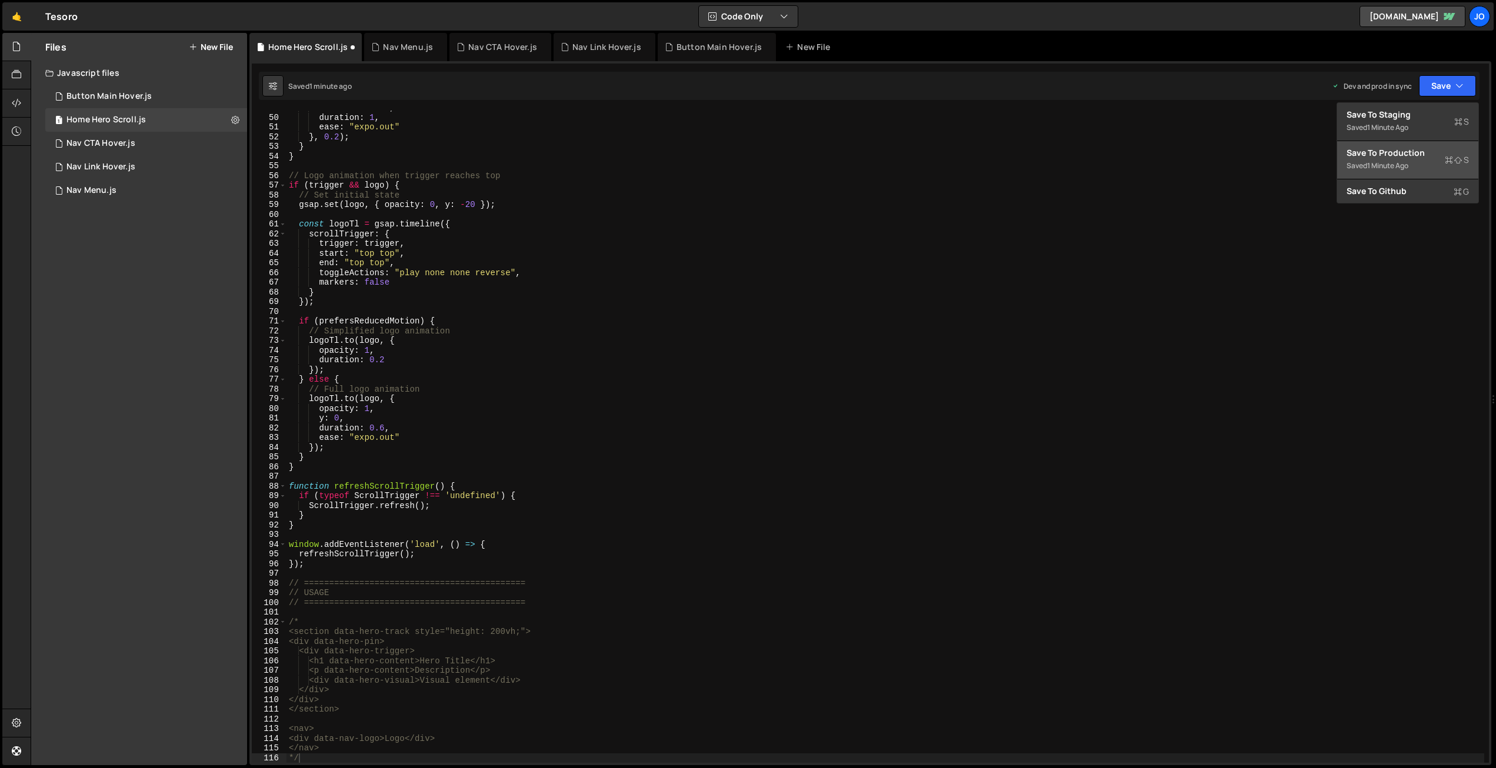
click at [1380, 169] on div "1 minute ago" at bounding box center [1387, 166] width 41 height 10
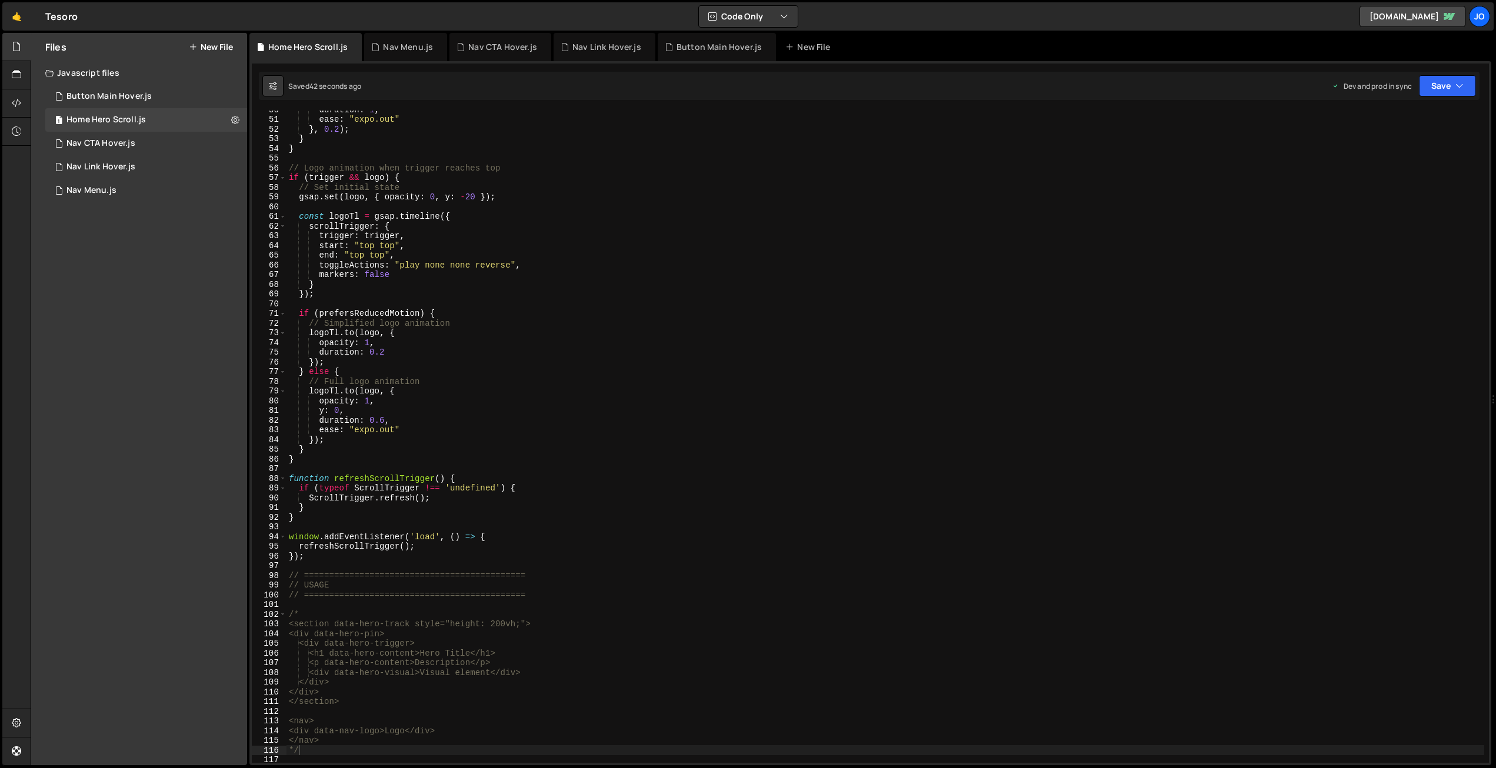
scroll to position [727, 0]
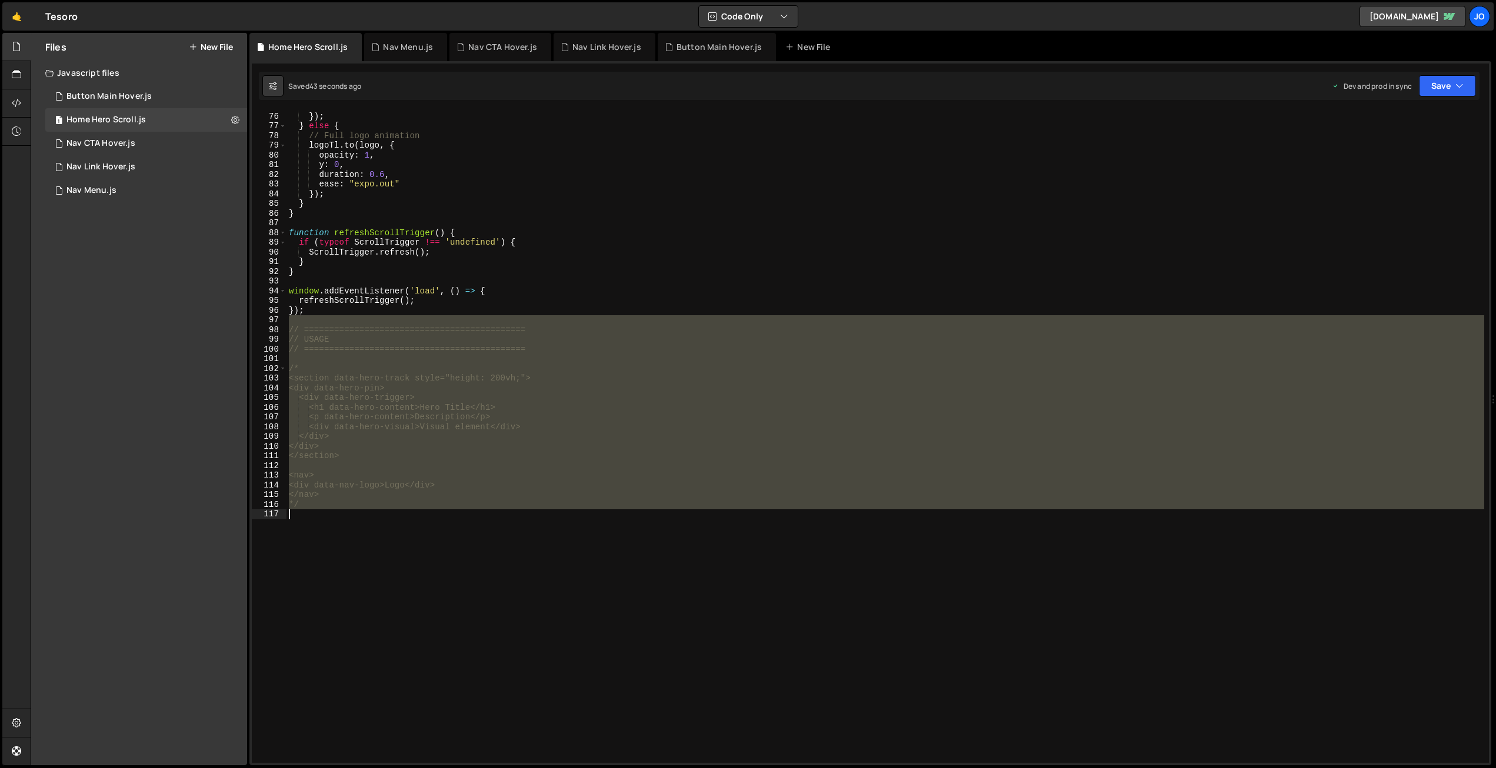
drag, startPoint x: 292, startPoint y: 322, endPoint x: 451, endPoint y: 602, distance: 321.1
click at [450, 602] on div "duration : 0.2 }) ; } else { // Full logo animation logoTl . to ( logo , { opac…" at bounding box center [886, 438] width 1198 height 672
type textarea "*/"
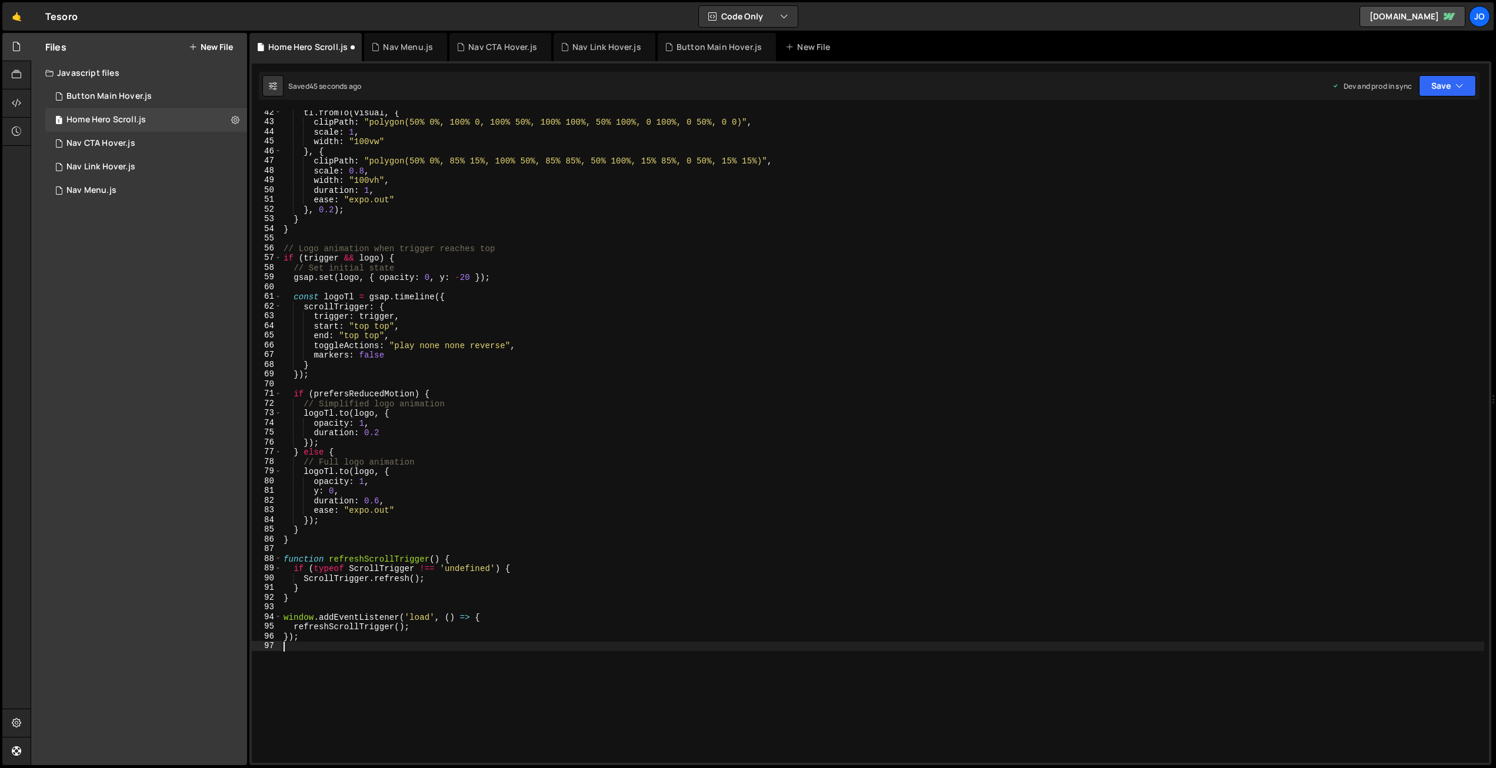
scroll to position [397, 0]
drag, startPoint x: 389, startPoint y: 328, endPoint x: 375, endPoint y: 327, distance: 13.6
click at [375, 327] on div "tl . fromTo ( visual , { clipPath : "polygon(50% 0%, 100% 0, 100% 50%, 100% 100…" at bounding box center [882, 438] width 1203 height 672
drag, startPoint x: 375, startPoint y: 339, endPoint x: 364, endPoint y: 339, distance: 10.6
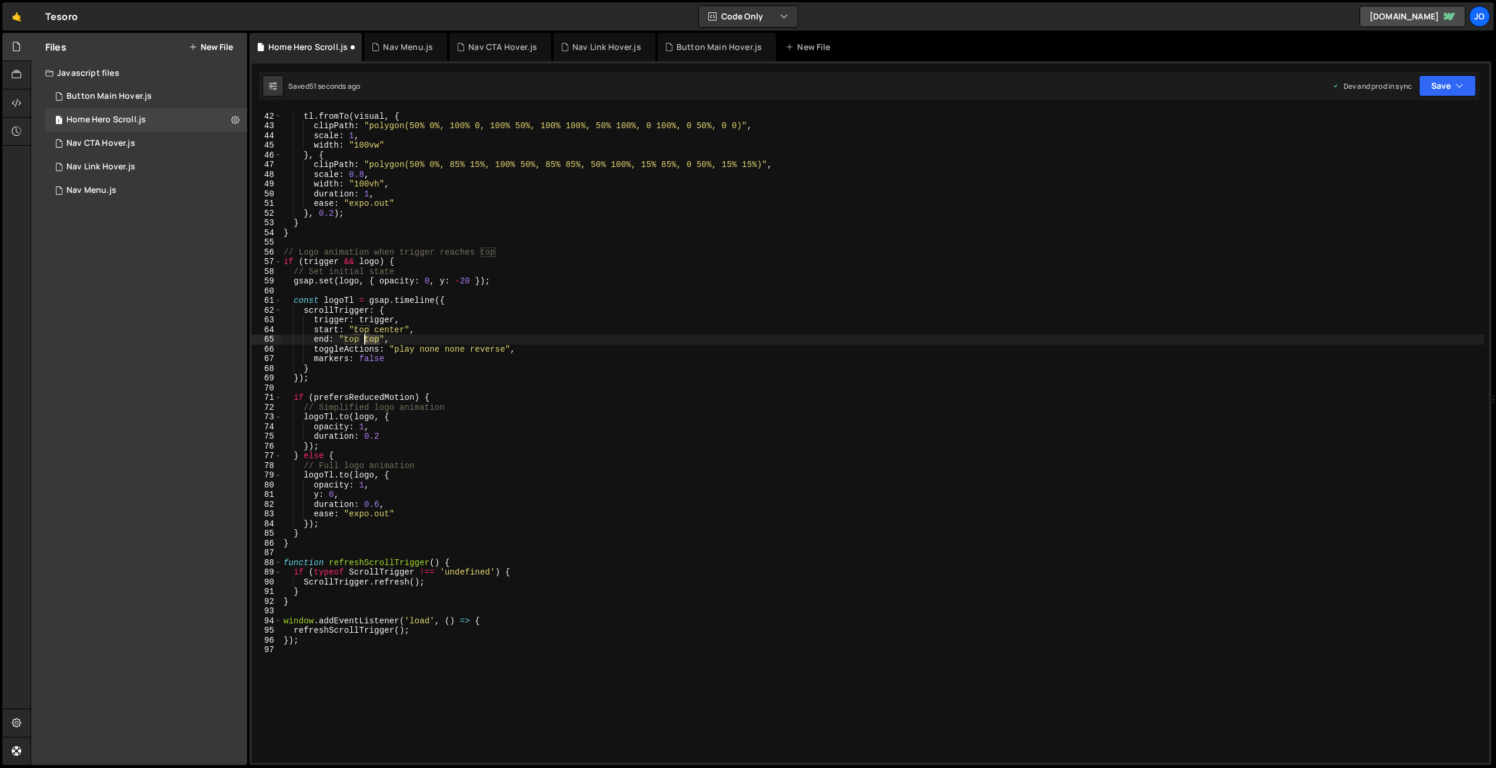
click at [364, 338] on div "tl . fromTo ( visual , { clipPath : "polygon(50% 0%, 100% 0, 100% 50%, 100% 100…" at bounding box center [882, 438] width 1203 height 672
click at [1443, 85] on button "Save" at bounding box center [1447, 85] width 57 height 21
click at [1410, 155] on div "Save to Production S" at bounding box center [1408, 153] width 122 height 12
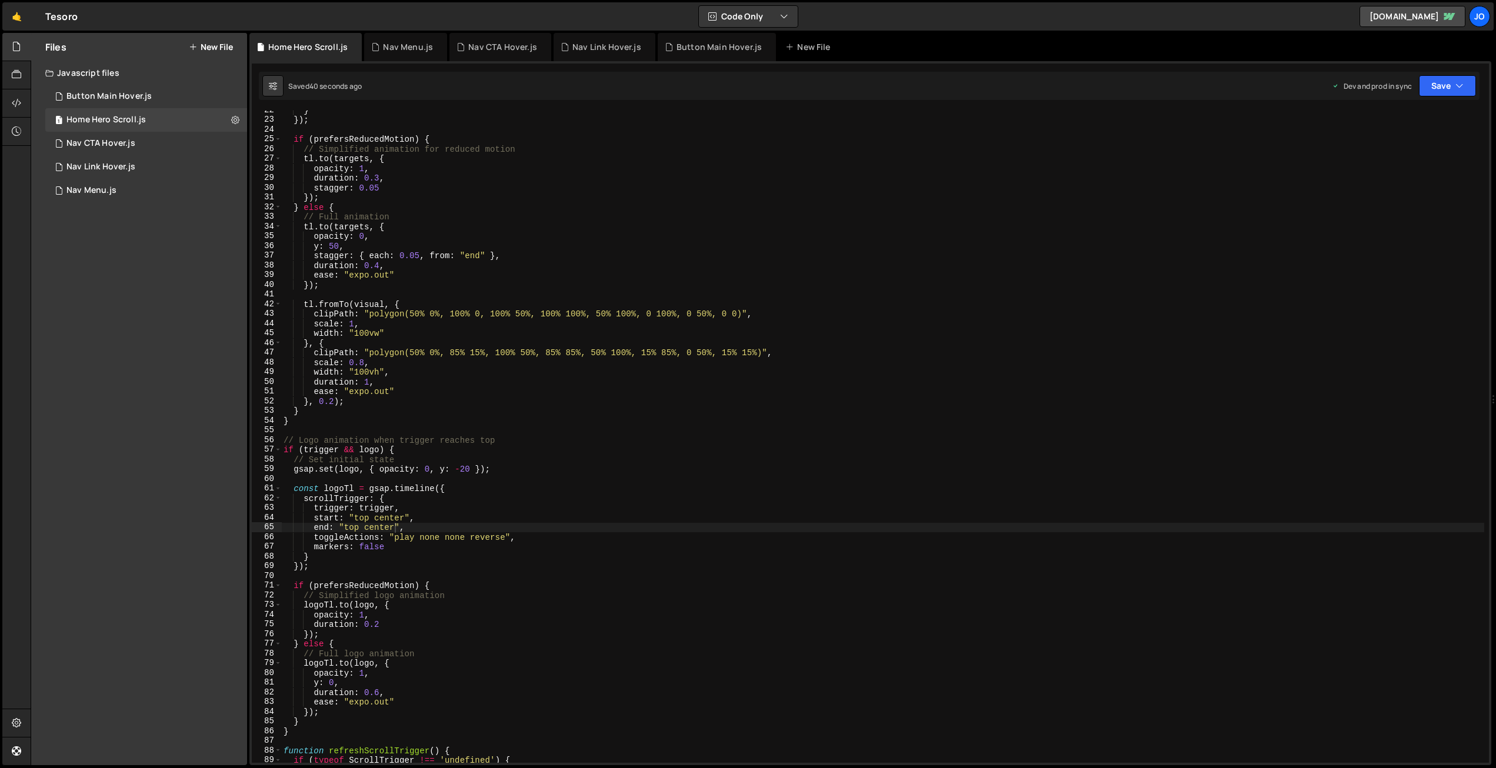
scroll to position [242, 0]
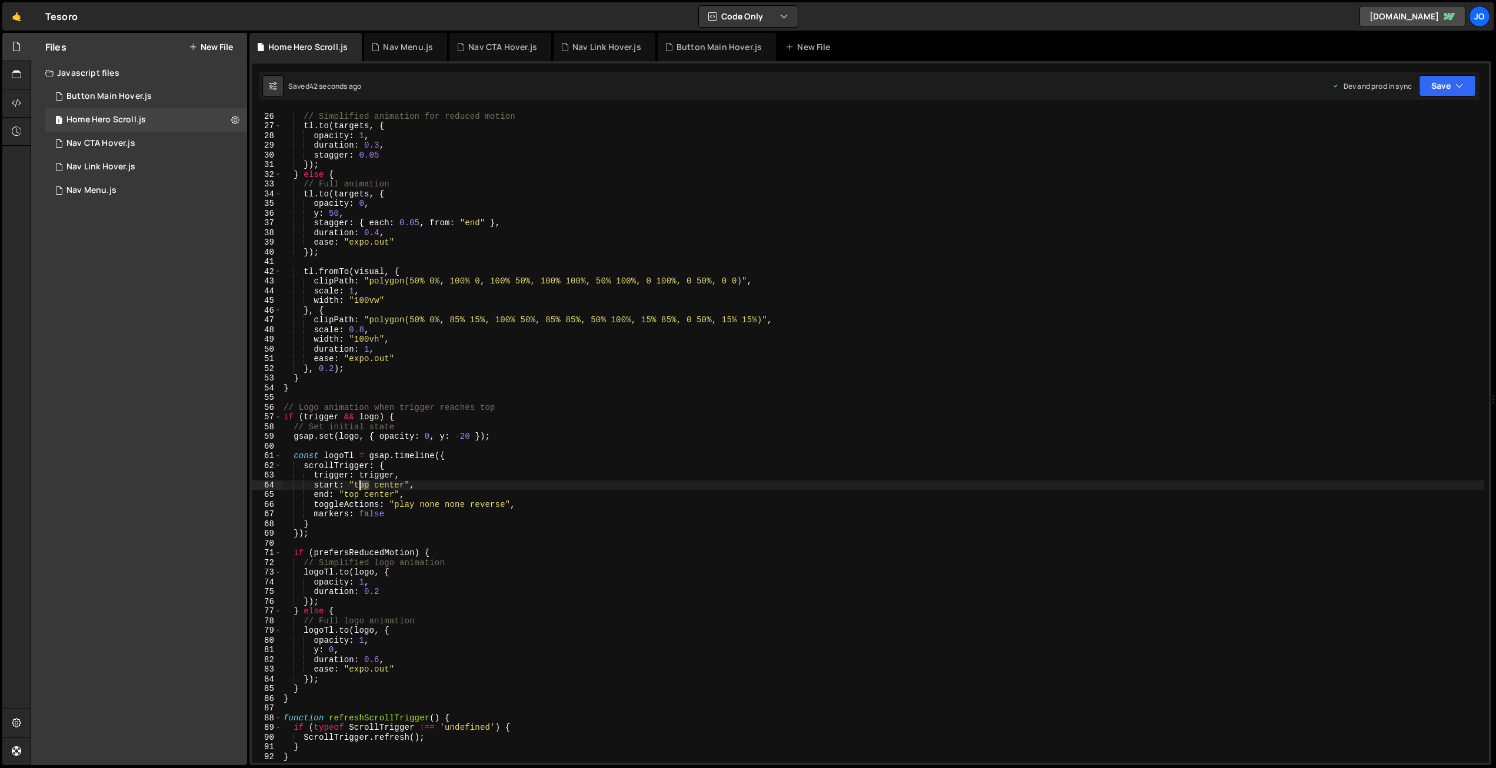
drag, startPoint x: 366, startPoint y: 483, endPoint x: 357, endPoint y: 482, distance: 8.9
click at [357, 482] on div "if ( prefersReducedMotion ) { // Simplified animation for reduced motion tl . t…" at bounding box center [882, 438] width 1203 height 672
drag, startPoint x: 411, startPoint y: 484, endPoint x: 391, endPoint y: 483, distance: 20.6
click at [391, 483] on div "if ( prefersReducedMotion ) { // Simplified animation for reduced motion tl . t…" at bounding box center [882, 438] width 1203 height 672
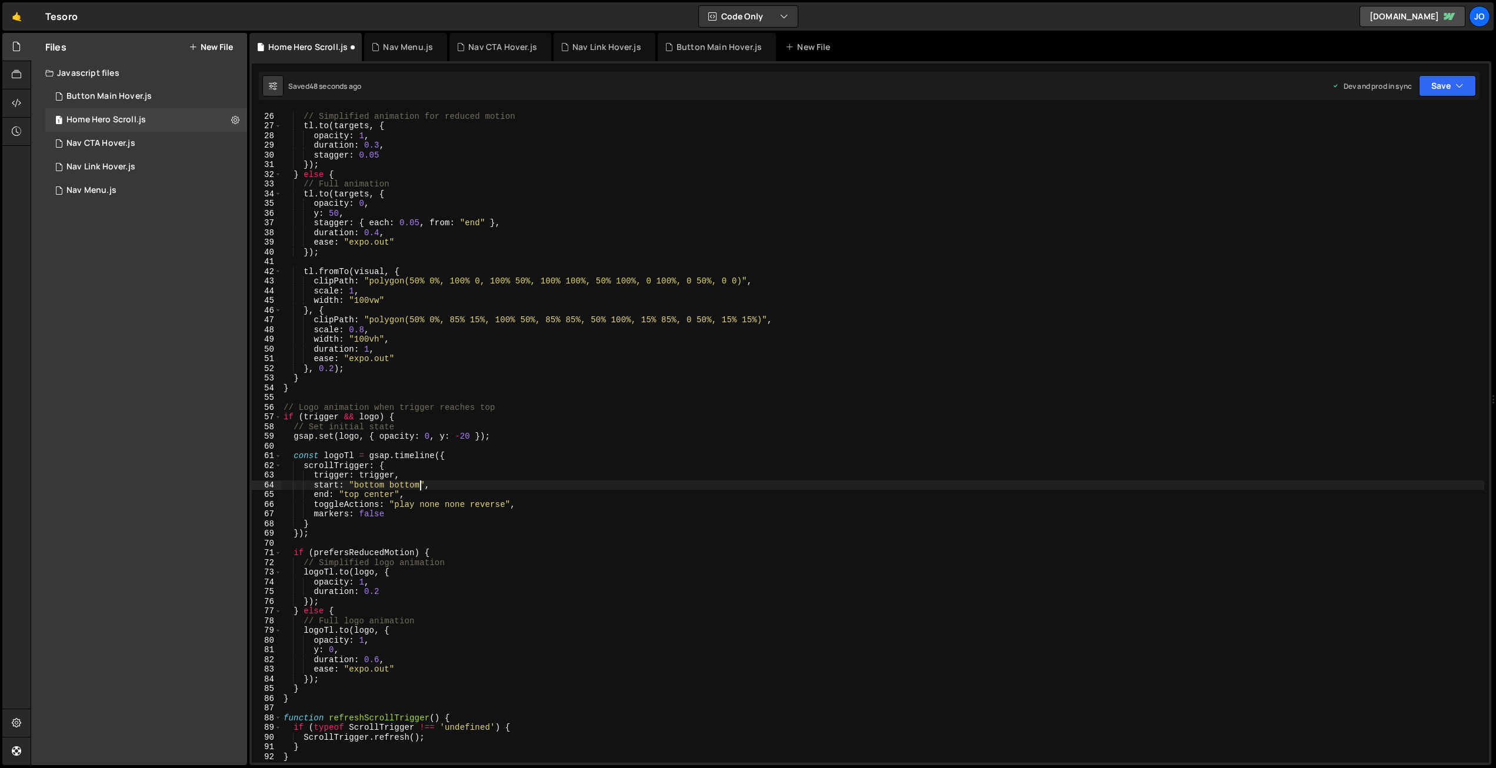
scroll to position [0, 9]
drag, startPoint x: 376, startPoint y: 492, endPoint x: 346, endPoint y: 492, distance: 30.0
click at [346, 492] on div "if ( prefersReducedMotion ) { // Simplified animation for reduced motion tl . t…" at bounding box center [882, 438] width 1203 height 672
click at [1444, 85] on button "Save" at bounding box center [1447, 85] width 57 height 21
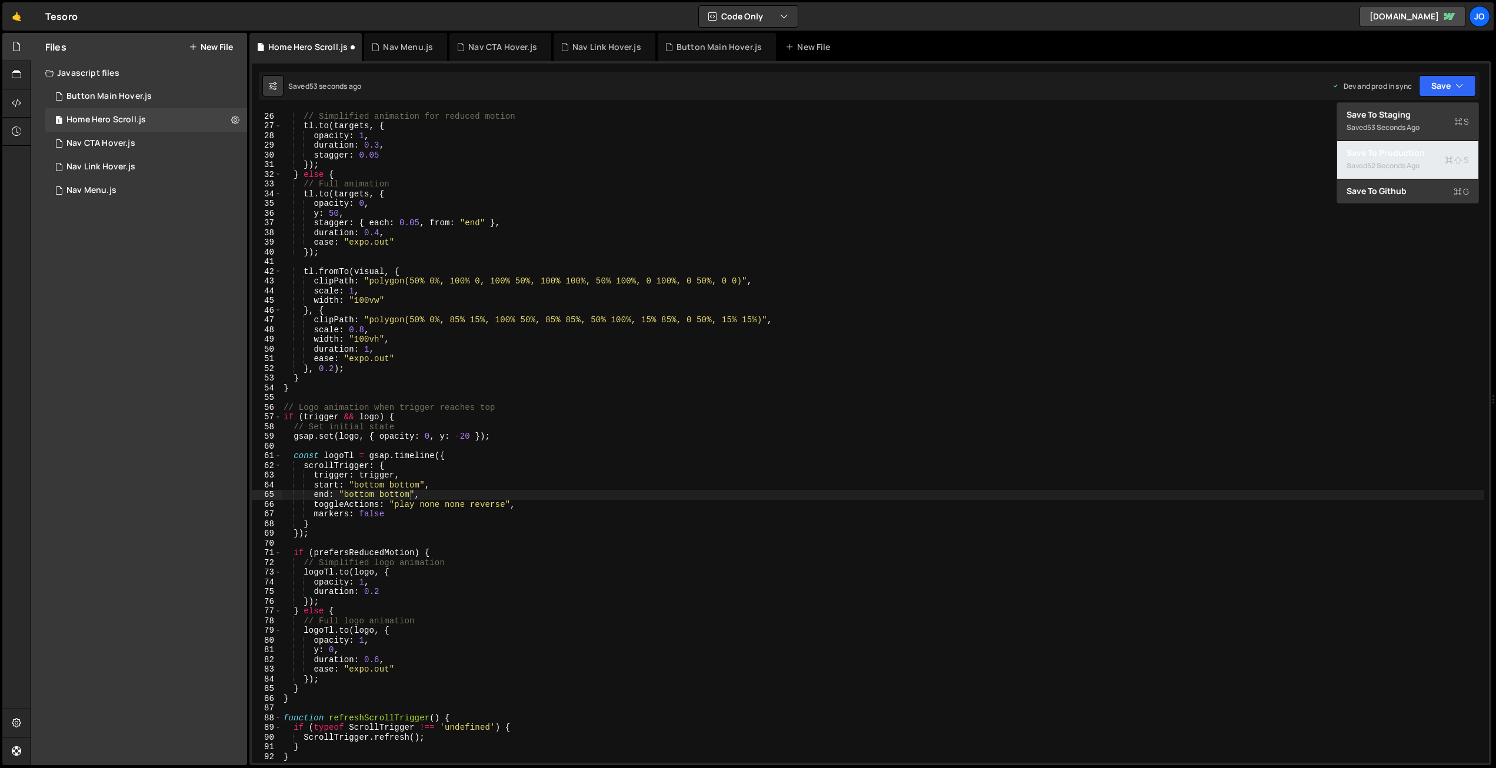
drag, startPoint x: 1416, startPoint y: 151, endPoint x: 1410, endPoint y: 154, distance: 7.1
click at [1416, 151] on div "Save to Production S" at bounding box center [1408, 153] width 122 height 12
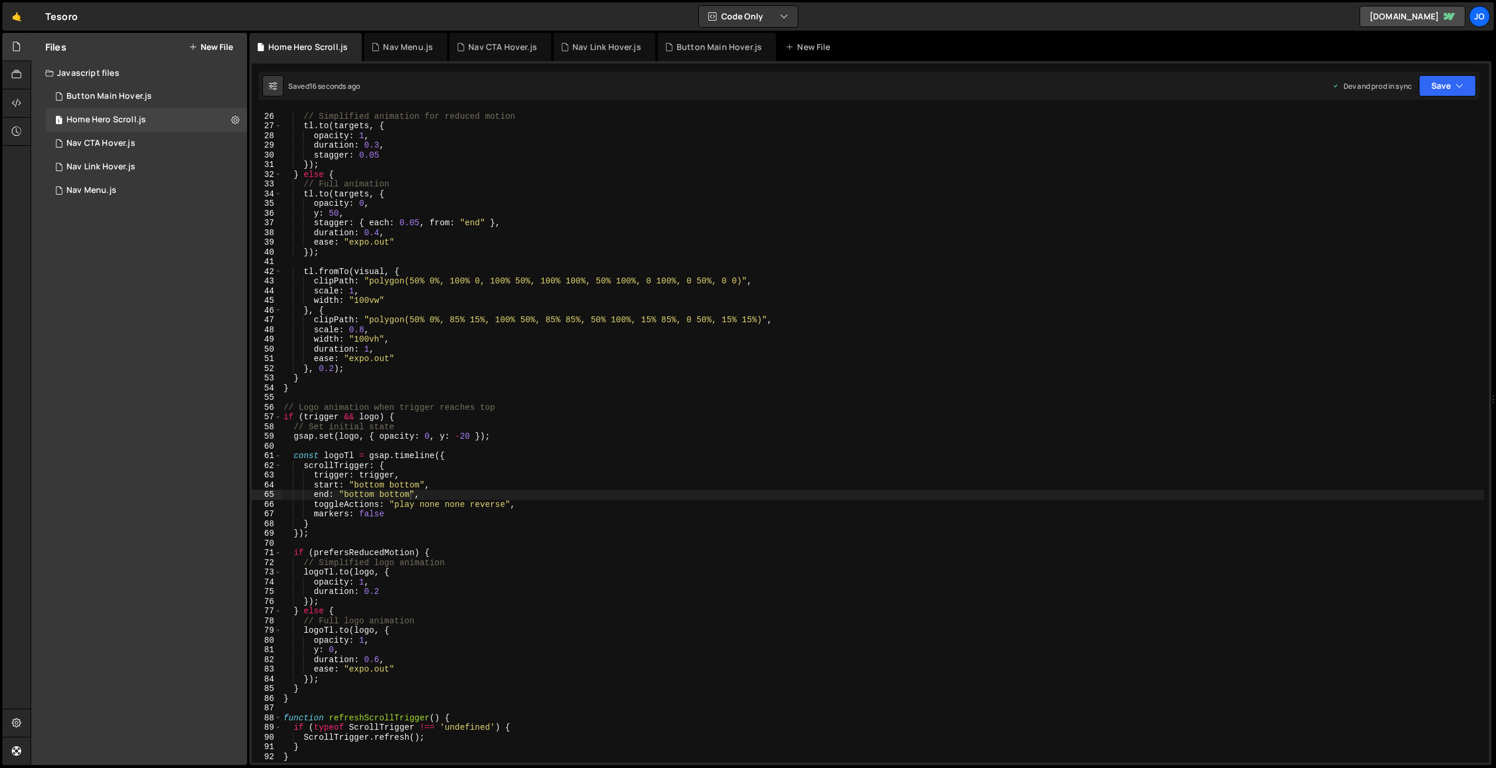
click at [412, 484] on div "if ( prefersReducedMotion ) { // Simplified animation for reduced motion tl . t…" at bounding box center [882, 438] width 1203 height 672
drag, startPoint x: 420, startPoint y: 483, endPoint x: 392, endPoint y: 482, distance: 28.2
click at [392, 482] on div "if ( prefersReducedMotion ) { // Simplified animation for reduced motion tl . t…" at bounding box center [882, 438] width 1203 height 672
click at [376, 483] on div "if ( prefersReducedMotion ) { // Simplified animation for reduced motion tl . t…" at bounding box center [882, 438] width 1203 height 672
drag, startPoint x: 421, startPoint y: 483, endPoint x: 355, endPoint y: 483, distance: 65.3
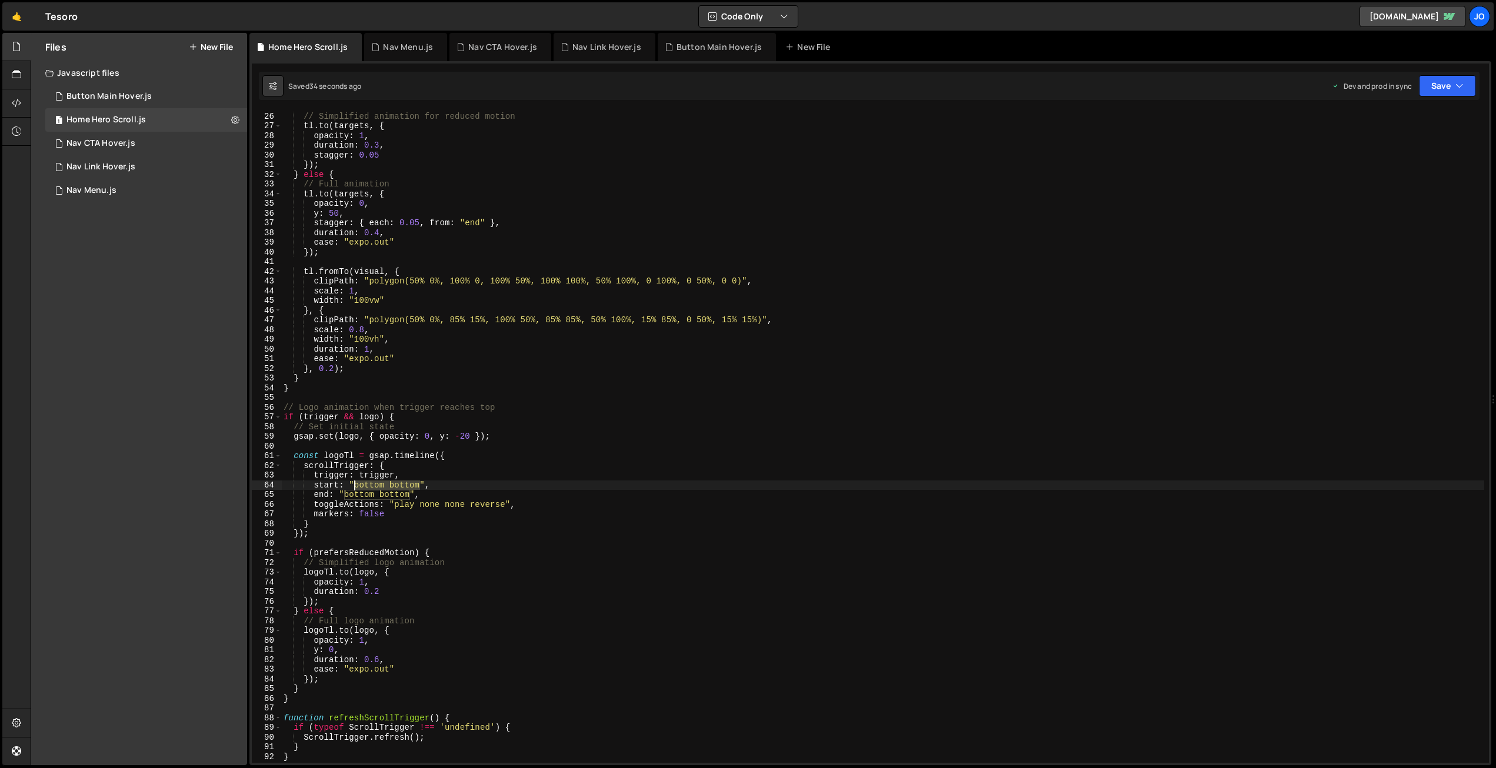
click at [355, 483] on div "if ( prefersReducedMotion ) { // Simplified animation for reduced motion tl . t…" at bounding box center [882, 438] width 1203 height 672
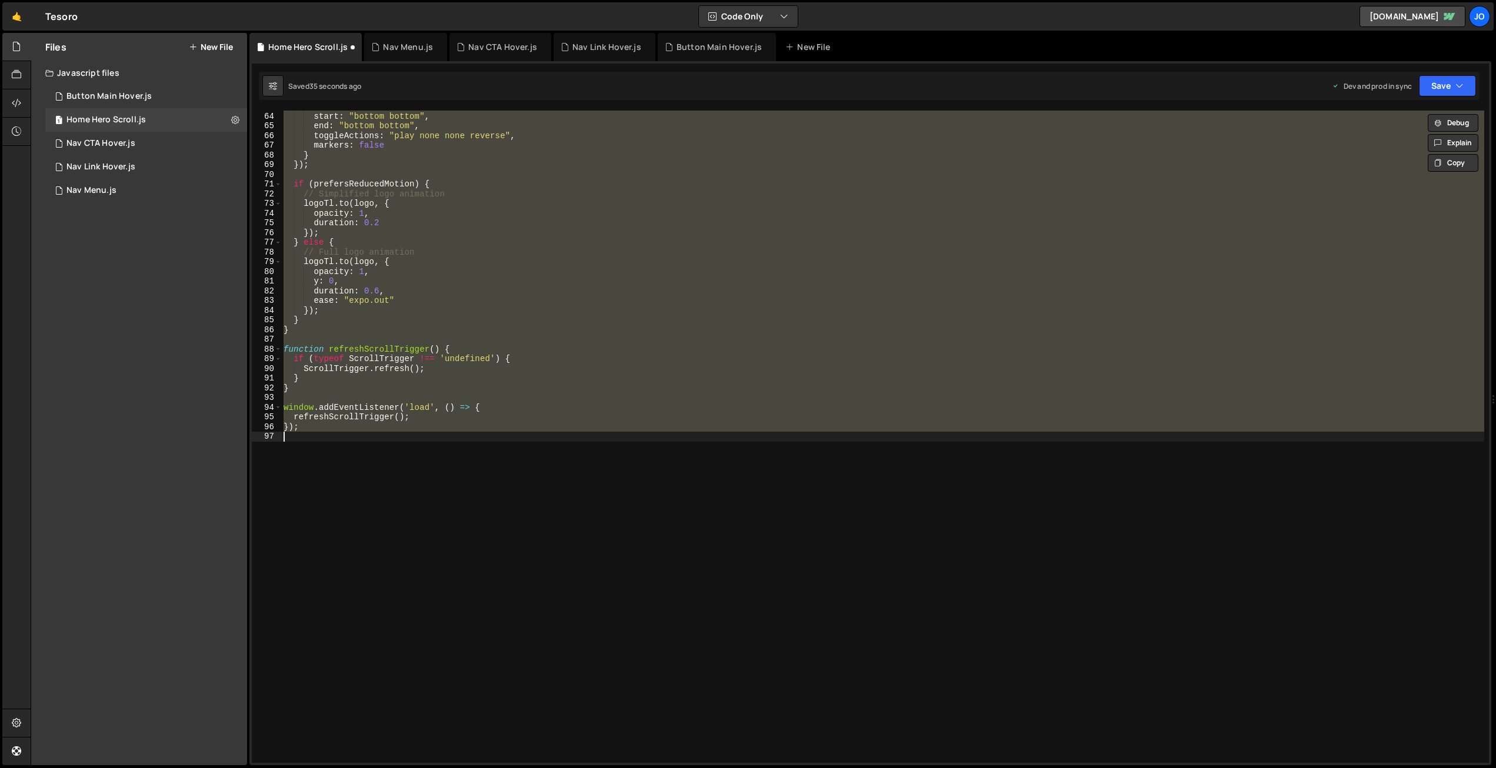
scroll to position [611, 0]
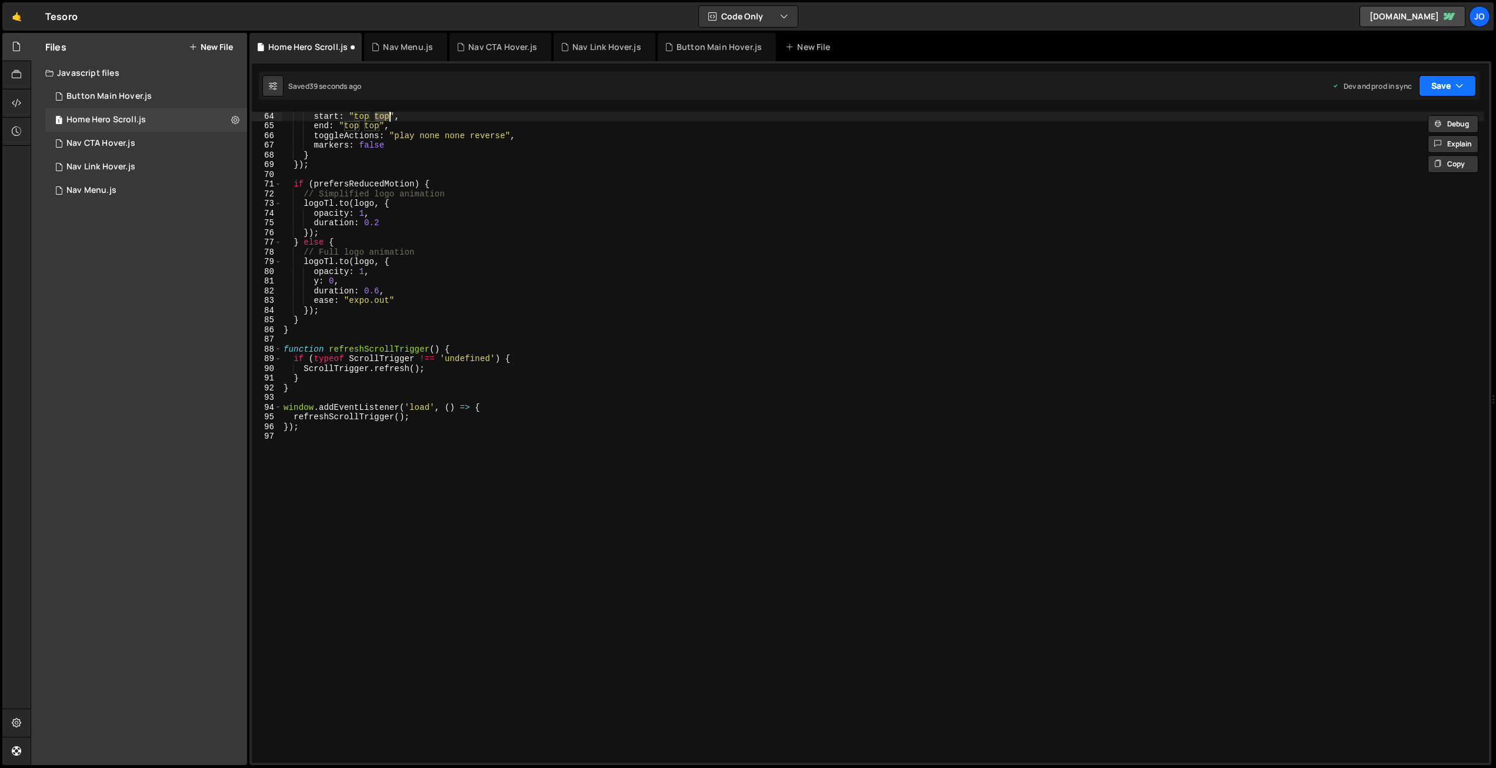
click at [1439, 79] on button "Save" at bounding box center [1447, 85] width 57 height 21
click at [1408, 158] on div "Save to Production S" at bounding box center [1408, 153] width 122 height 12
click at [623, 245] on div "trigger : trigger , start : "top top" , end : "top top" , toggleActions : "play…" at bounding box center [882, 438] width 1203 height 672
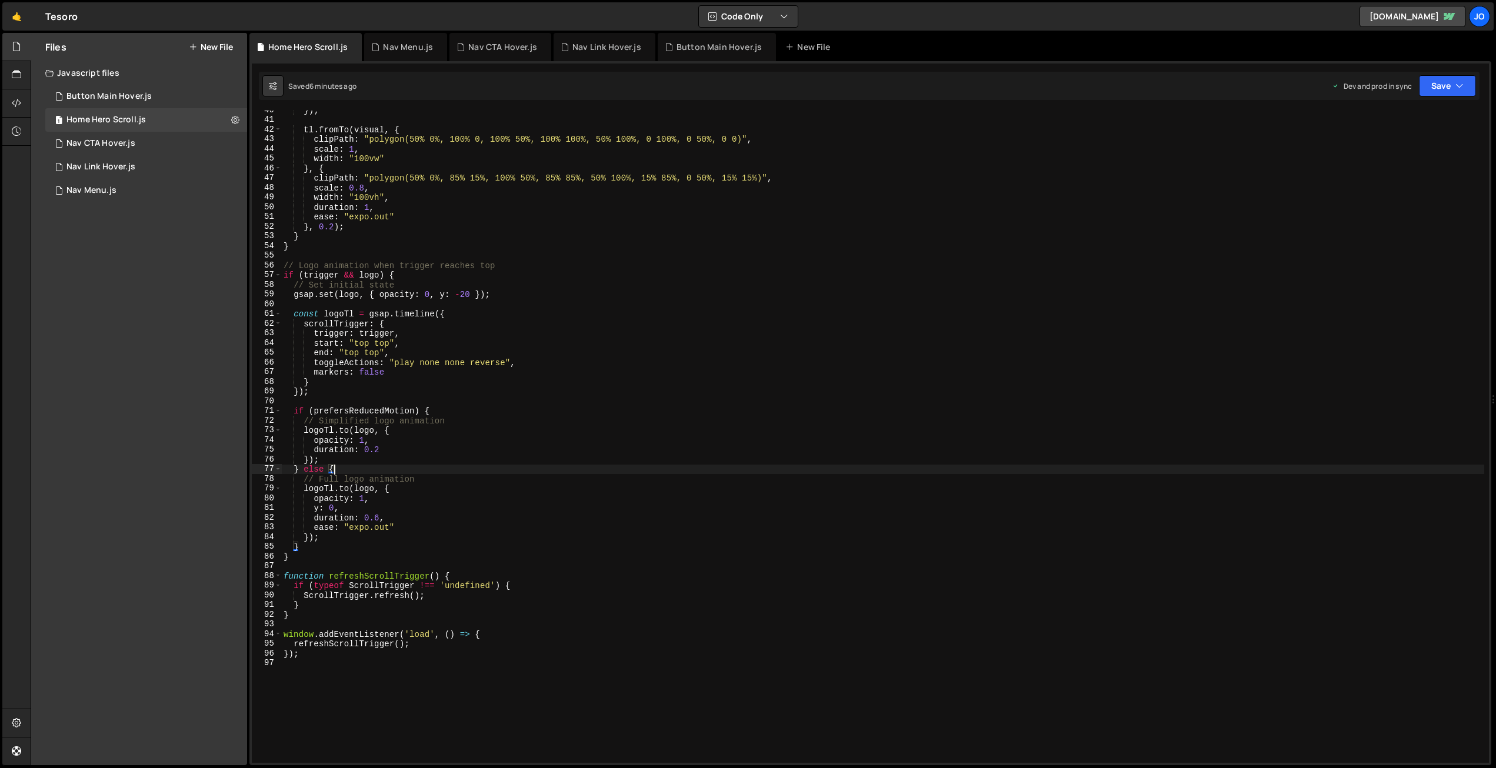
scroll to position [429, 0]
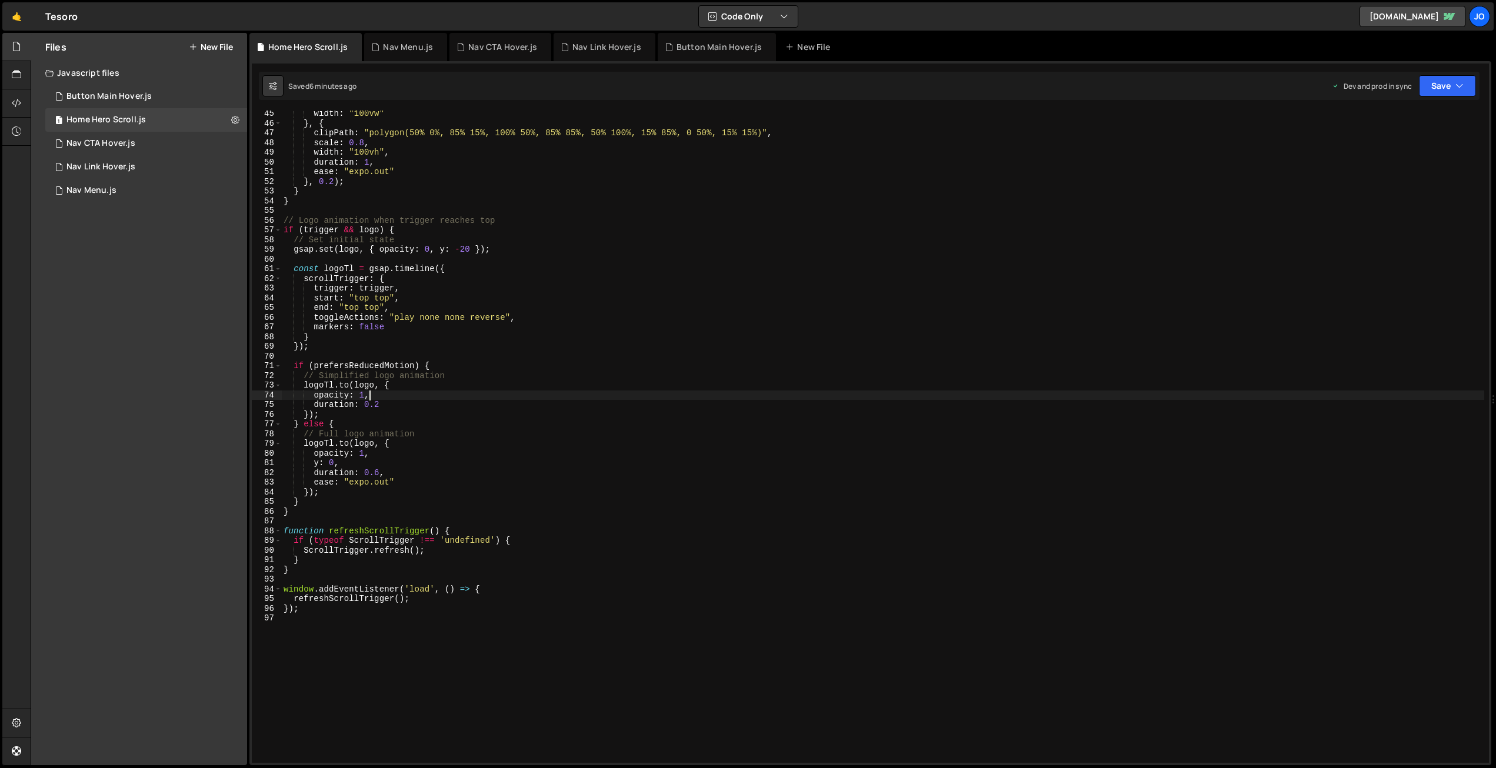
click at [398, 398] on div "width : "100vw" } , { clipPath : "polygon(50% 0%, 85% 15%, 100% 50%, 85% 85%, 5…" at bounding box center [882, 445] width 1203 height 672
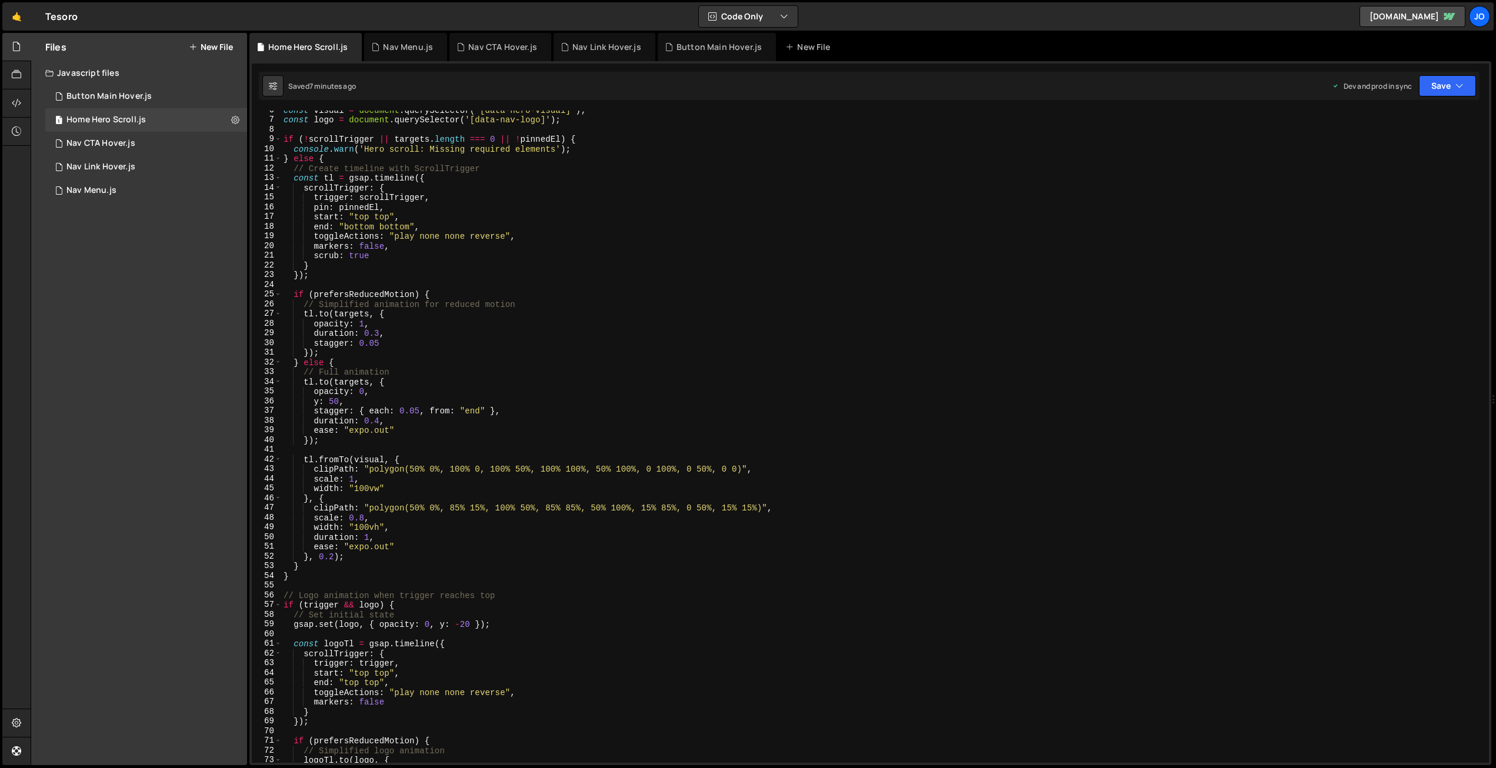
scroll to position [56, 0]
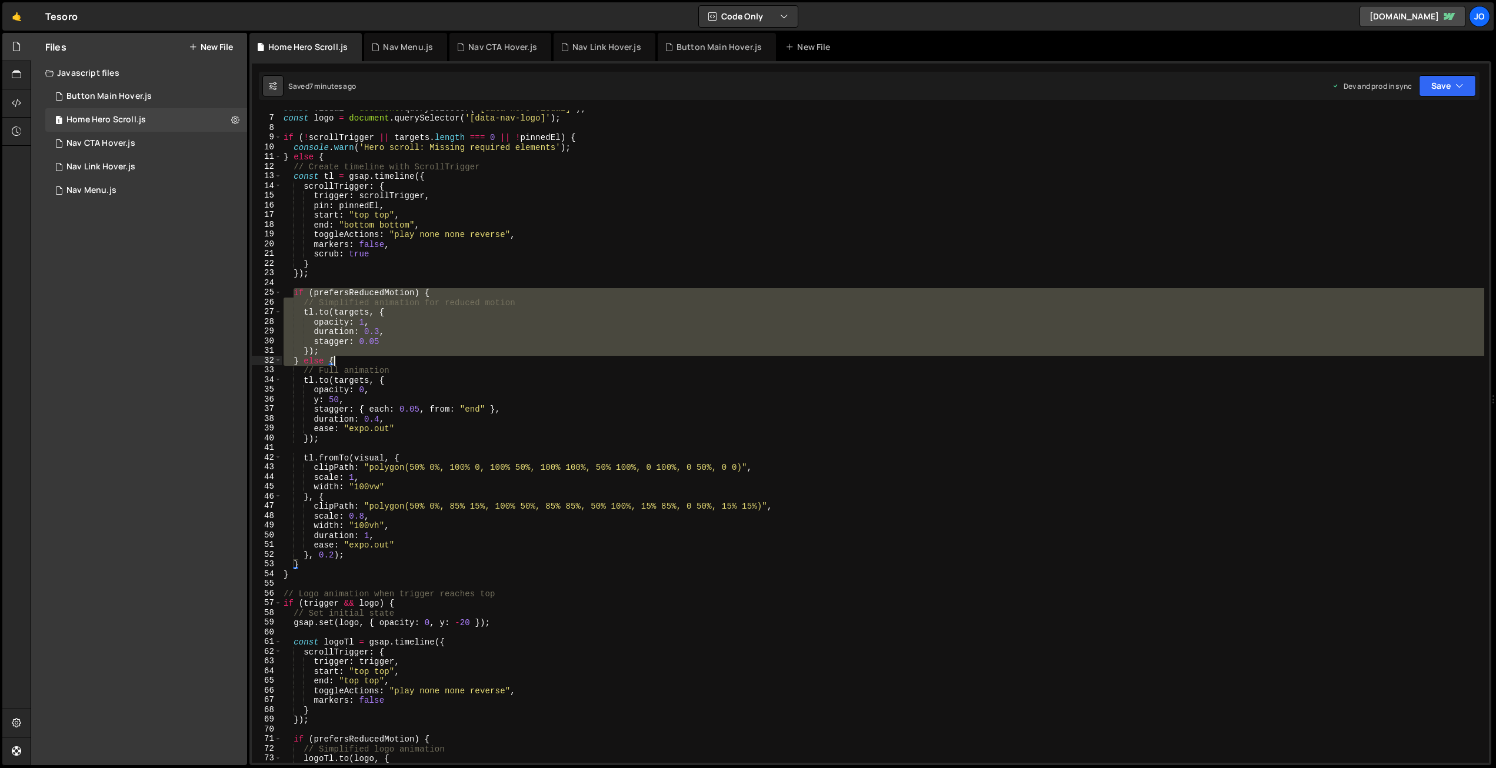
drag, startPoint x: 294, startPoint y: 292, endPoint x: 337, endPoint y: 356, distance: 77.0
click at [337, 356] on div "const visual = document . querySelector ( '[data-hero-visual]' ) ; const logo =…" at bounding box center [882, 440] width 1203 height 672
paste textarea
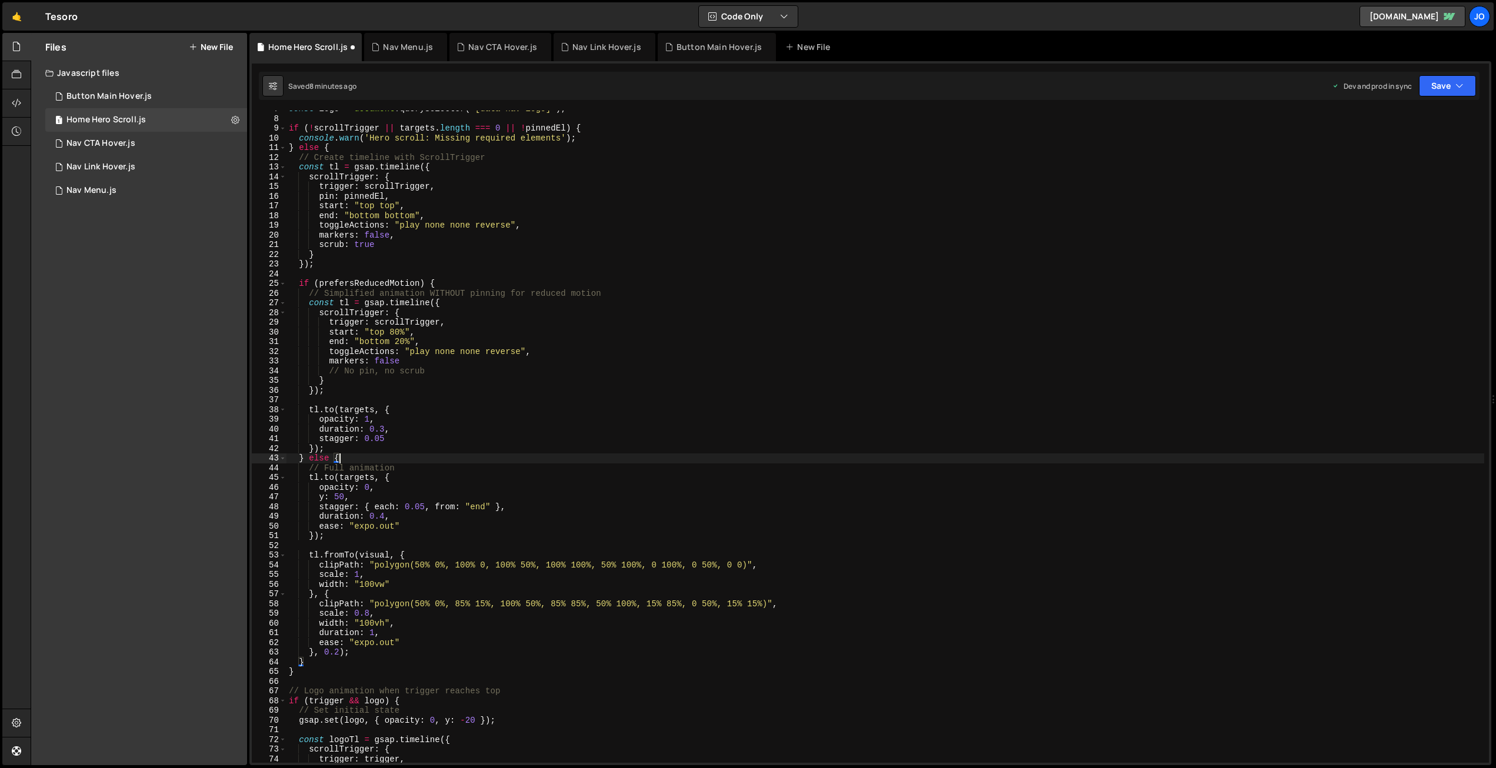
scroll to position [75, 0]
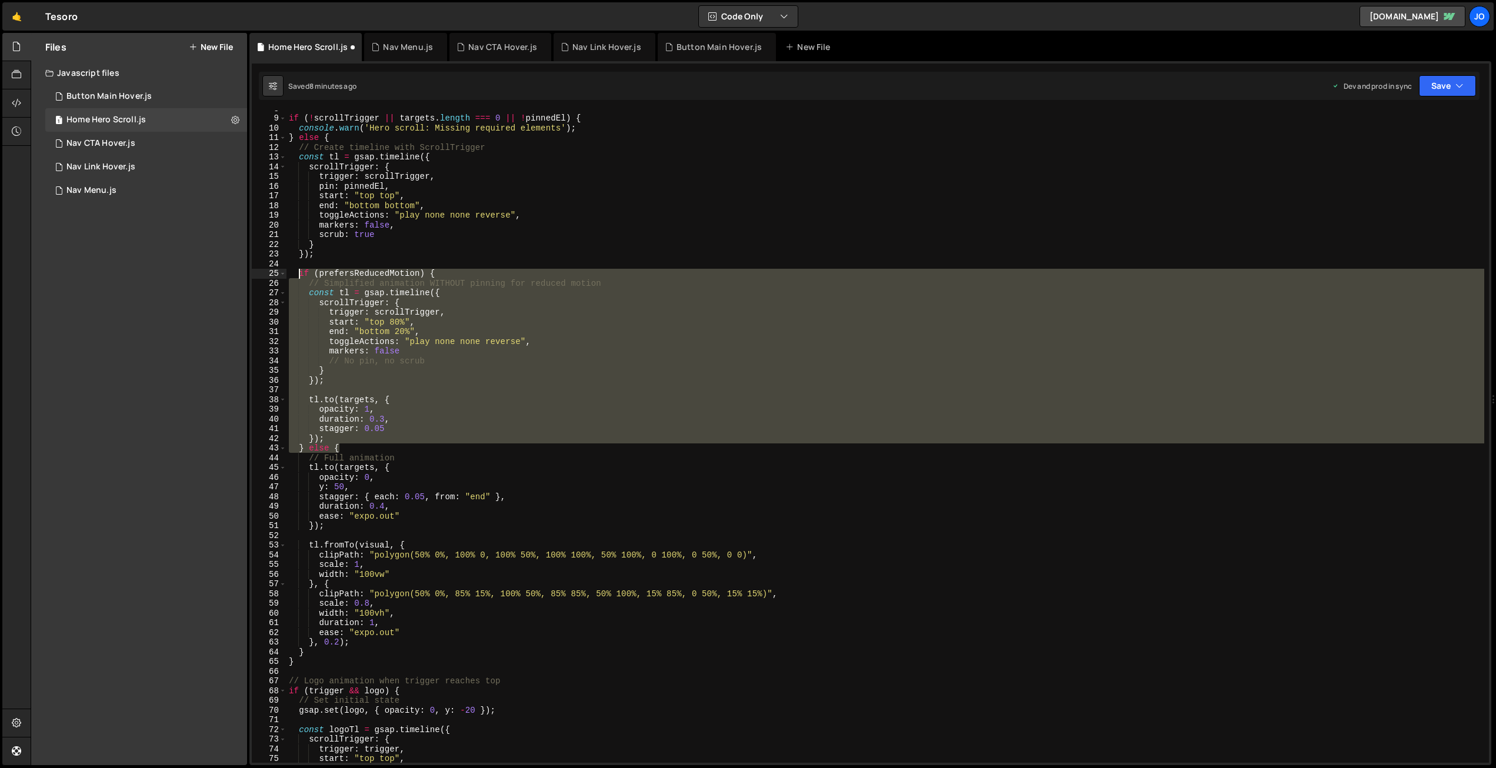
drag, startPoint x: 341, startPoint y: 448, endPoint x: 301, endPoint y: 275, distance: 177.7
click at [301, 275] on div "if ( ! scrollTrigger || targets . length === 0 || ! pinnedEl ) { console . warn…" at bounding box center [886, 440] width 1198 height 672
paste textarea "} else {"
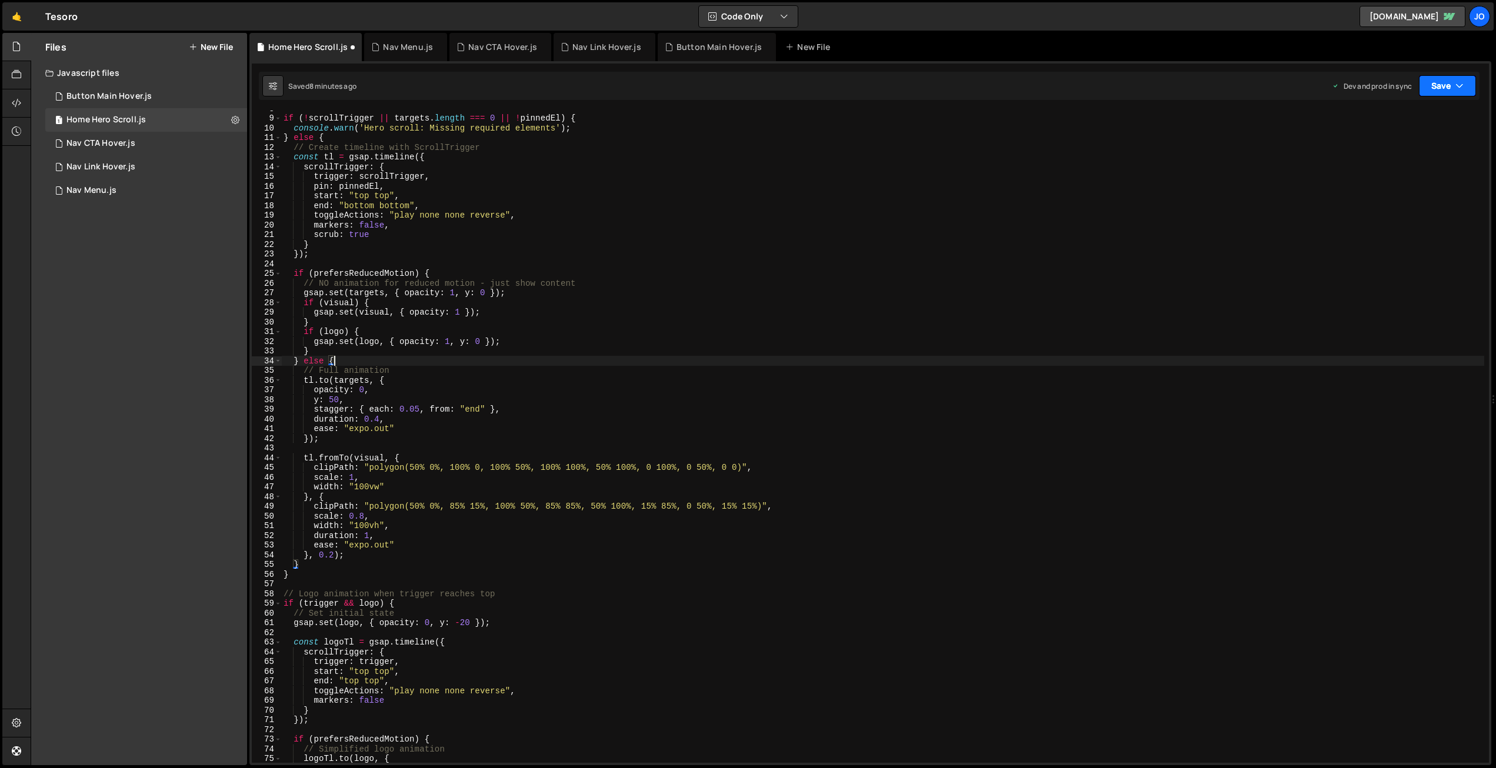
click at [1445, 85] on button "Save" at bounding box center [1447, 85] width 57 height 21
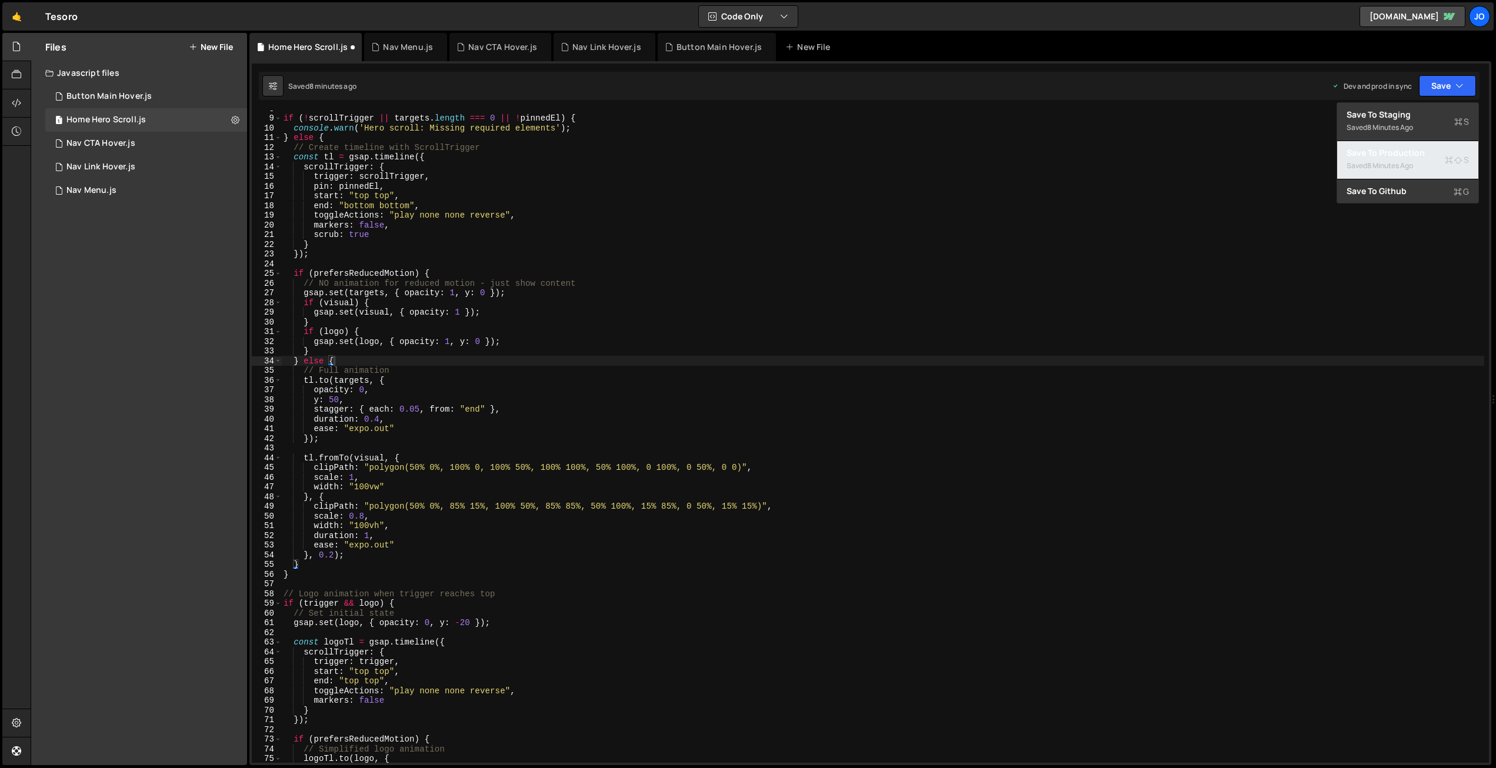
click at [1411, 162] on div "8 minutes ago" at bounding box center [1390, 166] width 46 height 10
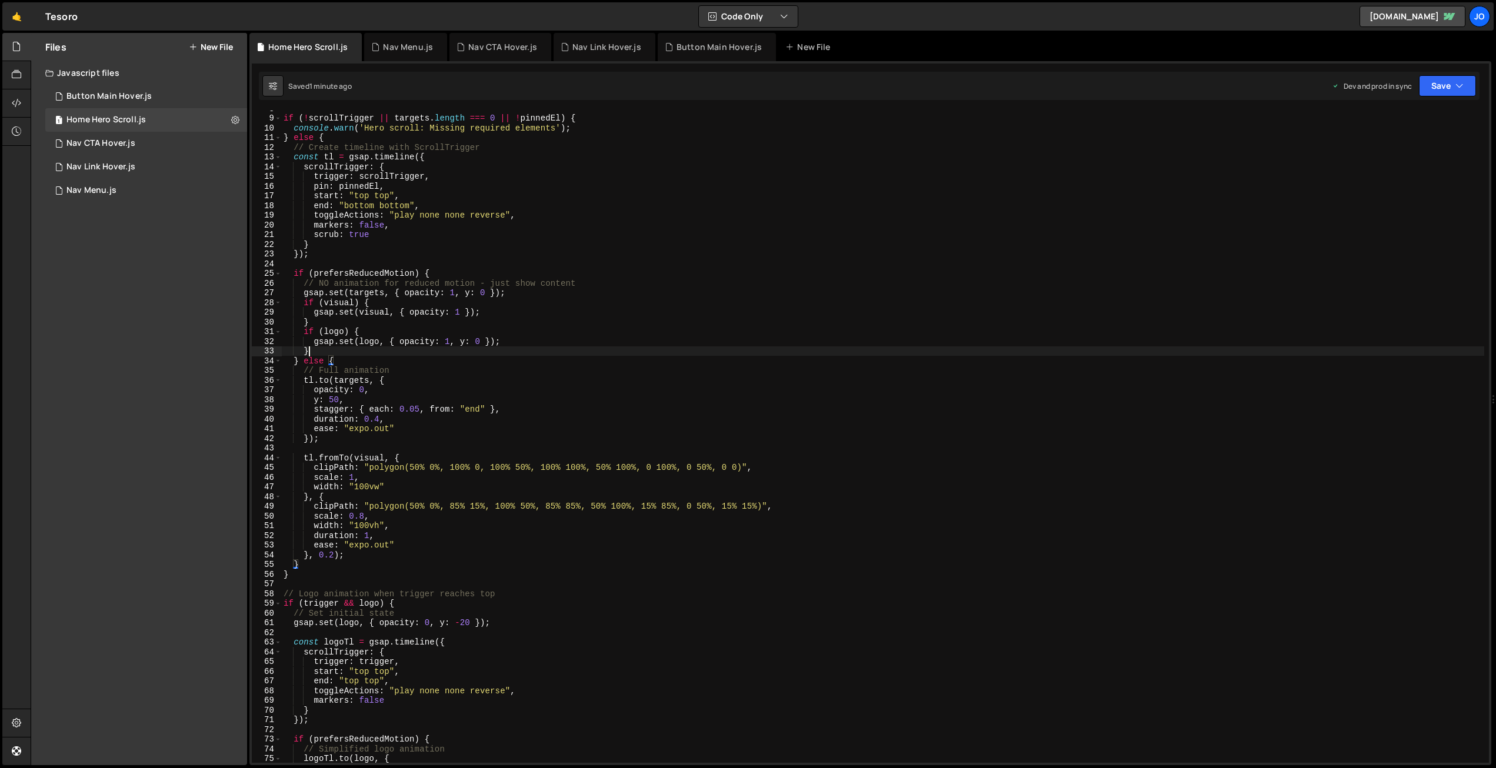
click at [372, 348] on div "if ( ! scrollTrigger || targets . length === 0 || ! pinnedEl ) { console . warn…" at bounding box center [882, 440] width 1203 height 672
click at [454, 310] on div "if ( ! scrollTrigger || targets . length === 0 || ! pinnedEl ) { console . warn…" at bounding box center [882, 440] width 1203 height 672
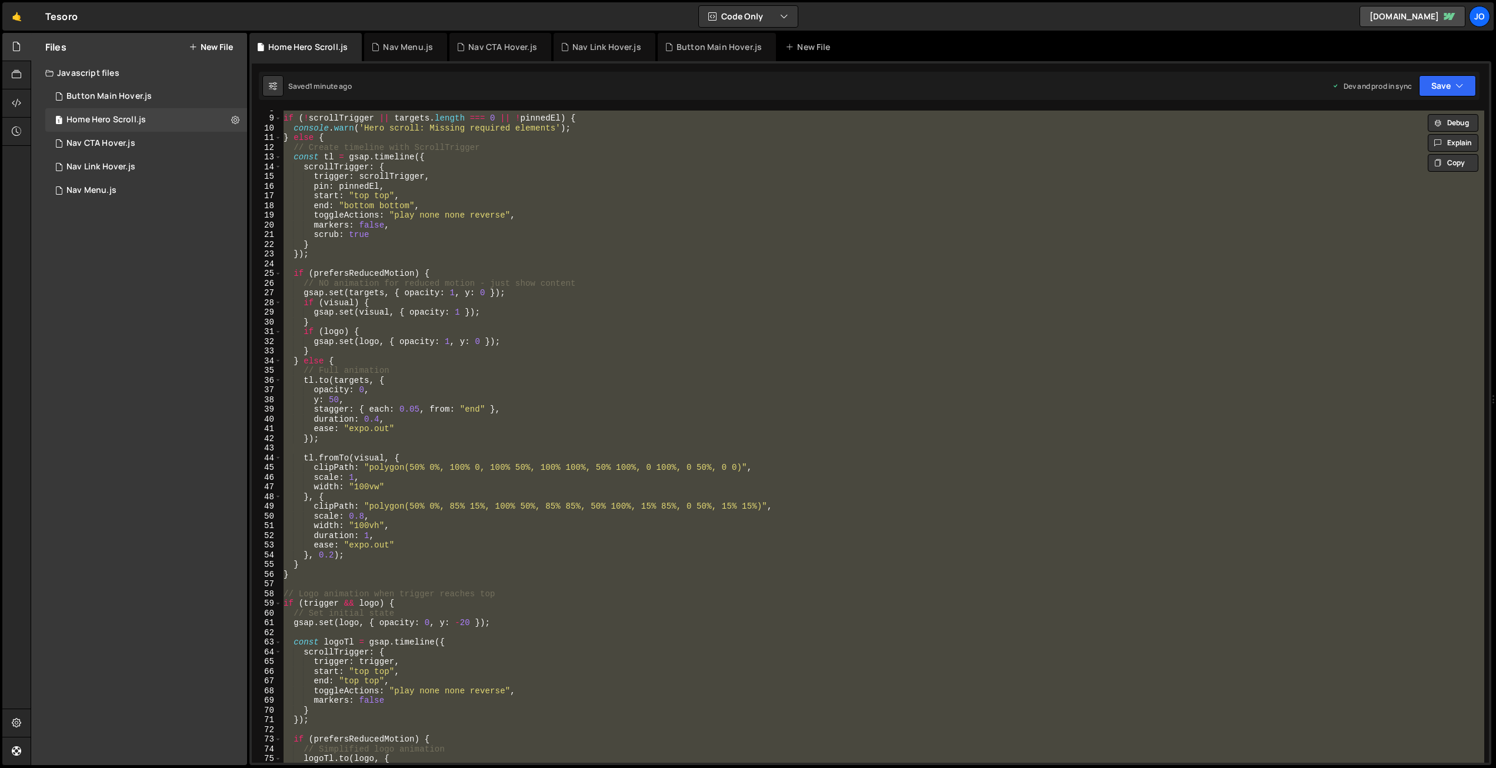
paste textarea "*/"
type textarea "*/"
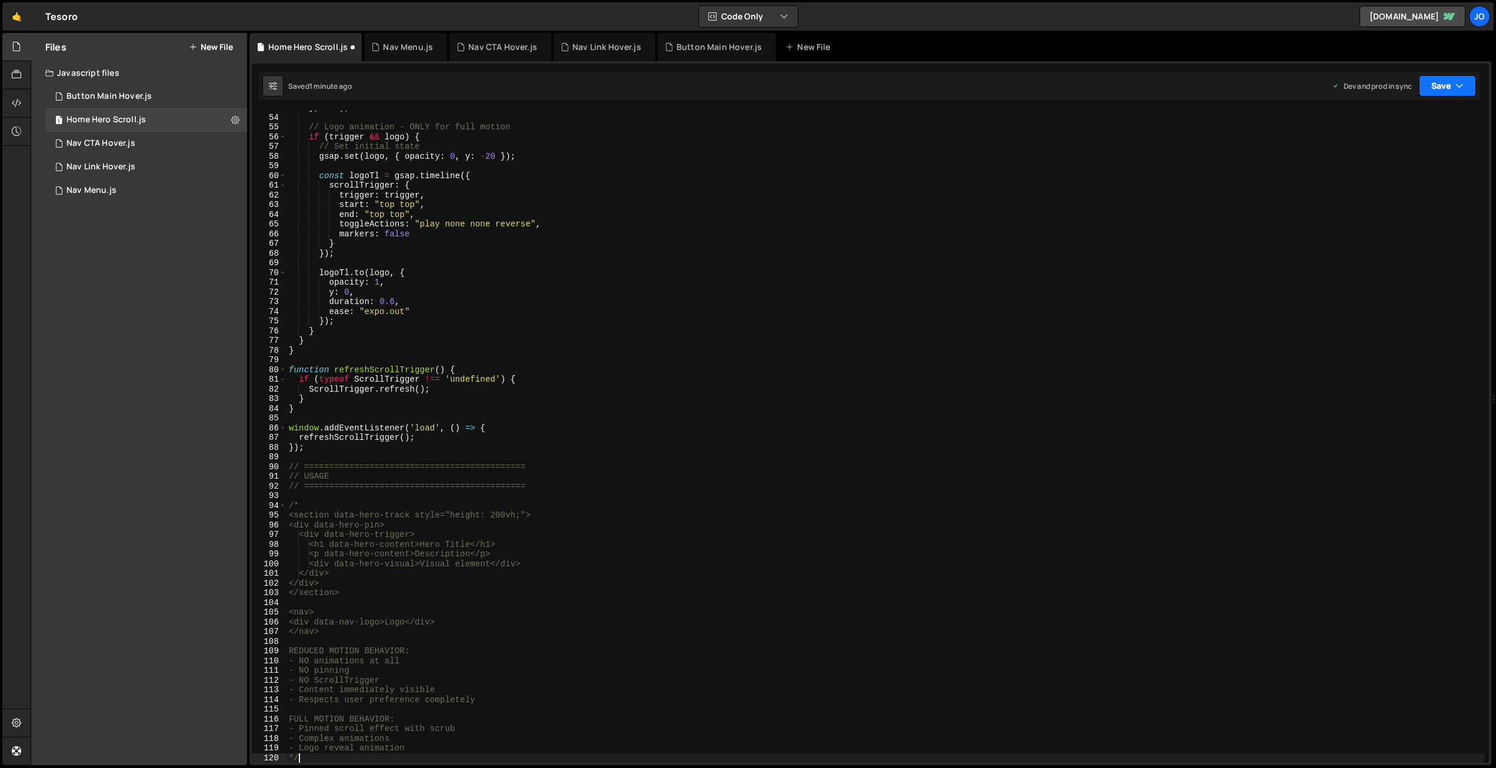
drag, startPoint x: 1446, startPoint y: 83, endPoint x: 1434, endPoint y: 114, distance: 33.5
click at [1446, 83] on button "Save" at bounding box center [1447, 85] width 57 height 21
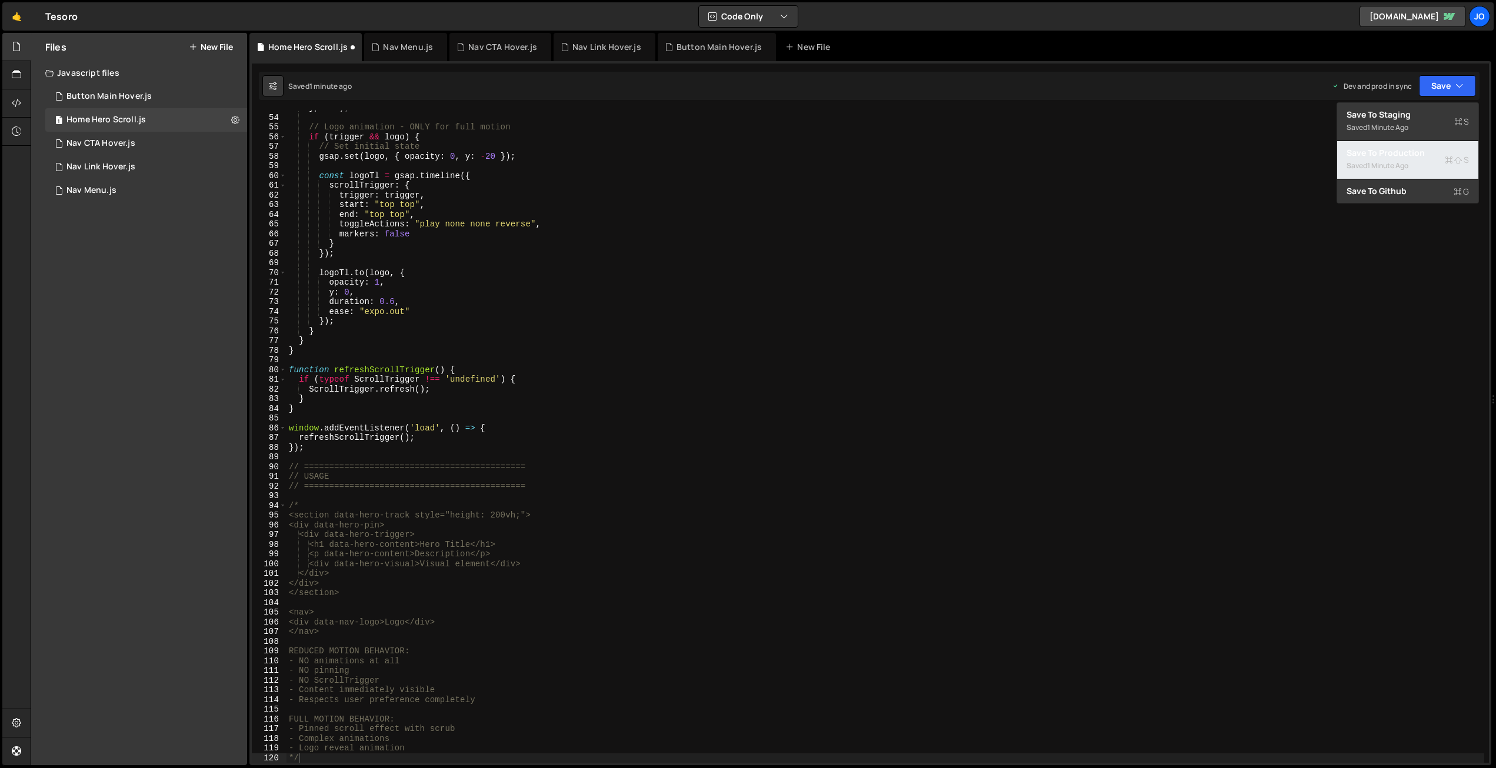
drag, startPoint x: 1420, startPoint y: 156, endPoint x: 1395, endPoint y: 160, distance: 25.6
click at [1420, 156] on div "Save to Production S" at bounding box center [1408, 153] width 122 height 12
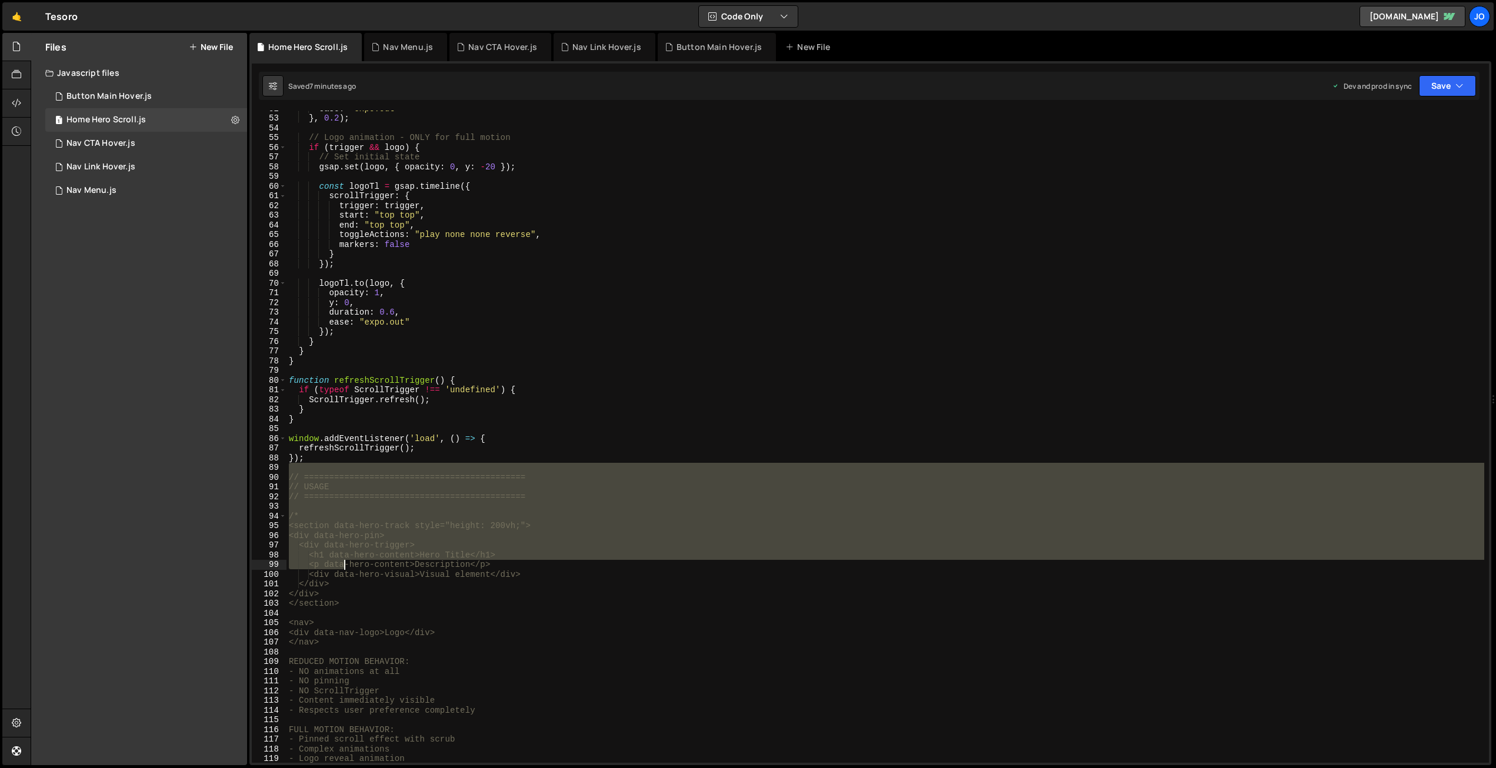
scroll to position [522, 0]
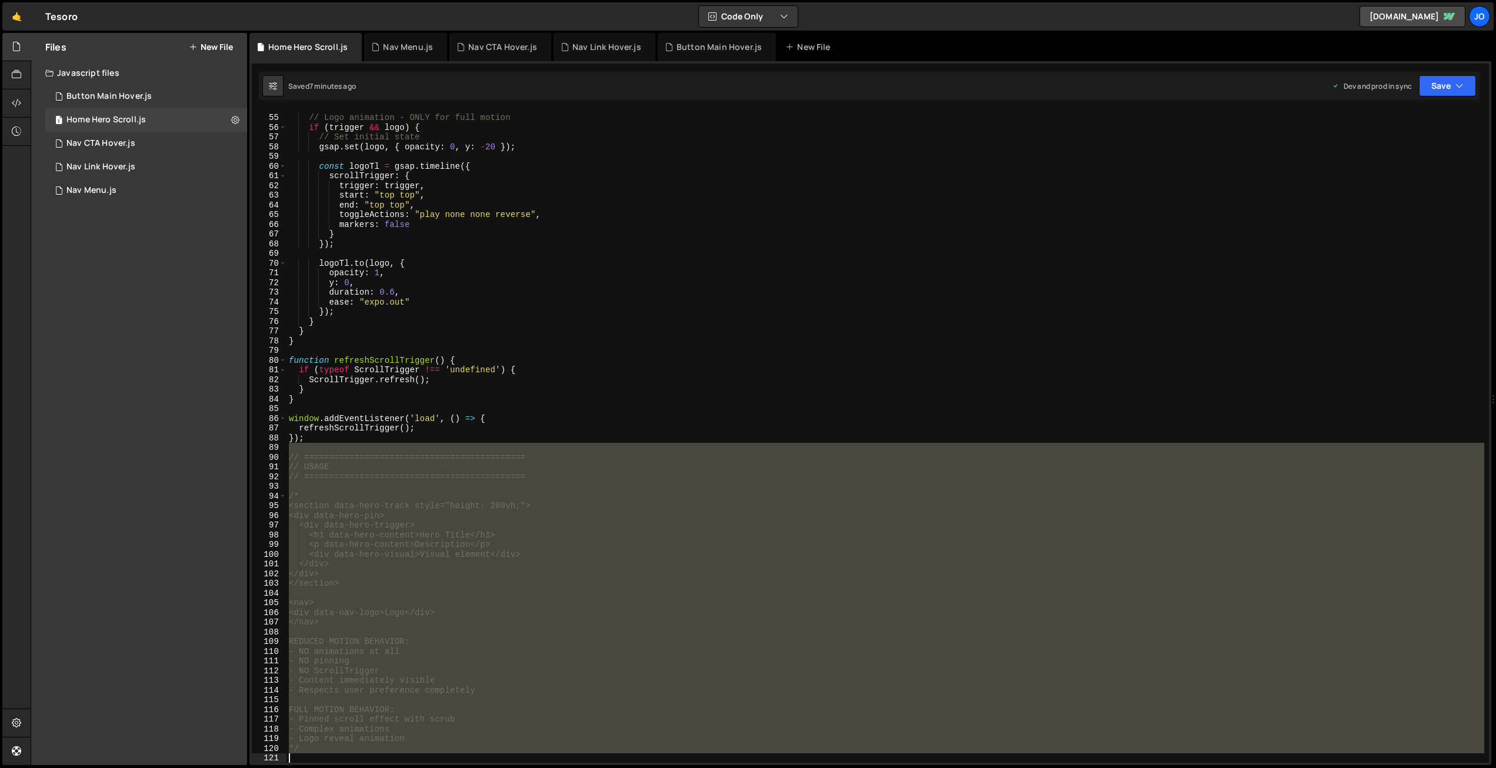
drag, startPoint x: 290, startPoint y: 469, endPoint x: 461, endPoint y: 764, distance: 340.6
click at [455, 768] on html "Projects [GEOGRAPHIC_DATA] Blog Jo Projects Your Teams Invite team member Accou…" at bounding box center [748, 384] width 1496 height 768
type textarea "*/"
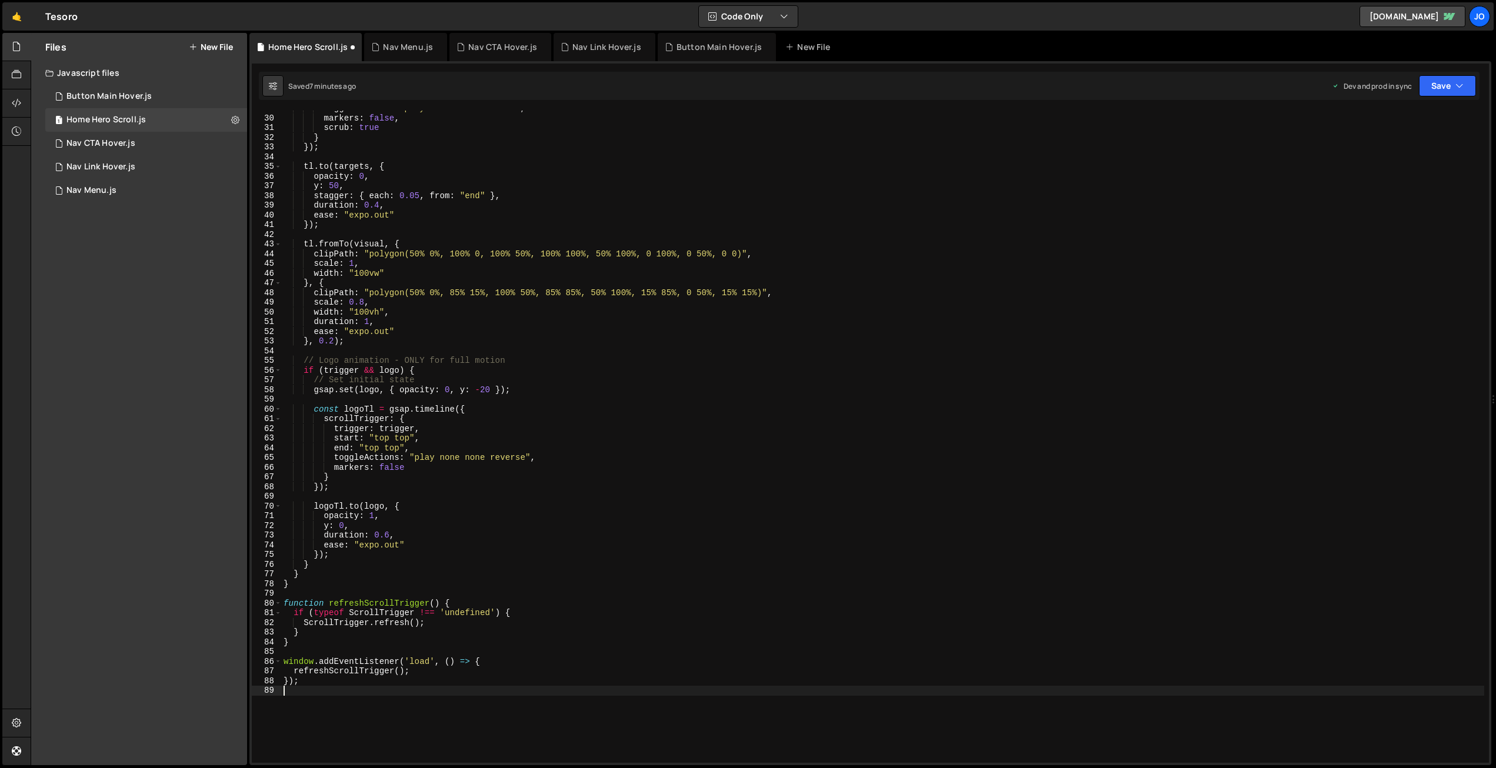
scroll to position [260, 0]
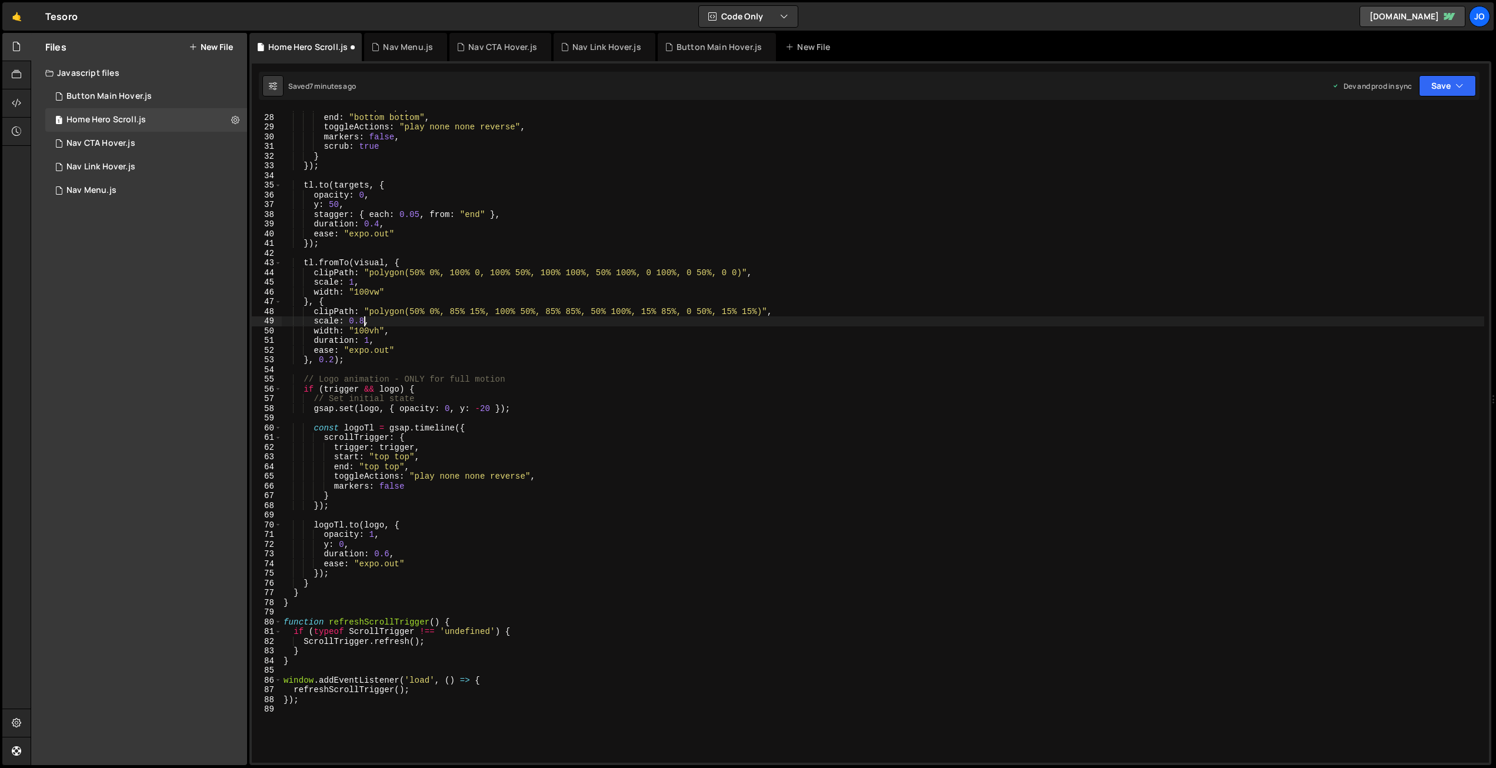
click at [365, 317] on div "start : "top top" , end : "bottom bottom" , toggleActions : "play none none rev…" at bounding box center [882, 439] width 1203 height 672
type textarea "scale: 0.7,"
click at [1447, 84] on button "Save" at bounding box center [1447, 85] width 57 height 21
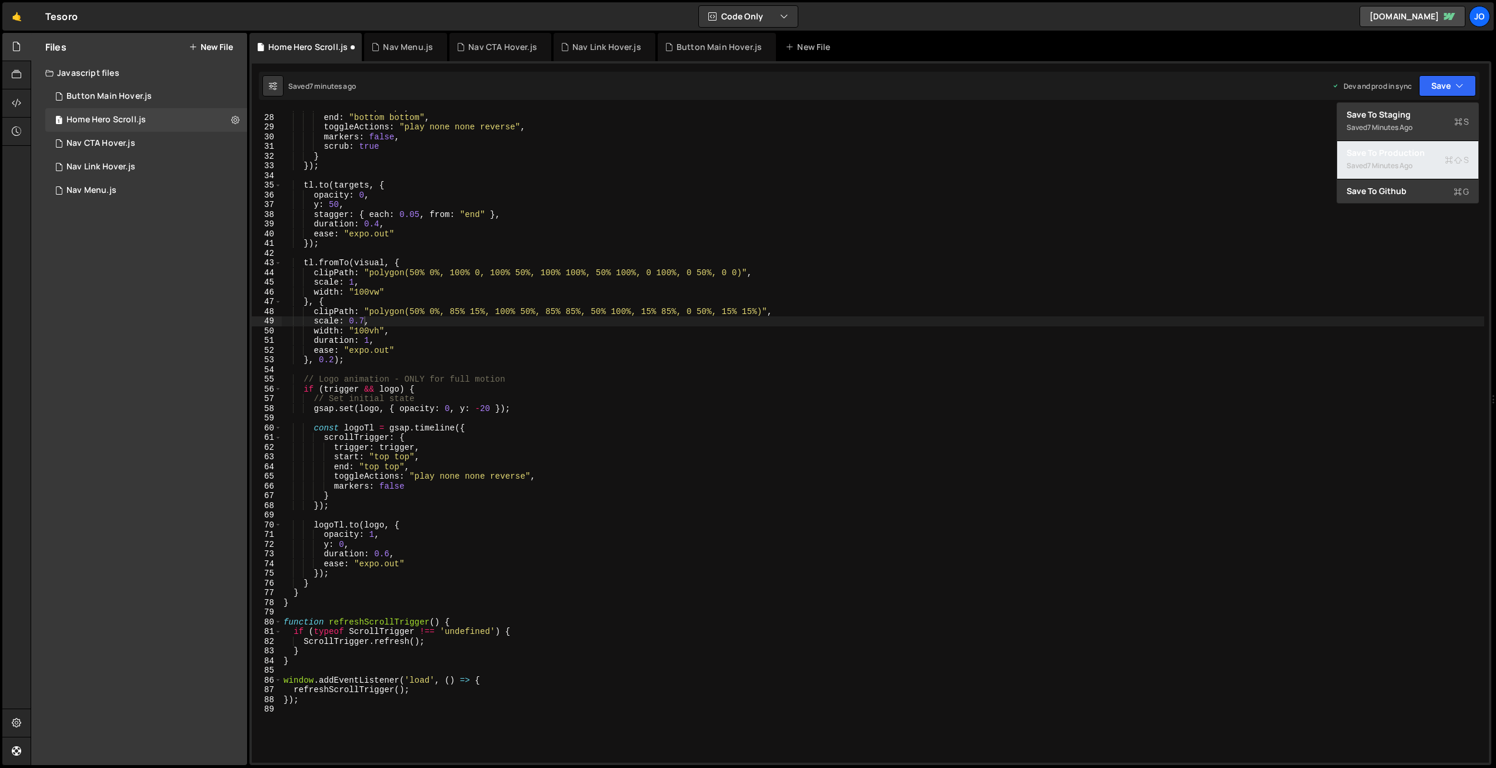
click at [1401, 161] on div "7 minutes ago" at bounding box center [1389, 166] width 45 height 10
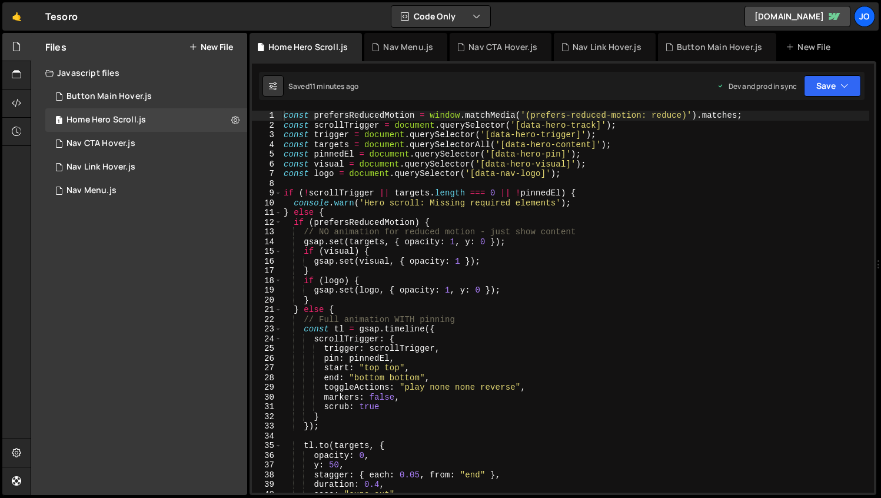
scroll to position [2734, 0]
